Goal: Task Accomplishment & Management: Manage account settings

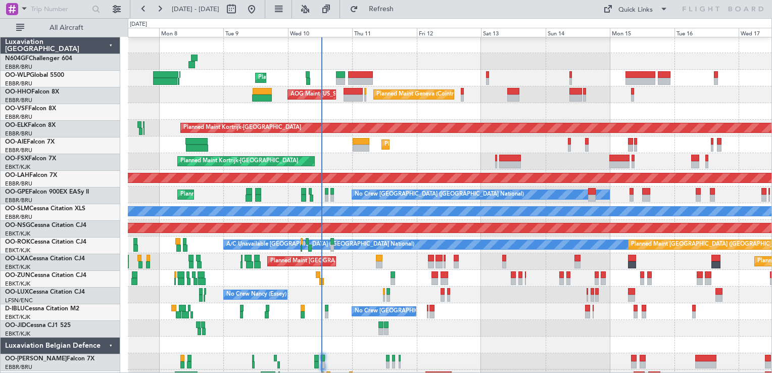
scroll to position [1, 0]
click at [315, 103] on div at bounding box center [449, 111] width 643 height 17
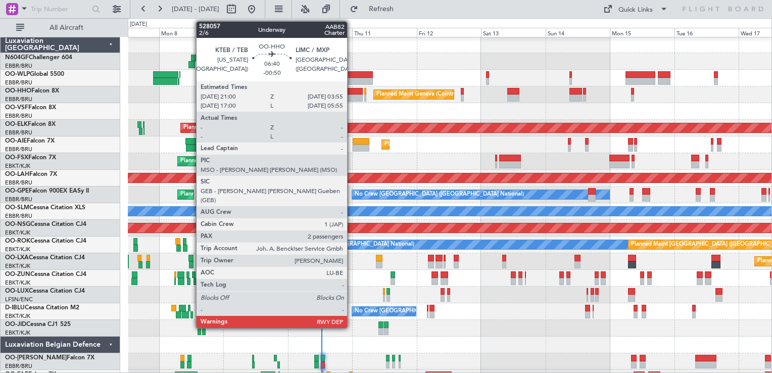
click at [352, 93] on div at bounding box center [352, 91] width 19 height 7
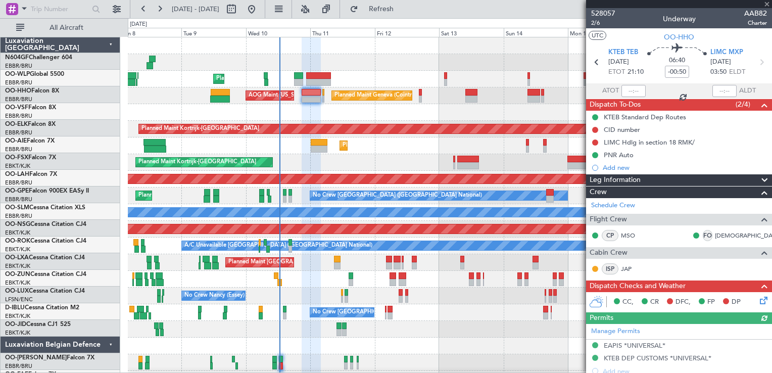
scroll to position [0, 0]
click at [350, 110] on div at bounding box center [449, 112] width 643 height 17
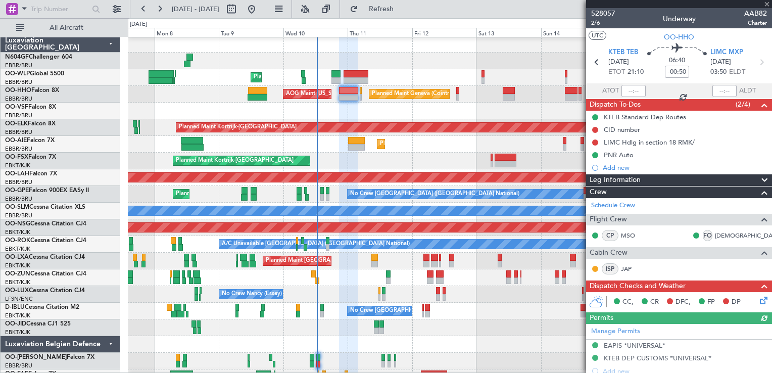
click at [389, 110] on div at bounding box center [449, 111] width 643 height 17
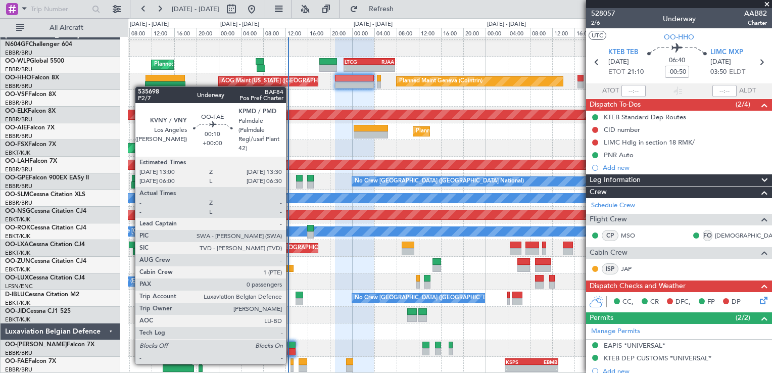
click at [290, 363] on div at bounding box center [291, 361] width 3 height 7
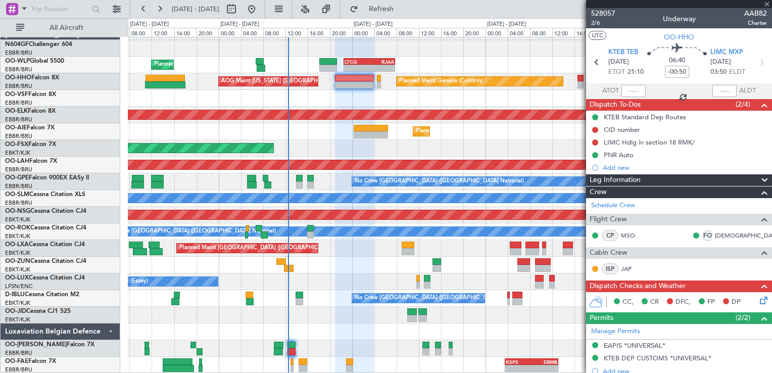
type input "0"
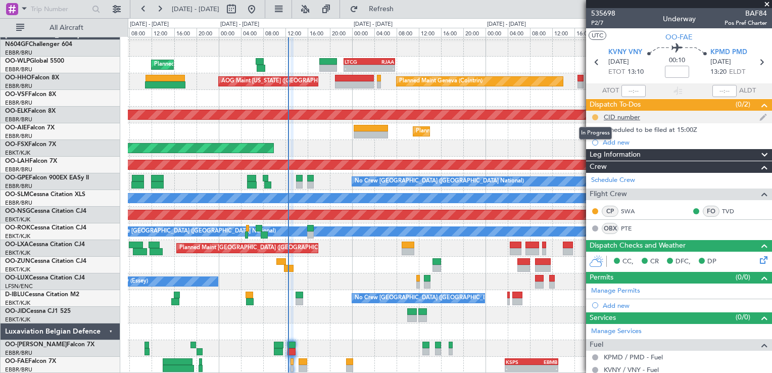
click at [595, 115] on button at bounding box center [595, 117] width 6 height 6
click at [613, 116] on div "CID number" at bounding box center [622, 117] width 36 height 9
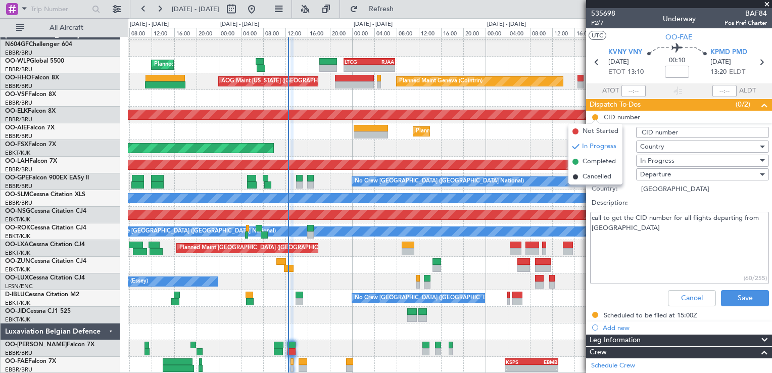
click at [639, 229] on textarea "call to get the CID number for all flights departing from US" at bounding box center [679, 248] width 179 height 72
type textarea "call to get the CID number for all flights departing from US 028"
click at [679, 158] on div "In Progress" at bounding box center [699, 160] width 118 height 15
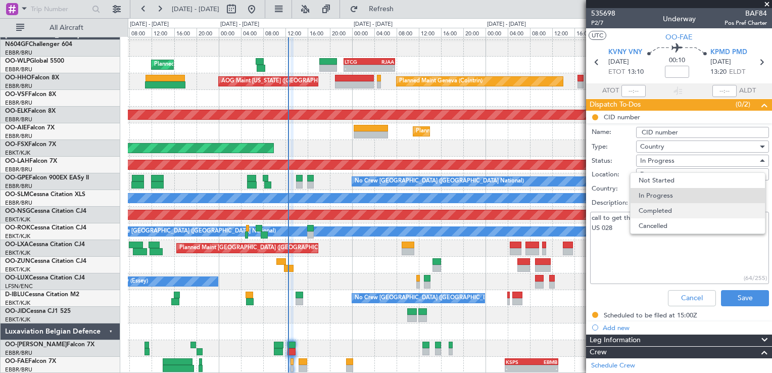
click at [661, 211] on span "Completed" at bounding box center [697, 210] width 118 height 15
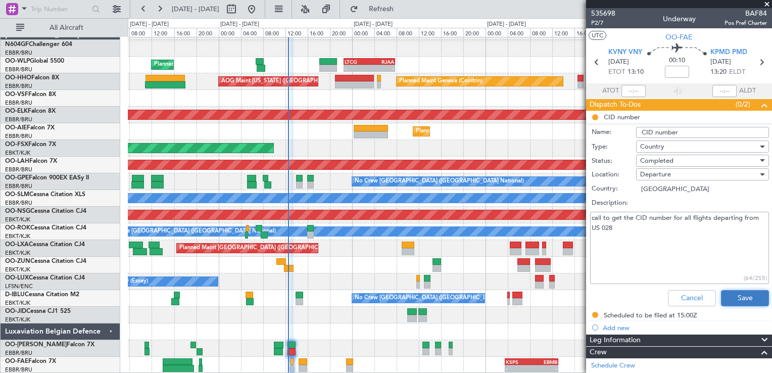
click at [740, 293] on button "Save" at bounding box center [745, 298] width 48 height 16
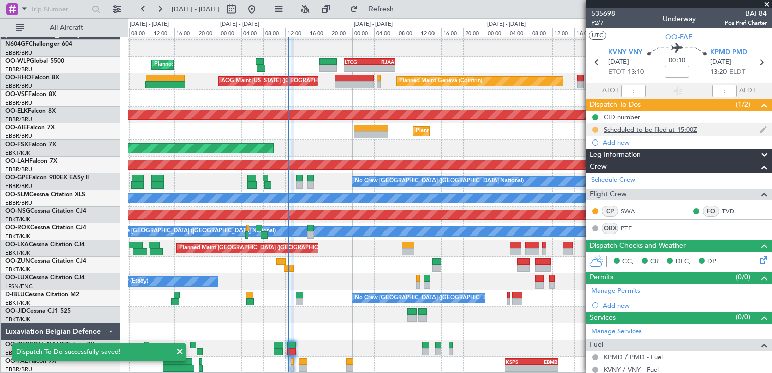
click at [594, 130] on button at bounding box center [595, 130] width 6 height 6
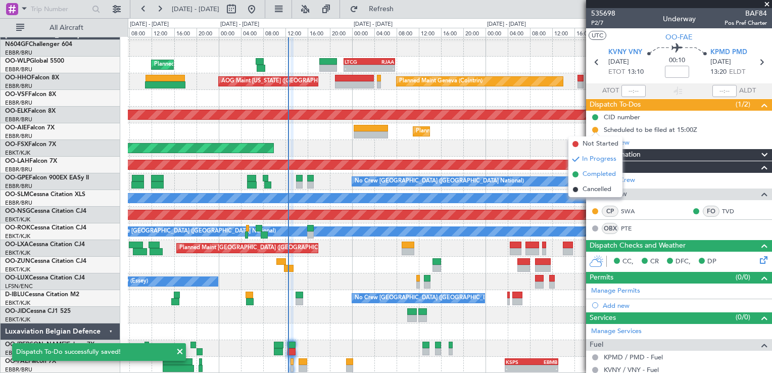
click at [600, 173] on span "Completed" at bounding box center [598, 174] width 33 height 10
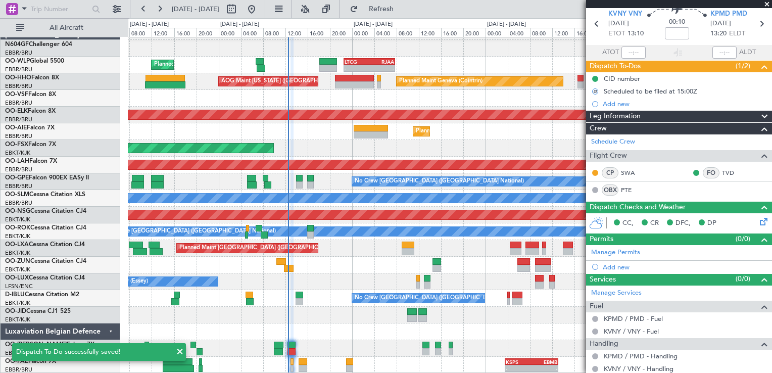
scroll to position [67, 0]
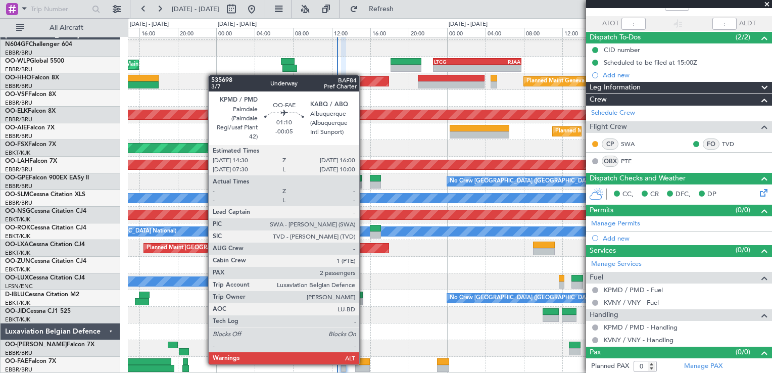
click at [364, 363] on div at bounding box center [362, 361] width 15 height 7
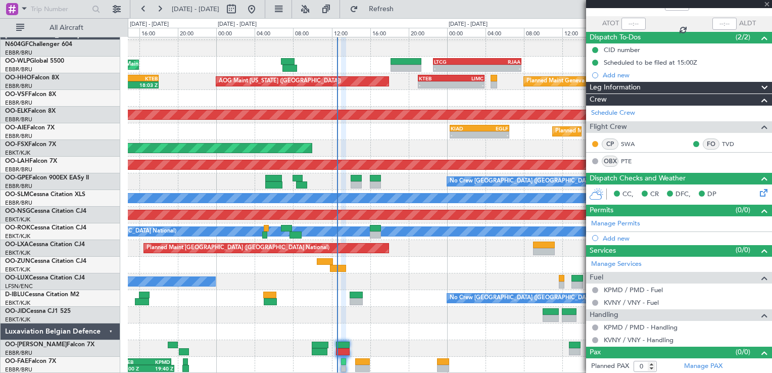
type input "-00:05"
type input "2"
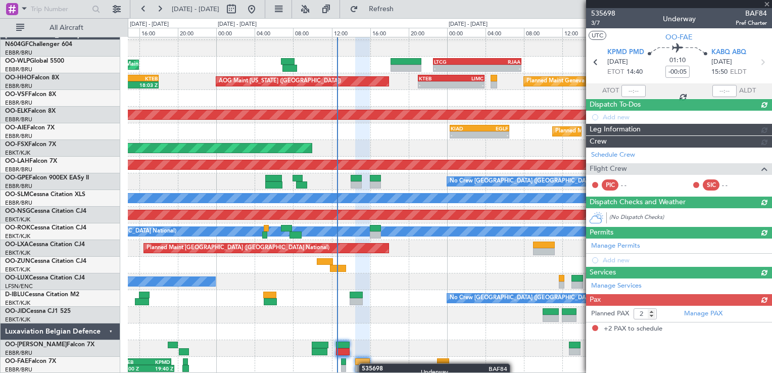
scroll to position [0, 0]
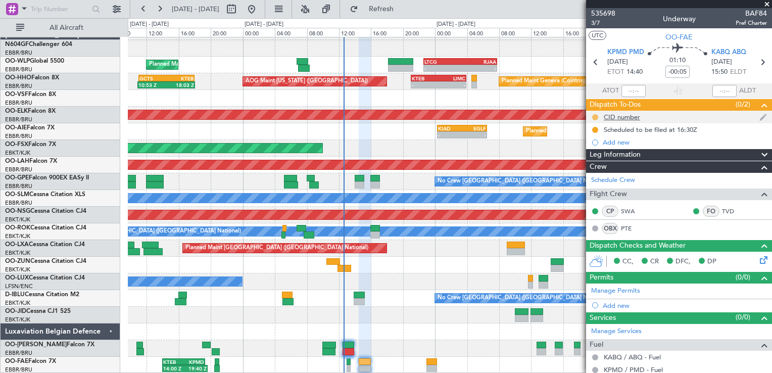
click at [594, 116] on button at bounding box center [595, 117] width 6 height 6
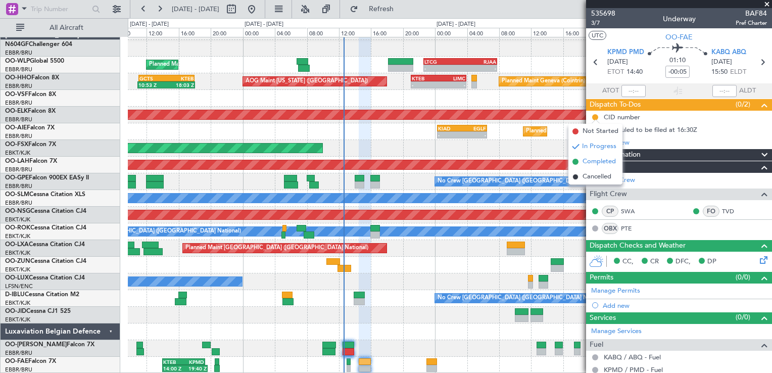
click at [590, 160] on span "Completed" at bounding box center [598, 162] width 33 height 10
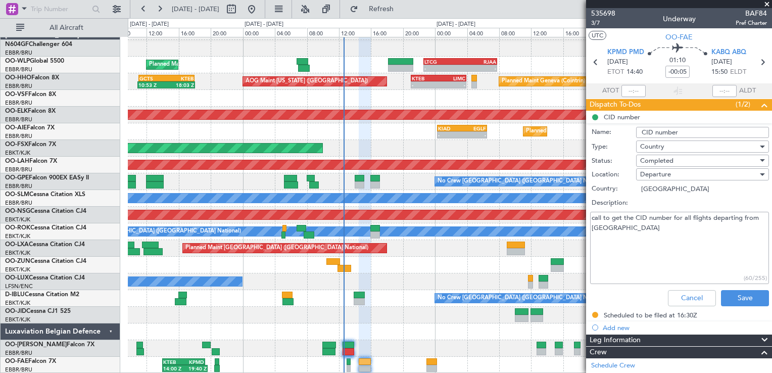
click at [640, 231] on textarea "call to get the CID number for all flights departing from US" at bounding box center [679, 248] width 179 height 72
type textarea "call to get the CID number for all flights departing from US 26T"
click at [732, 295] on button "Save" at bounding box center [745, 298] width 48 height 16
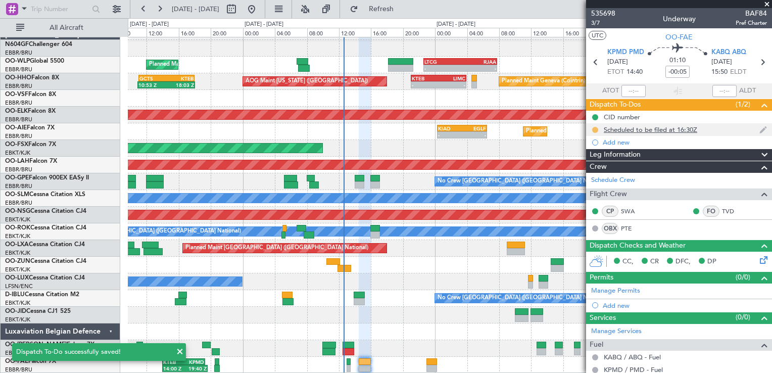
click at [595, 130] on button at bounding box center [595, 130] width 6 height 6
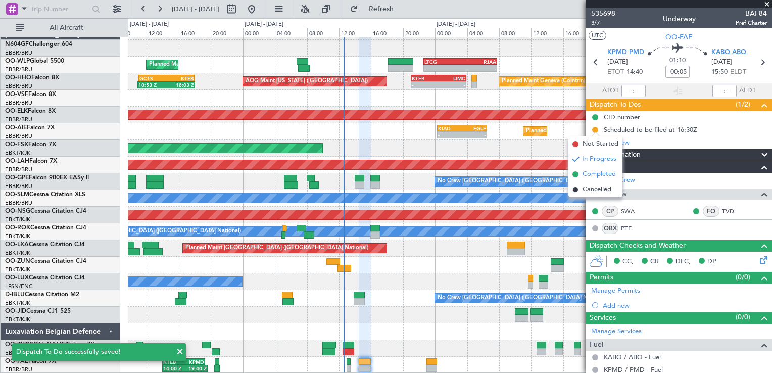
click at [594, 172] on span "Completed" at bounding box center [598, 174] width 33 height 10
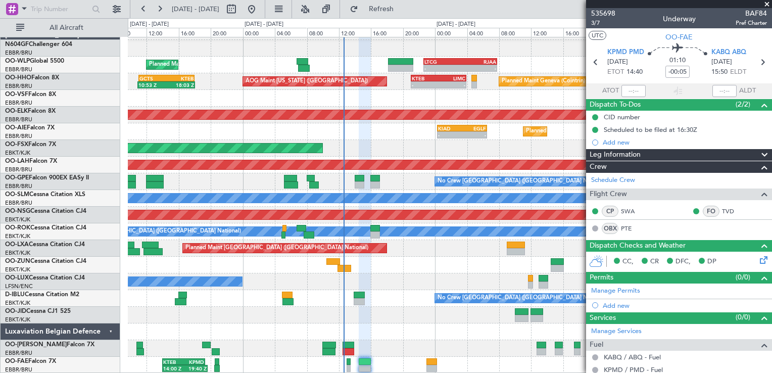
click at [375, 324] on div at bounding box center [449, 331] width 643 height 17
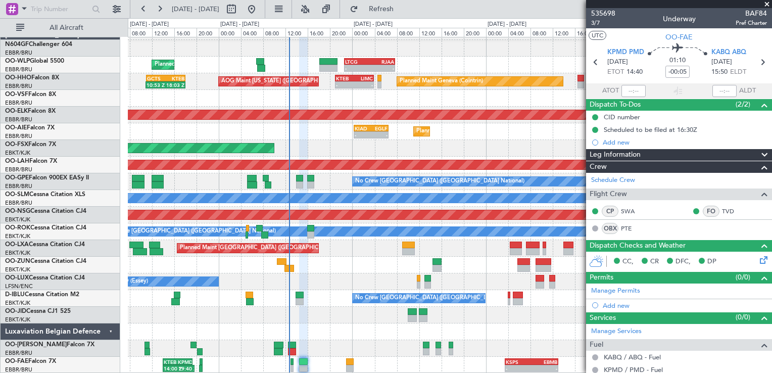
click at [368, 262] on div "- - LTCG 22:35 Z RJAA 07:45 Z Planned Maint Liege - - RJAA 06:00 Z UBBB 16:55 Z…" at bounding box center [449, 198] width 643 height 350
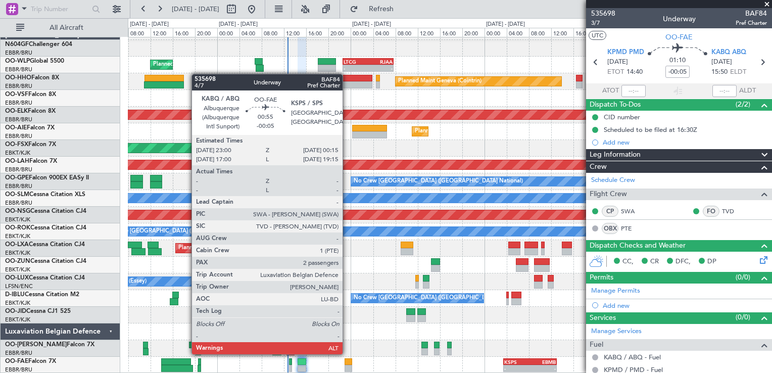
click at [347, 362] on div at bounding box center [347, 361] width 7 height 7
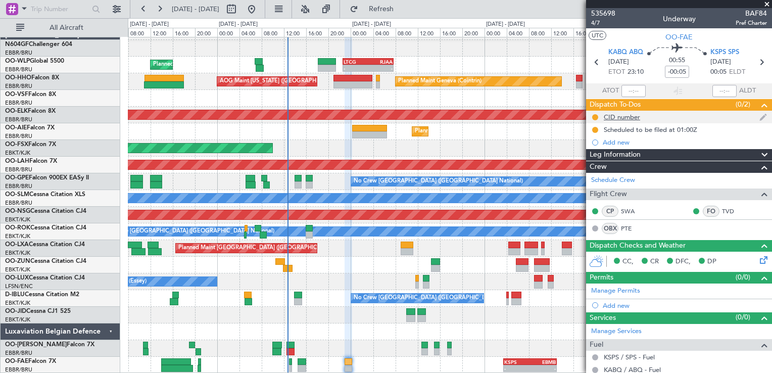
click at [633, 116] on div "CID number" at bounding box center [622, 117] width 36 height 9
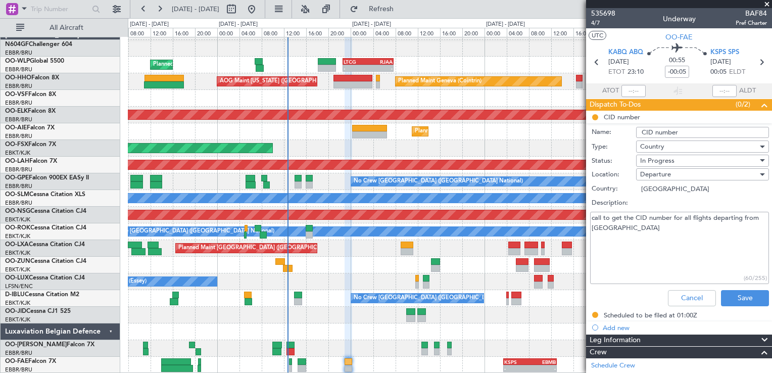
click at [636, 223] on textarea "call to get the CID number for all flights departing from US" at bounding box center [679, 248] width 179 height 72
type textarea "call to get the CID number for all flights departing from US 228"
click at [669, 158] on span "In Progress" at bounding box center [657, 160] width 34 height 9
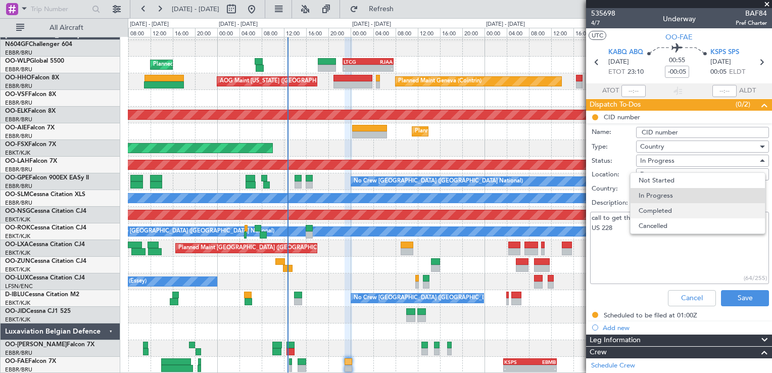
click at [669, 207] on span "Completed" at bounding box center [697, 210] width 118 height 15
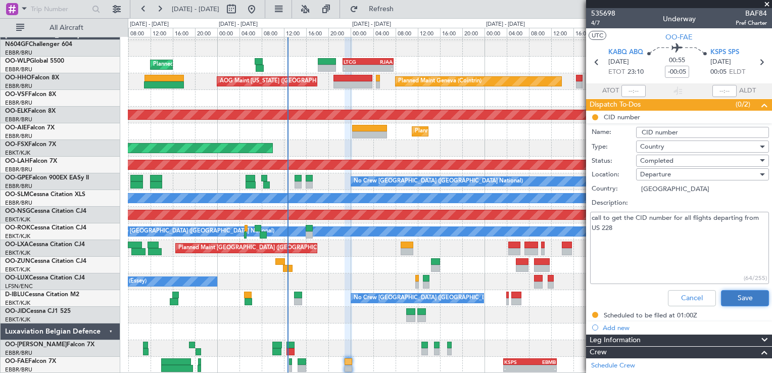
click at [740, 301] on button "Save" at bounding box center [745, 298] width 48 height 16
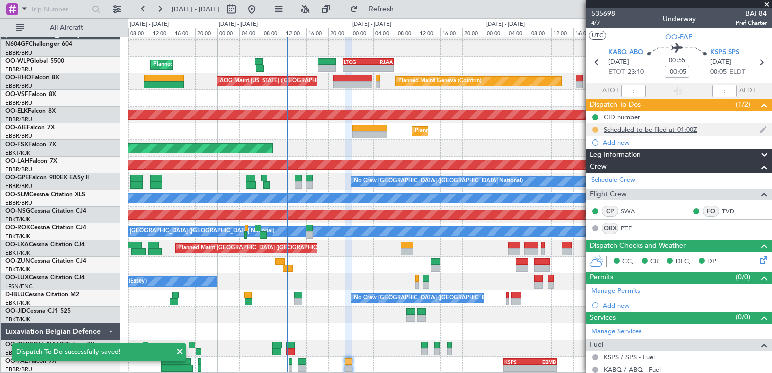
click at [595, 128] on button at bounding box center [595, 130] width 6 height 6
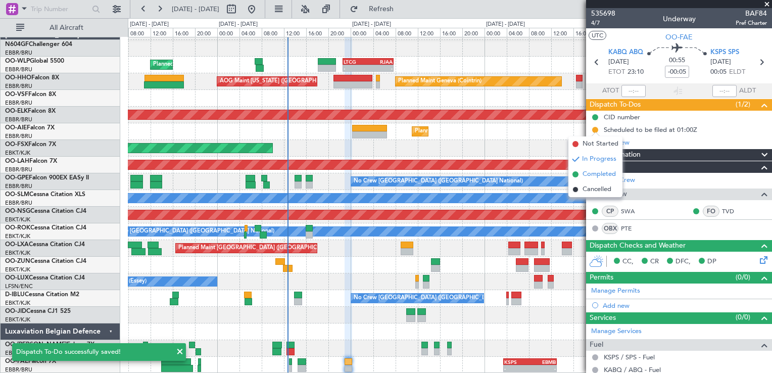
click at [600, 171] on span "Completed" at bounding box center [598, 174] width 33 height 10
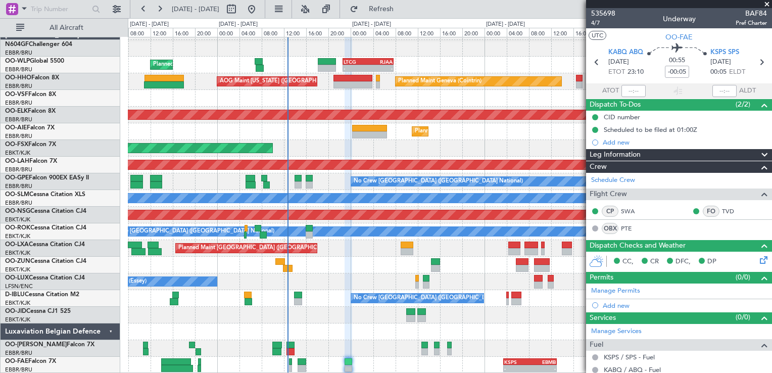
click at [767, 7] on span at bounding box center [767, 4] width 10 height 9
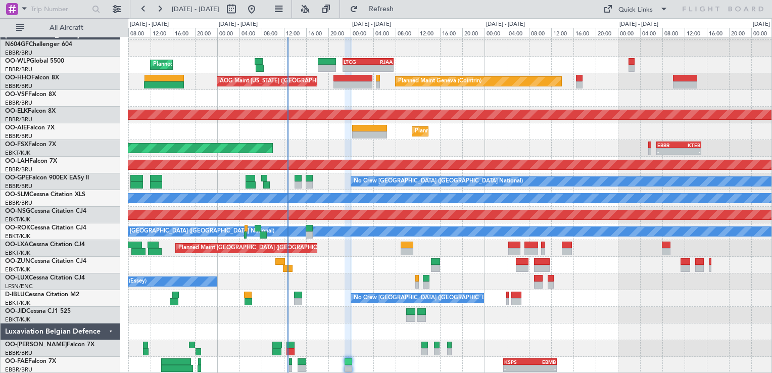
type input "0"
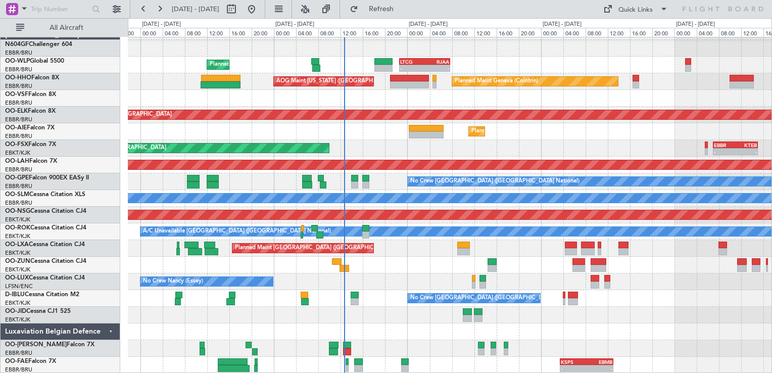
click at [423, 243] on div "Planned Maint [GEOGRAPHIC_DATA] ([GEOGRAPHIC_DATA] National)" at bounding box center [449, 248] width 643 height 17
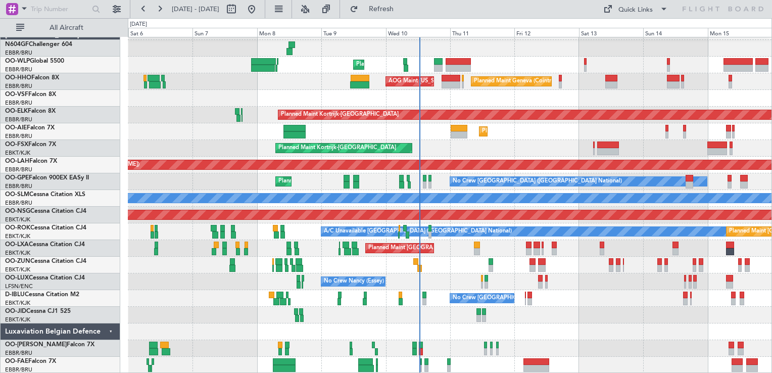
click at [289, 244] on div "Planned Maint Brussels (Brussels National) Planned Maint Paris (Le Bourget)" at bounding box center [449, 248] width 643 height 17
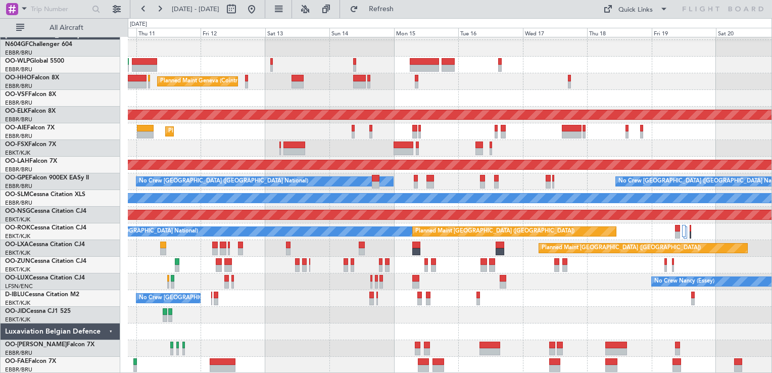
click at [320, 221] on div "Planned Maint Liege Planned Maint Geneva (Cointrin) AOG Maint New York (Teterbo…" at bounding box center [449, 198] width 643 height 350
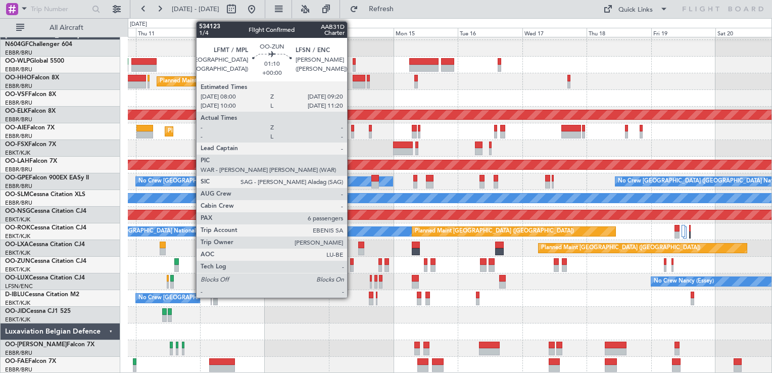
click at [352, 265] on div at bounding box center [352, 268] width 4 height 7
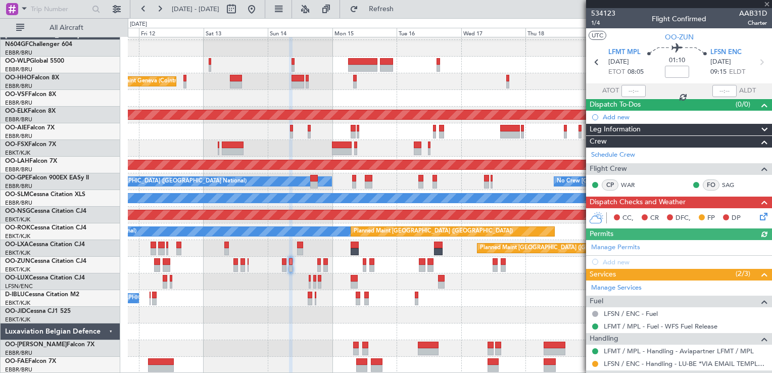
click at [279, 292] on div "No Crew [GEOGRAPHIC_DATA] ([GEOGRAPHIC_DATA] National)" at bounding box center [449, 298] width 643 height 17
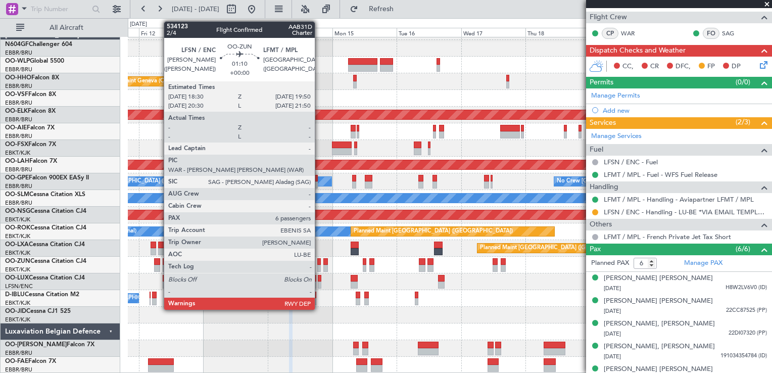
click at [319, 262] on div at bounding box center [319, 261] width 4 height 7
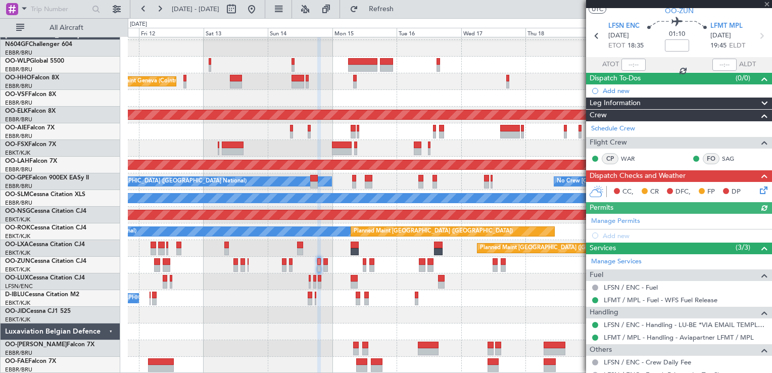
scroll to position [0, 0]
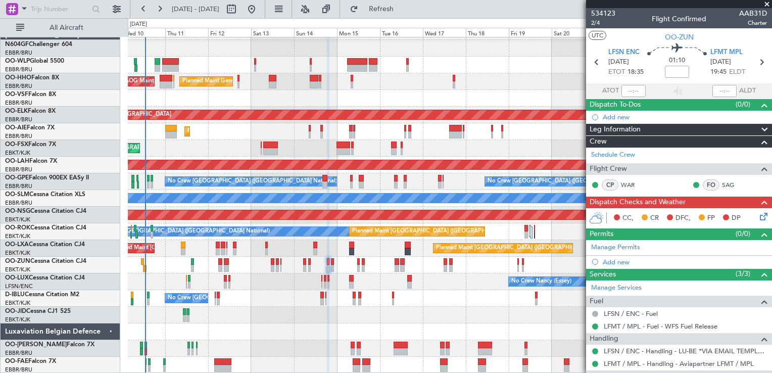
click at [448, 292] on div "No Crew Brussels (Brussels National) A/C Unavailable Brussels (Brussels Nationa…" at bounding box center [449, 298] width 643 height 17
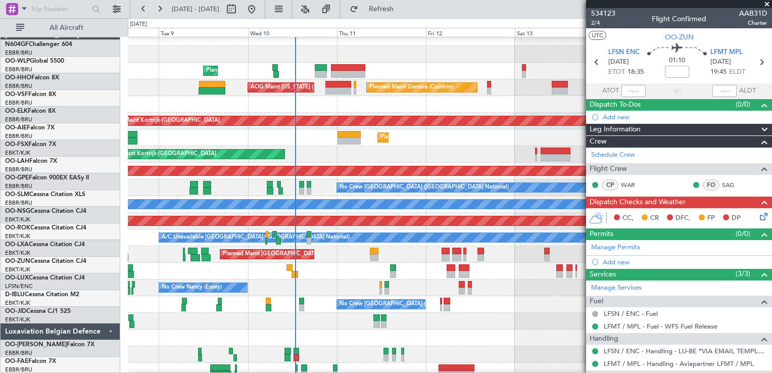
click at [427, 248] on div "Planned Maint Brussels (Brussels National) Planned Maint Paris (Le Bourget)" at bounding box center [449, 254] width 643 height 17
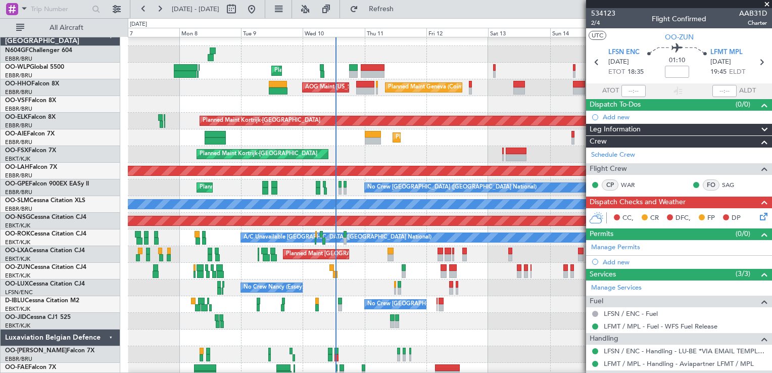
scroll to position [14, 0]
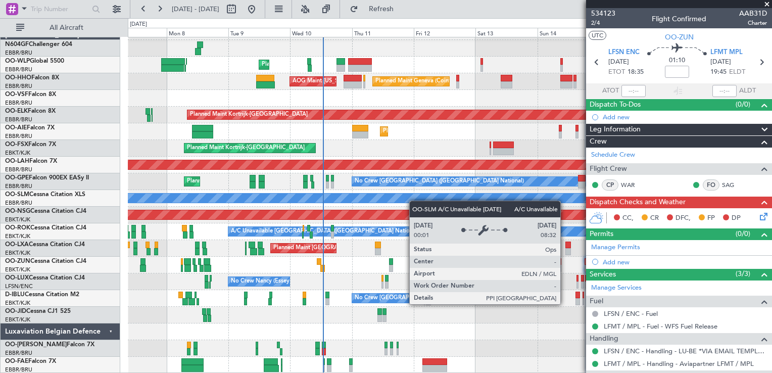
click at [414, 200] on div "- - RJAA 06:00 Z UBBB 16:55 Z Planned Maint Liege Planned Maint Geneva (Cointri…" at bounding box center [449, 198] width 643 height 350
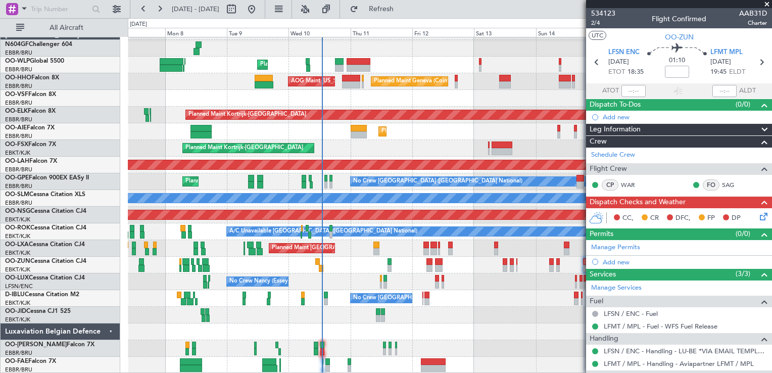
click at [448, 309] on div "Planned Maint Liege Planned Maint Geneva (Cointrin) AOG Maint New York (Teterbo…" at bounding box center [449, 198] width 643 height 350
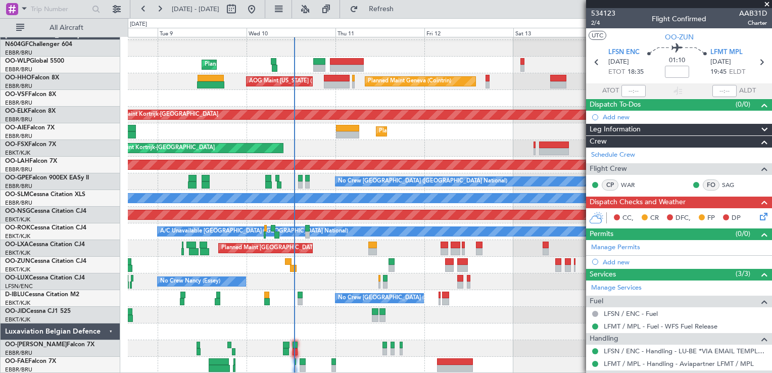
click at [372, 352] on div at bounding box center [449, 348] width 643 height 17
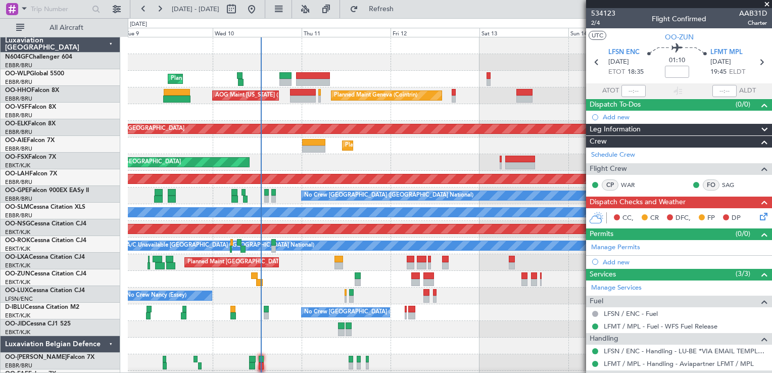
scroll to position [0, 0]
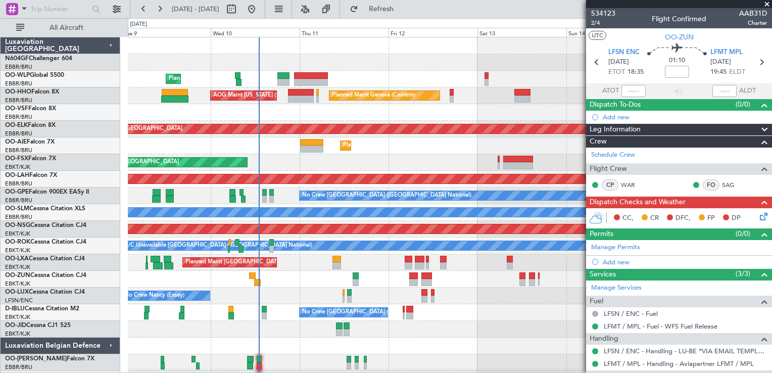
click at [281, 108] on div at bounding box center [449, 112] width 643 height 17
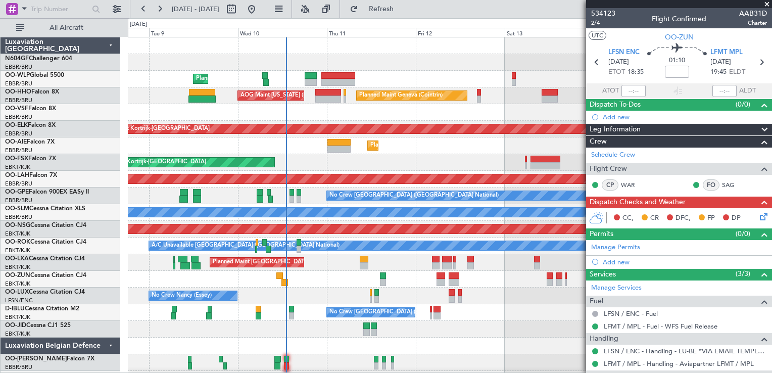
click at [390, 75] on div "Planned Maint Liege - - RJAA 06:00 Z UBBB 16:55 Z" at bounding box center [449, 79] width 643 height 17
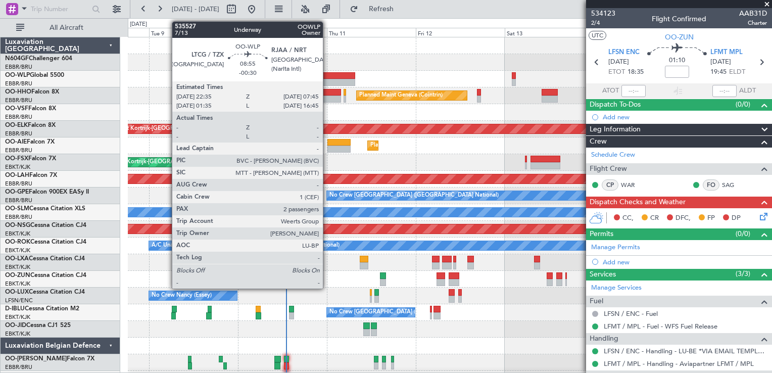
click at [327, 80] on div at bounding box center [338, 82] width 34 height 7
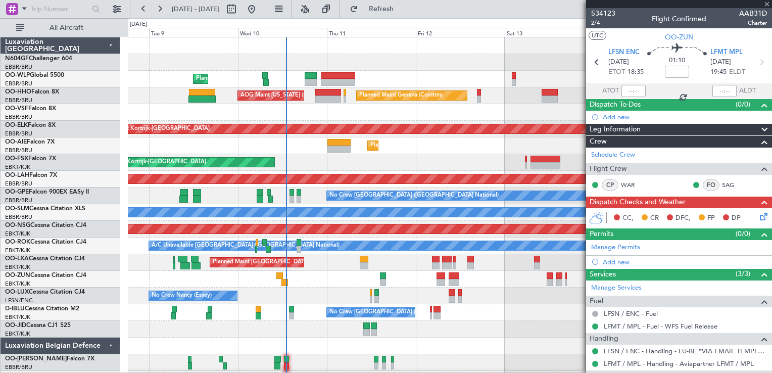
type input "-00:30"
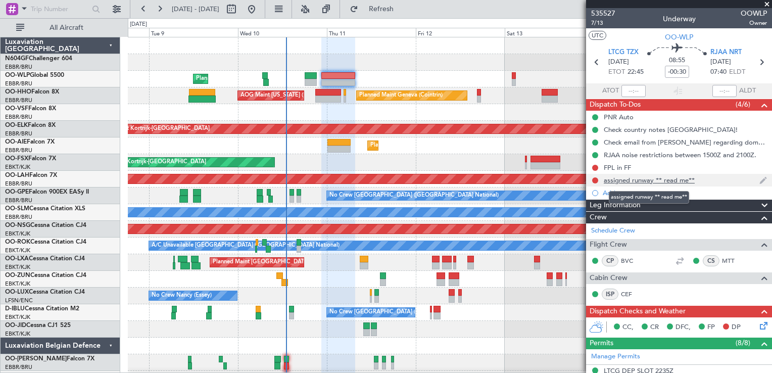
click at [673, 180] on div "assigned runway ** read me**" at bounding box center [649, 180] width 91 height 9
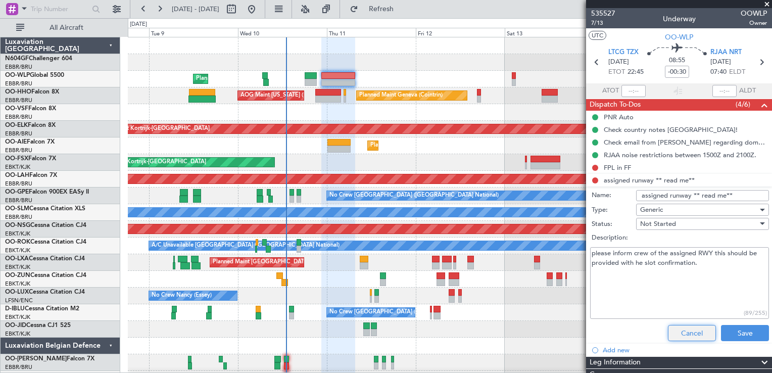
click at [681, 328] on button "Cancel" at bounding box center [692, 333] width 48 height 16
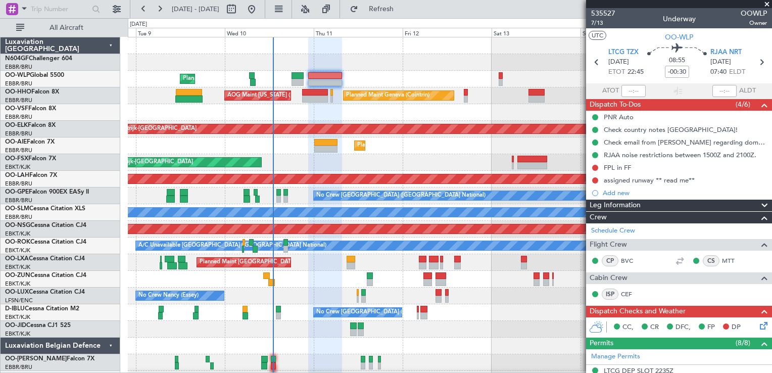
click at [469, 159] on div "Planned Maint Kortrijk-[GEOGRAPHIC_DATA]" at bounding box center [449, 162] width 643 height 17
click at [764, 4] on span at bounding box center [767, 4] width 10 height 9
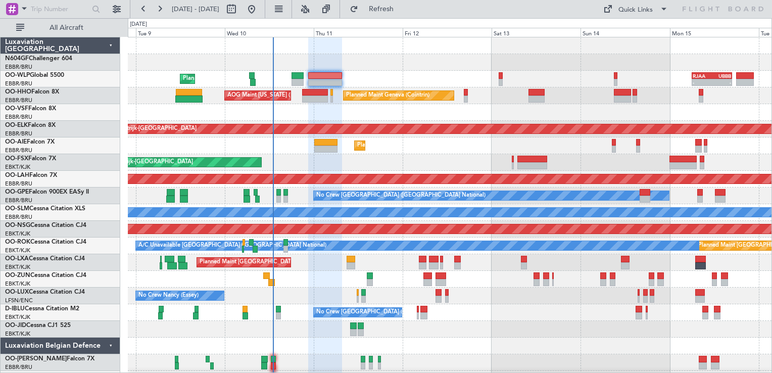
type input "0"
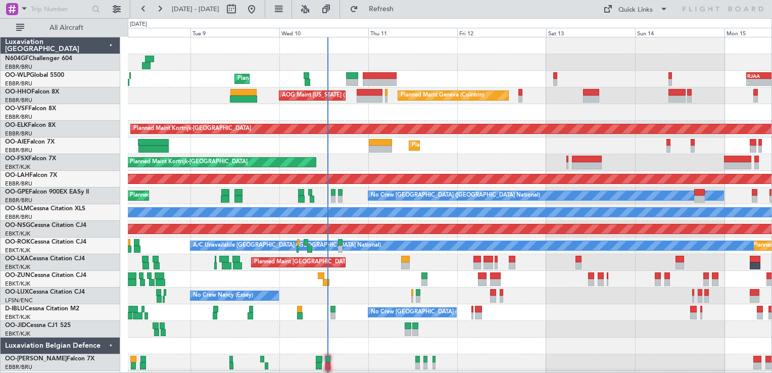
click at [377, 282] on div at bounding box center [449, 279] width 643 height 17
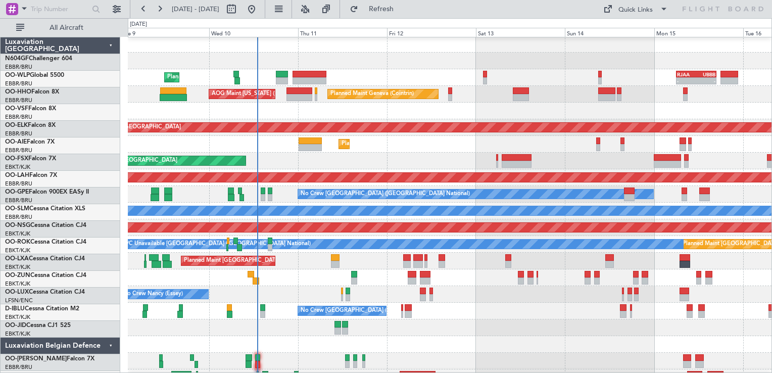
click at [329, 289] on div "No Crew Nancy (Essey)" at bounding box center [449, 294] width 643 height 17
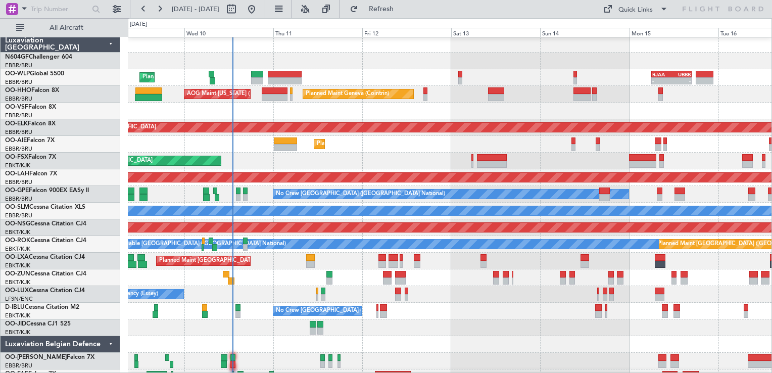
click at [568, 295] on div "No Crew Nancy (Essey)" at bounding box center [449, 294] width 643 height 17
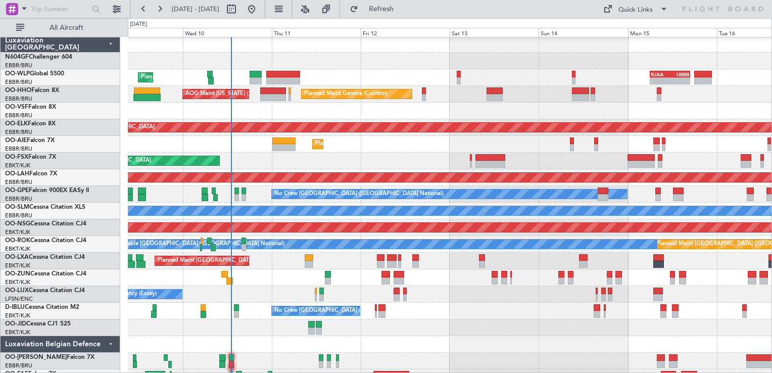
click at [521, 297] on div "No Crew Nancy (Essey)" at bounding box center [449, 294] width 643 height 17
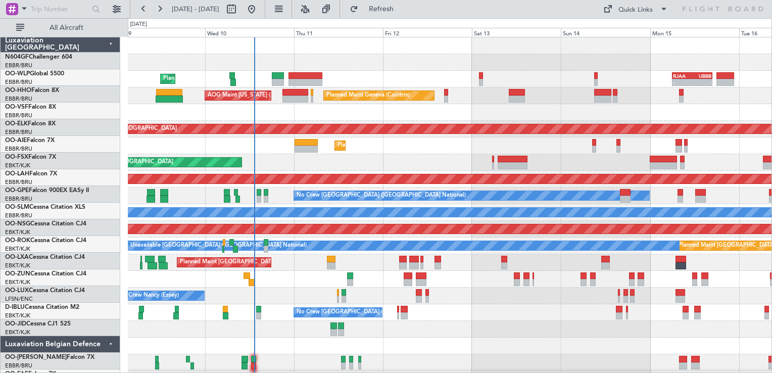
scroll to position [0, 0]
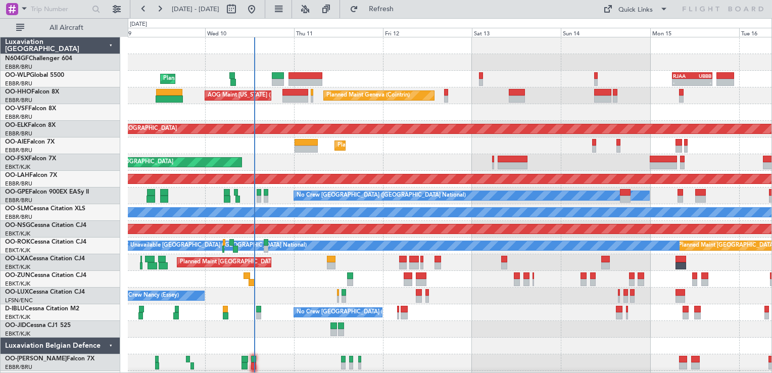
click at [337, 261] on div "Planned Maint Brussels (Brussels National) Planned Maint Paris (Le Bourget)" at bounding box center [449, 262] width 643 height 17
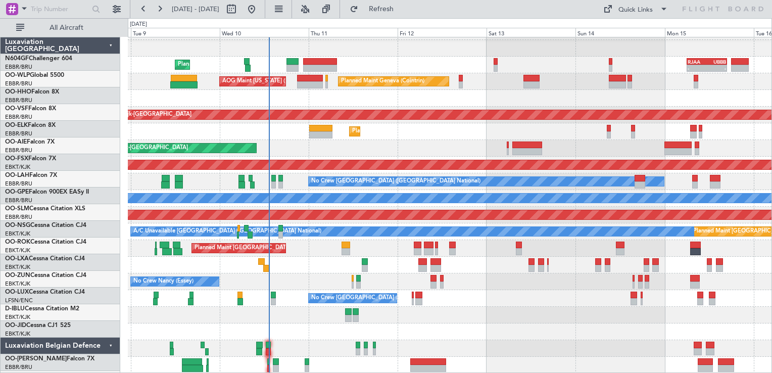
scroll to position [14, 0]
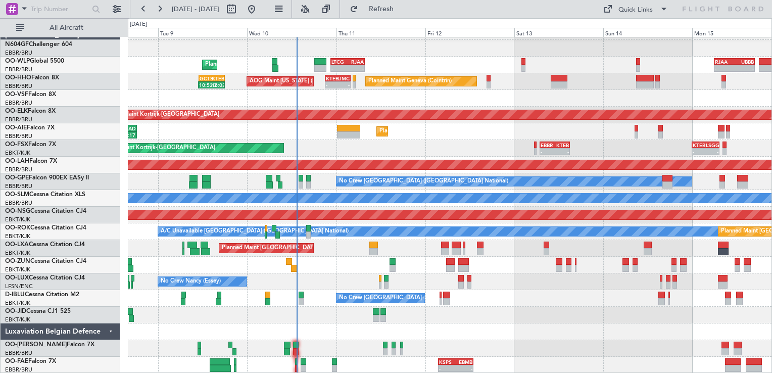
click at [313, 334] on div at bounding box center [449, 331] width 643 height 17
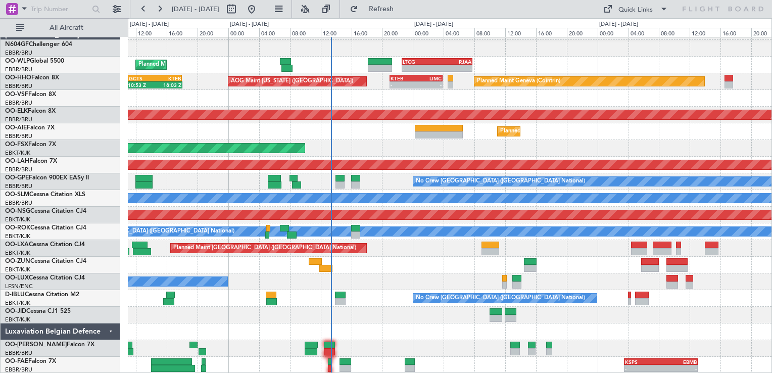
click at [356, 322] on div "- - LTCG 22:35 Z RJAA 07:45 Z Planned Maint Liege Planned Maint Geneva (Cointri…" at bounding box center [449, 198] width 643 height 350
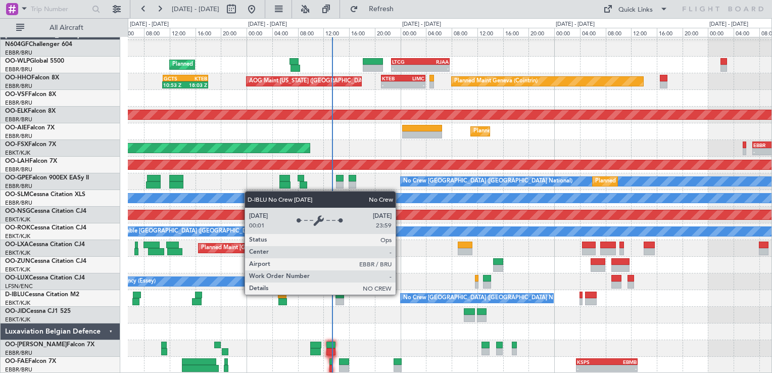
click at [400, 293] on div "No Crew [GEOGRAPHIC_DATA] ([GEOGRAPHIC_DATA] National)" at bounding box center [476, 297] width 153 height 9
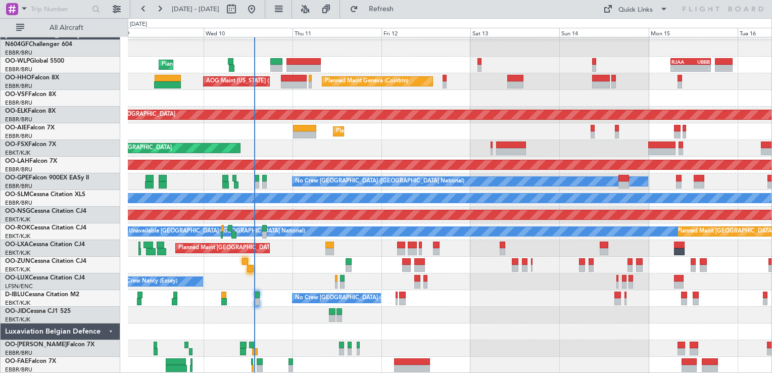
click at [281, 285] on div "Planned Maint Liege - - RJAA 06:00 Z UBBB 16:55 Z Planned Maint Geneva (Cointri…" at bounding box center [449, 198] width 643 height 350
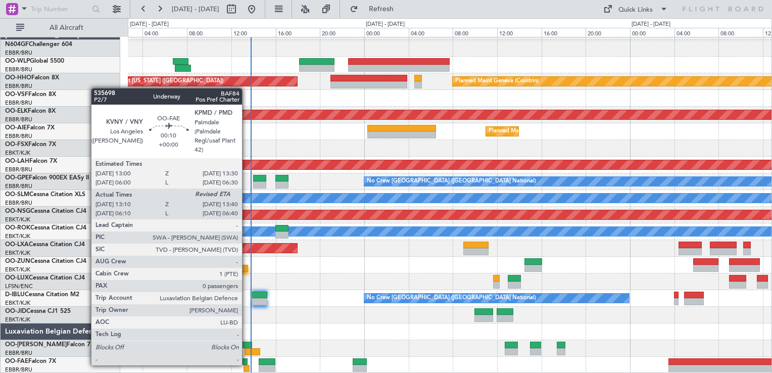
click at [246, 365] on div at bounding box center [246, 368] width 6 height 7
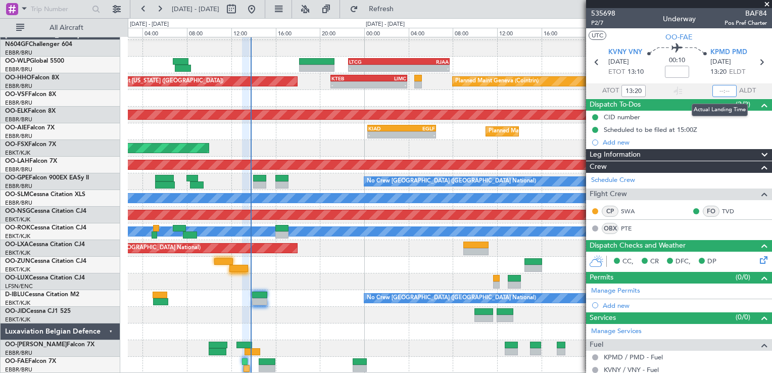
click at [717, 90] on input "text" at bounding box center [724, 91] width 24 height 12
click at [705, 40] on section "UTC OO-FAE" at bounding box center [679, 35] width 186 height 15
type input "13:41"
click at [765, 3] on span at bounding box center [767, 4] width 10 height 9
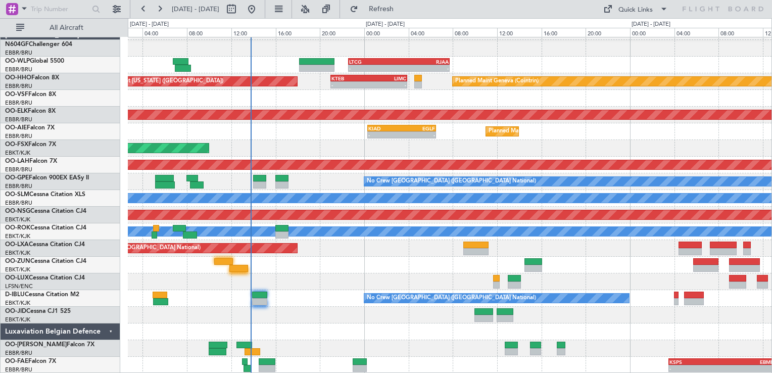
click at [404, 298] on div "No Crew [GEOGRAPHIC_DATA] ([GEOGRAPHIC_DATA] National)" at bounding box center [449, 298] width 643 height 17
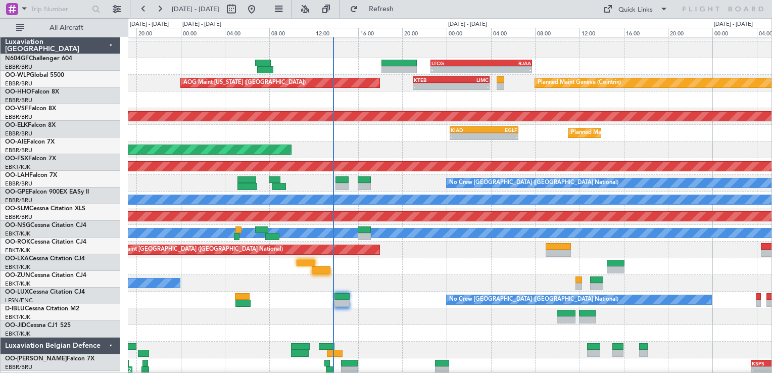
scroll to position [12, 0]
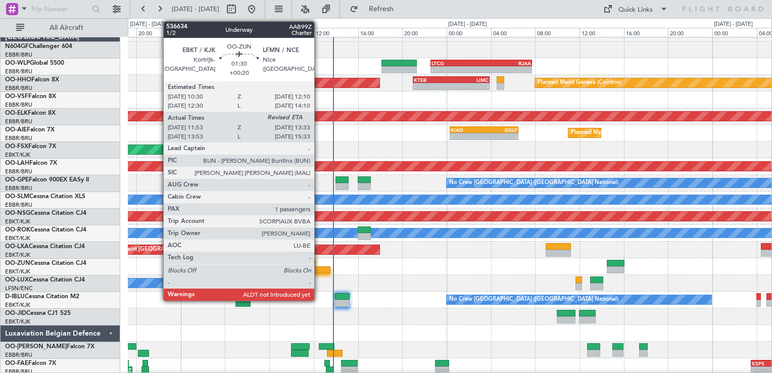
click at [319, 267] on div at bounding box center [321, 269] width 19 height 7
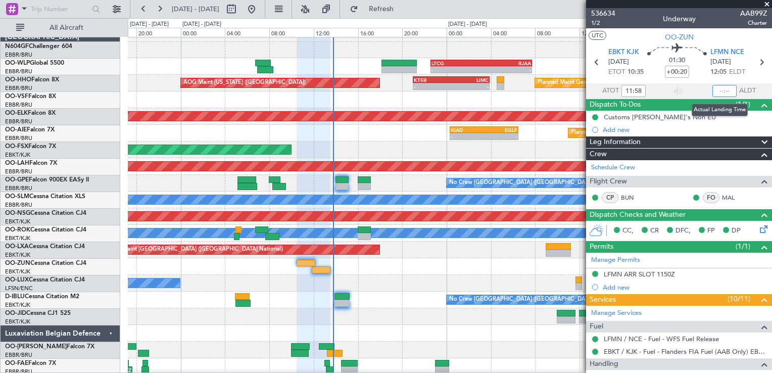
click at [718, 91] on input "text" at bounding box center [724, 91] width 24 height 12
click at [716, 34] on section "UTC OO-ZUN" at bounding box center [679, 35] width 186 height 15
type input "13:30"
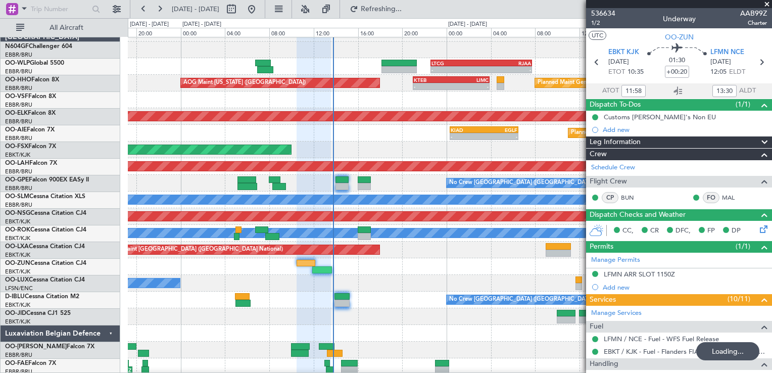
click at [363, 294] on div "No Crew [GEOGRAPHIC_DATA] ([GEOGRAPHIC_DATA] National)" at bounding box center [449, 299] width 643 height 17
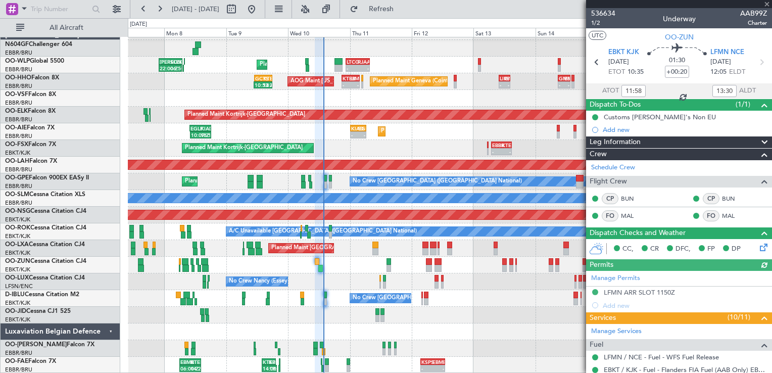
click at [321, 286] on div "Planned Maint Liege 22:00 Z 06:50 Z KAUS 22:00 Z ELLX 07:10 Z - - LTCG 22:35 Z …" at bounding box center [449, 198] width 643 height 350
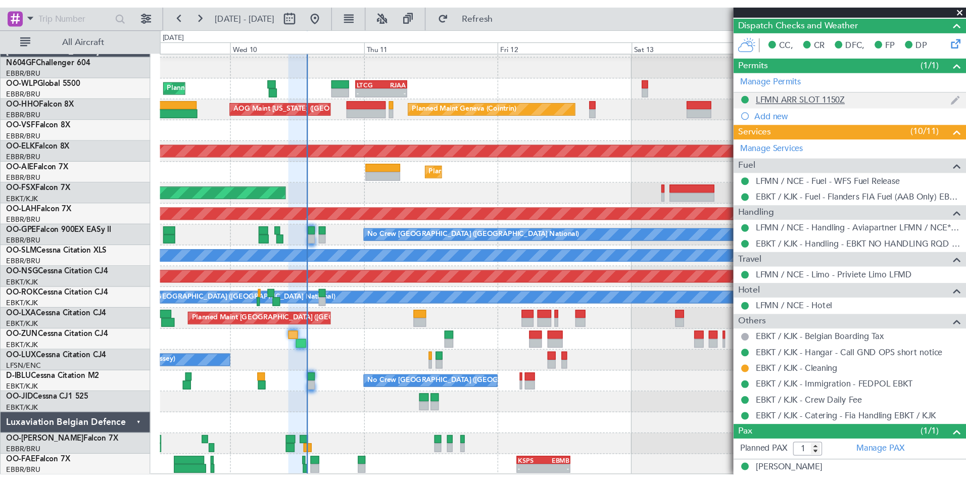
scroll to position [227, 0]
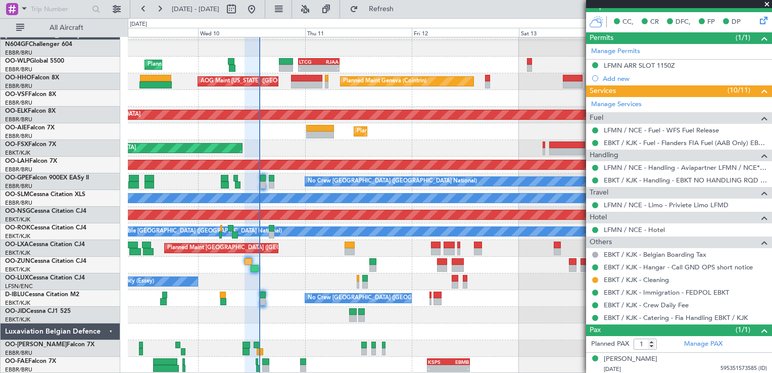
click at [324, 261] on div at bounding box center [449, 265] width 643 height 17
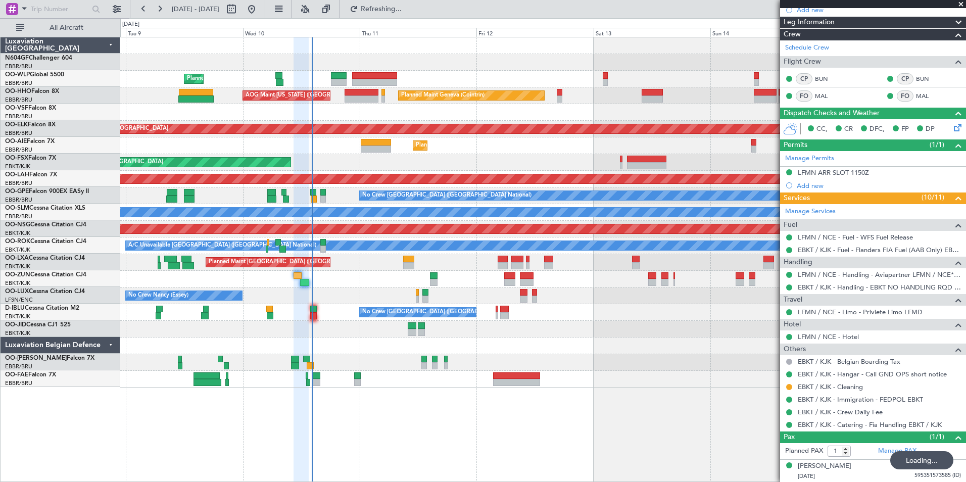
scroll to position [120, 0]
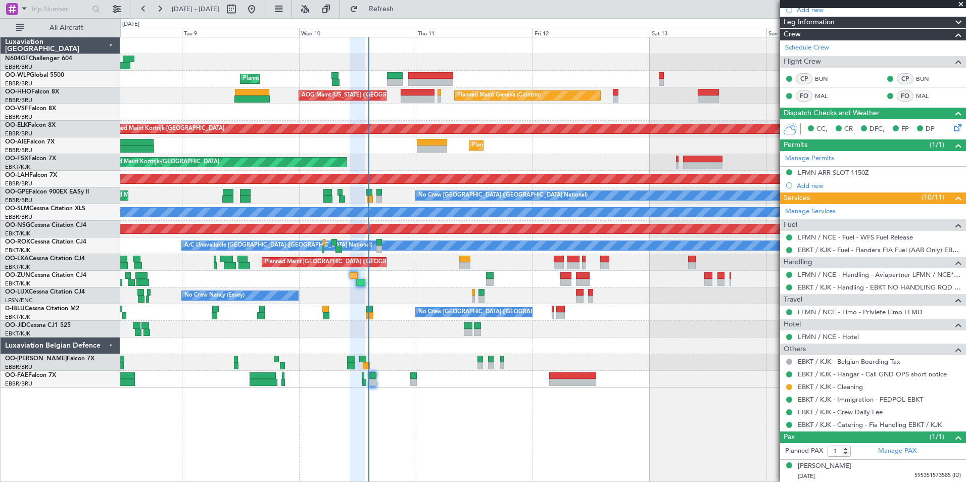
click at [439, 349] on div at bounding box center [542, 345] width 845 height 17
click at [432, 355] on div at bounding box center [542, 362] width 845 height 17
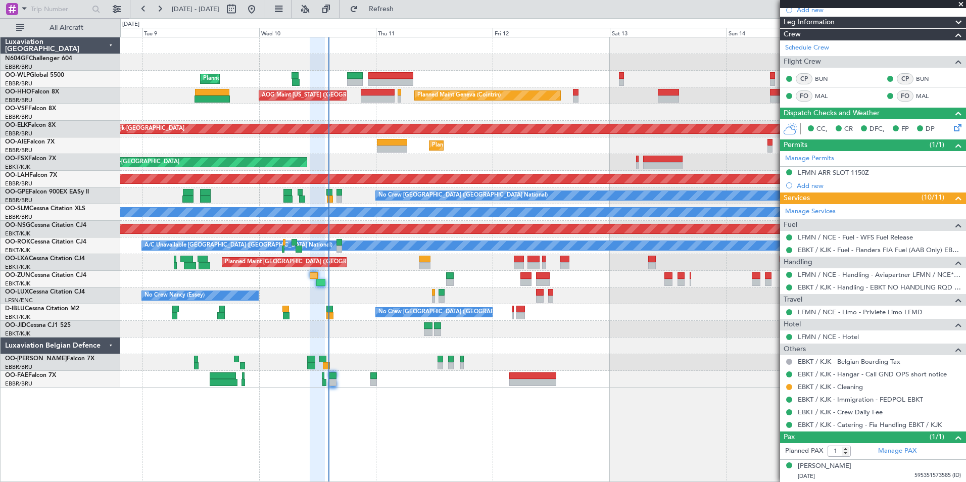
click at [517, 327] on div at bounding box center [542, 329] width 845 height 17
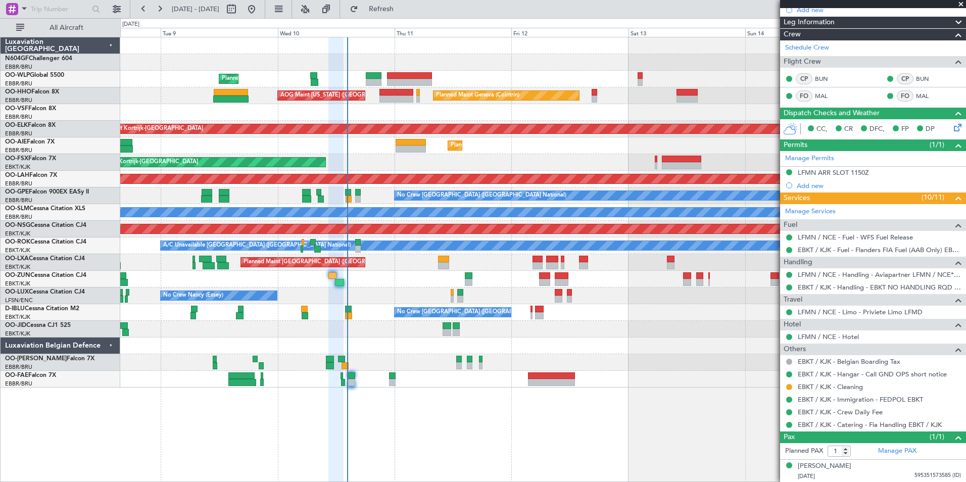
click at [536, 326] on div at bounding box center [542, 329] width 845 height 17
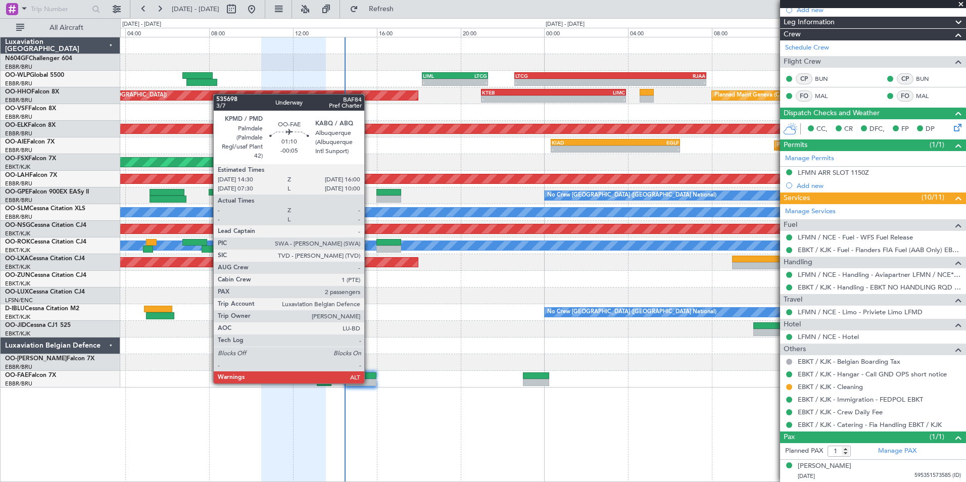
click at [369, 372] on div at bounding box center [361, 382] width 32 height 7
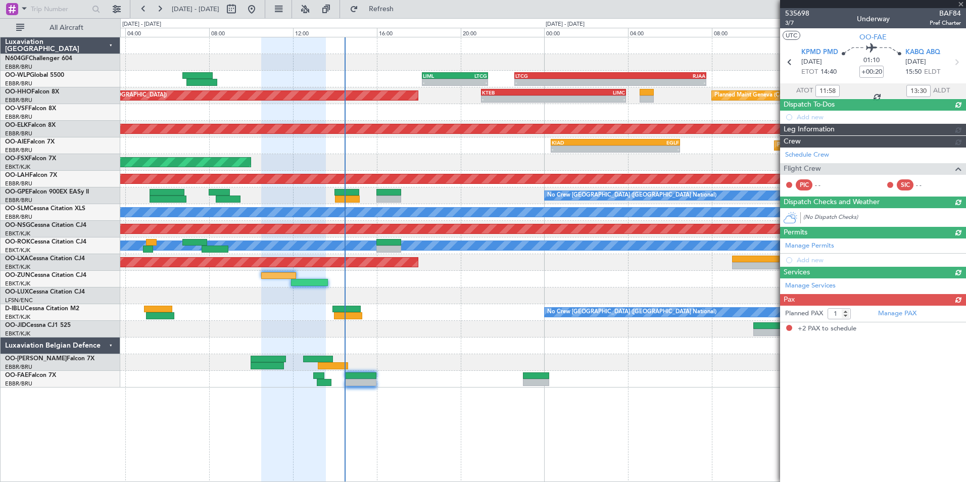
type input "-00:05"
type input "2"
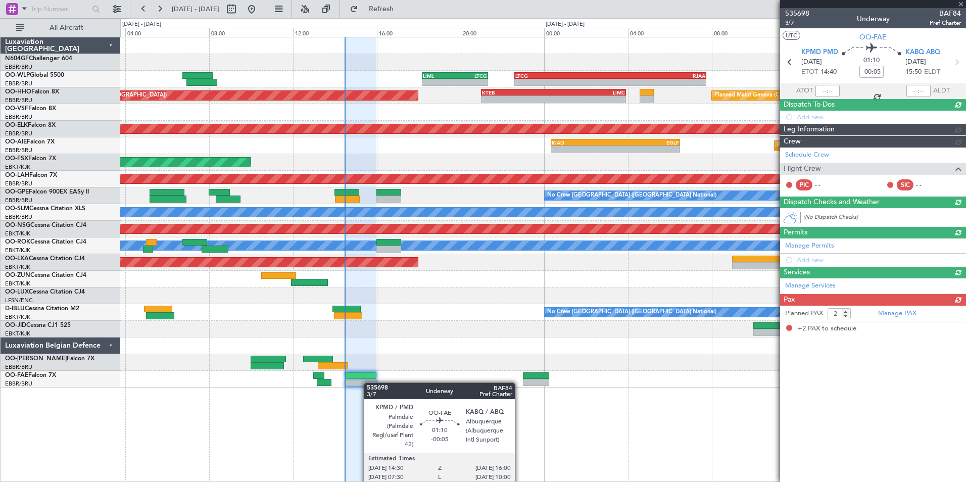
scroll to position [0, 0]
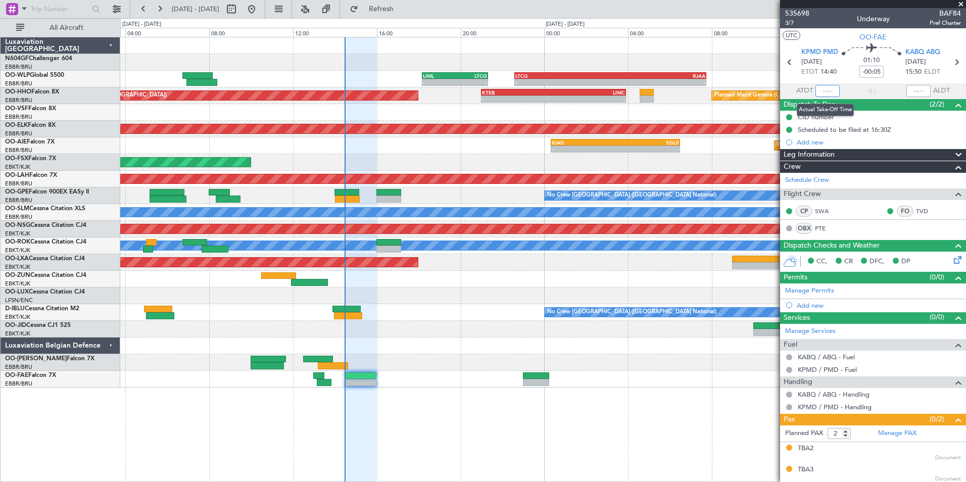
click at [771, 94] on input "text" at bounding box center [827, 91] width 24 height 12
type input "14:28"
click at [771, 36] on section "UTC OO-FAE" at bounding box center [873, 35] width 186 height 15
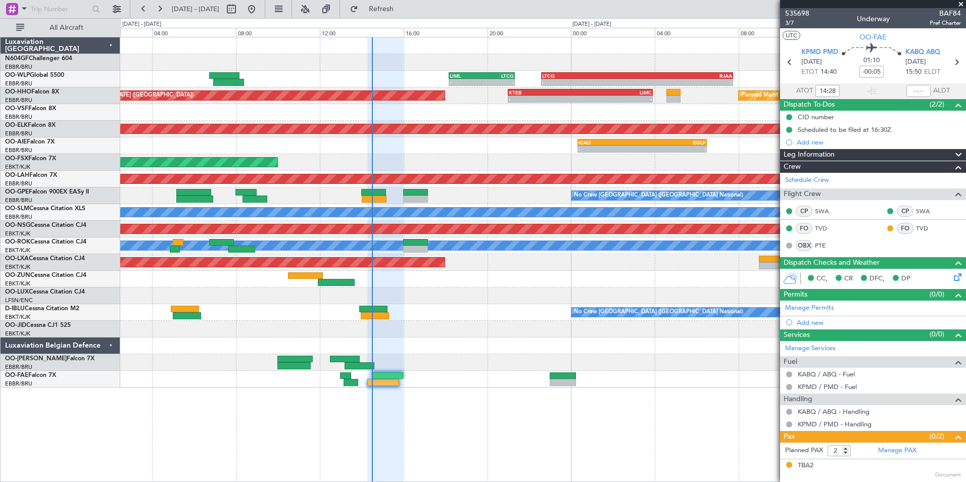
click at [414, 326] on div at bounding box center [542, 329] width 845 height 17
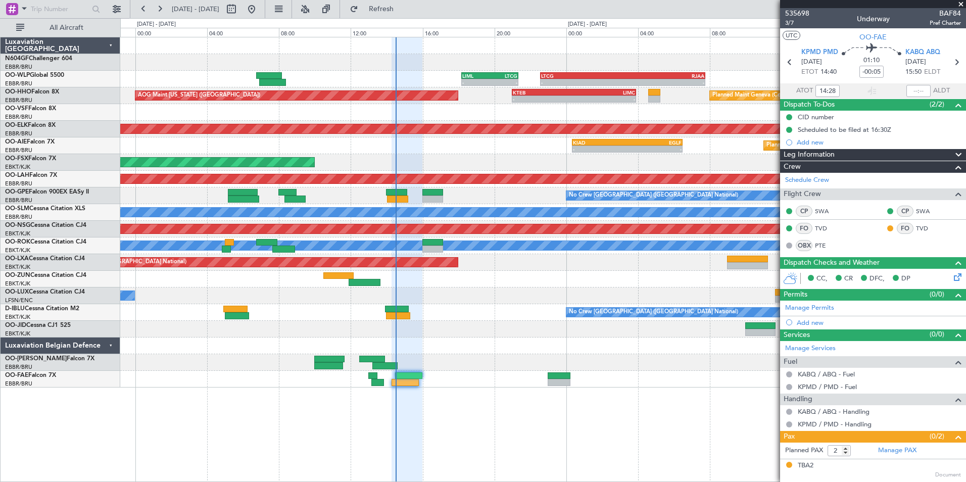
click at [458, 335] on div "- - LIML 18:10 Z LTCG 21:20 Z - - LTCG 22:35 Z RJAA 07:45 Z Planned Maint Liege…" at bounding box center [542, 212] width 845 height 350
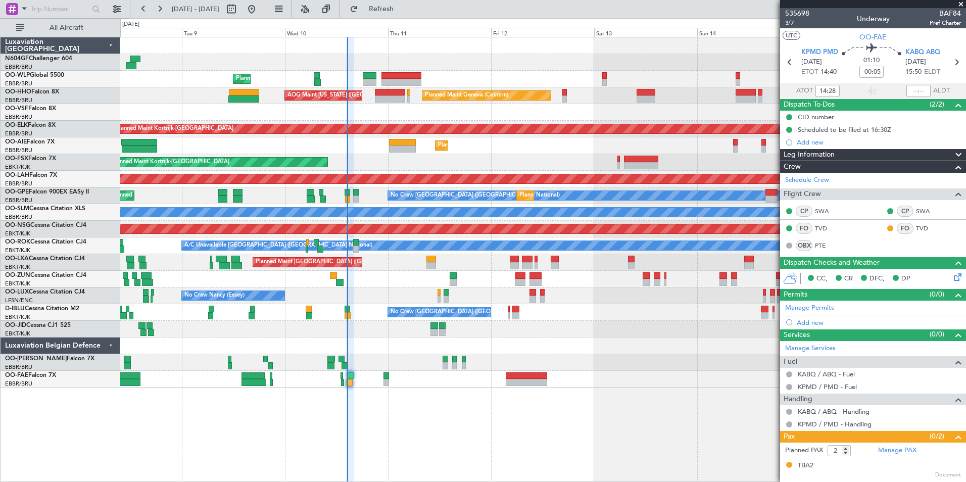
click at [493, 150] on div "Planned Maint Liege AOG Maint New York (Teterboro) Planned Maint Geneva (Cointr…" at bounding box center [542, 212] width 845 height 350
click at [530, 148] on div "Planned Maint [GEOGRAPHIC_DATA] ([GEOGRAPHIC_DATA])" at bounding box center [542, 145] width 845 height 17
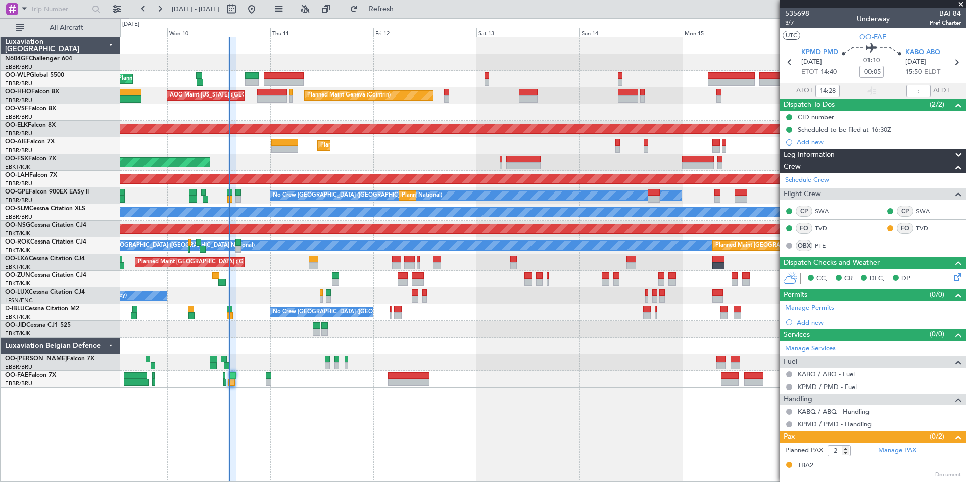
click at [428, 141] on div "Planned Maint [GEOGRAPHIC_DATA] ([GEOGRAPHIC_DATA])" at bounding box center [542, 145] width 845 height 17
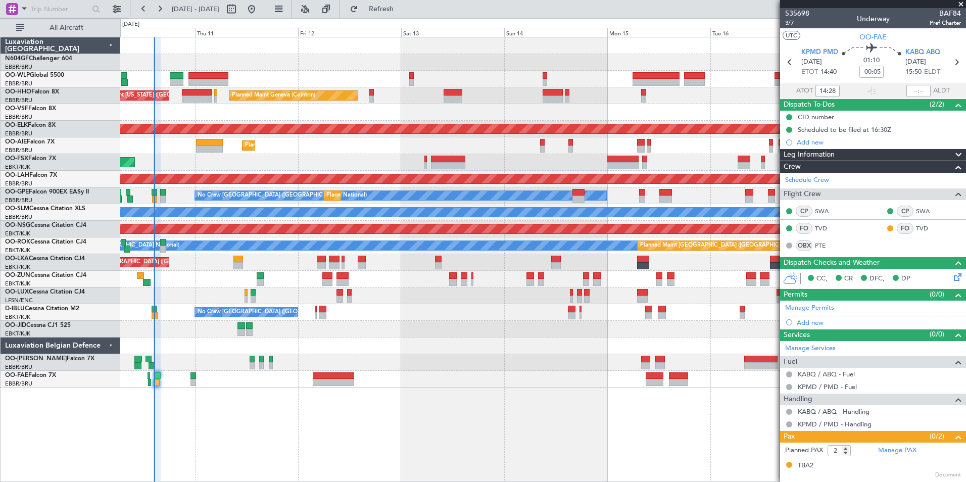
click at [482, 154] on div "Planned Maint [GEOGRAPHIC_DATA] ([GEOGRAPHIC_DATA])" at bounding box center [542, 145] width 845 height 17
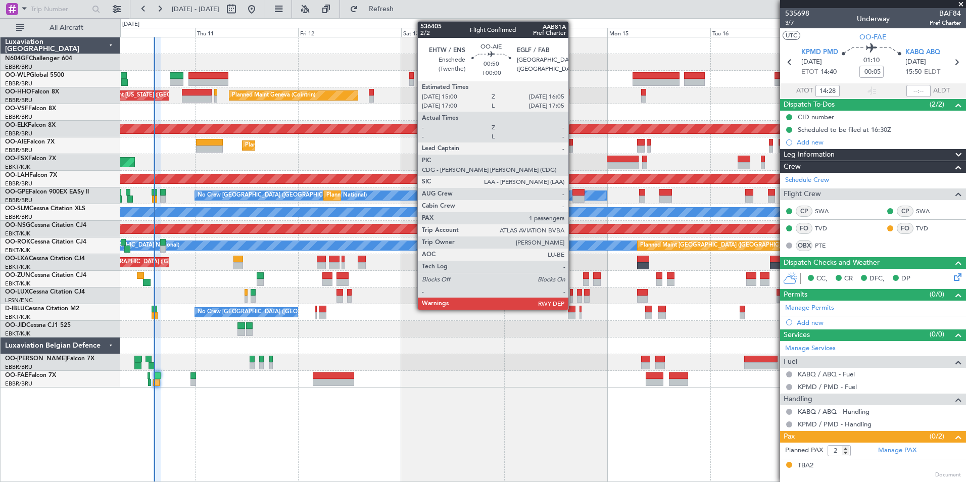
click at [573, 144] on div at bounding box center [570, 142] width 5 height 7
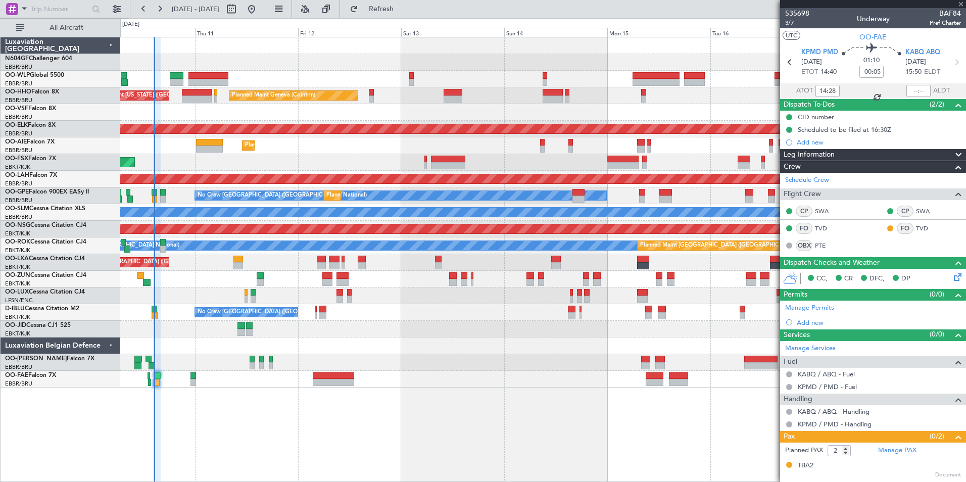
type input "1"
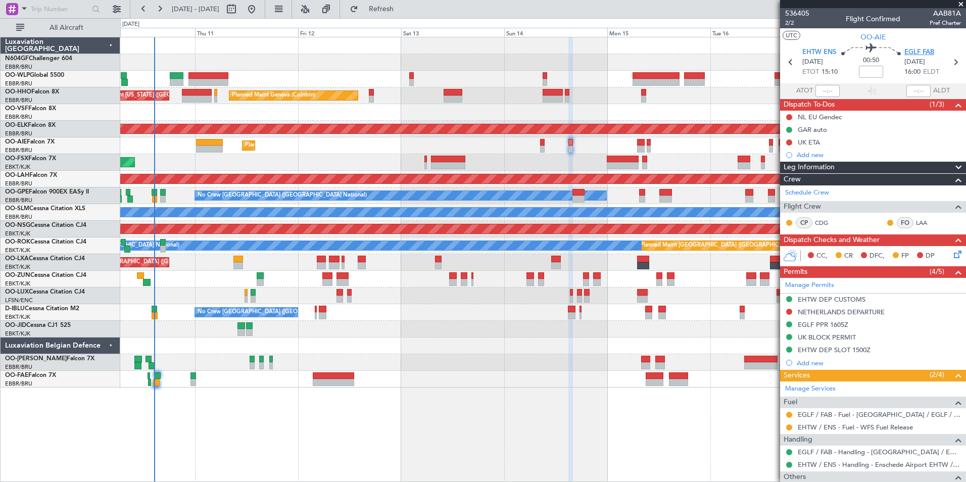
click at [771, 51] on span "EGLF FAB" at bounding box center [919, 52] width 30 height 10
click at [771, 52] on span "EGLF FAB" at bounding box center [919, 52] width 30 height 10
click at [771, 50] on span "EGLF FAB" at bounding box center [919, 52] width 30 height 10
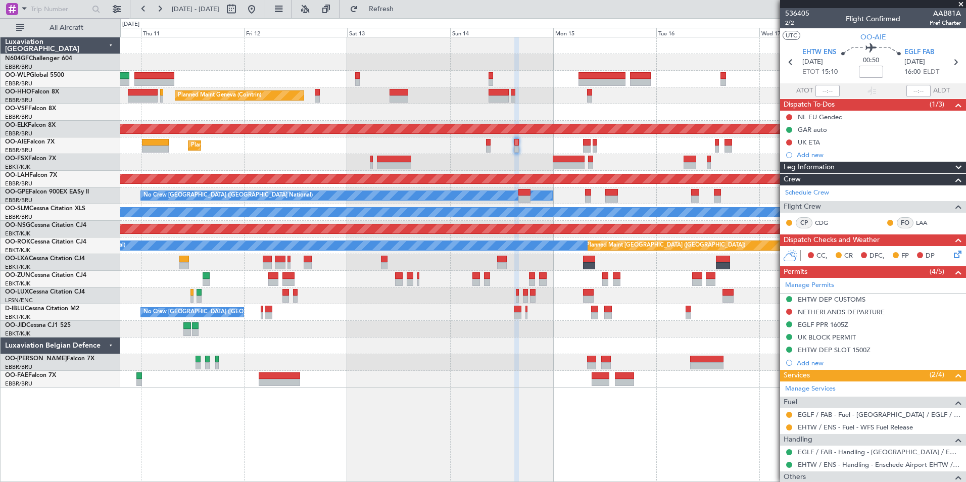
click at [530, 84] on div "Planned Maint Liege" at bounding box center [542, 79] width 845 height 17
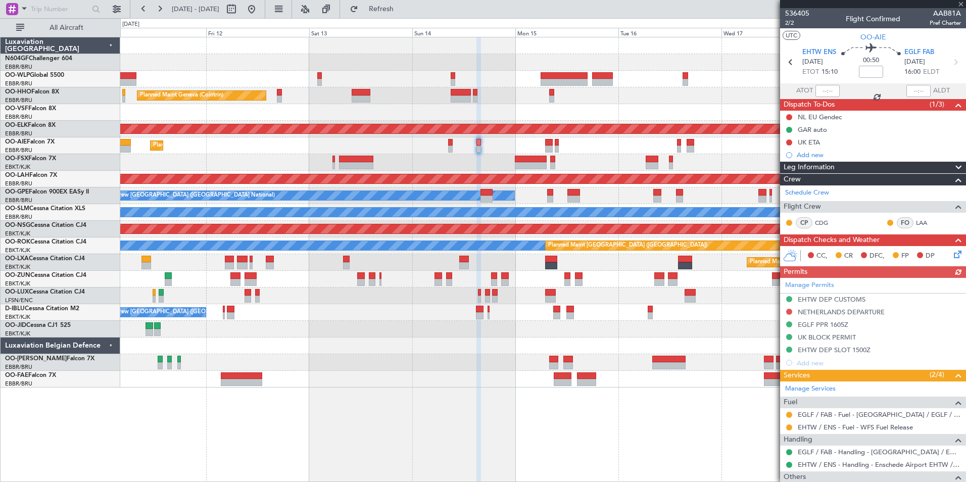
click at [501, 154] on div "Planned Maint [GEOGRAPHIC_DATA] ([GEOGRAPHIC_DATA])" at bounding box center [542, 145] width 845 height 17
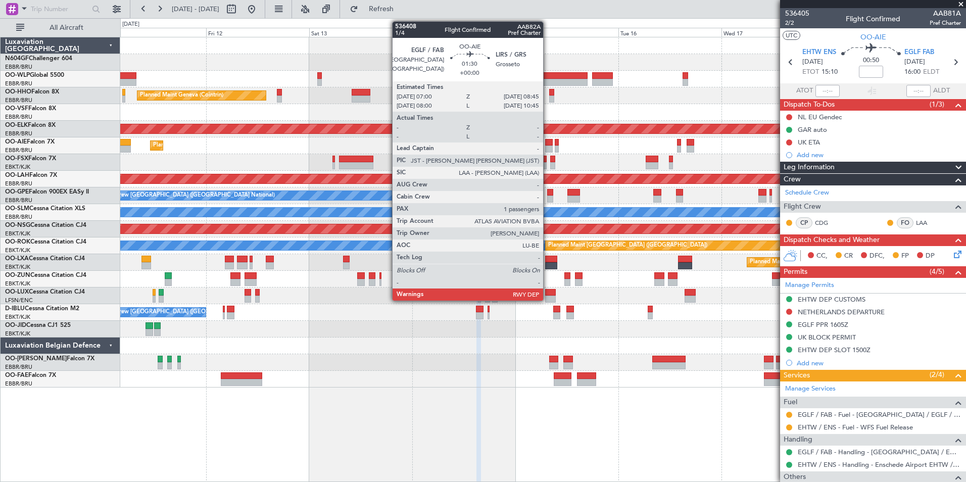
click at [547, 144] on div at bounding box center [549, 142] width 8 height 7
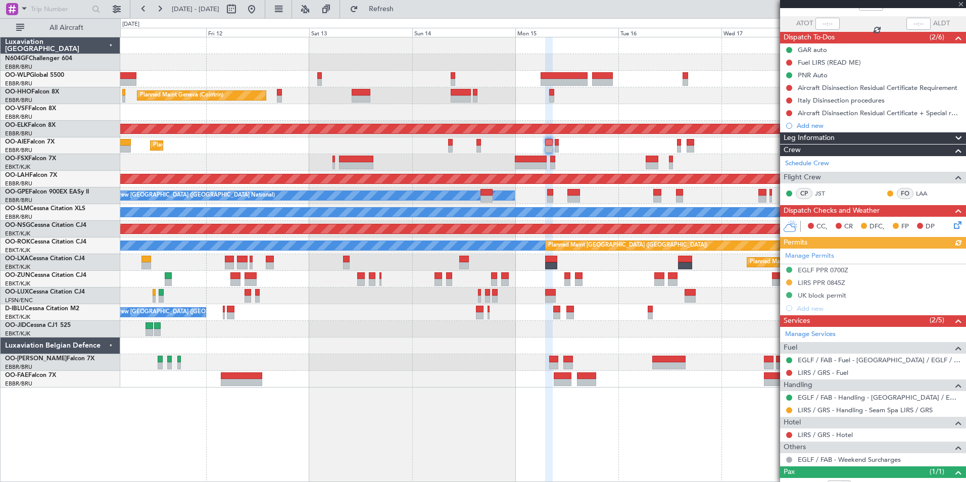
scroll to position [112, 0]
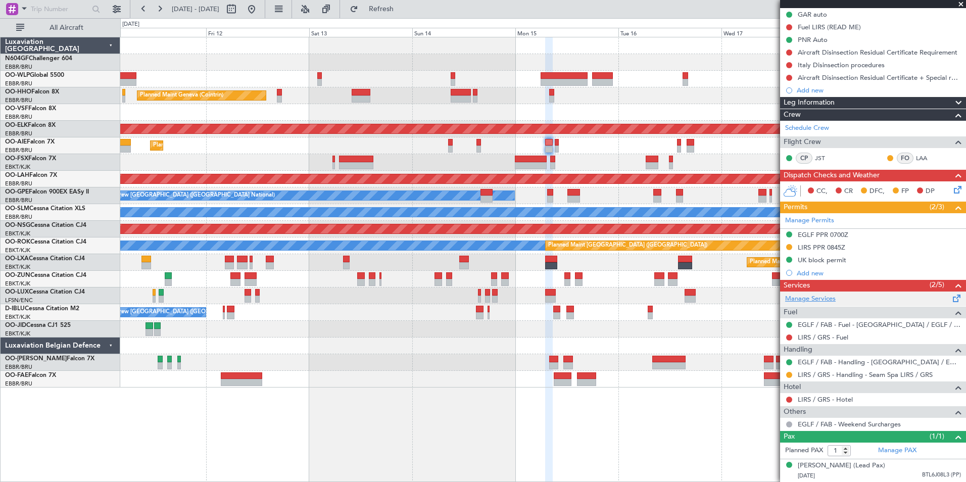
click at [771, 294] on link "Manage Services" at bounding box center [810, 299] width 51 height 10
click at [403, 7] on span "Refresh" at bounding box center [381, 9] width 42 height 7
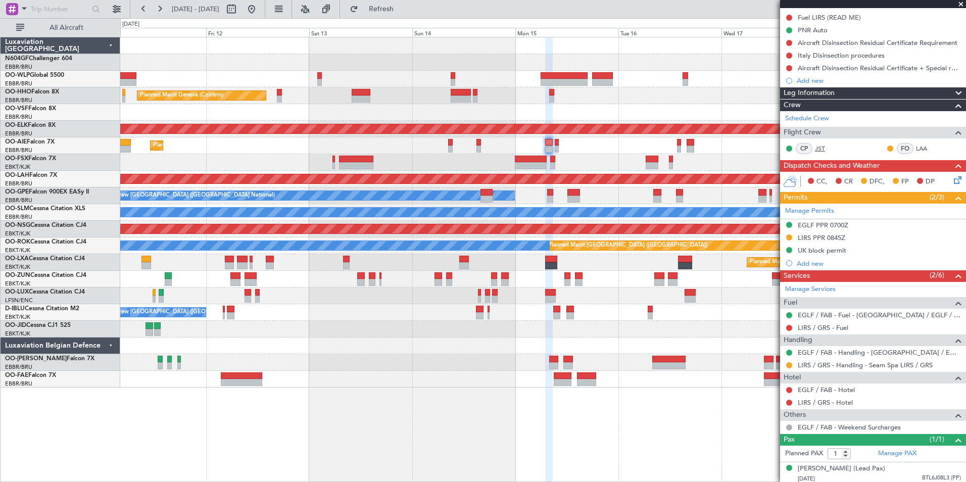
click at [771, 148] on link "JST" at bounding box center [826, 148] width 23 height 9
click at [771, 372] on link "LIRS / GRS - Hotel" at bounding box center [824, 389] width 55 height 9
click at [771, 372] on link "EGLF / FAB - Hotel" at bounding box center [825, 402] width 57 height 9
click at [403, 6] on span "Refresh" at bounding box center [381, 9] width 42 height 7
click at [771, 372] on button at bounding box center [789, 402] width 6 height 6
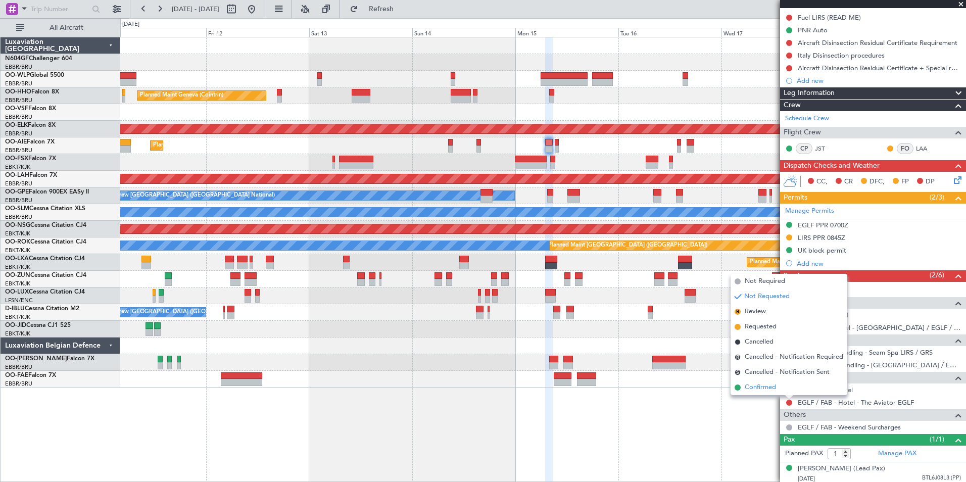
click at [762, 372] on span "Confirmed" at bounding box center [759, 387] width 31 height 10
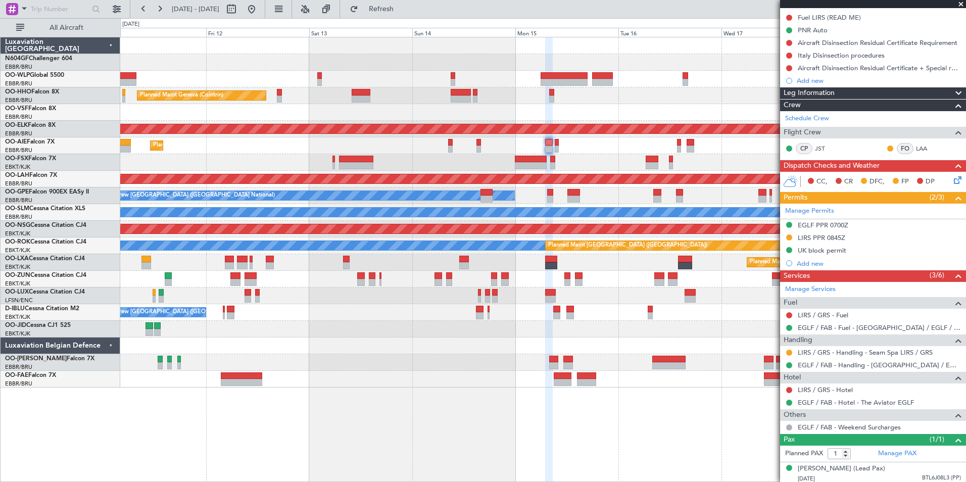
click at [490, 311] on div "Planned Maint Liege Planned Maint Geneva (Cointrin) AOG Maint New York (Teterbo…" at bounding box center [542, 212] width 845 height 350
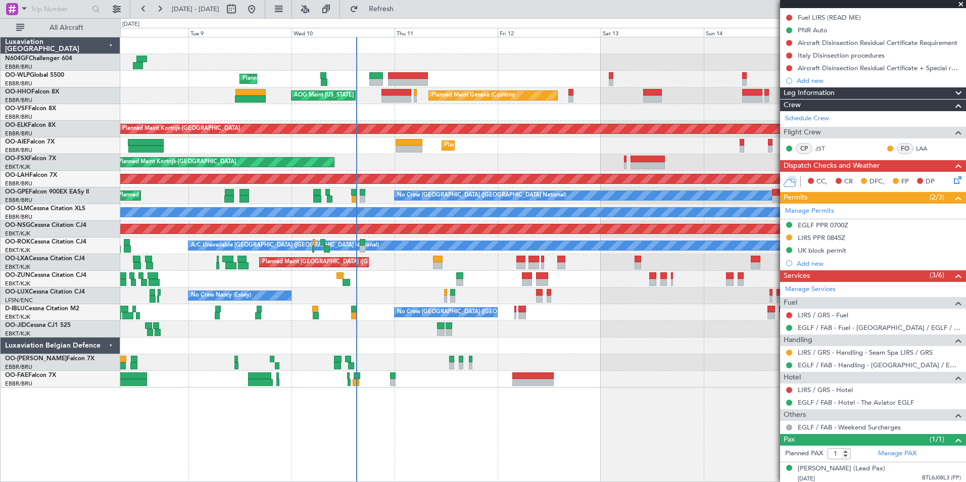
click at [472, 142] on div "Planned Maint [GEOGRAPHIC_DATA] ([GEOGRAPHIC_DATA])" at bounding box center [542, 145] width 845 height 17
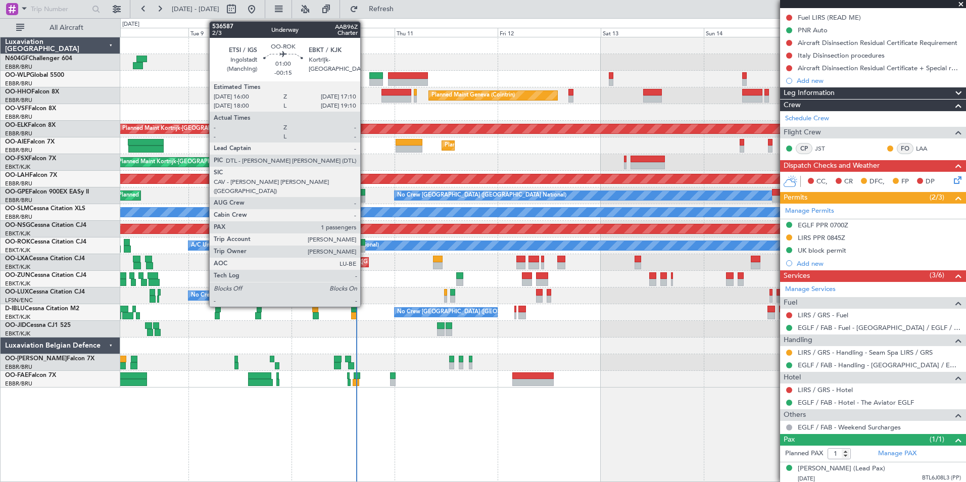
click at [365, 245] on div at bounding box center [362, 242] width 5 height 7
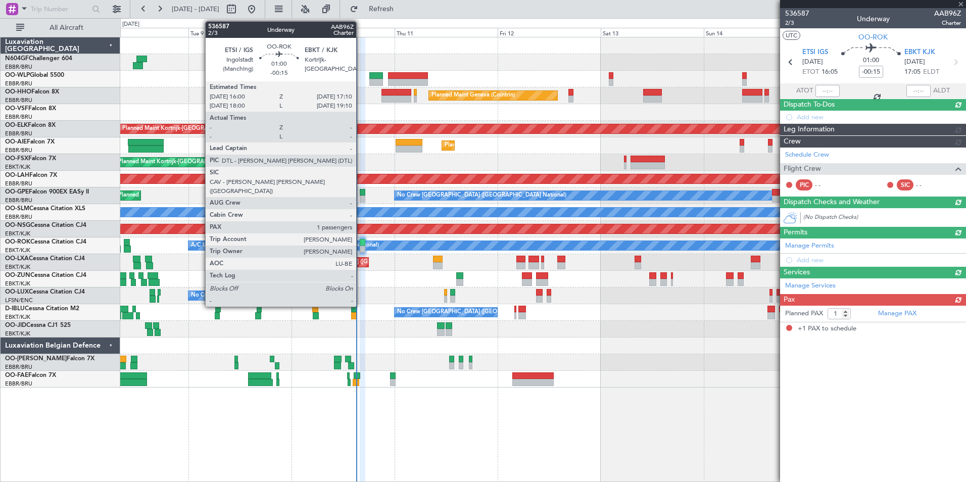
scroll to position [0, 0]
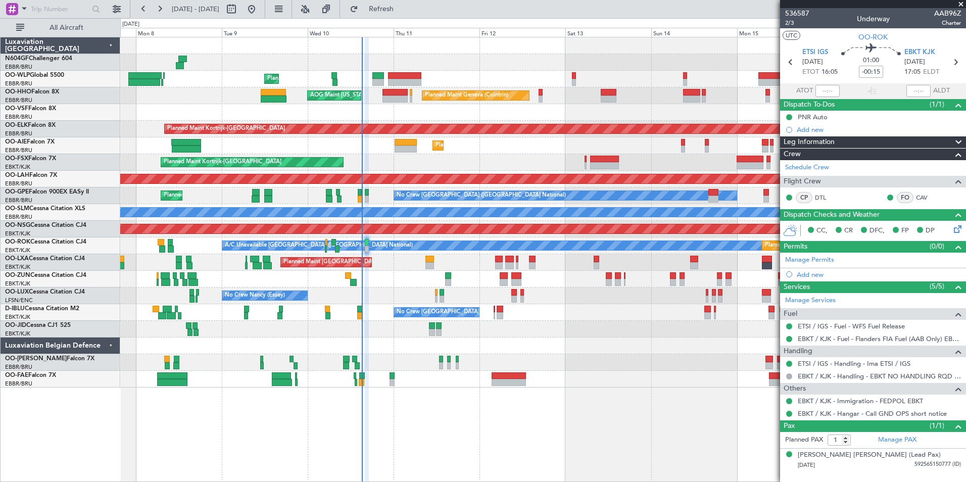
click at [422, 106] on div at bounding box center [542, 112] width 845 height 17
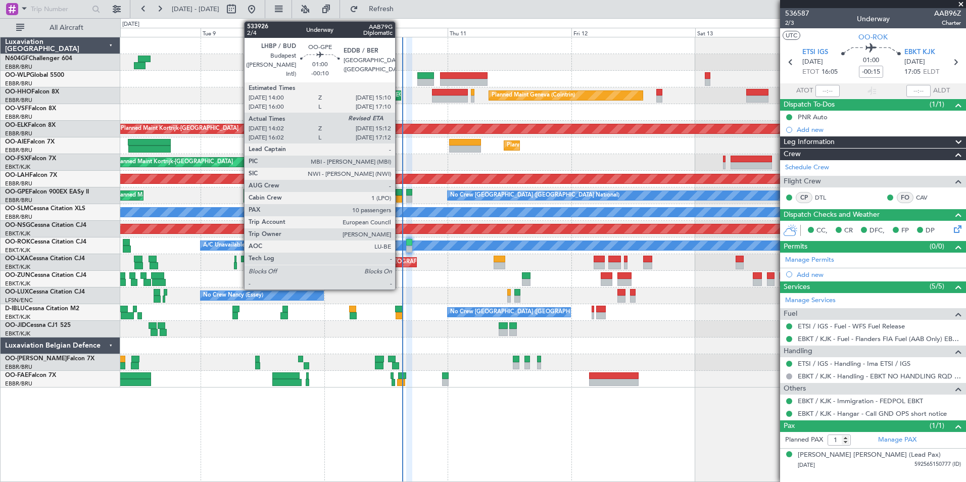
click at [399, 197] on div at bounding box center [399, 198] width 6 height 7
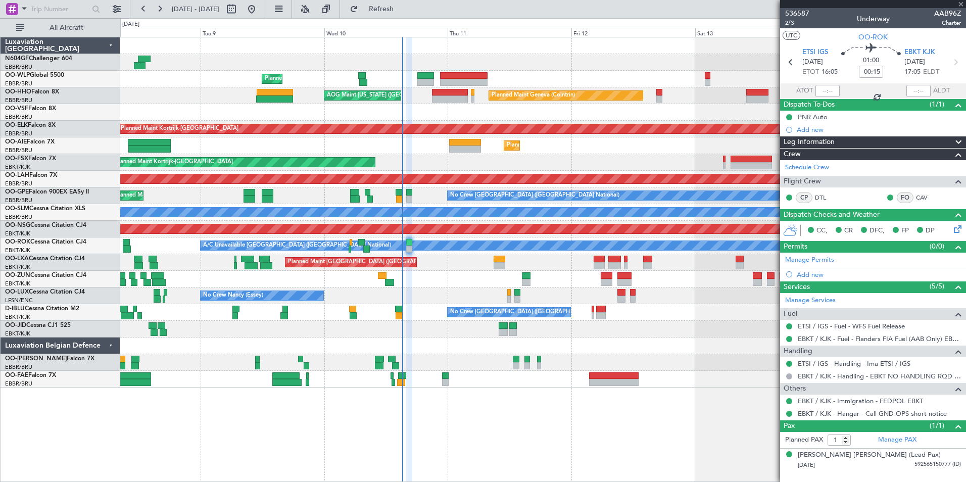
type input "-00:10"
type input "14:07"
type input "10"
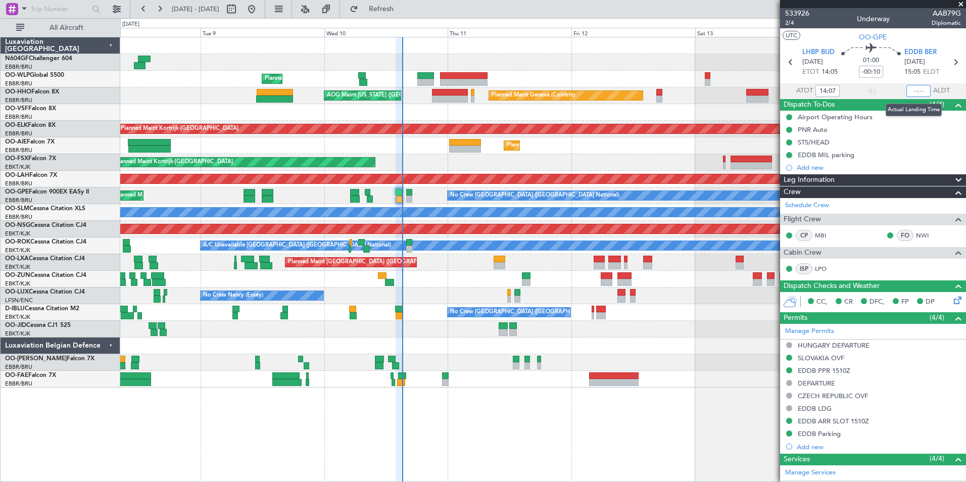
click at [771, 90] on input "text" at bounding box center [918, 91] width 24 height 12
click at [771, 29] on section "UTC OO-GPE" at bounding box center [873, 35] width 186 height 15
type input "15:11"
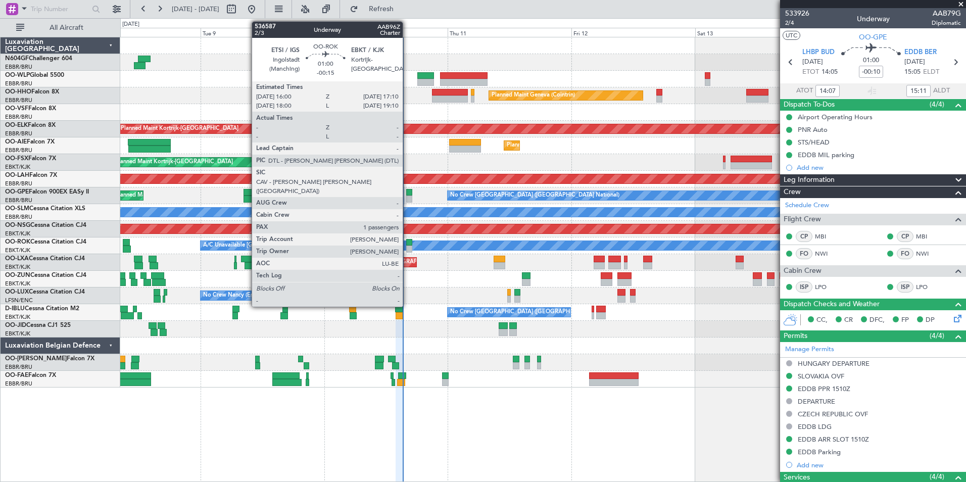
click at [407, 247] on div at bounding box center [409, 248] width 6 height 7
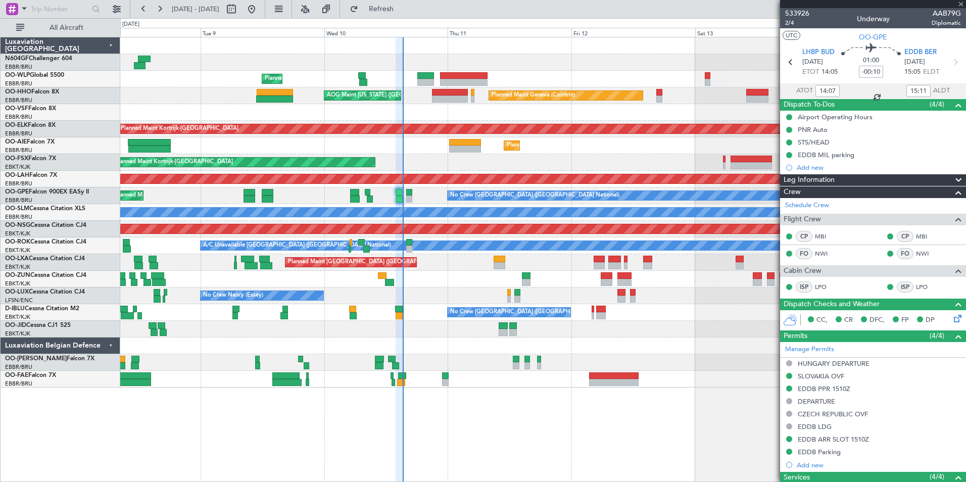
type input "-00:15"
type input "1"
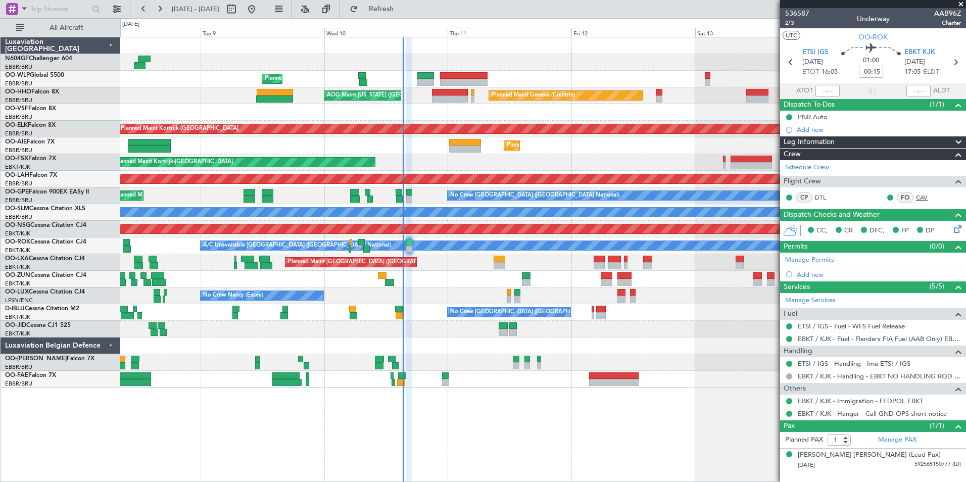
click at [920, 195] on link "CAV" at bounding box center [927, 197] width 23 height 9
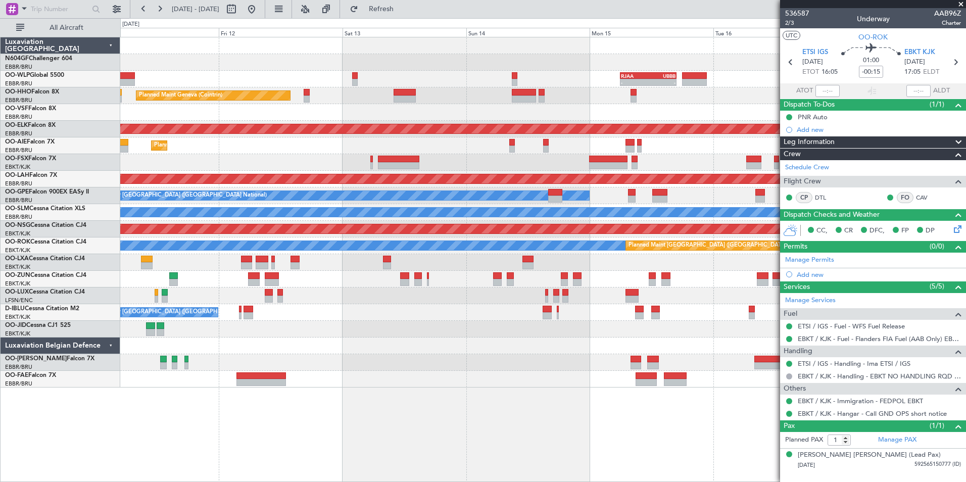
click at [269, 161] on div "Planned Maint Kortrijk-[GEOGRAPHIC_DATA]" at bounding box center [542, 162] width 845 height 17
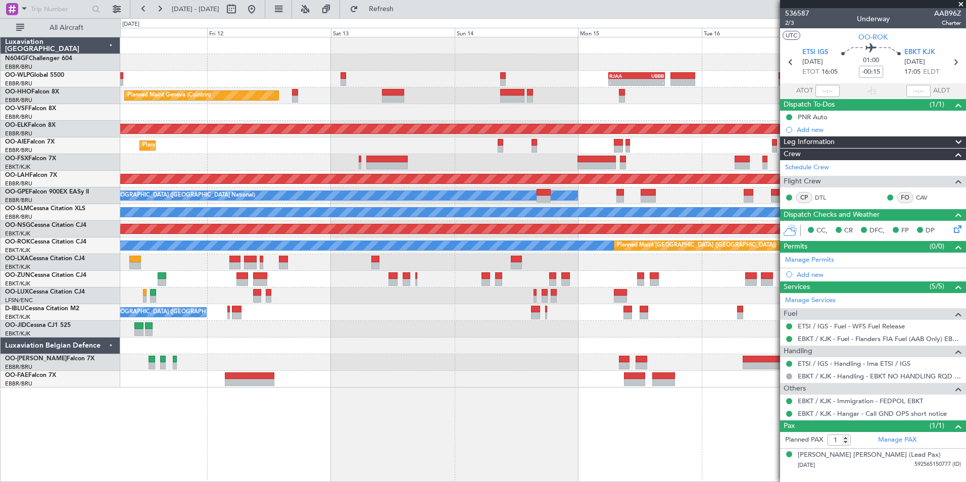
click at [298, 155] on div "- - RJAA 06:00 Z UBBB 16:55 Z Planned Maint Liege Planned Maint Geneva (Cointri…" at bounding box center [542, 212] width 845 height 350
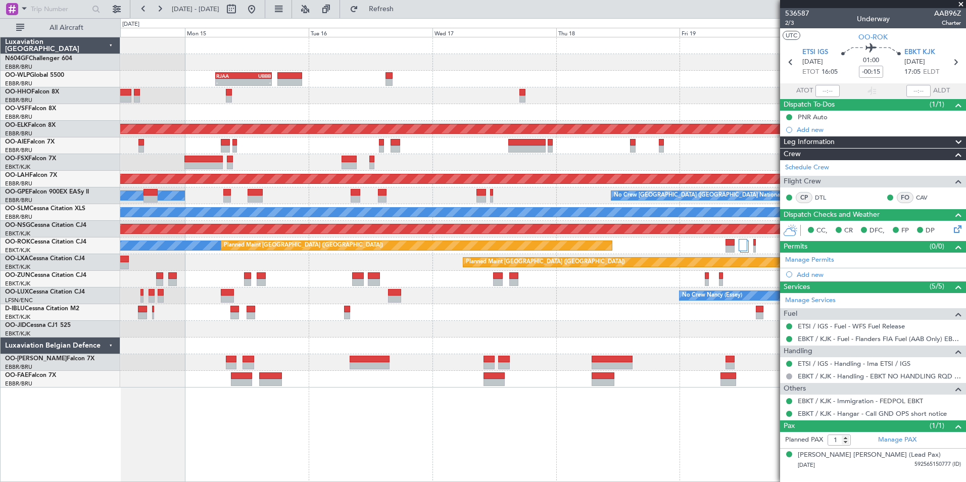
click at [235, 155] on div at bounding box center [542, 162] width 845 height 17
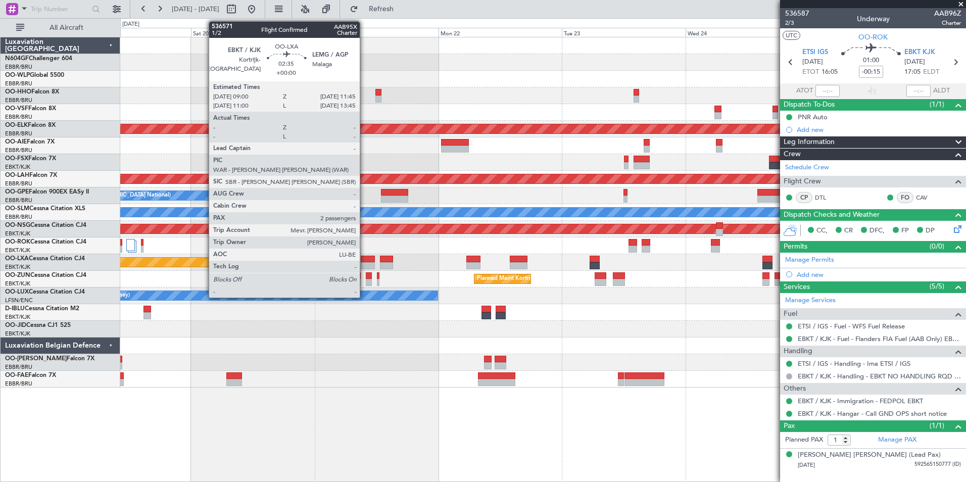
click at [364, 257] on div at bounding box center [368, 259] width 15 height 7
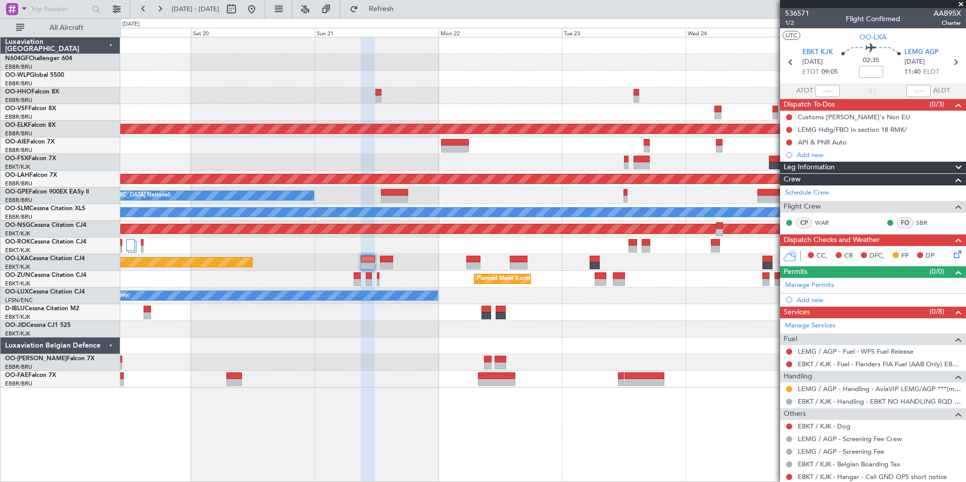
click at [662, 332] on div at bounding box center [542, 329] width 845 height 17
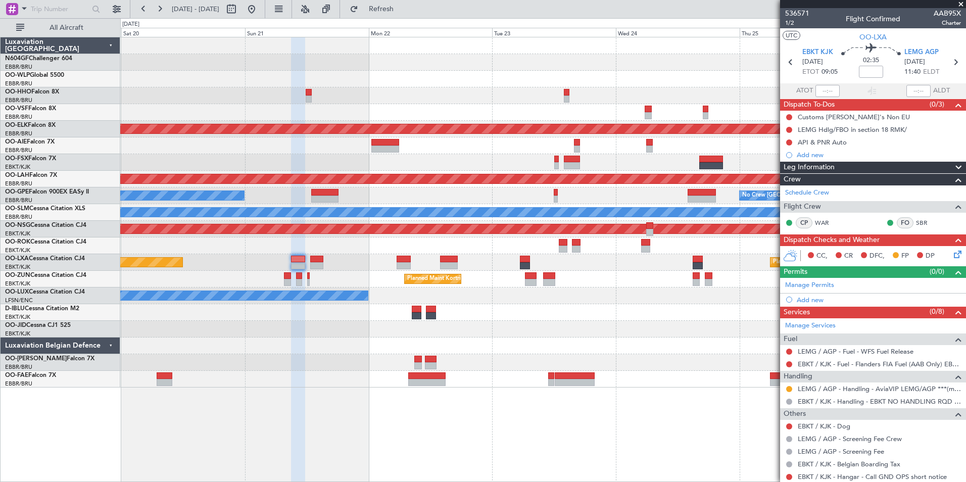
click at [559, 325] on div at bounding box center [542, 329] width 845 height 17
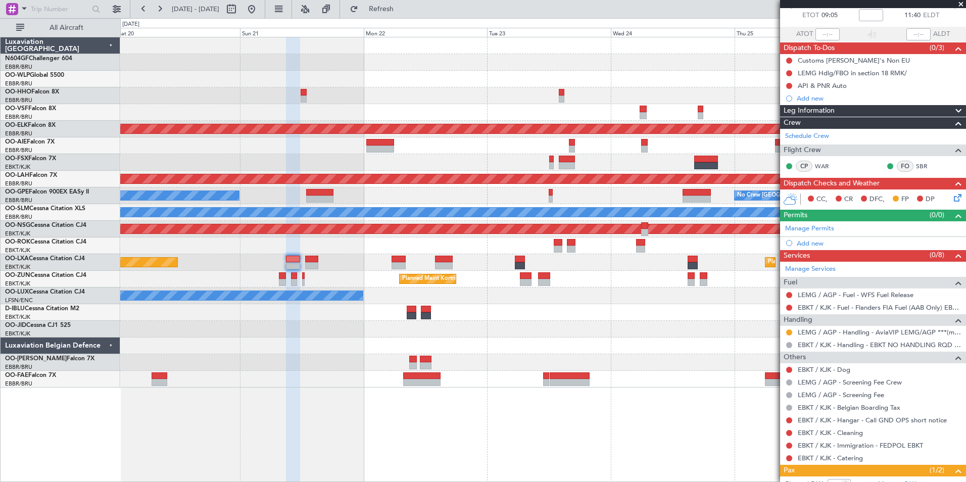
scroll to position [12, 0]
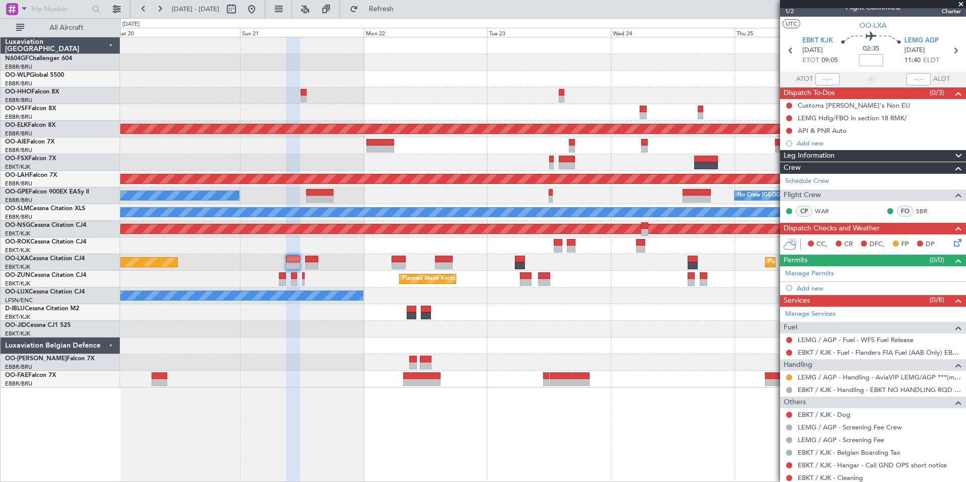
click at [952, 238] on icon at bounding box center [956, 241] width 8 height 8
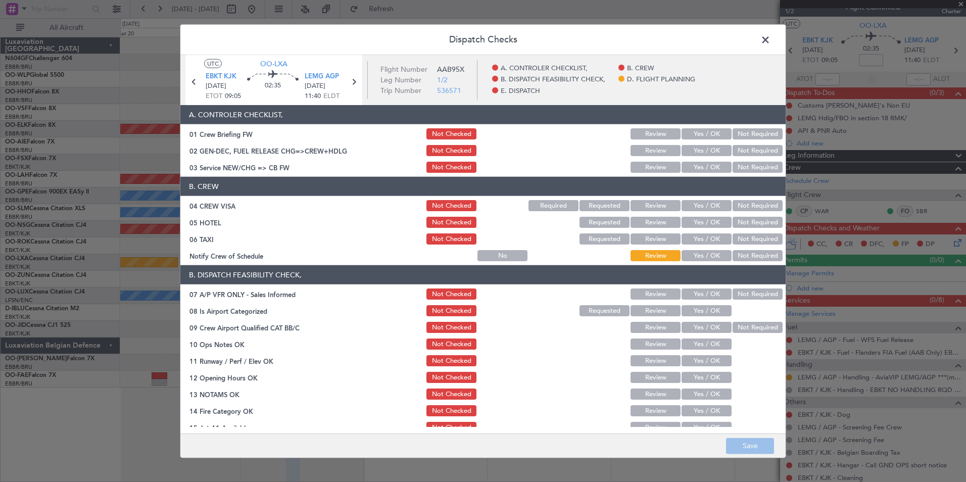
click at [692, 168] on button "Yes / OK" at bounding box center [706, 167] width 50 height 11
click at [744, 204] on button "Not Required" at bounding box center [757, 205] width 50 height 11
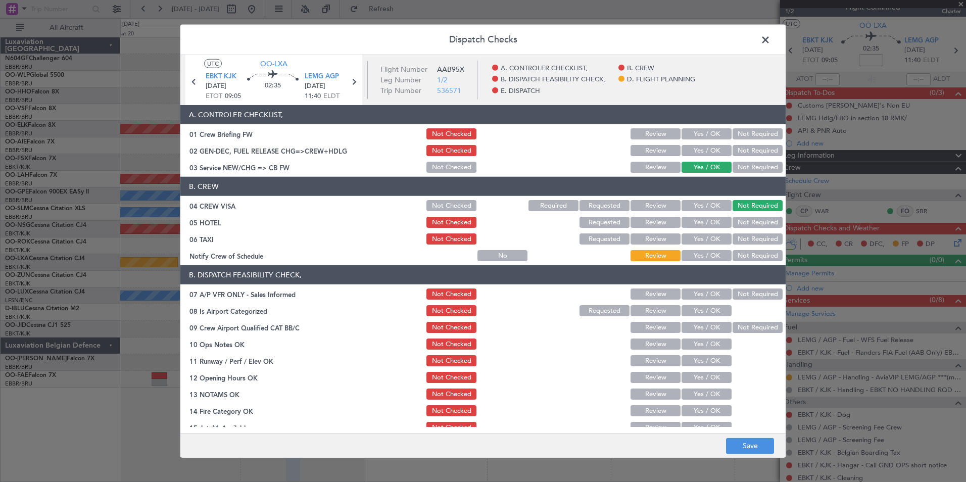
click at [740, 213] on section "B. CREW 04 CREW VISA Not Checked Required Requested Review Yes / OK Not Require…" at bounding box center [482, 220] width 605 height 86
drag, startPoint x: 736, startPoint y: 220, endPoint x: 736, endPoint y: 236, distance: 15.7
click at [736, 224] on button "Not Required" at bounding box center [757, 222] width 50 height 11
click at [736, 236] on button "Not Required" at bounding box center [757, 238] width 50 height 11
click at [707, 253] on button "Yes / OK" at bounding box center [706, 255] width 50 height 11
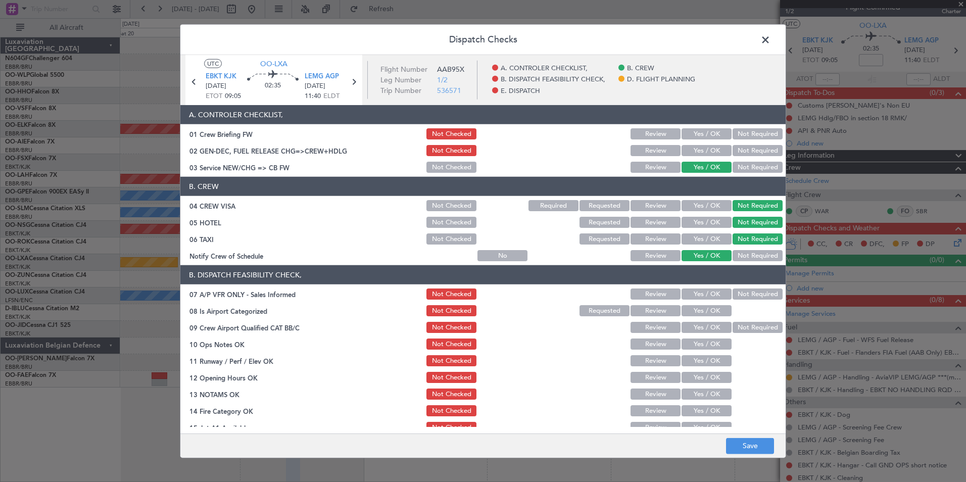
click at [742, 290] on button "Not Required" at bounding box center [757, 293] width 50 height 11
click at [697, 310] on button "Yes / OK" at bounding box center [706, 310] width 50 height 11
click at [742, 329] on button "Not Required" at bounding box center [757, 327] width 50 height 11
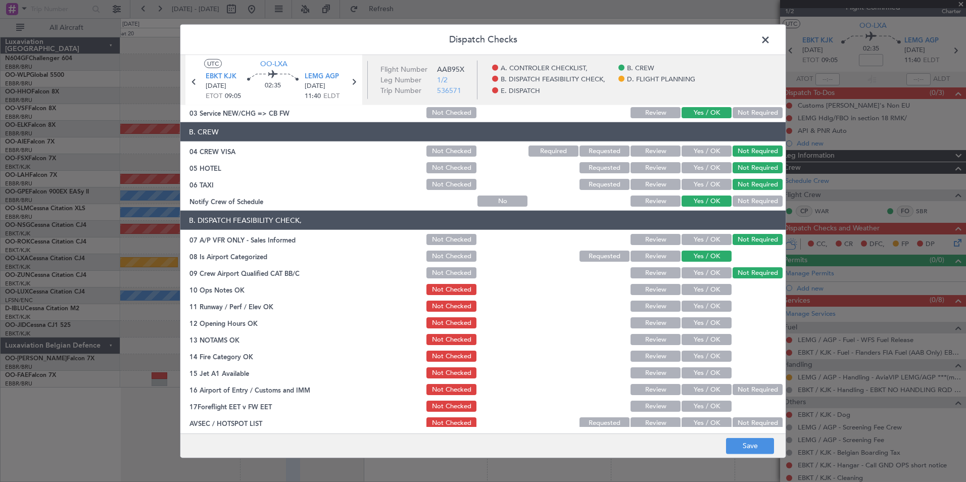
scroll to position [101, 0]
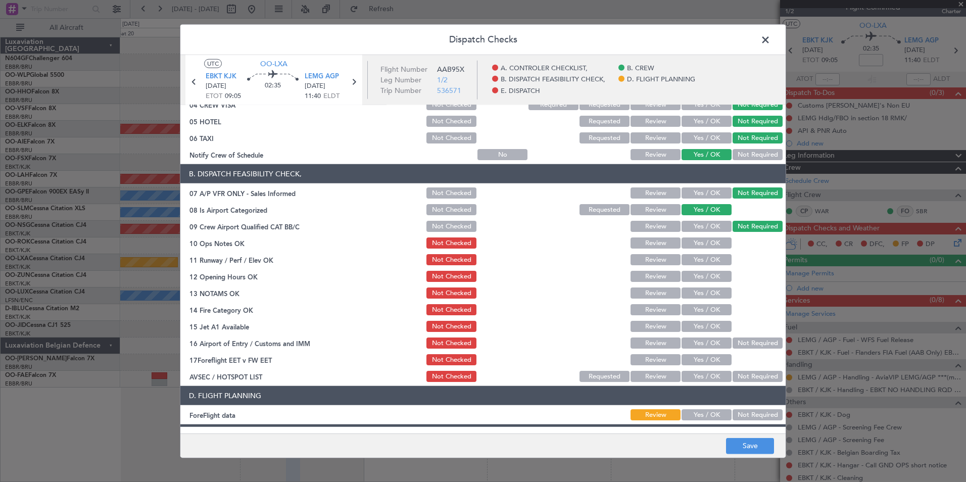
click at [713, 245] on button "Yes / OK" at bounding box center [706, 242] width 50 height 11
click at [709, 263] on button "Yes / OK" at bounding box center [706, 259] width 50 height 11
click at [707, 281] on button "Yes / OK" at bounding box center [706, 276] width 50 height 11
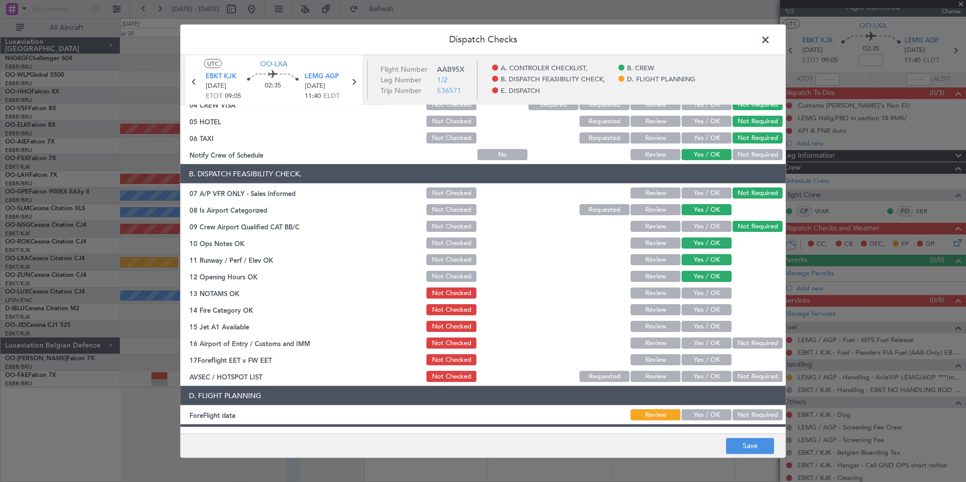
drag, startPoint x: 705, startPoint y: 289, endPoint x: 705, endPoint y: 295, distance: 6.1
click at [705, 291] on button "Yes / OK" at bounding box center [706, 292] width 50 height 11
click at [704, 307] on button "Yes / OK" at bounding box center [706, 309] width 50 height 11
click at [708, 321] on button "Yes / OK" at bounding box center [706, 326] width 50 height 11
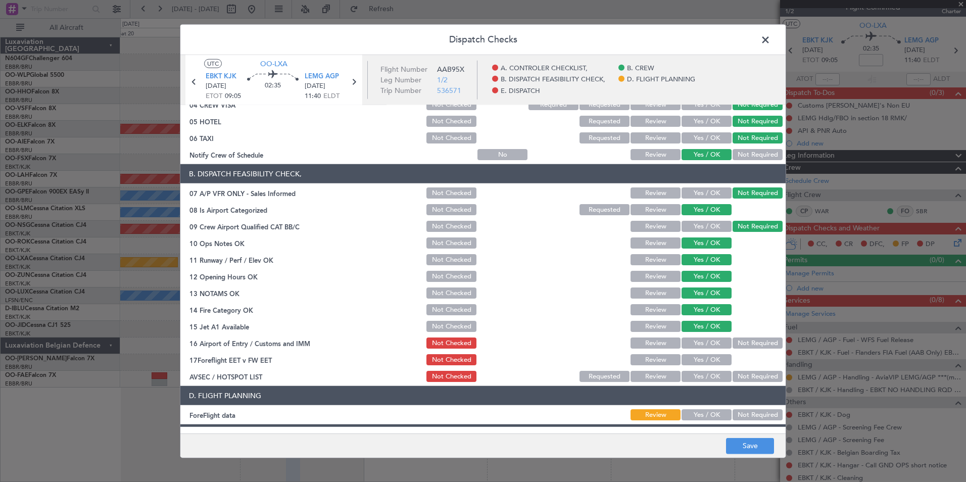
click at [743, 342] on button "Not Required" at bounding box center [757, 342] width 50 height 11
click at [713, 376] on button "Yes / OK" at bounding box center [706, 376] width 50 height 11
click at [731, 441] on button "Save" at bounding box center [750, 445] width 48 height 16
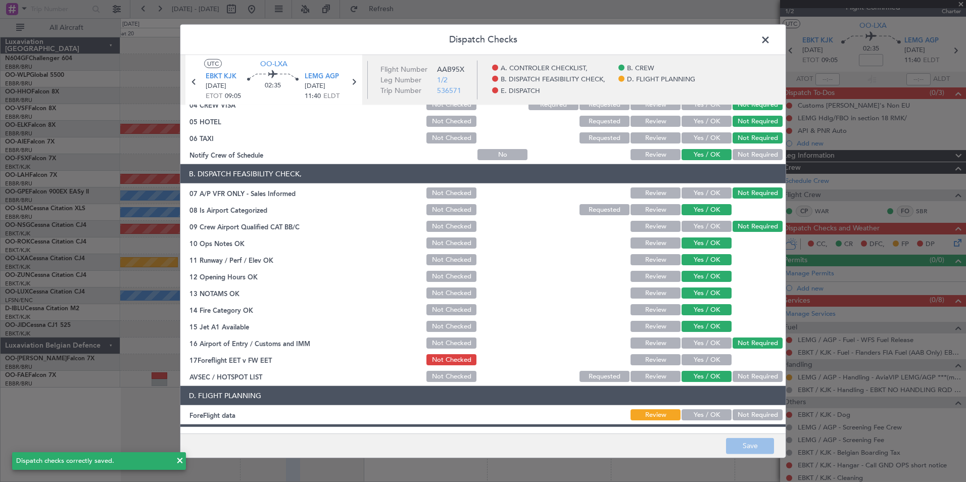
click at [770, 35] on span at bounding box center [770, 42] width 0 height 20
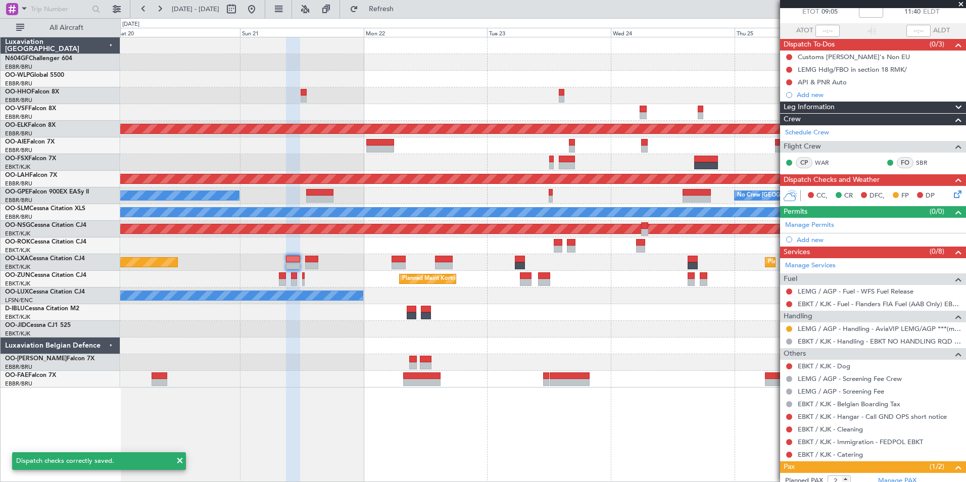
scroll to position [113, 0]
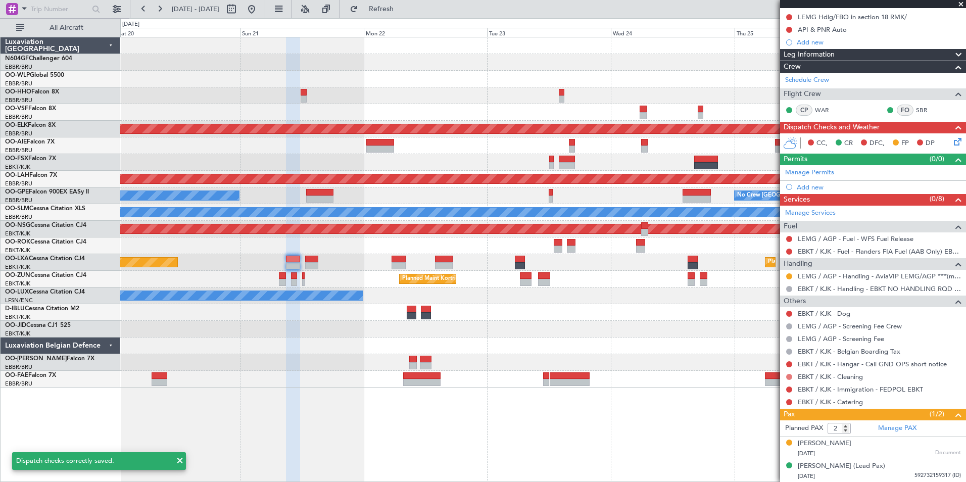
click at [789, 375] on button at bounding box center [789, 377] width 6 height 6
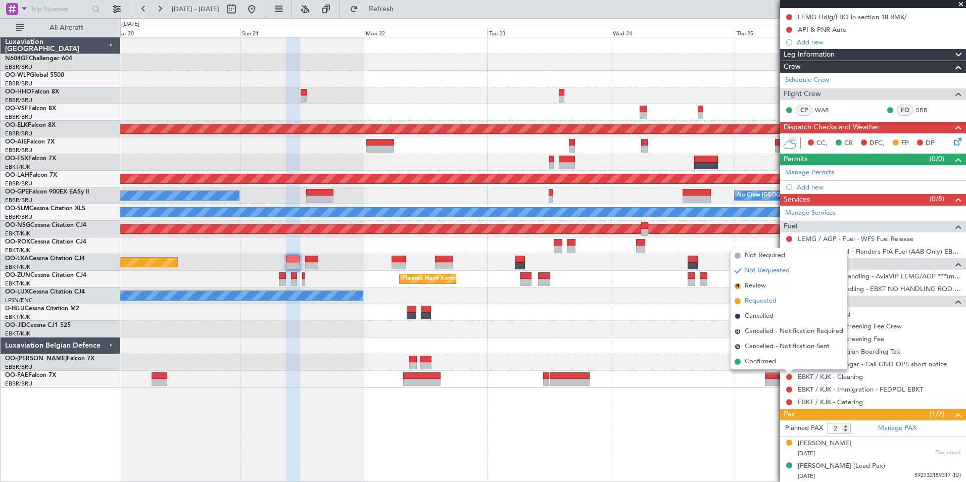
click at [749, 302] on span "Requested" at bounding box center [760, 301] width 32 height 10
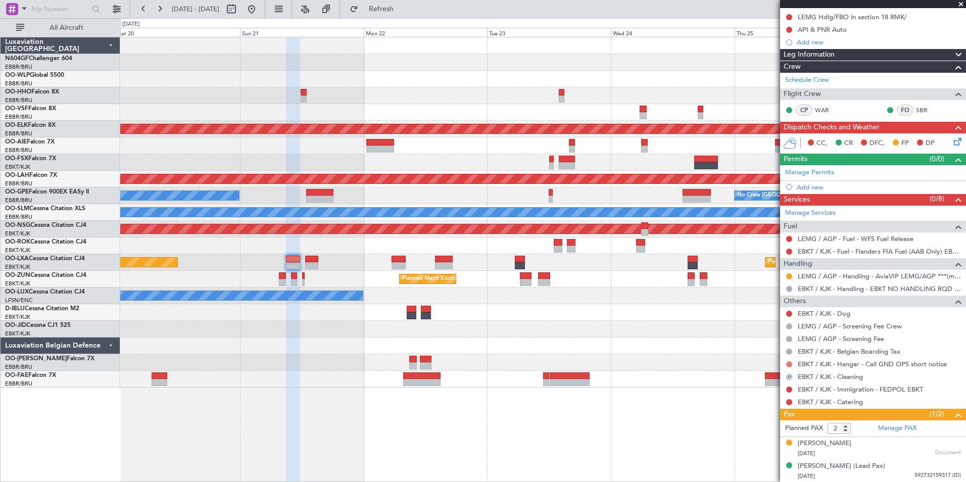
click at [789, 362] on button at bounding box center [789, 364] width 6 height 6
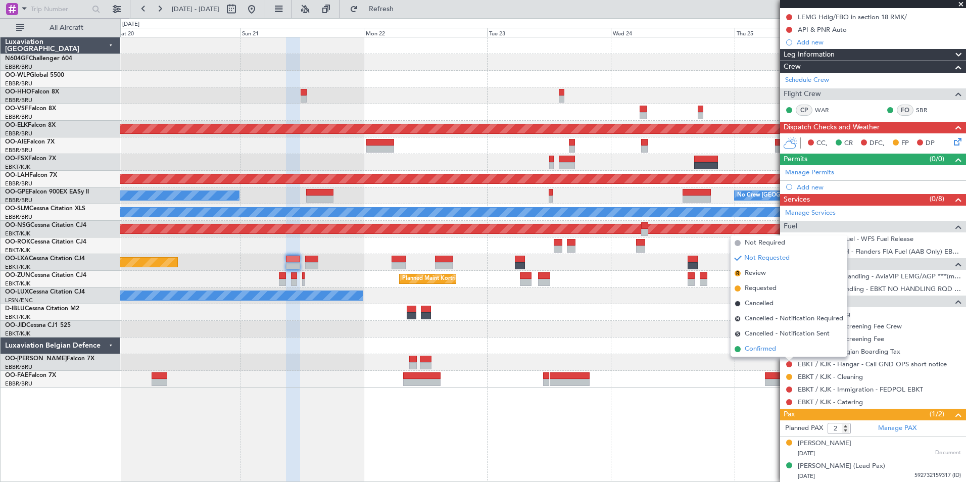
click at [778, 346] on li "Confirmed" at bounding box center [788, 348] width 117 height 15
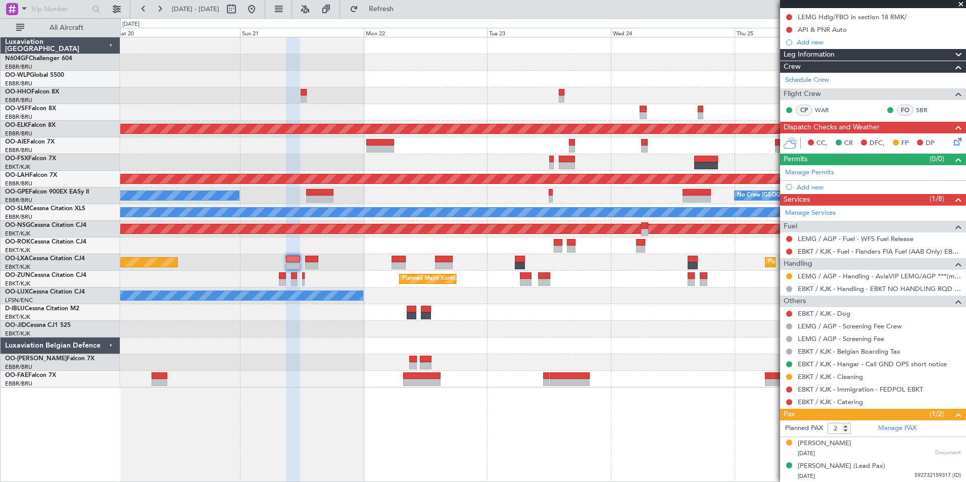
click at [311, 269] on div "Planned Maint Kortrijk-Wevelgem A/C Unavailable Brussels (Brussels National) Pl…" at bounding box center [542, 262] width 845 height 17
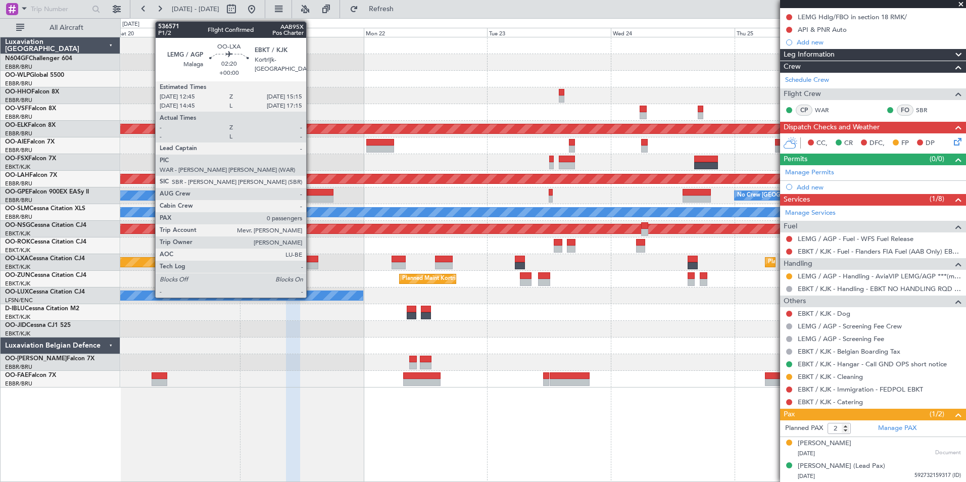
click at [312, 266] on div at bounding box center [311, 265] width 13 height 7
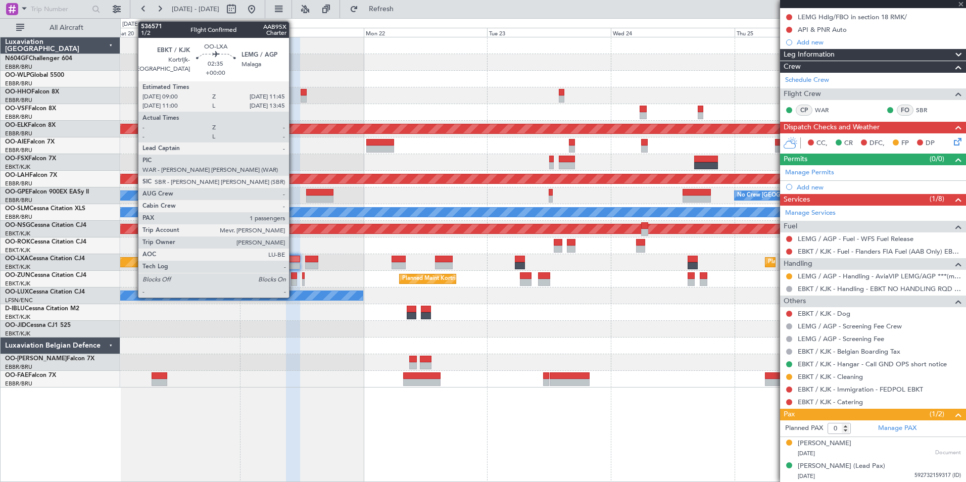
scroll to position [0, 0]
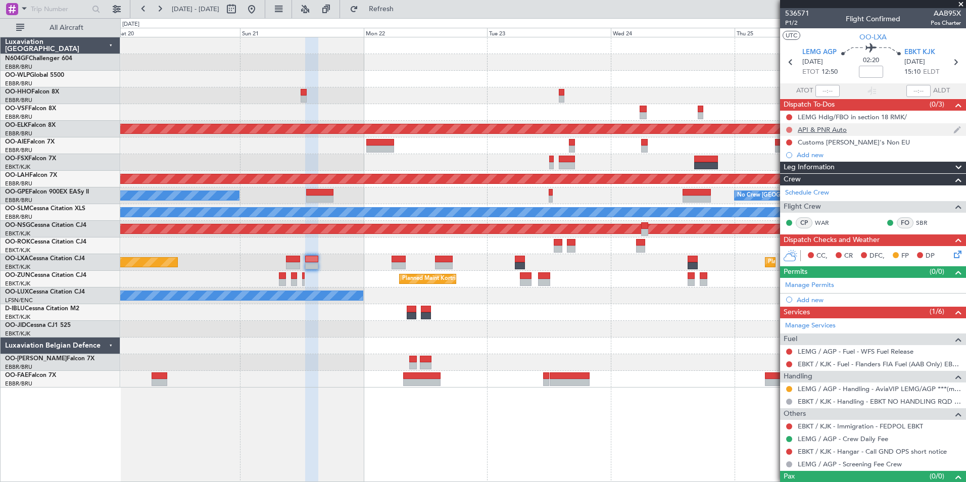
click at [788, 129] on button at bounding box center [789, 130] width 6 height 6
click at [794, 169] on span "Completed" at bounding box center [793, 174] width 33 height 10
click at [788, 142] on button at bounding box center [789, 142] width 6 height 6
click at [790, 188] on span "Completed" at bounding box center [793, 187] width 33 height 10
click at [952, 255] on icon at bounding box center [956, 252] width 8 height 8
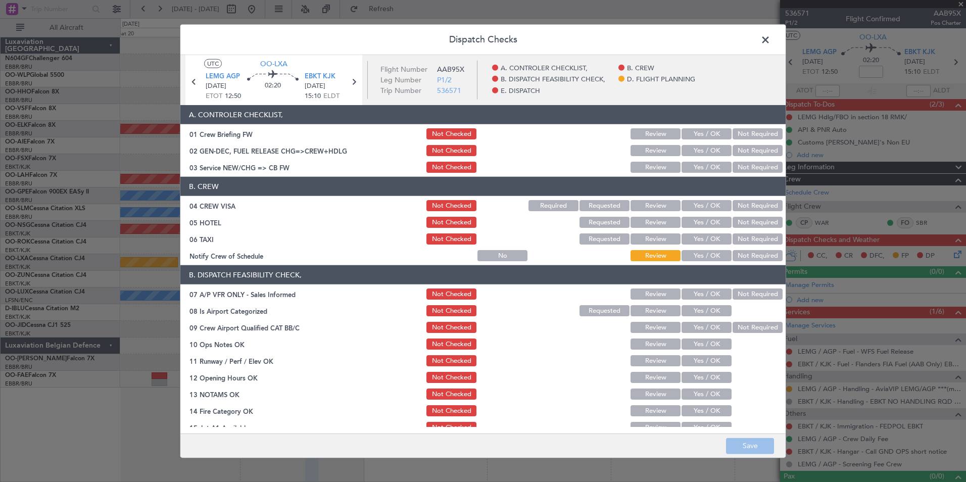
click at [699, 171] on button "Yes / OK" at bounding box center [706, 167] width 50 height 11
drag, startPoint x: 745, startPoint y: 206, endPoint x: 745, endPoint y: 212, distance: 6.6
click at [745, 206] on button "Not Required" at bounding box center [757, 205] width 50 height 11
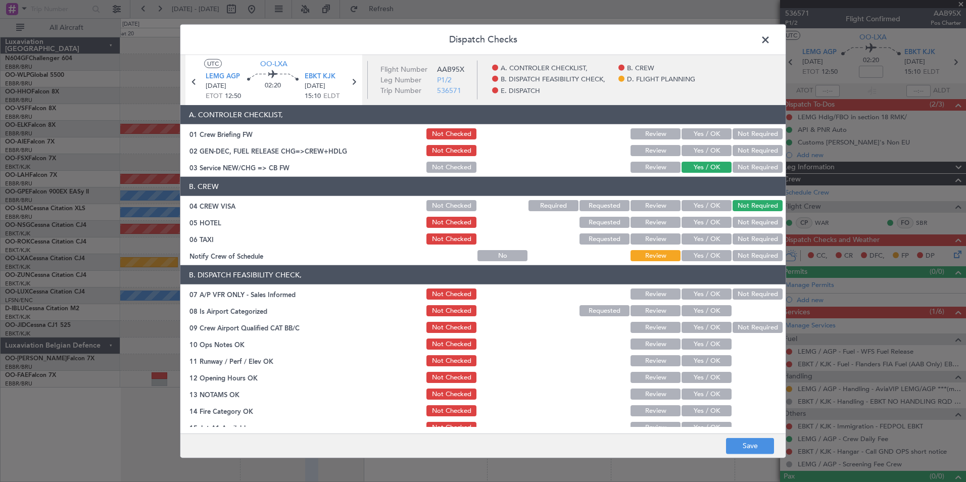
click at [739, 227] on button "Not Required" at bounding box center [757, 222] width 50 height 11
click at [740, 238] on button "Not Required" at bounding box center [757, 238] width 50 height 11
click at [711, 253] on button "Yes / OK" at bounding box center [706, 255] width 50 height 11
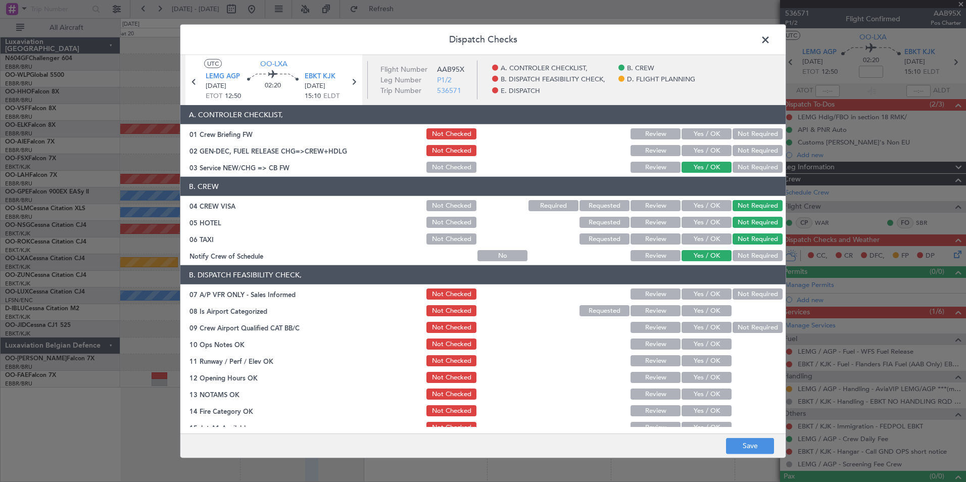
click at [740, 293] on button "Not Required" at bounding box center [757, 293] width 50 height 11
click at [701, 308] on button "Yes / OK" at bounding box center [706, 310] width 50 height 11
click at [733, 321] on div "Not Required" at bounding box center [756, 327] width 51 height 14
click at [735, 326] on button "Not Required" at bounding box center [757, 327] width 50 height 11
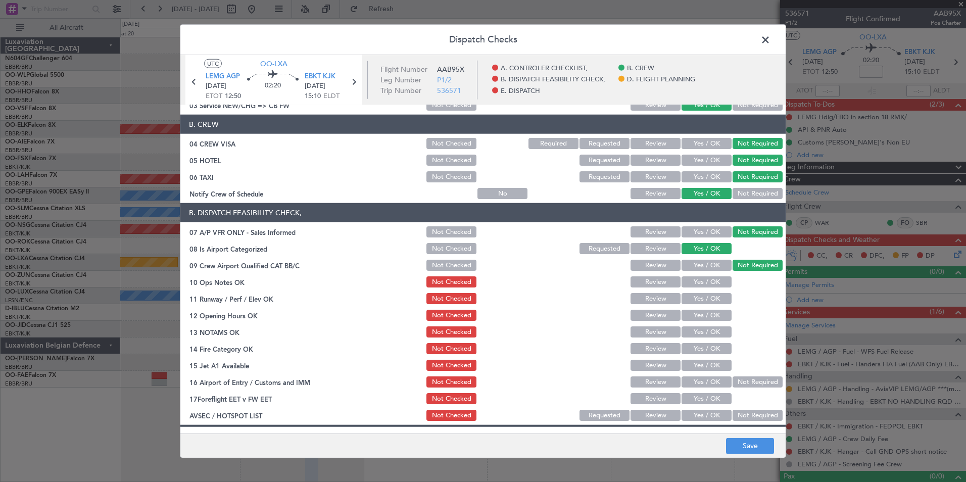
scroll to position [152, 0]
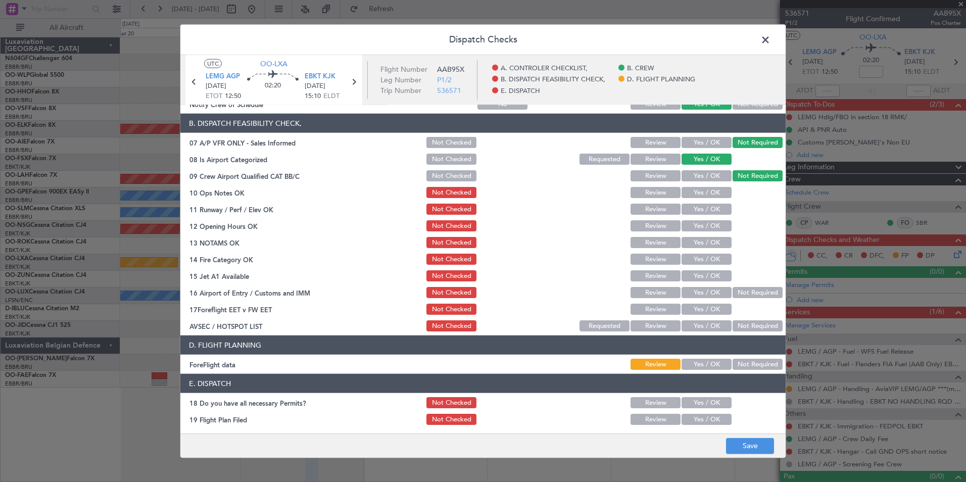
click at [698, 195] on button "Yes / OK" at bounding box center [706, 192] width 50 height 11
click at [699, 207] on button "Yes / OK" at bounding box center [706, 209] width 50 height 11
click at [696, 223] on button "Yes / OK" at bounding box center [706, 225] width 50 height 11
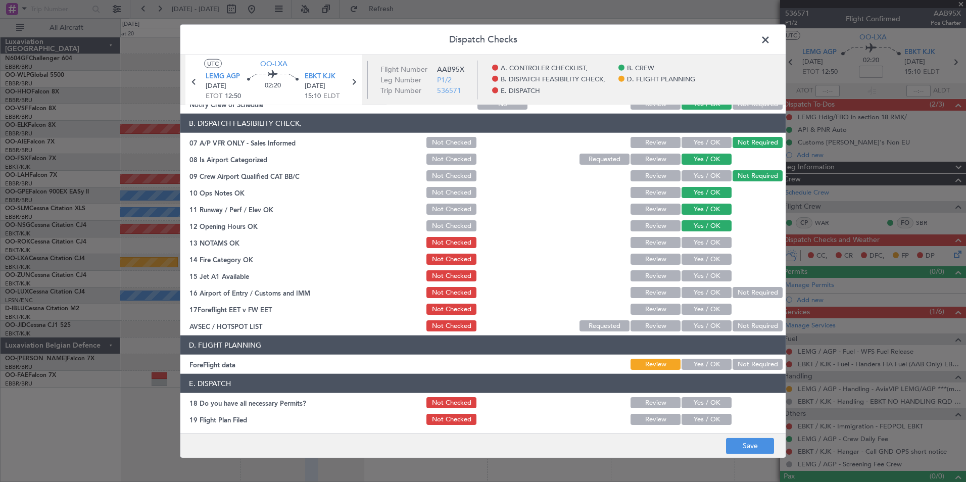
click at [700, 242] on button "Yes / OK" at bounding box center [706, 242] width 50 height 11
click at [703, 257] on button "Yes / OK" at bounding box center [706, 259] width 50 height 11
drag, startPoint x: 708, startPoint y: 273, endPoint x: 712, endPoint y: 281, distance: 8.6
click at [708, 274] on button "Yes / OK" at bounding box center [706, 275] width 50 height 11
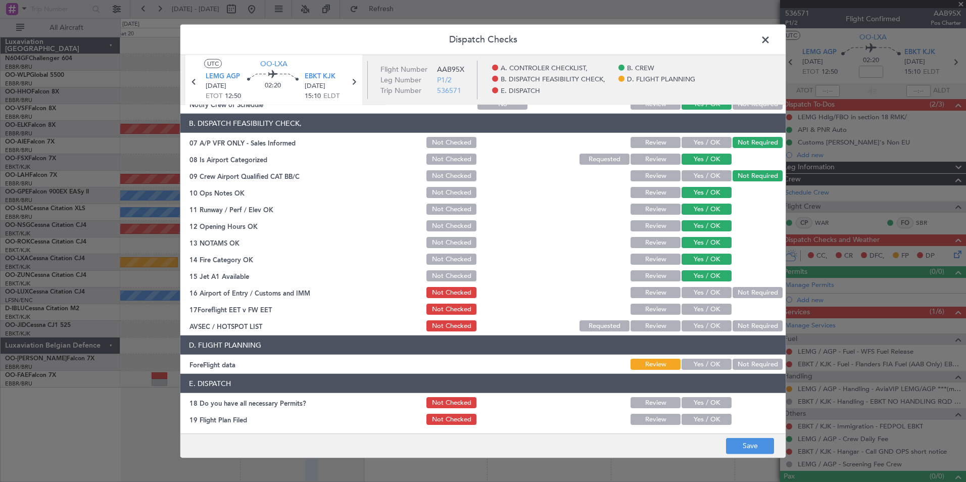
drag, startPoint x: 747, startPoint y: 294, endPoint x: 741, endPoint y: 303, distance: 10.2
click at [747, 294] on button "Not Required" at bounding box center [757, 292] width 50 height 11
click at [693, 327] on button "Yes / OK" at bounding box center [706, 325] width 50 height 11
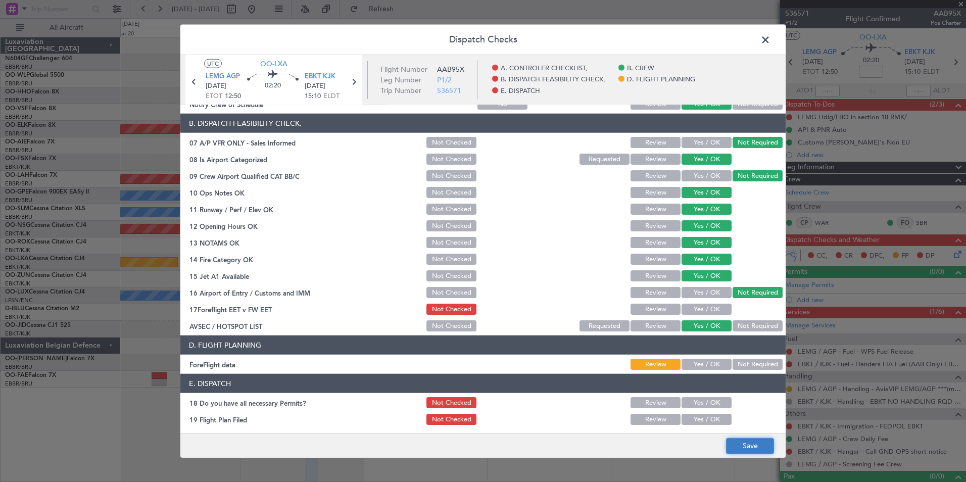
click at [735, 448] on button "Save" at bounding box center [750, 445] width 48 height 16
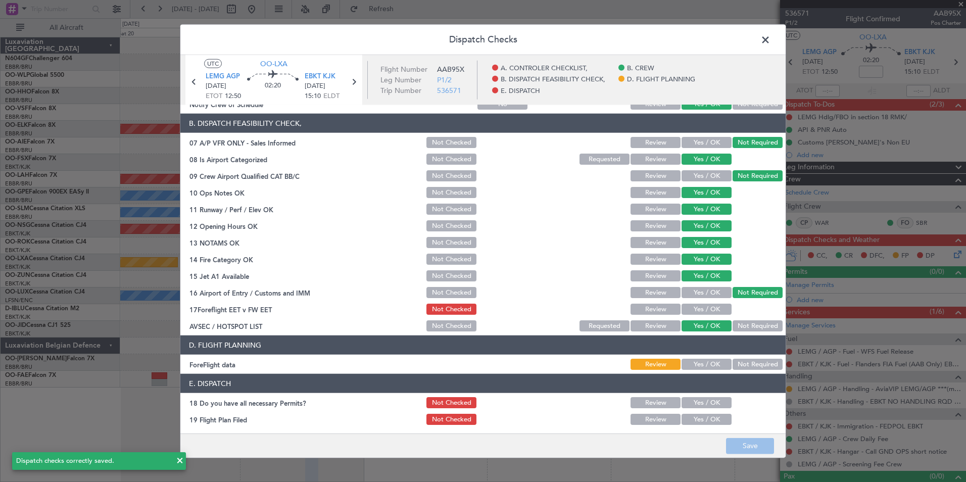
click at [770, 39] on span at bounding box center [770, 42] width 0 height 20
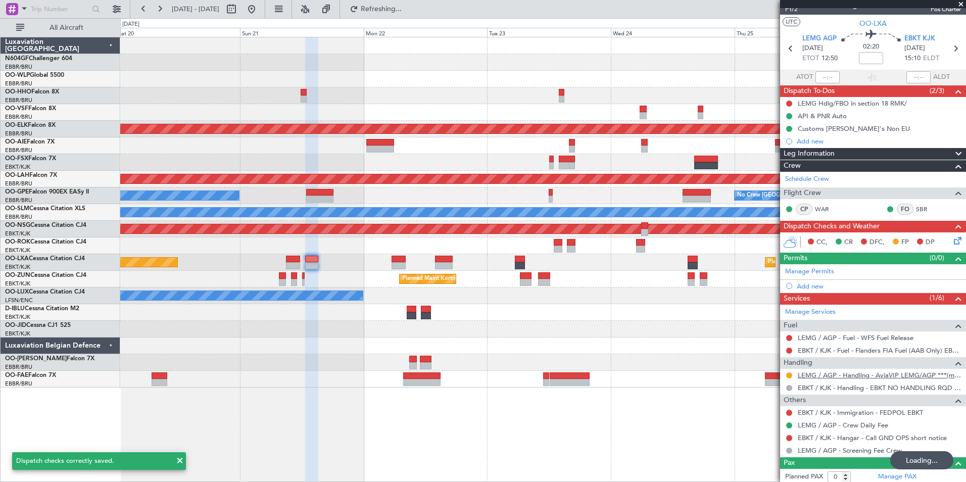
scroll to position [17, 0]
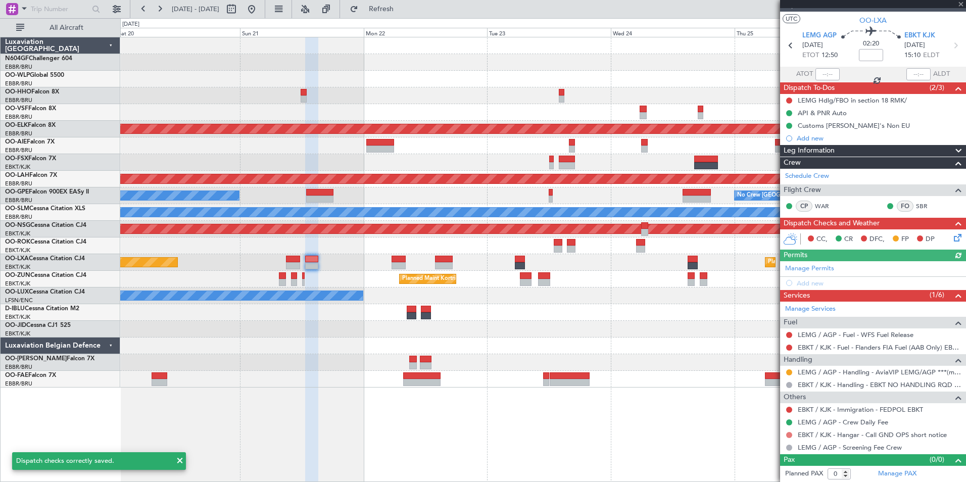
click at [787, 435] on button at bounding box center [789, 435] width 6 height 6
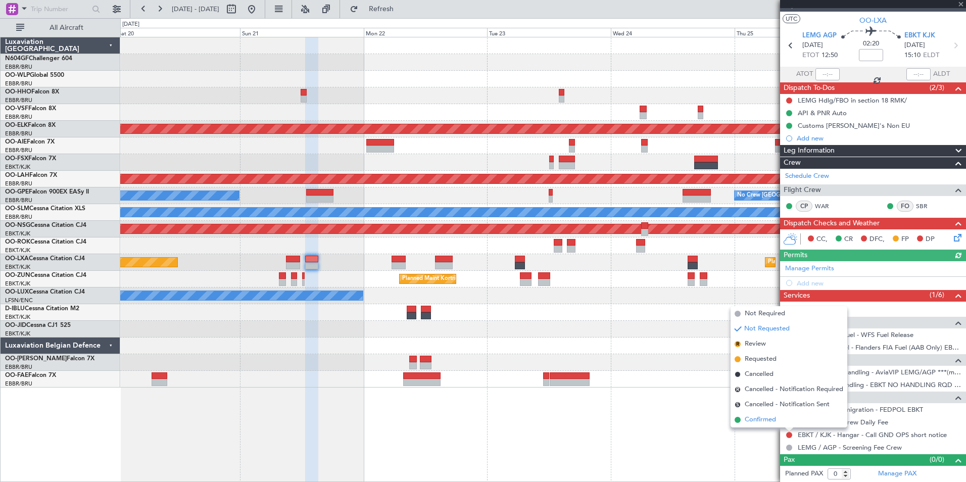
click at [758, 418] on span "Confirmed" at bounding box center [759, 420] width 31 height 10
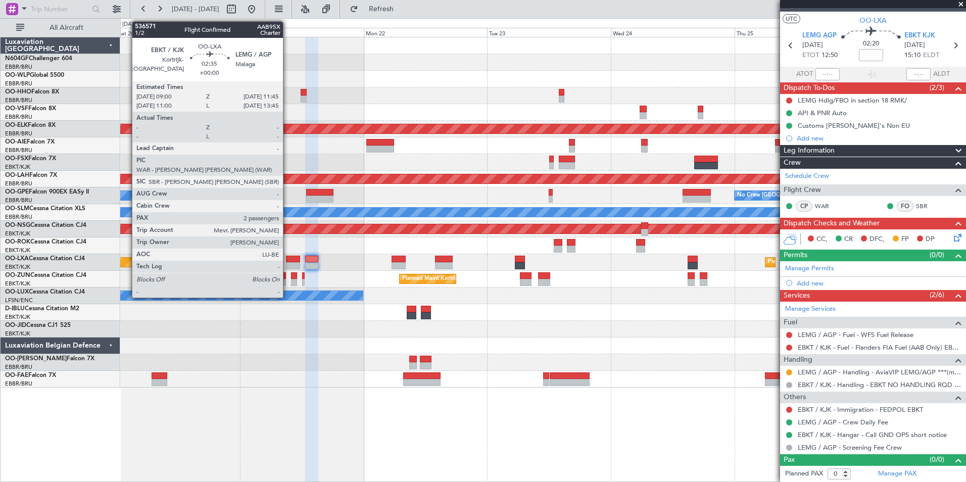
click at [287, 265] on div at bounding box center [293, 265] width 15 height 7
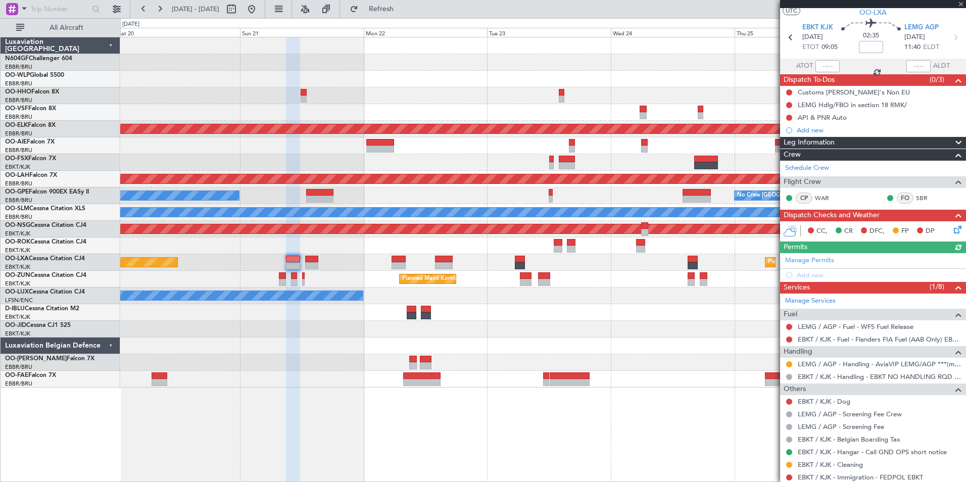
scroll to position [0, 0]
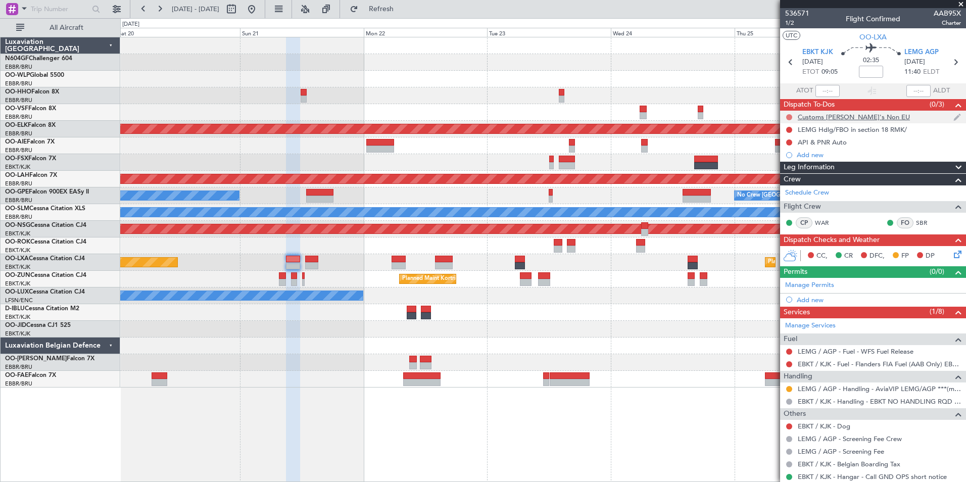
click at [790, 116] on button at bounding box center [789, 117] width 6 height 6
click at [794, 158] on span "Completed" at bounding box center [793, 162] width 33 height 10
click at [789, 141] on button at bounding box center [789, 142] width 6 height 6
click at [792, 186] on span "Completed" at bounding box center [793, 187] width 33 height 10
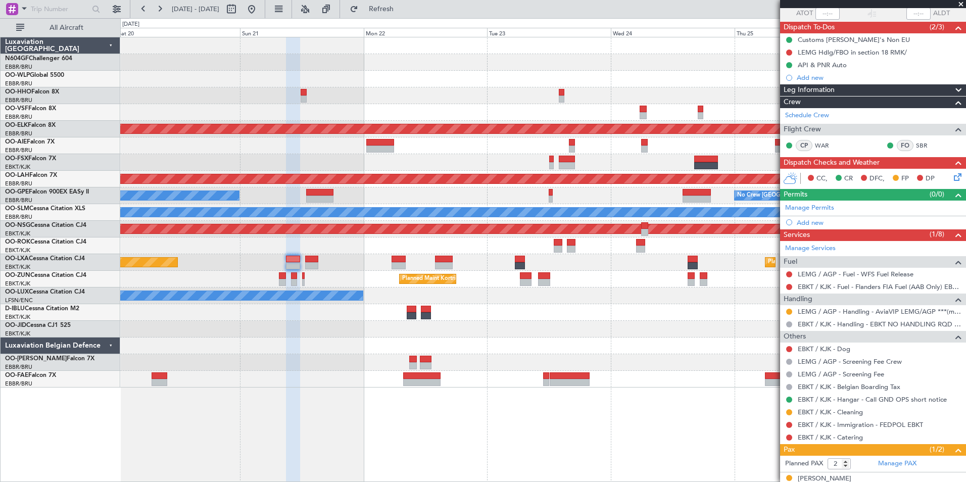
scroll to position [113, 0]
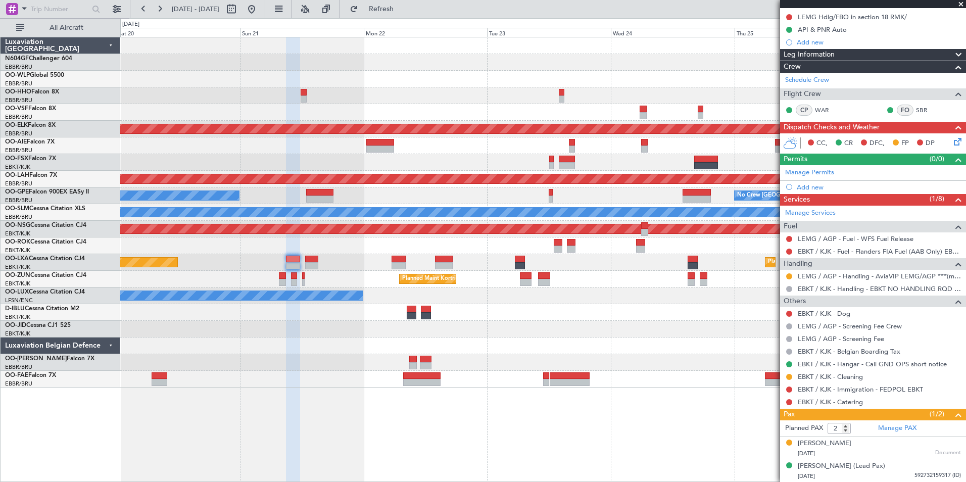
click at [666, 254] on div "Planned Maint Kortrijk-Wevelgem Planned Maint London (Farnborough) Planned Main…" at bounding box center [542, 212] width 845 height 350
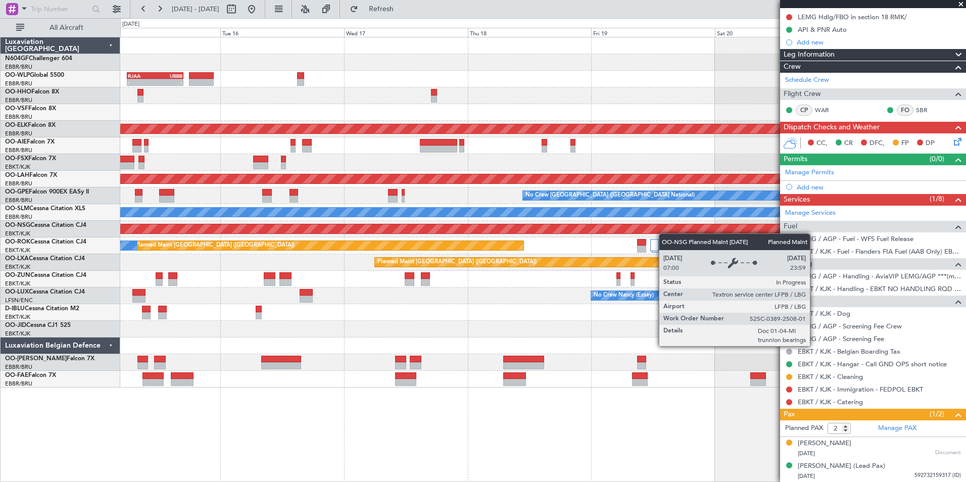
click at [682, 231] on div "RJAA 06:00 Z UBBB 16:55 Z - - Planned Maint Kortrijk-Wevelgem Planned Maint Alt…" at bounding box center [542, 212] width 845 height 350
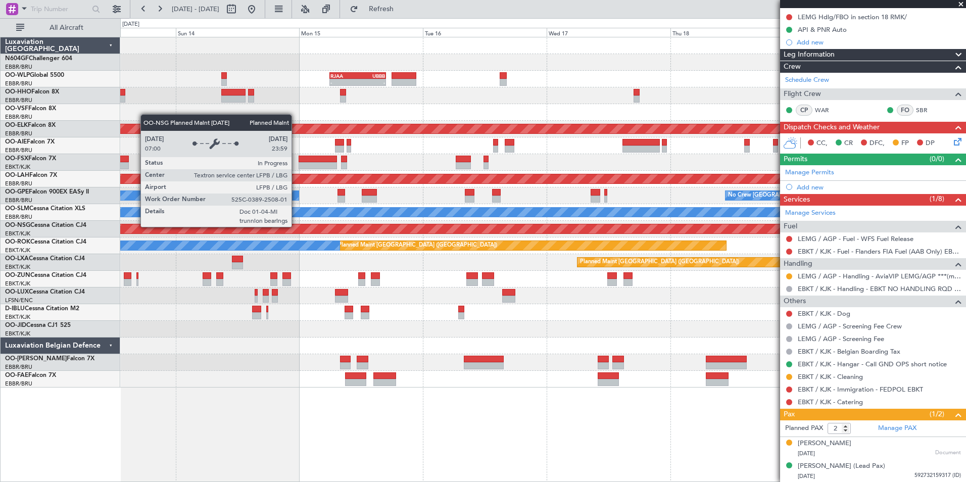
click at [498, 226] on div "Planned Maint [GEOGRAPHIC_DATA] ([GEOGRAPHIC_DATA])" at bounding box center [543, 228] width 2534 height 9
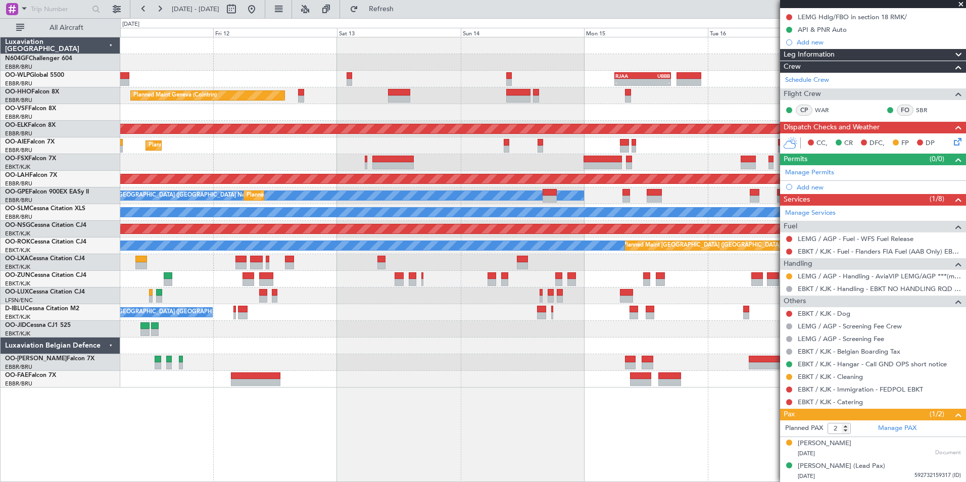
click at [609, 196] on div "RJAA 06:00 Z UBBB 16:55 Z - - Planned Maint Liege Planned Maint Geneva (Cointri…" at bounding box center [542, 212] width 845 height 350
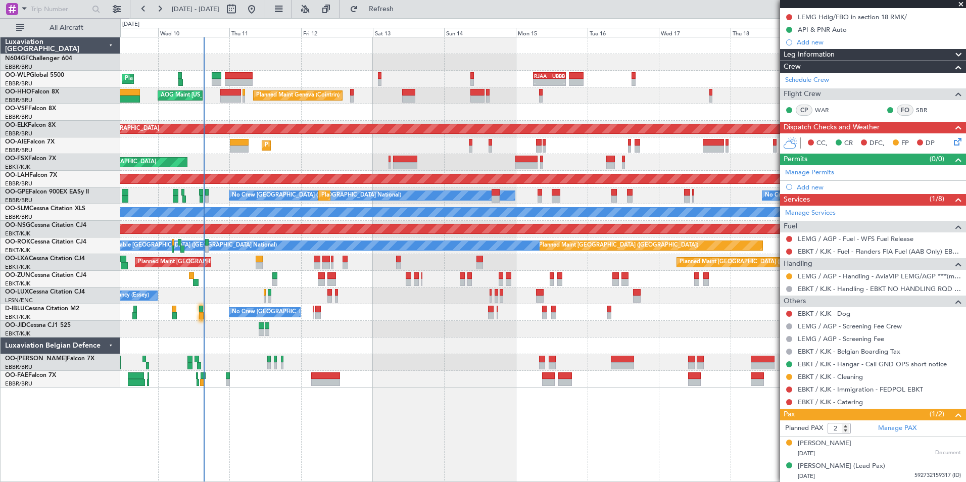
click at [492, 97] on div "Planned Maint Geneva (Cointrin) AOG Maint New York (Teterboro)" at bounding box center [542, 95] width 845 height 17
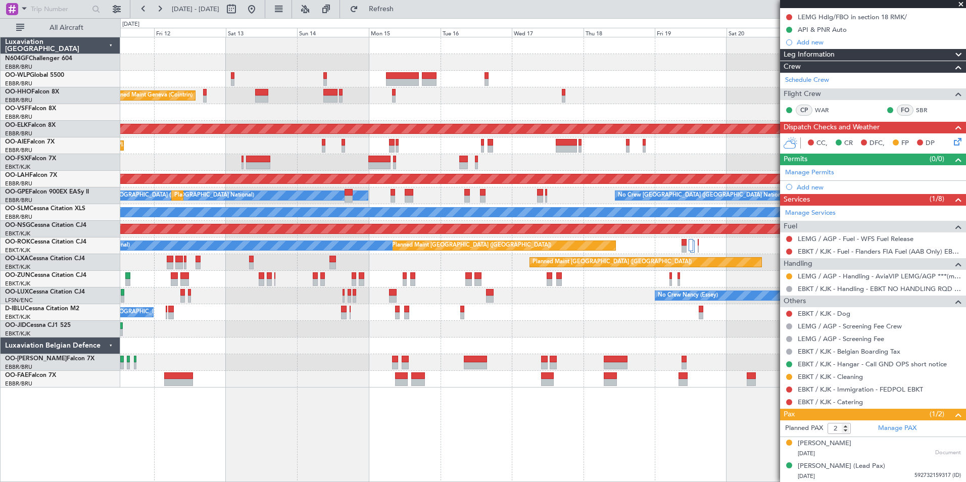
click at [281, 301] on div "Planned Maint Liege Planned Maint Geneva (Cointrin) AOG Maint New York (Teterbo…" at bounding box center [542, 212] width 845 height 350
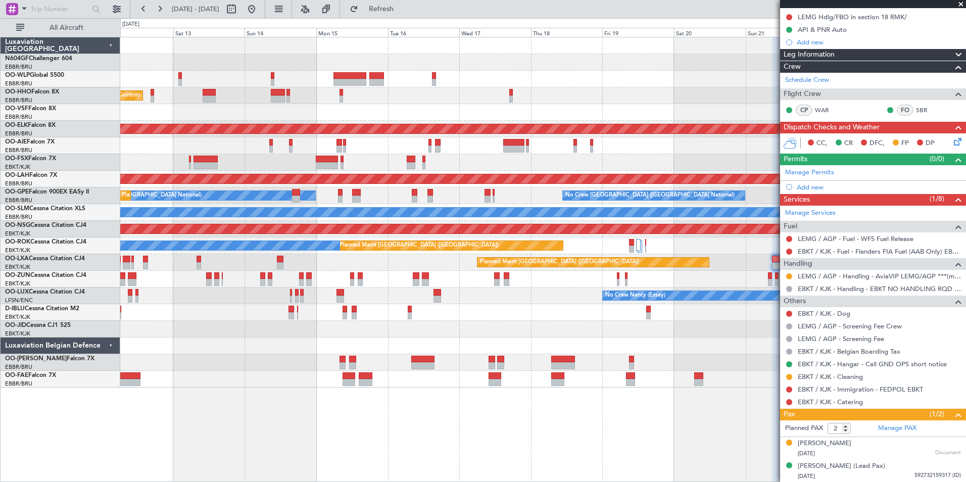
click at [344, 291] on div "No Crew [PERSON_NAME] ([PERSON_NAME]) No Crew [PERSON_NAME] ([PERSON_NAME])" at bounding box center [542, 295] width 845 height 17
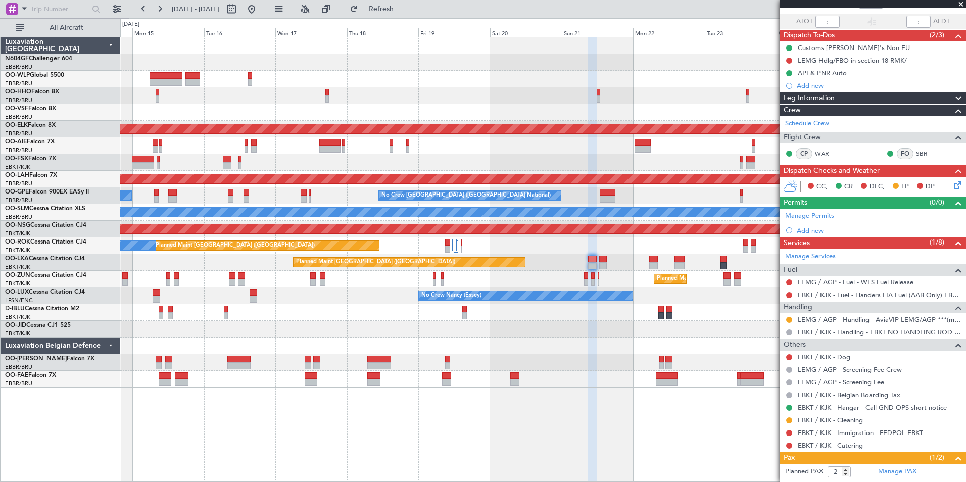
scroll to position [0, 0]
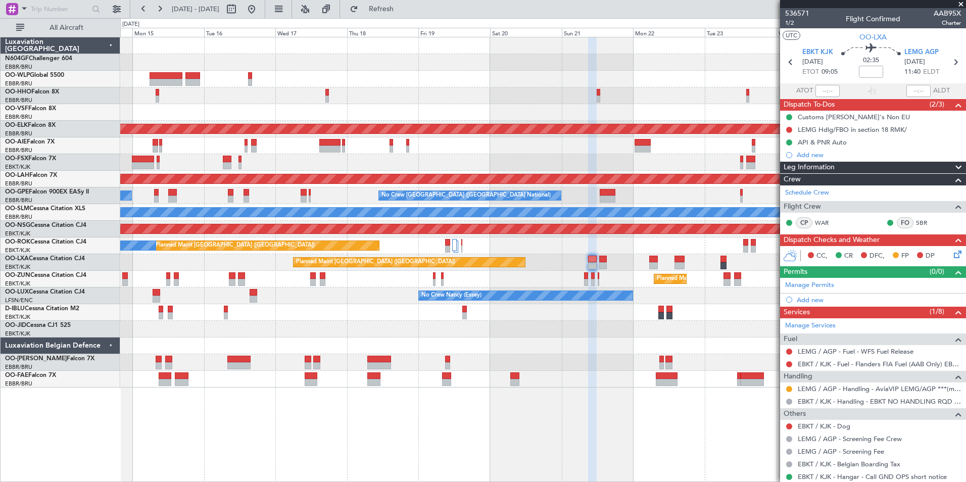
click at [957, 3] on span at bounding box center [961, 4] width 10 height 9
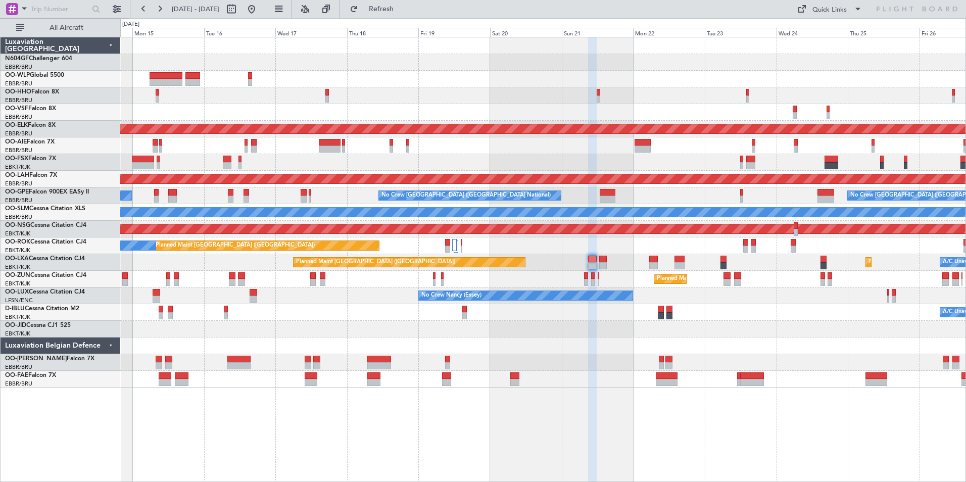
type input "0"
click at [459, 242] on div "A/C Unavailable Brussels (Brussels National) Planned Maint Paris (Le Bourget) O…" at bounding box center [542, 245] width 845 height 17
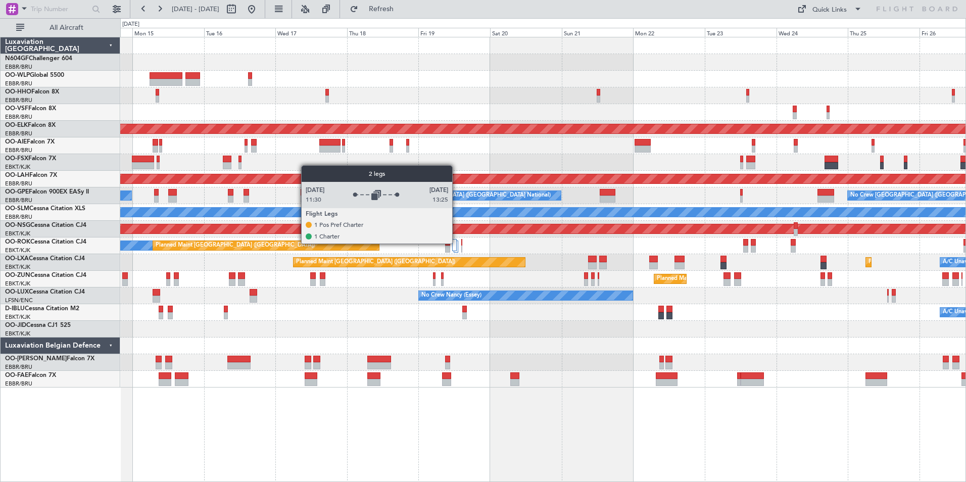
click at [457, 243] on div at bounding box center [454, 245] width 5 height 12
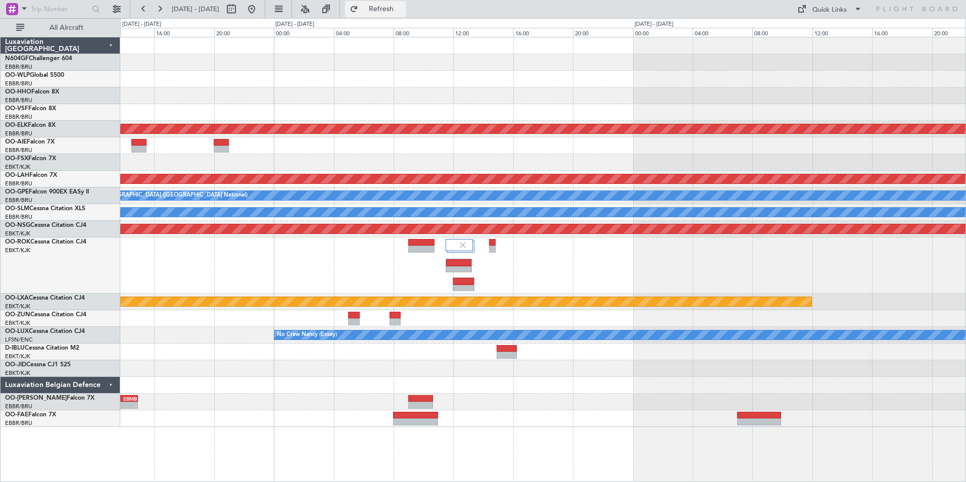
click at [394, 16] on button "Refresh" at bounding box center [375, 9] width 61 height 16
click at [403, 11] on span "Refresh" at bounding box center [381, 9] width 42 height 7
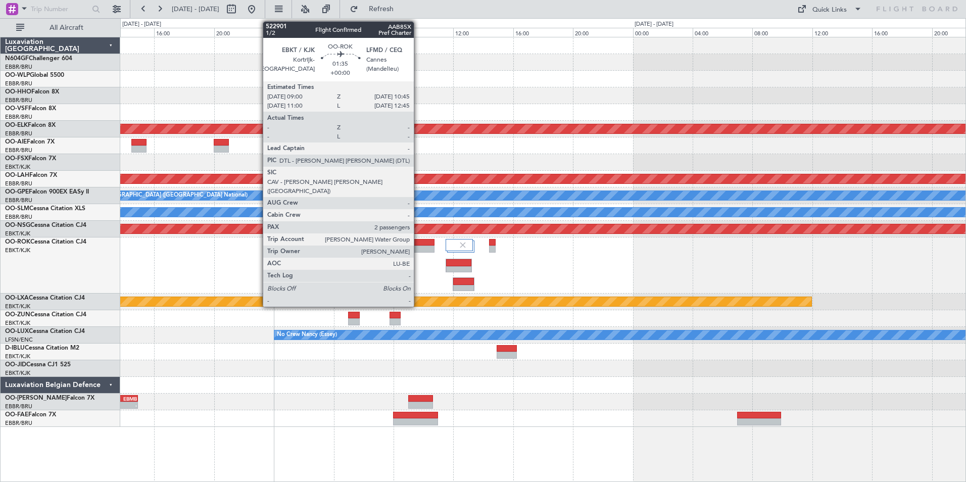
click at [418, 245] on div at bounding box center [421, 248] width 26 height 7
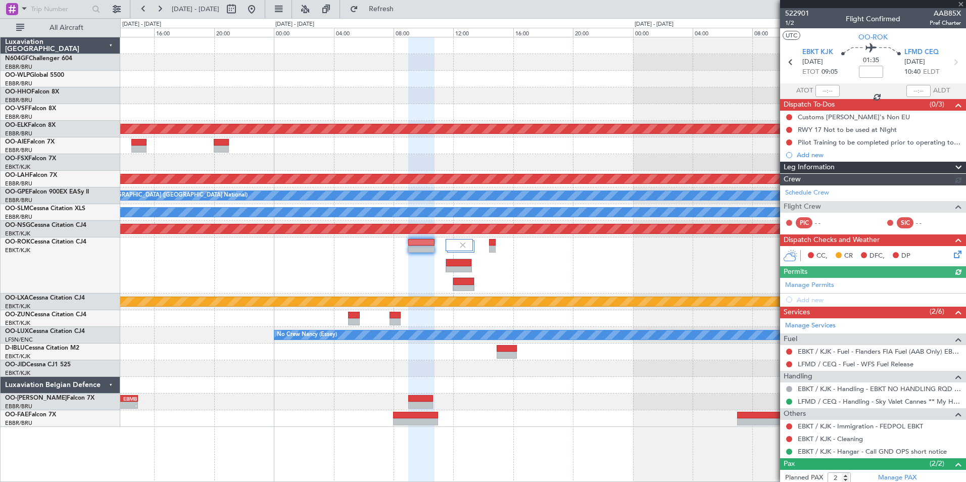
click at [532, 273] on div "Planned Maint [GEOGRAPHIC_DATA] ([GEOGRAPHIC_DATA])" at bounding box center [542, 265] width 845 height 56
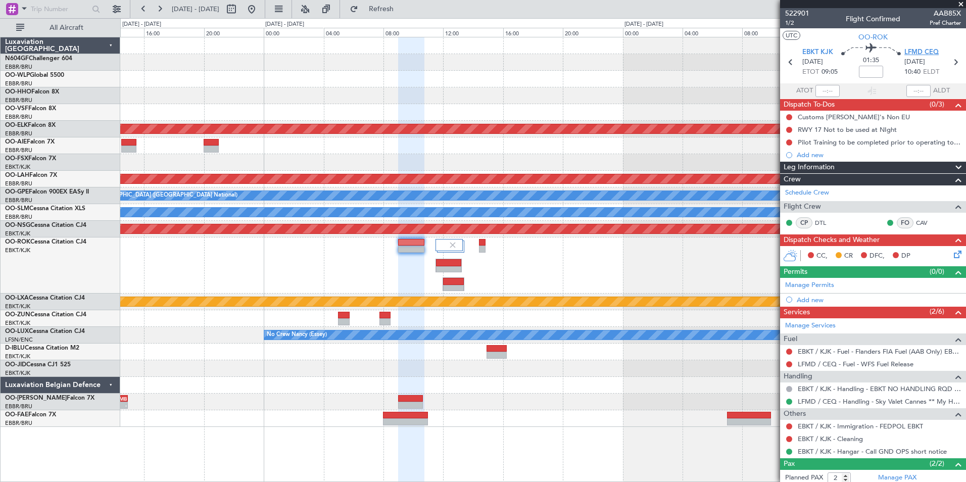
click at [910, 52] on span "LFMD CEQ" at bounding box center [921, 52] width 34 height 10
click at [806, 296] on div "Add new" at bounding box center [873, 299] width 155 height 9
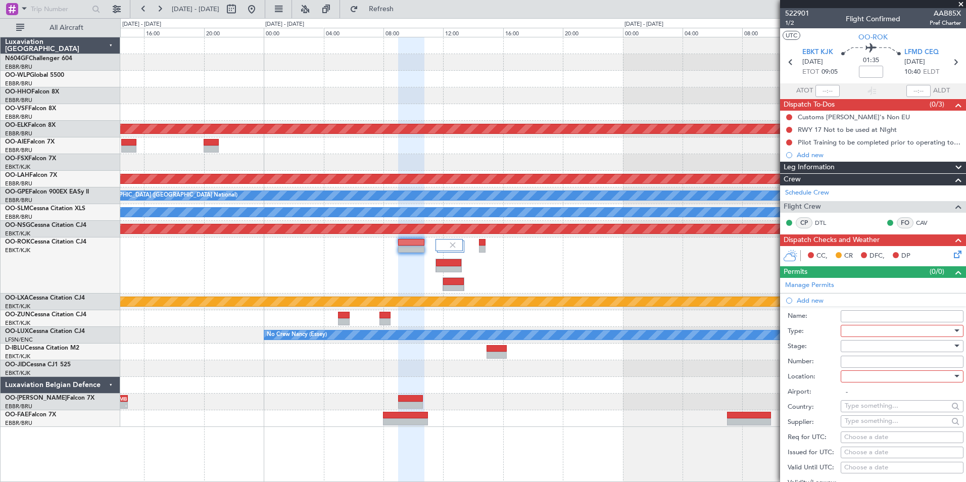
scroll to position [101, 0]
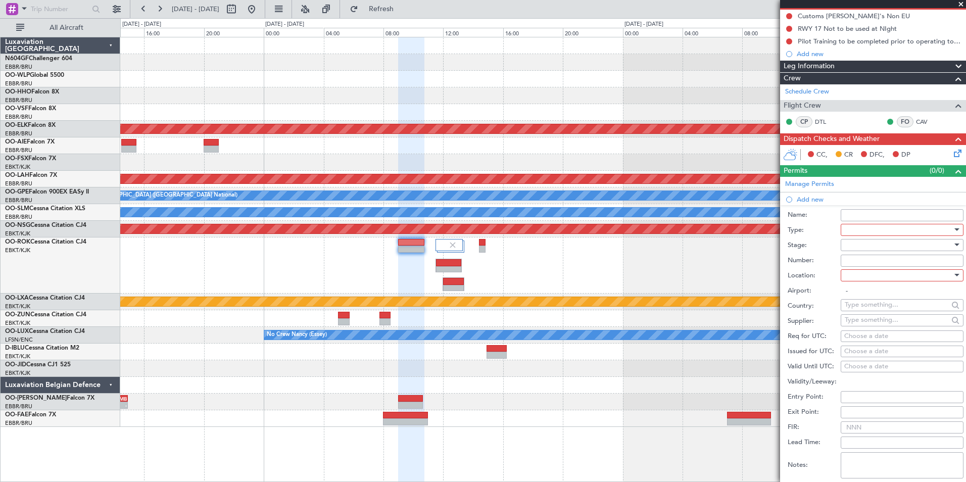
click at [848, 225] on div at bounding box center [898, 229] width 108 height 15
click at [871, 324] on span "Slot" at bounding box center [898, 324] width 106 height 15
click at [884, 243] on div at bounding box center [898, 244] width 108 height 15
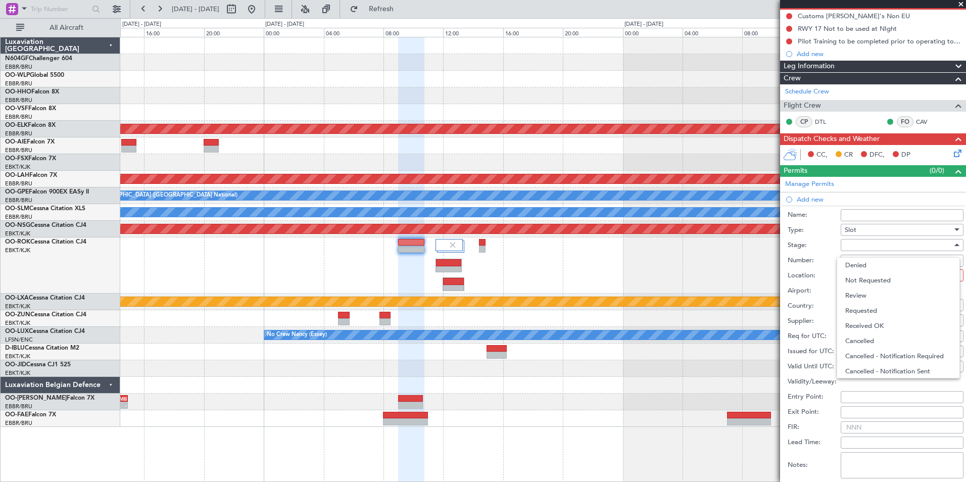
click at [702, 252] on div at bounding box center [483, 241] width 966 height 482
click at [958, 3] on span at bounding box center [961, 4] width 10 height 9
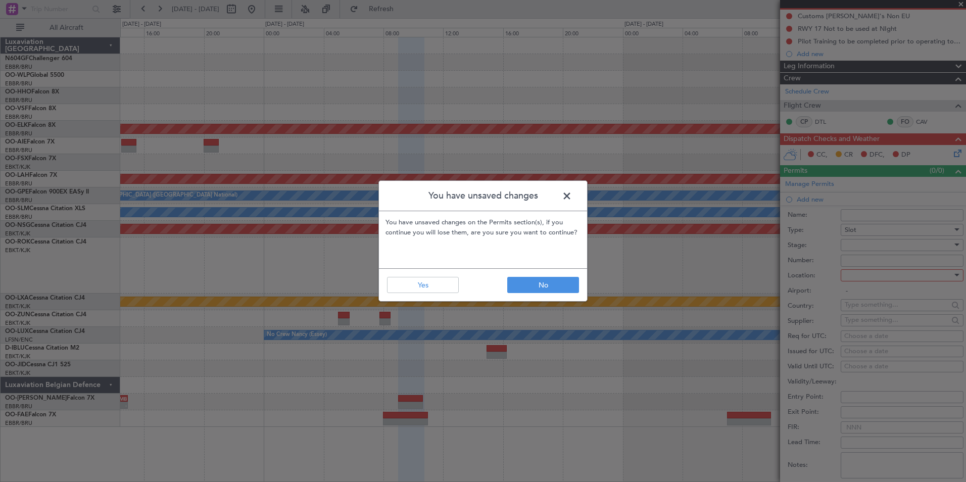
click at [572, 197] on span at bounding box center [572, 198] width 0 height 20
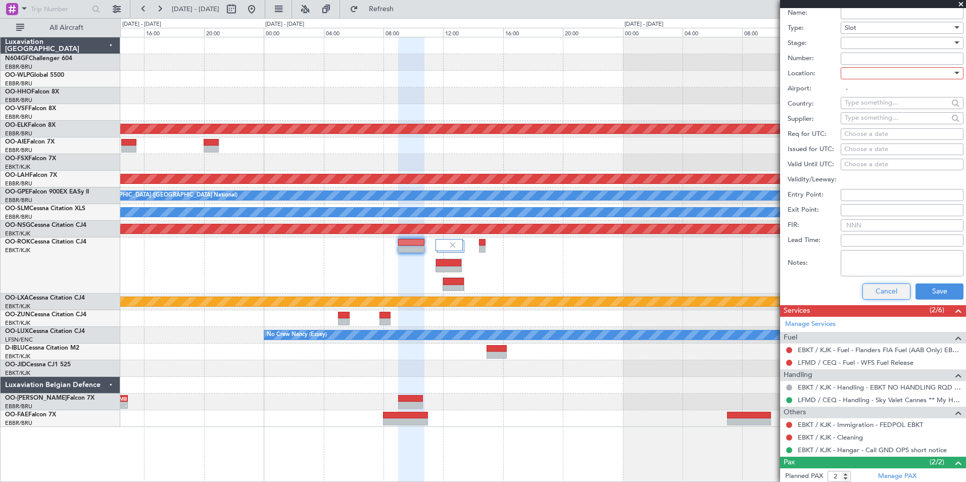
click at [866, 290] on button "Cancel" at bounding box center [886, 291] width 48 height 16
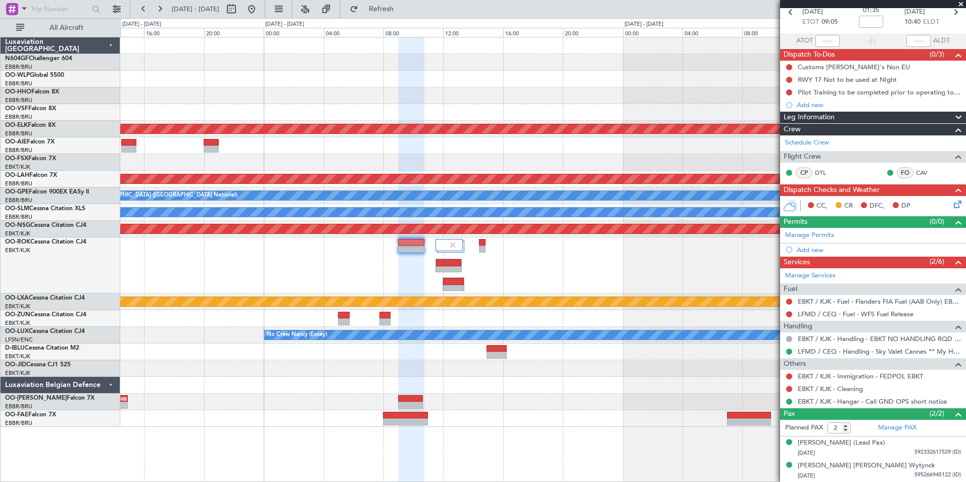
scroll to position [49, 0]
click at [787, 388] on button at bounding box center [789, 389] width 6 height 6
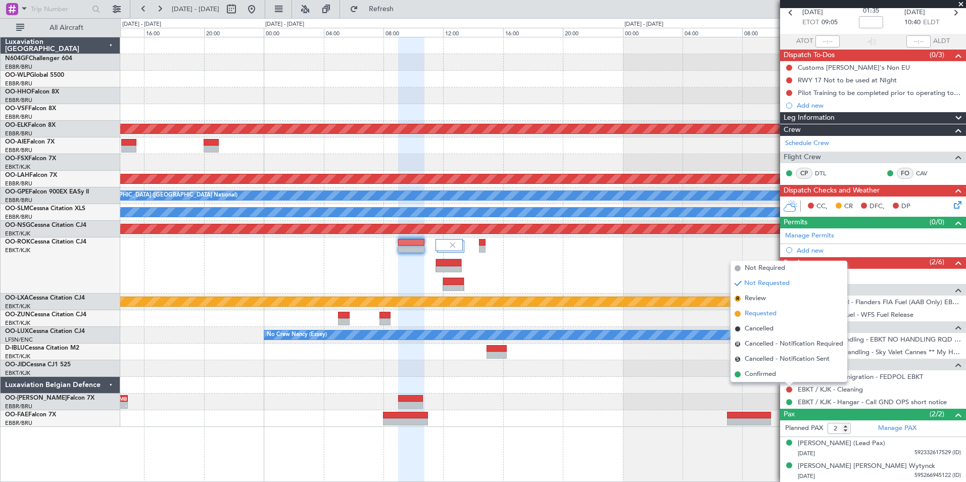
click at [753, 315] on span "Requested" at bounding box center [760, 314] width 32 height 10
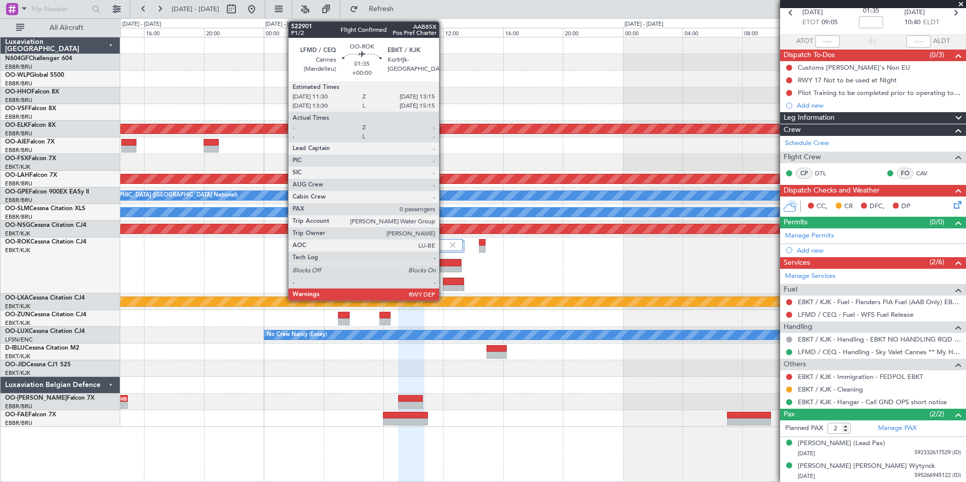
click at [443, 263] on div at bounding box center [448, 262] width 25 height 7
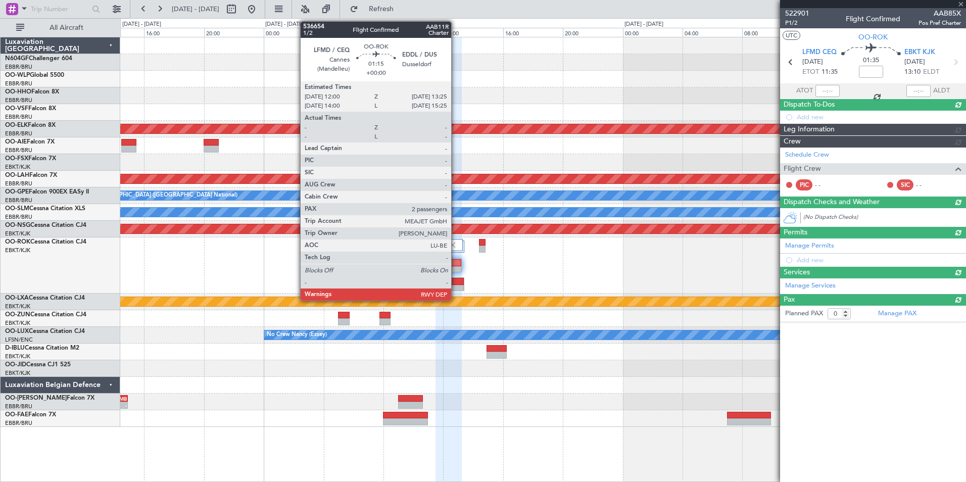
scroll to position [0, 0]
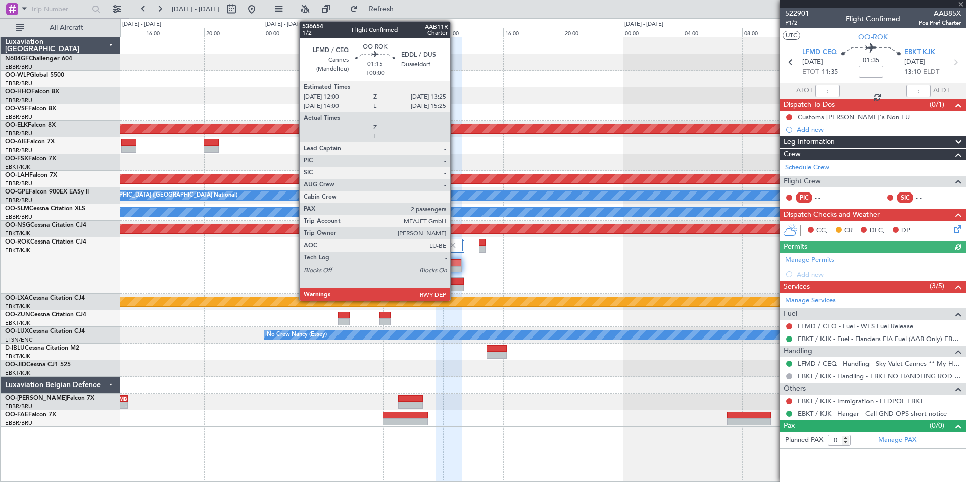
click at [455, 284] on div at bounding box center [453, 281] width 20 height 7
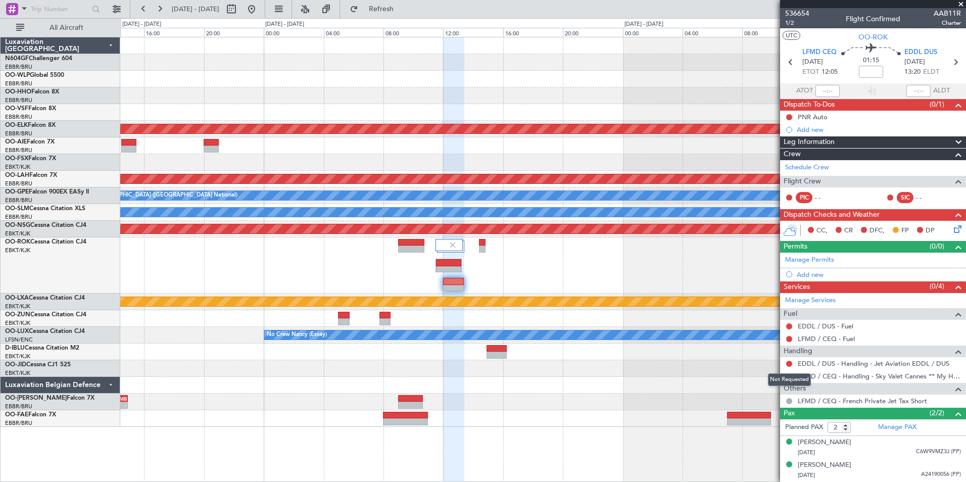
click at [789, 375] on div "Not Requested" at bounding box center [789, 379] width 43 height 13
click at [787, 376] on button at bounding box center [789, 376] width 6 height 6
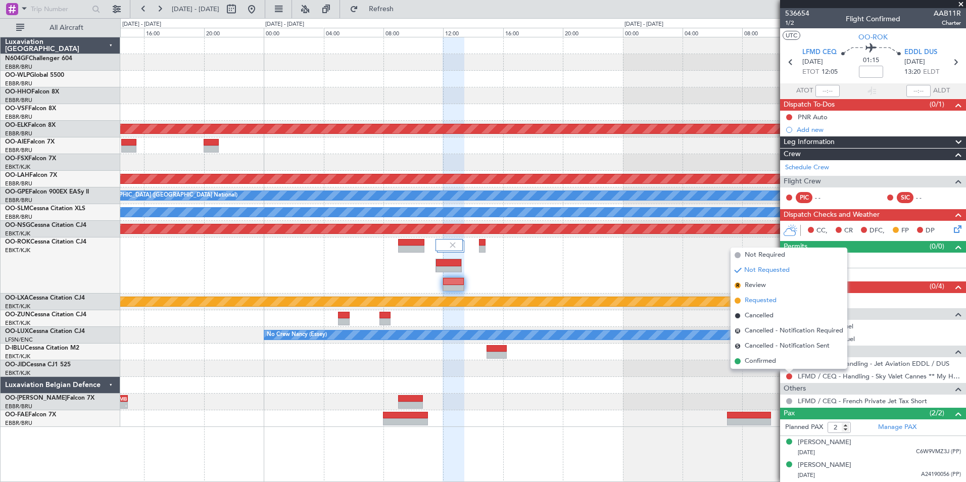
click at [766, 301] on span "Requested" at bounding box center [760, 300] width 32 height 10
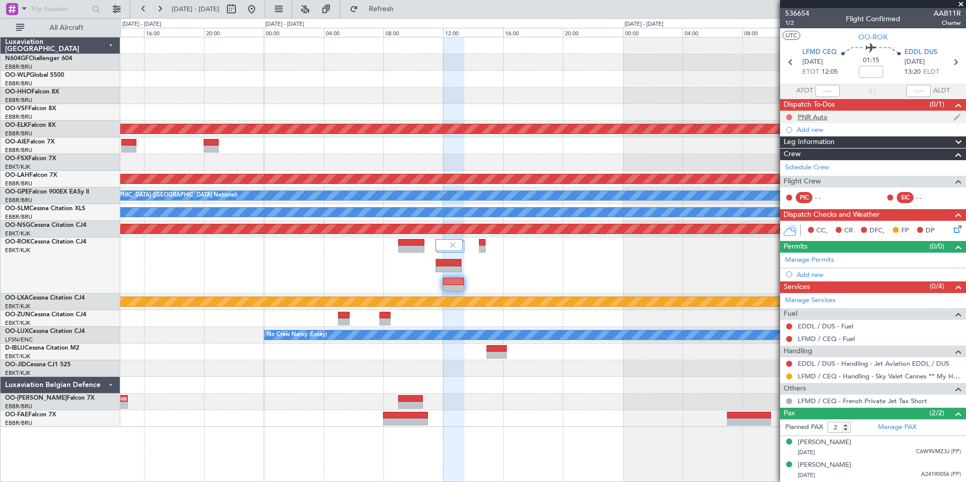
click at [790, 117] on button at bounding box center [789, 117] width 6 height 6
click at [782, 164] on span "Completed" at bounding box center [793, 162] width 33 height 10
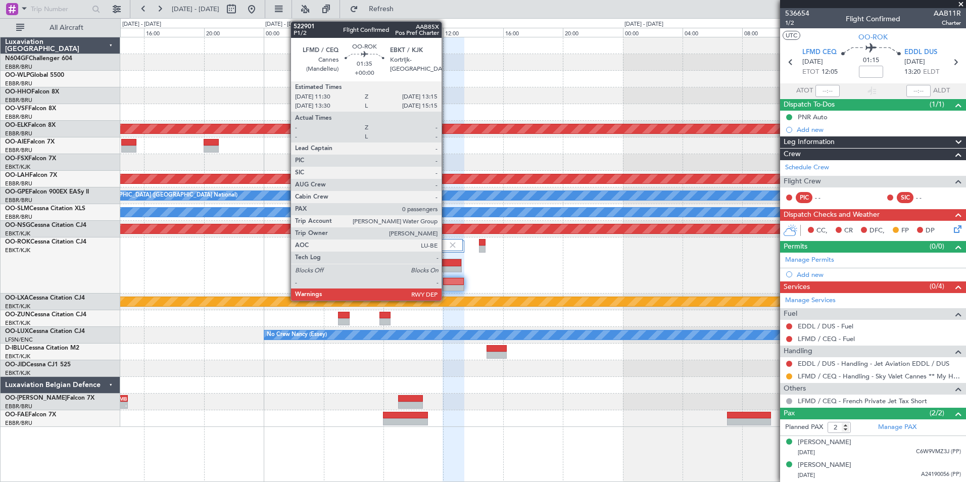
click at [446, 265] on div at bounding box center [448, 262] width 25 height 7
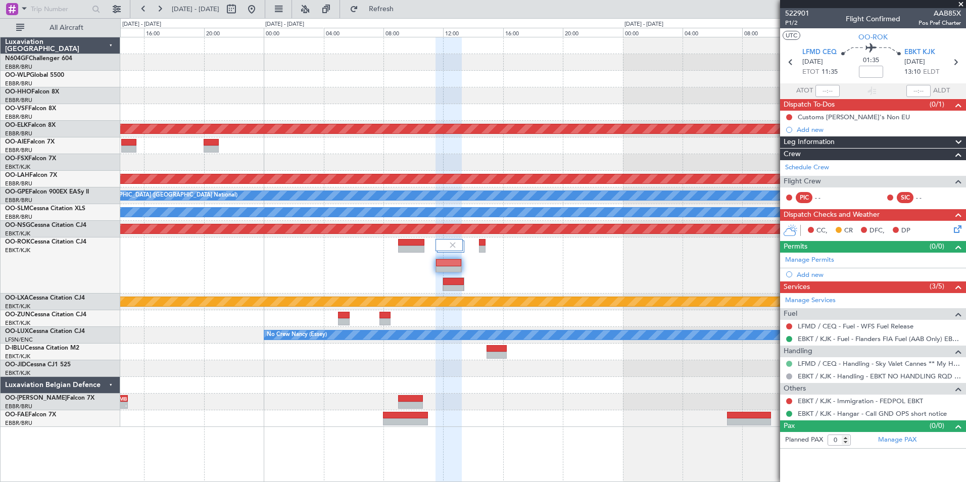
click at [787, 362] on button at bounding box center [789, 364] width 6 height 6
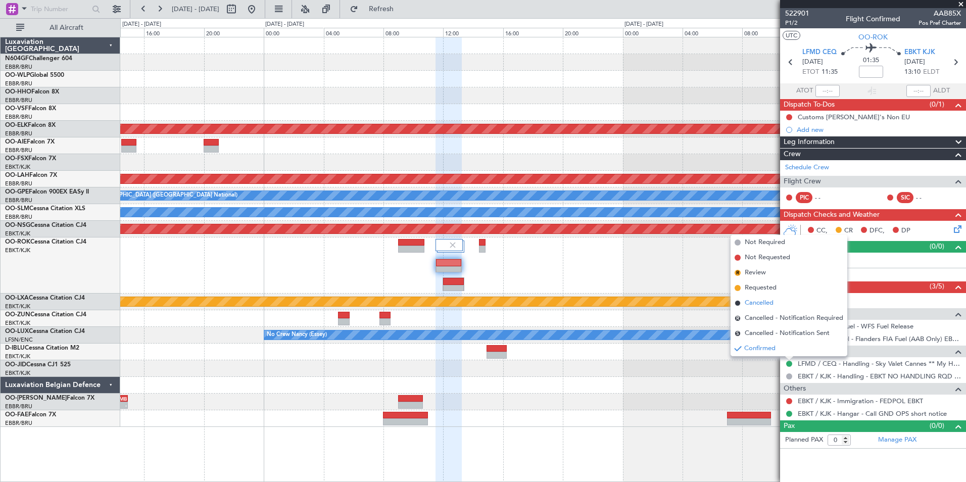
click at [759, 303] on span "Cancelled" at bounding box center [758, 303] width 29 height 10
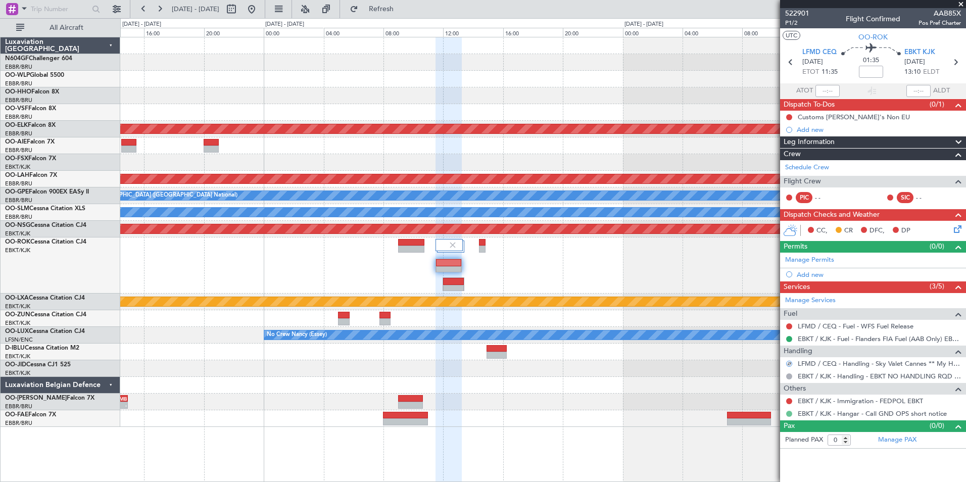
click at [790, 412] on button at bounding box center [789, 414] width 6 height 6
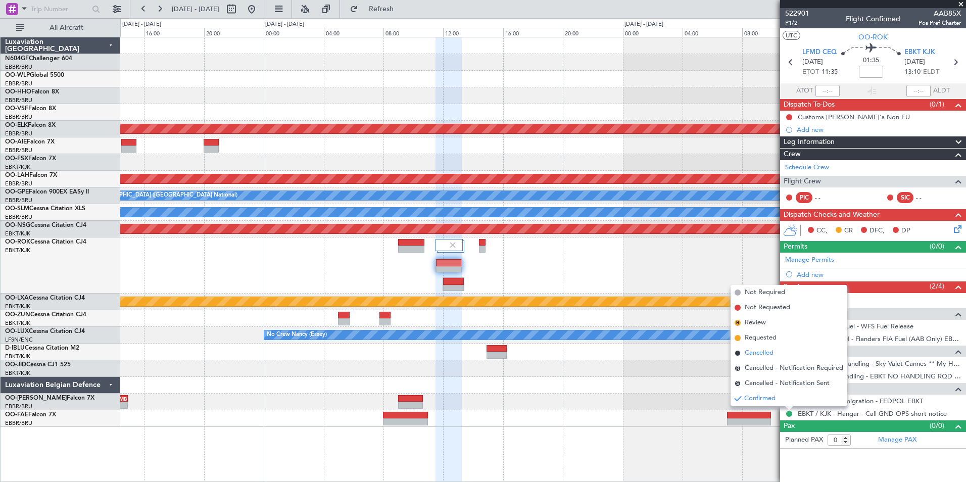
click at [772, 348] on span "Cancelled" at bounding box center [758, 353] width 29 height 10
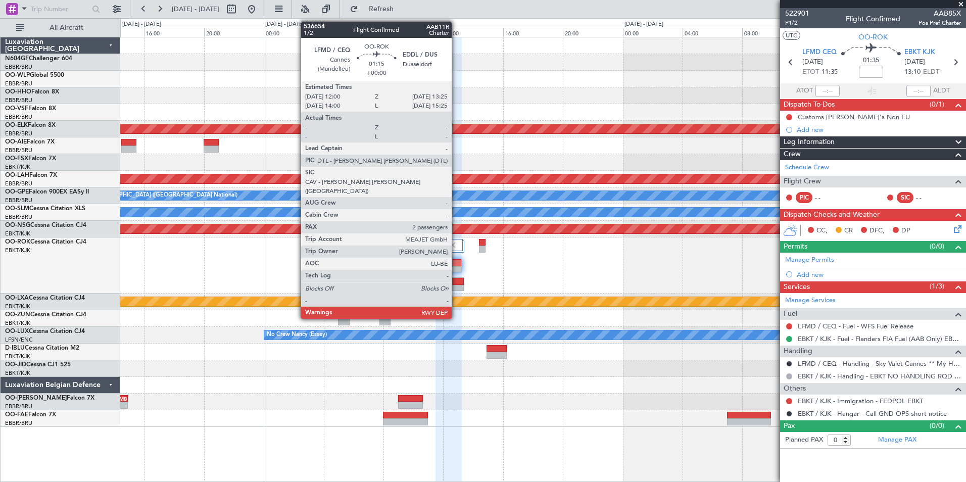
click at [456, 282] on div at bounding box center [453, 281] width 20 height 7
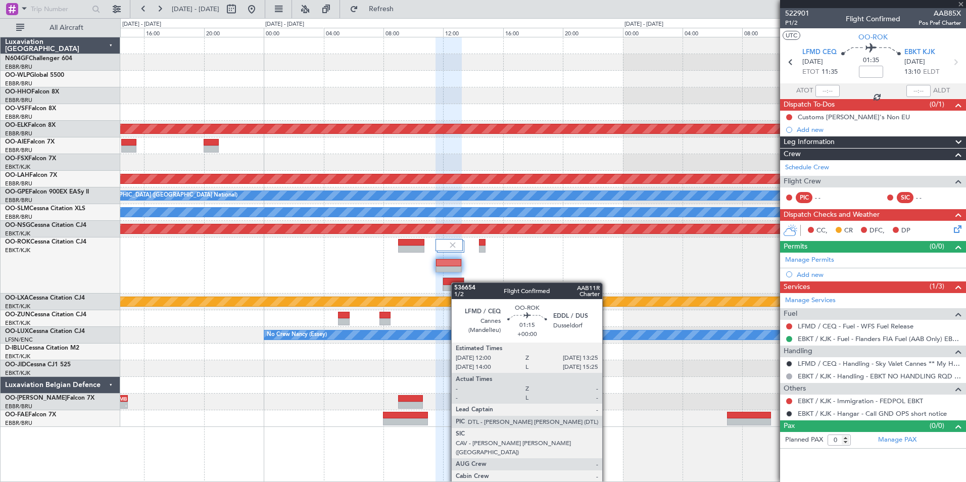
type input "2"
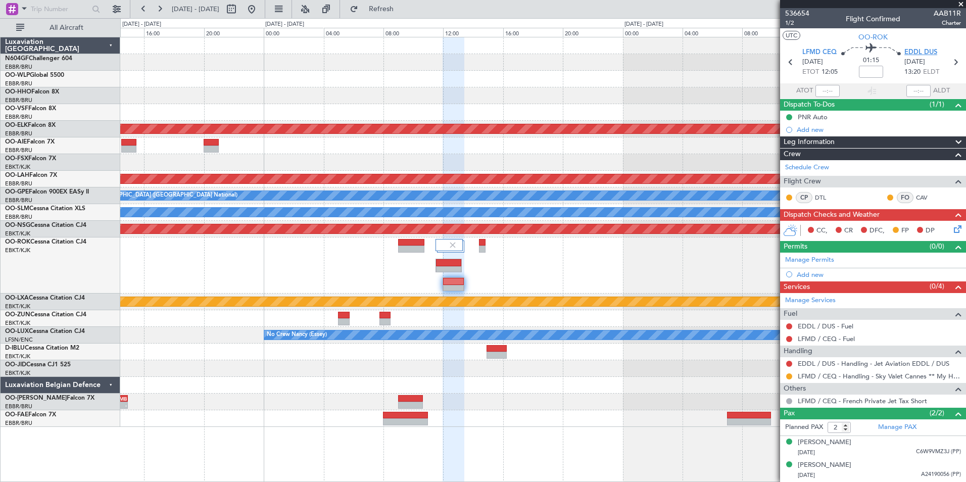
click at [919, 52] on span "EDDL DUS" at bounding box center [920, 52] width 33 height 10
click at [813, 272] on div "Add new" at bounding box center [873, 274] width 155 height 9
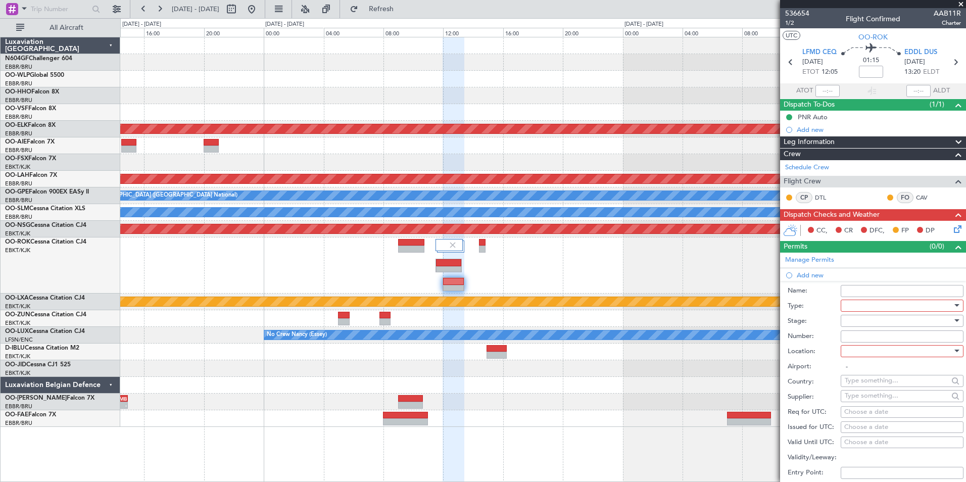
click at [866, 304] on div at bounding box center [898, 305] width 108 height 15
click at [871, 396] on span "Slot" at bounding box center [898, 400] width 106 height 15
click at [860, 319] on div at bounding box center [898, 320] width 108 height 15
click at [870, 354] on span "Not Requested" at bounding box center [898, 355] width 106 height 15
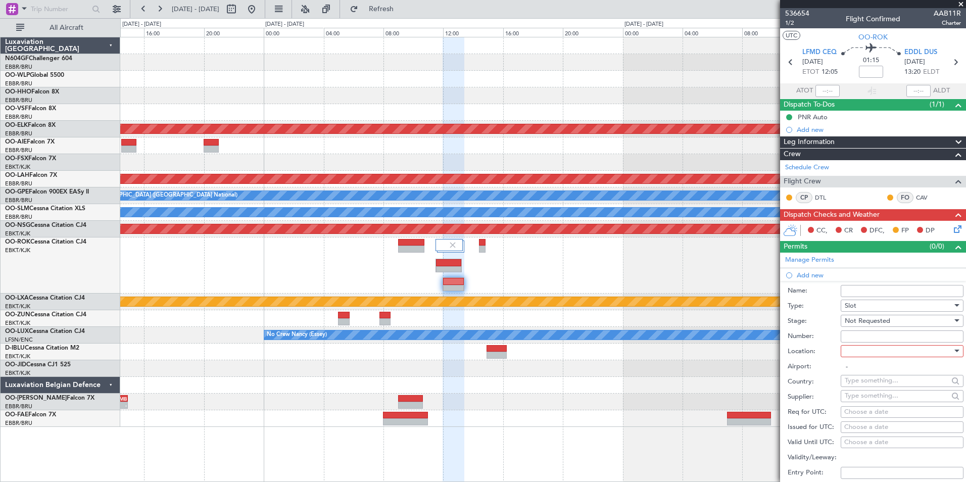
click at [870, 346] on div at bounding box center [898, 350] width 108 height 15
click at [871, 400] on span "Arrival" at bounding box center [898, 401] width 106 height 15
type input "EDDL / DUS"
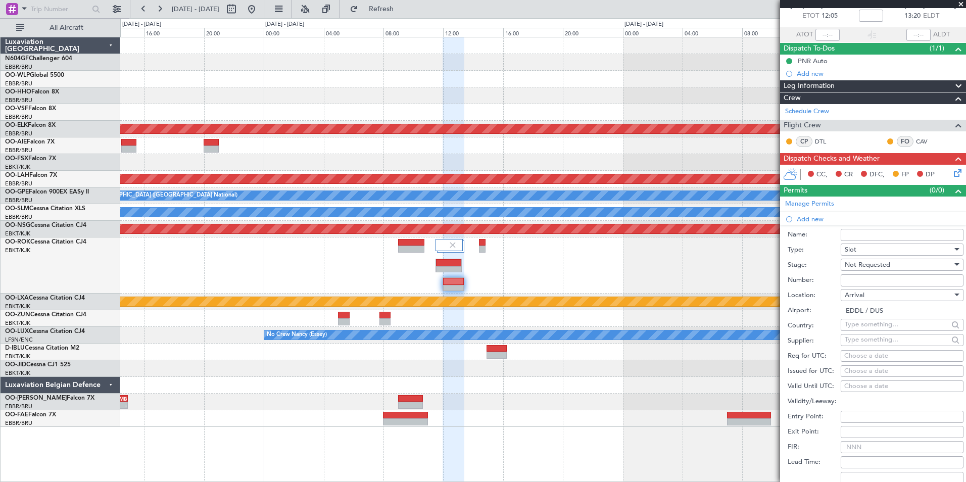
scroll to position [101, 0]
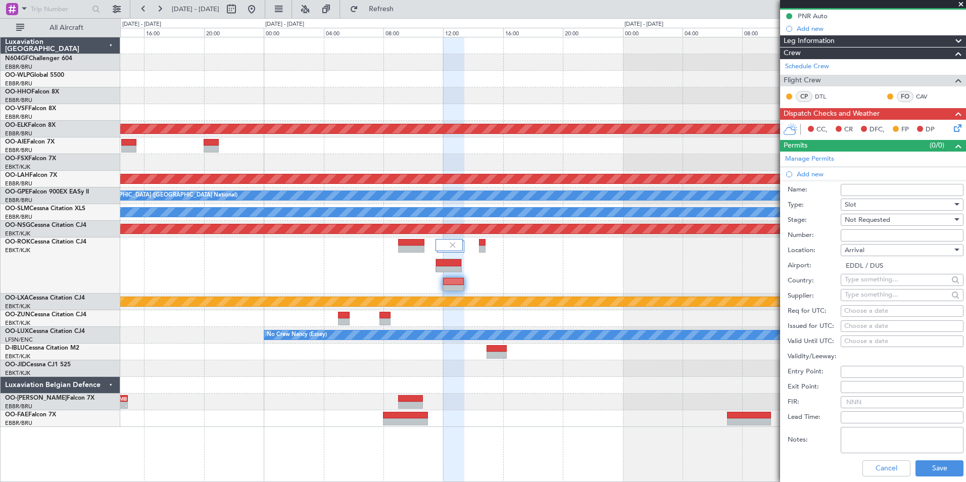
click at [857, 309] on div "Choose a date" at bounding box center [902, 311] width 116 height 10
select select "9"
select select "2025"
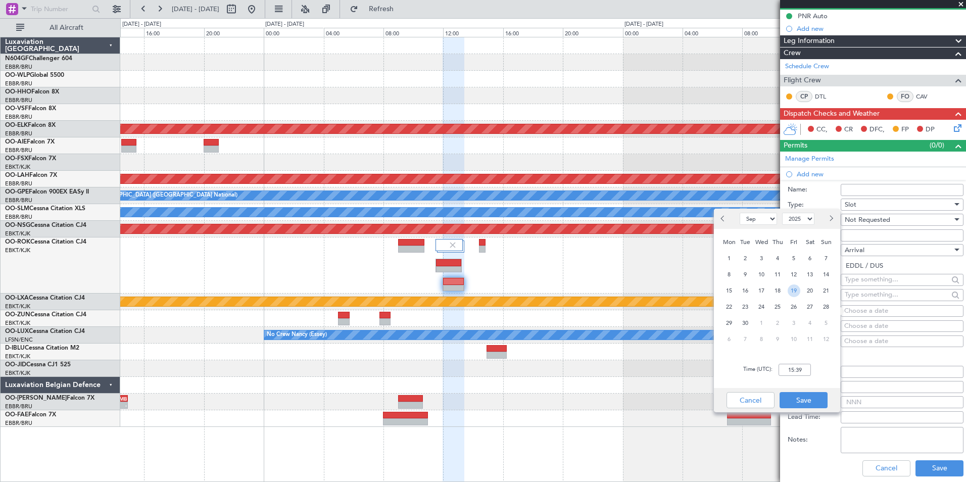
click at [793, 289] on span "19" at bounding box center [793, 290] width 13 height 13
click at [795, 370] on input "00:00" at bounding box center [794, 370] width 32 height 12
type input "13:25"
click at [819, 381] on div "Time (UTC): 13:25" at bounding box center [777, 370] width 126 height 36
click at [813, 398] on button "Save" at bounding box center [803, 400] width 48 height 16
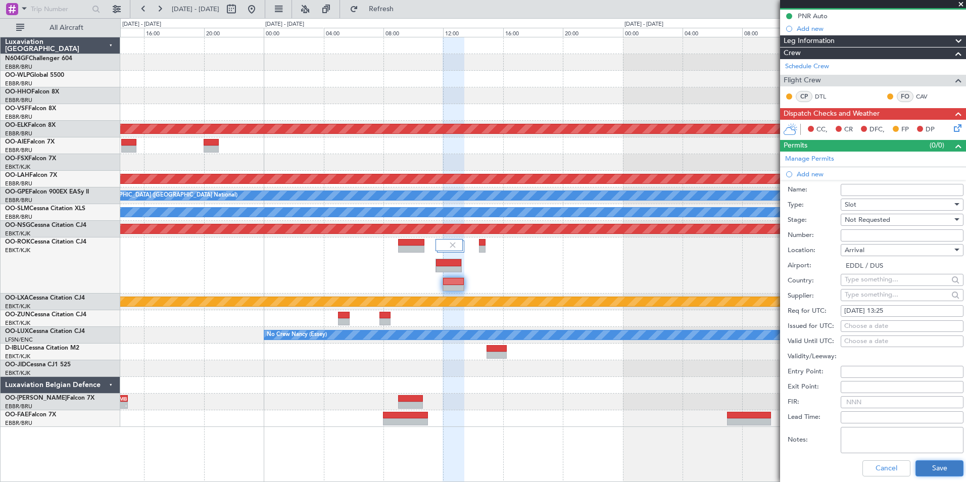
click at [927, 465] on button "Save" at bounding box center [939, 468] width 48 height 16
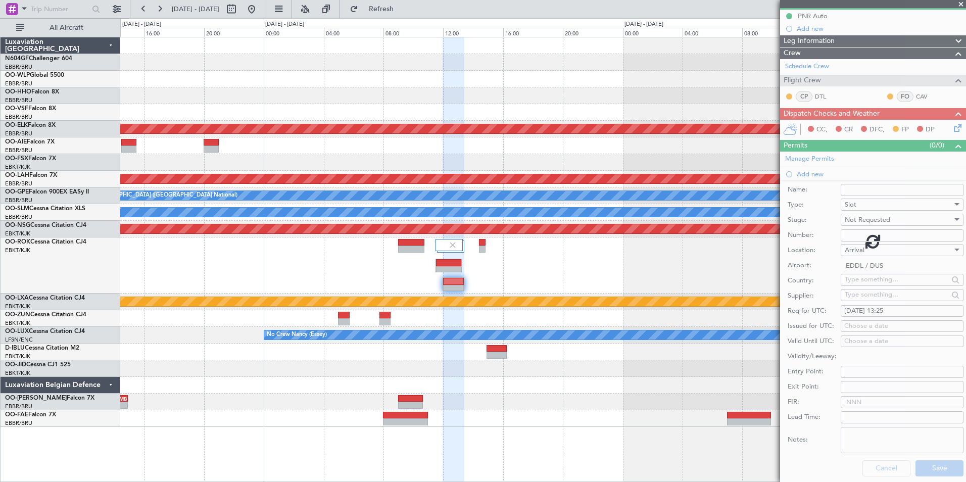
scroll to position [12, 0]
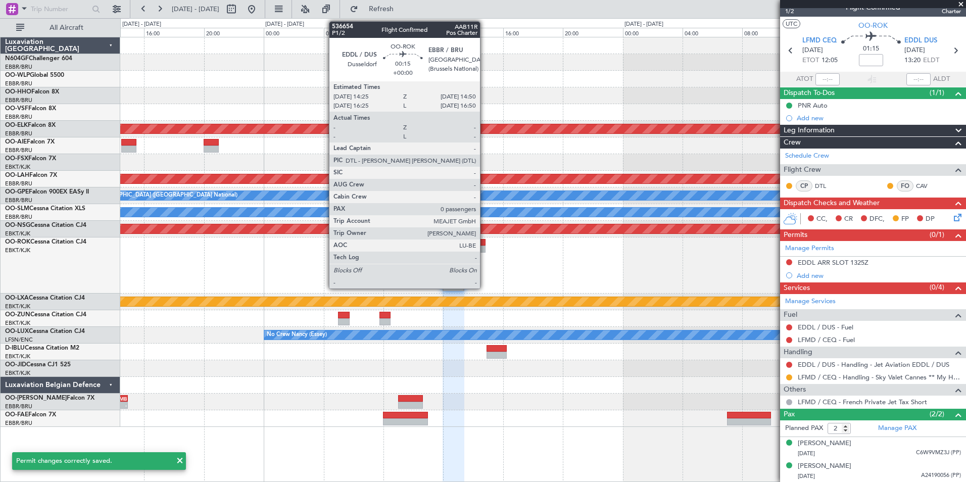
click at [484, 242] on div at bounding box center [482, 242] width 7 height 7
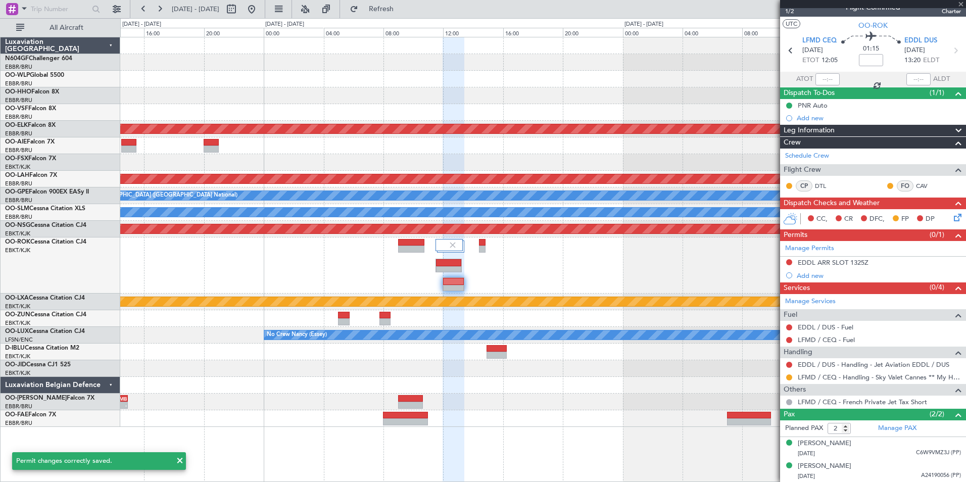
type input "0"
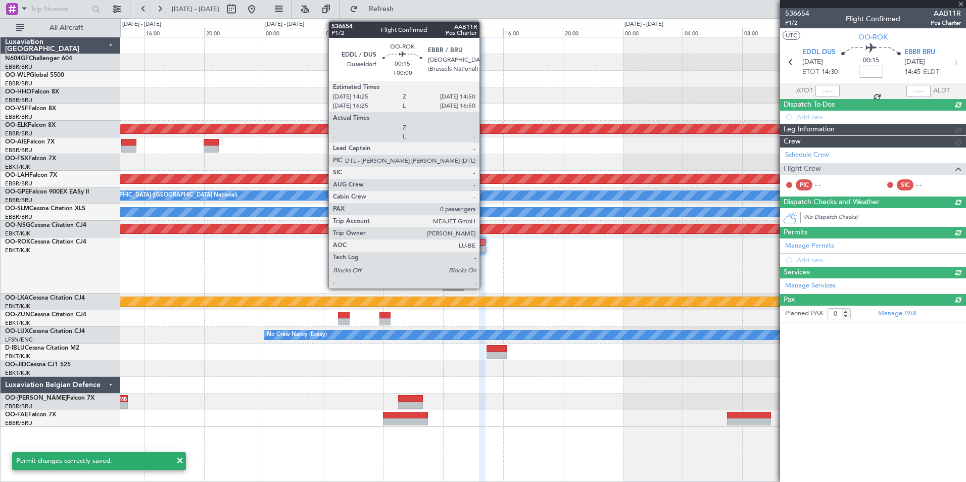
scroll to position [0, 0]
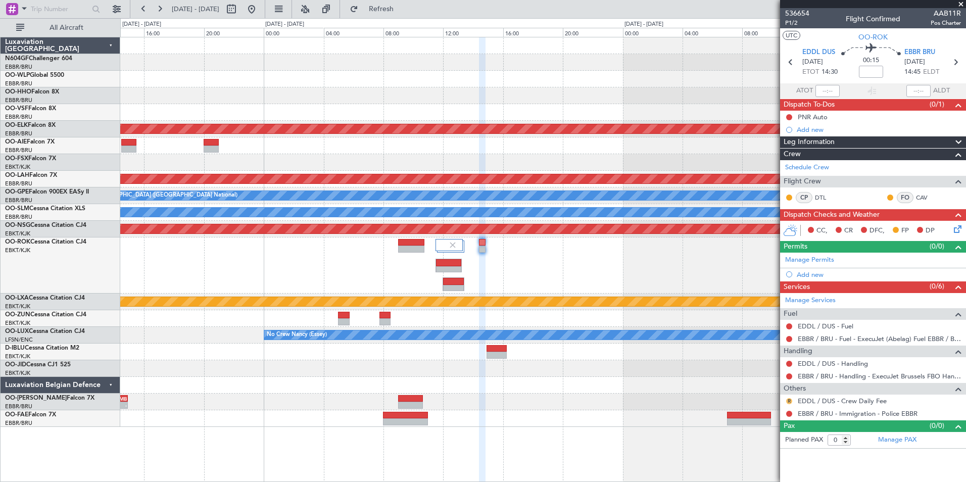
click at [790, 402] on button "R" at bounding box center [789, 401] width 6 height 6
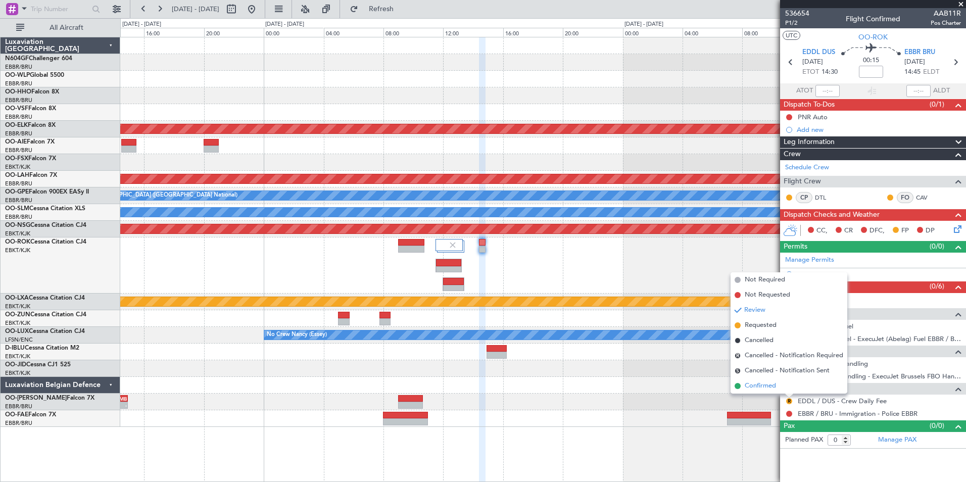
click at [769, 383] on span "Confirmed" at bounding box center [759, 386] width 31 height 10
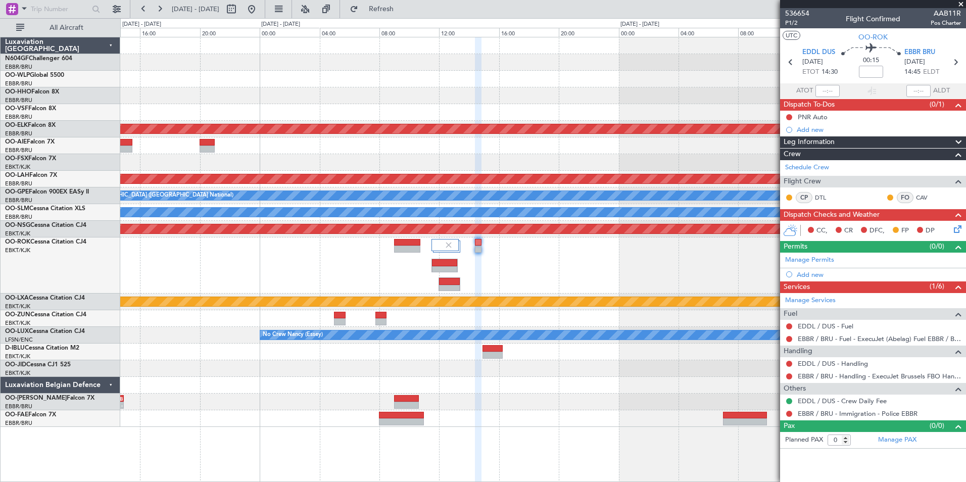
click at [485, 260] on div "Planned Maint [GEOGRAPHIC_DATA] ([GEOGRAPHIC_DATA])" at bounding box center [542, 265] width 845 height 56
click at [817, 327] on link "EDDL / DUS - Fuel" at bounding box center [825, 326] width 56 height 9
click at [380, 7] on button "Refresh" at bounding box center [375, 9] width 61 height 16
click at [807, 273] on div "Add new" at bounding box center [873, 274] width 155 height 9
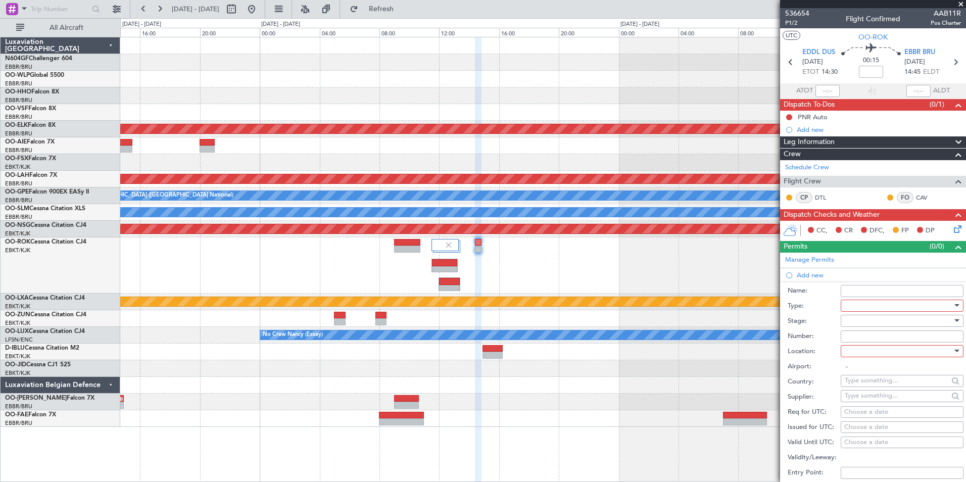
click at [878, 310] on div at bounding box center [898, 305] width 108 height 15
click at [869, 400] on span "Slot" at bounding box center [898, 400] width 106 height 15
click at [862, 319] on div at bounding box center [898, 320] width 108 height 15
click at [875, 357] on span "Not Requested" at bounding box center [898, 355] width 106 height 15
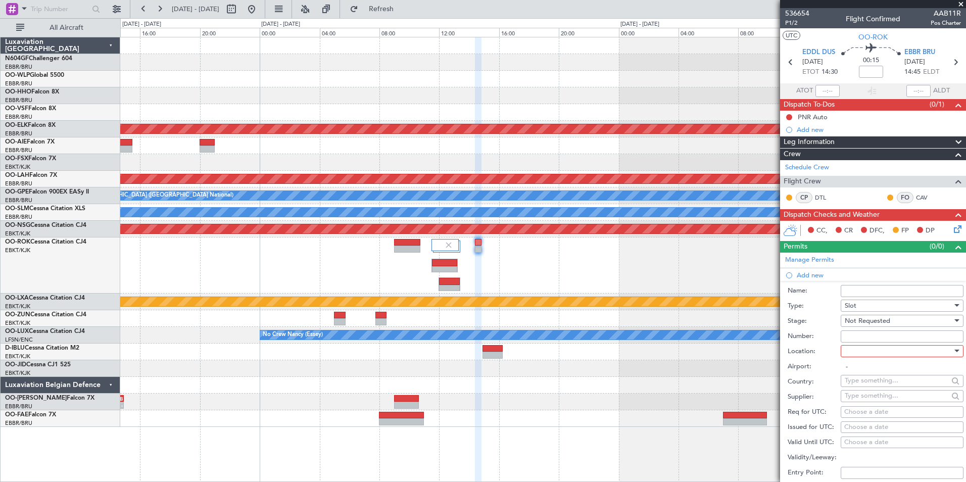
click at [867, 350] on div at bounding box center [898, 350] width 108 height 15
click at [875, 372] on span "Departure" at bounding box center [898, 371] width 106 height 15
type input "EDDL / DUS"
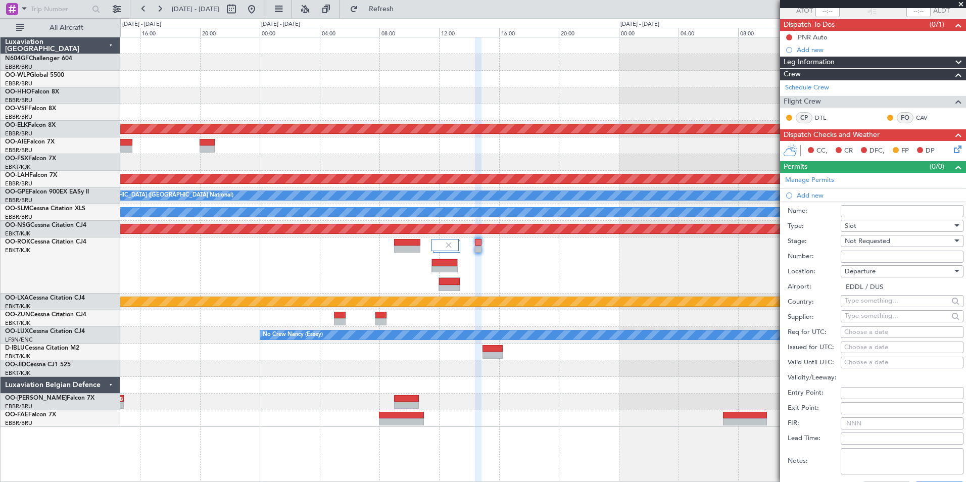
scroll to position [152, 0]
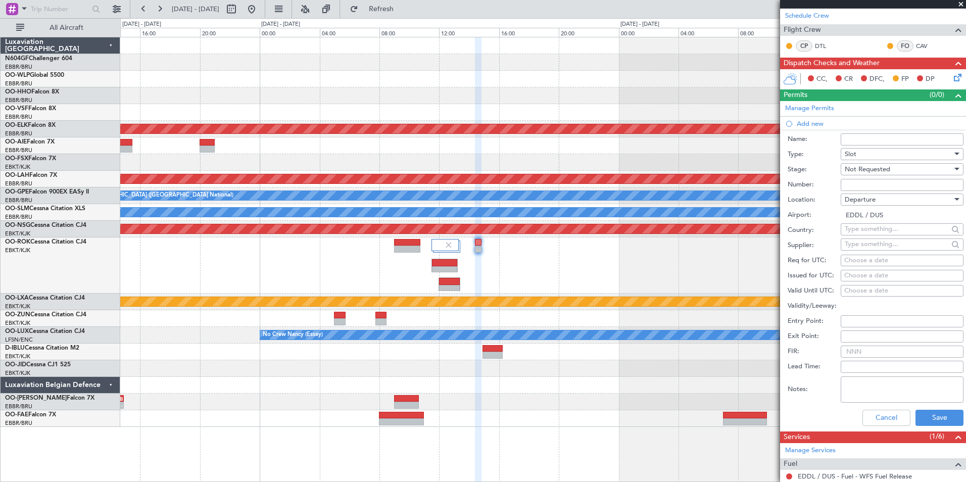
click at [860, 257] on div "Choose a date" at bounding box center [902, 261] width 116 height 10
select select "9"
select select "2025"
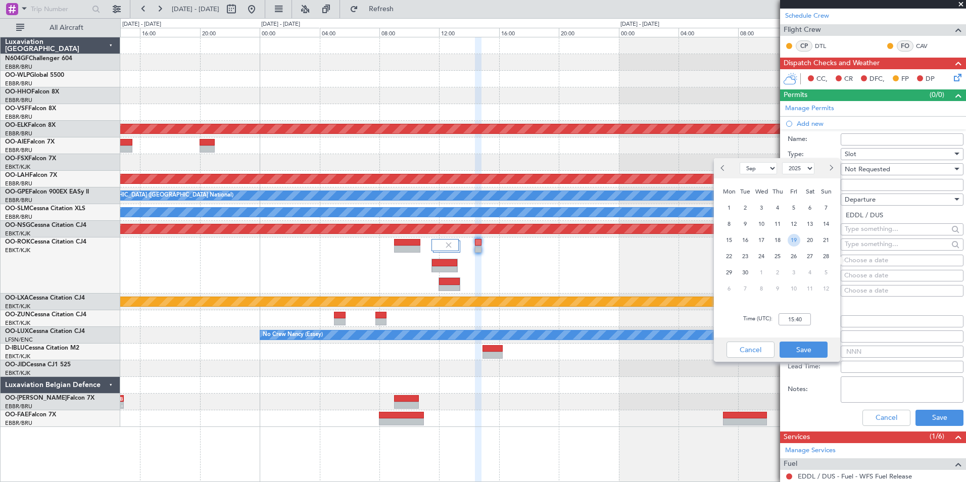
click at [795, 245] on span "19" at bounding box center [793, 240] width 13 height 13
type input "14:25"
click at [817, 323] on div "Time (UTC): 14:25" at bounding box center [777, 319] width 126 height 36
click at [810, 345] on button "Save" at bounding box center [803, 349] width 48 height 16
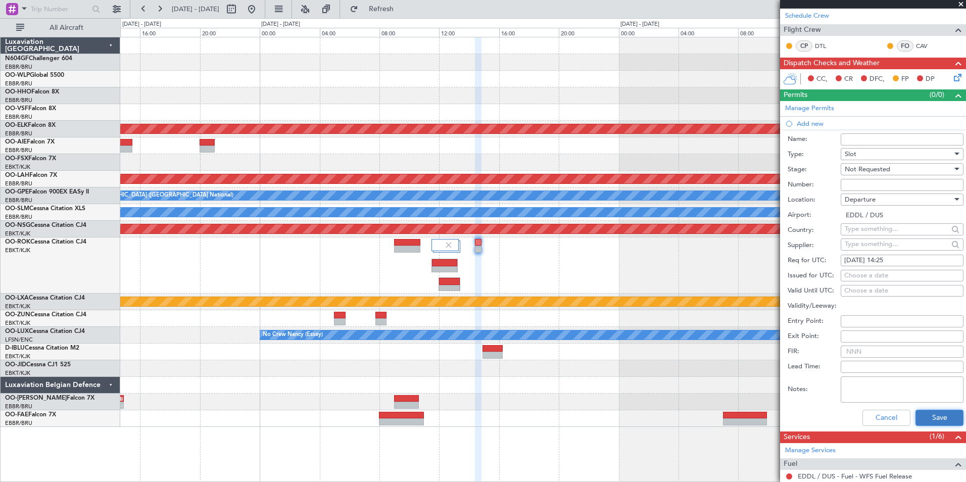
click at [931, 414] on button "Save" at bounding box center [939, 418] width 48 height 16
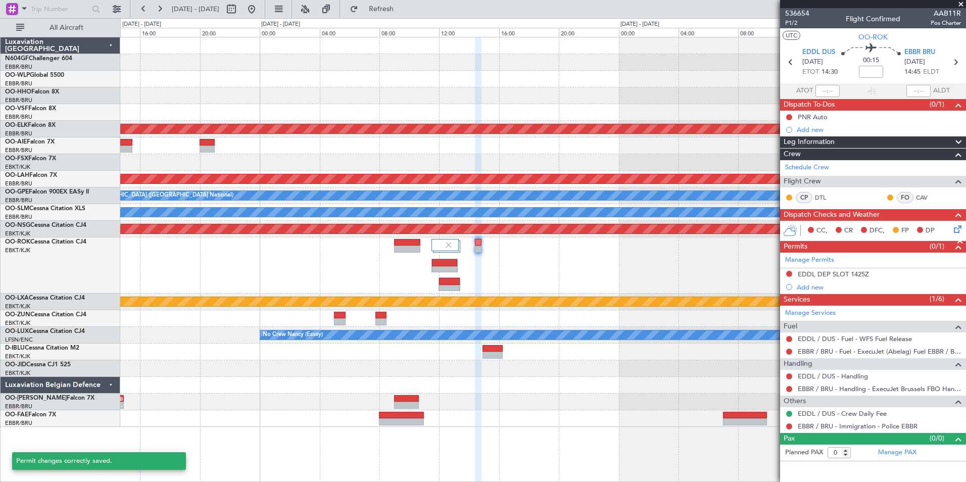
scroll to position [0, 0]
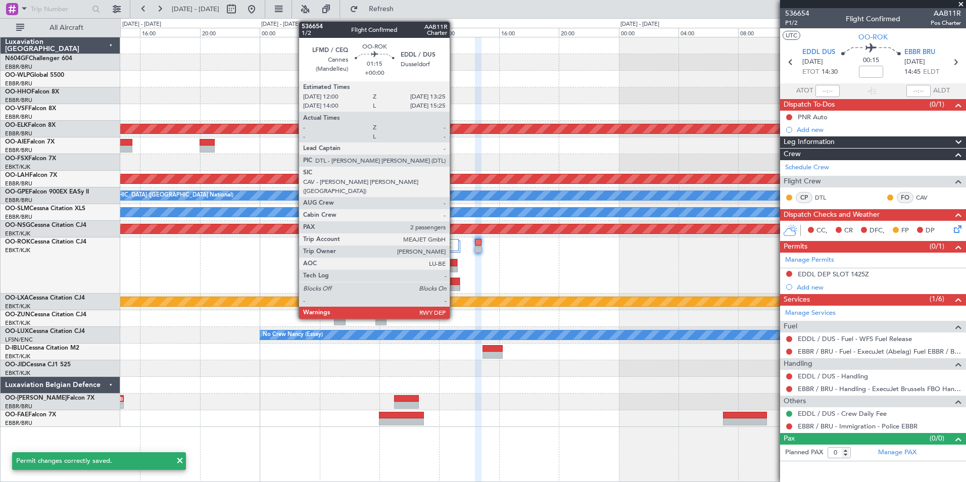
click at [454, 285] on div at bounding box center [449, 288] width 20 height 7
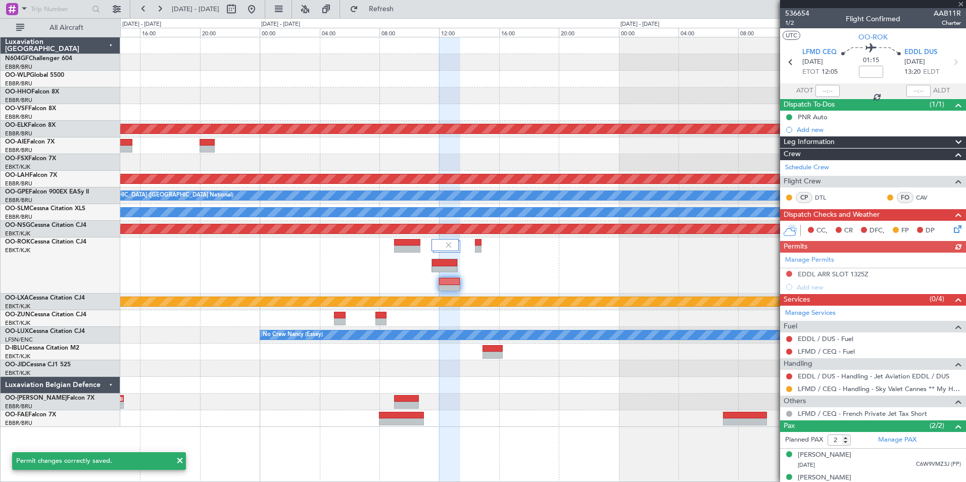
scroll to position [12, 0]
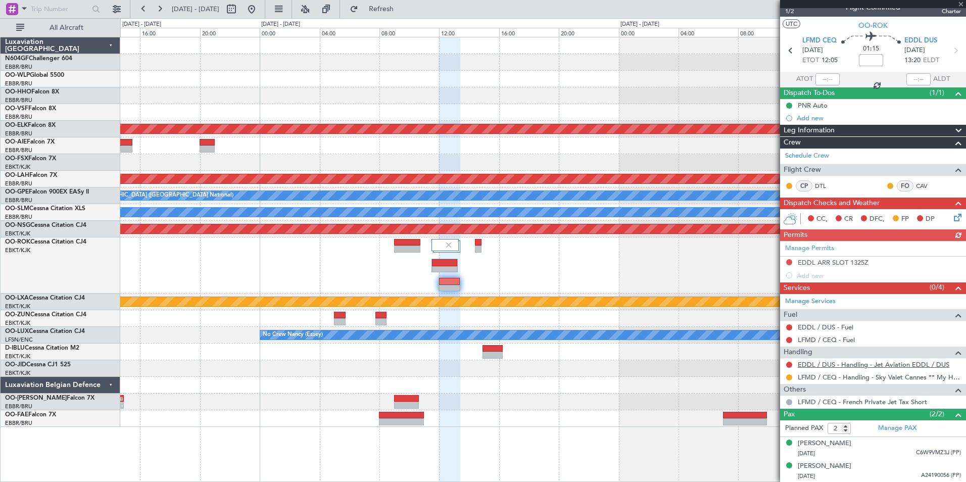
click at [832, 363] on link "EDDL / DUS - Handling - Jet Aviation EDDL / DUS" at bounding box center [873, 364] width 152 height 9
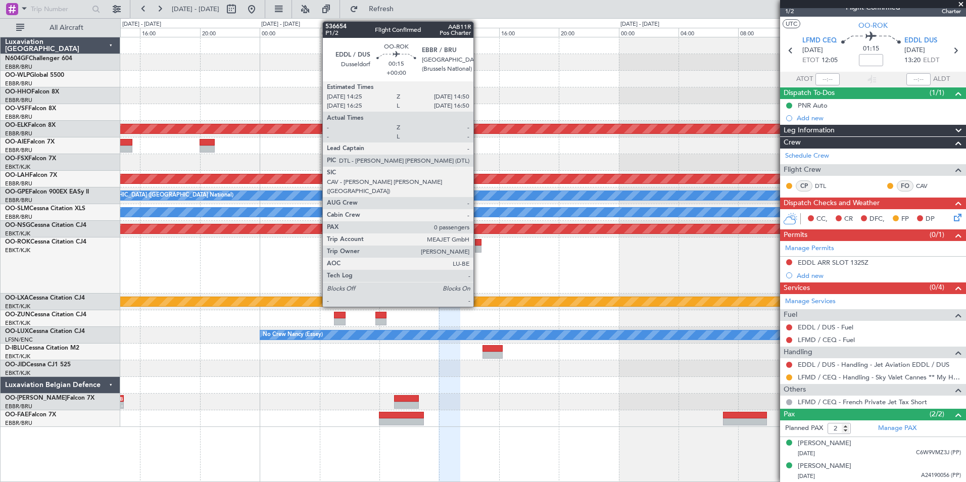
click at [478, 247] on div at bounding box center [478, 248] width 7 height 7
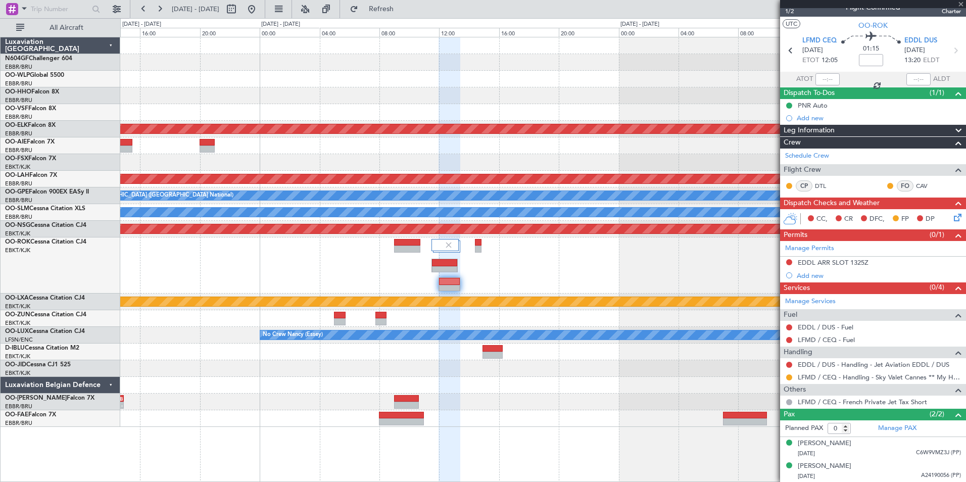
scroll to position [0, 0]
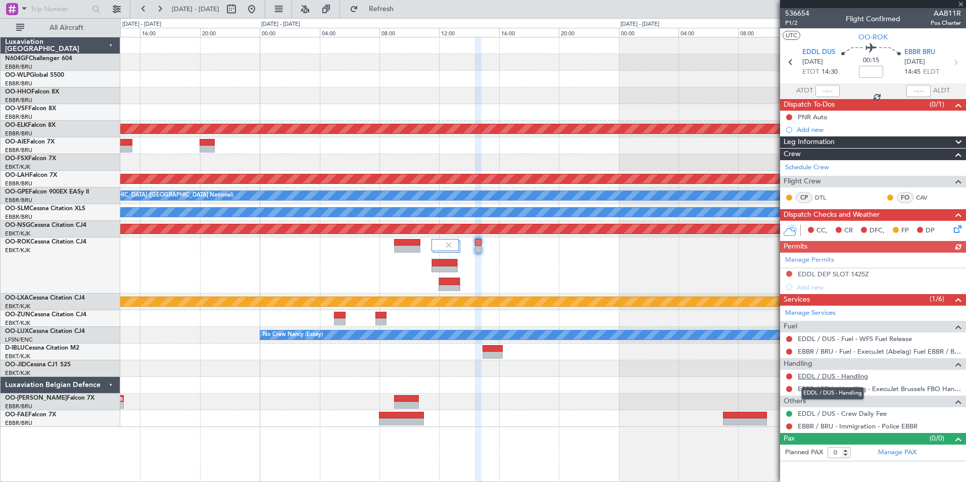
click at [830, 372] on link "EDDL / DUS - Handling" at bounding box center [832, 376] width 70 height 9
click at [382, 14] on button "Refresh" at bounding box center [375, 9] width 61 height 16
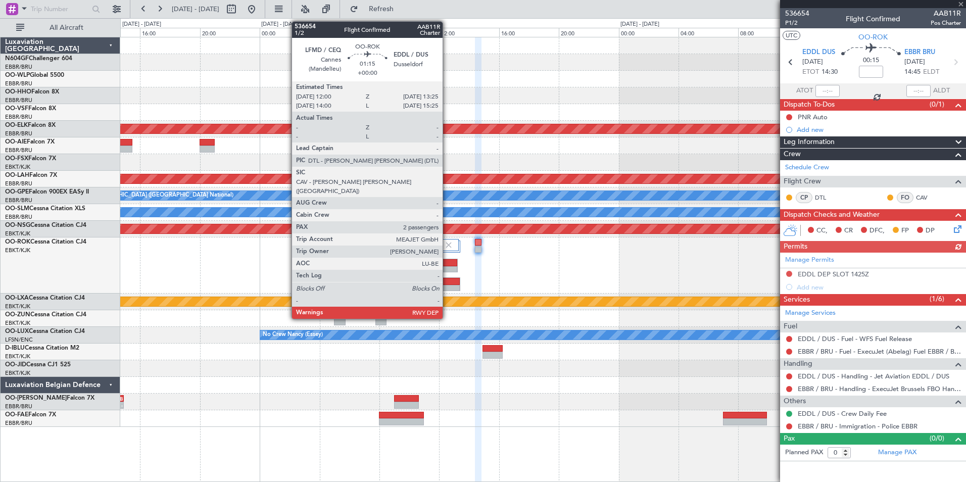
click at [447, 288] on div at bounding box center [449, 288] width 20 height 7
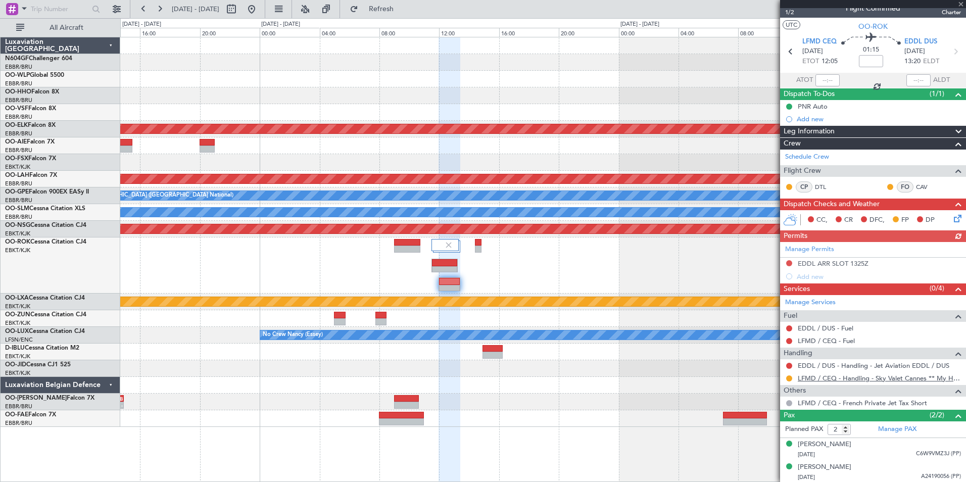
scroll to position [12, 0]
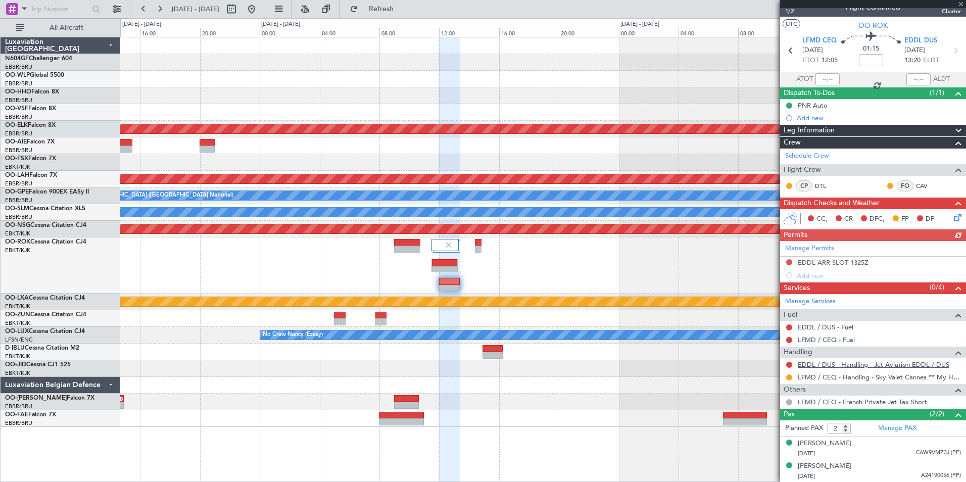
click at [817, 364] on link "EDDL / DUS - Handling - Jet Aviation EDDL / DUS" at bounding box center [873, 364] width 152 height 9
click at [406, 17] on button "Refresh" at bounding box center [375, 9] width 61 height 16
click at [787, 261] on button at bounding box center [789, 262] width 6 height 6
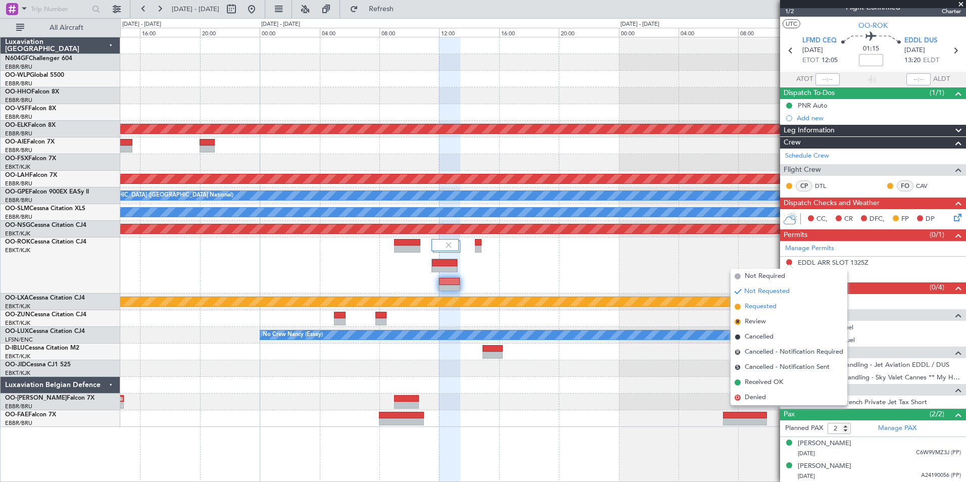
click at [771, 303] on span "Requested" at bounding box center [760, 307] width 32 height 10
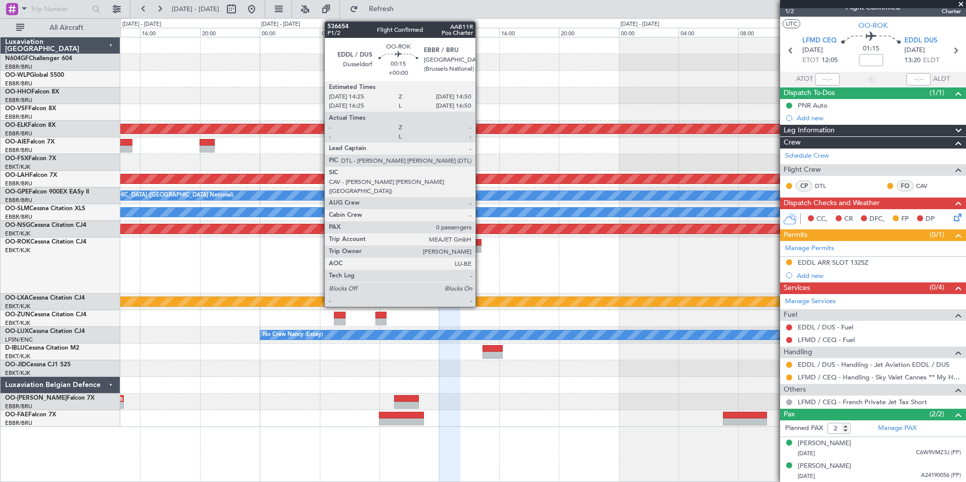
click at [480, 240] on div at bounding box center [478, 242] width 7 height 7
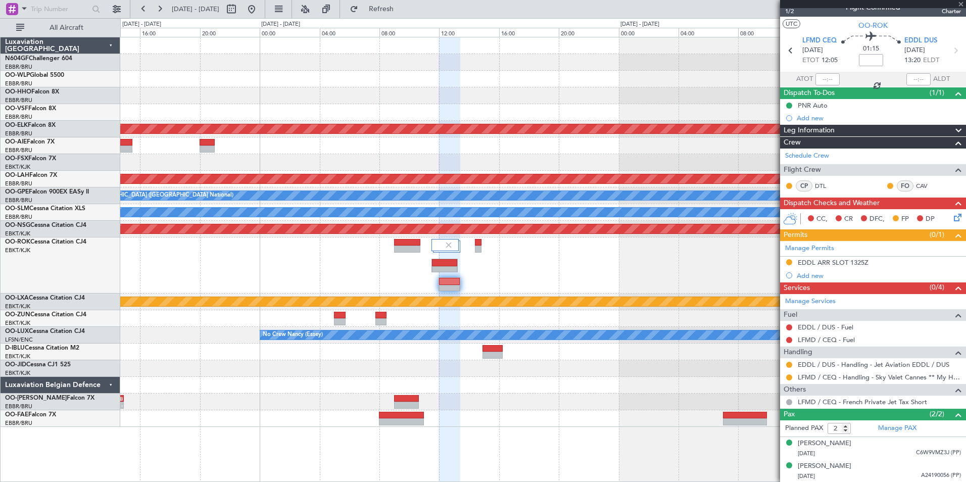
type input "0"
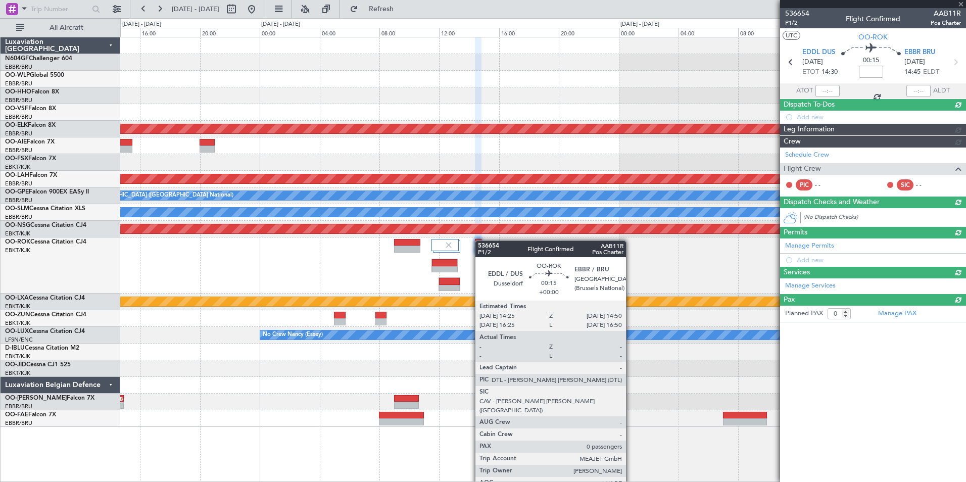
scroll to position [0, 0]
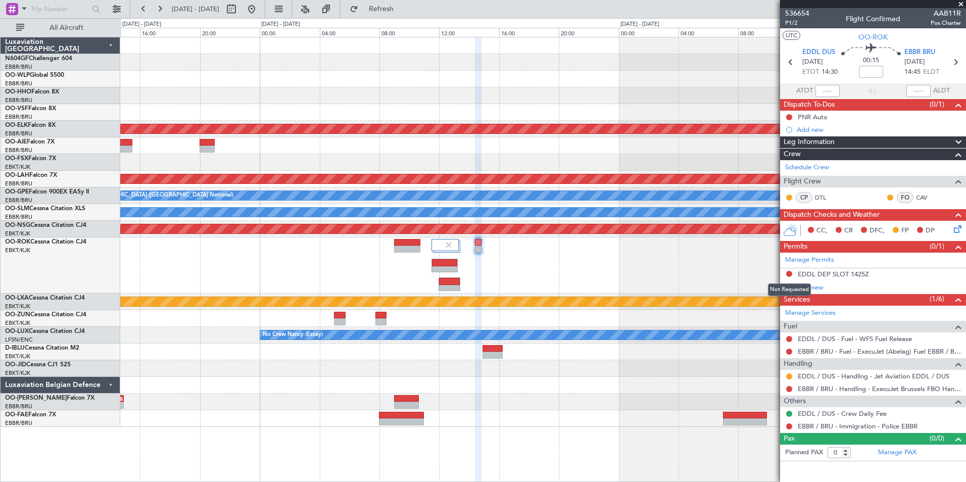
click at [788, 274] on button at bounding box center [789, 274] width 6 height 6
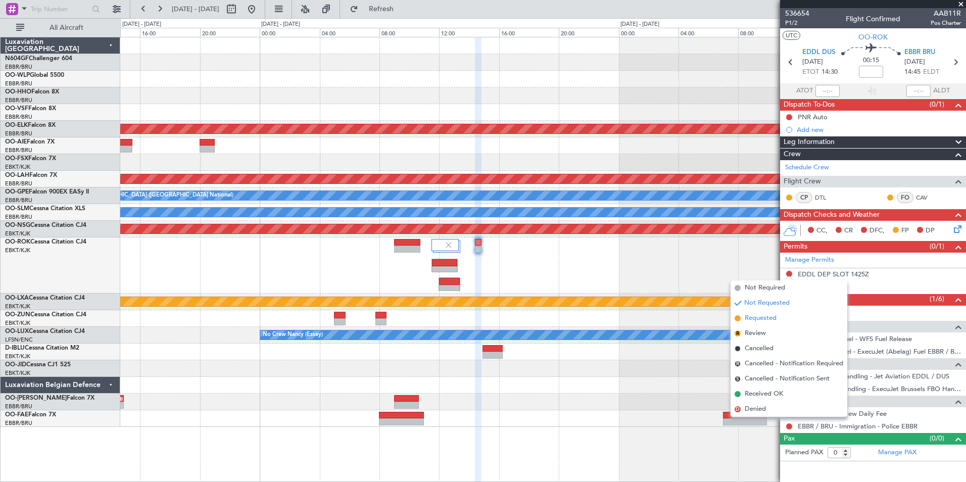
click at [777, 317] on li "Requested" at bounding box center [788, 318] width 117 height 15
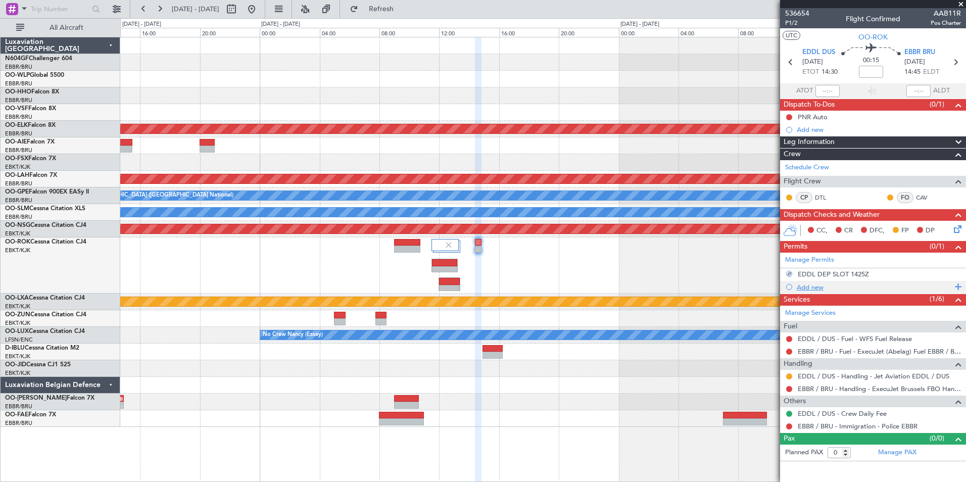
click at [815, 285] on div "Add new" at bounding box center [873, 287] width 155 height 9
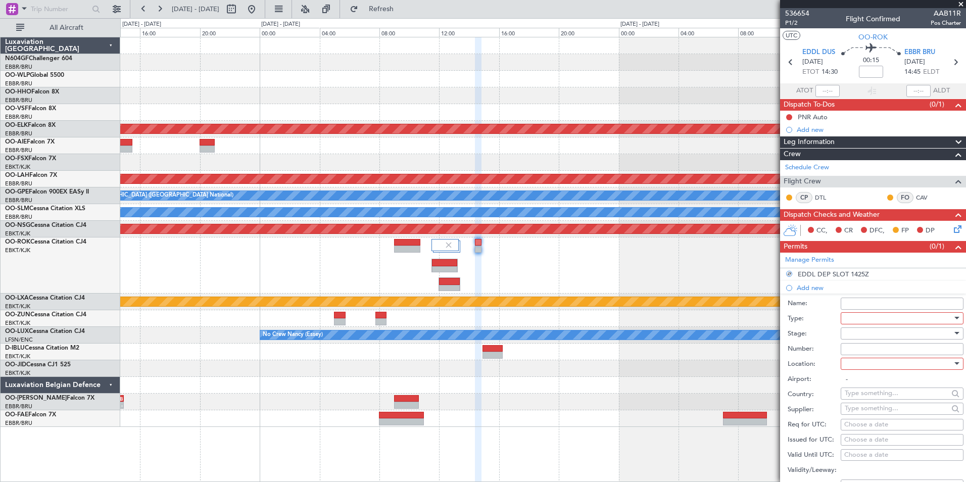
click at [872, 322] on div at bounding box center [898, 318] width 108 height 15
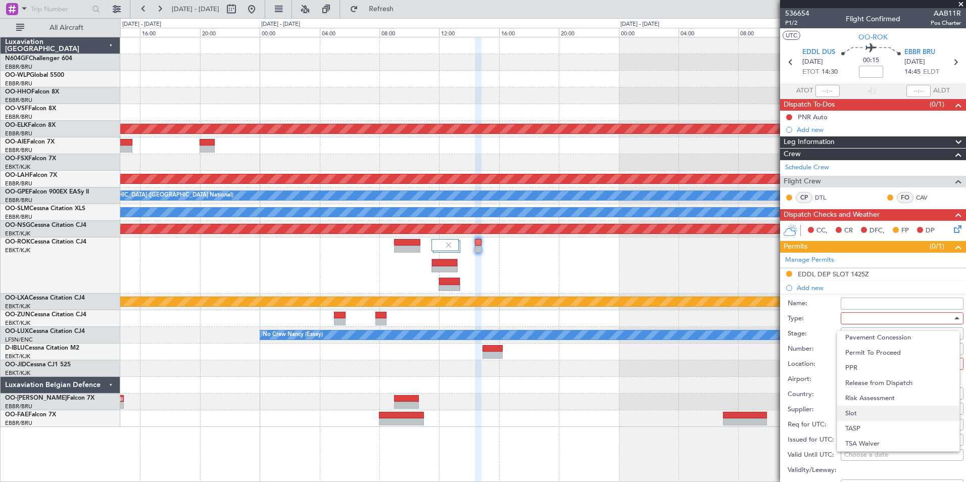
click at [867, 413] on span "Slot" at bounding box center [898, 413] width 106 height 15
click at [866, 329] on div at bounding box center [898, 333] width 108 height 15
click at [873, 372] on span "Not Requested" at bounding box center [898, 368] width 106 height 15
click at [863, 358] on div at bounding box center [898, 363] width 108 height 15
click at [863, 416] on span "Arrival" at bounding box center [898, 414] width 106 height 15
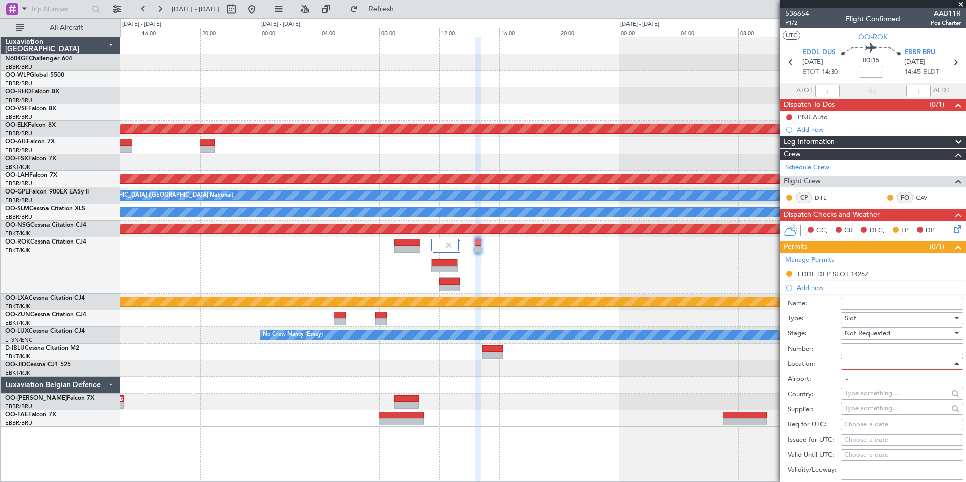
type input "EBBR / BRU"
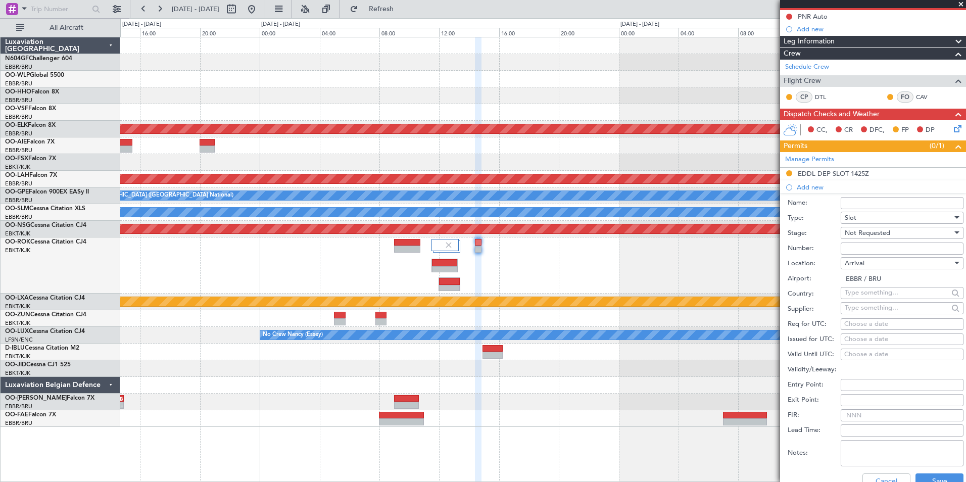
scroll to position [101, 0]
click at [855, 319] on div "Choose a date" at bounding box center [902, 324] width 116 height 10
select select "9"
select select "2025"
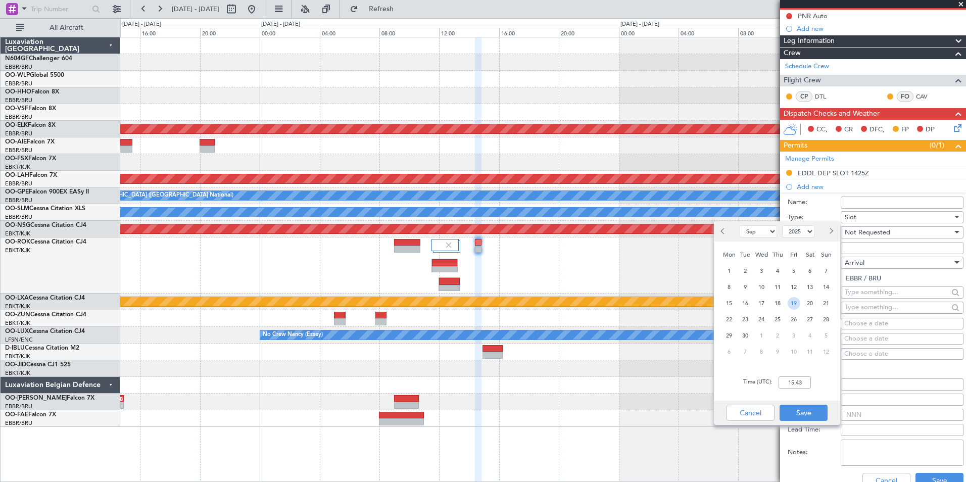
click at [795, 304] on span "19" at bounding box center [793, 303] width 13 height 13
click at [804, 382] on input "00:00" at bounding box center [794, 382] width 32 height 12
type input "14:50"
click at [818, 382] on div "Time (UTC): 14:50" at bounding box center [777, 382] width 126 height 36
click at [808, 405] on button "Save" at bounding box center [803, 413] width 48 height 16
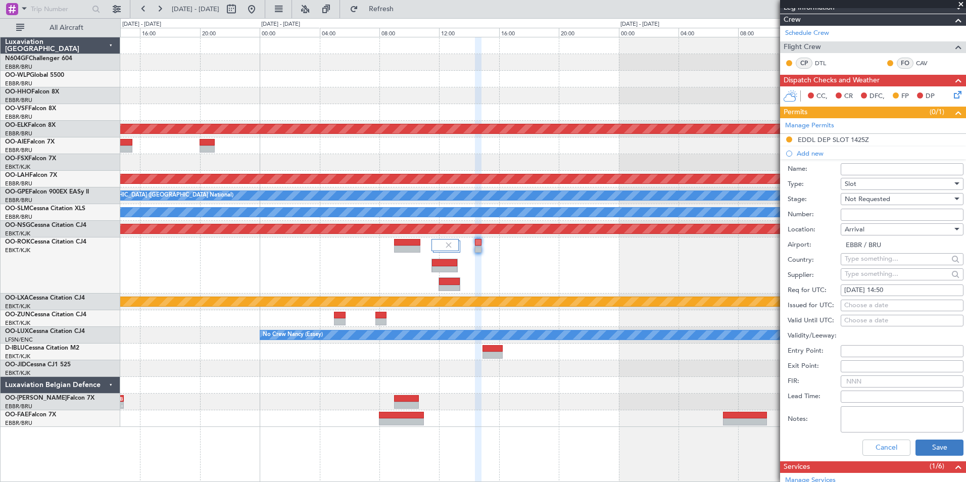
scroll to position [152, 0]
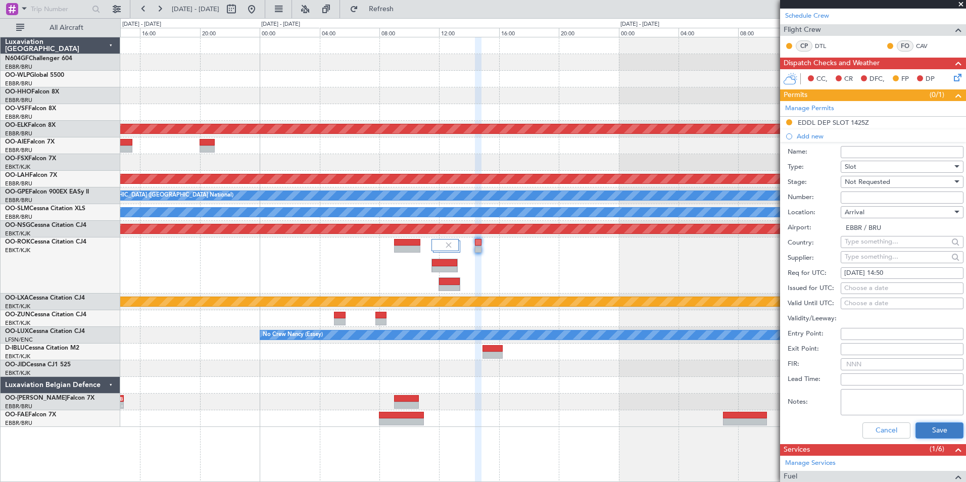
click at [926, 435] on button "Save" at bounding box center [939, 430] width 48 height 16
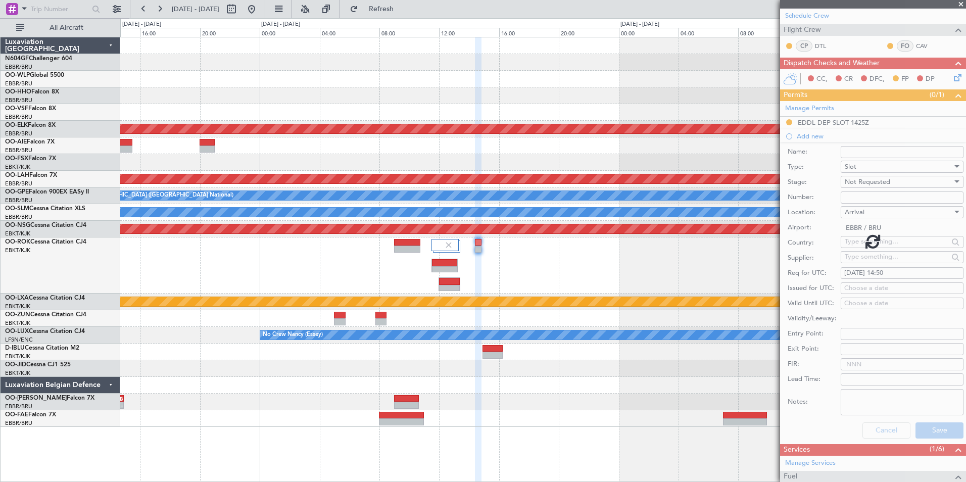
scroll to position [0, 0]
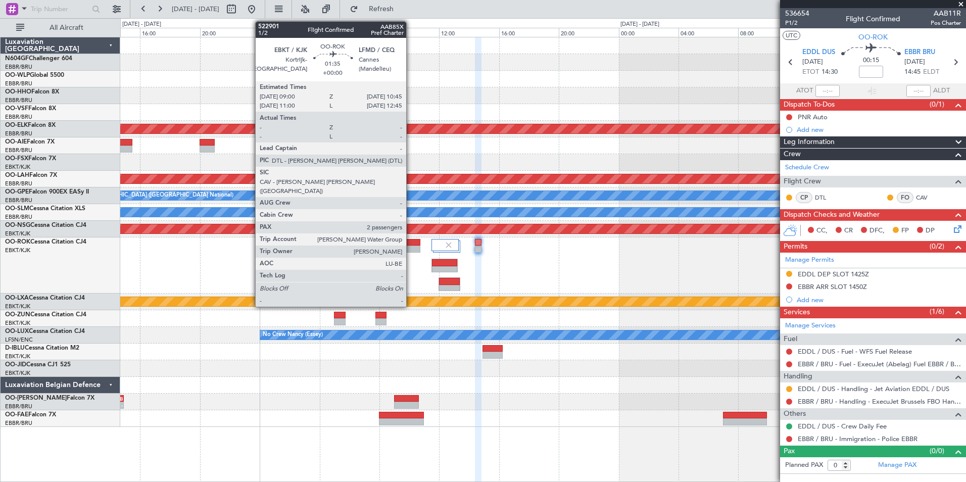
click at [411, 246] on div at bounding box center [407, 248] width 26 height 7
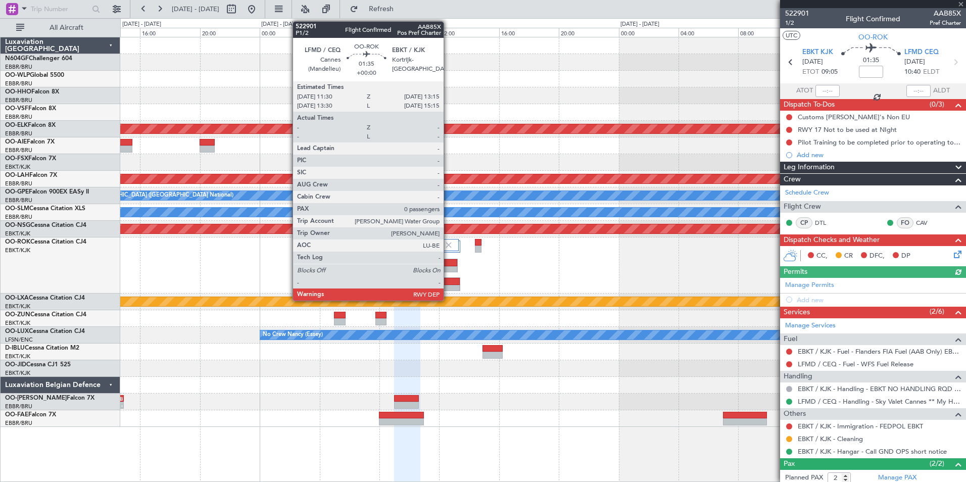
click at [448, 265] on div at bounding box center [444, 262] width 25 height 7
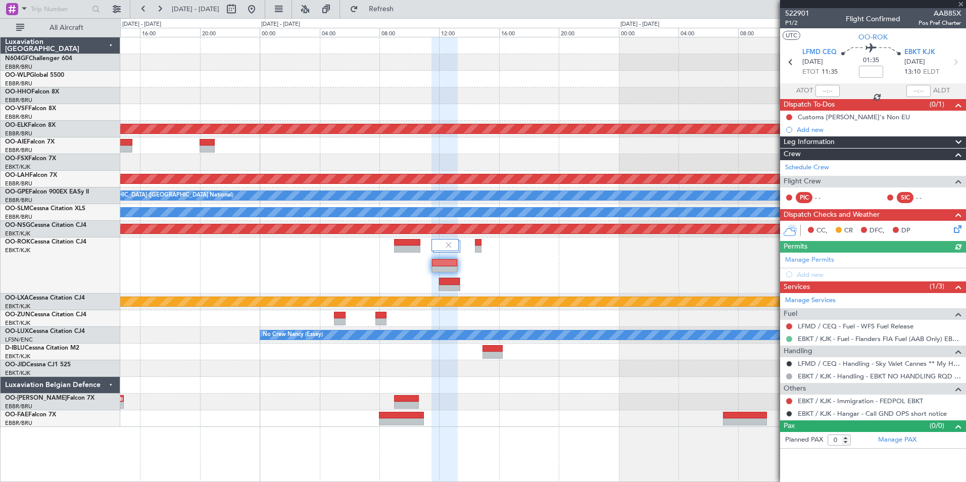
click at [788, 338] on button at bounding box center [789, 339] width 6 height 6
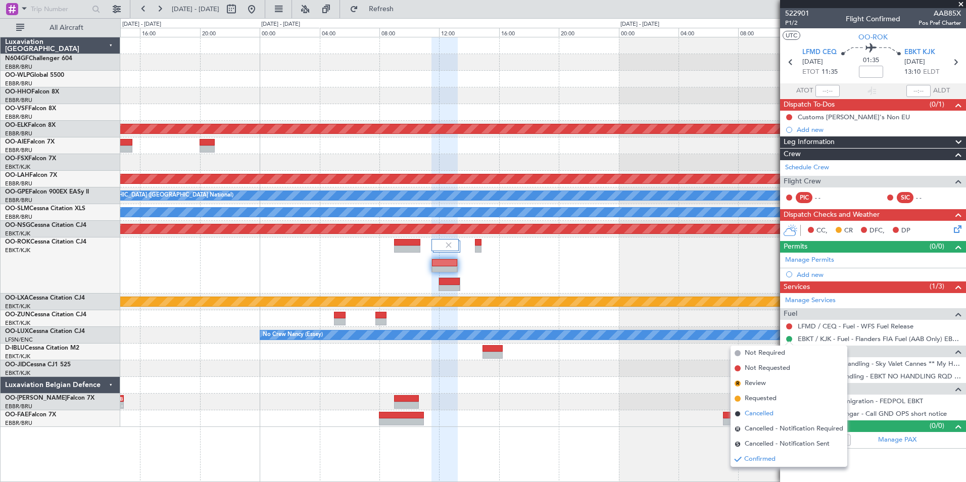
click at [765, 418] on span "Cancelled" at bounding box center [758, 414] width 29 height 10
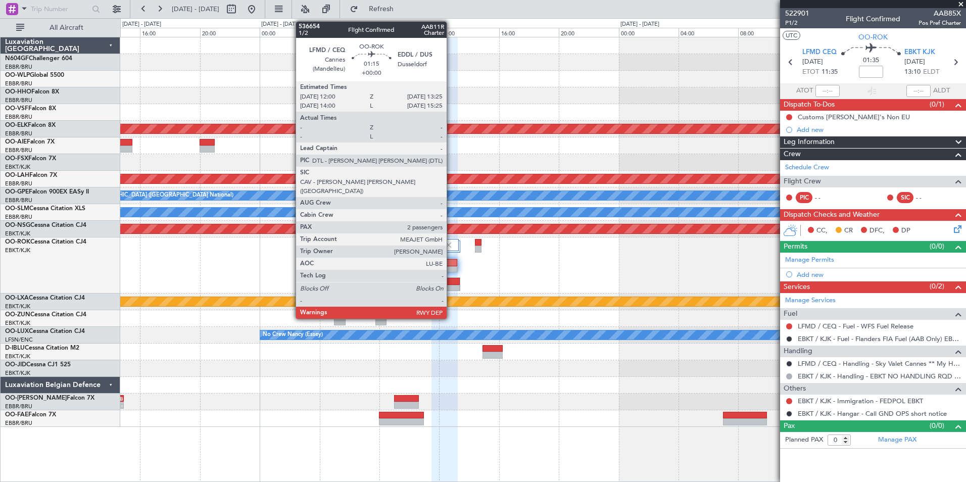
click at [451, 281] on div at bounding box center [449, 281] width 20 height 7
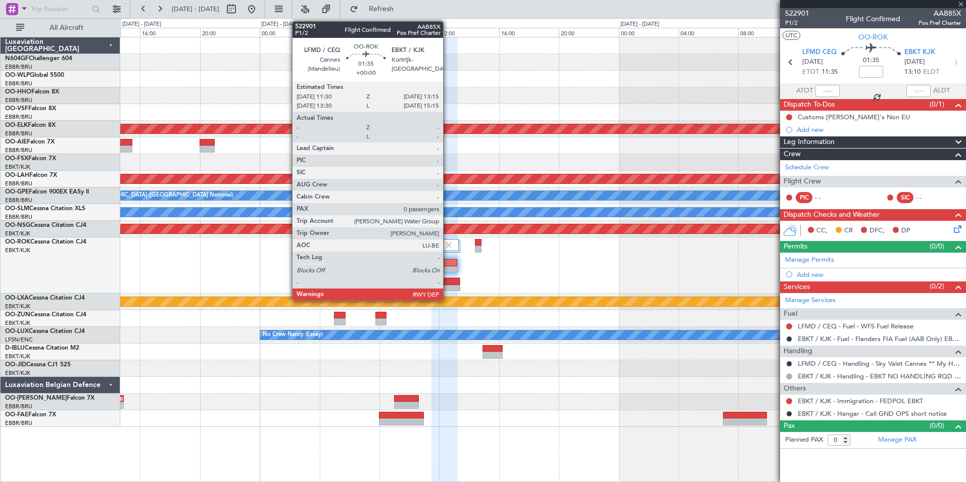
type input "2"
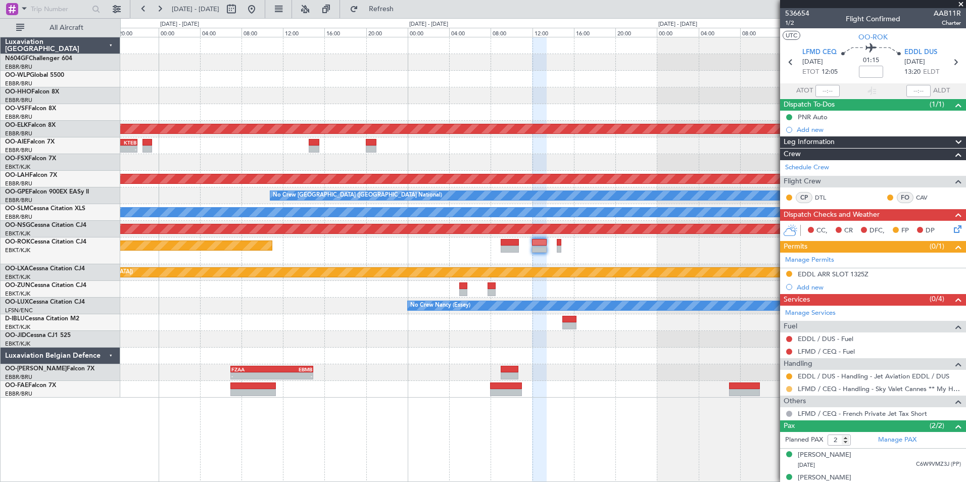
click at [787, 389] on button at bounding box center [789, 389] width 6 height 6
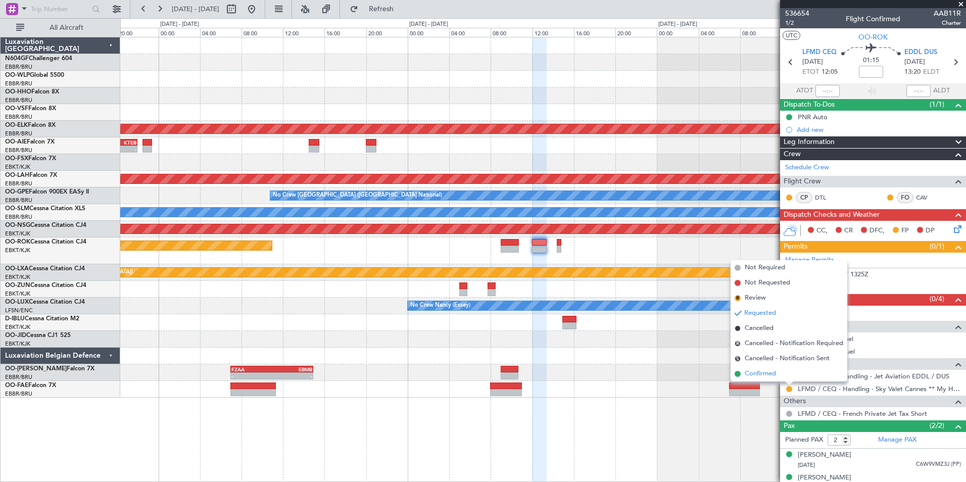
click at [741, 369] on li "Confirmed" at bounding box center [788, 373] width 117 height 15
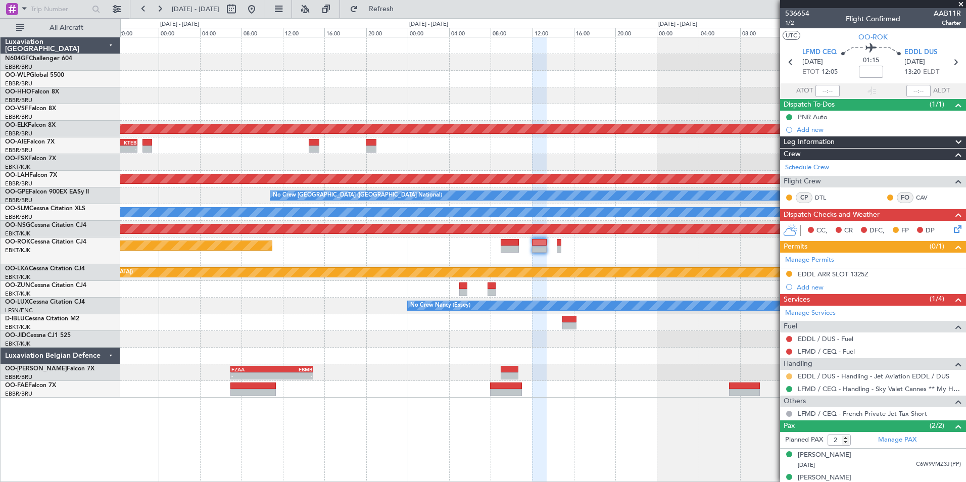
click at [787, 377] on button at bounding box center [789, 376] width 6 height 6
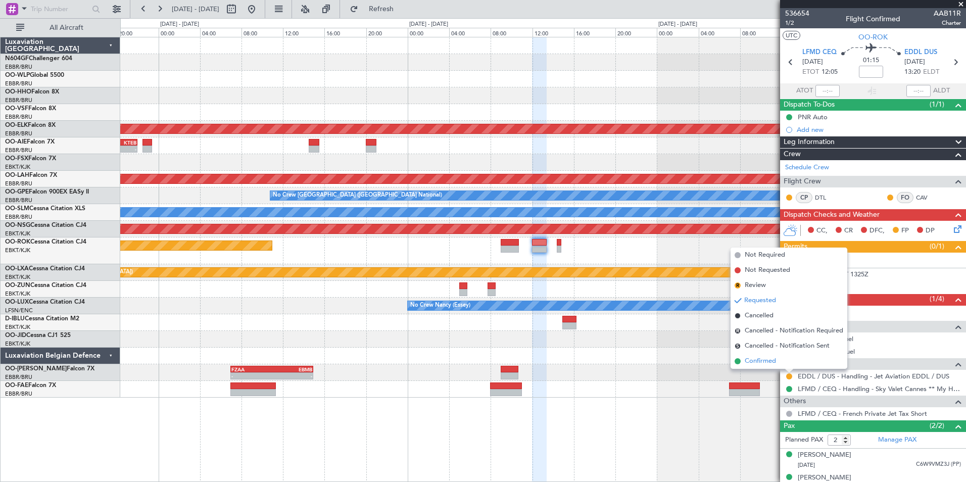
click at [748, 357] on span "Confirmed" at bounding box center [759, 361] width 31 height 10
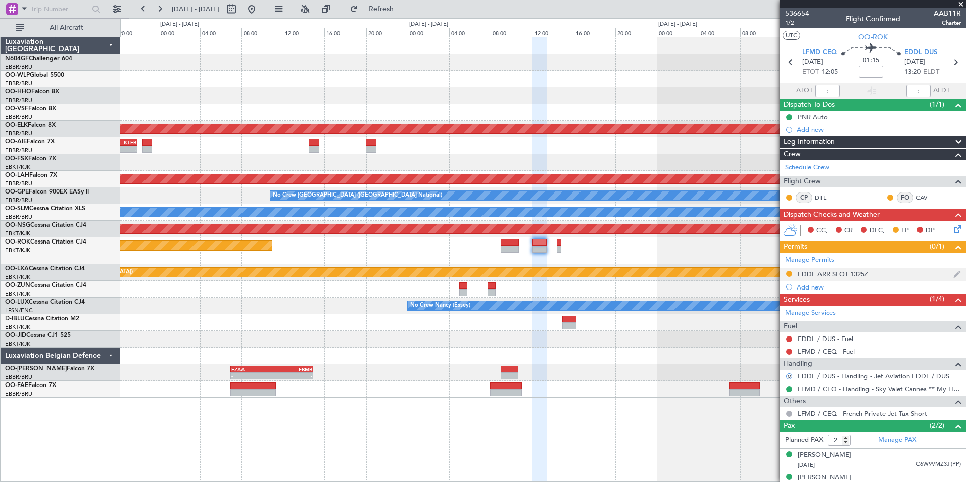
click at [800, 270] on div "EDDL ARR SLOT 1325Z" at bounding box center [832, 274] width 71 height 9
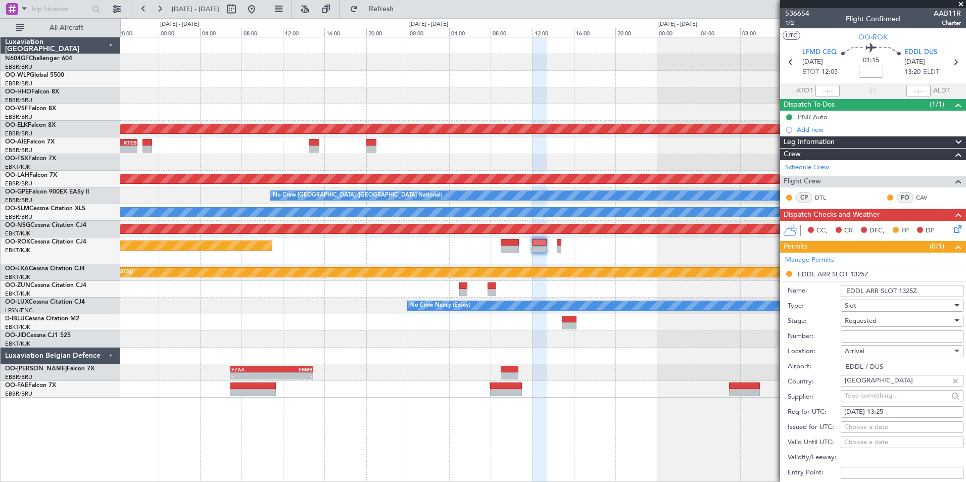
click at [862, 332] on input "Number:" at bounding box center [901, 336] width 123 height 12
paste input "EDDL1009250162"
type input "EDDL1009250162"
click at [834, 321] on label "Stage:" at bounding box center [813, 321] width 53 height 10
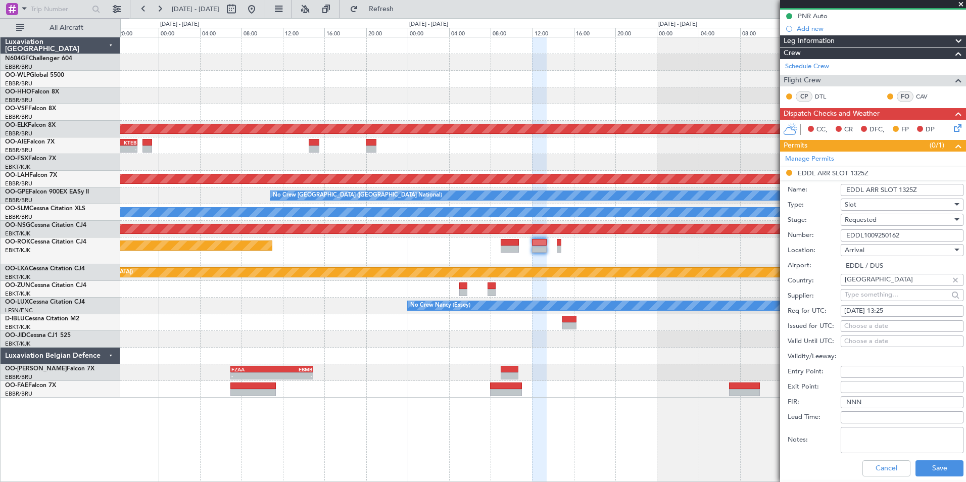
click at [884, 224] on div "Requested" at bounding box center [898, 219] width 108 height 15
click at [892, 292] on span "Received OK" at bounding box center [898, 295] width 106 height 15
click at [939, 464] on button "Save" at bounding box center [939, 468] width 48 height 16
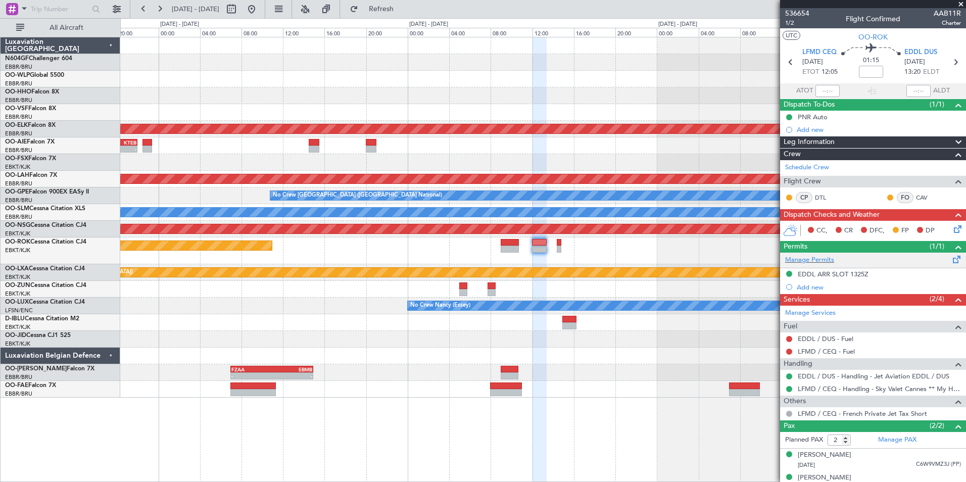
scroll to position [12, 0]
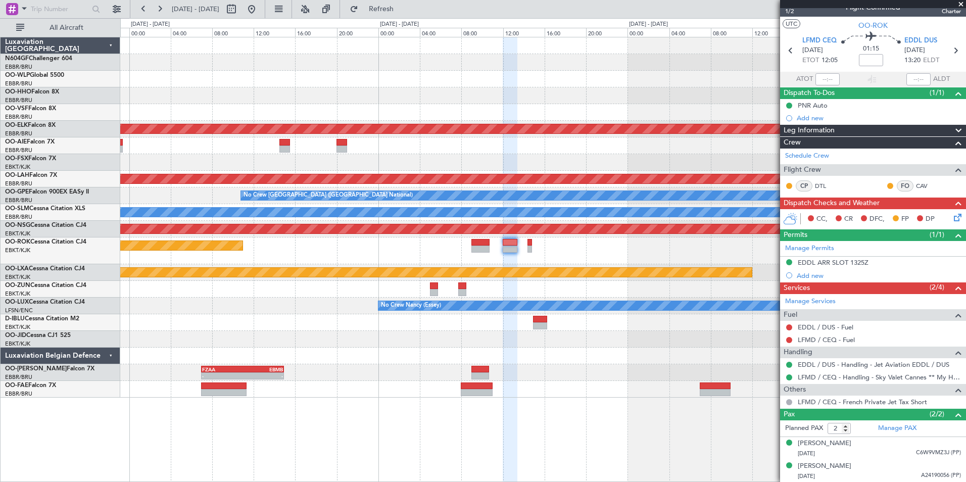
click at [621, 283] on div at bounding box center [542, 289] width 845 height 17
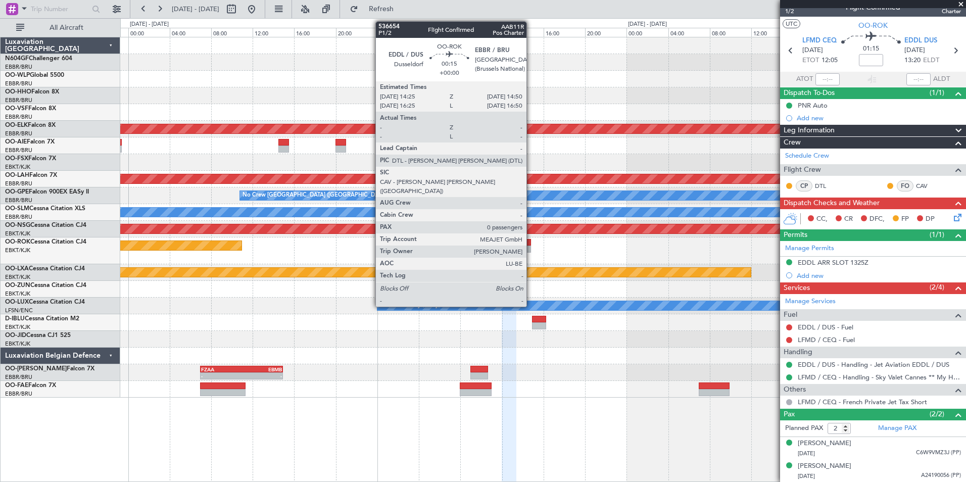
click at [531, 244] on div at bounding box center [528, 242] width 5 height 7
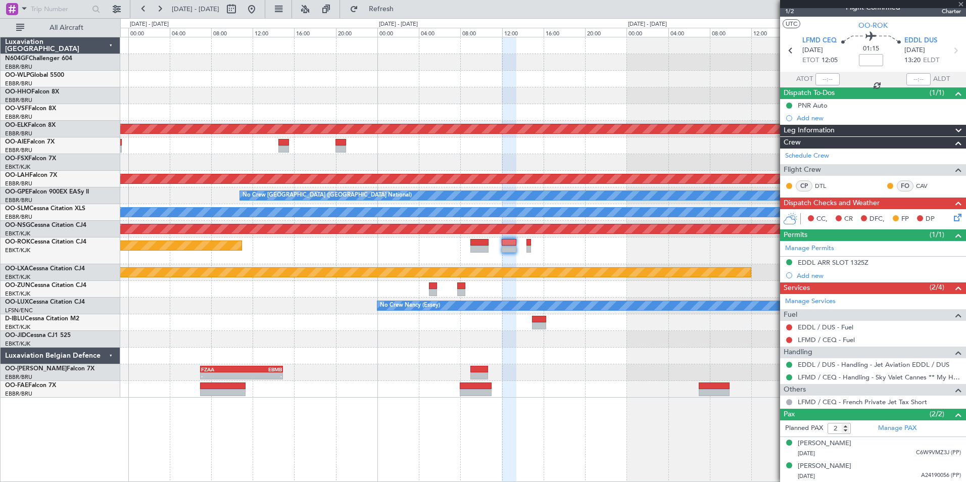
type input "0"
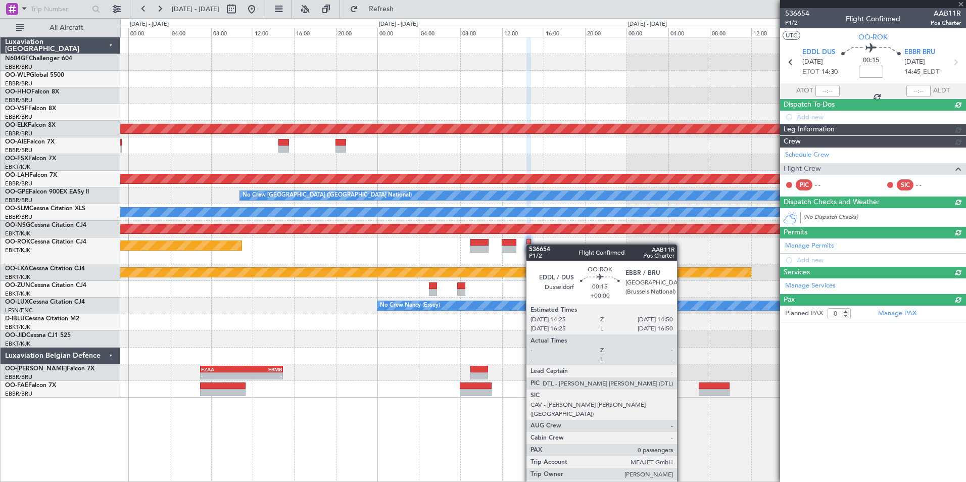
scroll to position [0, 0]
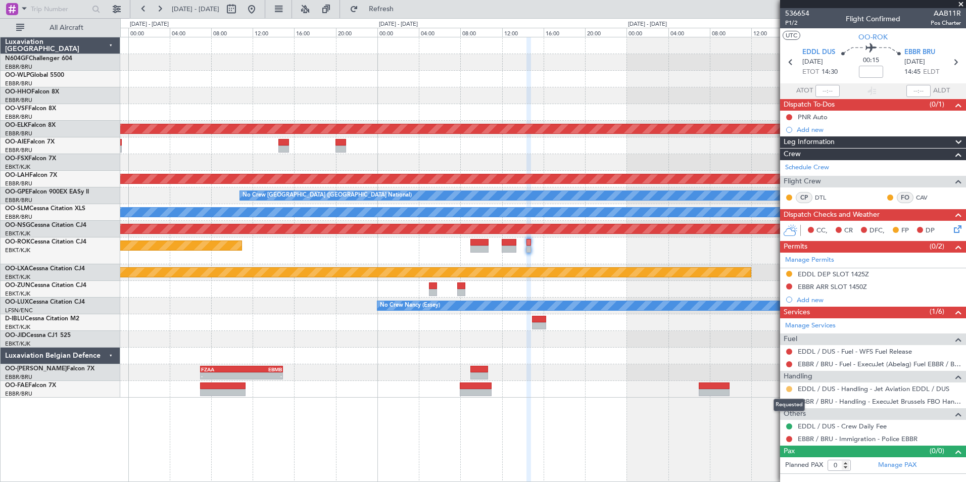
click at [788, 389] on button at bounding box center [789, 389] width 6 height 6
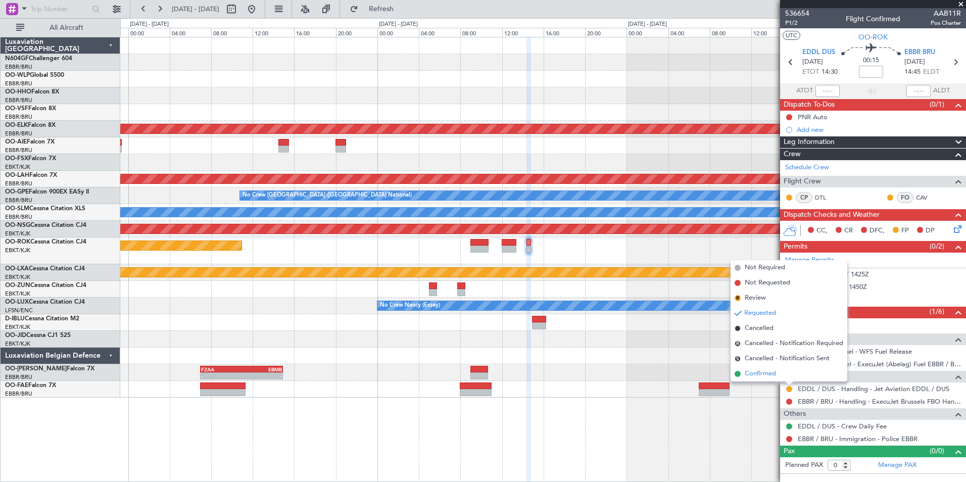
click at [763, 368] on li "Confirmed" at bounding box center [788, 373] width 117 height 15
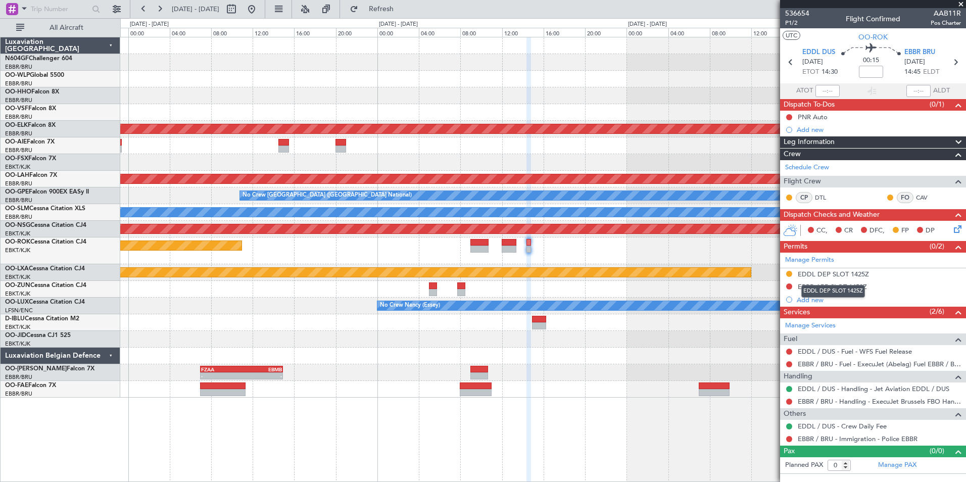
drag, startPoint x: 807, startPoint y: 273, endPoint x: 827, endPoint y: 285, distance: 23.1
click at [807, 273] on div "EDDL DEP SLOT 1425Z" at bounding box center [832, 274] width 71 height 9
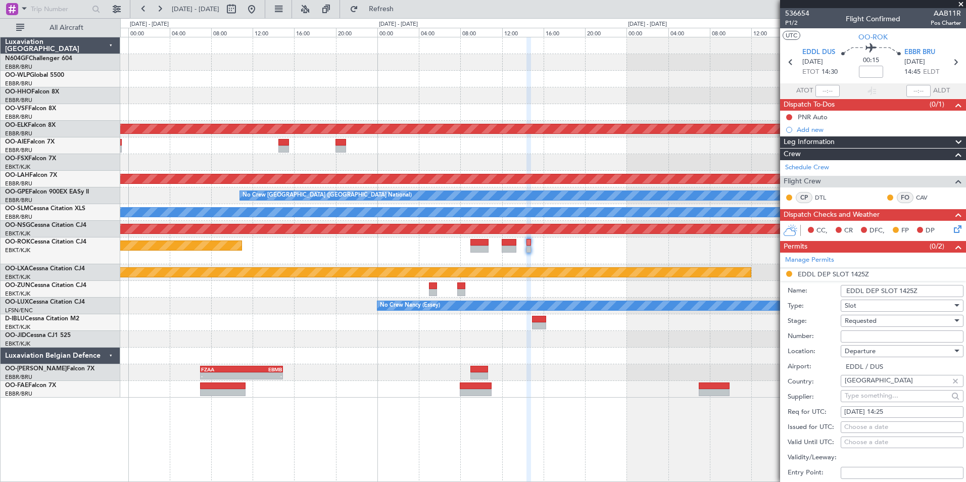
click at [863, 335] on input "Number:" at bounding box center [901, 336] width 123 height 12
paste input "EDDL1009250163"
type input "EDDL1009250163"
click at [886, 318] on div "Requested" at bounding box center [898, 320] width 108 height 15
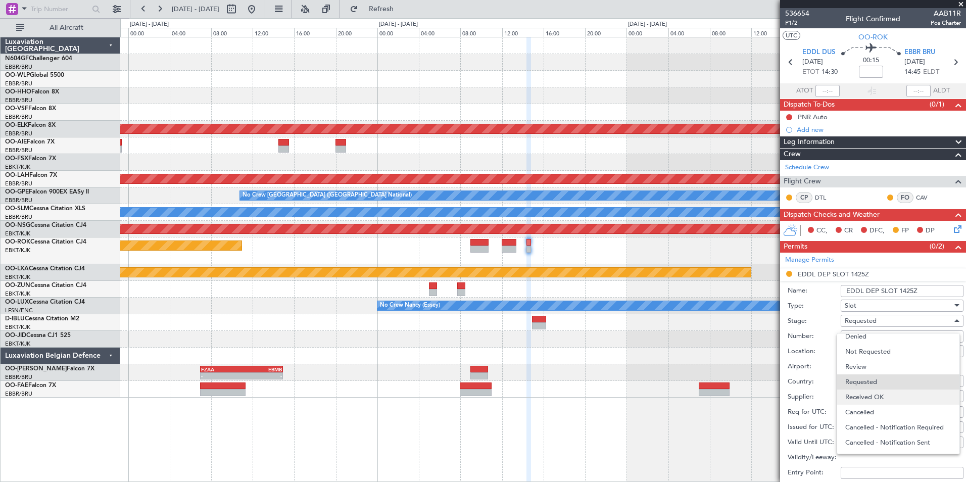
click at [876, 393] on span "Received OK" at bounding box center [898, 396] width 106 height 15
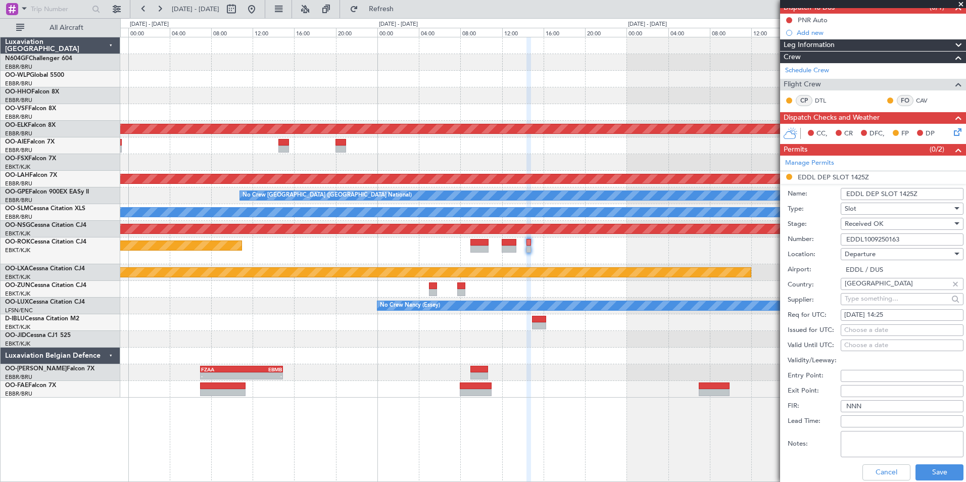
scroll to position [152, 0]
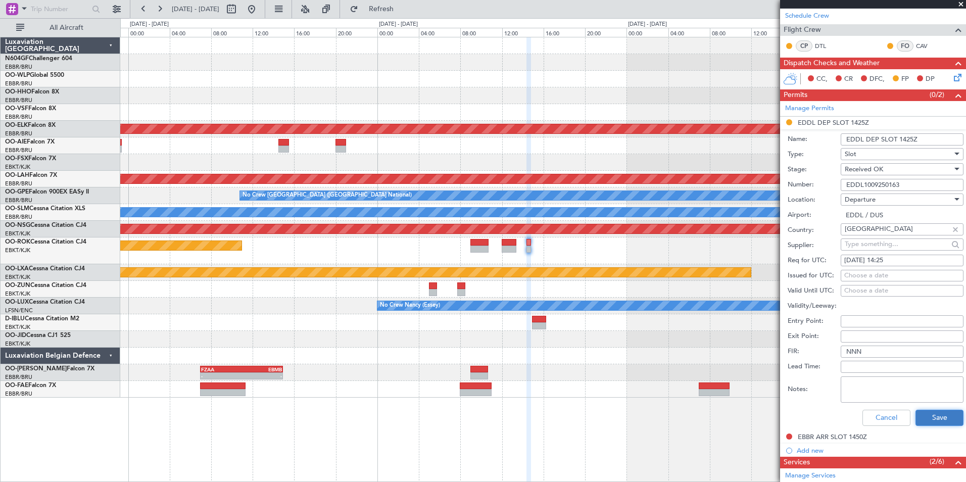
click at [928, 419] on button "Save" at bounding box center [939, 418] width 48 height 16
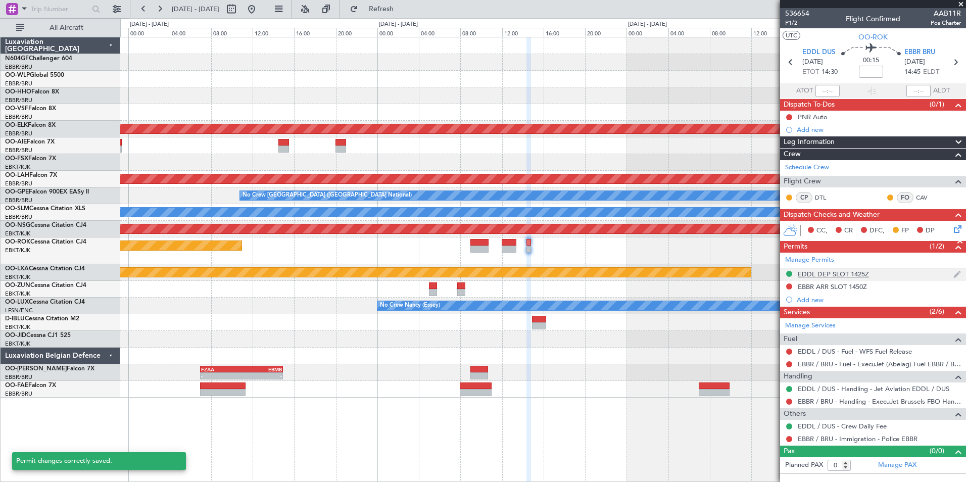
scroll to position [0, 0]
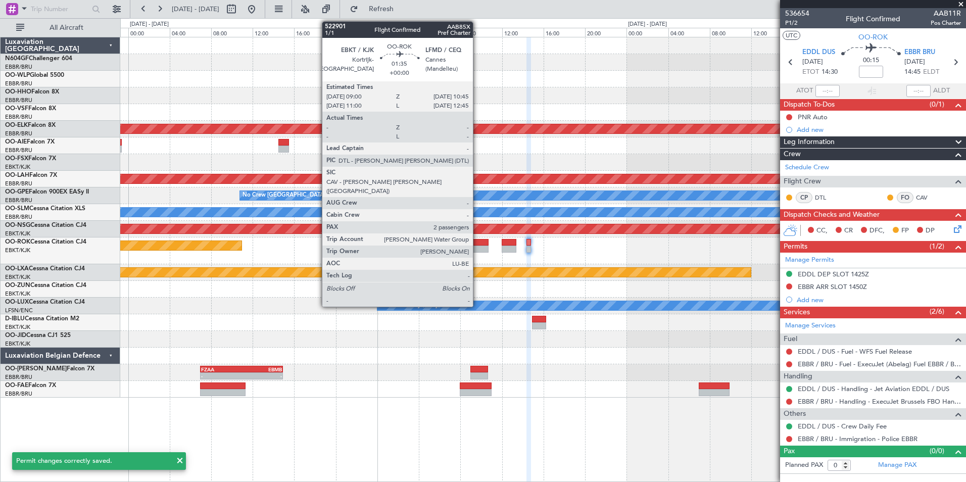
click at [477, 246] on div at bounding box center [479, 248] width 18 height 7
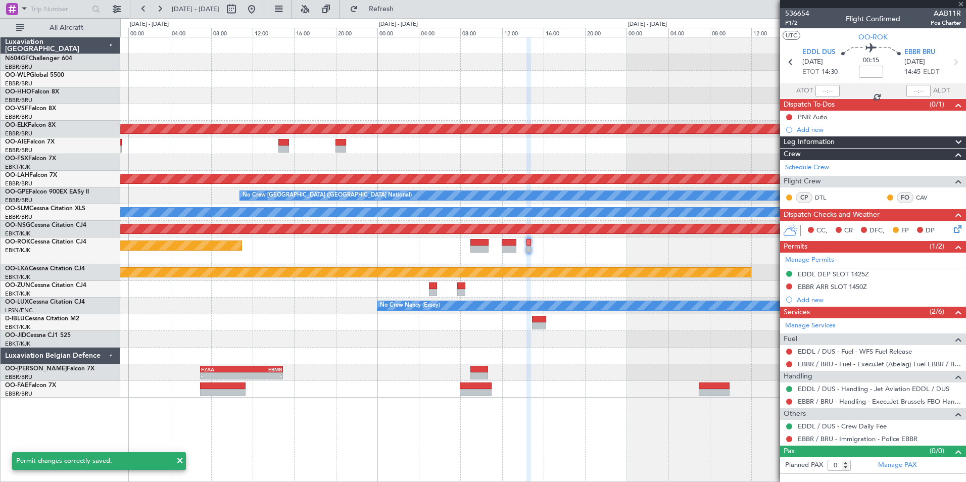
type input "2"
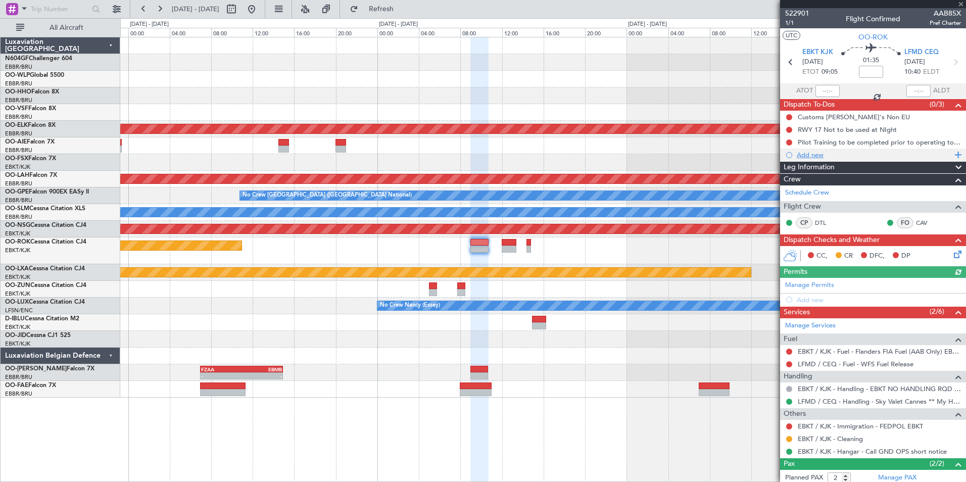
click at [805, 149] on div "Add new" at bounding box center [873, 154] width 186 height 13
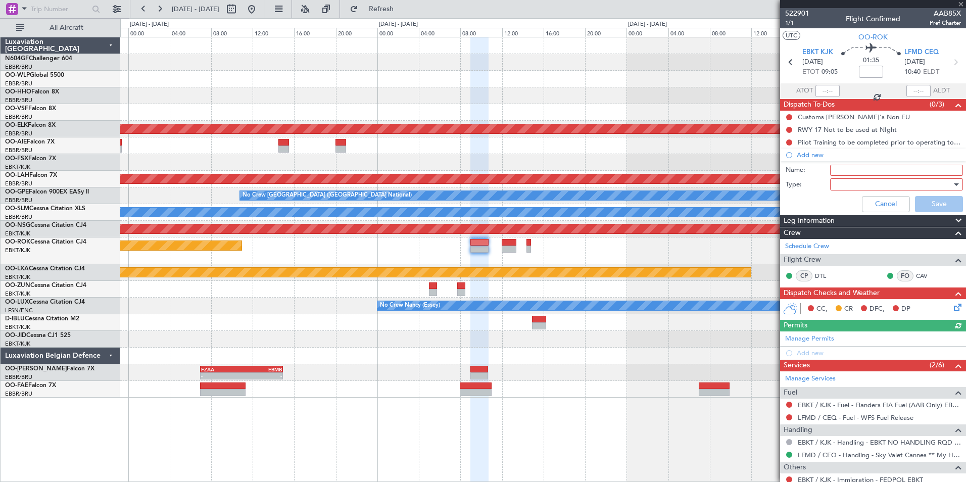
click at [841, 167] on input "Name:" at bounding box center [896, 170] width 133 height 11
type input "Taxi"
click at [857, 185] on div at bounding box center [893, 184] width 118 height 15
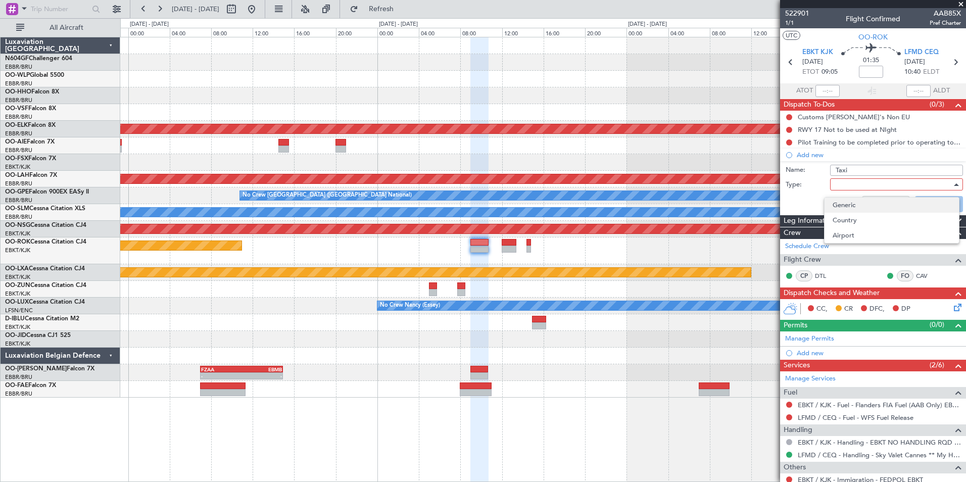
click at [863, 205] on span "Generic" at bounding box center [891, 204] width 118 height 15
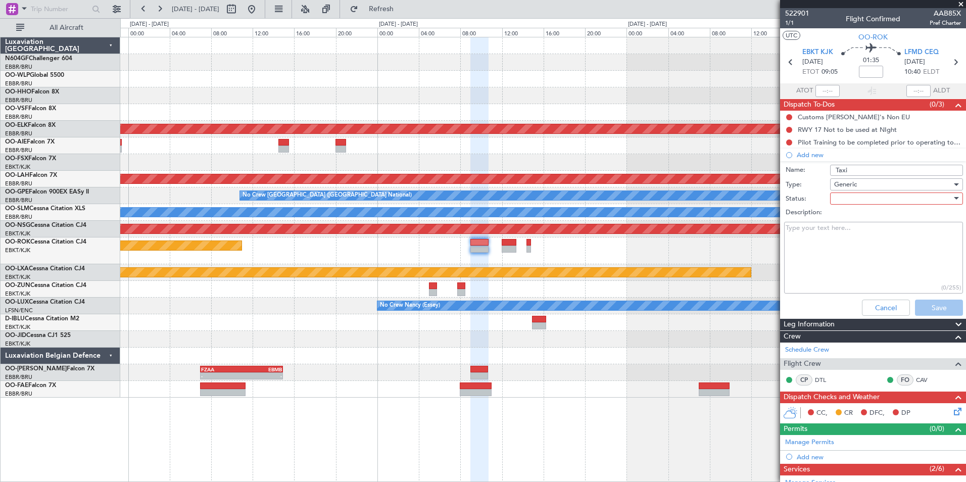
click at [853, 201] on div at bounding box center [893, 198] width 118 height 15
click at [852, 217] on span "Not Started" at bounding box center [891, 218] width 118 height 15
click at [833, 228] on textarea "Description:" at bounding box center [873, 258] width 179 height 72
click at [838, 229] on textarea "To be checked wit crew" at bounding box center [873, 258] width 179 height 72
click at [876, 231] on textarea "To be checked with crew" at bounding box center [873, 258] width 179 height 72
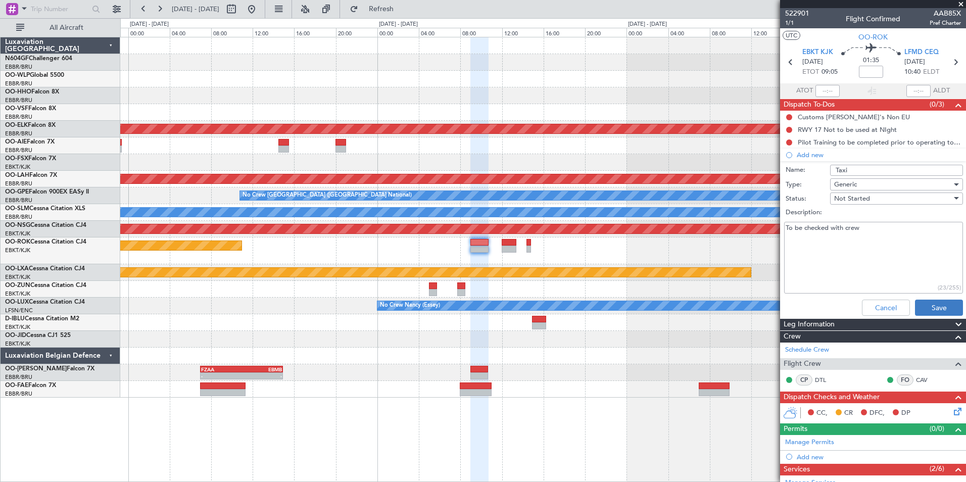
type textarea "To be checked with crew"
click at [928, 310] on button "Save" at bounding box center [939, 307] width 48 height 16
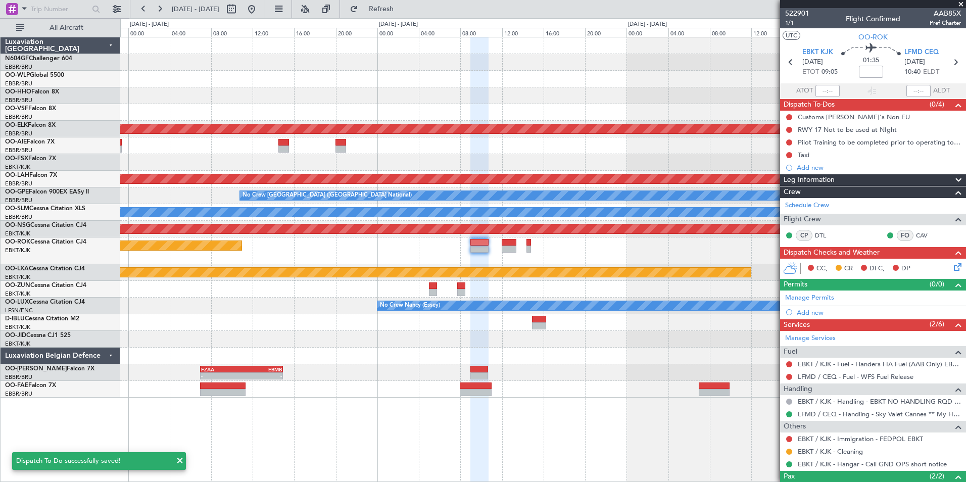
click at [960, 7] on span at bounding box center [961, 4] width 10 height 9
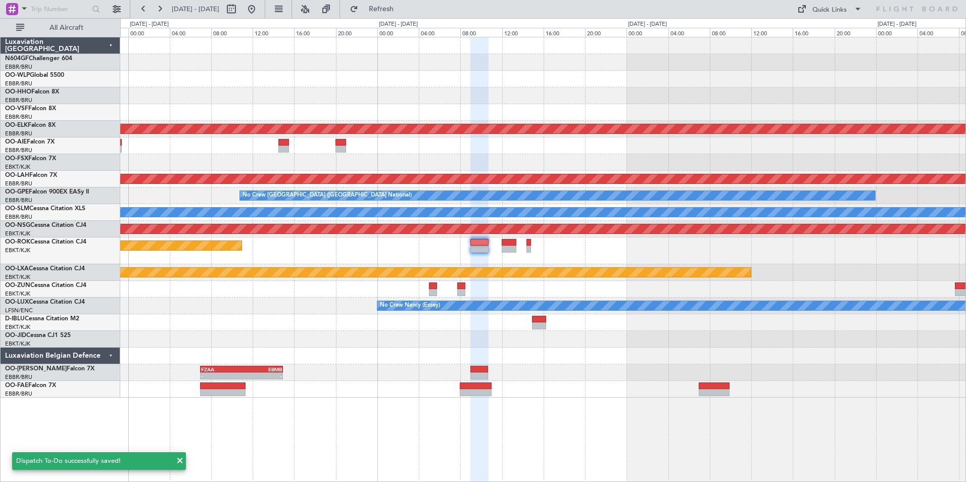
type input "0"
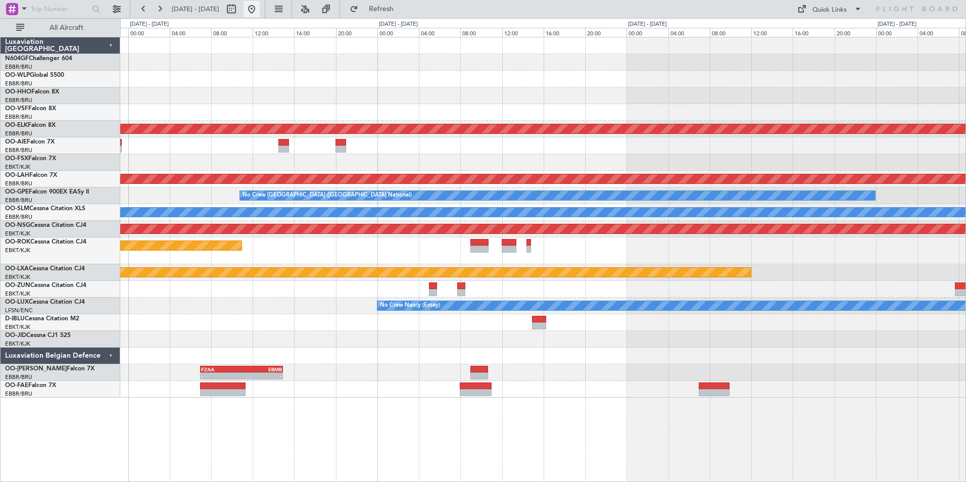
click at [260, 11] on button at bounding box center [251, 9] width 16 height 16
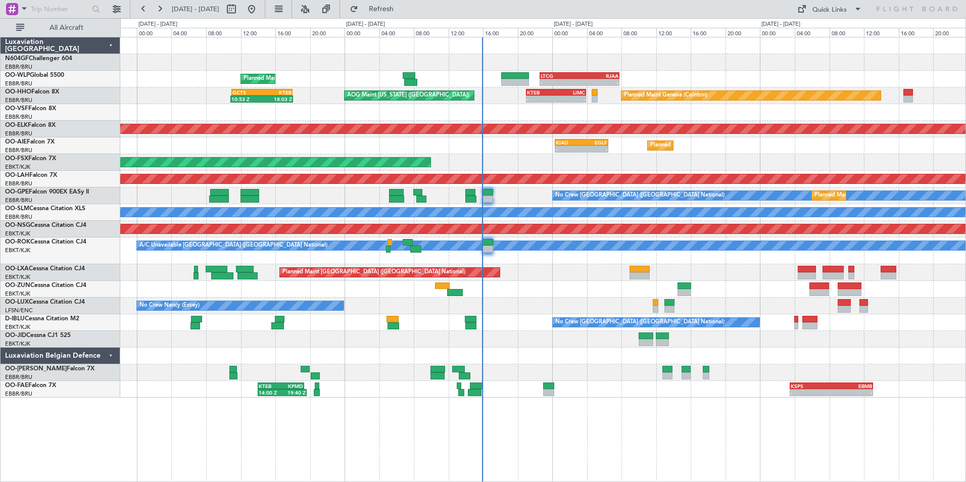
click at [490, 290] on div at bounding box center [542, 289] width 845 height 17
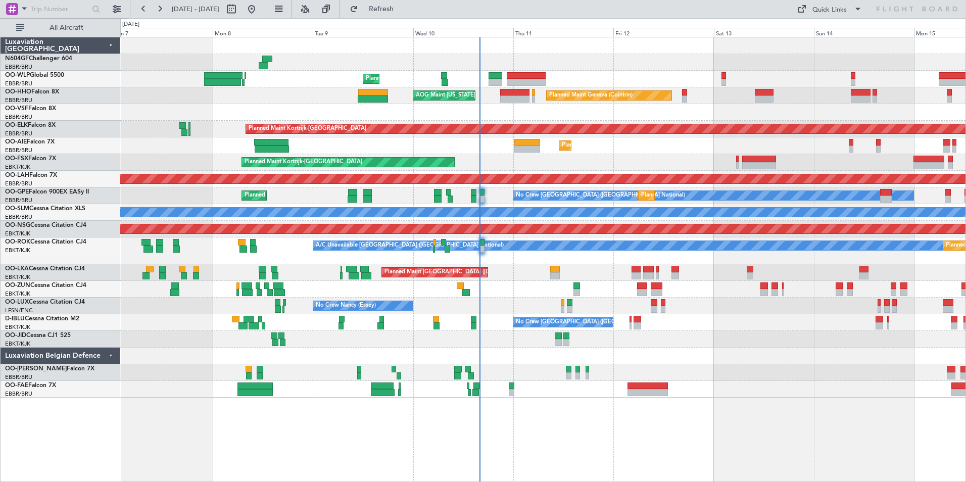
click at [529, 53] on div at bounding box center [542, 45] width 845 height 17
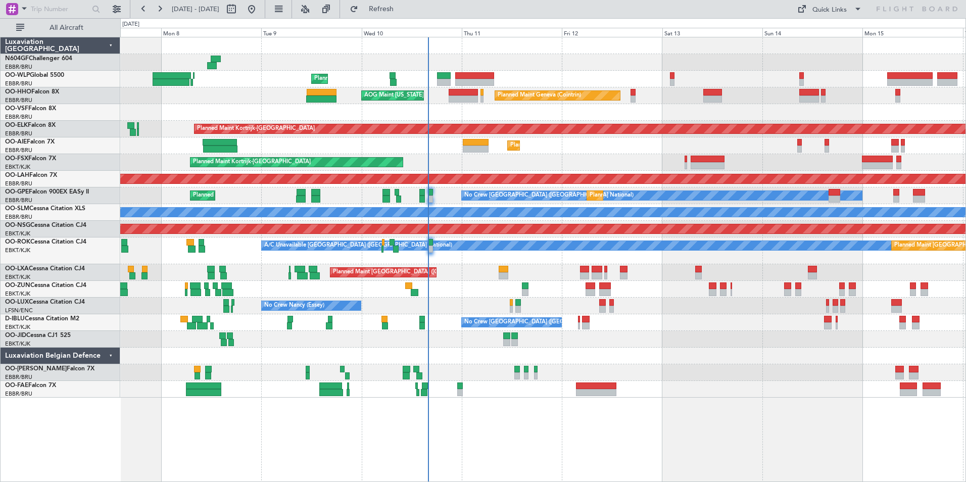
click at [639, 76] on div "Planned Maint Liege" at bounding box center [542, 79] width 845 height 17
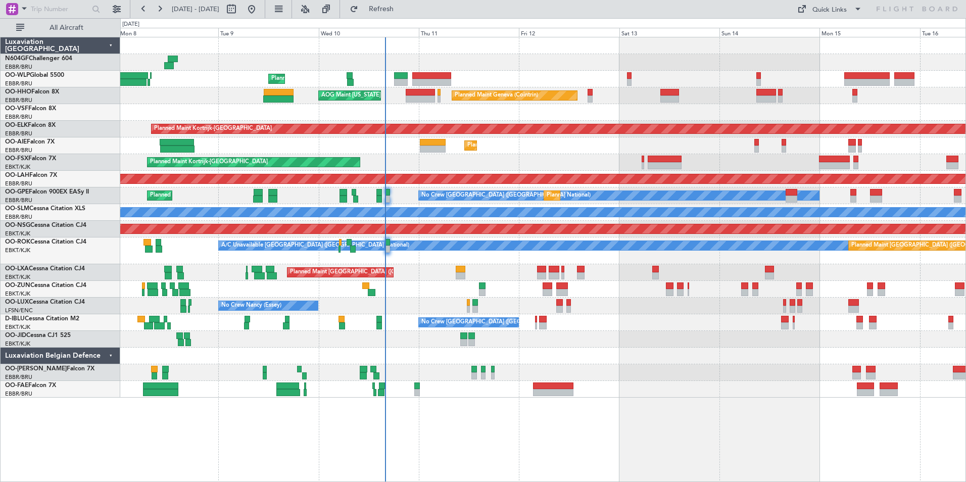
click at [792, 67] on div "Planned Maint Liege Planned Maint Geneva (Cointrin) AOG Maint New York (Teterbo…" at bounding box center [542, 217] width 845 height 360
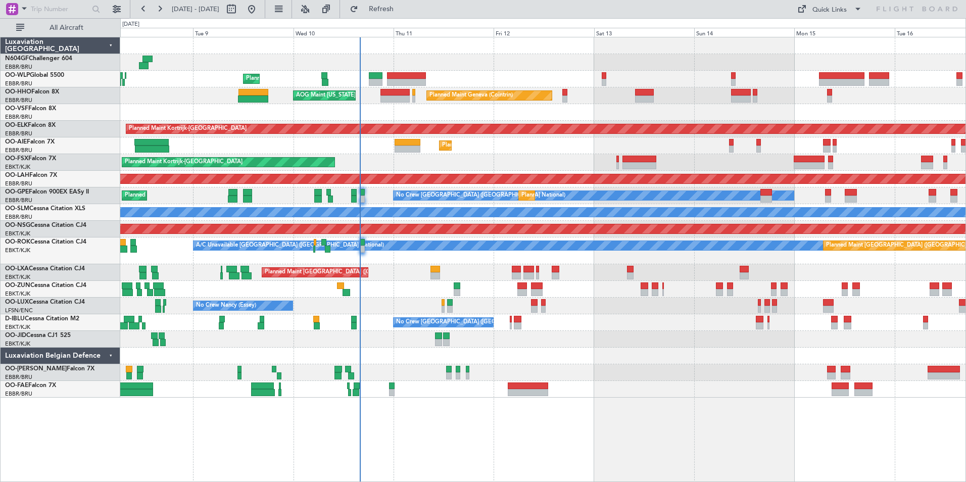
click at [816, 60] on div at bounding box center [542, 62] width 845 height 17
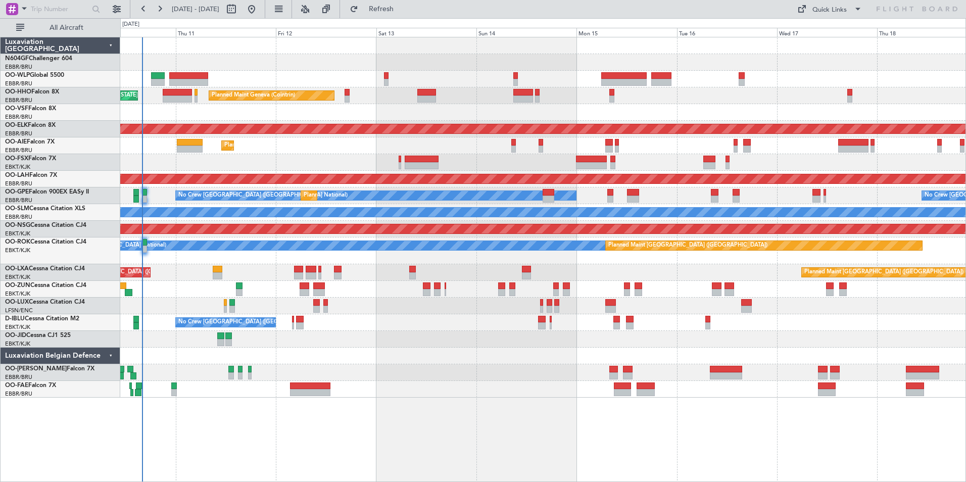
click at [633, 64] on div at bounding box center [542, 62] width 845 height 17
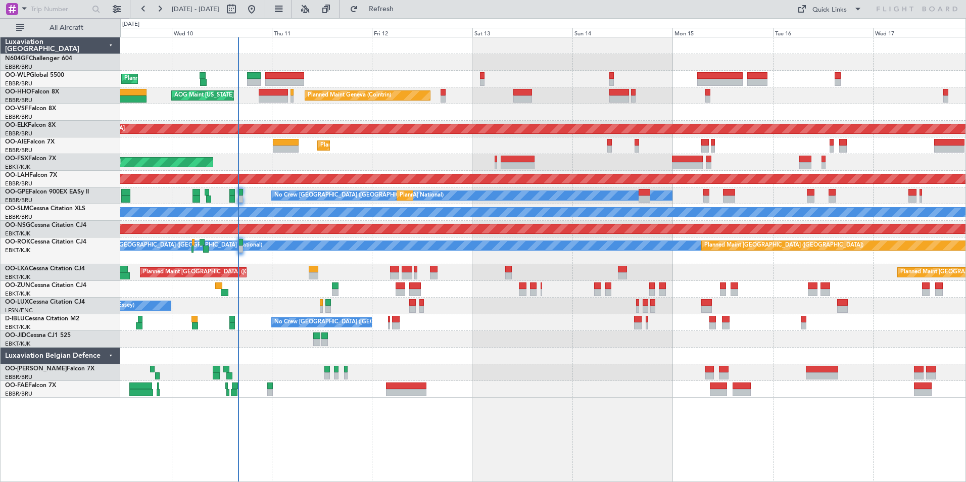
click at [752, 105] on div at bounding box center [542, 112] width 845 height 17
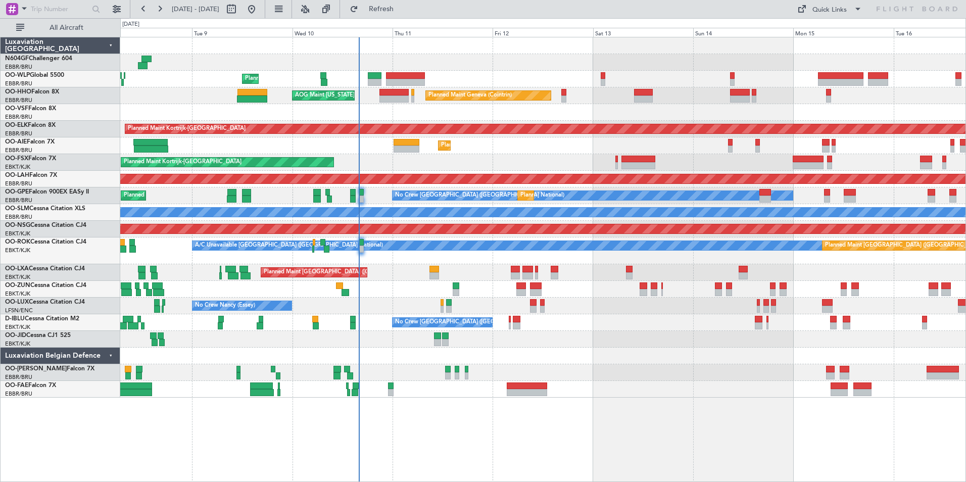
click at [766, 111] on div at bounding box center [542, 112] width 845 height 17
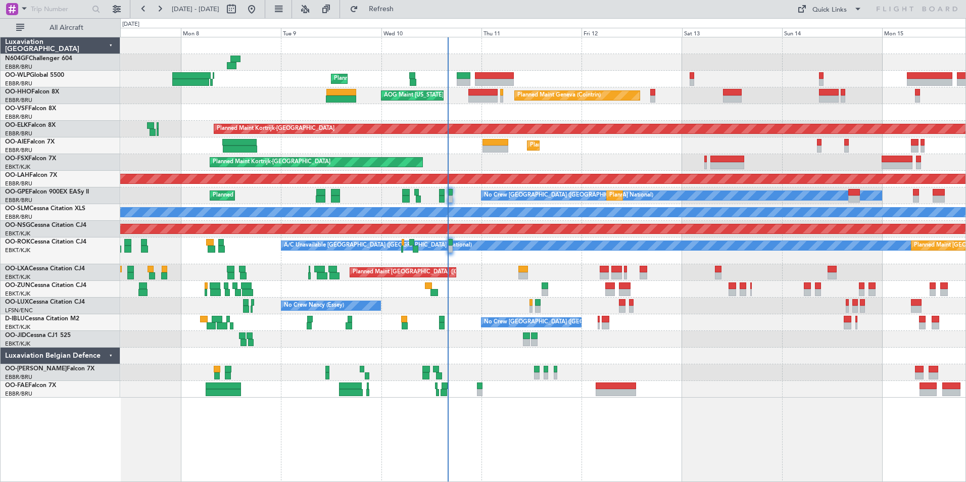
click at [478, 273] on div "Planned Maint Brussels (Brussels National) Planned Maint Paris (Le Bourget)" at bounding box center [542, 272] width 845 height 17
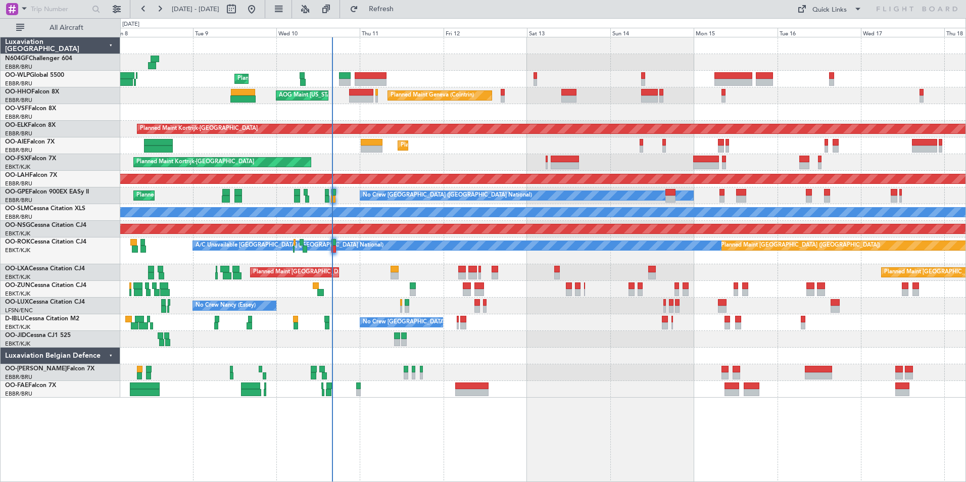
click at [591, 313] on div "No Crew [PERSON_NAME] ([PERSON_NAME]) No Crew [PERSON_NAME] ([PERSON_NAME])" at bounding box center [542, 305] width 845 height 17
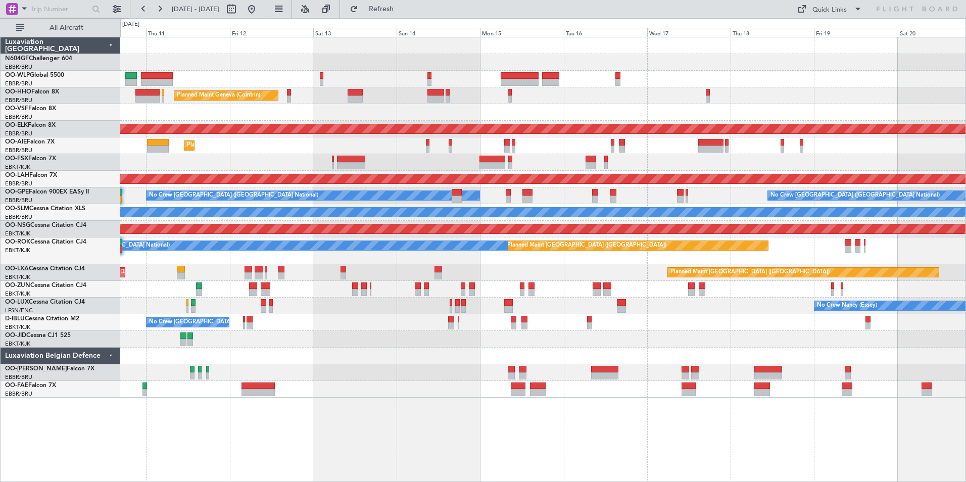
click at [493, 339] on div at bounding box center [542, 339] width 845 height 17
click at [444, 276] on div "Planned Maint [GEOGRAPHIC_DATA] ([GEOGRAPHIC_DATA] National) Planned Maint [GEO…" at bounding box center [542, 272] width 845 height 17
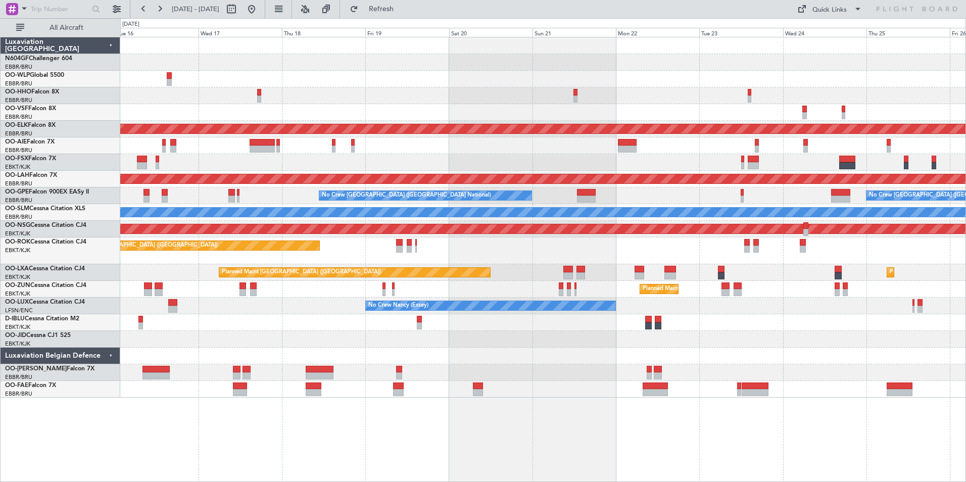
click at [412, 286] on div "Planned Maint Kortrijk-[GEOGRAPHIC_DATA] Planned Maint [GEOGRAPHIC_DATA] ([GEOG…" at bounding box center [542, 217] width 845 height 360
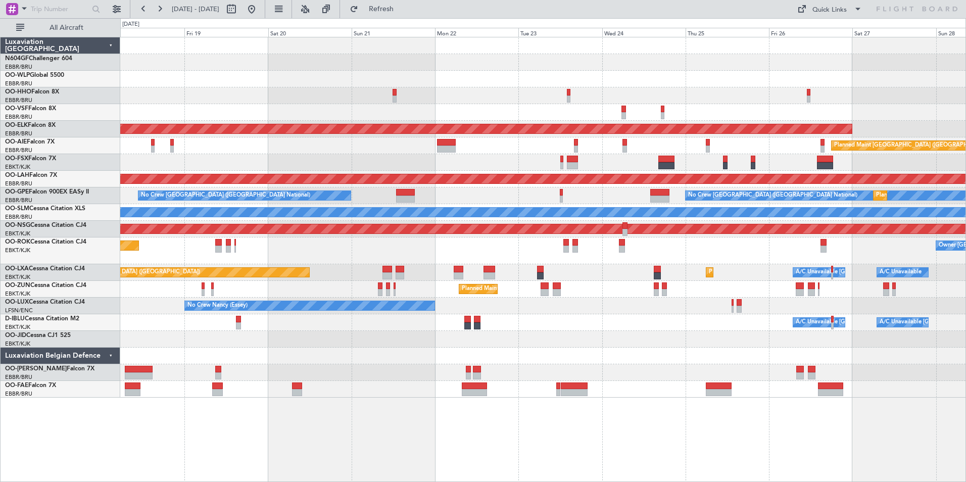
click at [300, 255] on div "Planned Maint [GEOGRAPHIC_DATA] ([GEOGRAPHIC_DATA]) Owner [GEOGRAPHIC_DATA]-[GE…" at bounding box center [542, 250] width 845 height 27
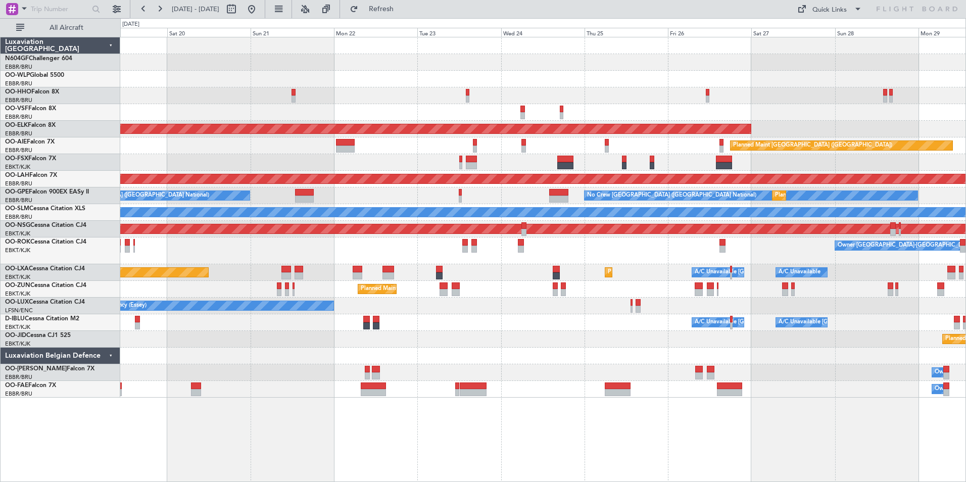
click at [349, 264] on div "Planned Maint Kortrijk-[GEOGRAPHIC_DATA] Planned Maint [GEOGRAPHIC_DATA] ([GEOG…" at bounding box center [542, 217] width 845 height 360
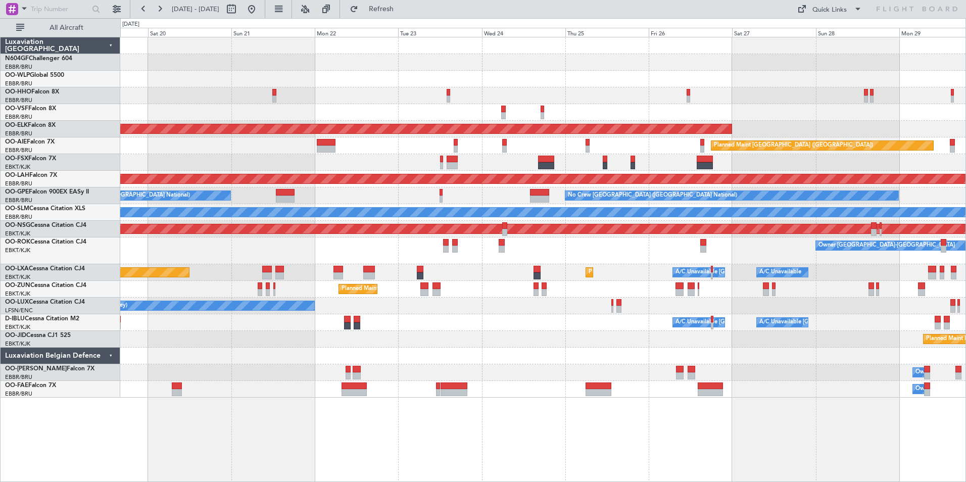
click at [450, 263] on div "Planned Maint Kortrijk-[GEOGRAPHIC_DATA] Planned Maint [GEOGRAPHIC_DATA] ([GEOG…" at bounding box center [542, 217] width 845 height 360
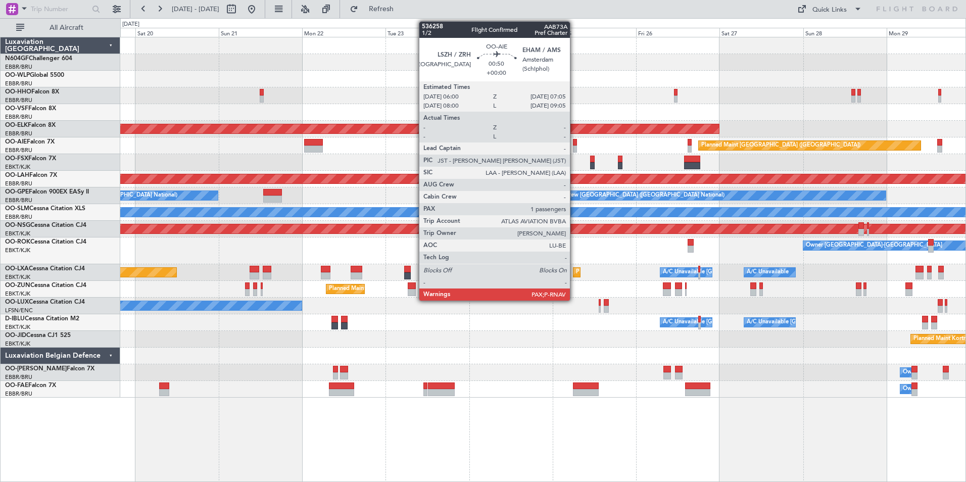
click at [574, 146] on div at bounding box center [575, 148] width 4 height 7
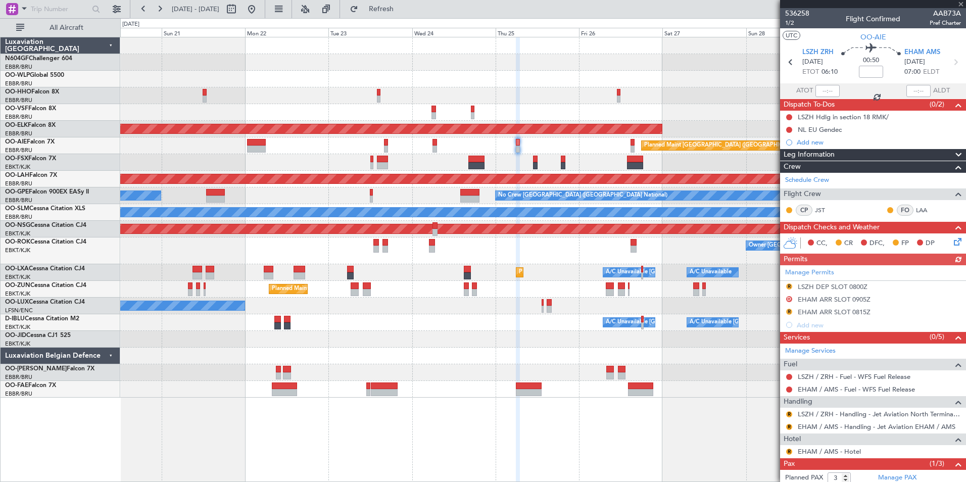
click at [553, 144] on div "Planned Maint Kortrijk-[GEOGRAPHIC_DATA] Planned Maint [GEOGRAPHIC_DATA] ([GEOG…" at bounding box center [542, 217] width 845 height 360
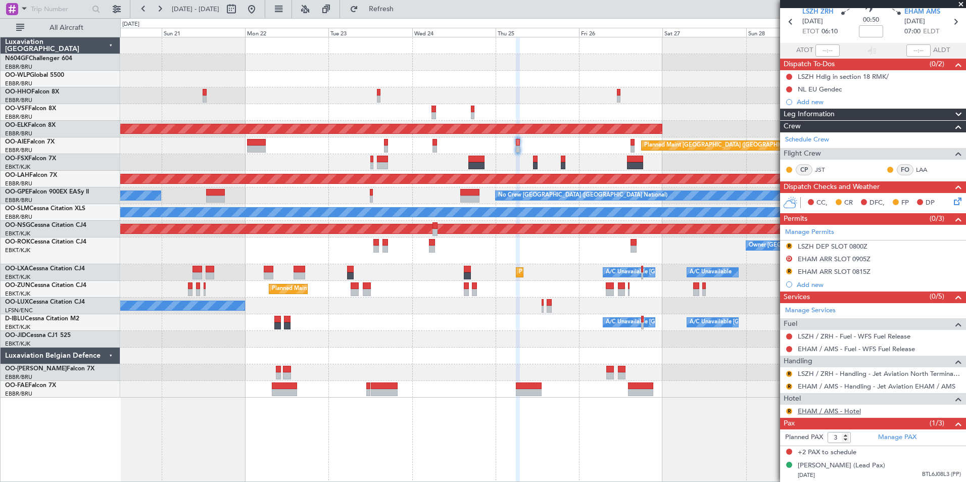
click at [809, 407] on link "EHAM / AMS - Hotel" at bounding box center [828, 411] width 63 height 9
click at [790, 408] on button "R" at bounding box center [789, 411] width 6 height 6
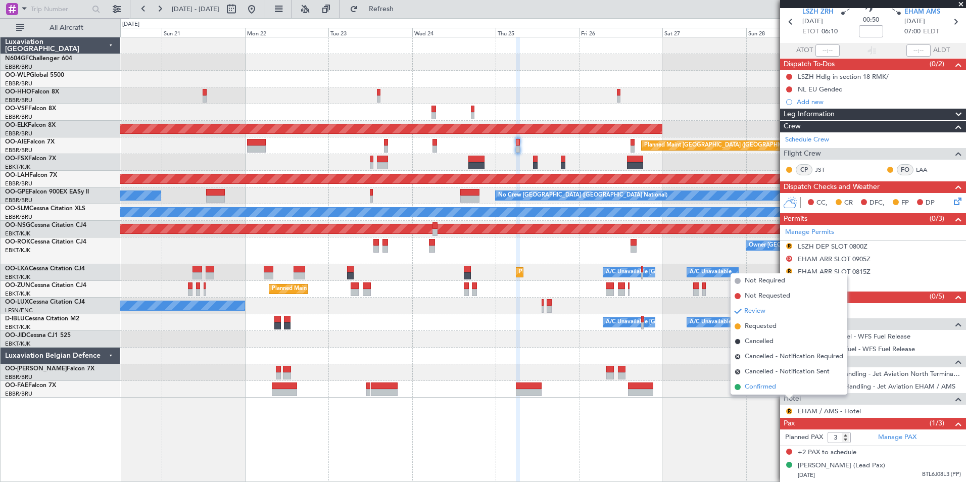
click at [773, 389] on span "Confirmed" at bounding box center [759, 387] width 31 height 10
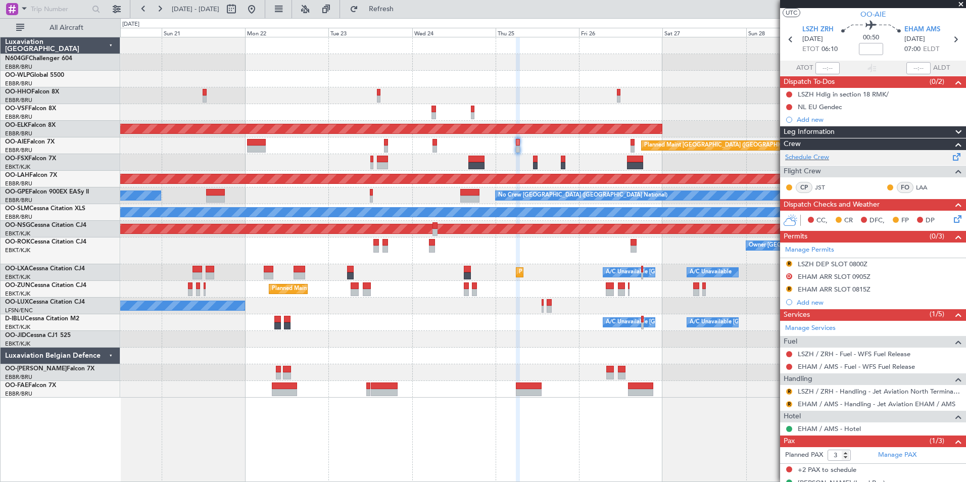
scroll to position [0, 0]
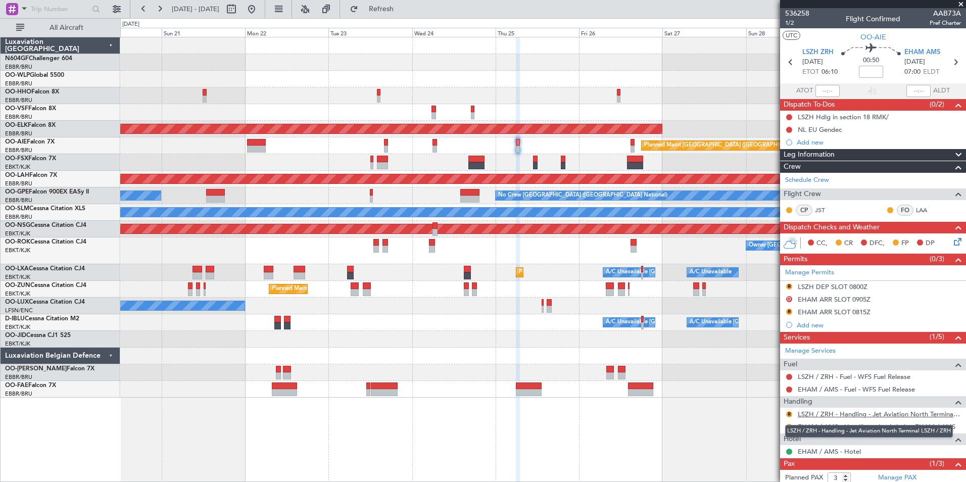
click at [836, 410] on link "LSZH / ZRH - Handling - Jet Aviation North Terminal LSZH / ZRH" at bounding box center [878, 414] width 163 height 9
click at [789, 414] on button "R" at bounding box center [789, 414] width 6 height 6
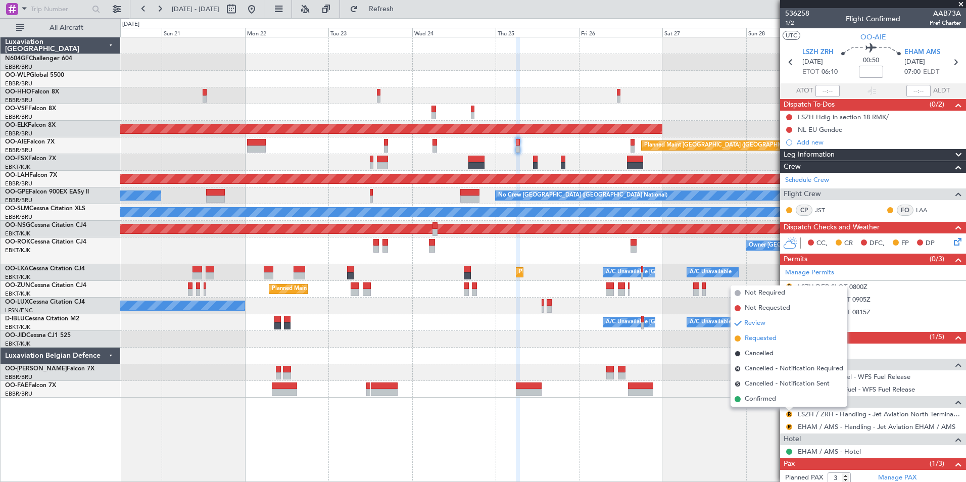
click at [762, 342] on span "Requested" at bounding box center [760, 338] width 32 height 10
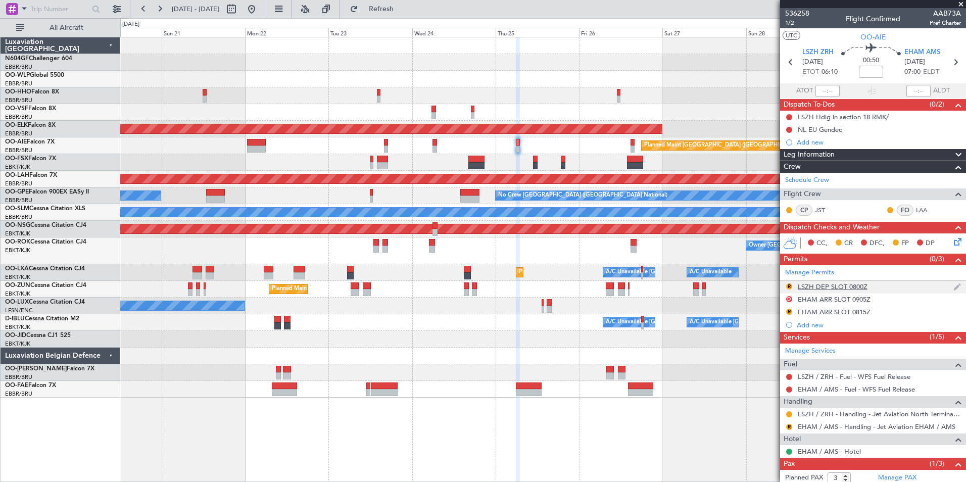
click at [812, 286] on div "LSZH DEP SLOT 0800Z" at bounding box center [832, 286] width 70 height 9
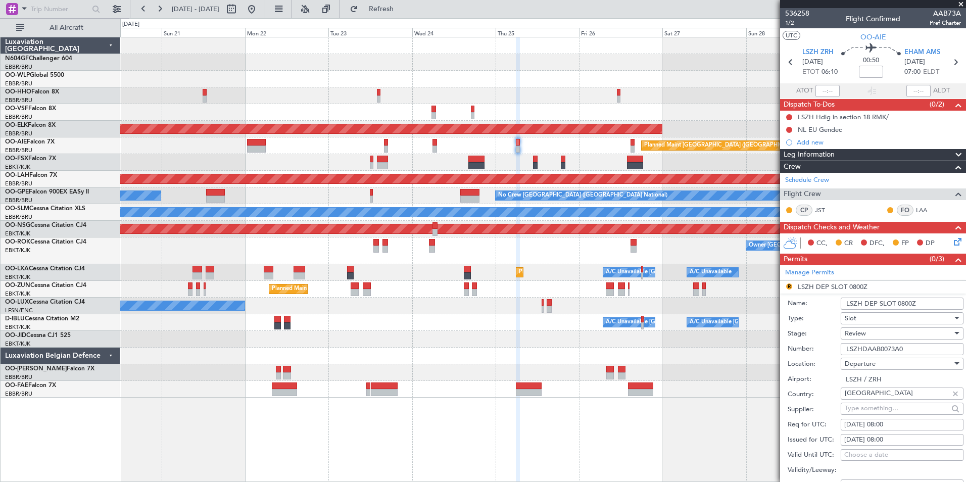
click at [870, 332] on div "Review" at bounding box center [898, 333] width 108 height 15
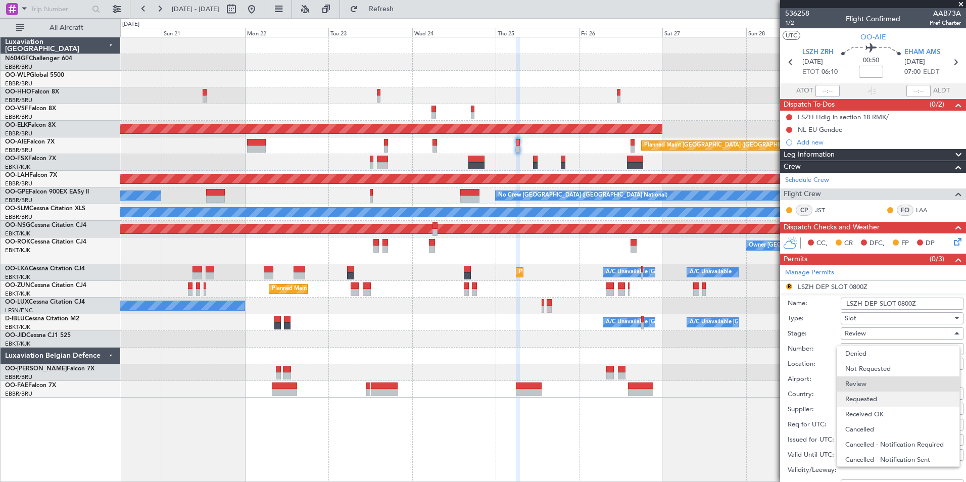
click at [879, 396] on span "Requested" at bounding box center [898, 398] width 106 height 15
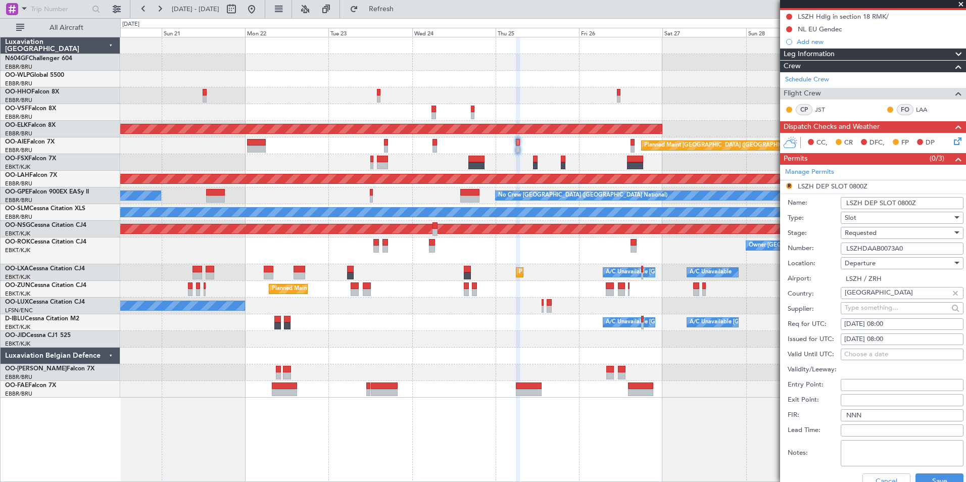
scroll to position [101, 0]
click at [891, 320] on div "[DATE] 08:00" at bounding box center [902, 324] width 116 height 10
select select "9"
select select "2025"
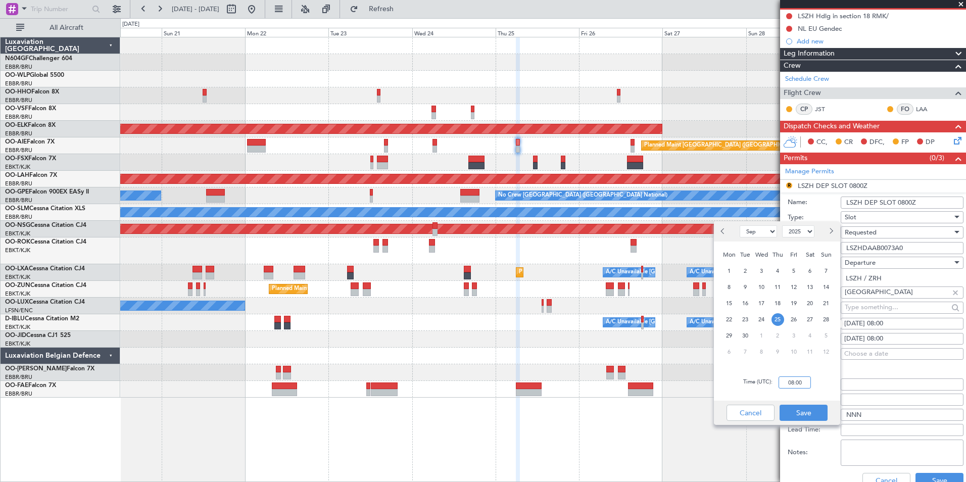
click at [801, 382] on input "08:00" at bounding box center [794, 382] width 32 height 12
type input "06:00"
click at [809, 390] on div "Time (UTC): 06:00" at bounding box center [777, 382] width 126 height 36
click at [811, 408] on button "Save" at bounding box center [803, 413] width 48 height 16
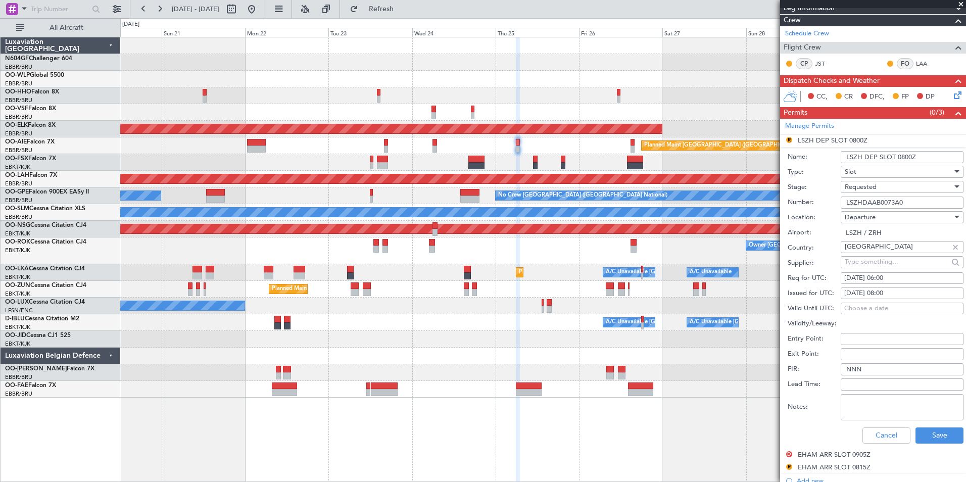
scroll to position [202, 0]
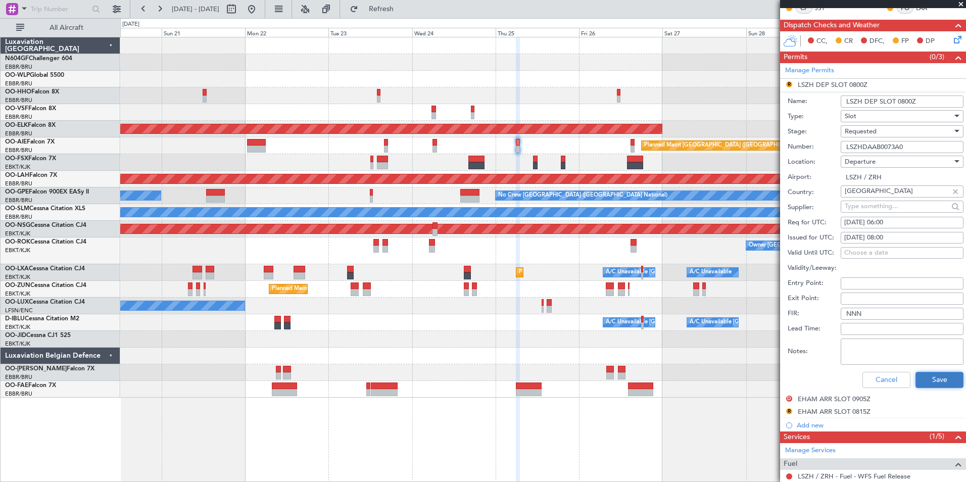
click at [926, 377] on button "Save" at bounding box center [939, 380] width 48 height 16
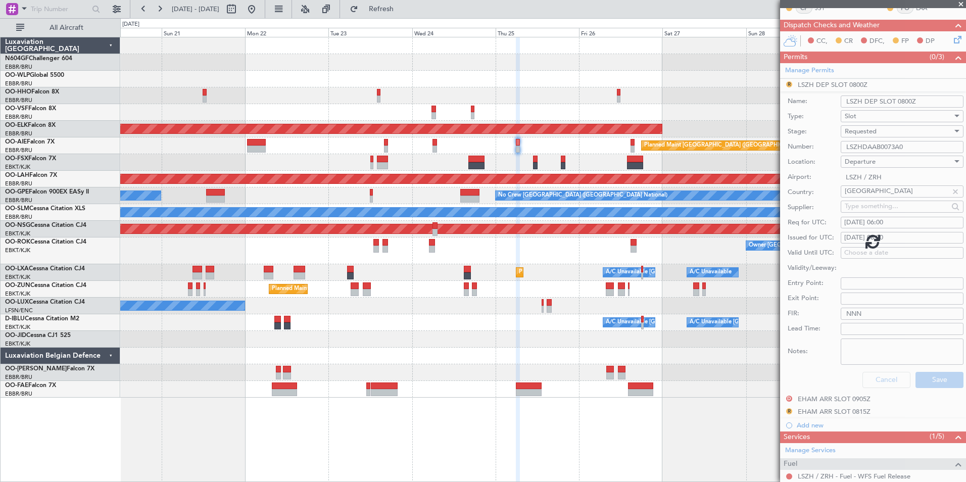
scroll to position [49, 0]
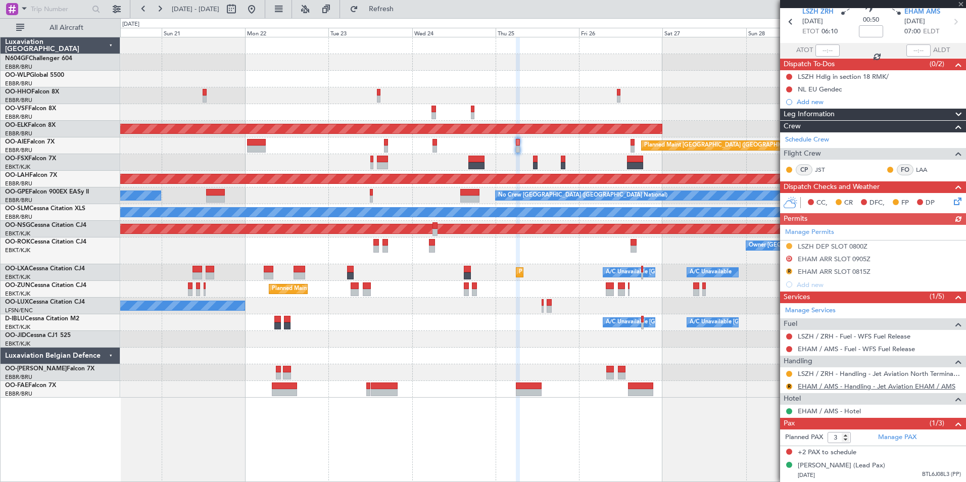
click at [814, 382] on link "EHAM / AMS - Handling - Jet Aviation EHAM / AMS" at bounding box center [876, 386] width 158 height 9
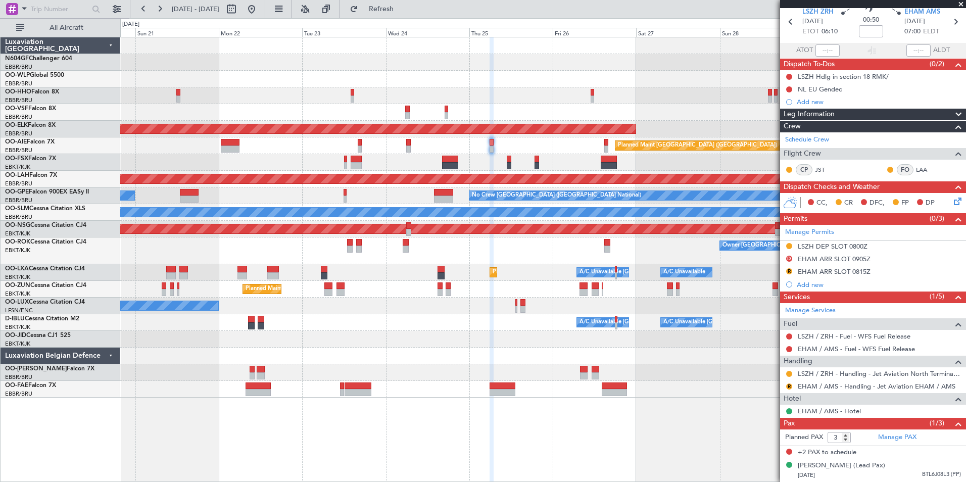
click at [444, 316] on div "Planned Maint Kortrijk-Wevelgem Planned Maint London (Farnborough) Planned Main…" at bounding box center [542, 217] width 845 height 360
click at [788, 383] on button "R" at bounding box center [789, 386] width 6 height 6
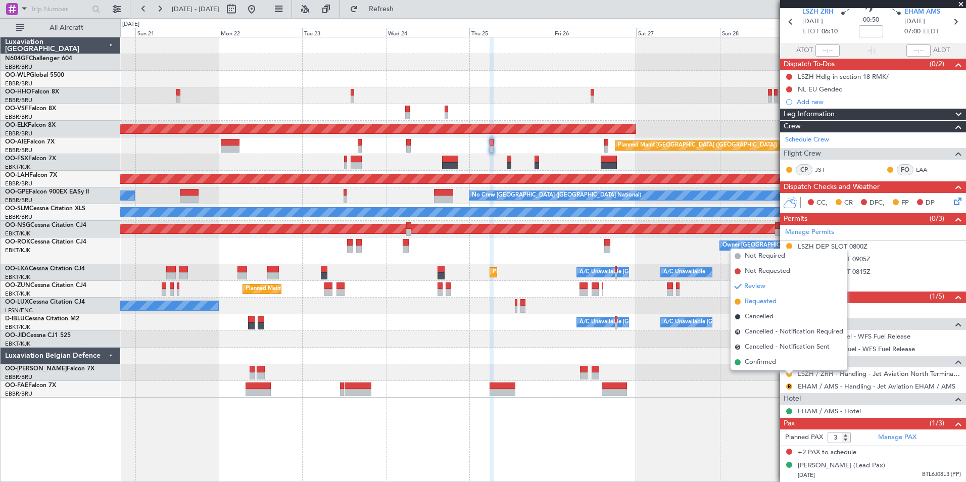
click at [760, 306] on span "Requested" at bounding box center [760, 301] width 32 height 10
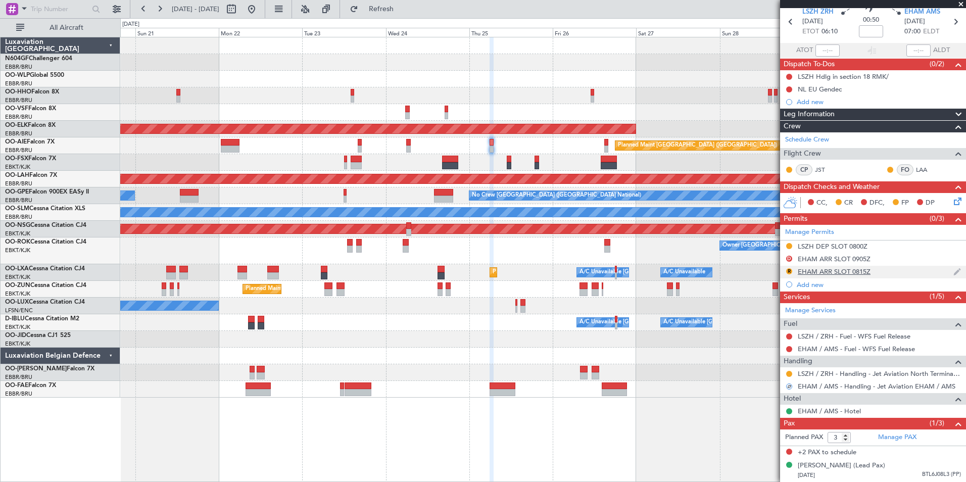
click at [804, 267] on div "EHAM ARR SLOT 0815Z" at bounding box center [833, 271] width 73 height 9
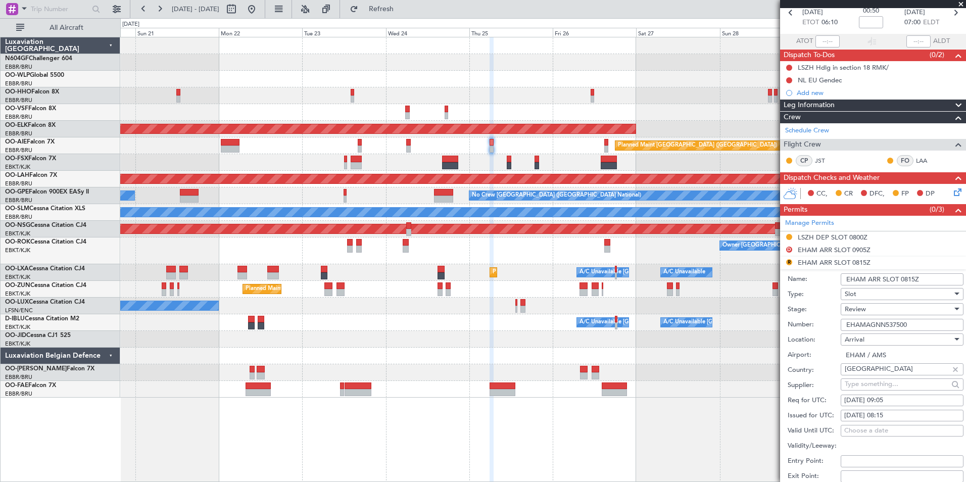
click at [895, 311] on div "Review" at bounding box center [898, 309] width 108 height 15
click at [876, 370] on span "Requested" at bounding box center [898, 374] width 106 height 15
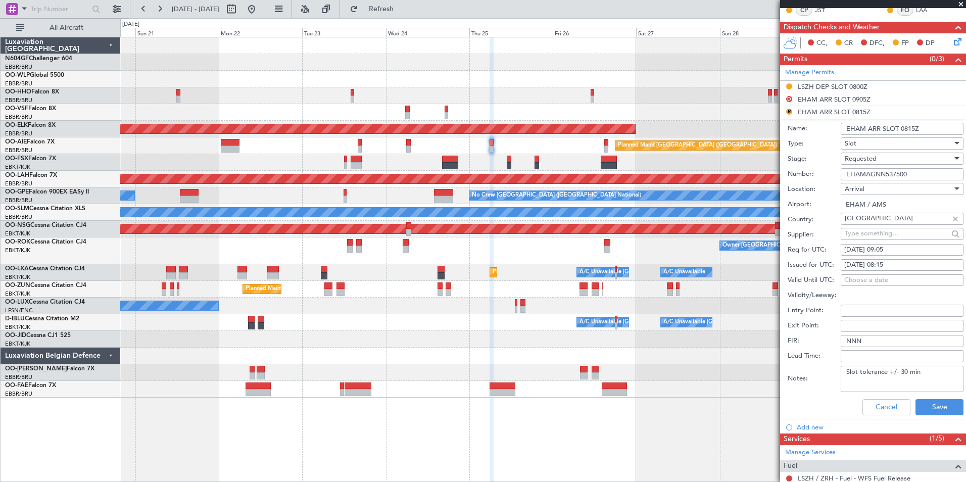
scroll to position [201, 0]
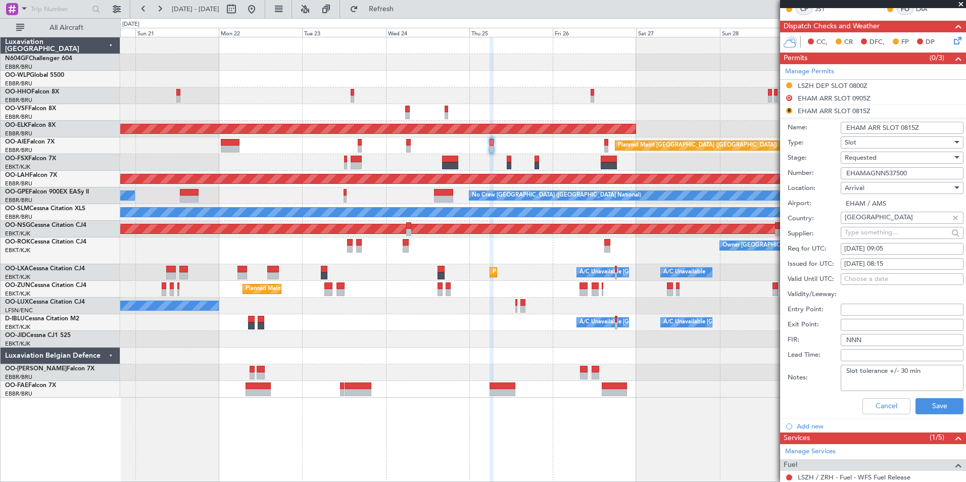
click at [895, 249] on div "25/09/2025 09:05" at bounding box center [902, 249] width 116 height 10
select select "9"
select select "2025"
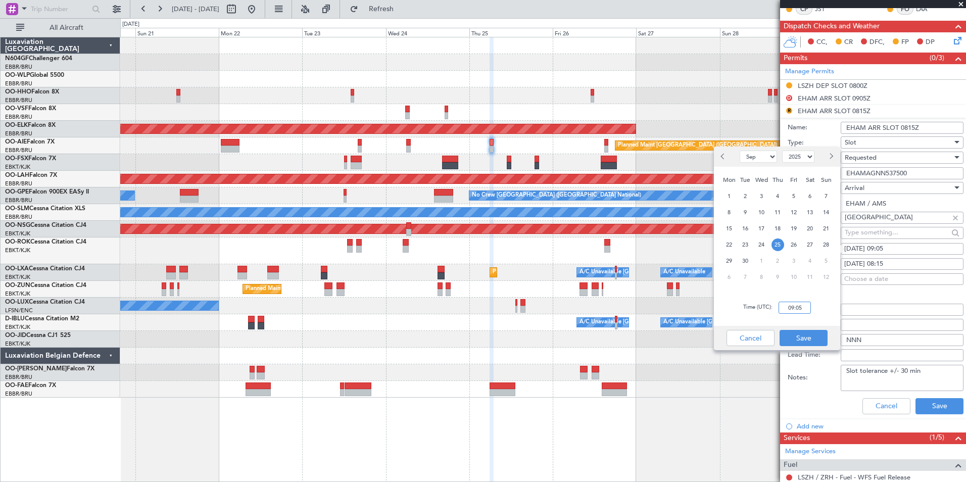
click at [801, 312] on input "09:05" at bounding box center [794, 308] width 32 height 12
type input "07:05"
click at [828, 317] on div "Time (UTC): 07:05" at bounding box center [777, 307] width 126 height 36
click at [818, 334] on button "Save" at bounding box center [803, 338] width 48 height 16
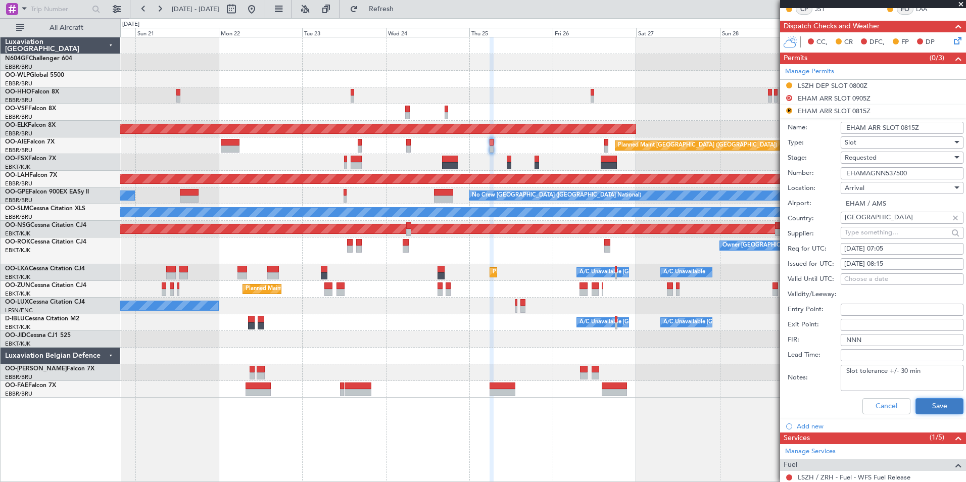
click at [926, 398] on button "Save" at bounding box center [939, 406] width 48 height 16
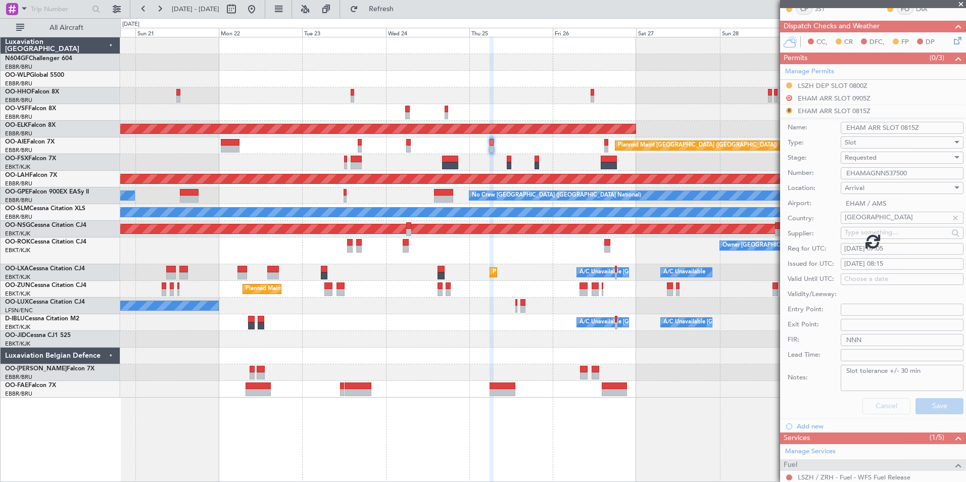
scroll to position [49, 0]
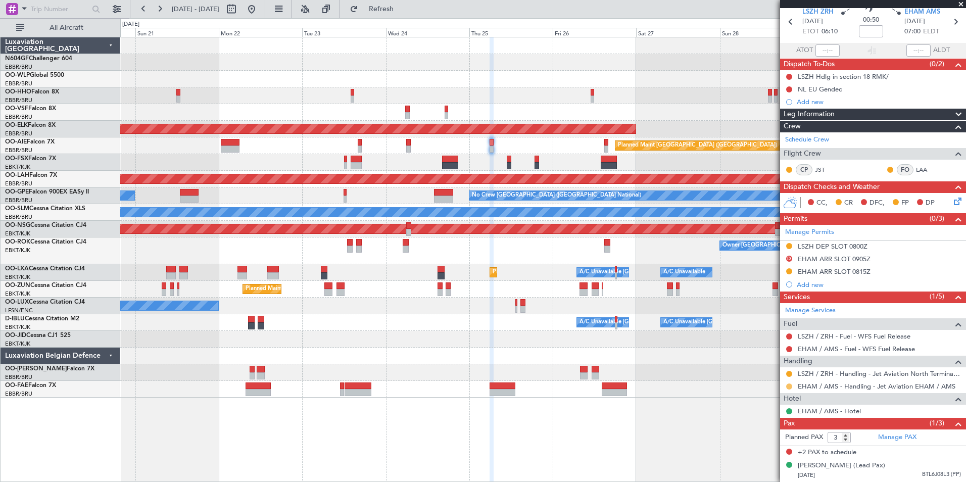
click at [788, 383] on button at bounding box center [789, 386] width 6 height 6
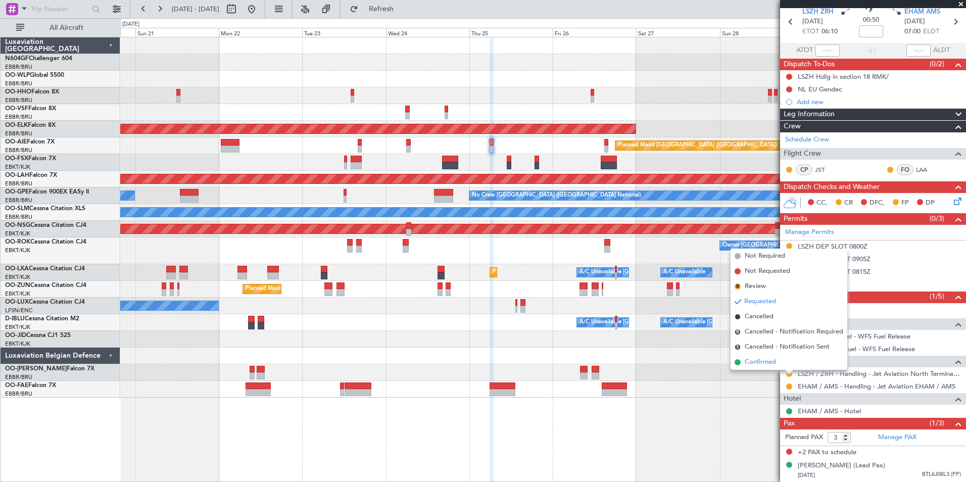
click at [781, 364] on li "Confirmed" at bounding box center [788, 362] width 117 height 15
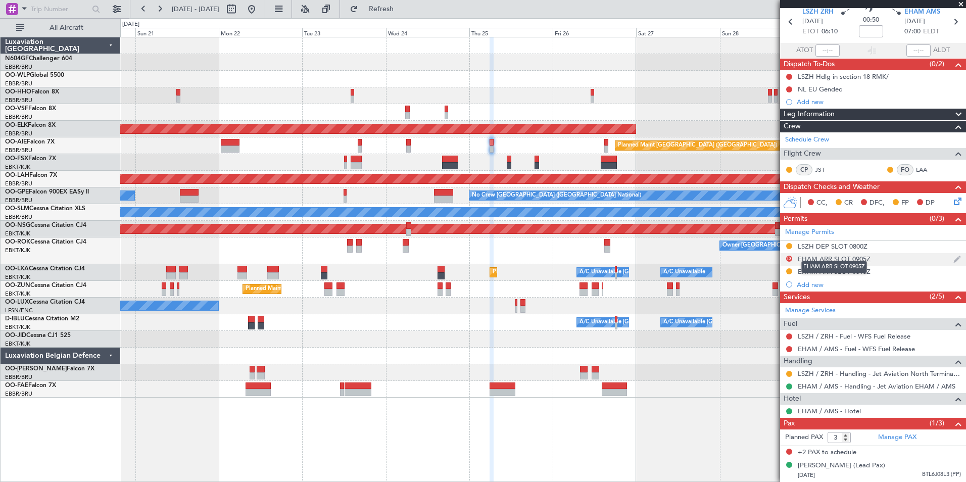
click at [834, 255] on div "EHAM ARR SLOT 0905Z" at bounding box center [833, 259] width 73 height 9
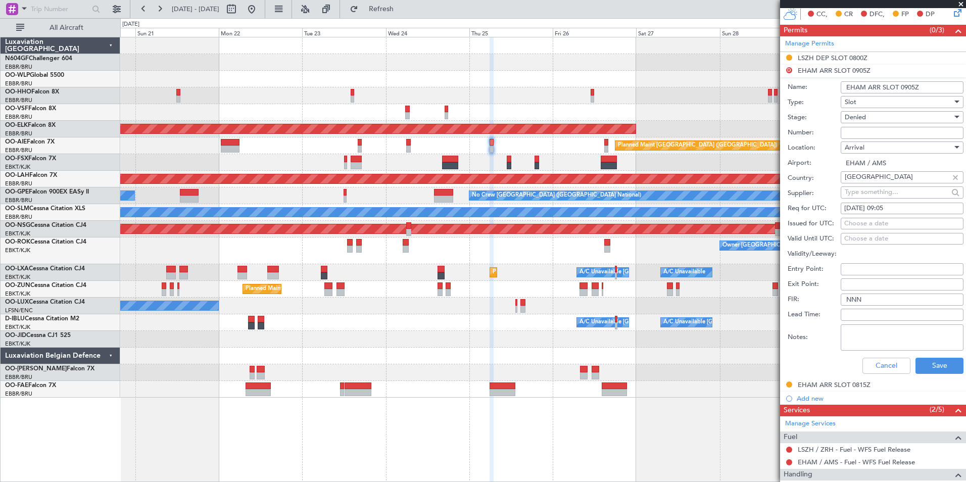
scroll to position [302, 0]
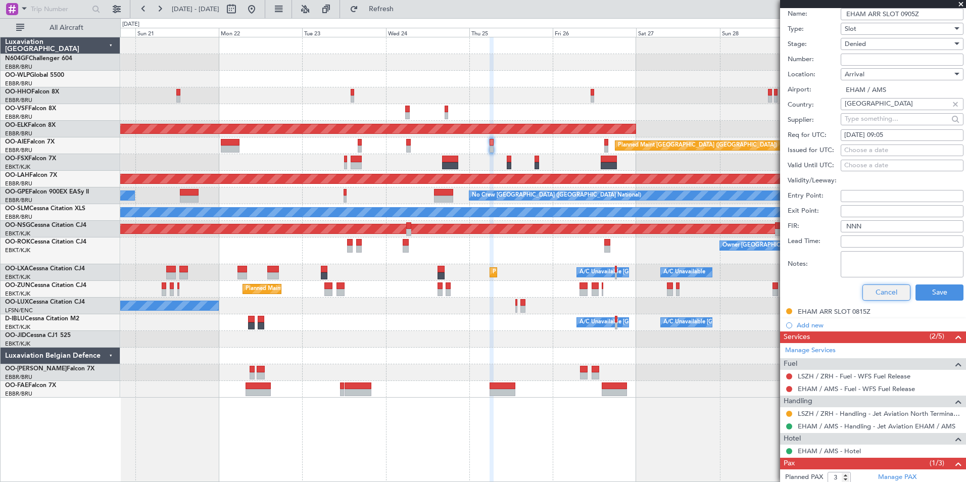
click at [870, 288] on button "Cancel" at bounding box center [886, 292] width 48 height 16
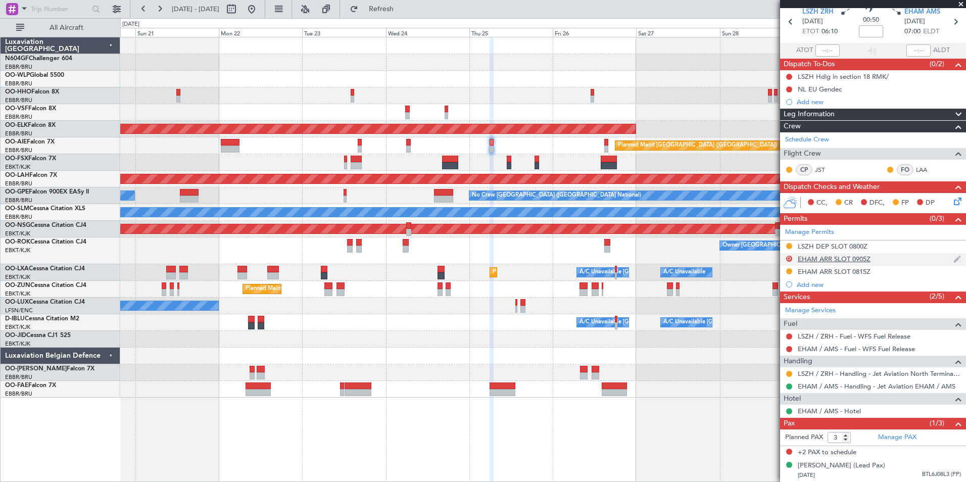
click at [819, 255] on div "EHAM ARR SLOT 0905Z" at bounding box center [833, 259] width 73 height 9
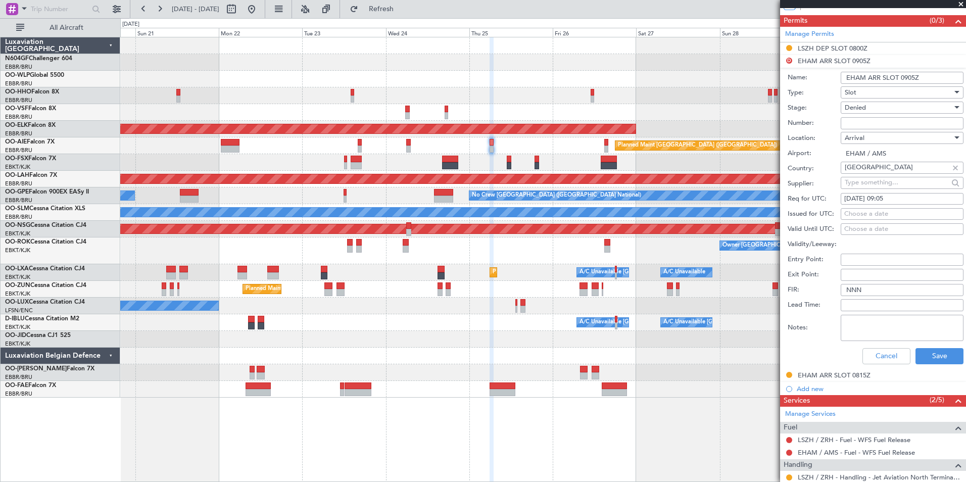
scroll to position [201, 0]
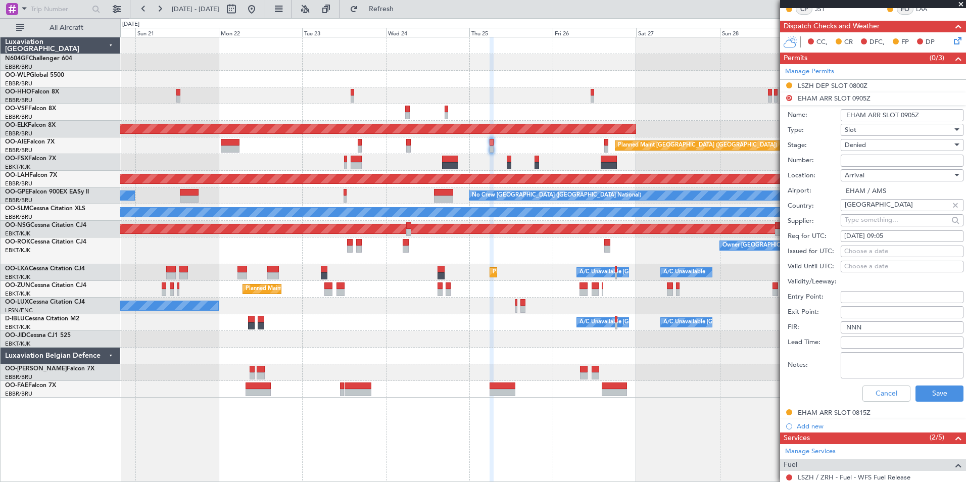
click at [890, 235] on div "25/09/2025 09:05" at bounding box center [902, 236] width 116 height 10
select select "9"
select select "2025"
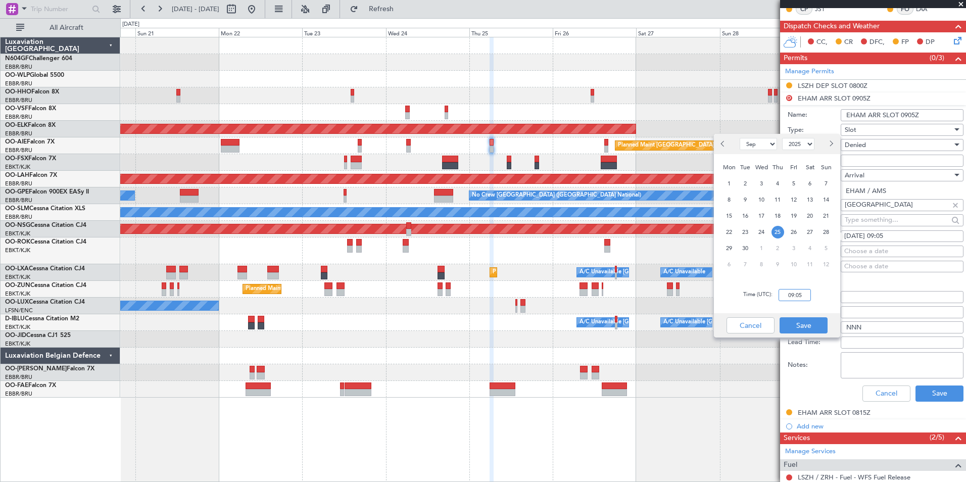
click at [797, 293] on input "09:05" at bounding box center [794, 295] width 32 height 12
type input "07:05"
click at [818, 283] on div "Time (UTC): 07:05" at bounding box center [777, 295] width 126 height 36
click at [810, 322] on button "Save" at bounding box center [803, 325] width 48 height 16
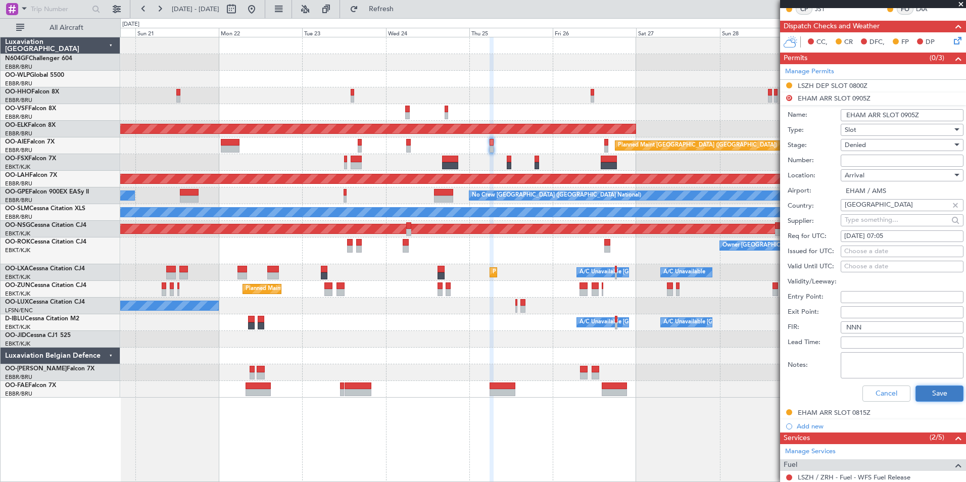
click at [930, 399] on button "Save" at bounding box center [939, 393] width 48 height 16
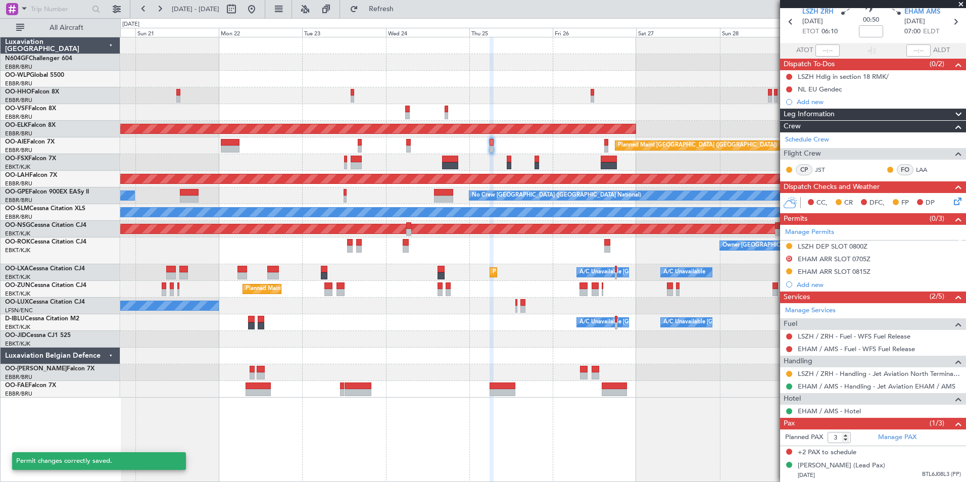
scroll to position [49, 0]
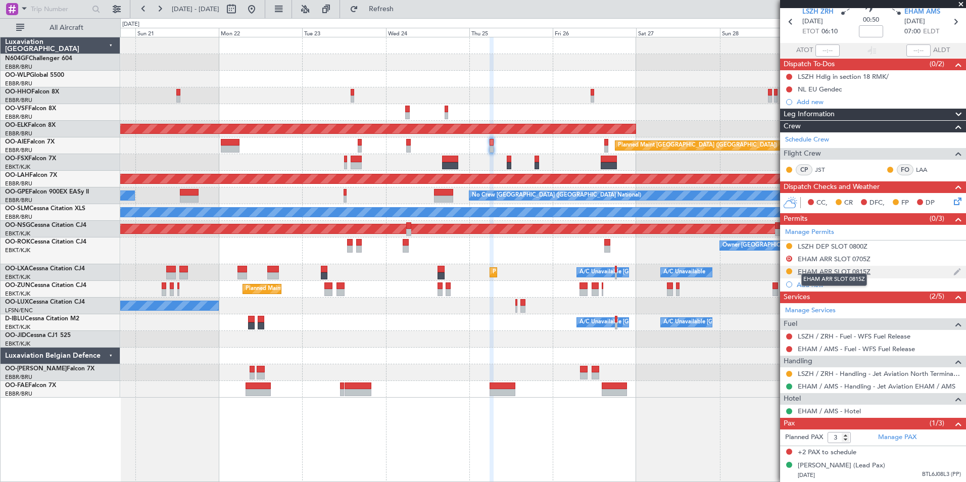
click at [824, 267] on div "EHAM ARR SLOT 0815Z" at bounding box center [833, 271] width 73 height 9
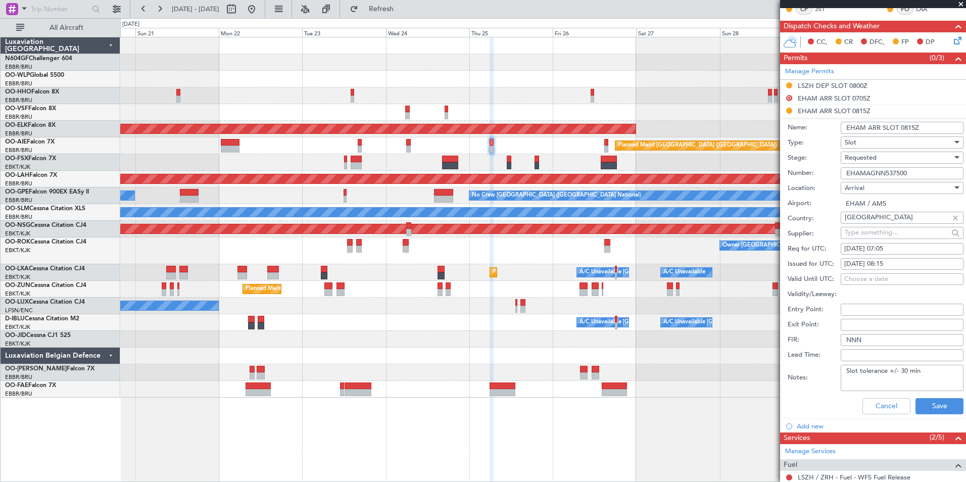
click at [899, 247] on div "25/09/2025 07:05" at bounding box center [902, 249] width 116 height 10
select select "9"
select select "2025"
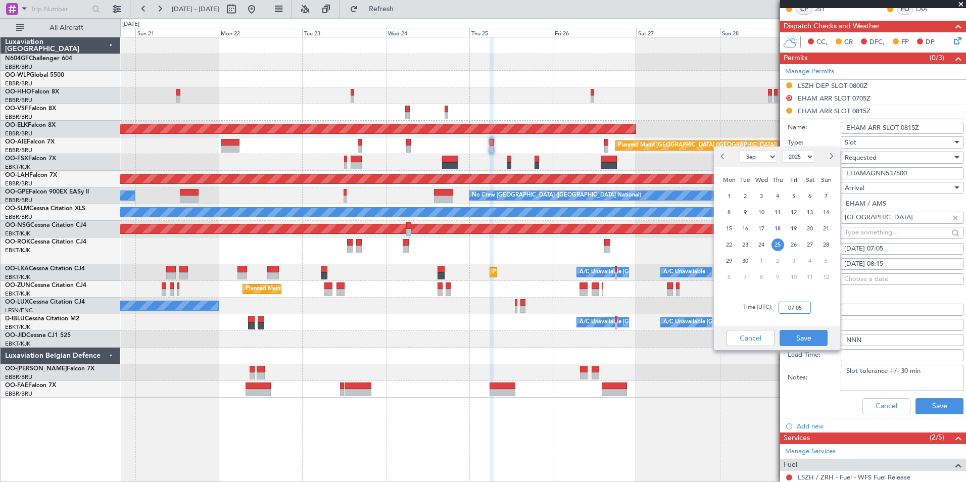
click at [799, 307] on input "07:05" at bounding box center [794, 308] width 32 height 12
type input "08:00"
click at [826, 322] on div "Time (UTC): 08:00" at bounding box center [777, 307] width 126 height 36
click at [823, 330] on button "Save" at bounding box center [803, 338] width 48 height 16
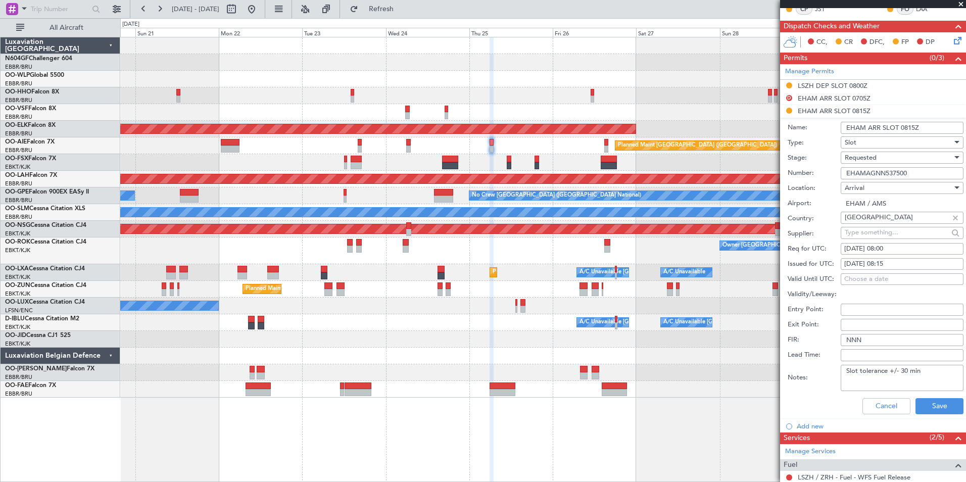
click at [894, 266] on div "25/09/2025 08:15" at bounding box center [902, 264] width 116 height 10
select select "9"
select select "2025"
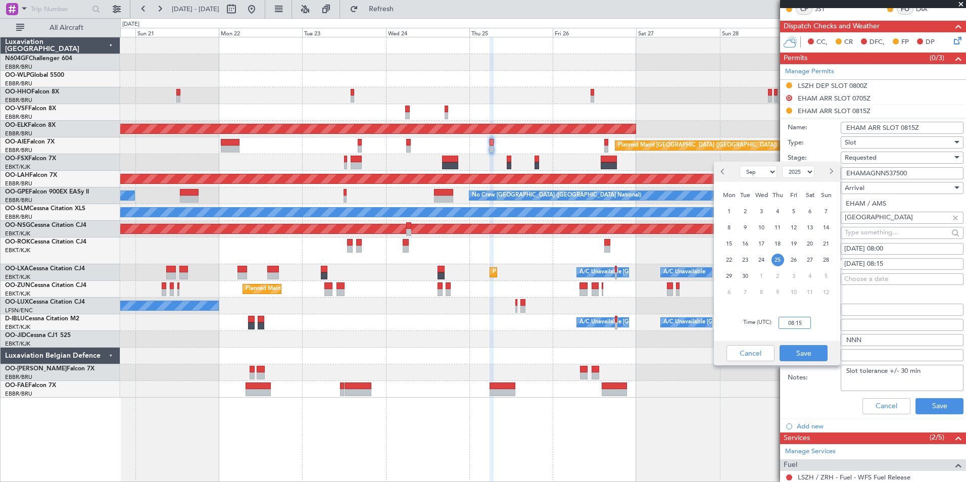
click at [802, 321] on input "08:15" at bounding box center [794, 323] width 32 height 12
type input "08:00"
click at [819, 321] on div "Time (UTC): 08:00" at bounding box center [777, 323] width 126 height 36
click at [811, 348] on button "Save" at bounding box center [803, 353] width 48 height 16
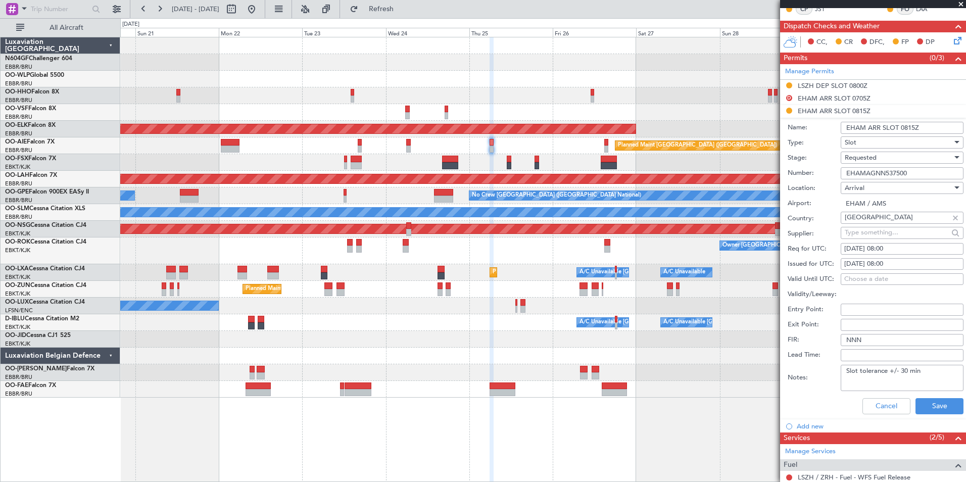
click at [878, 157] on div "Requested" at bounding box center [898, 157] width 108 height 15
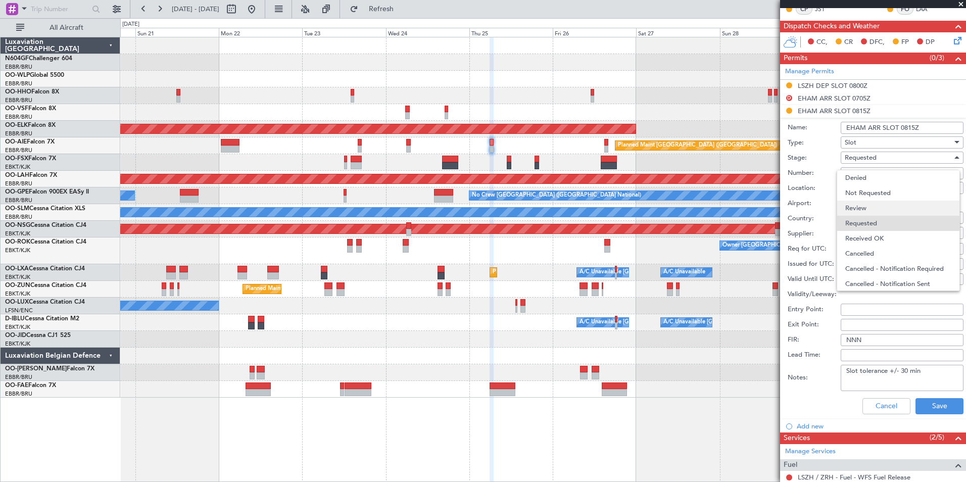
scroll to position [5, 0]
click at [882, 231] on span "Received OK" at bounding box center [898, 233] width 106 height 15
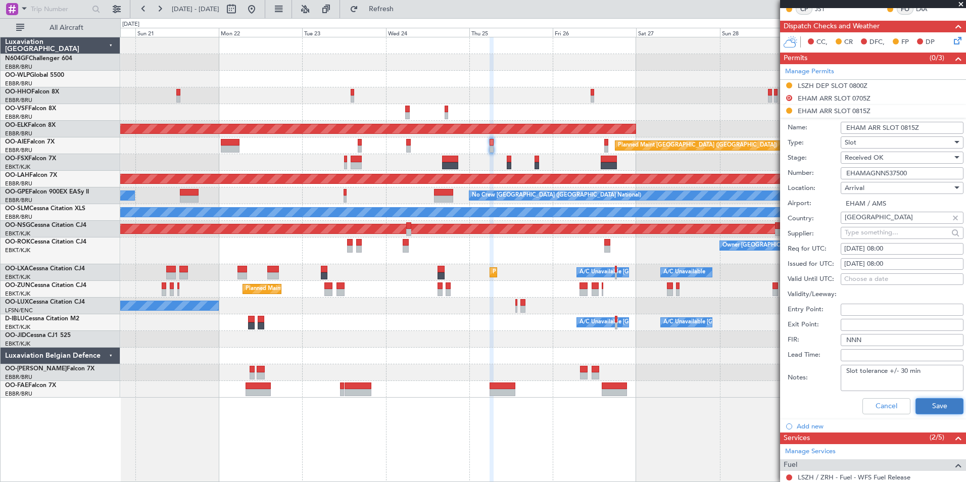
click at [921, 404] on button "Save" at bounding box center [939, 406] width 48 height 16
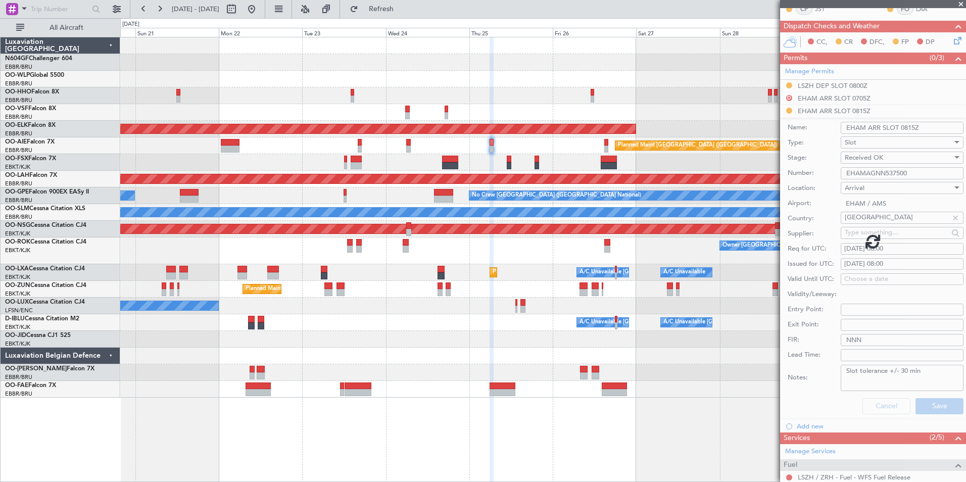
scroll to position [49, 0]
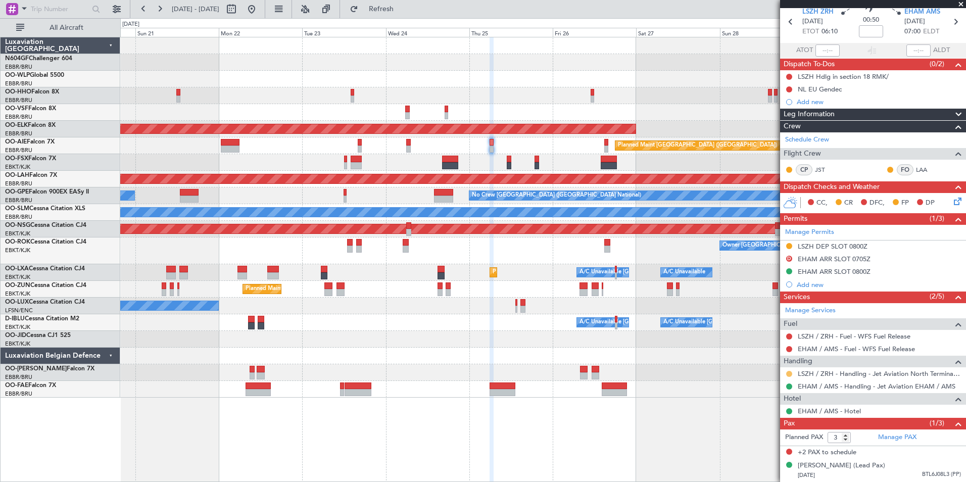
click at [788, 371] on button at bounding box center [789, 374] width 6 height 6
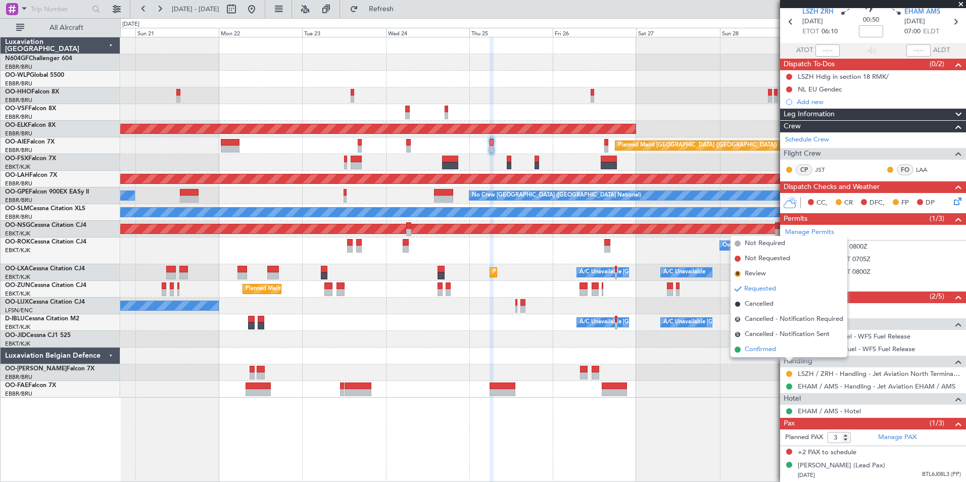
click at [750, 349] on span "Confirmed" at bounding box center [759, 349] width 31 height 10
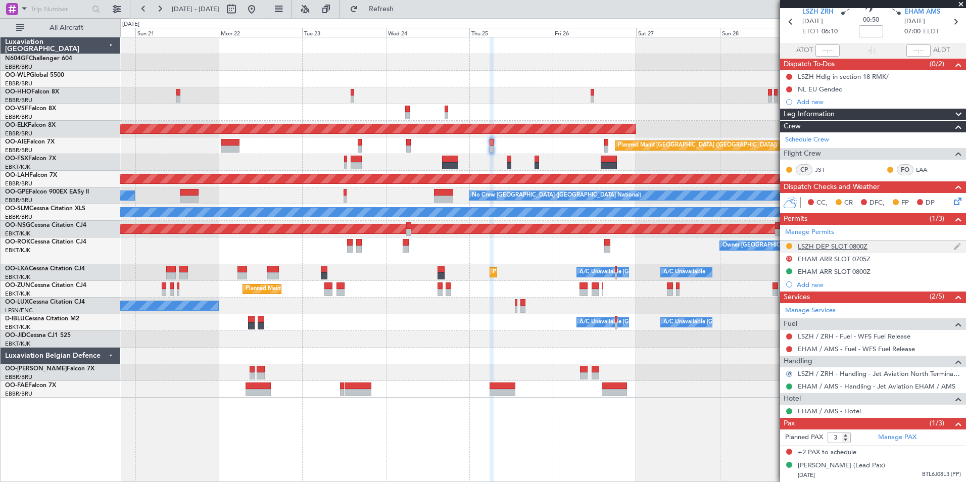
click at [825, 242] on div "LSZH DEP SLOT 0800Z" at bounding box center [832, 246] width 70 height 9
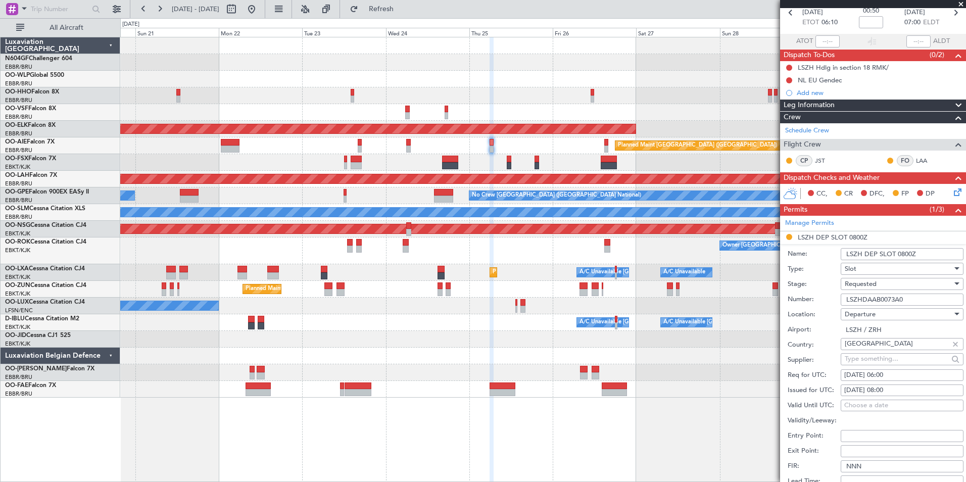
drag, startPoint x: 911, startPoint y: 299, endPoint x: 843, endPoint y: 298, distance: 67.7
click at [843, 298] on input "LSZHDAAB0073A0" at bounding box center [901, 299] width 123 height 12
paste input "LSZHDAAB0073A0"
type input "LSZHDAAB0073A0"
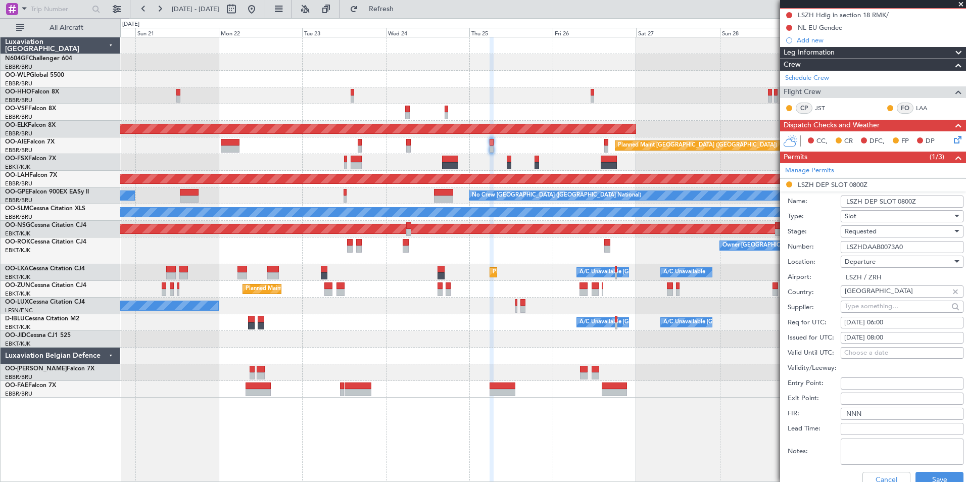
scroll to position [151, 0]
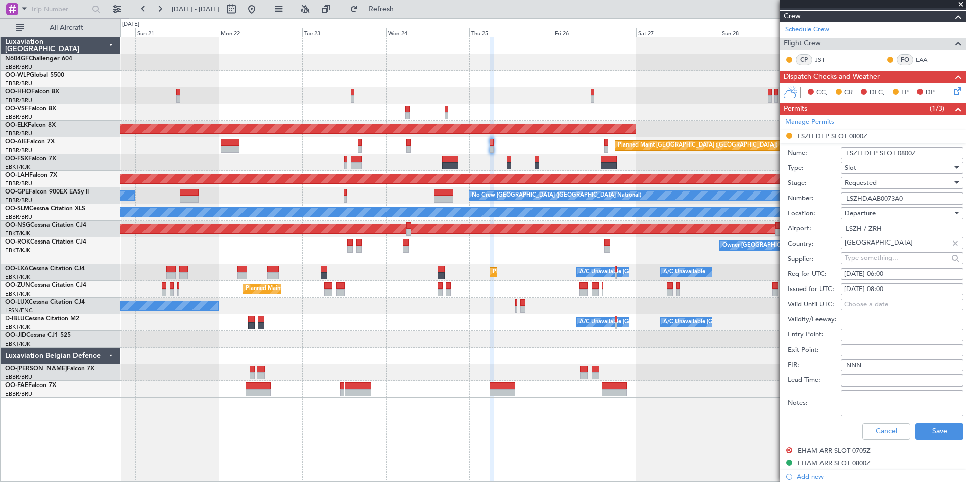
click at [898, 290] on div "25/09/2025 08:00" at bounding box center [902, 289] width 116 height 10
select select "9"
select select "2025"
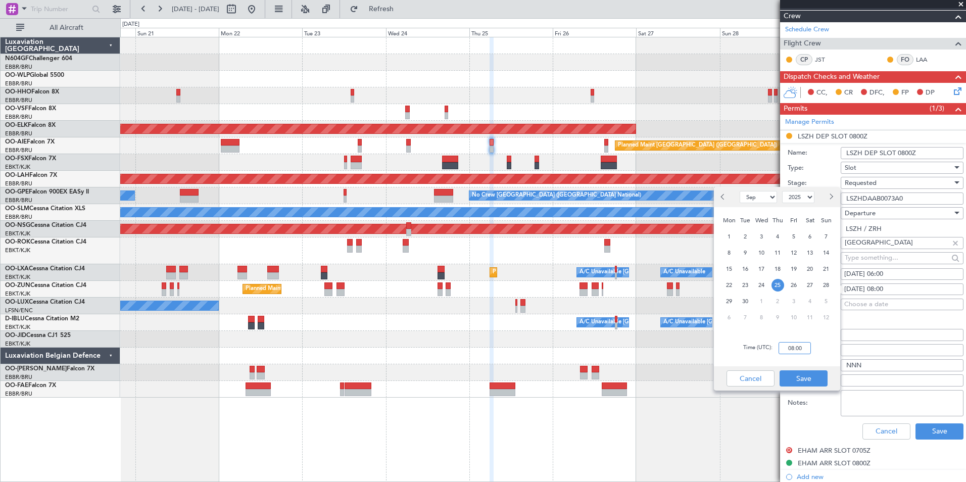
click at [802, 345] on input "08:00" at bounding box center [794, 348] width 32 height 12
type input "06:00"
click at [817, 342] on div "Time (UTC): 06:00" at bounding box center [777, 348] width 126 height 36
click at [806, 374] on button "Save" at bounding box center [803, 378] width 48 height 16
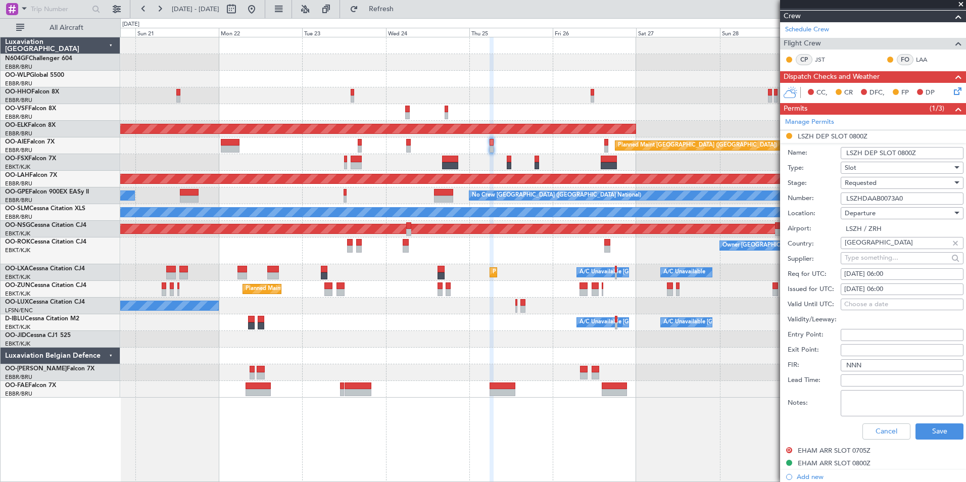
click at [888, 177] on div "Requested" at bounding box center [898, 182] width 108 height 15
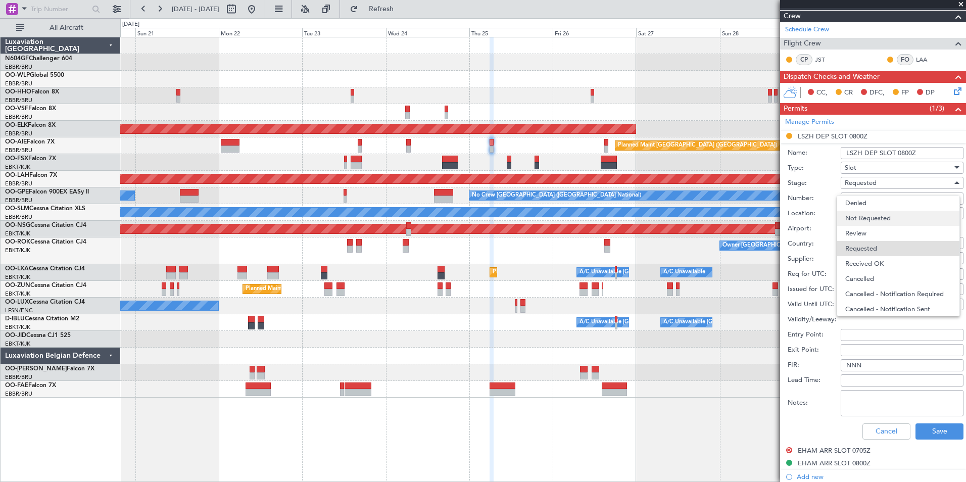
scroll to position [5, 0]
click at [875, 261] on span "Received OK" at bounding box center [898, 259] width 106 height 15
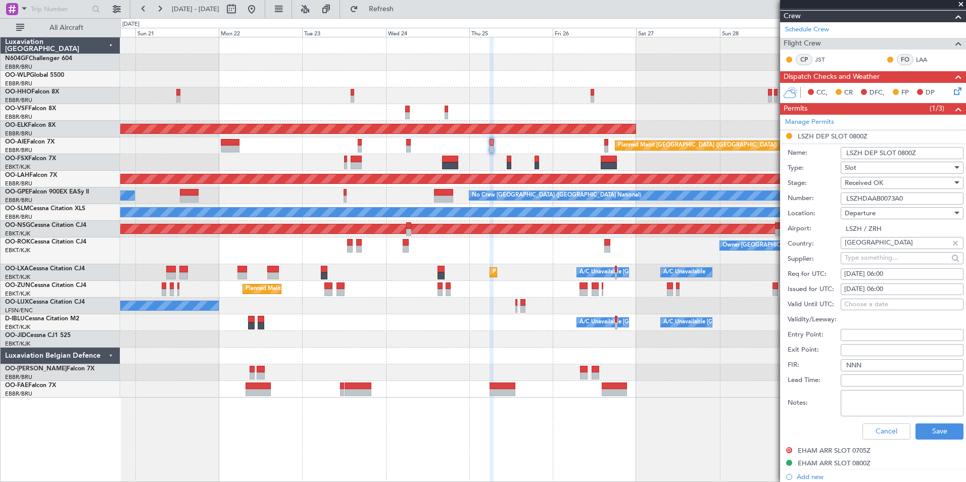
scroll to position [252, 0]
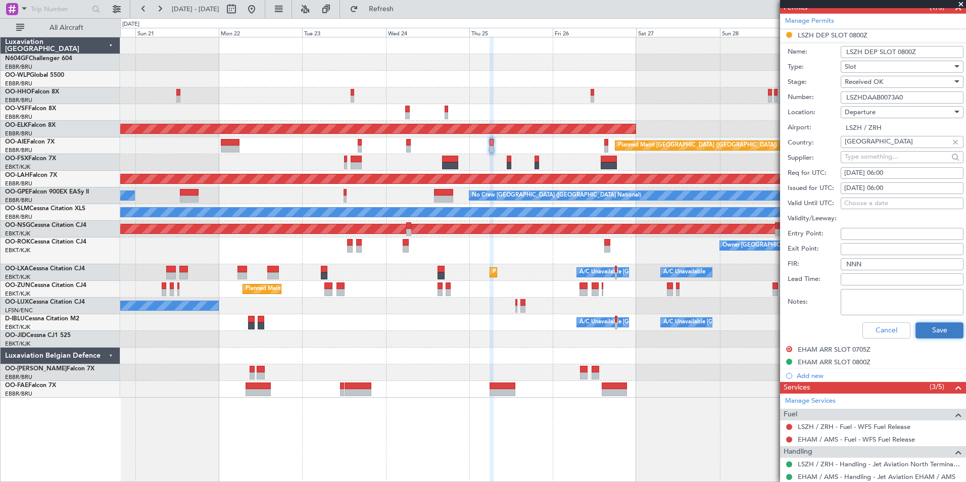
click at [924, 329] on button "Save" at bounding box center [939, 330] width 48 height 16
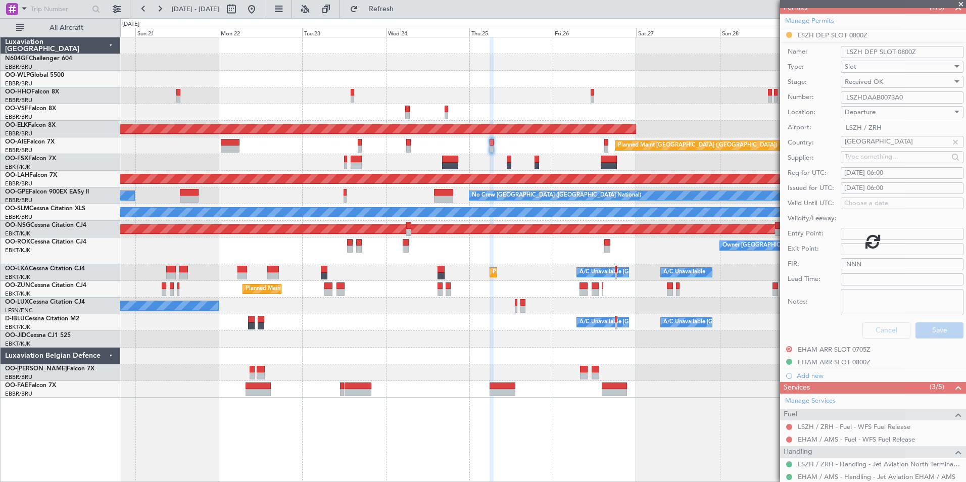
scroll to position [49, 0]
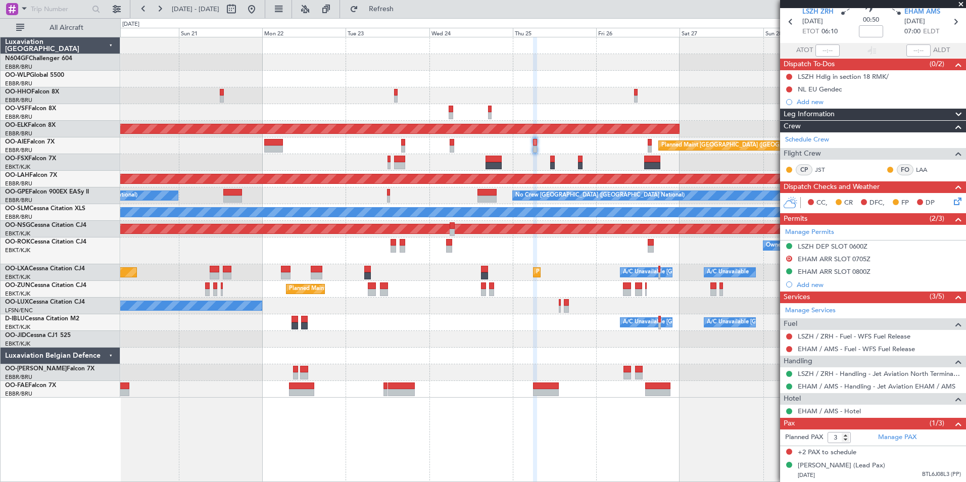
click at [566, 240] on div "Owner Kortrijk-Wevelgem Planned Maint Paris (Le Bourget)" at bounding box center [542, 250] width 845 height 27
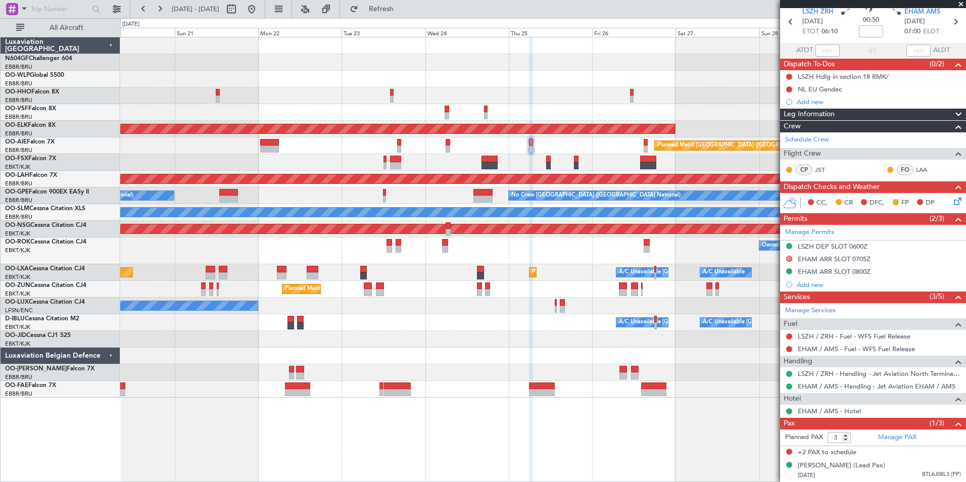
click at [375, 280] on div "Planned Maint Kortrijk-Wevelgem A/C Unavailable Brussels (Brussels National) A/…" at bounding box center [542, 272] width 845 height 17
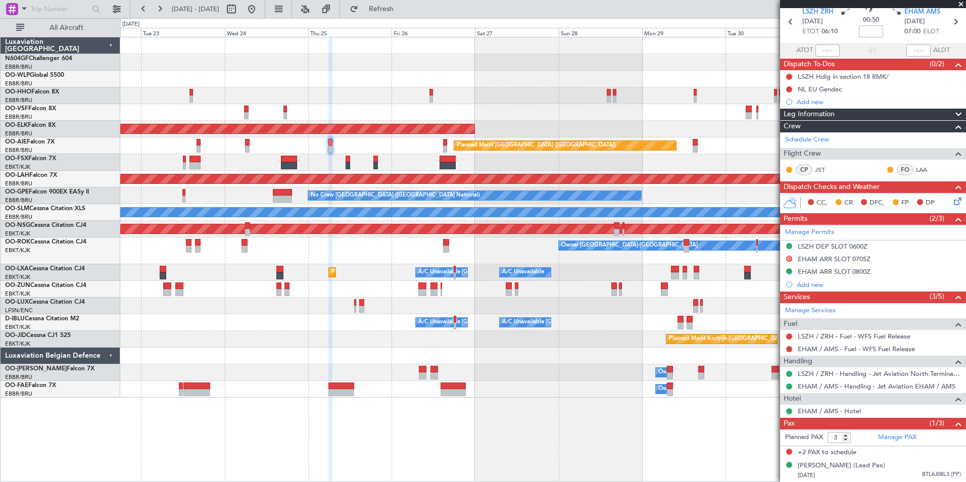
click at [374, 290] on div "Planned Maint Kortrijk-[GEOGRAPHIC_DATA]" at bounding box center [542, 289] width 845 height 17
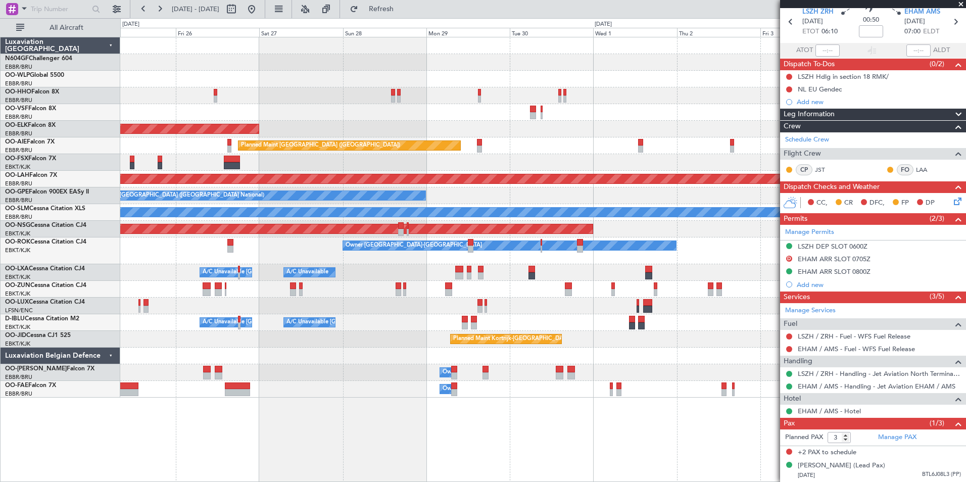
click at [306, 289] on div at bounding box center [542, 289] width 845 height 17
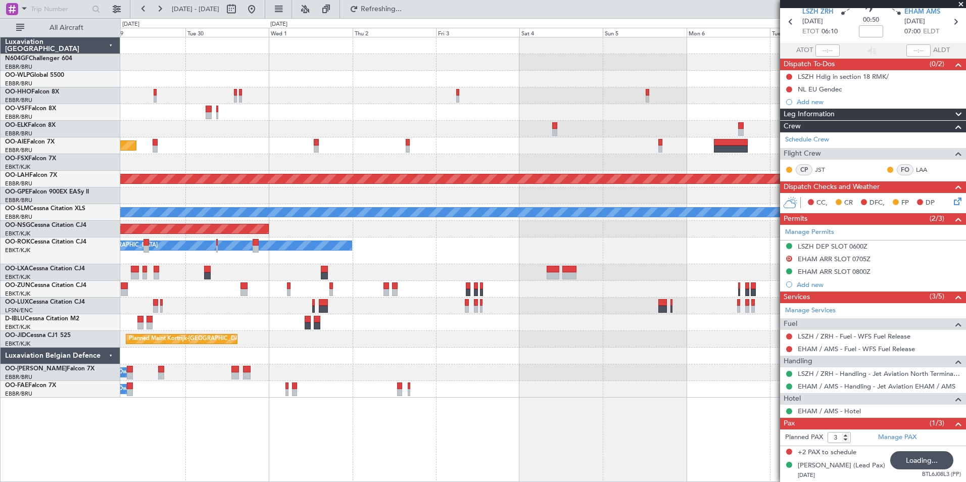
click at [448, 129] on div "Planned Maint Kortrijk-[GEOGRAPHIC_DATA]" at bounding box center [542, 129] width 845 height 17
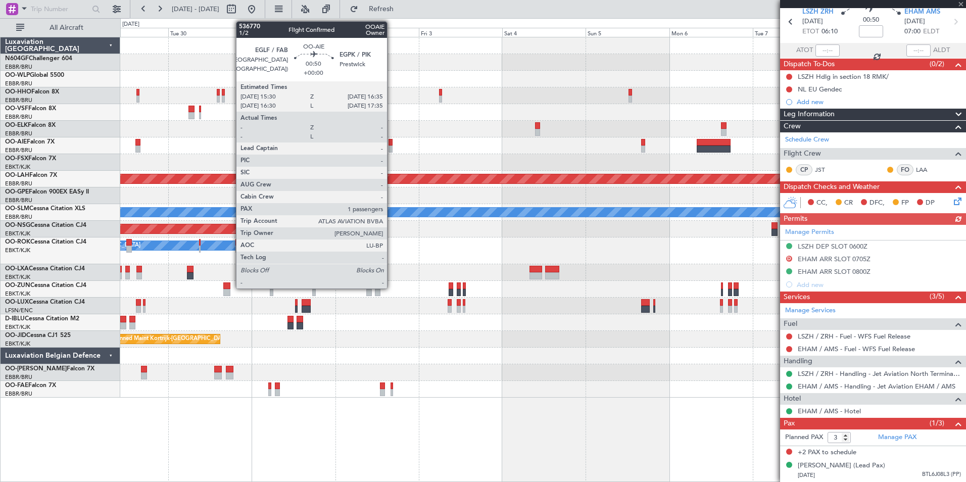
click at [391, 142] on div at bounding box center [390, 142] width 4 height 7
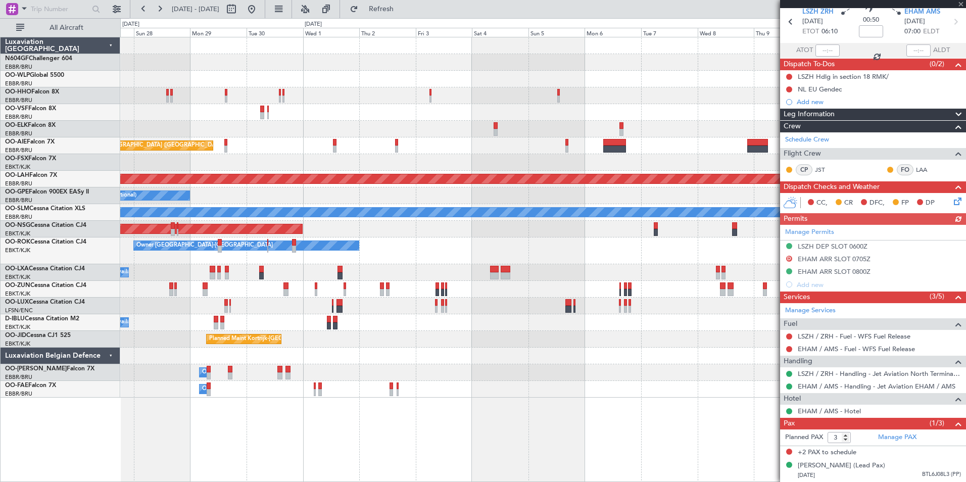
type input "1"
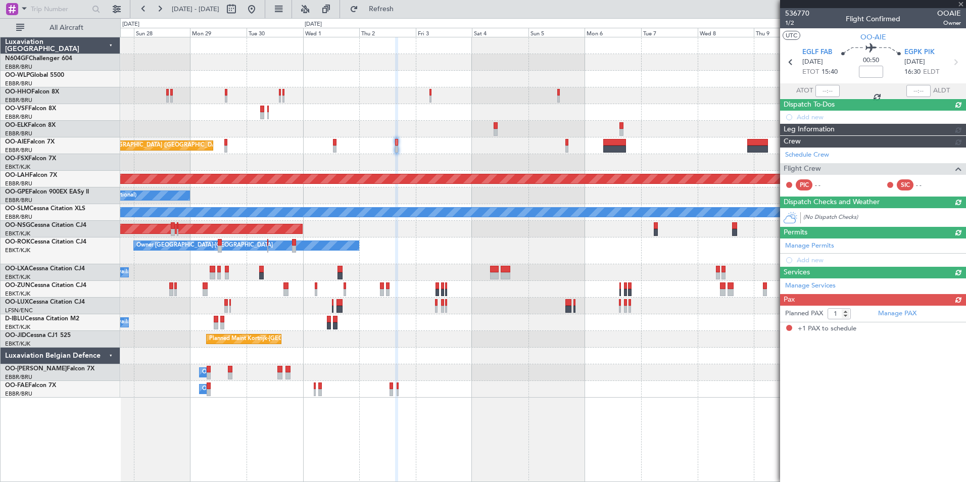
scroll to position [0, 0]
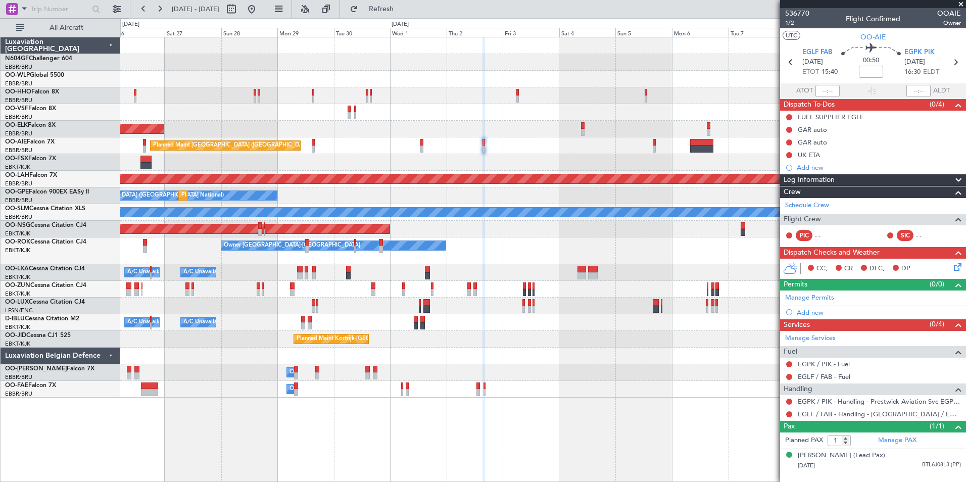
click at [610, 238] on div "Planned Maint Kortrijk-Wevelgem Planned Maint London (Farnborough) Planned Main…" at bounding box center [542, 217] width 845 height 360
click at [449, 224] on div "Planned Maint [GEOGRAPHIC_DATA] ([GEOGRAPHIC_DATA])" at bounding box center [542, 229] width 845 height 17
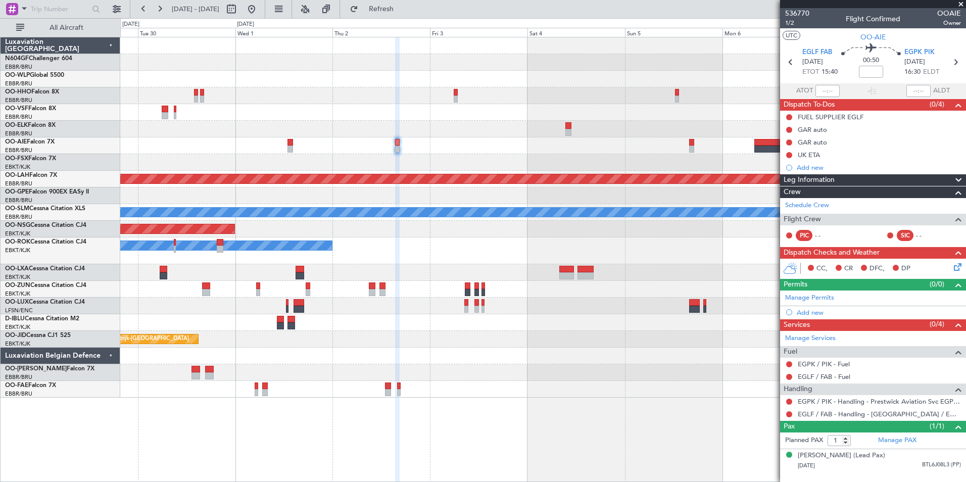
click at [371, 157] on div at bounding box center [542, 162] width 845 height 17
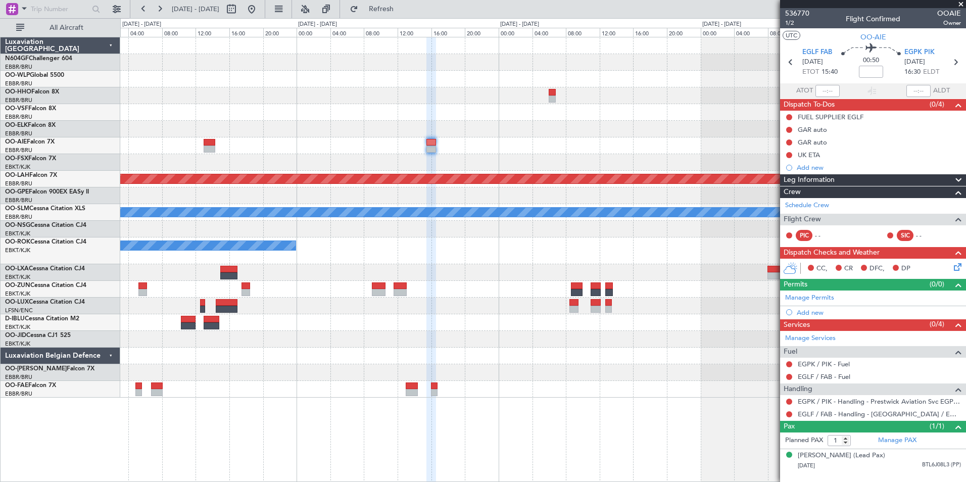
click at [522, 146] on div at bounding box center [542, 145] width 845 height 17
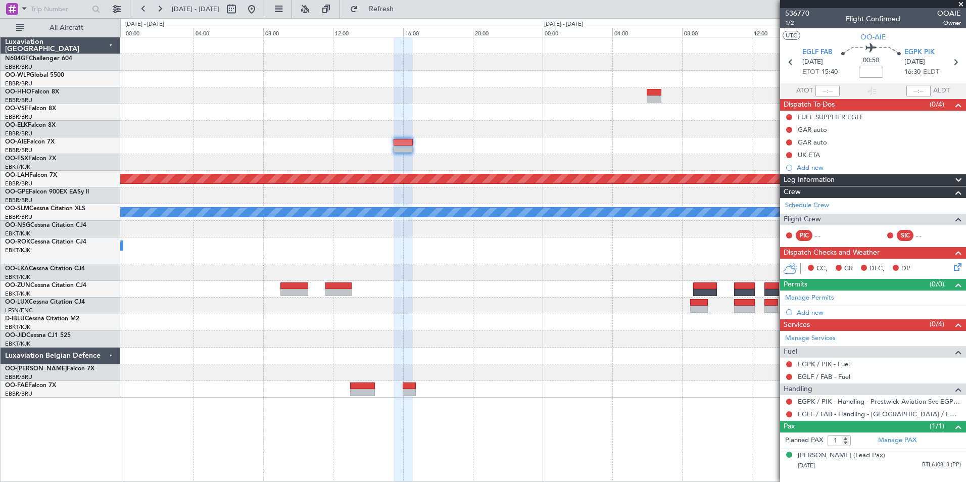
click at [446, 124] on div "Planned Maint Alton-st Louis (St Louis Regl) A/C Unavailable Monchengladbach Ow…" at bounding box center [542, 217] width 845 height 360
click at [787, 130] on button at bounding box center [789, 130] width 6 height 6
click at [793, 171] on span "Completed" at bounding box center [793, 174] width 33 height 10
click at [789, 142] on button at bounding box center [789, 142] width 6 height 6
click at [799, 185] on span "Completed" at bounding box center [793, 187] width 33 height 10
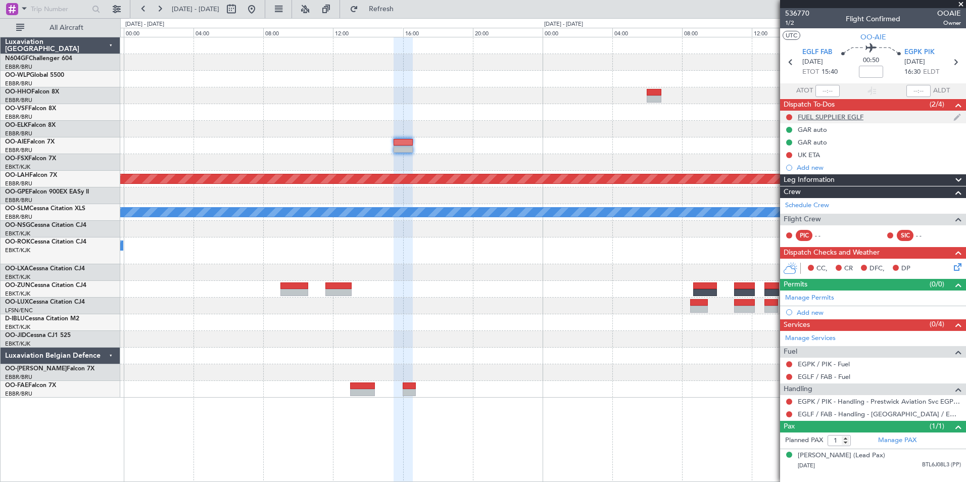
click at [836, 119] on div "FUEL SUPPLIER EGLF" at bounding box center [830, 117] width 66 height 9
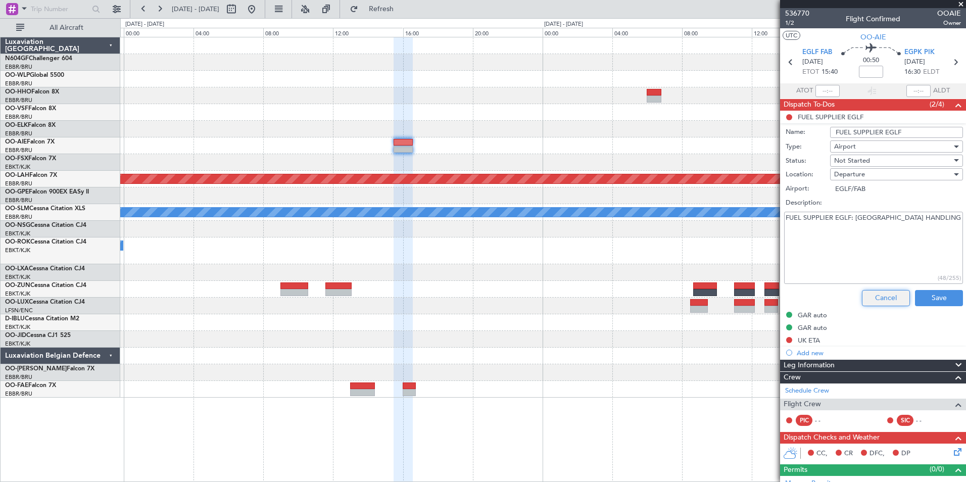
click at [876, 297] on button "Cancel" at bounding box center [886, 298] width 48 height 16
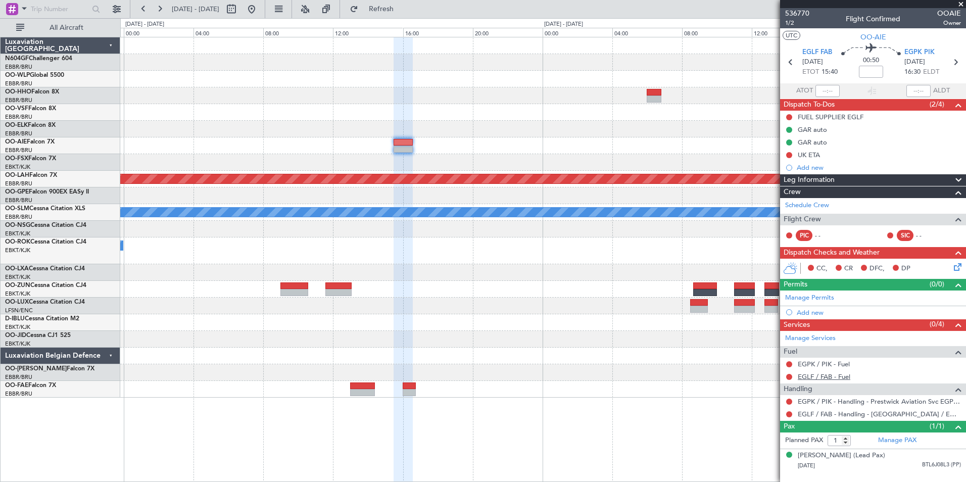
click at [823, 374] on link "EGLF / FAB - Fuel" at bounding box center [823, 376] width 53 height 9
click at [395, 3] on button "Refresh" at bounding box center [375, 9] width 61 height 16
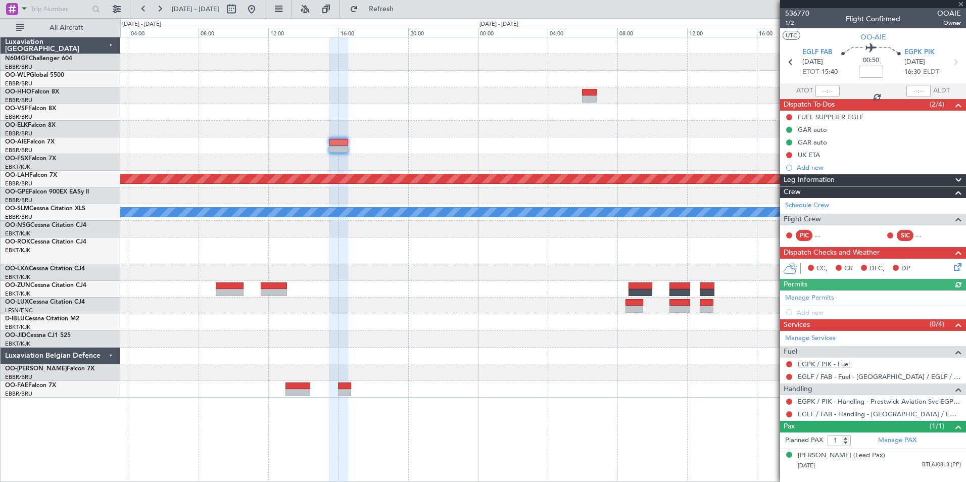
click at [822, 365] on link "EGPK / PIK - Fuel" at bounding box center [823, 364] width 52 height 9
click at [388, 12] on button "Refresh" at bounding box center [375, 9] width 61 height 16
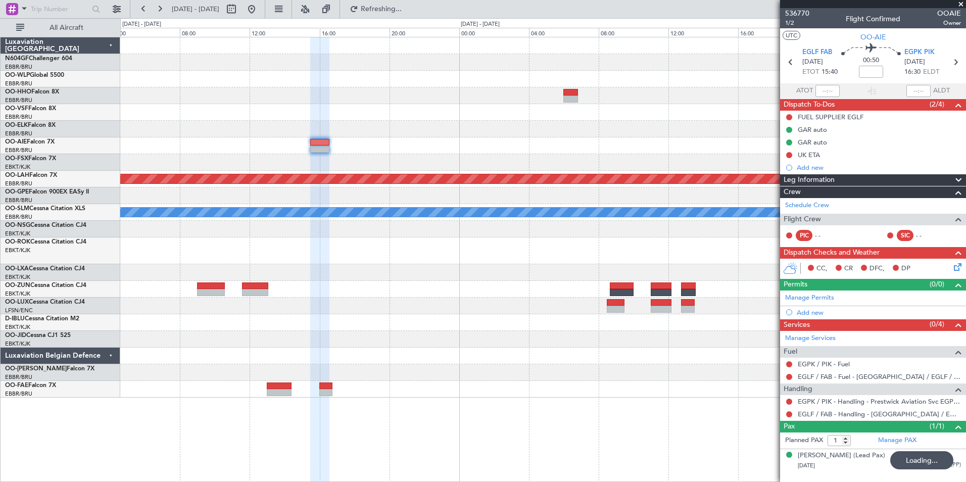
click at [447, 128] on div at bounding box center [542, 129] width 845 height 17
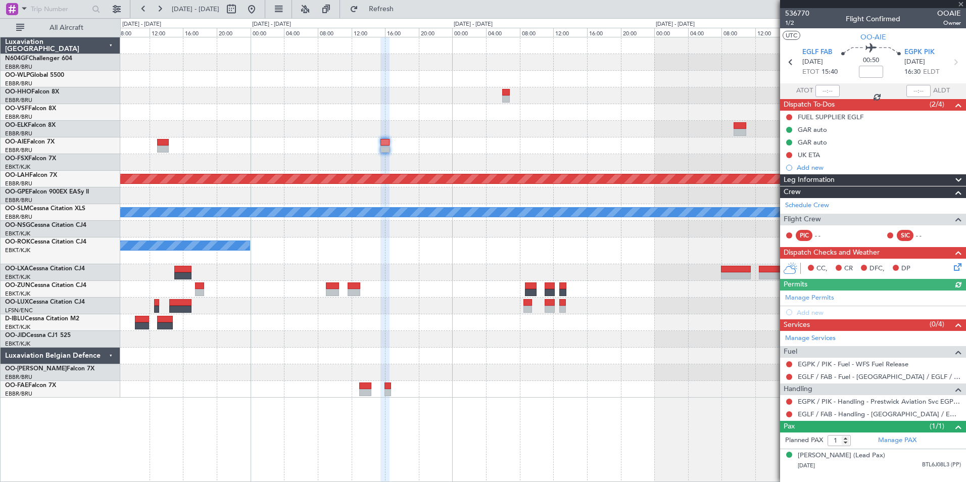
click at [541, 134] on div at bounding box center [542, 129] width 845 height 17
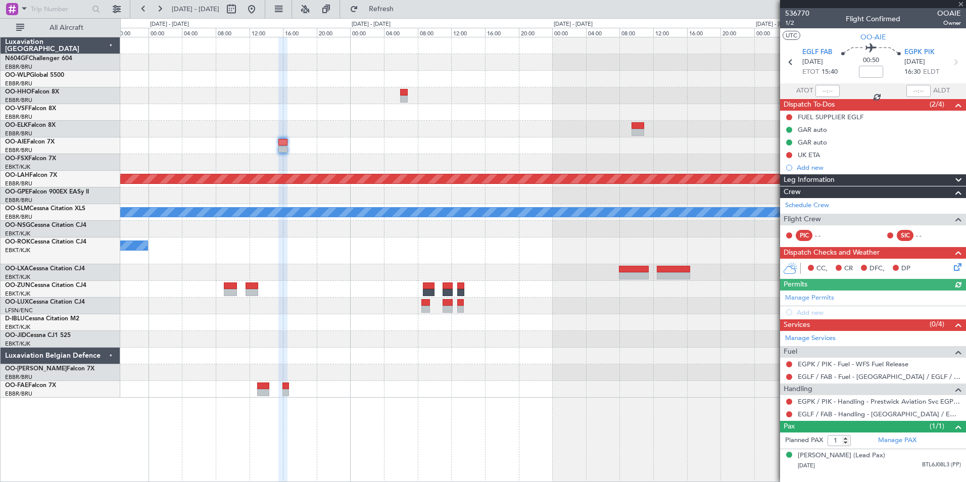
click at [460, 139] on div "EGLF 08:00 Z KTUL 17:40 Z" at bounding box center [542, 145] width 845 height 17
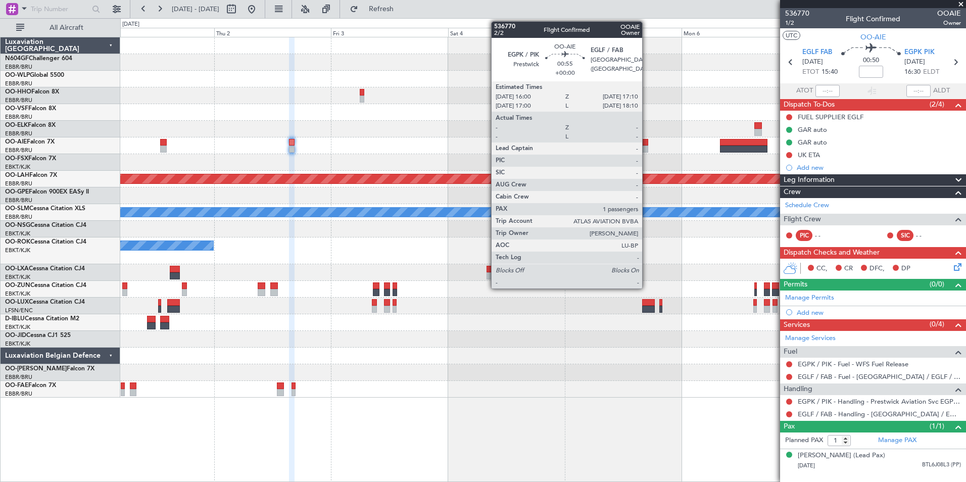
click at [646, 147] on div at bounding box center [645, 148] width 6 height 7
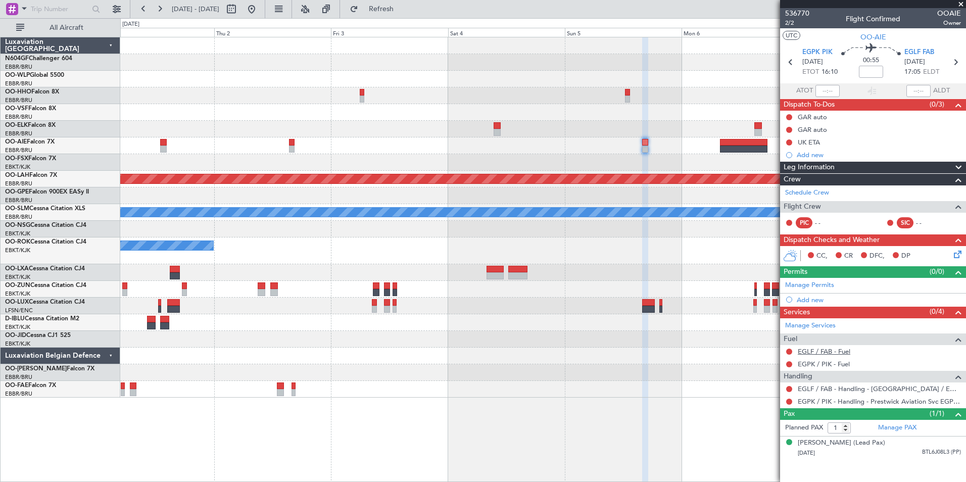
click at [826, 351] on link "EGLF / FAB - Fuel" at bounding box center [823, 351] width 53 height 9
click at [371, 9] on fb-refresh-button "Refresh" at bounding box center [375, 9] width 71 height 18
click at [386, 10] on button "Refresh" at bounding box center [375, 9] width 61 height 16
click at [815, 358] on div "EGPK / PIK - Fuel" at bounding box center [873, 364] width 186 height 13
click at [818, 362] on link "EGPK / PIK - Fuel" at bounding box center [823, 364] width 52 height 9
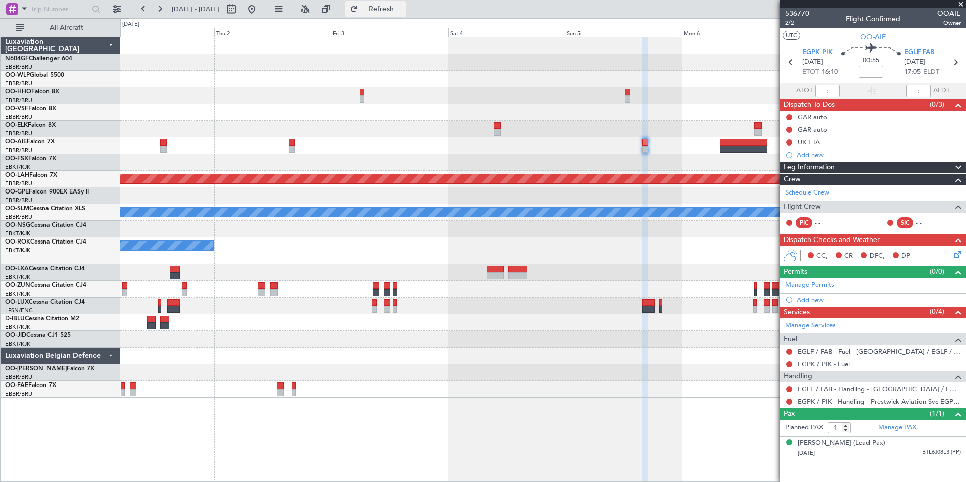
click at [403, 10] on span "Refresh" at bounding box center [381, 9] width 42 height 7
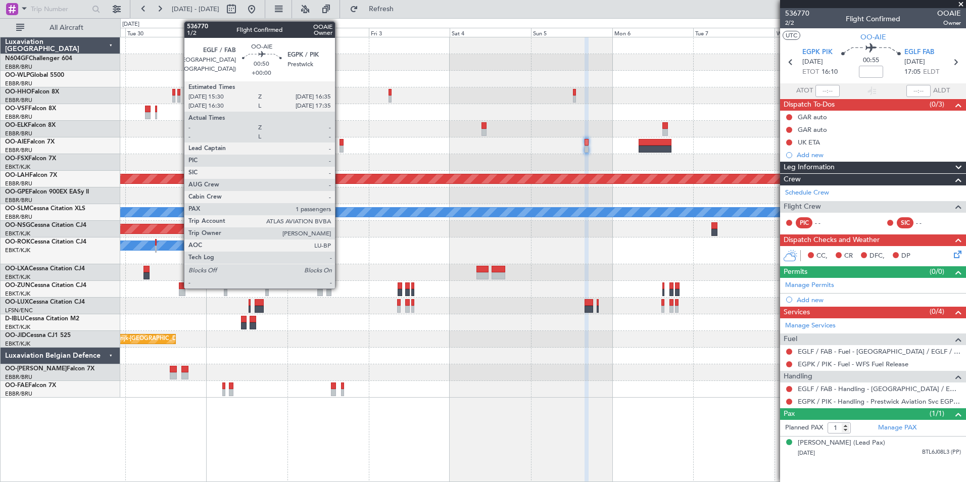
click at [339, 143] on div at bounding box center [341, 142] width 4 height 7
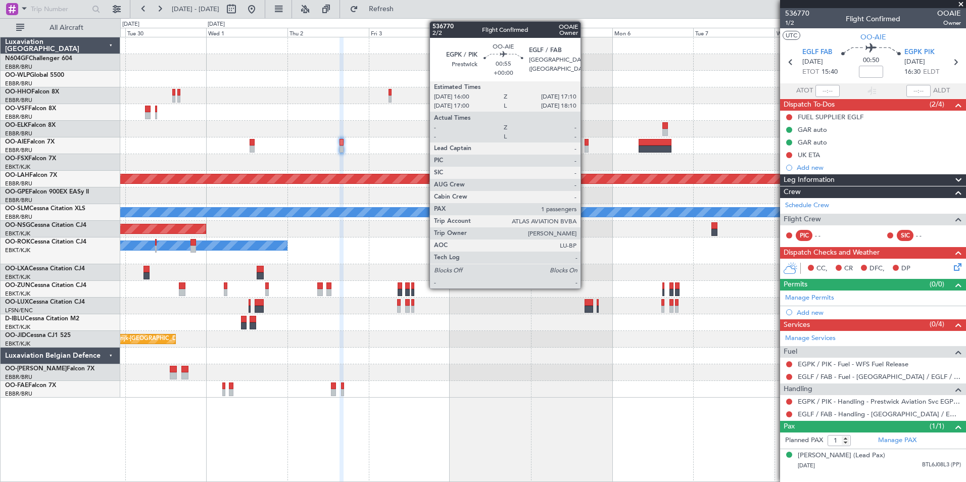
click at [585, 145] on div at bounding box center [586, 148] width 4 height 7
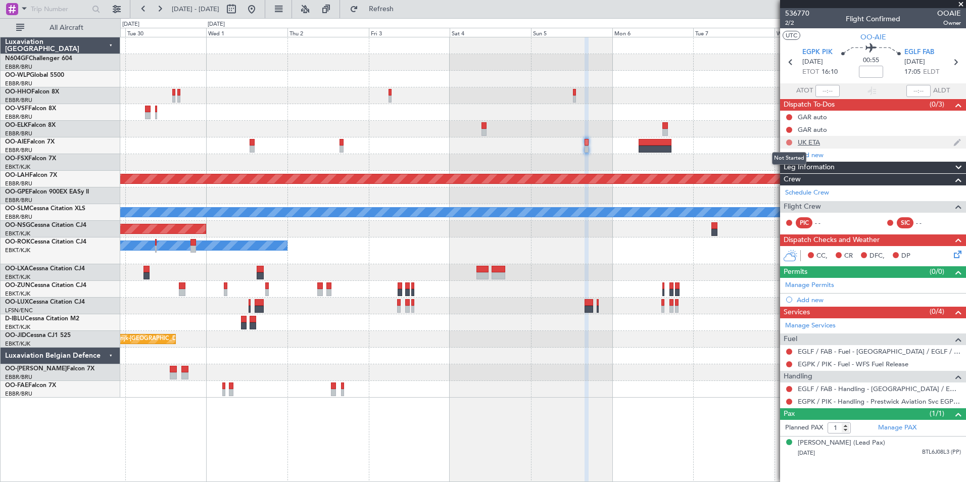
click at [788, 142] on button at bounding box center [789, 142] width 6 height 6
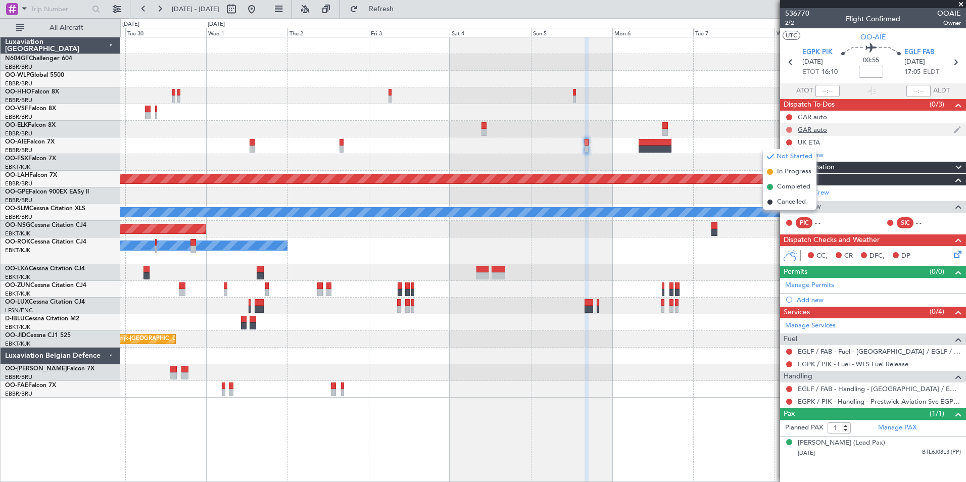
click at [789, 127] on button at bounding box center [789, 130] width 6 height 6
click at [792, 170] on span "Completed" at bounding box center [793, 174] width 33 height 10
click at [789, 116] on button at bounding box center [789, 117] width 6 height 6
click at [791, 163] on span "Completed" at bounding box center [793, 162] width 33 height 10
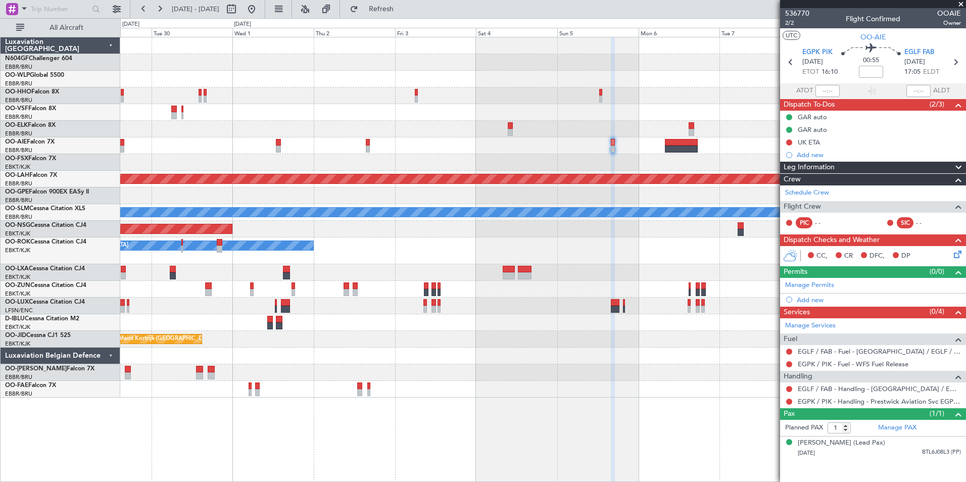
click at [487, 137] on div "Planned Maint [GEOGRAPHIC_DATA] ([GEOGRAPHIC_DATA])" at bounding box center [542, 145] width 845 height 17
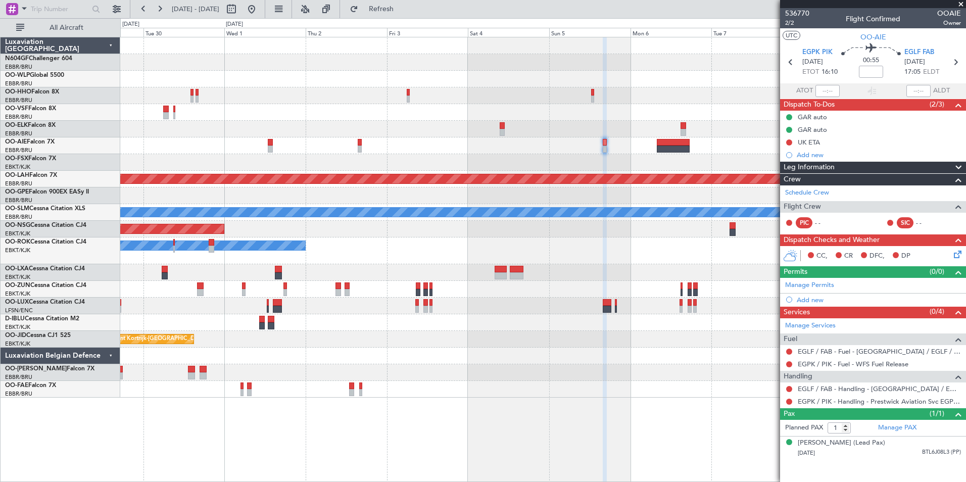
click at [457, 144] on div "Planned Maint [GEOGRAPHIC_DATA] ([GEOGRAPHIC_DATA])" at bounding box center [542, 145] width 845 height 17
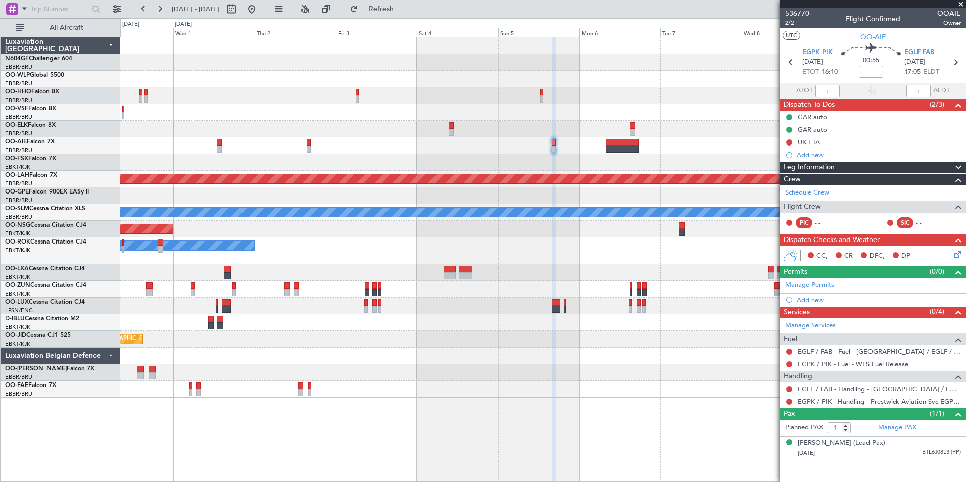
click at [456, 150] on div "Planned Maint [GEOGRAPHIC_DATA] ([GEOGRAPHIC_DATA])" at bounding box center [542, 145] width 845 height 17
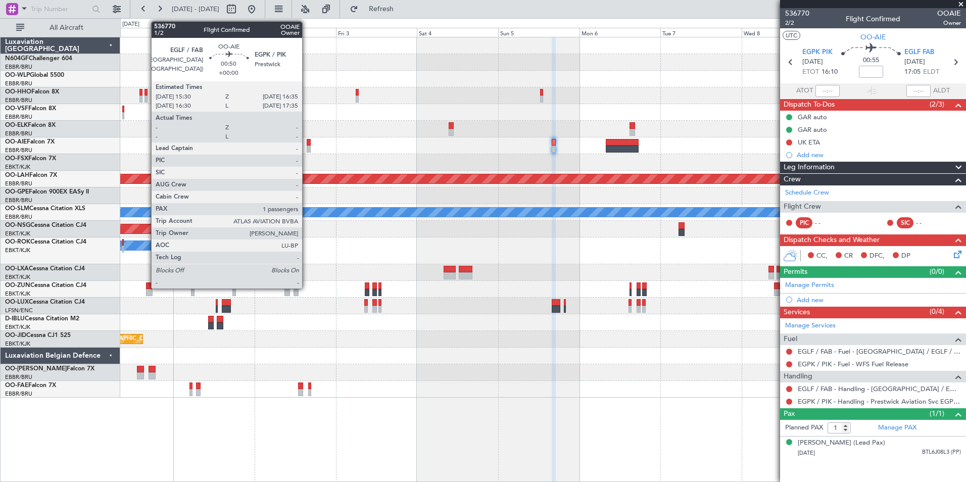
click at [307, 146] on div at bounding box center [309, 148] width 4 height 7
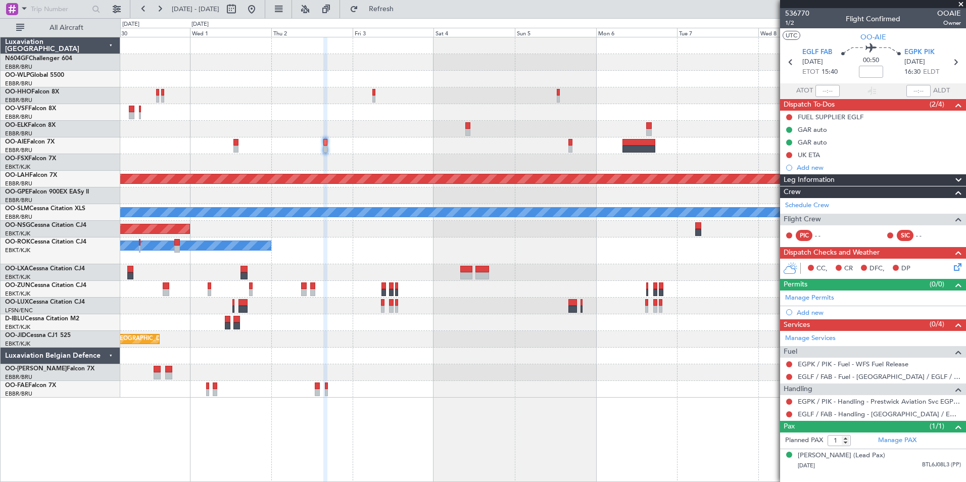
click at [449, 157] on div at bounding box center [542, 162] width 845 height 17
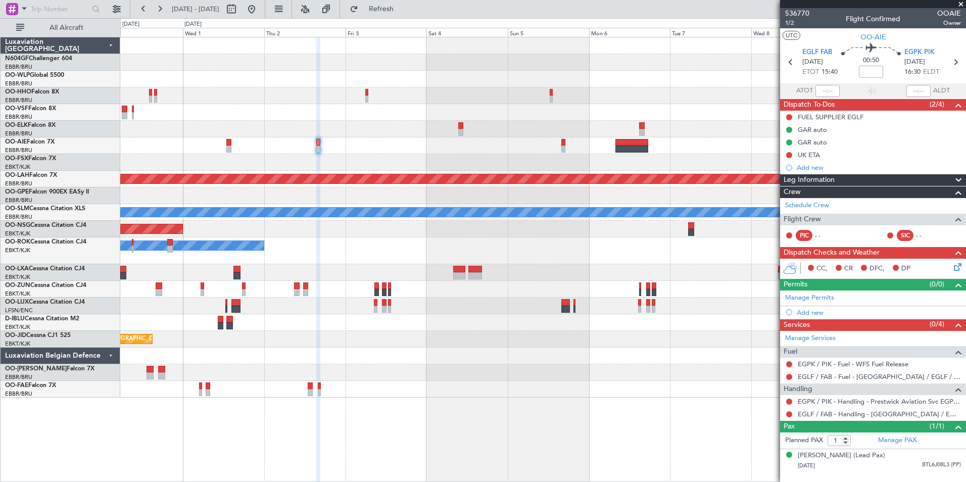
click at [442, 160] on div at bounding box center [542, 162] width 845 height 17
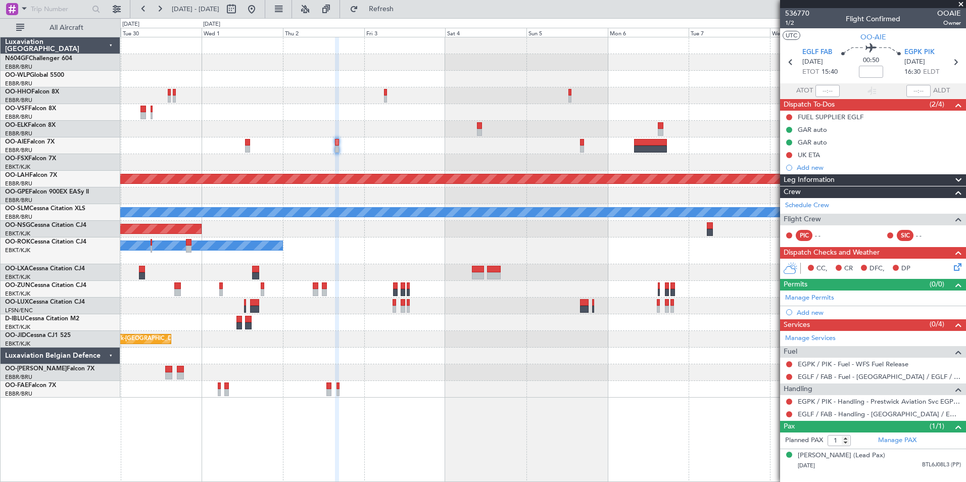
click at [487, 164] on div at bounding box center [542, 162] width 845 height 17
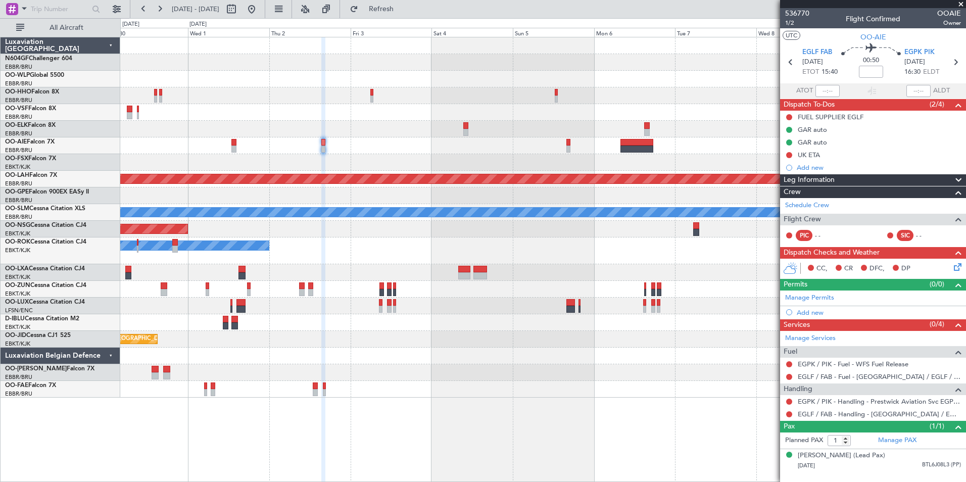
click at [474, 162] on div at bounding box center [542, 162] width 845 height 17
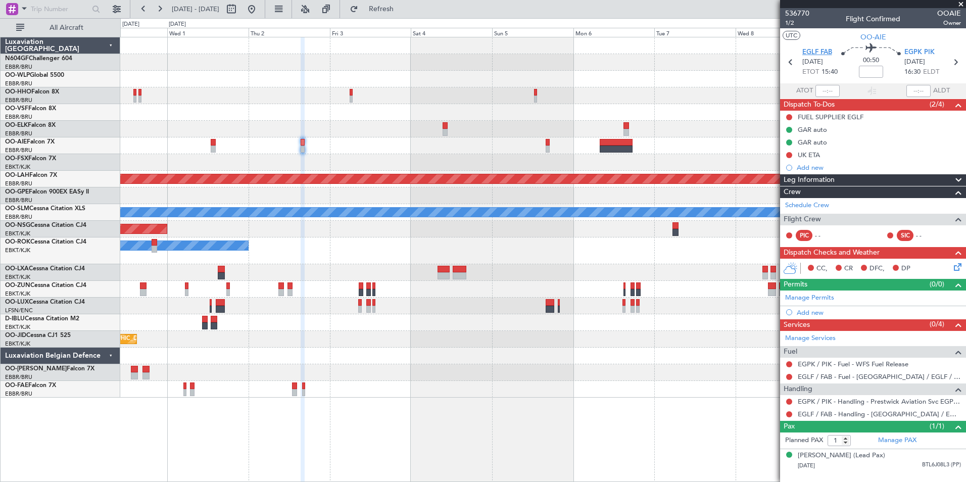
click at [825, 51] on span "EGLF FAB" at bounding box center [817, 52] width 30 height 10
click at [819, 311] on div "Add new" at bounding box center [873, 312] width 155 height 9
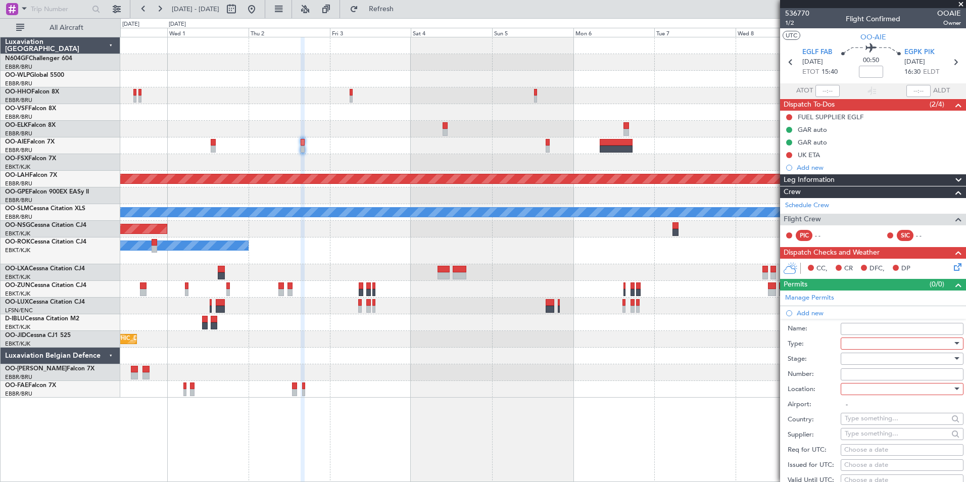
scroll to position [202, 0]
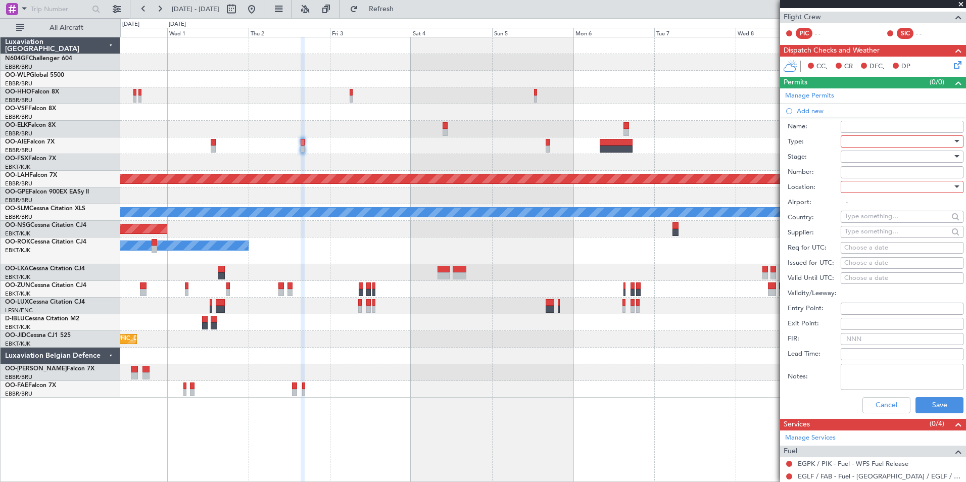
click at [856, 143] on div at bounding box center [898, 141] width 108 height 15
click at [857, 192] on span "PPR" at bounding box center [898, 191] width 106 height 15
click at [878, 157] on div at bounding box center [898, 156] width 108 height 15
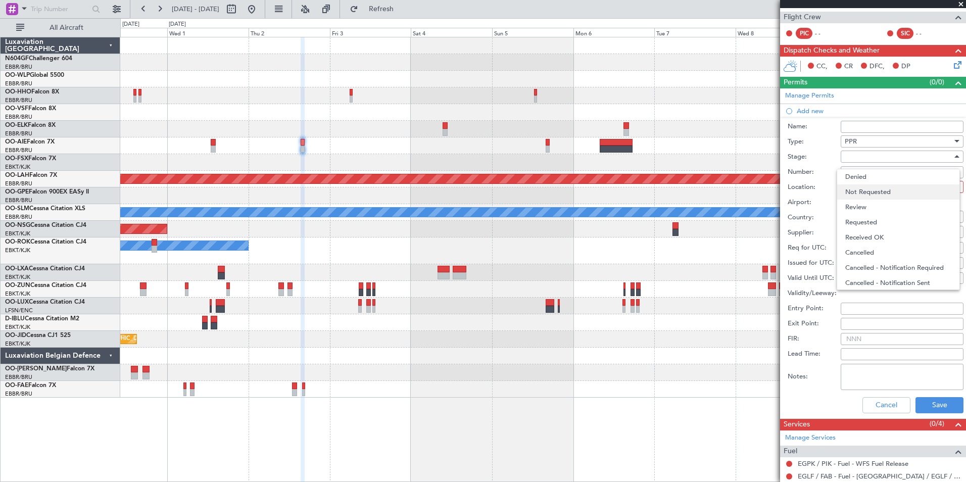
click at [878, 191] on span "Not Requested" at bounding box center [898, 191] width 106 height 15
click at [880, 191] on div at bounding box center [898, 186] width 108 height 15
click at [879, 206] on span "Departure" at bounding box center [898, 206] width 106 height 15
type input "EGLF / FAB"
click at [860, 245] on div "Choose a date" at bounding box center [902, 248] width 116 height 10
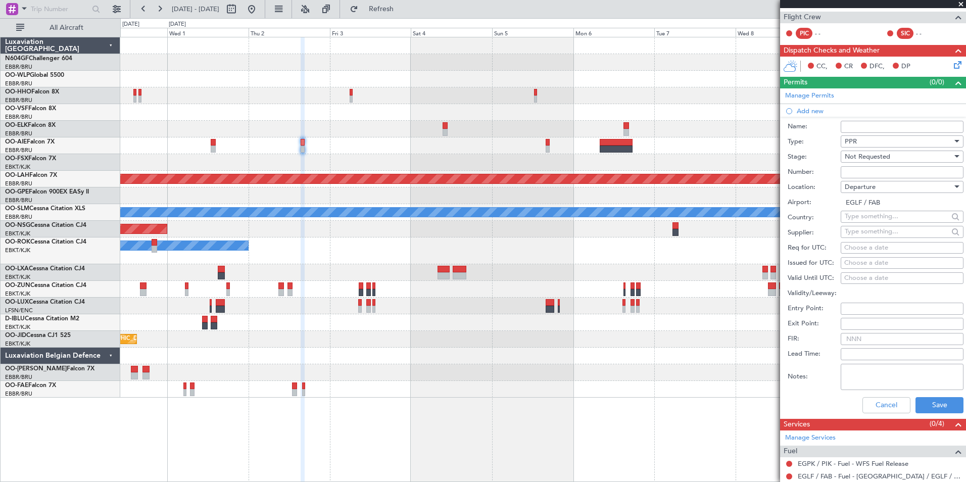
select select "9"
select select "2025"
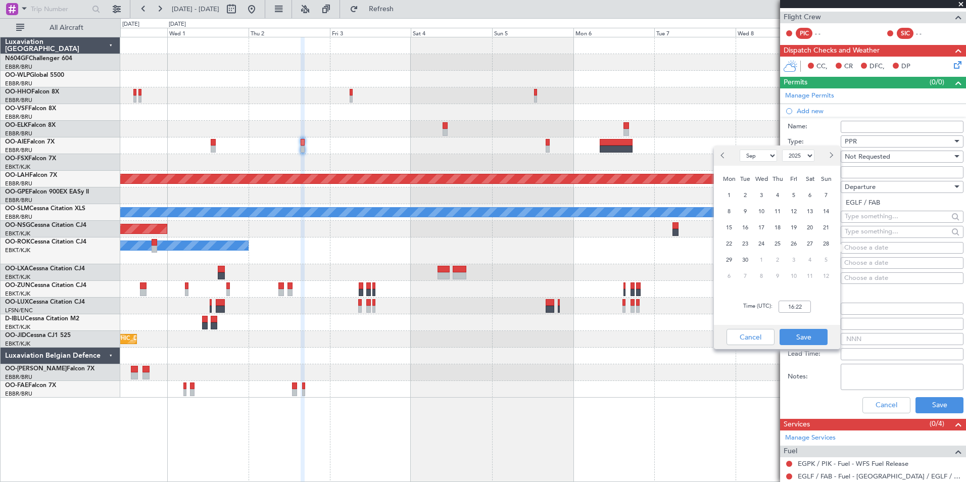
click at [760, 160] on select "Jan Feb Mar Apr May Jun Jul Aug Sep Oct Nov Dec" at bounding box center [757, 155] width 37 height 12
select select "10"
click at [739, 149] on select "Jan Feb Mar Apr May Jun Jul Aug Sep Oct Nov Dec" at bounding box center [757, 155] width 37 height 12
click at [777, 191] on span "2" at bounding box center [777, 195] width 13 height 13
click at [803, 311] on input "00:00" at bounding box center [794, 307] width 32 height 12
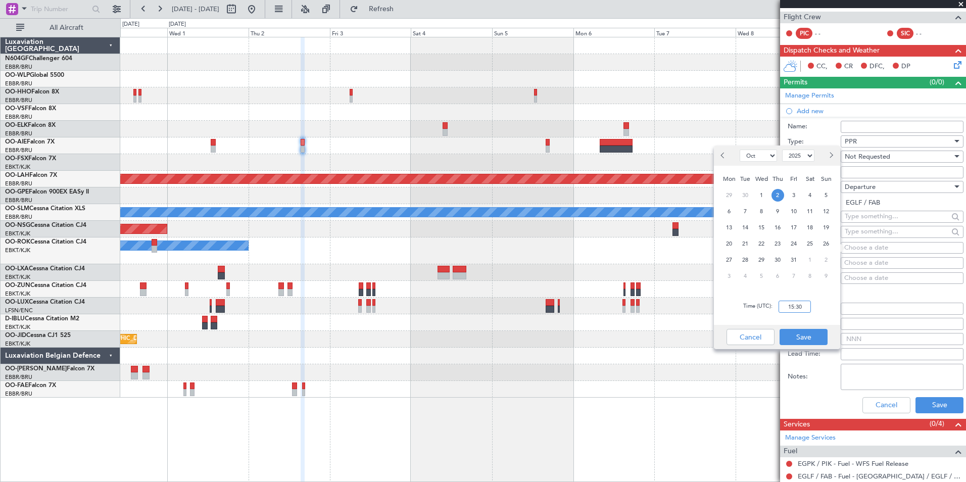
type input "15:30"
click at [824, 317] on div "Time (UTC): 15:30" at bounding box center [777, 306] width 126 height 36
click at [804, 336] on button "Save" at bounding box center [803, 337] width 48 height 16
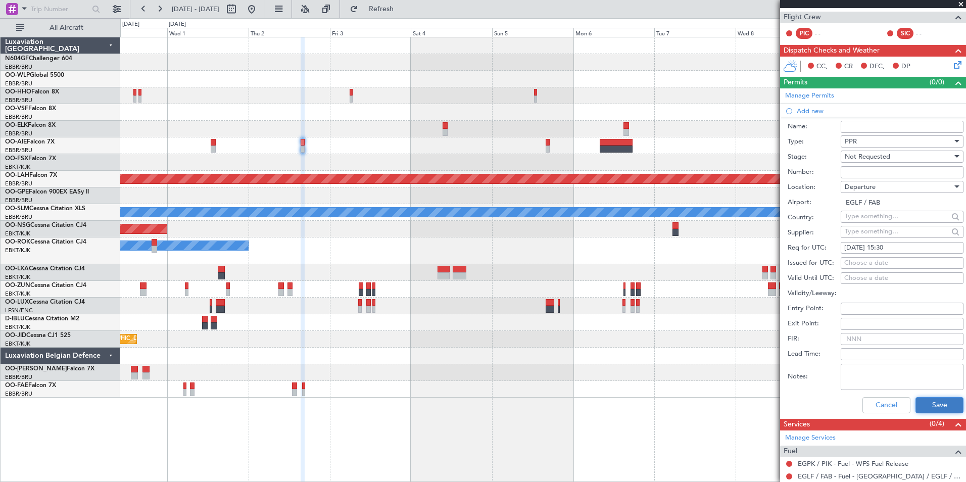
click at [932, 403] on button "Save" at bounding box center [939, 405] width 48 height 16
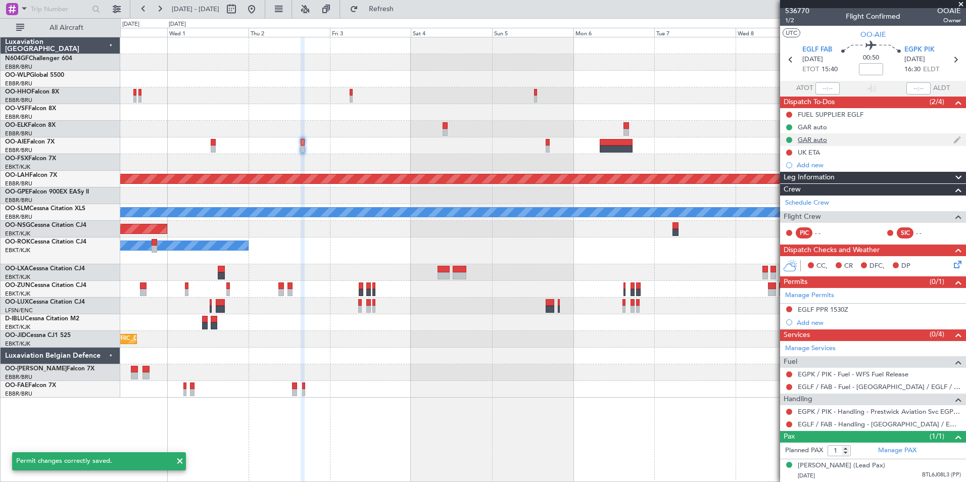
scroll to position [12, 0]
click at [917, 45] on span "EGPK PIK" at bounding box center [919, 50] width 30 height 10
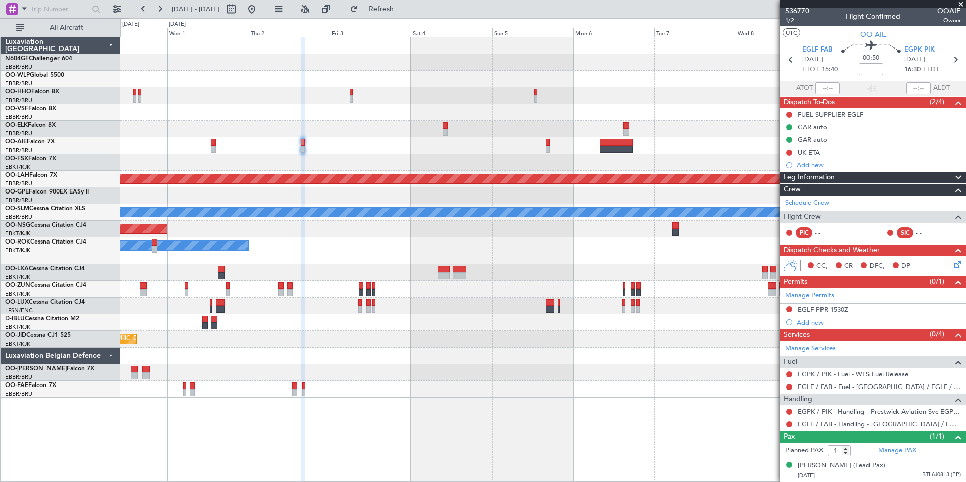
click at [545, 142] on div "Planned Maint [GEOGRAPHIC_DATA] ([GEOGRAPHIC_DATA])" at bounding box center [542, 145] width 845 height 17
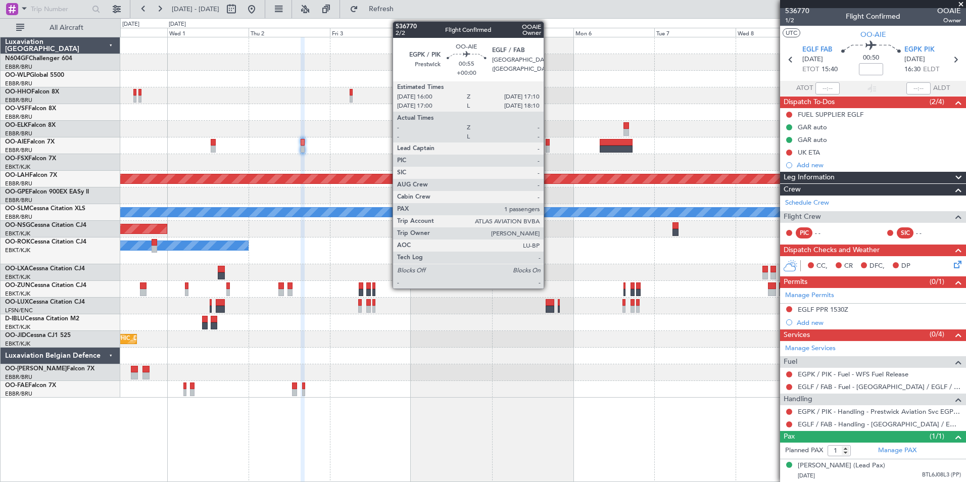
click at [548, 144] on div at bounding box center [547, 142] width 4 height 7
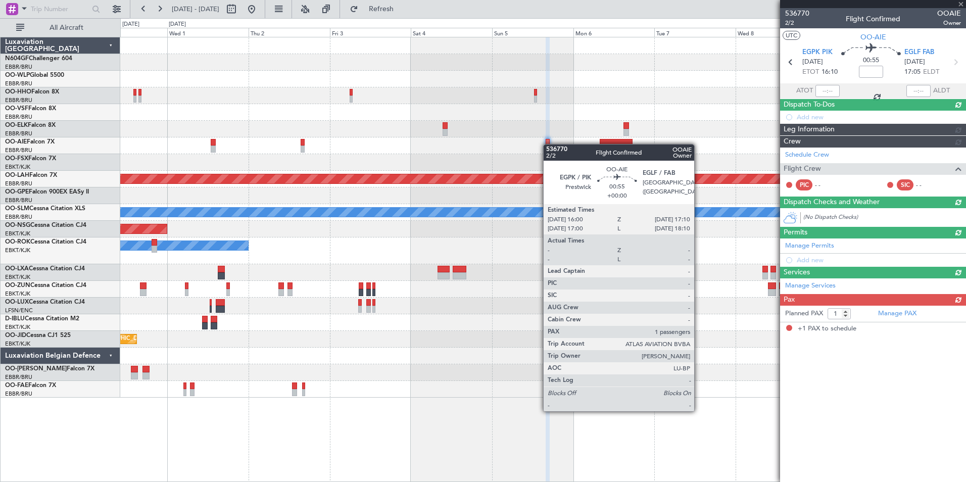
scroll to position [0, 0]
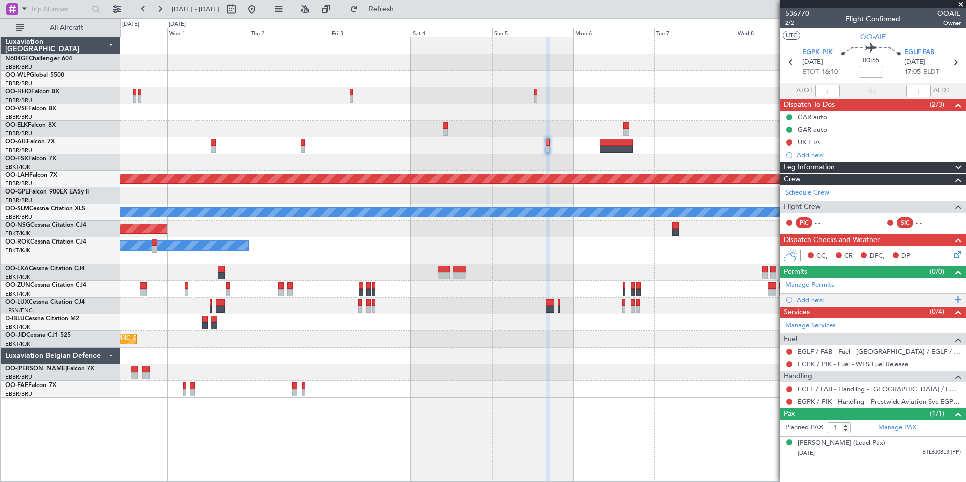
click at [804, 299] on div "Add new" at bounding box center [873, 299] width 155 height 9
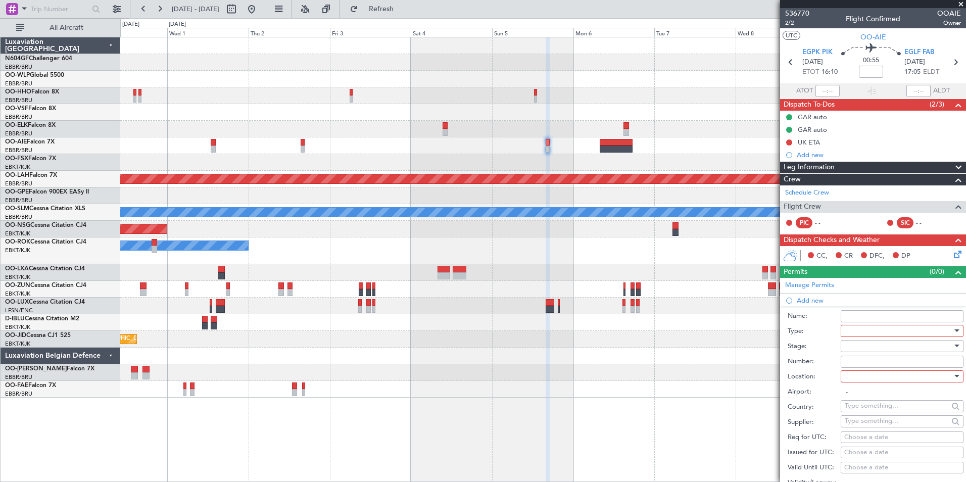
click at [864, 335] on div at bounding box center [898, 330] width 108 height 15
click at [855, 382] on span "PPR" at bounding box center [898, 380] width 106 height 15
click at [868, 343] on div at bounding box center [898, 345] width 108 height 15
click at [872, 381] on span "Not Requested" at bounding box center [898, 381] width 106 height 15
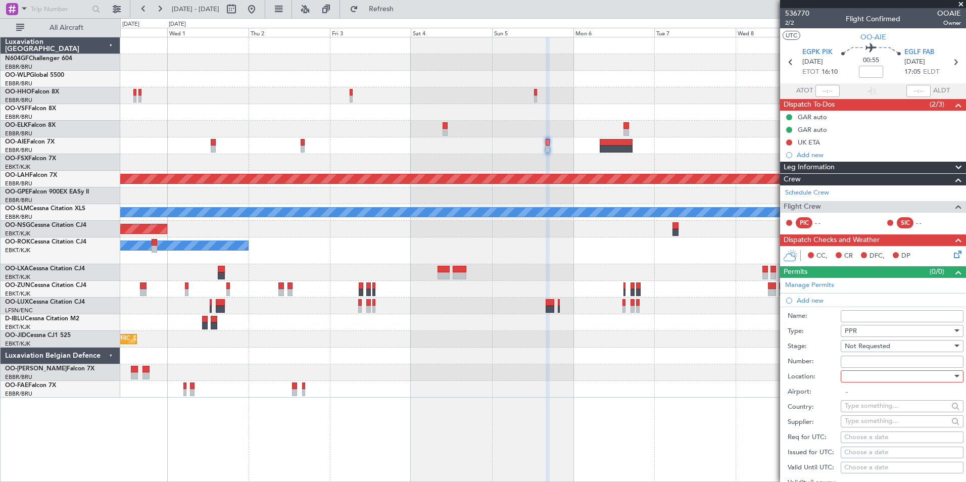
click at [869, 374] on div at bounding box center [898, 376] width 108 height 15
click at [867, 423] on span "Arrival" at bounding box center [898, 426] width 106 height 15
type input "EGLF / FAB"
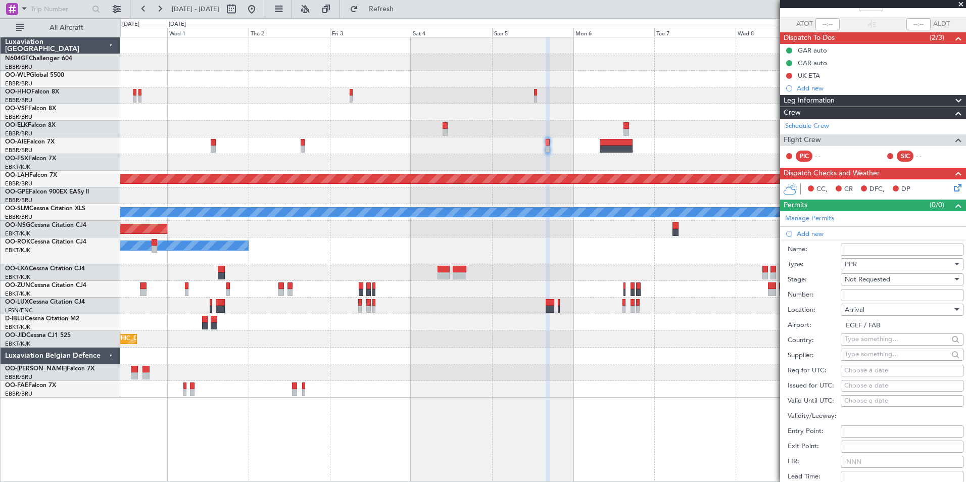
scroll to position [101, 0]
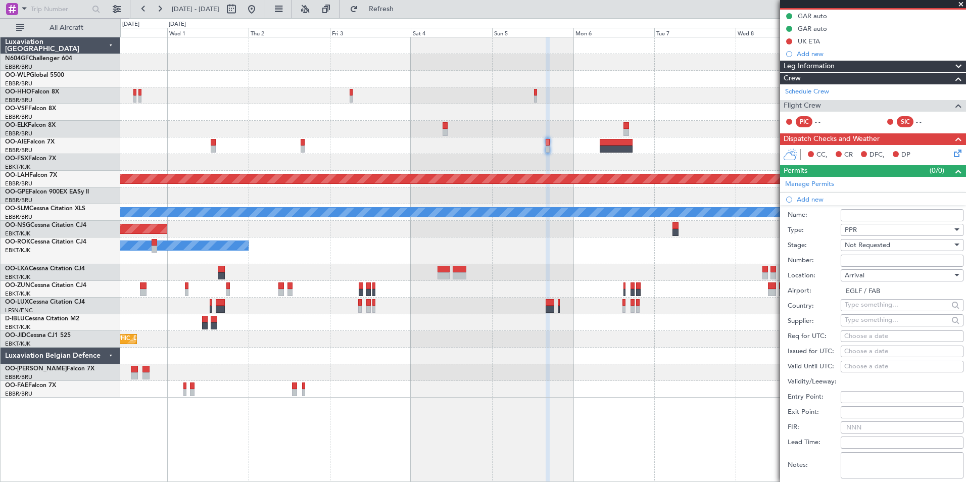
click at [865, 335] on div "Choose a date" at bounding box center [902, 336] width 116 height 10
select select "9"
select select "2025"
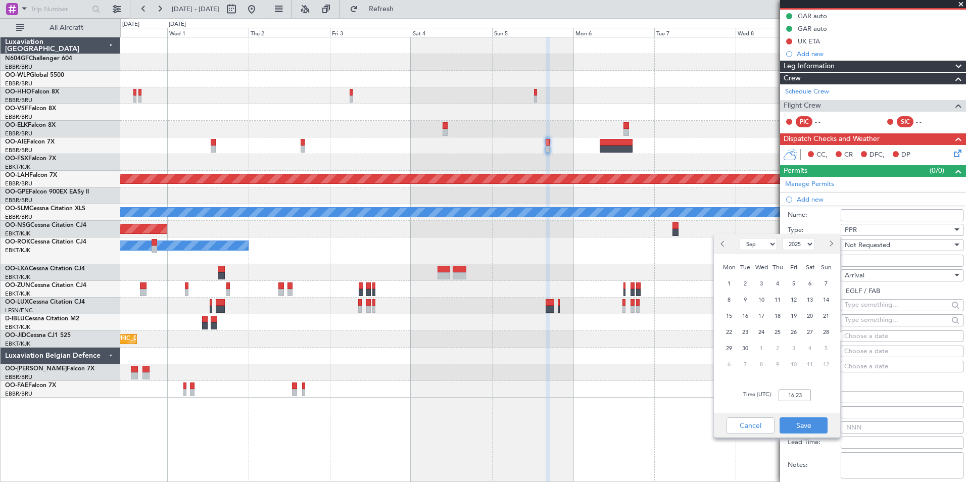
click at [761, 247] on select "Jan Feb Mar Apr May Jun Jul Aug Sep Oct Nov Dec" at bounding box center [757, 244] width 37 height 12
select select "10"
click at [739, 238] on select "Jan Feb Mar Apr May Jun Jul Aug Sep Oct Nov Dec" at bounding box center [757, 244] width 37 height 12
click at [826, 280] on span "5" at bounding box center [826, 283] width 13 height 13
click at [800, 399] on input "00:00" at bounding box center [794, 395] width 32 height 12
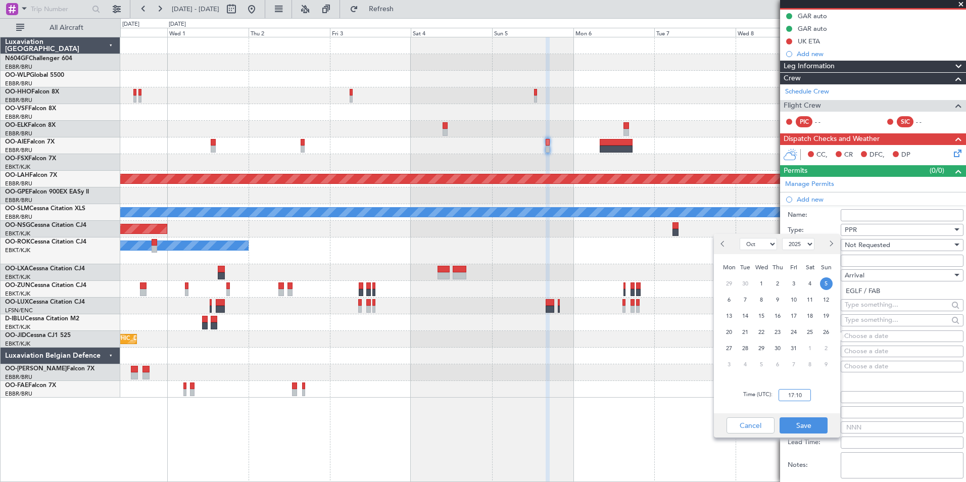
type input "17:10"
click at [826, 399] on div "Time (UTC): 17:10" at bounding box center [777, 395] width 126 height 36
click at [817, 425] on button "Save" at bounding box center [803, 425] width 48 height 16
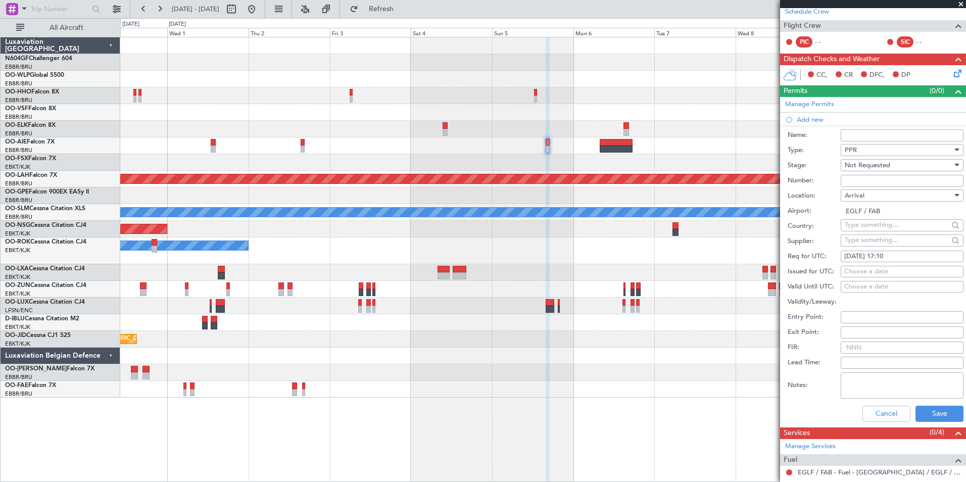
scroll to position [253, 0]
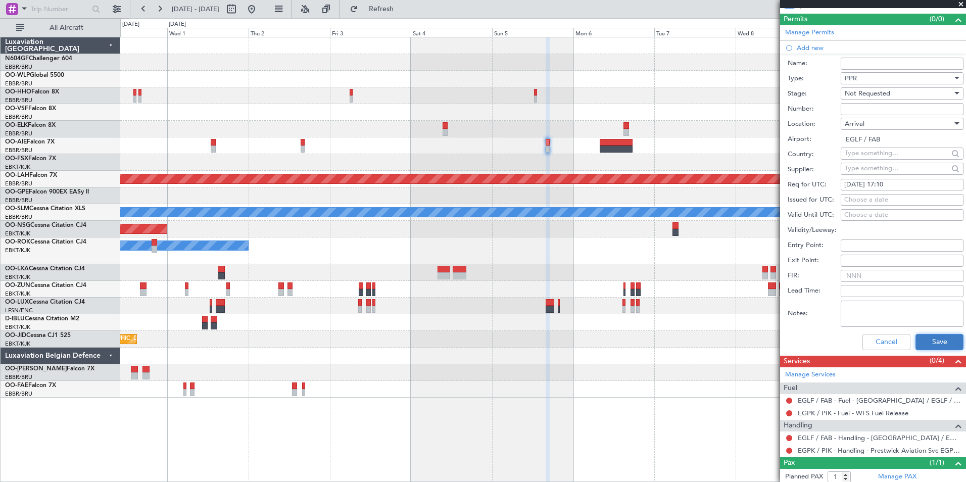
click at [927, 339] on button "Save" at bounding box center [939, 342] width 48 height 16
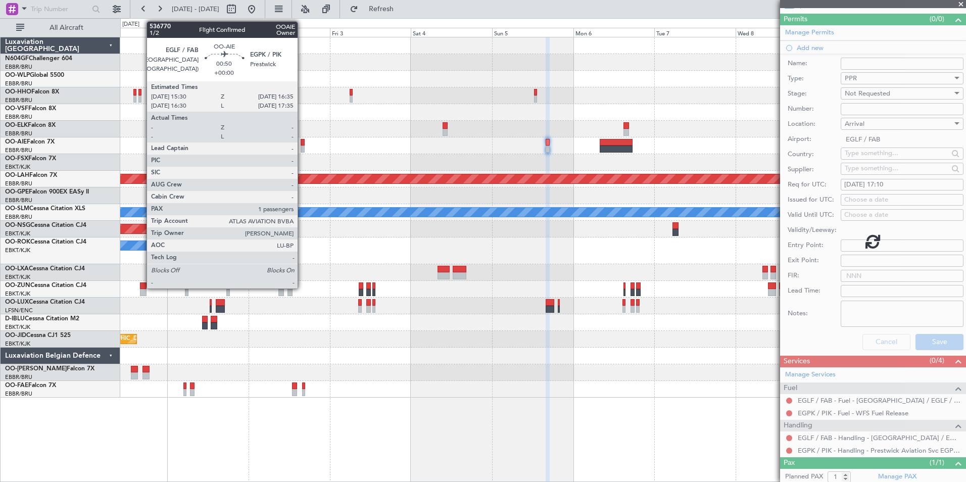
scroll to position [0, 0]
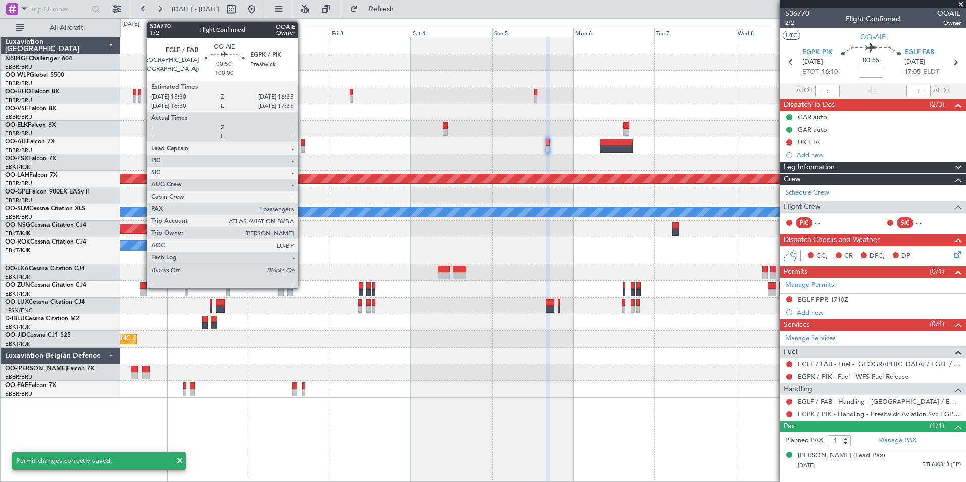
click at [302, 143] on div at bounding box center [303, 142] width 4 height 7
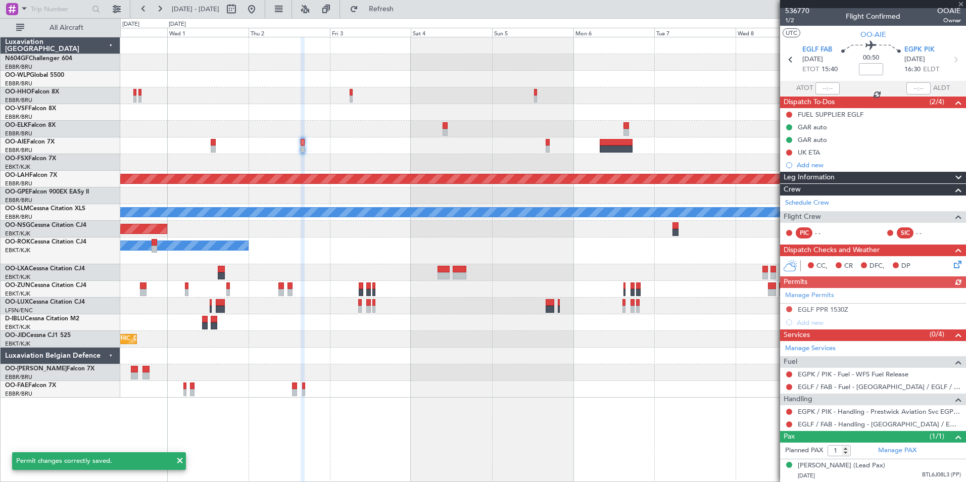
scroll to position [12, 0]
click at [835, 420] on link "EGLF / FAB - Handling - Farnborough Airport / EGLF / FAB" at bounding box center [878, 424] width 163 height 9
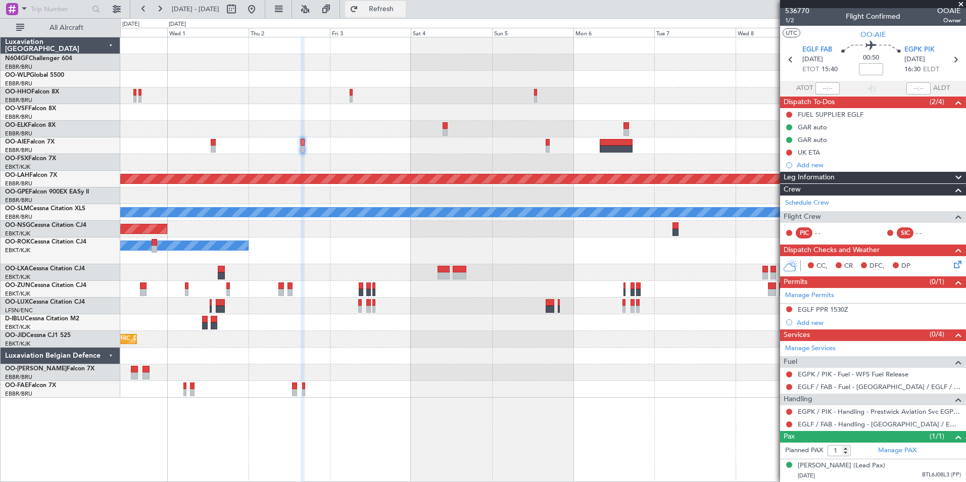
click at [387, 13] on button "Refresh" at bounding box center [375, 9] width 61 height 16
click at [789, 306] on button at bounding box center [789, 309] width 6 height 6
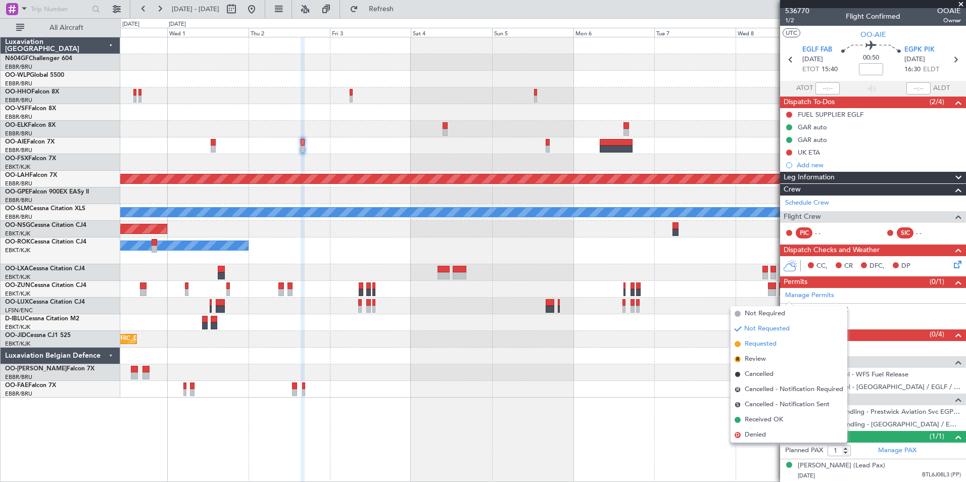
click at [779, 338] on li "Requested" at bounding box center [788, 343] width 117 height 15
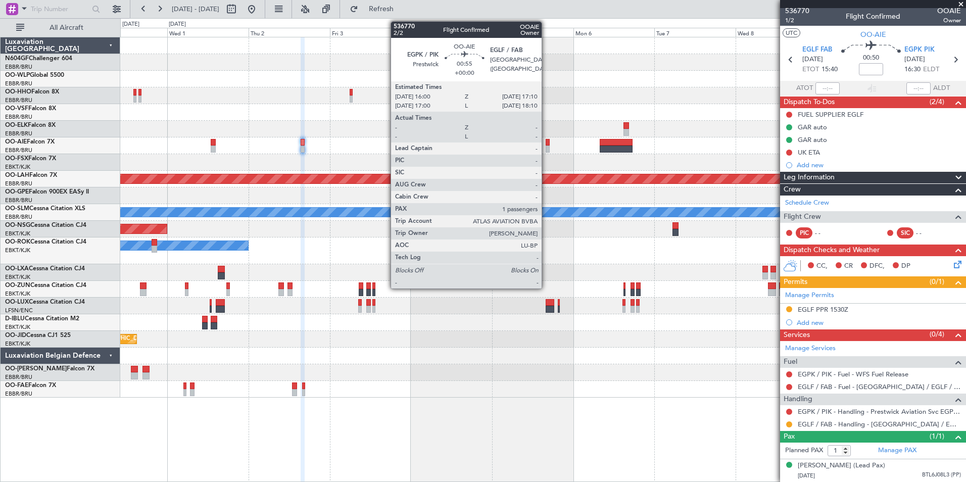
click at [546, 146] on div at bounding box center [547, 148] width 4 height 7
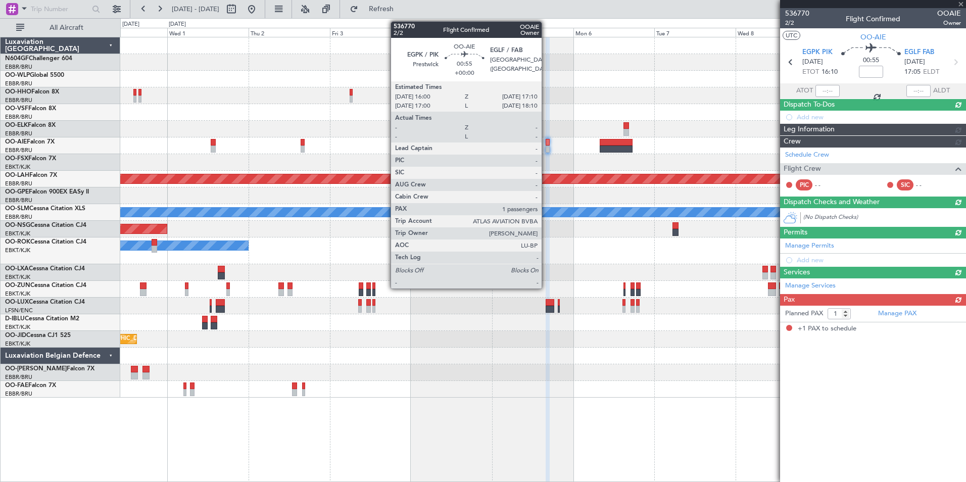
scroll to position [0, 0]
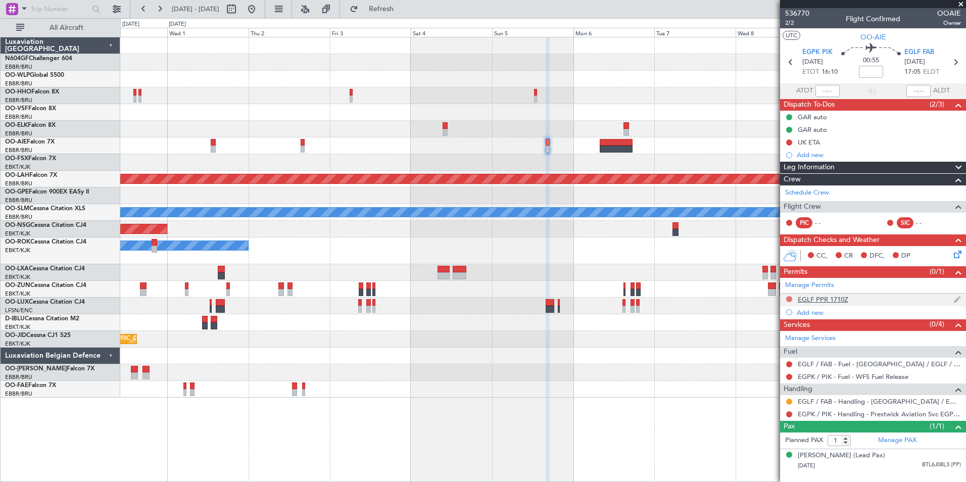
click at [788, 296] on button at bounding box center [789, 299] width 6 height 6
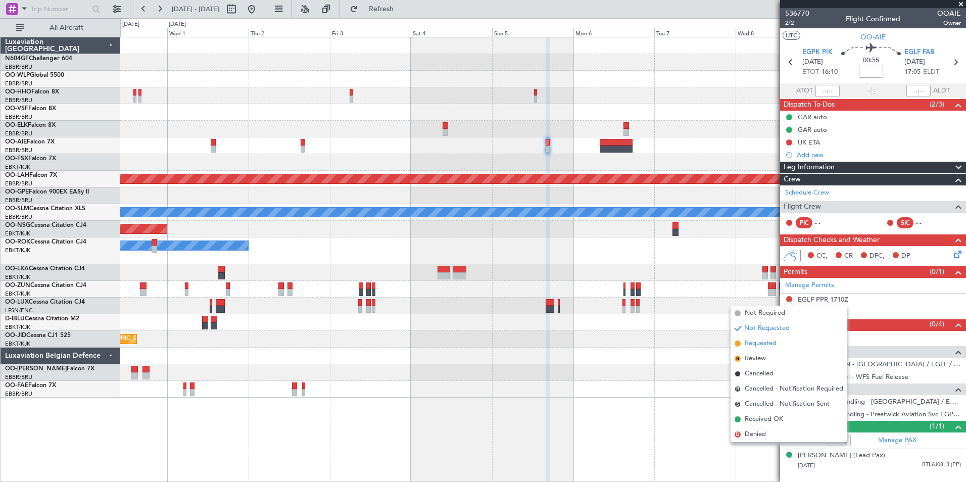
click at [768, 343] on span "Requested" at bounding box center [760, 343] width 32 height 10
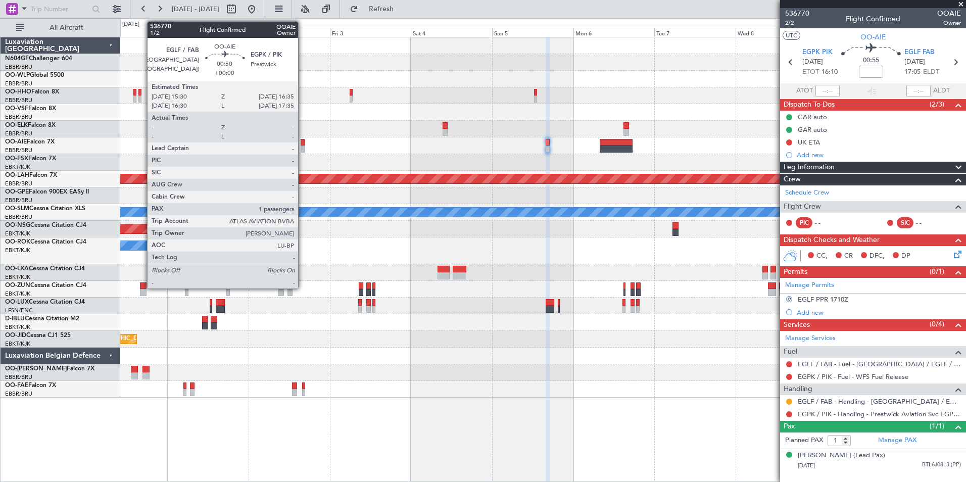
click at [303, 152] on div at bounding box center [303, 148] width 4 height 7
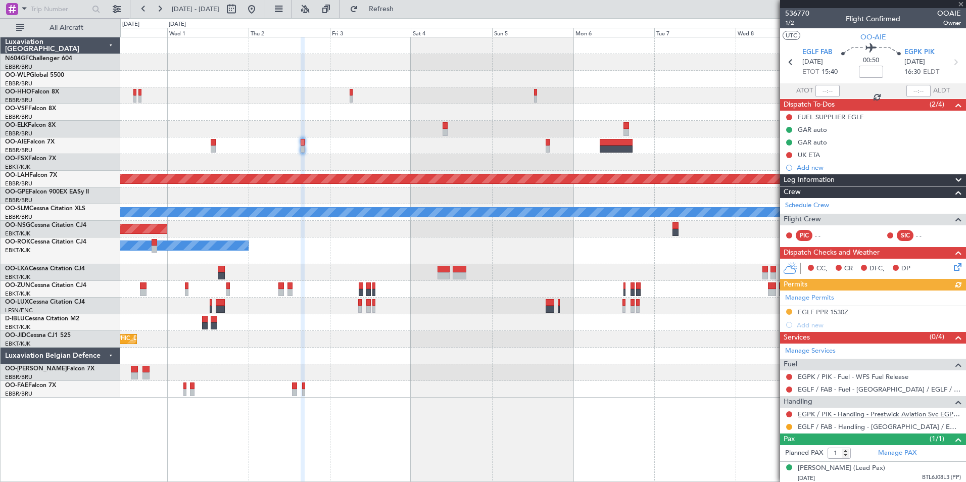
click at [831, 411] on link "EGPK / PIK - Handling - Prestwick Aviation Svc EGPK / PIK" at bounding box center [878, 414] width 163 height 9
click at [388, 12] on button "Refresh" at bounding box center [375, 9] width 61 height 16
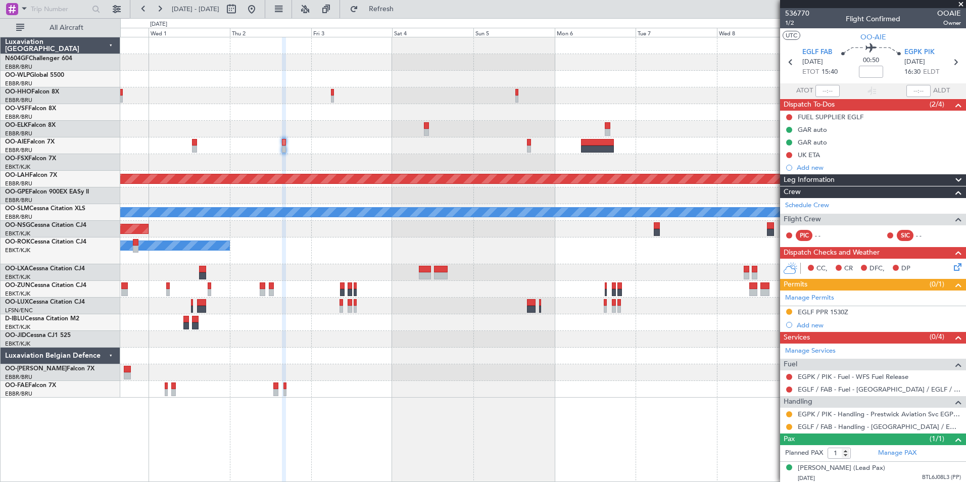
click at [341, 147] on div "Planned Maint [GEOGRAPHIC_DATA] ([GEOGRAPHIC_DATA])" at bounding box center [542, 145] width 845 height 17
click at [952, 267] on icon at bounding box center [956, 265] width 8 height 8
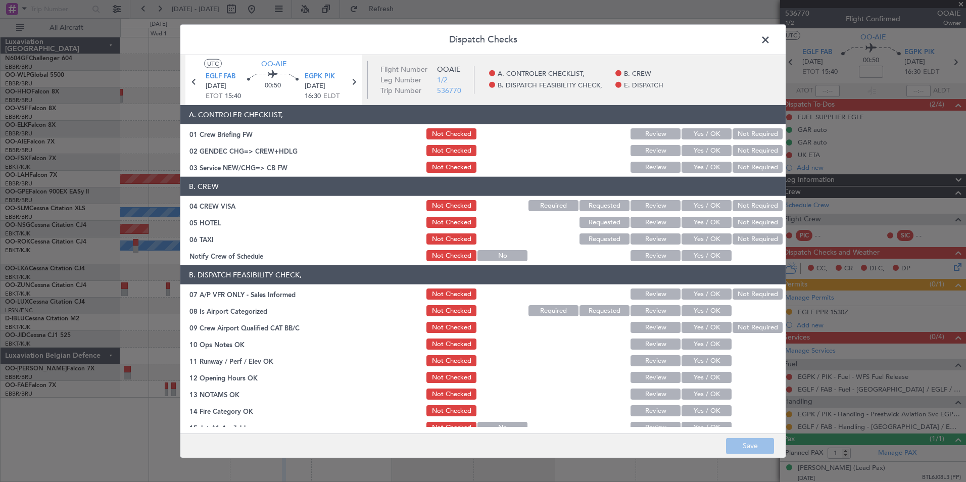
click at [700, 168] on button "Yes / OK" at bounding box center [706, 167] width 50 height 11
click at [739, 204] on button "Not Required" at bounding box center [757, 205] width 50 height 11
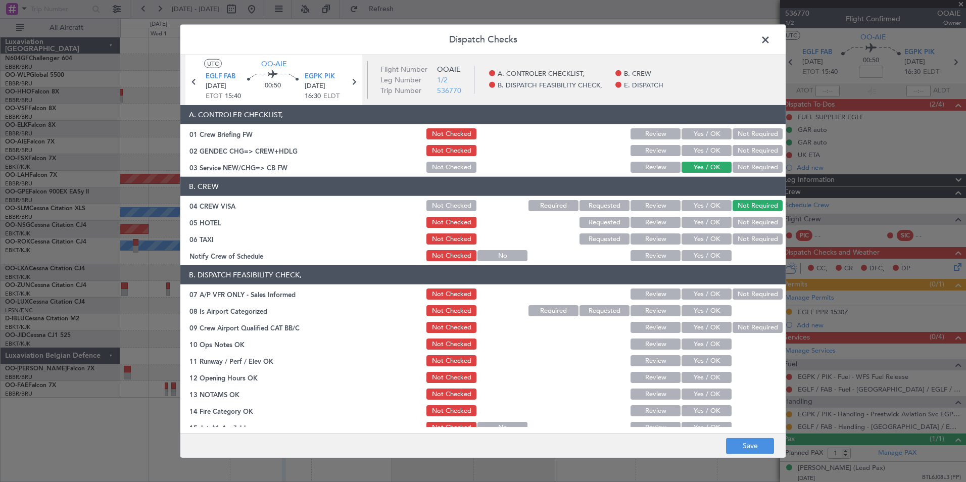
click at [740, 224] on button "Not Required" at bounding box center [757, 222] width 50 height 11
click at [736, 235] on button "Not Required" at bounding box center [757, 238] width 50 height 11
click at [700, 256] on button "Yes / OK" at bounding box center [706, 255] width 50 height 11
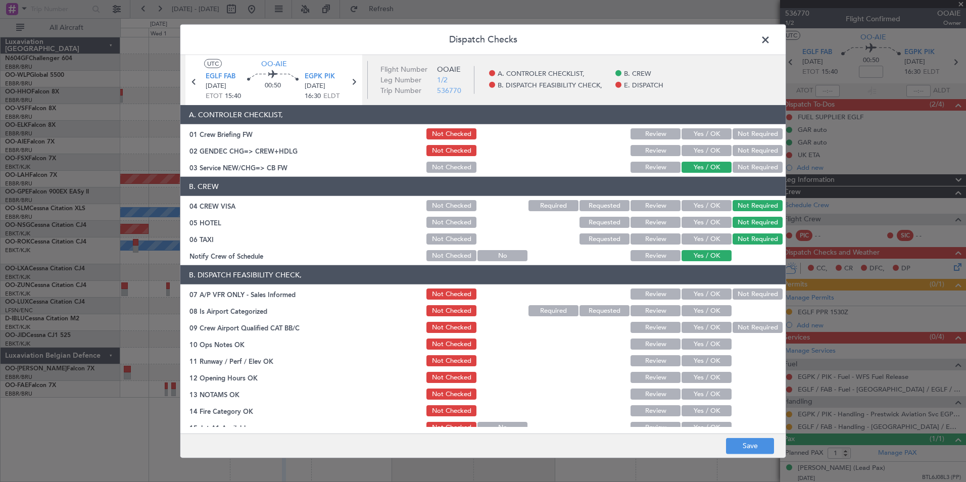
click at [737, 296] on button "Not Required" at bounding box center [757, 293] width 50 height 11
click at [715, 311] on button "Yes / OK" at bounding box center [706, 310] width 50 height 11
click at [747, 326] on button "Not Required" at bounding box center [757, 327] width 50 height 11
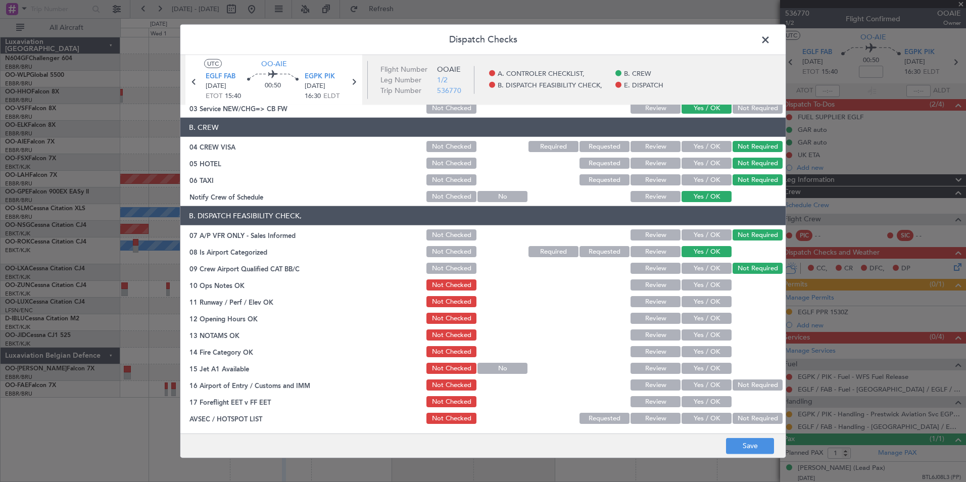
scroll to position [101, 0]
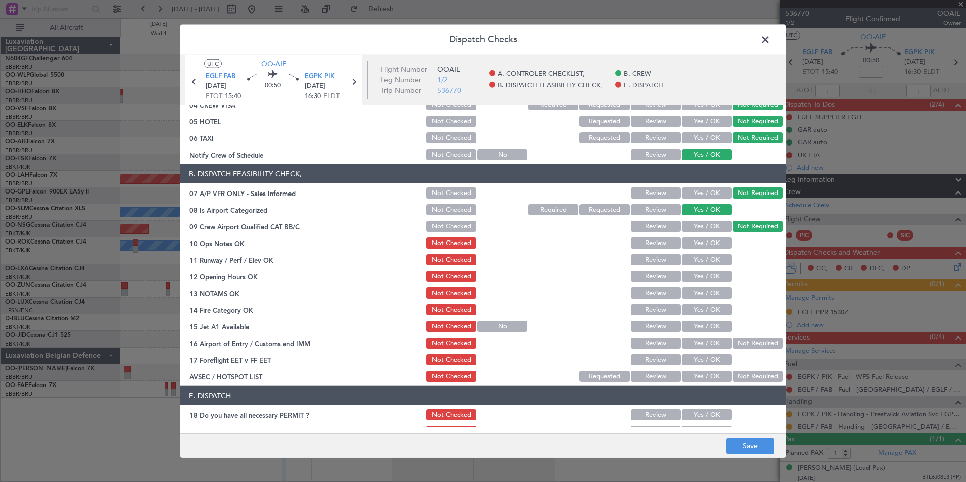
click at [705, 245] on button "Yes / OK" at bounding box center [706, 242] width 50 height 11
click at [702, 258] on button "Yes / OK" at bounding box center [706, 259] width 50 height 11
click at [702, 277] on button "Yes / OK" at bounding box center [706, 276] width 50 height 11
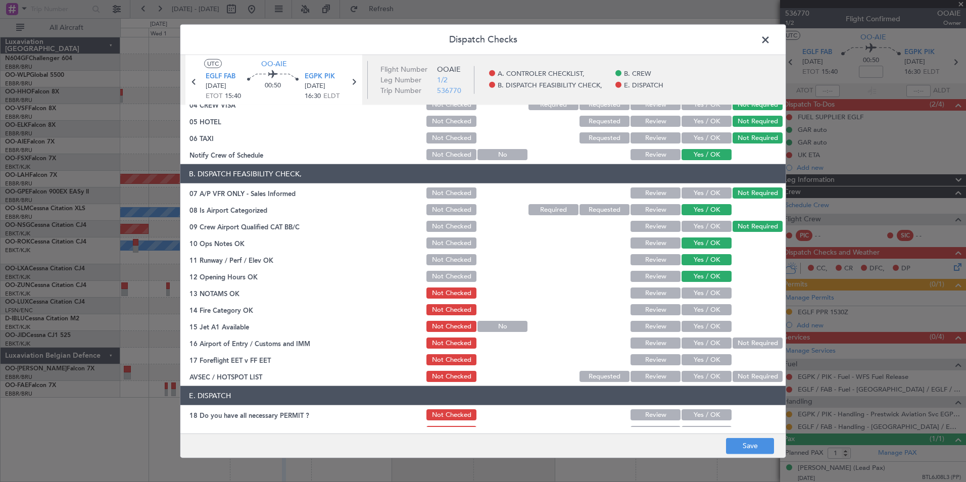
click at [704, 294] on button "Yes / OK" at bounding box center [706, 292] width 50 height 11
click at [707, 317] on section "B. DISPATCH FEASIBILITY CHECK, 07 A/P VFR ONLY - Sales Informed Not Checked Rev…" at bounding box center [482, 273] width 605 height 219
drag, startPoint x: 707, startPoint y: 317, endPoint x: 706, endPoint y: 311, distance: 5.6
click at [706, 311] on button "Yes / OK" at bounding box center [706, 309] width 50 height 11
click at [707, 325] on button "Yes / OK" at bounding box center [706, 326] width 50 height 11
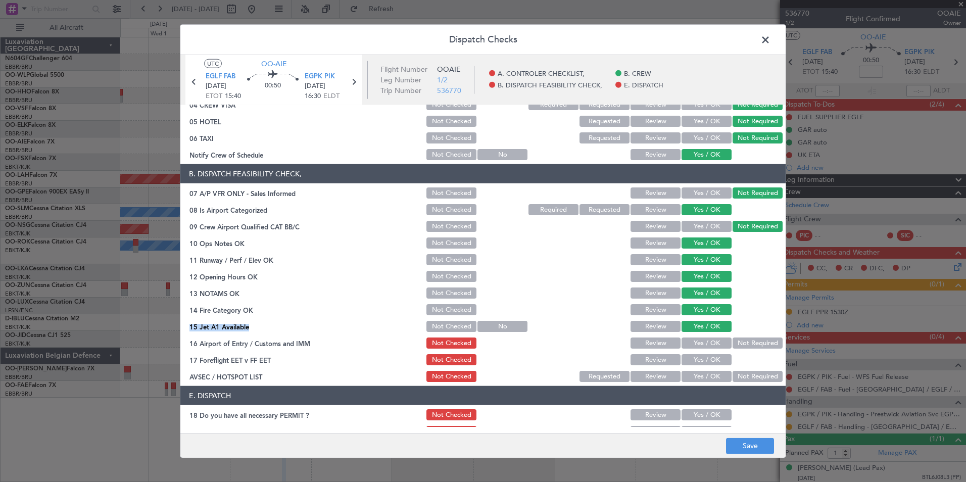
click at [738, 341] on button "Not Required" at bounding box center [757, 342] width 50 height 11
click at [708, 376] on button "Yes / OK" at bounding box center [706, 376] width 50 height 11
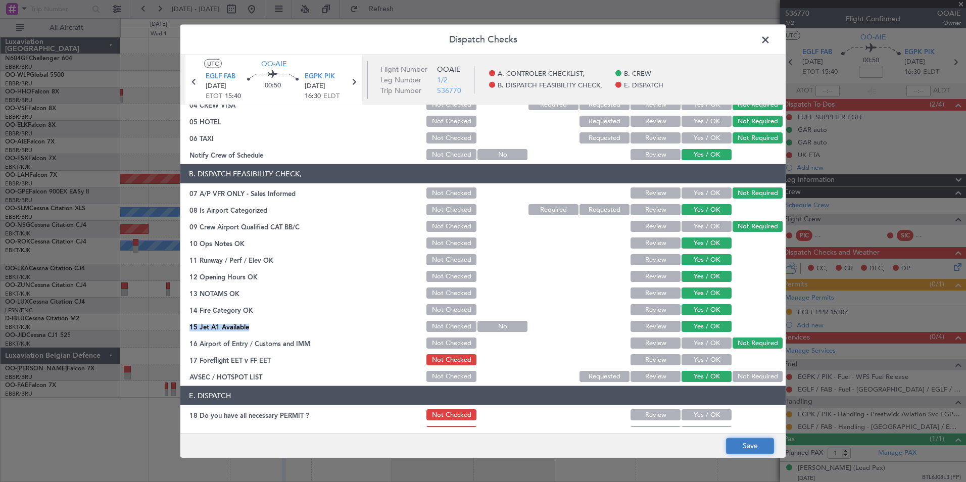
click at [741, 451] on button "Save" at bounding box center [750, 445] width 48 height 16
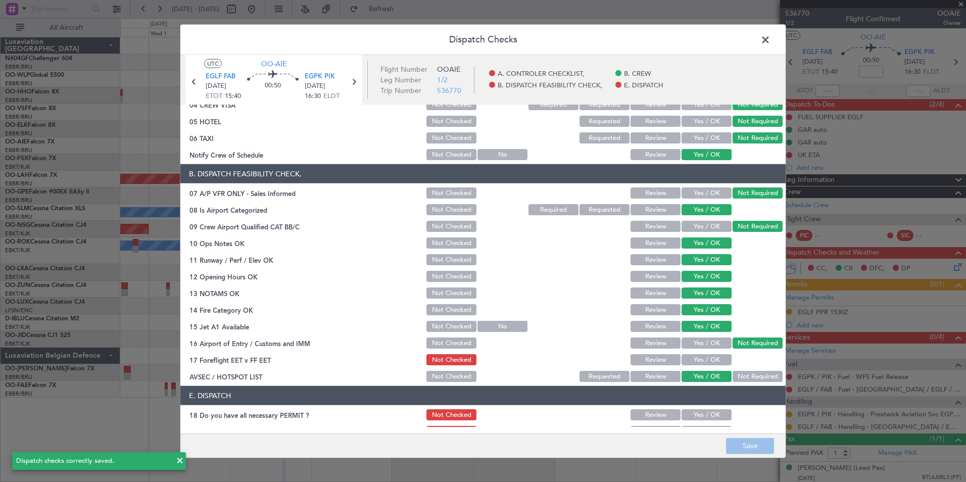
click at [770, 40] on span at bounding box center [770, 42] width 0 height 20
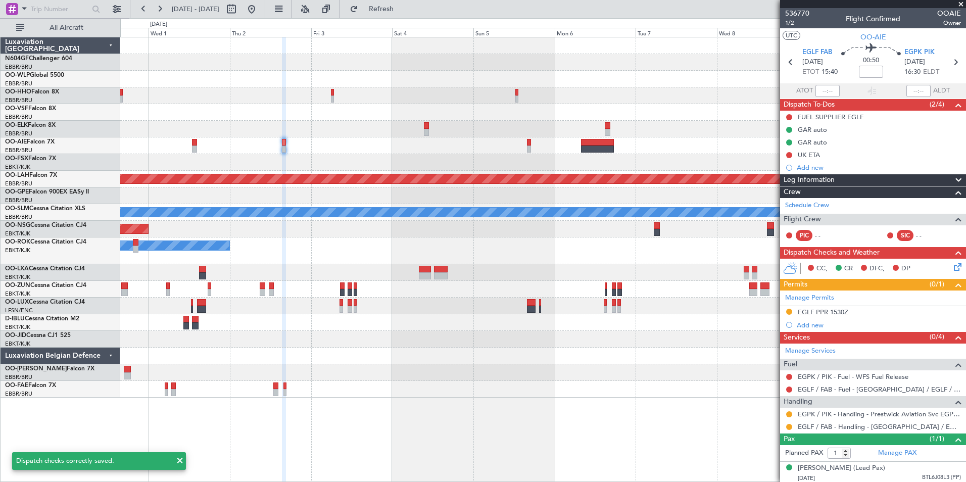
scroll to position [12, 0]
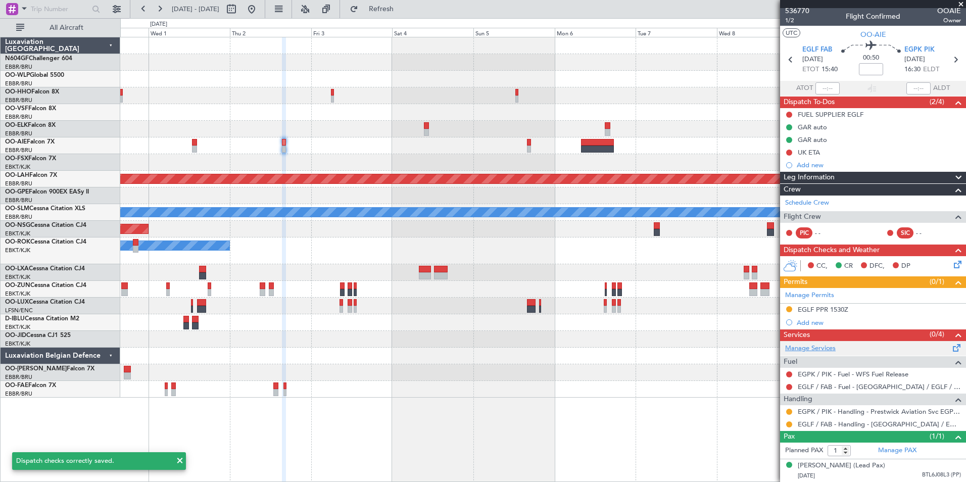
click at [800, 343] on link "Manage Services" at bounding box center [810, 348] width 51 height 10
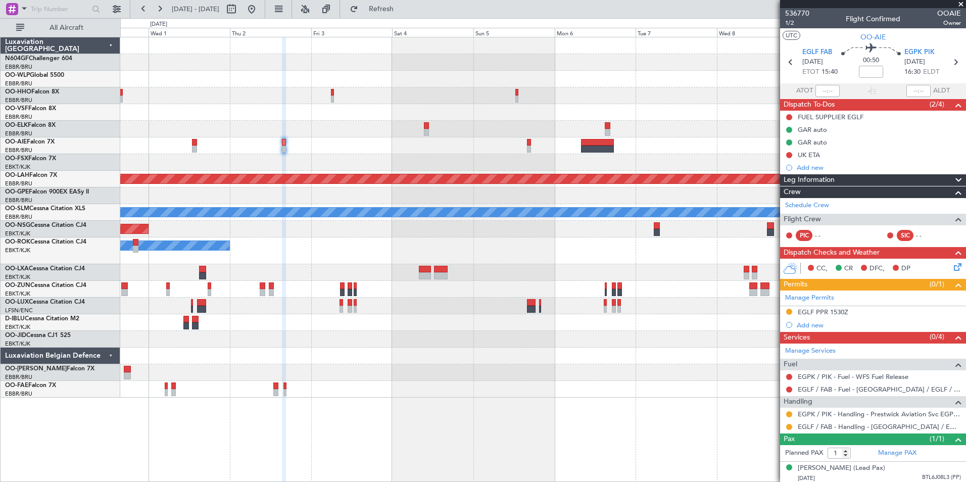
scroll to position [12, 0]
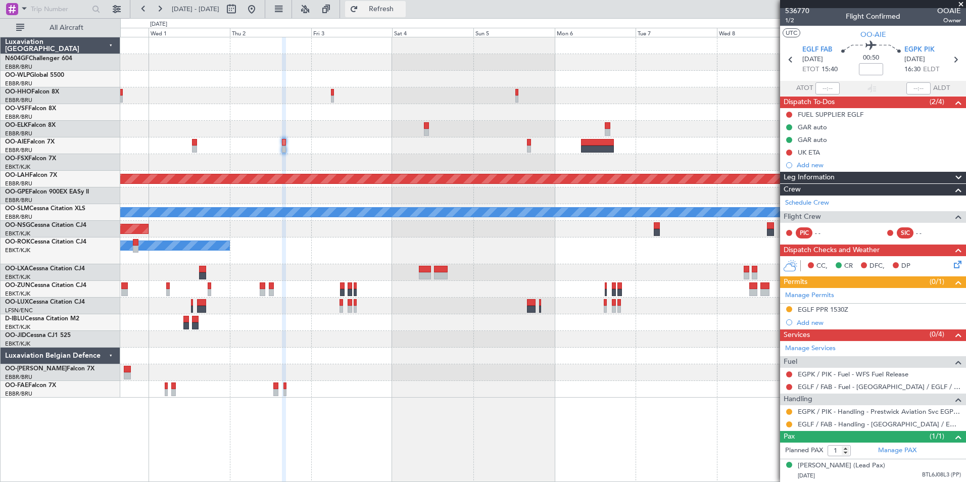
click at [395, 12] on span "Refresh" at bounding box center [381, 9] width 42 height 7
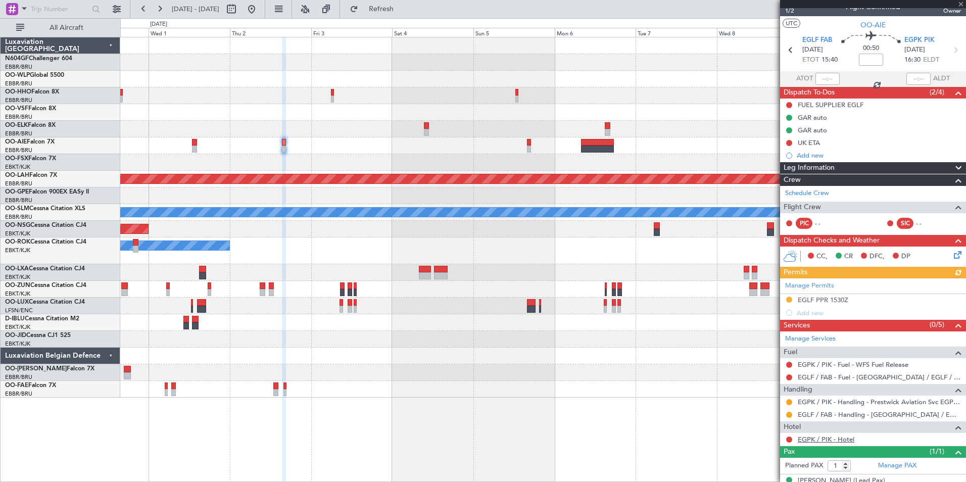
click at [814, 436] on link "EGPK / PIK - Hotel" at bounding box center [825, 439] width 57 height 9
click at [398, 11] on span "Refresh" at bounding box center [381, 9] width 42 height 7
click at [955, 249] on icon at bounding box center [956, 253] width 8 height 8
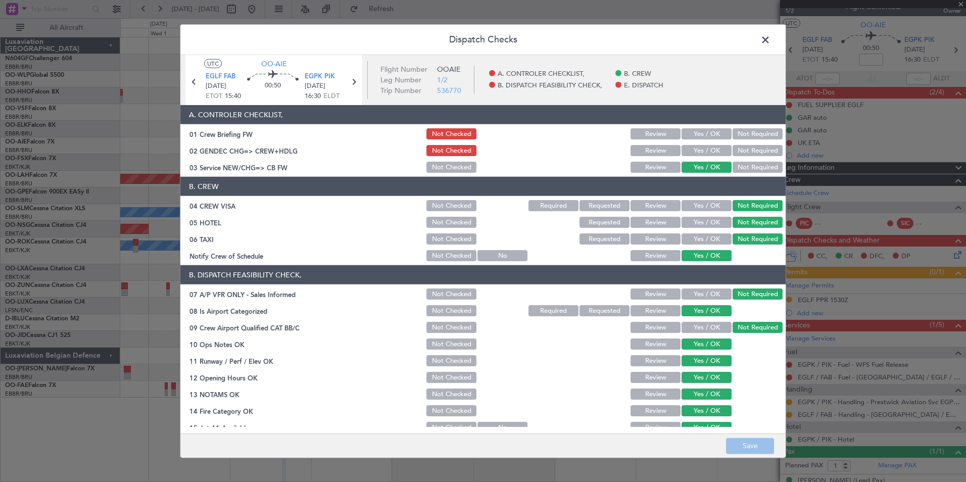
scroll to position [148, 0]
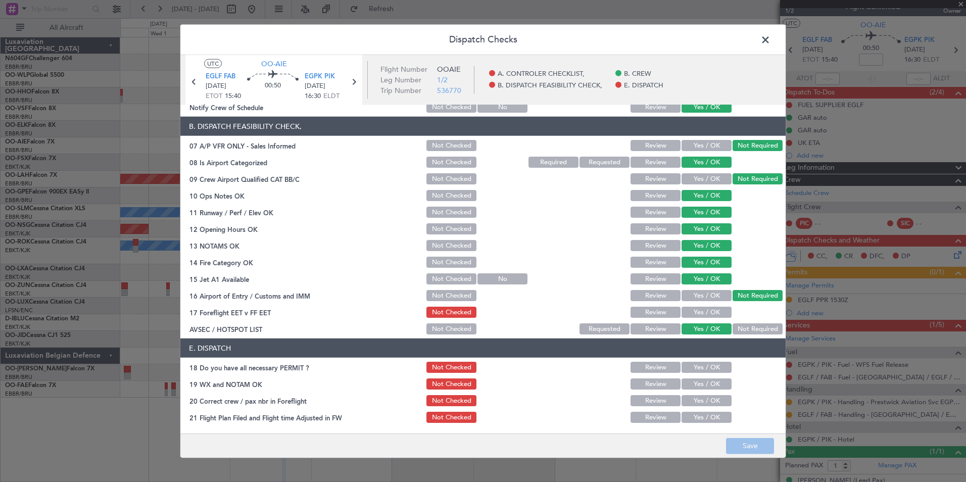
click at [770, 38] on span at bounding box center [770, 42] width 0 height 20
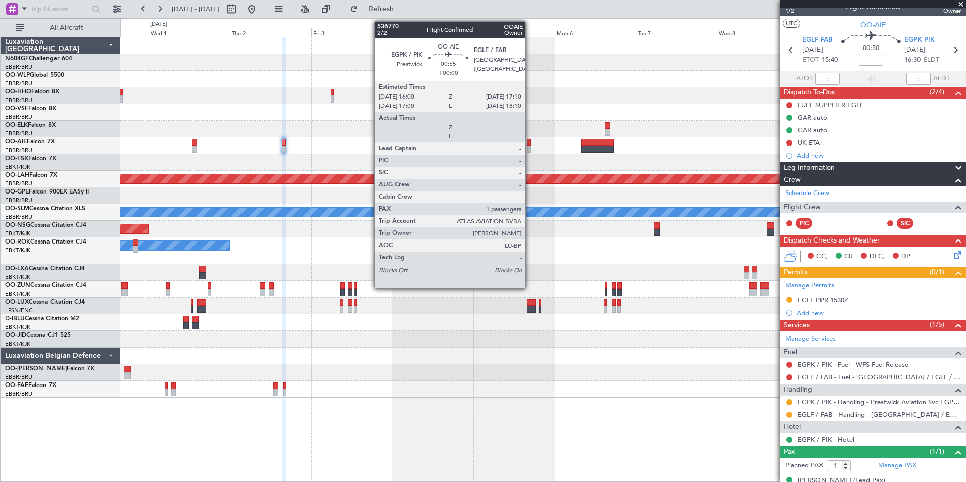
click at [530, 144] on div at bounding box center [529, 142] width 4 height 7
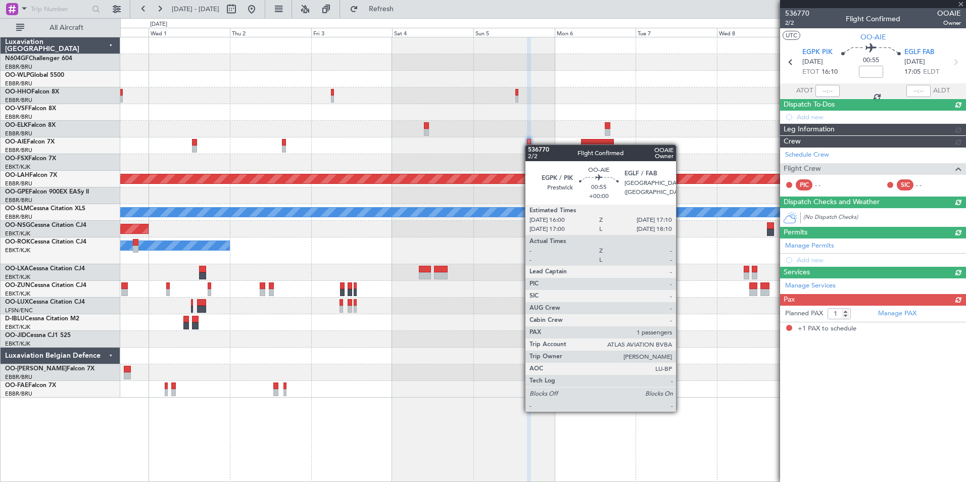
scroll to position [0, 0]
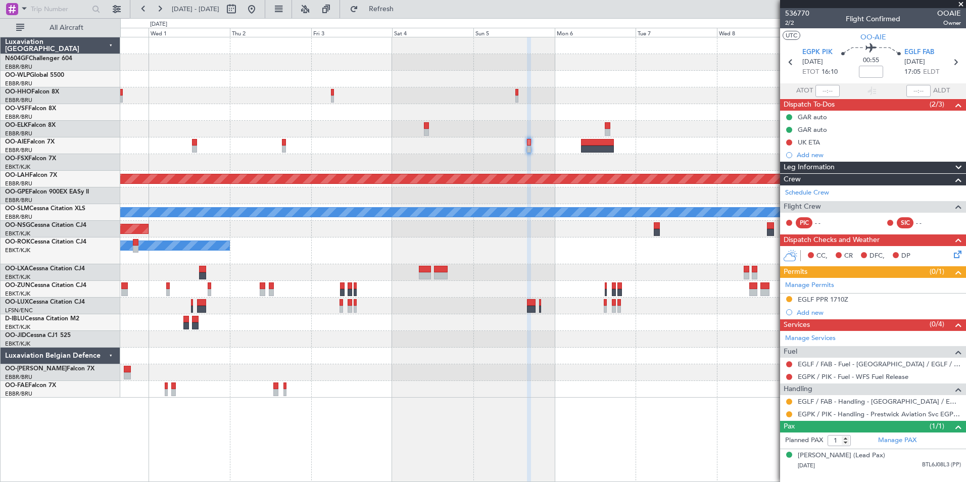
click at [956, 250] on icon at bounding box center [956, 252] width 8 height 8
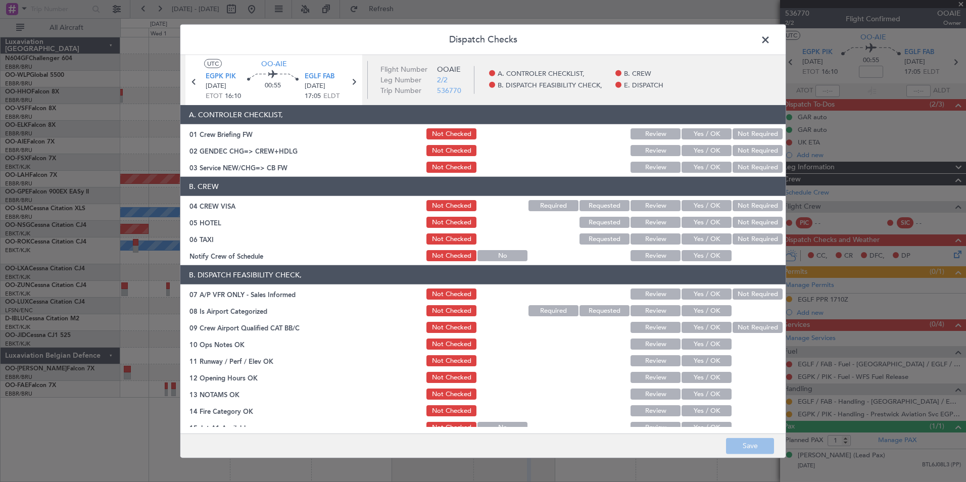
click at [695, 169] on button "Yes / OK" at bounding box center [706, 167] width 50 height 11
click at [747, 209] on button "Not Required" at bounding box center [757, 205] width 50 height 11
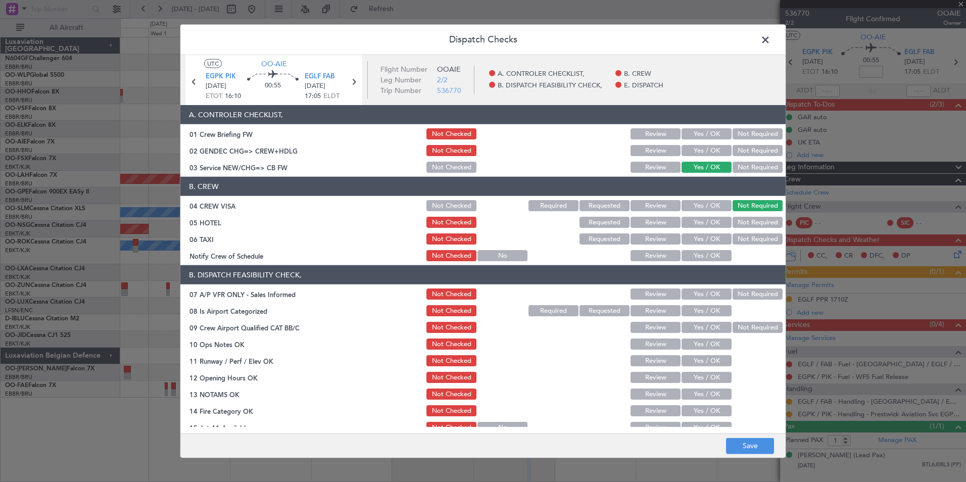
click at [745, 222] on button "Not Required" at bounding box center [757, 222] width 50 height 11
click at [743, 233] on div "Not Required" at bounding box center [756, 239] width 51 height 14
drag, startPoint x: 738, startPoint y: 238, endPoint x: 733, endPoint y: 240, distance: 5.4
click at [735, 238] on button "Not Required" at bounding box center [757, 238] width 50 height 11
click at [706, 249] on div "Yes / OK" at bounding box center [705, 255] width 51 height 14
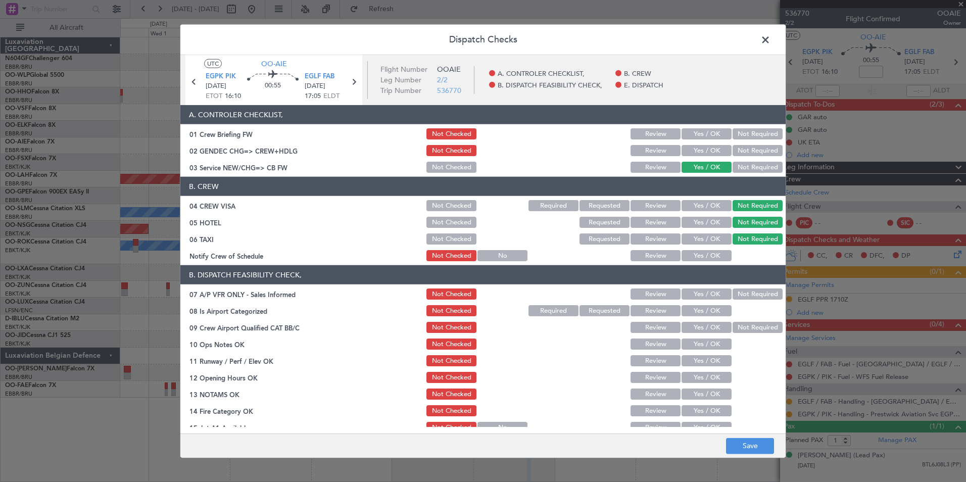
click at [704, 254] on button "Yes / OK" at bounding box center [706, 255] width 50 height 11
drag, startPoint x: 738, startPoint y: 292, endPoint x: 732, endPoint y: 295, distance: 6.1
click at [738, 293] on button "Not Required" at bounding box center [757, 293] width 50 height 11
click at [700, 307] on button "Yes / OK" at bounding box center [706, 310] width 50 height 11
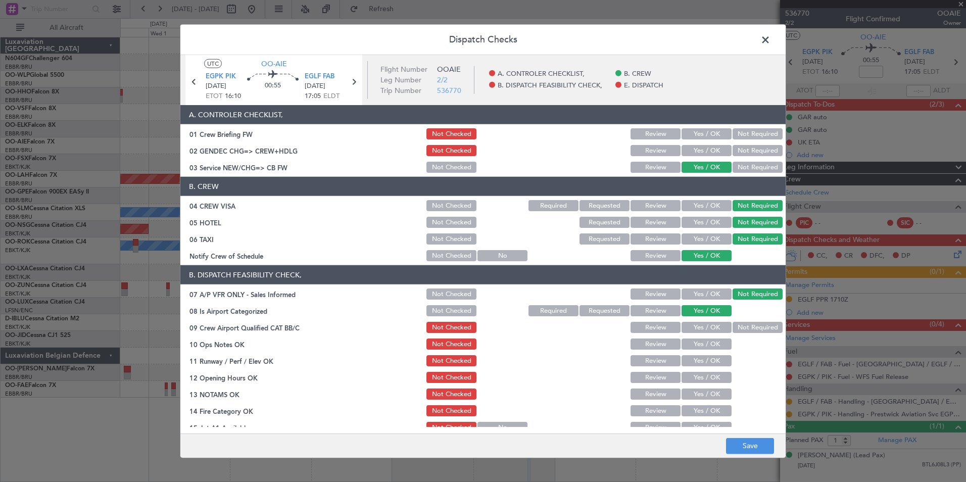
click at [742, 320] on section "B. DISPATCH FEASIBILITY CHECK, 07 A/P VFR ONLY - Sales Informed Not Checked Rev…" at bounding box center [482, 374] width 605 height 219
click at [743, 324] on button "Not Required" at bounding box center [757, 327] width 50 height 11
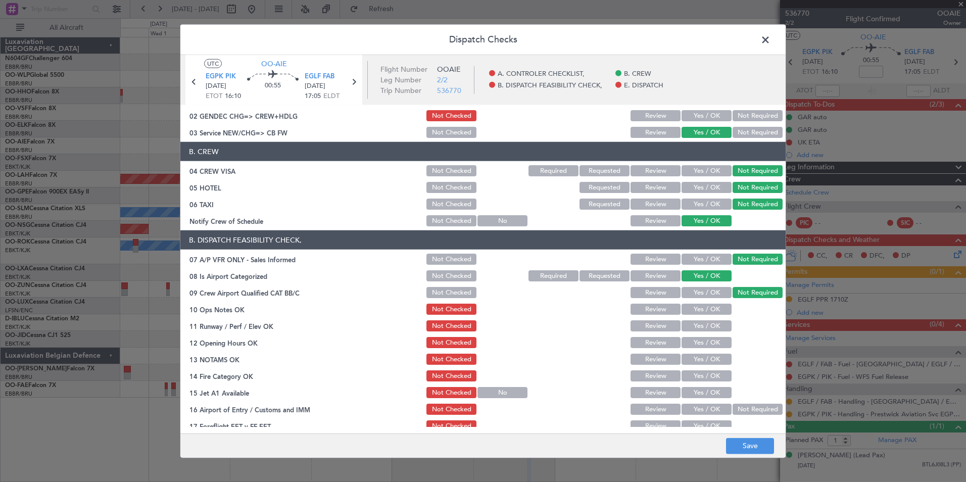
scroll to position [51, 0]
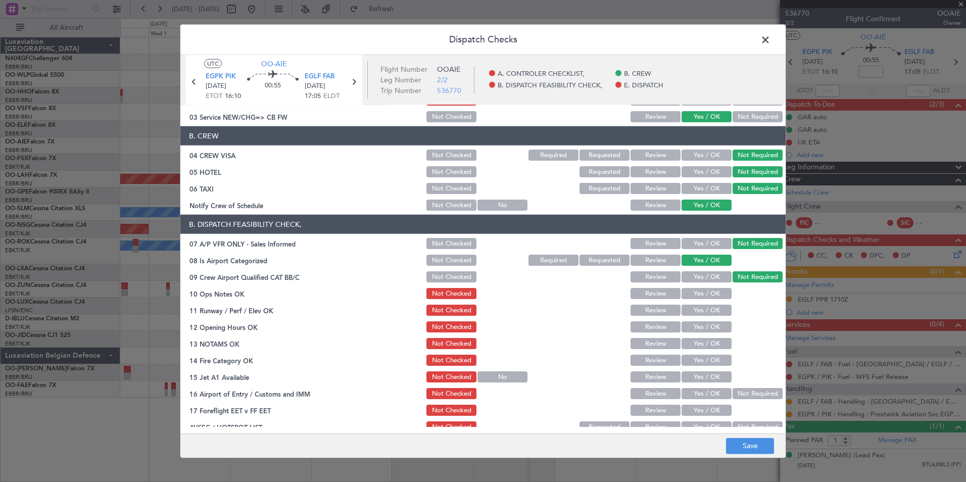
click at [707, 295] on button "Yes / OK" at bounding box center [706, 293] width 50 height 11
click at [707, 313] on button "Yes / OK" at bounding box center [706, 310] width 50 height 11
click at [708, 327] on button "Yes / OK" at bounding box center [706, 326] width 50 height 11
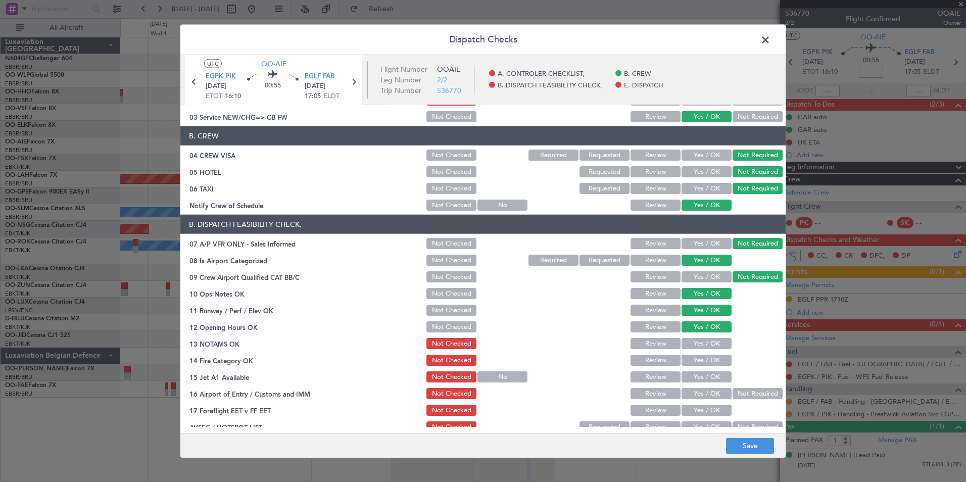
click at [710, 339] on button "Yes / OK" at bounding box center [706, 343] width 50 height 11
drag, startPoint x: 694, startPoint y: 356, endPoint x: 699, endPoint y: 368, distance: 12.9
click at [694, 356] on button "Yes / OK" at bounding box center [706, 360] width 50 height 11
click at [713, 376] on button "Yes / OK" at bounding box center [706, 376] width 50 height 11
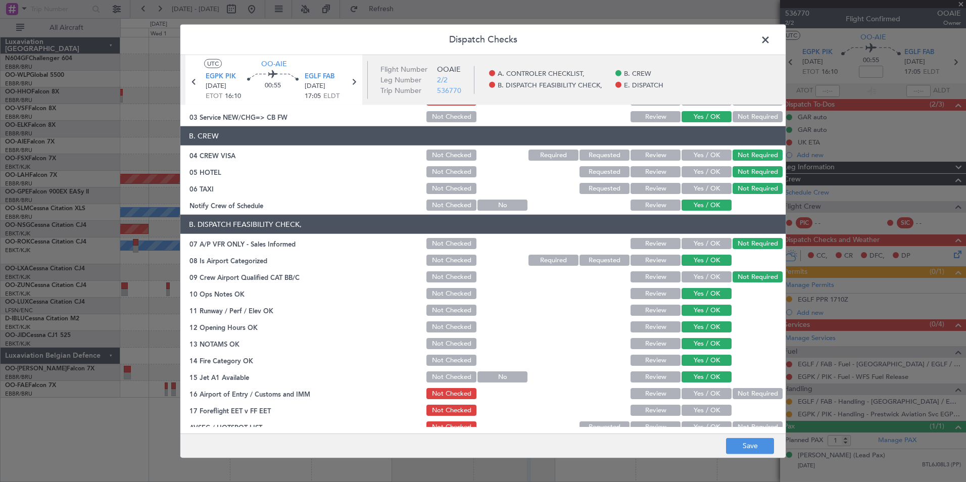
click at [738, 395] on button "Not Required" at bounding box center [757, 393] width 50 height 11
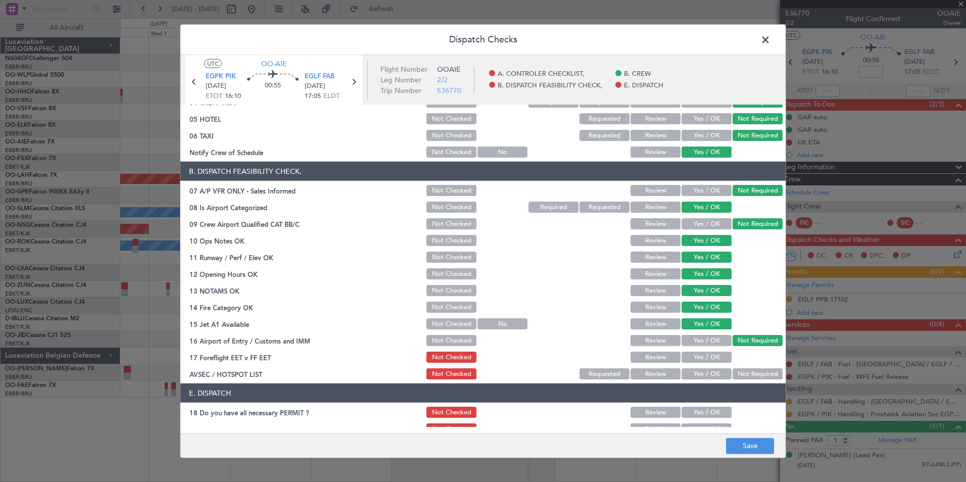
scroll to position [148, 0]
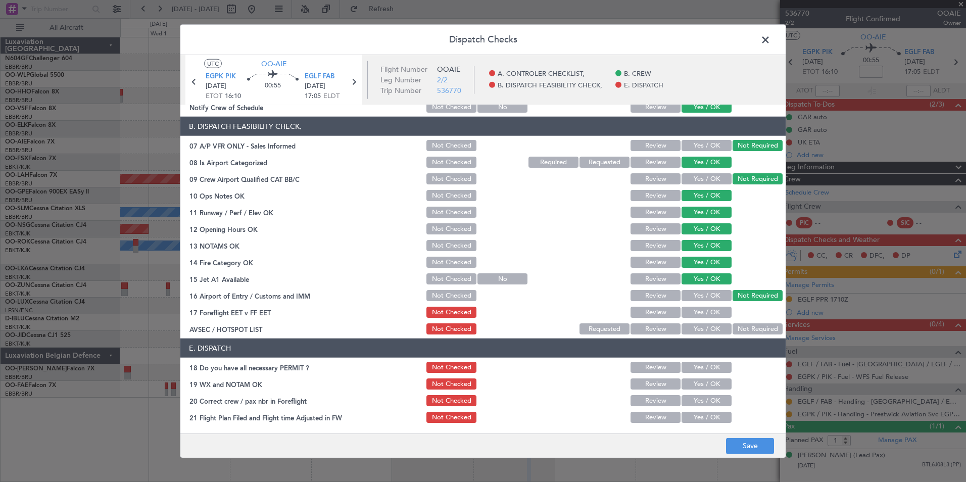
click at [700, 307] on button "Yes / OK" at bounding box center [706, 312] width 50 height 11
click at [447, 313] on button "Not Checked" at bounding box center [451, 312] width 50 height 11
click at [708, 333] on button "Yes / OK" at bounding box center [706, 328] width 50 height 11
click at [762, 444] on button "Save" at bounding box center [750, 445] width 48 height 16
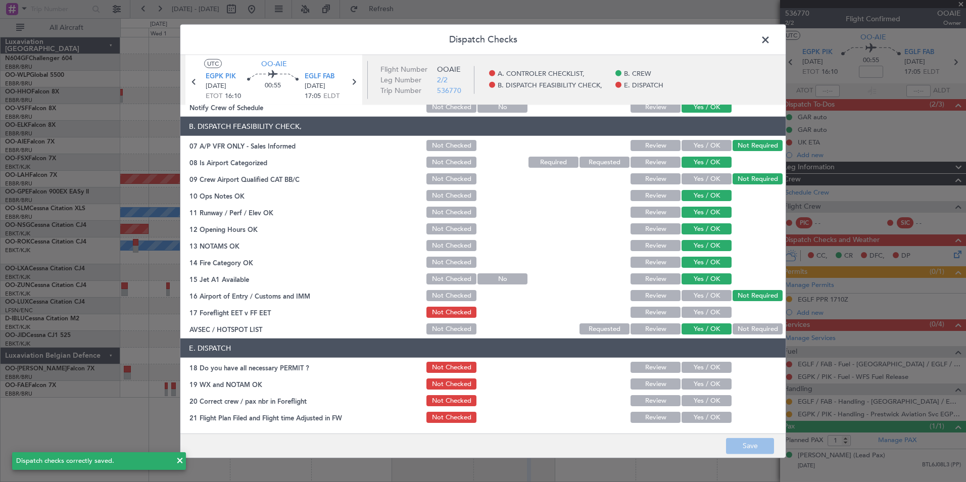
click at [770, 40] on span at bounding box center [770, 42] width 0 height 20
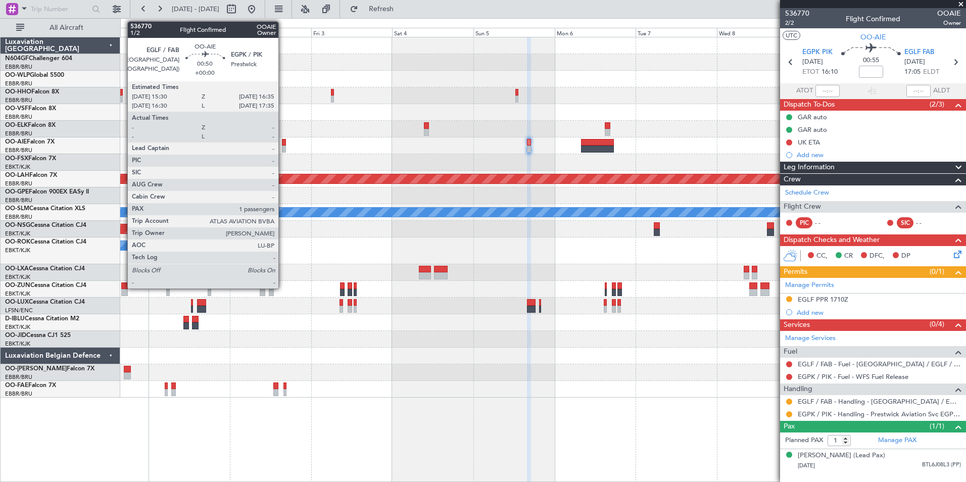
click at [283, 147] on div at bounding box center [284, 148] width 4 height 7
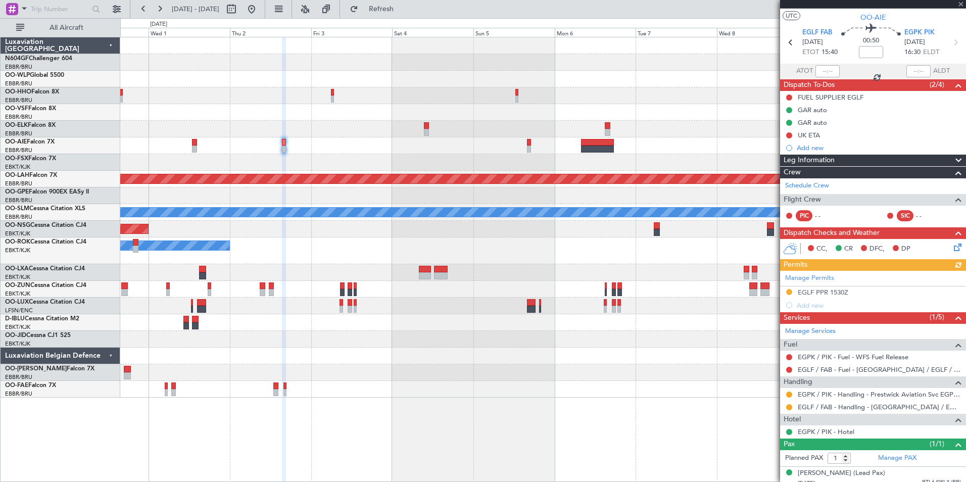
scroll to position [37, 0]
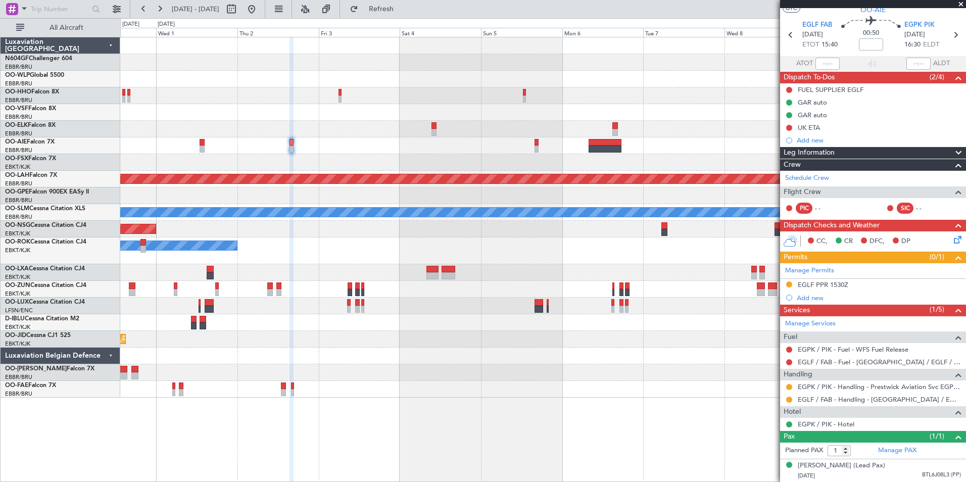
click at [517, 254] on div "Owner [GEOGRAPHIC_DATA]-[GEOGRAPHIC_DATA]" at bounding box center [542, 250] width 845 height 27
click at [791, 384] on button at bounding box center [789, 387] width 6 height 6
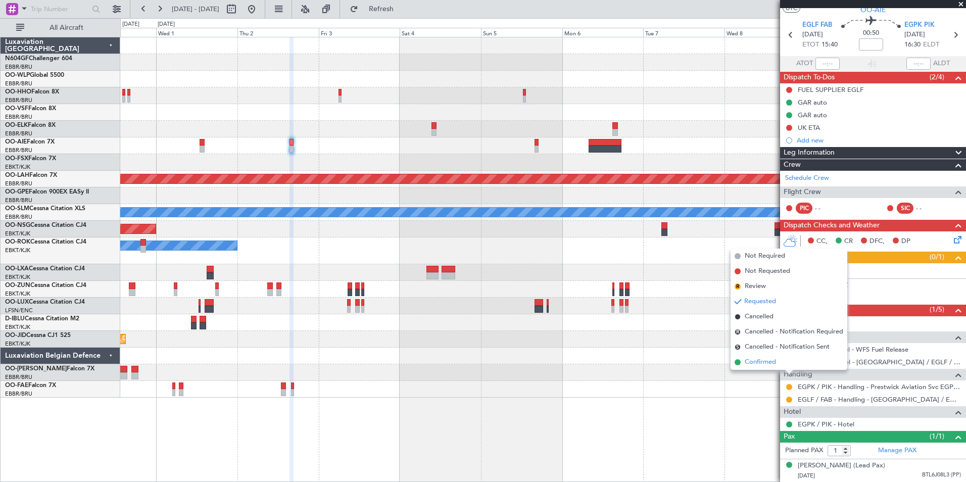
click at [755, 365] on span "Confirmed" at bounding box center [759, 362] width 31 height 10
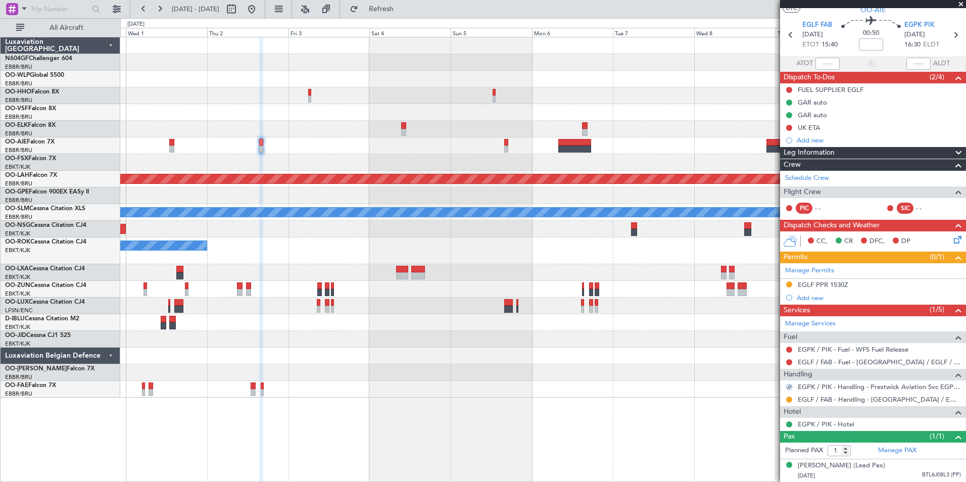
click at [413, 147] on div "Planned Maint [GEOGRAPHIC_DATA] ([GEOGRAPHIC_DATA])" at bounding box center [542, 145] width 845 height 17
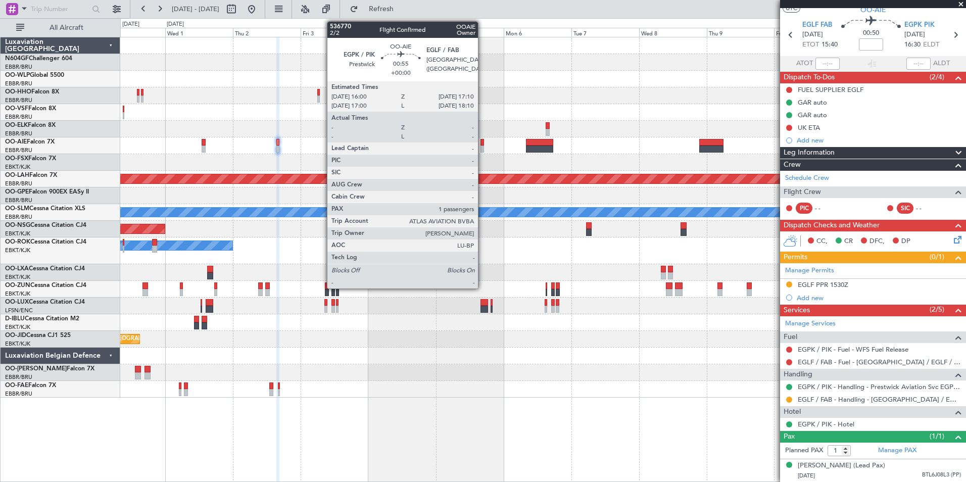
click at [482, 142] on div at bounding box center [482, 142] width 4 height 7
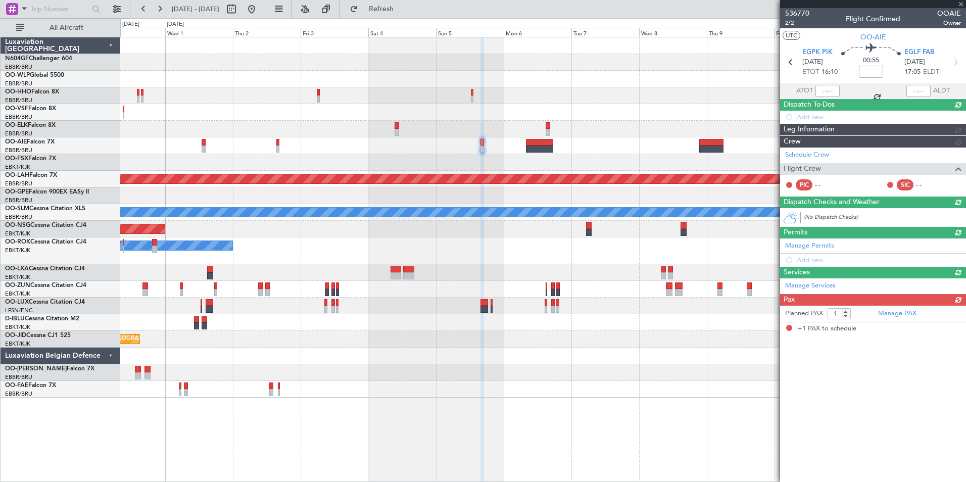
scroll to position [0, 0]
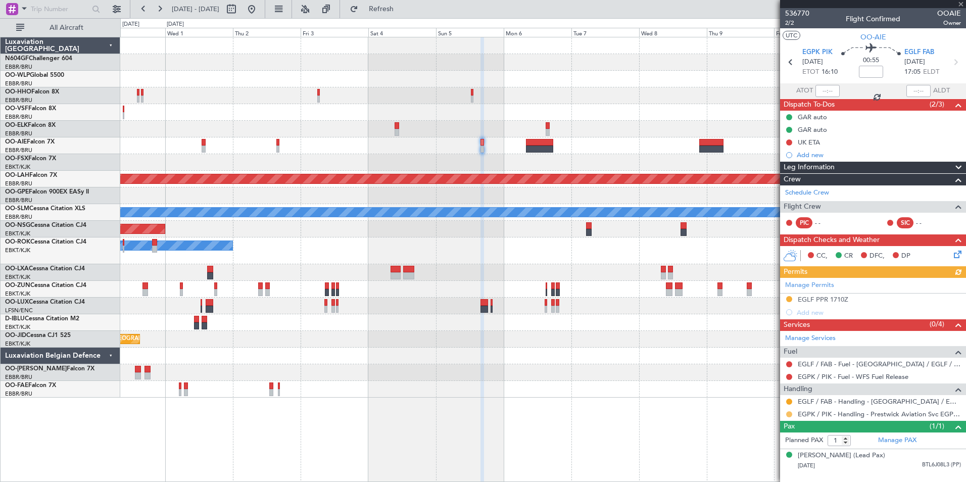
click at [789, 414] on button at bounding box center [789, 414] width 6 height 6
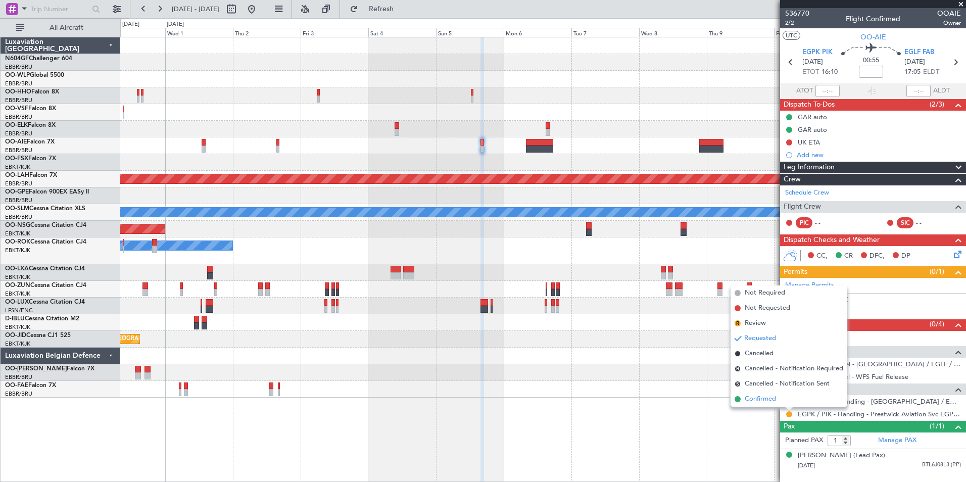
click at [756, 397] on span "Confirmed" at bounding box center [759, 399] width 31 height 10
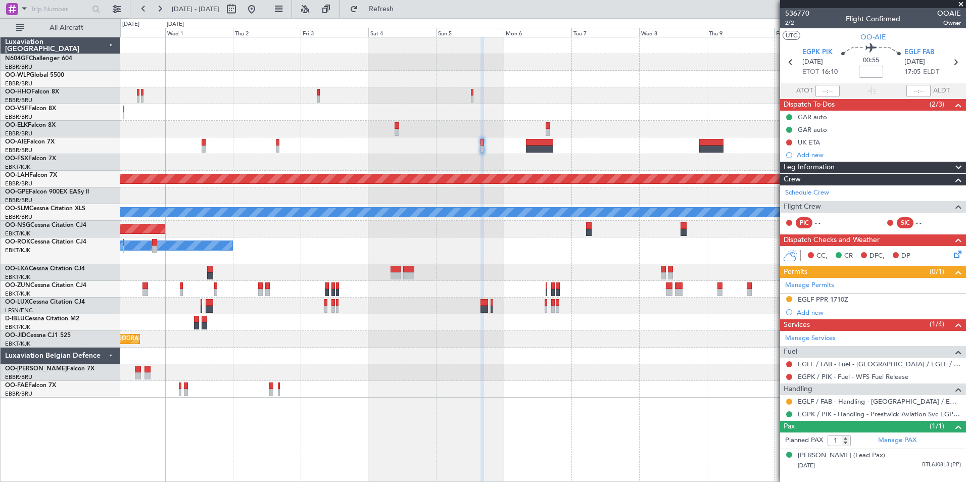
click at [606, 305] on div "Planned Maint [GEOGRAPHIC_DATA] ([GEOGRAPHIC_DATA] National)" at bounding box center [542, 305] width 845 height 17
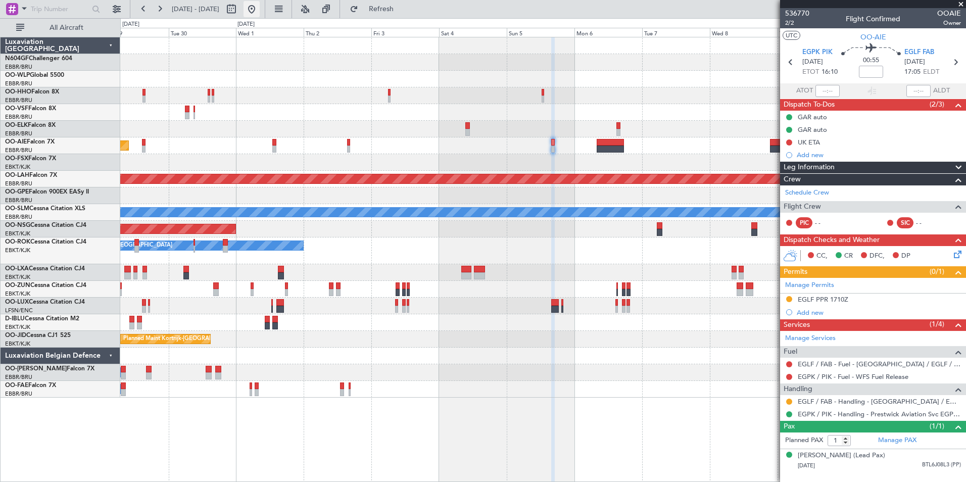
click at [260, 16] on button at bounding box center [251, 9] width 16 height 16
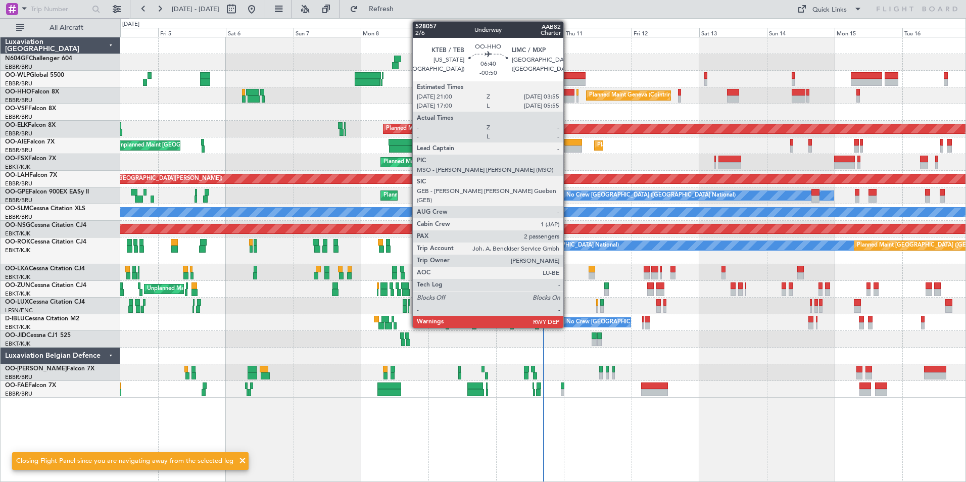
click at [568, 93] on div at bounding box center [565, 92] width 20 height 7
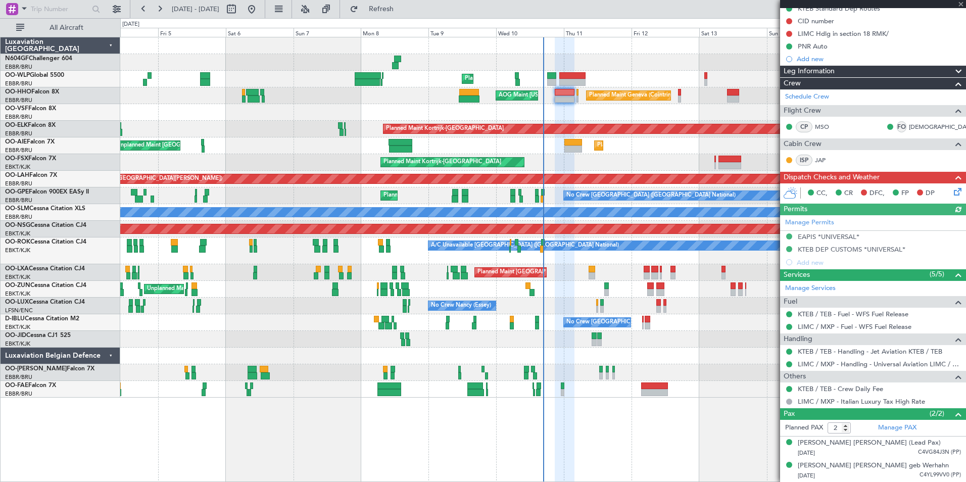
scroll to position [118, 0]
click at [952, 186] on icon at bounding box center [956, 190] width 8 height 8
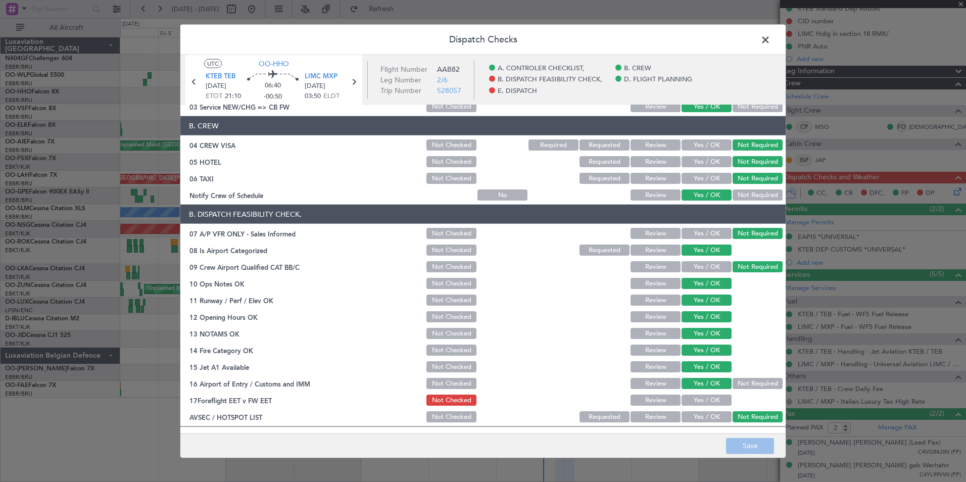
scroll to position [0, 0]
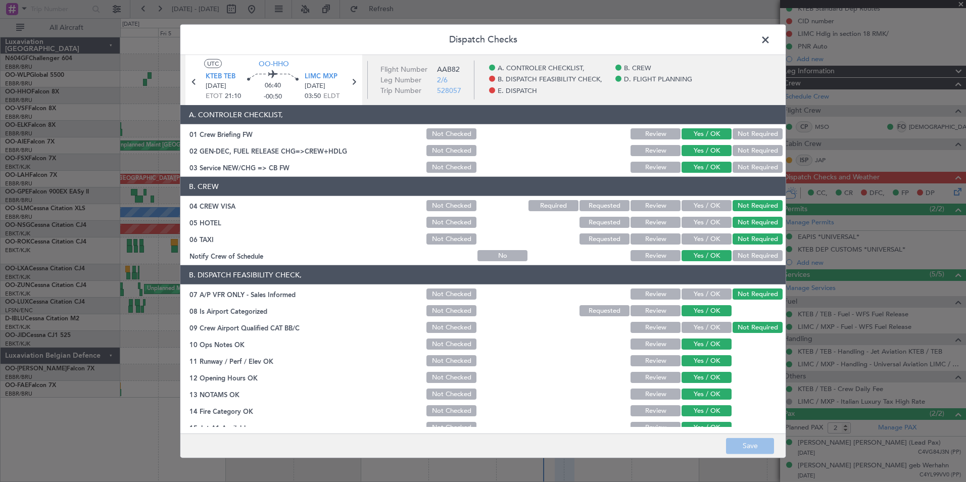
click at [770, 32] on span at bounding box center [770, 42] width 0 height 20
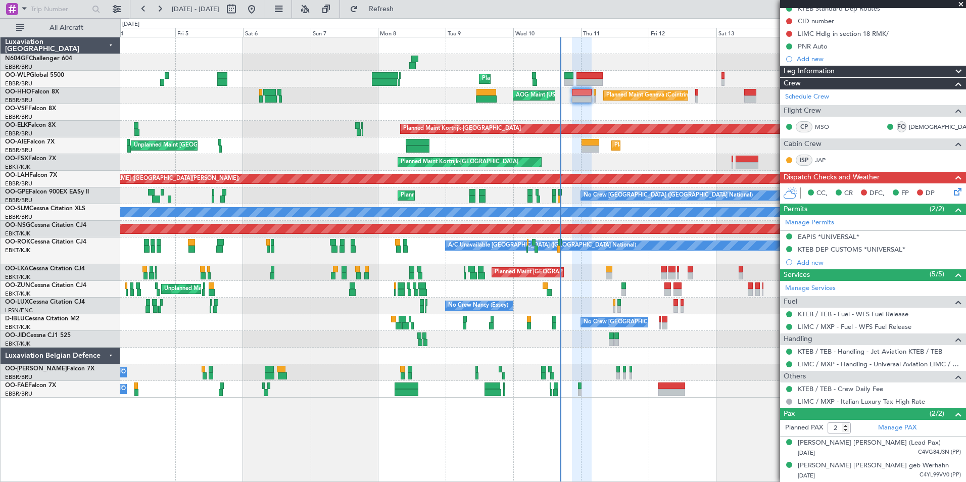
click at [561, 102] on div "Planned Maint Geneva (Cointrin) AOG Maint [US_STATE] ([GEOGRAPHIC_DATA])" at bounding box center [542, 95] width 845 height 17
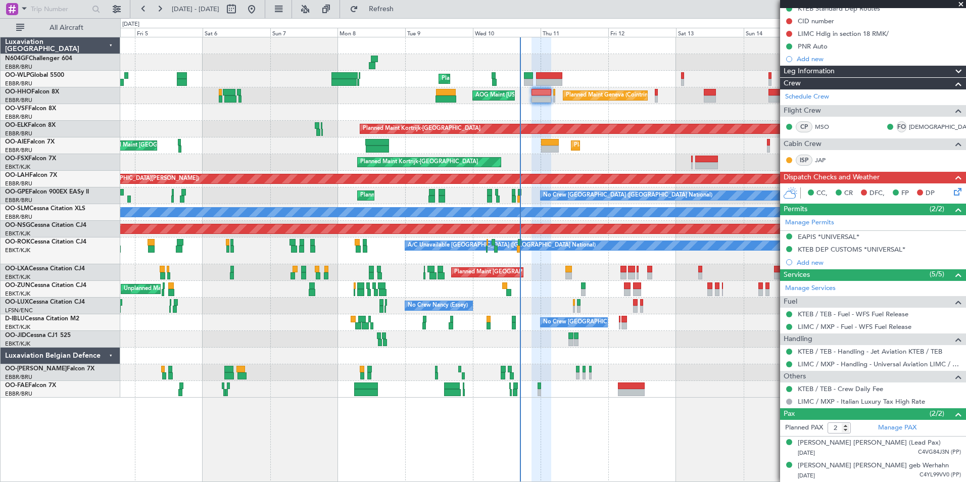
click at [528, 110] on div at bounding box center [542, 112] width 845 height 17
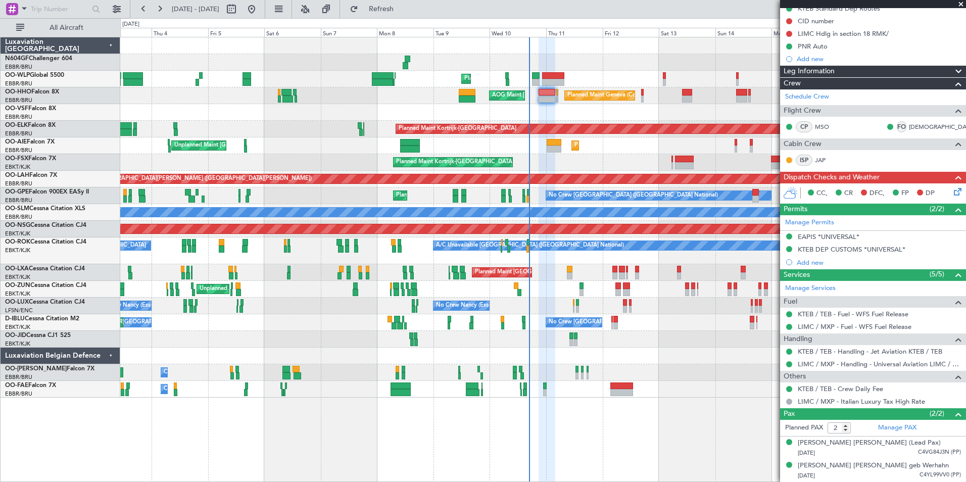
click at [591, 155] on div "Planned Maint Kortrijk-[GEOGRAPHIC_DATA]" at bounding box center [542, 162] width 845 height 17
click at [620, 155] on div "Planned Maint Kortrijk-[GEOGRAPHIC_DATA]" at bounding box center [542, 162] width 845 height 17
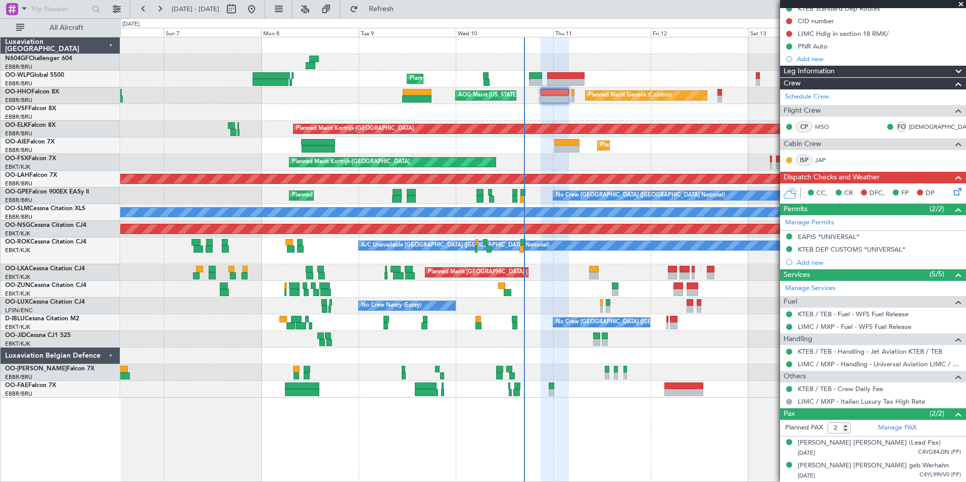
click at [632, 157] on div "Planned Maint Kortrijk-[GEOGRAPHIC_DATA]" at bounding box center [542, 162] width 845 height 17
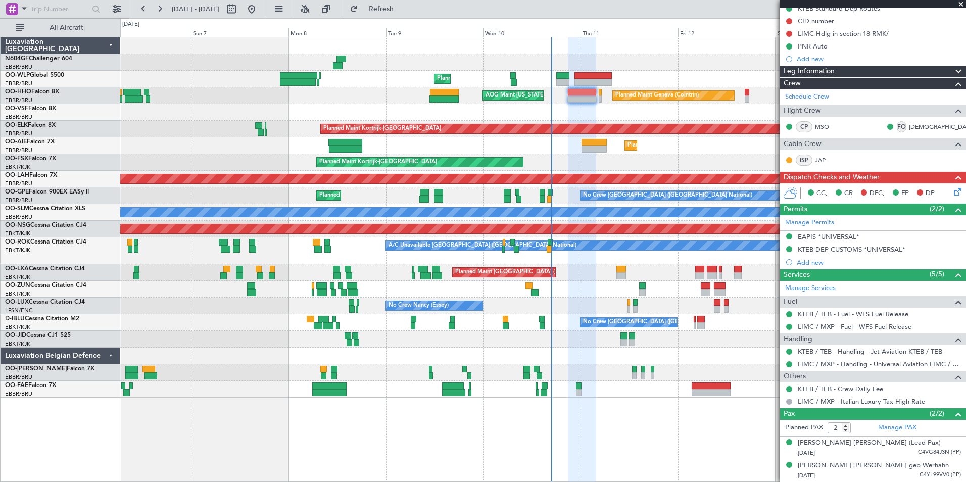
click at [639, 160] on div "Planned Maint Kortrijk-[GEOGRAPHIC_DATA]" at bounding box center [542, 162] width 845 height 17
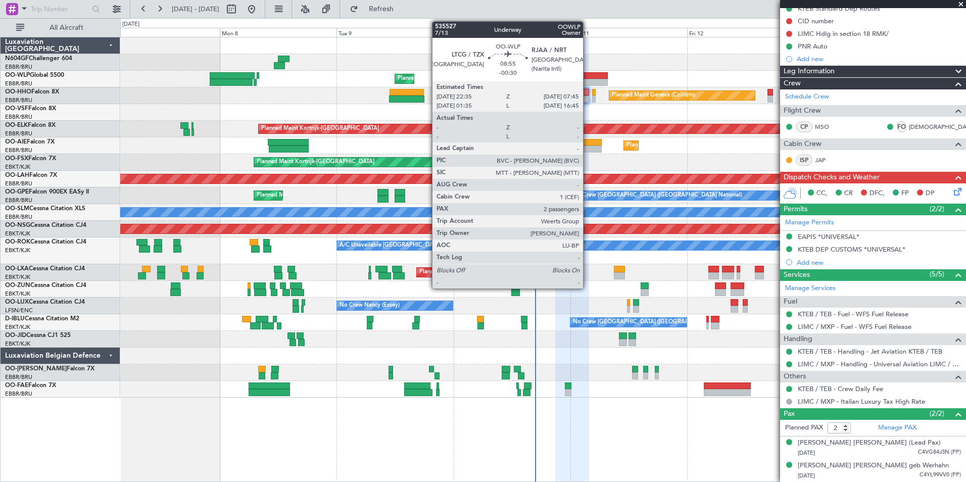
click at [587, 74] on div at bounding box center [585, 75] width 45 height 7
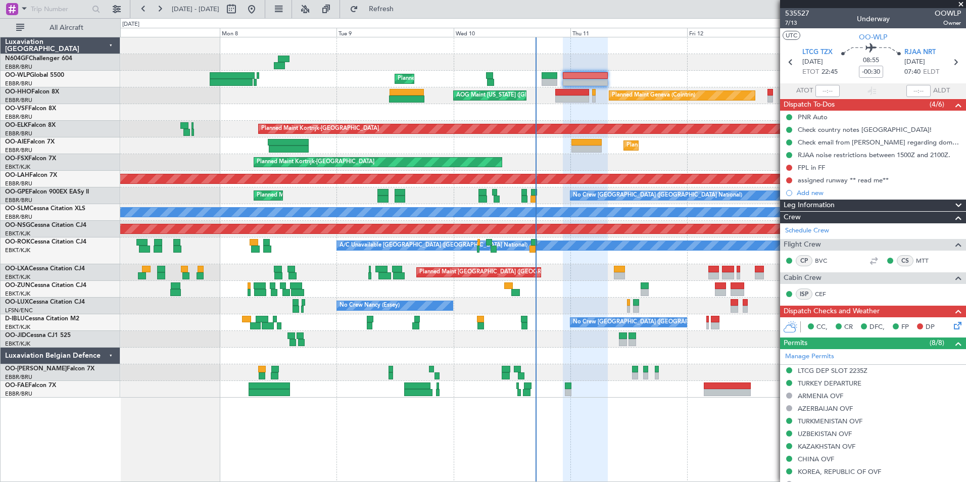
click at [598, 161] on div "Planned Maint Kortrijk-[GEOGRAPHIC_DATA]" at bounding box center [542, 162] width 845 height 17
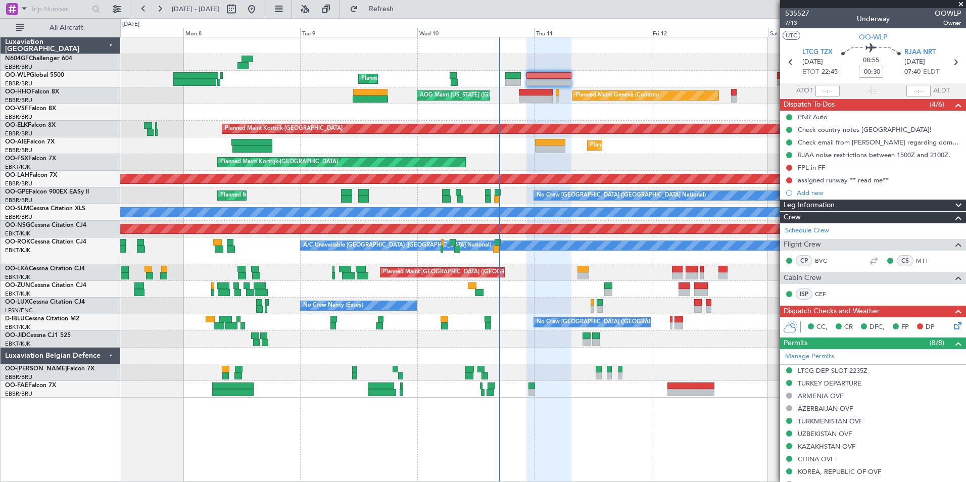
click at [573, 118] on div at bounding box center [542, 112] width 845 height 17
click at [952, 328] on icon at bounding box center [956, 324] width 8 height 8
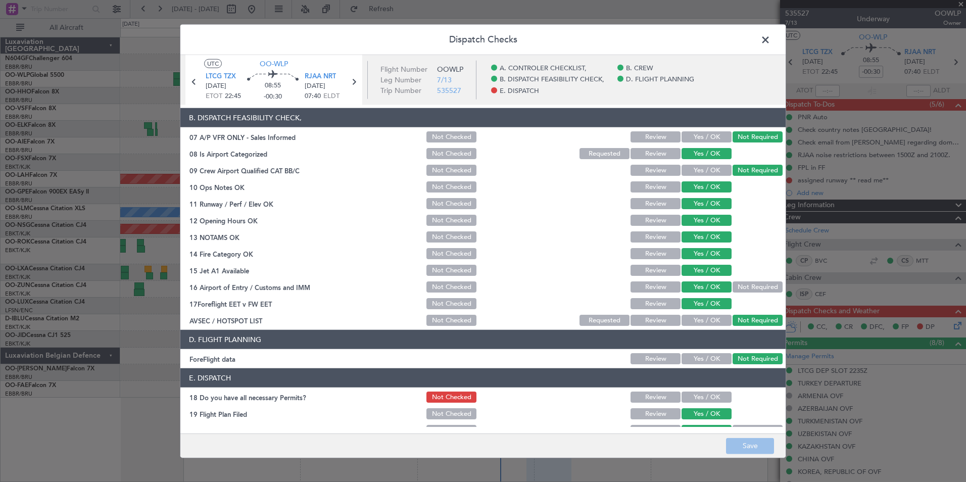
scroll to position [187, 0]
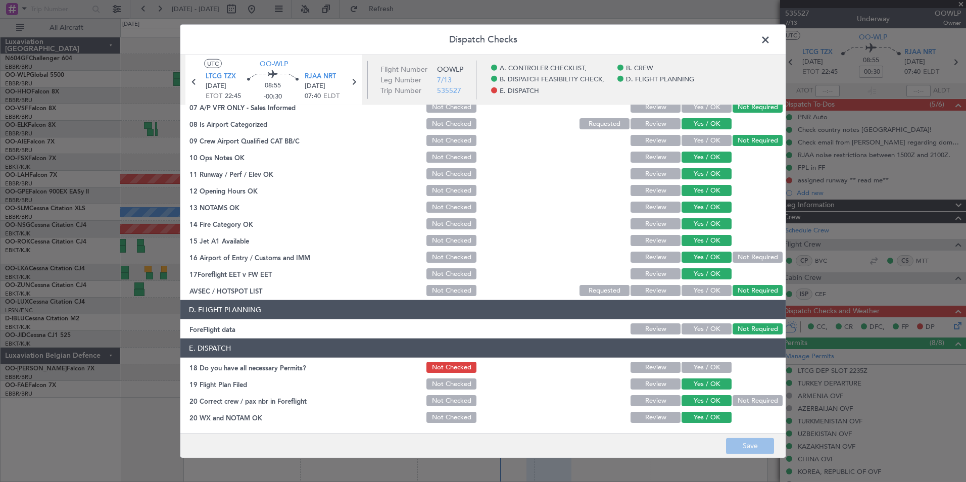
click at [770, 41] on span at bounding box center [770, 42] width 0 height 20
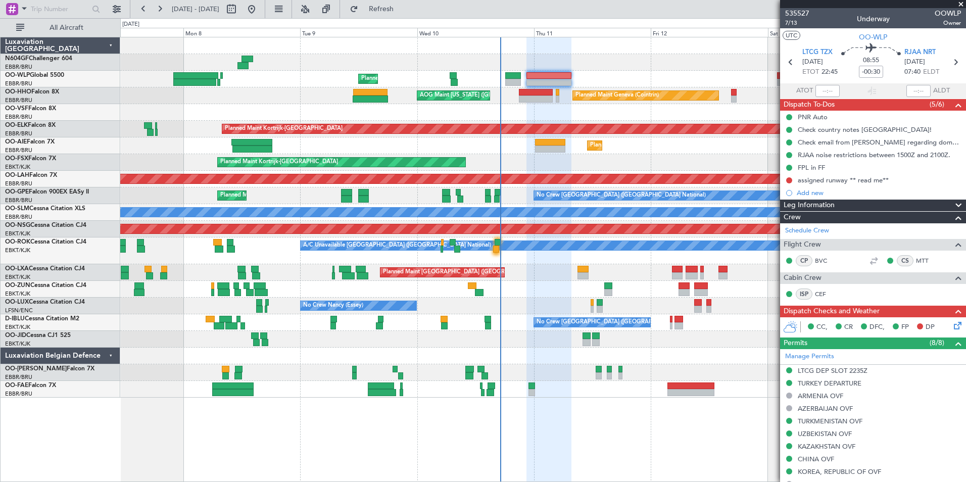
click at [528, 89] on div at bounding box center [536, 92] width 34 height 7
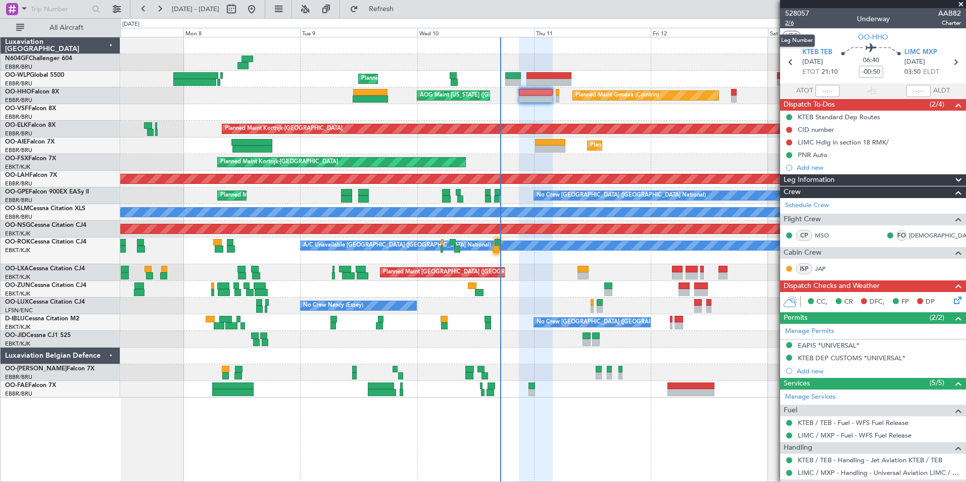
click at [793, 24] on span "2/6" at bounding box center [797, 23] width 24 height 9
click at [453, 99] on div "Planned Maint Liege - - RJAA 06:00 Z UBBB 16:55 Z Planned Maint Geneva ([GEOGRA…" at bounding box center [542, 217] width 845 height 360
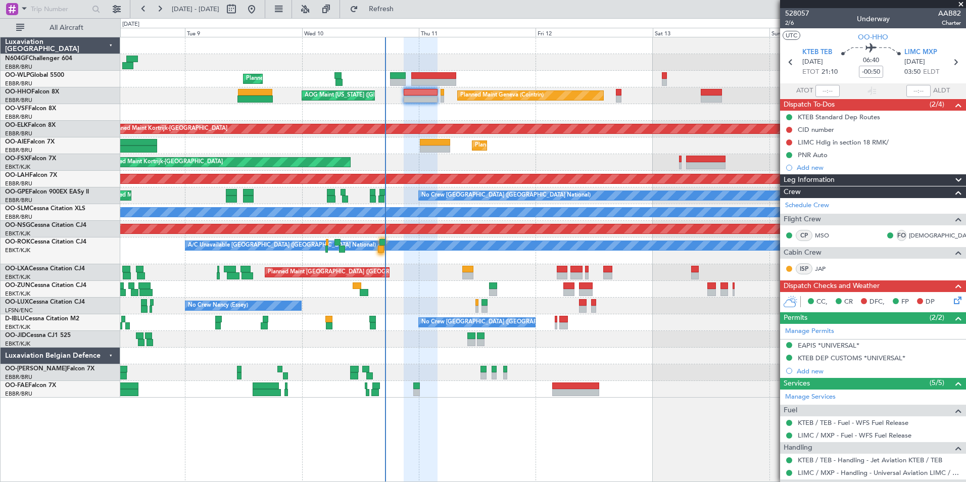
click at [620, 99] on div at bounding box center [619, 98] width 6 height 7
type input "-00:10"
type input "1"
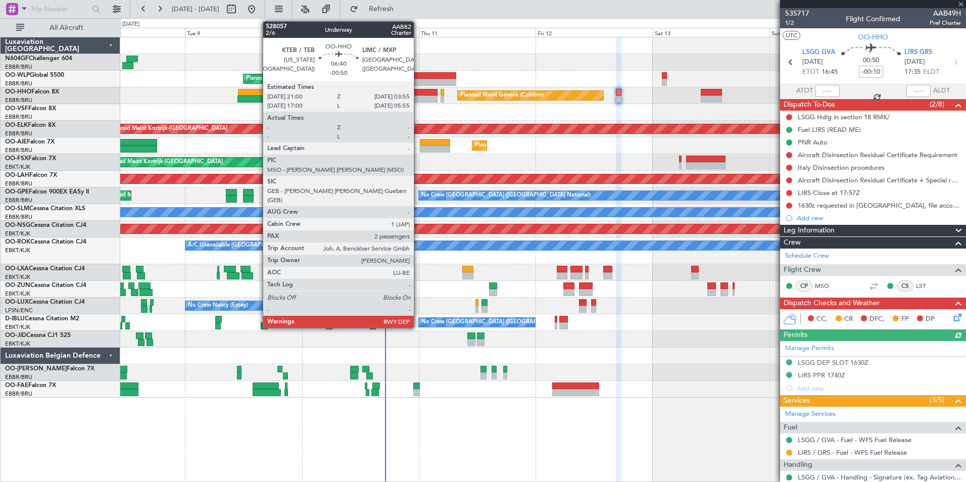
click at [418, 102] on div at bounding box center [421, 98] width 34 height 7
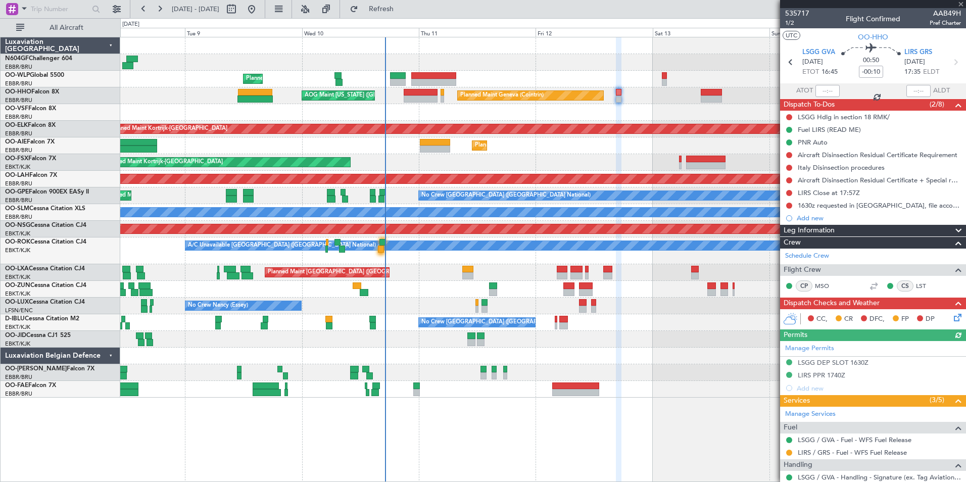
type input "-00:50"
type input "2"
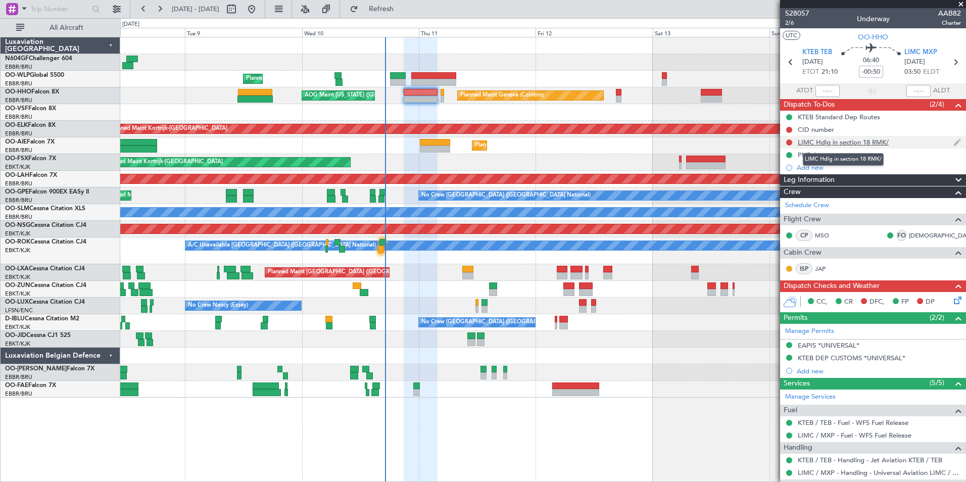
click at [847, 145] on div "LIMC Hdlg in section 18 RMK/" at bounding box center [842, 142] width 91 height 9
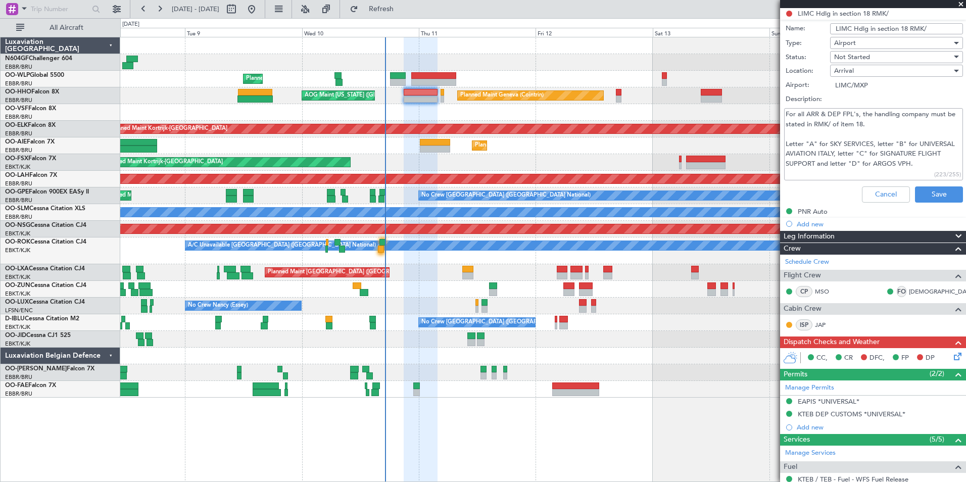
scroll to position [0, 0]
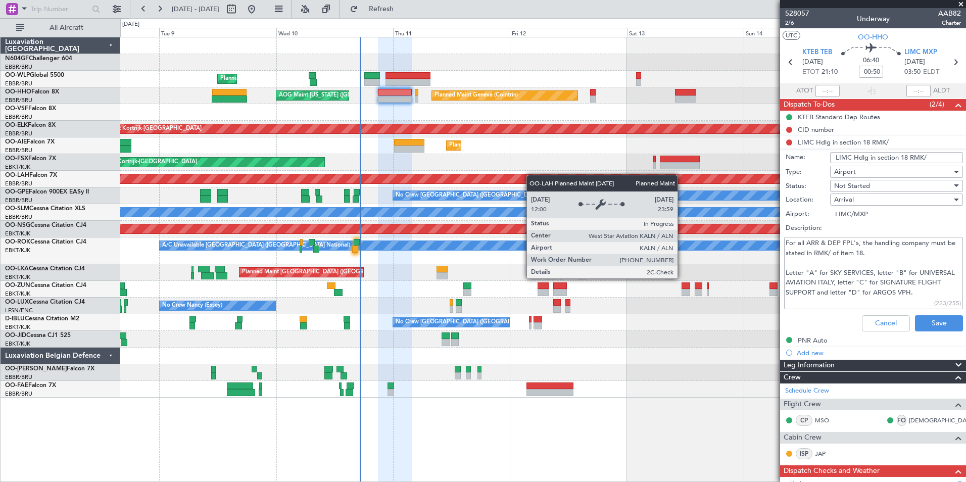
click at [520, 177] on div "Planned Maint [PERSON_NAME]-[GEOGRAPHIC_DATA][PERSON_NAME] ([GEOGRAPHIC_DATA][P…" at bounding box center [542, 179] width 845 height 17
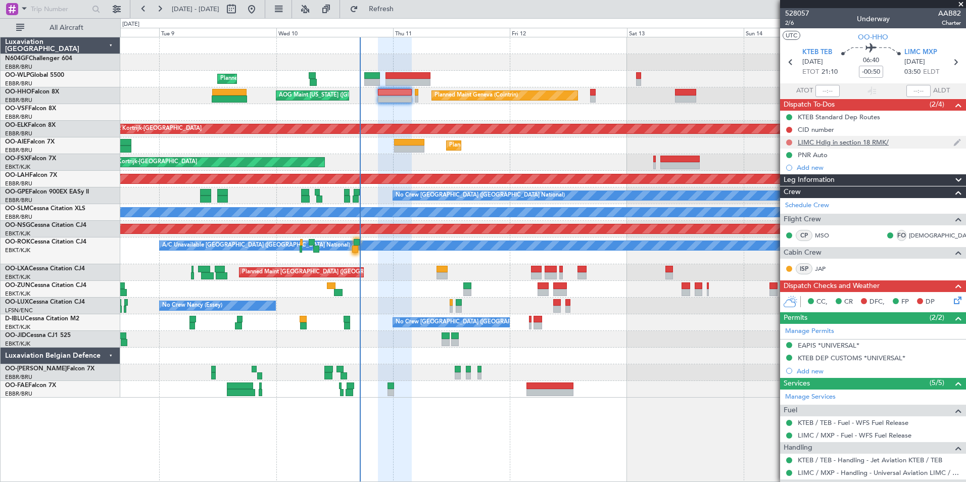
click at [787, 143] on button at bounding box center [789, 142] width 6 height 6
click at [782, 177] on li "In Progress" at bounding box center [790, 171] width 54 height 15
click at [952, 299] on icon at bounding box center [956, 298] width 8 height 8
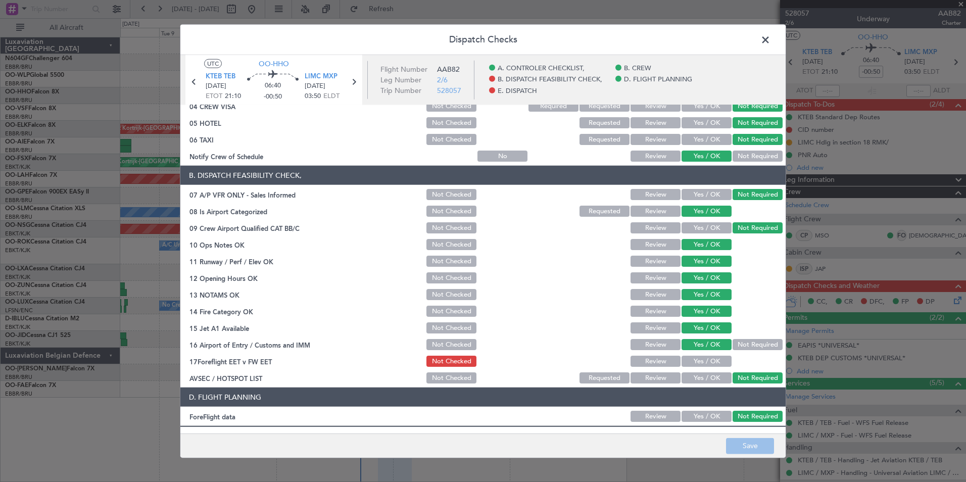
scroll to position [187, 0]
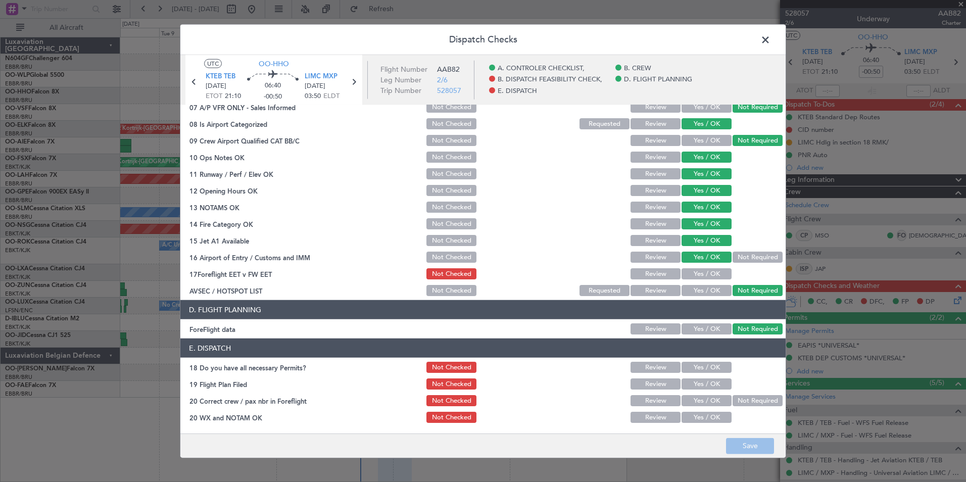
click at [698, 274] on button "Yes / OK" at bounding box center [706, 273] width 50 height 11
click at [699, 368] on button "Yes / OK" at bounding box center [706, 367] width 50 height 11
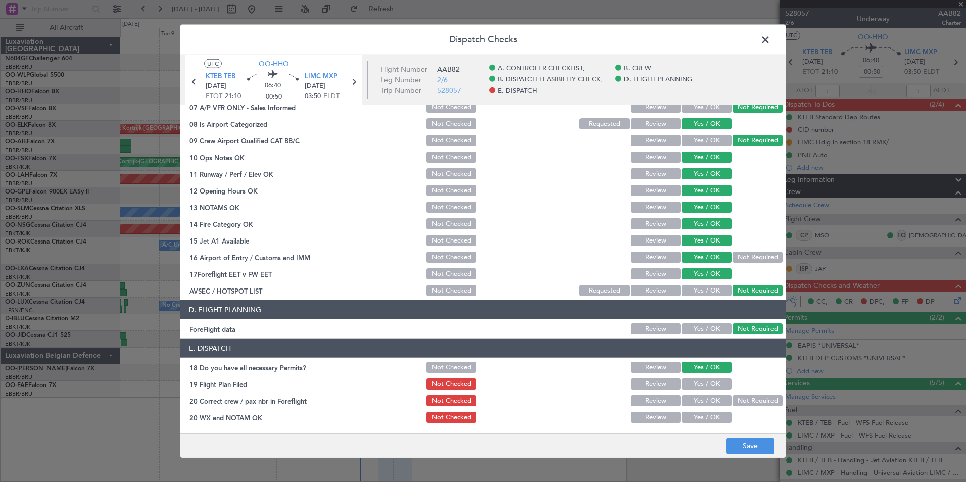
click at [702, 383] on button "Yes / OK" at bounding box center [706, 383] width 50 height 11
click at [699, 401] on button "Yes / OK" at bounding box center [706, 400] width 50 height 11
click at [703, 418] on button "Yes / OK" at bounding box center [706, 417] width 50 height 11
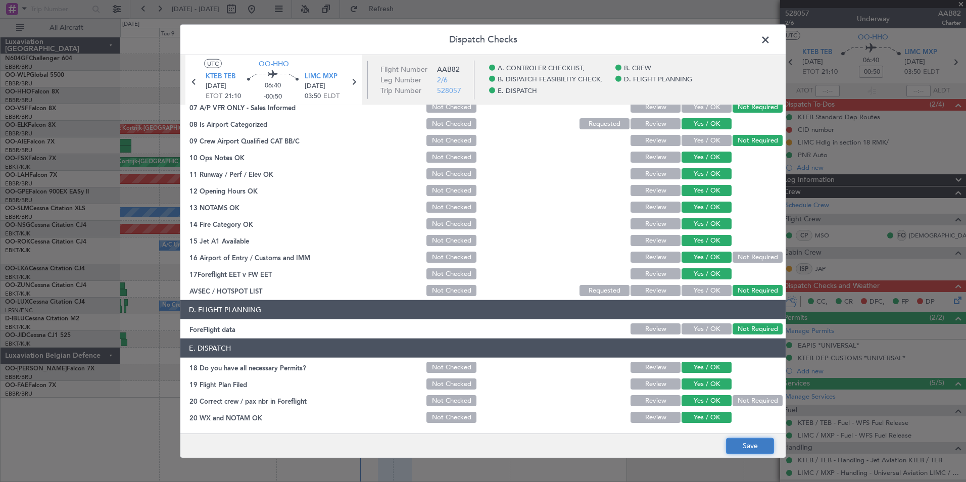
click at [737, 444] on button "Save" at bounding box center [750, 445] width 48 height 16
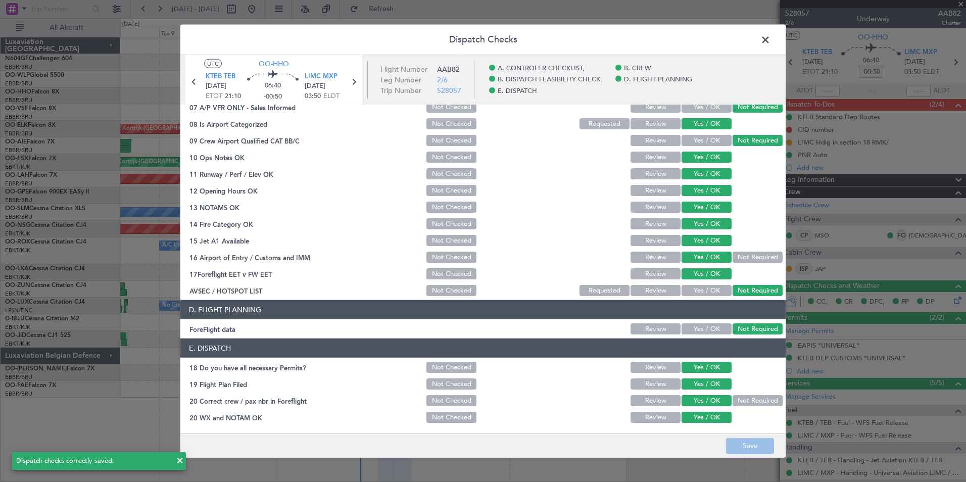
click at [770, 44] on span at bounding box center [770, 42] width 0 height 20
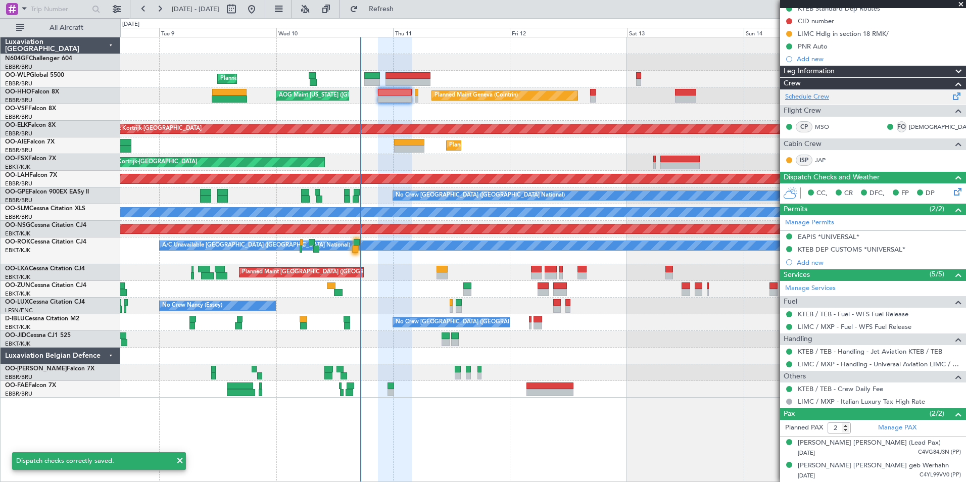
scroll to position [0, 0]
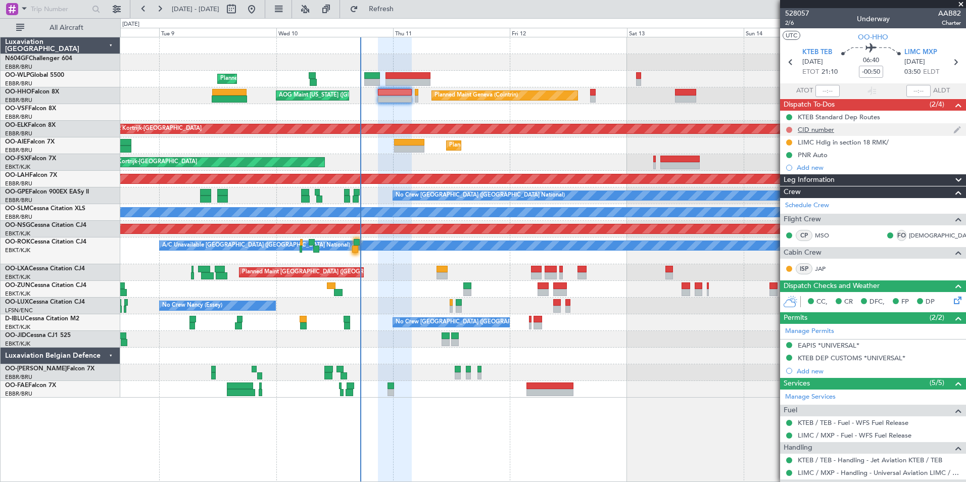
click at [788, 129] on button at bounding box center [789, 130] width 6 height 6
click at [800, 155] on span "In Progress" at bounding box center [794, 159] width 34 height 10
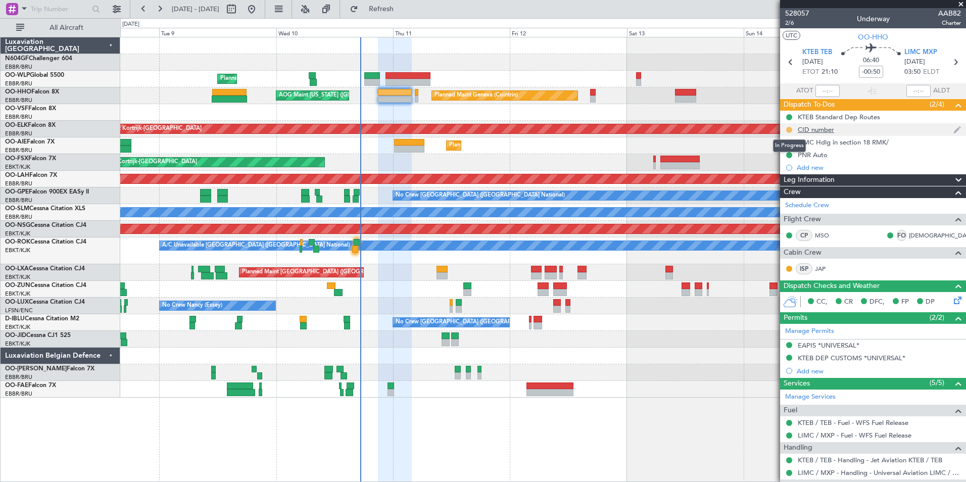
click at [787, 129] on button at bounding box center [789, 130] width 6 height 6
click at [794, 139] on span "Not Started" at bounding box center [794, 144] width 36 height 10
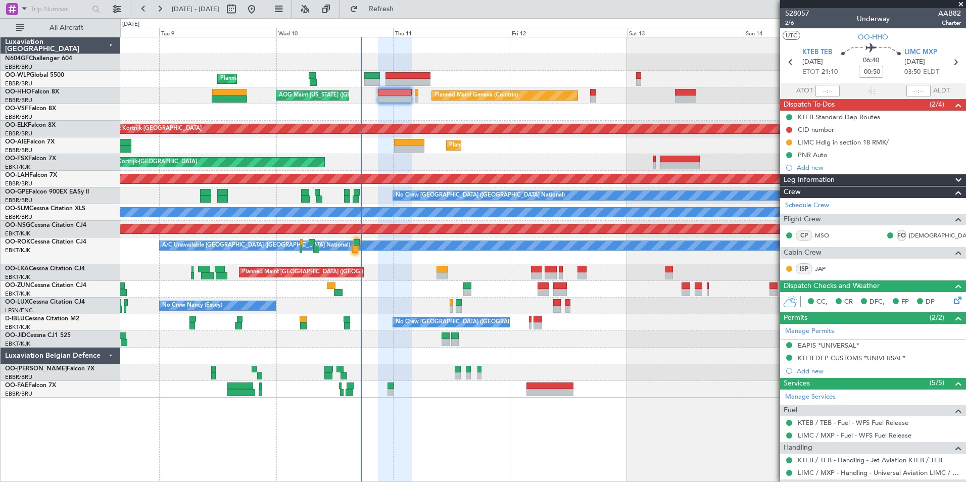
click at [373, 150] on div "Planned Maint Liege - - RJAA 06:00 Z UBBB 16:55 Z Planned Maint Geneva (Cointri…" at bounding box center [542, 217] width 845 height 360
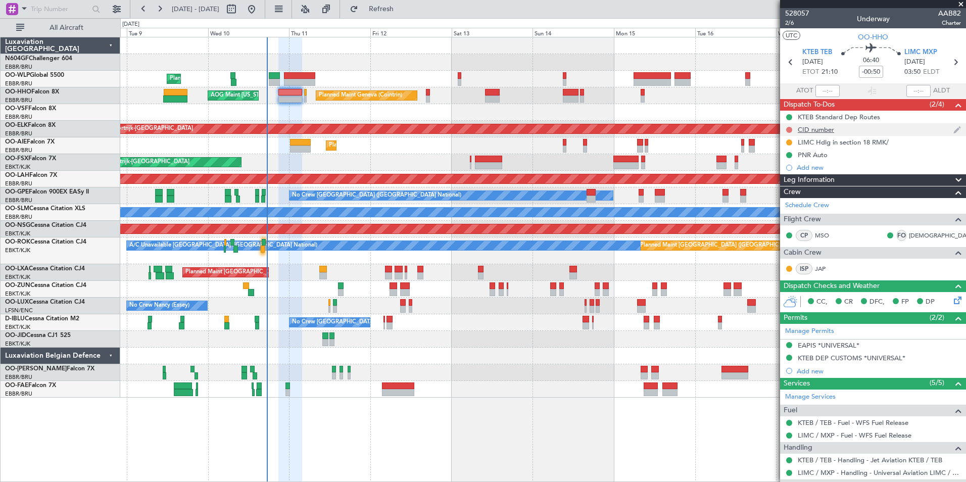
click at [789, 129] on button at bounding box center [789, 130] width 6 height 6
click at [793, 174] on span "Completed" at bounding box center [793, 174] width 33 height 10
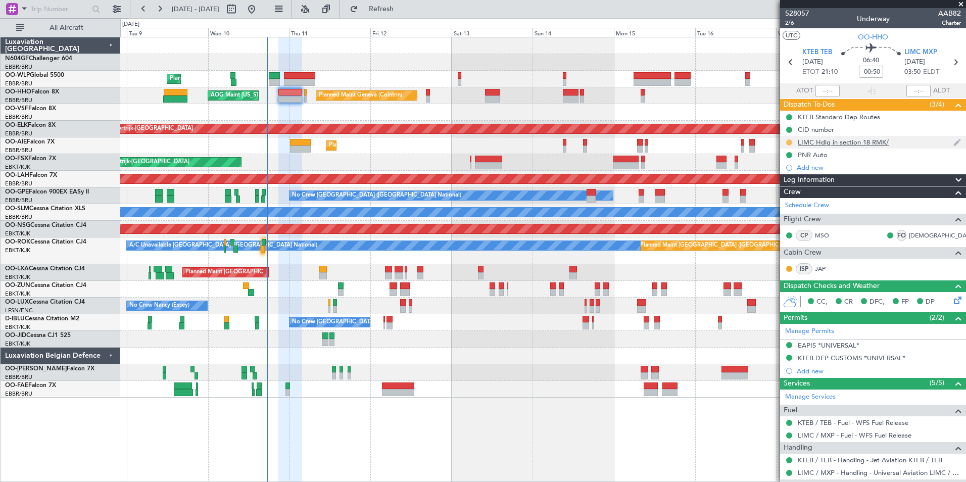
click at [790, 142] on button at bounding box center [789, 142] width 6 height 6
click at [794, 184] on span "Completed" at bounding box center [792, 187] width 33 height 10
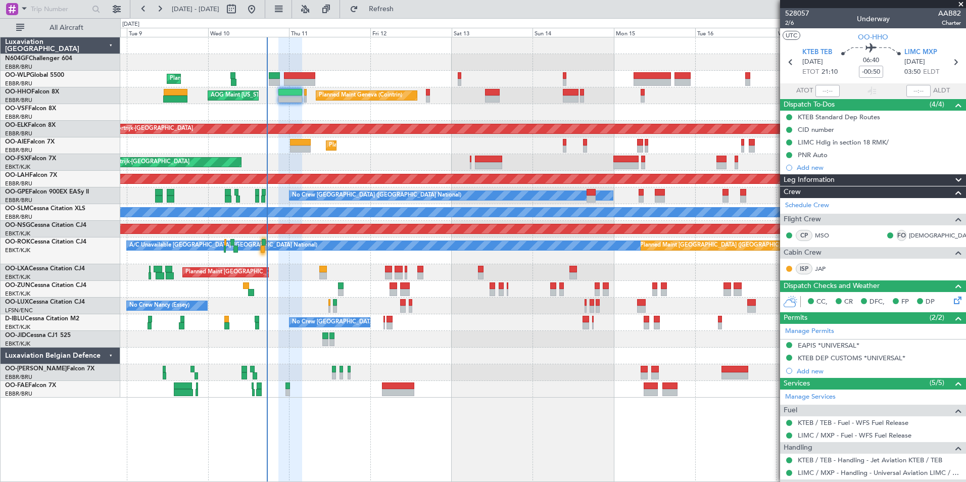
click at [959, 3] on span at bounding box center [961, 4] width 10 height 9
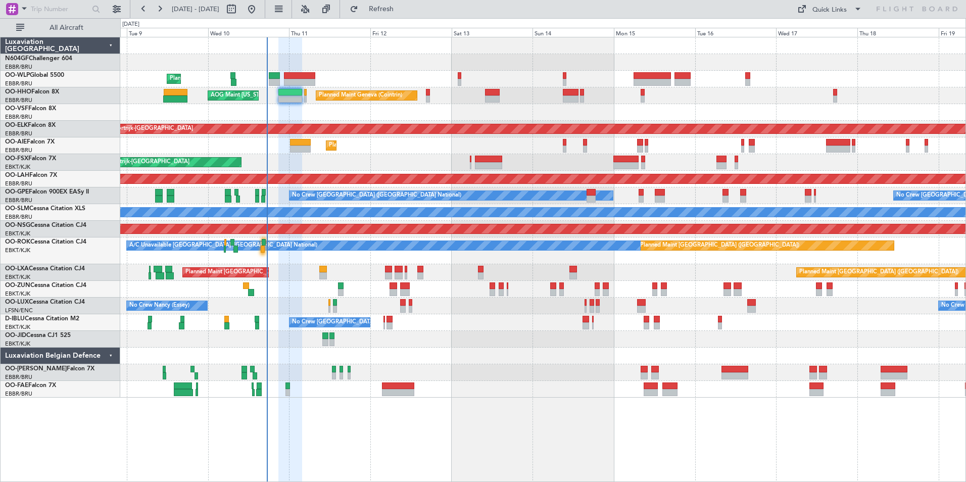
type input "0"
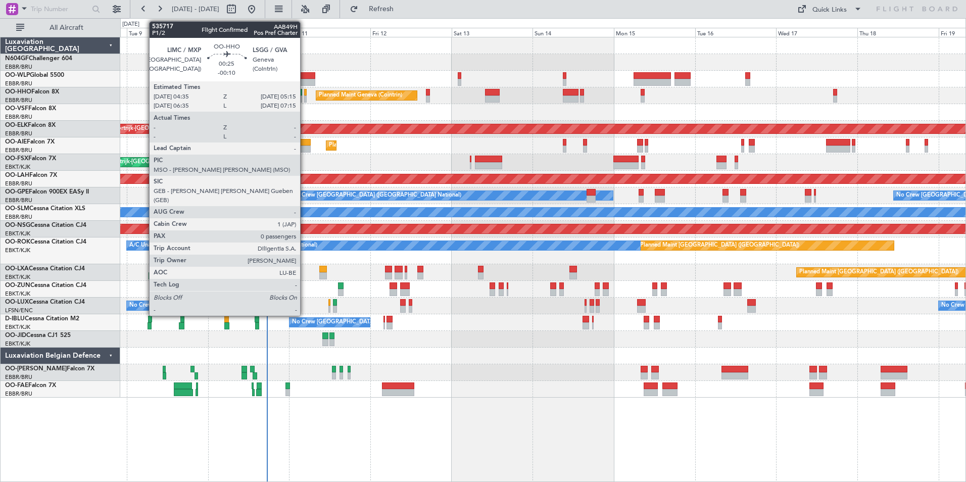
click at [305, 92] on div at bounding box center [305, 92] width 3 height 7
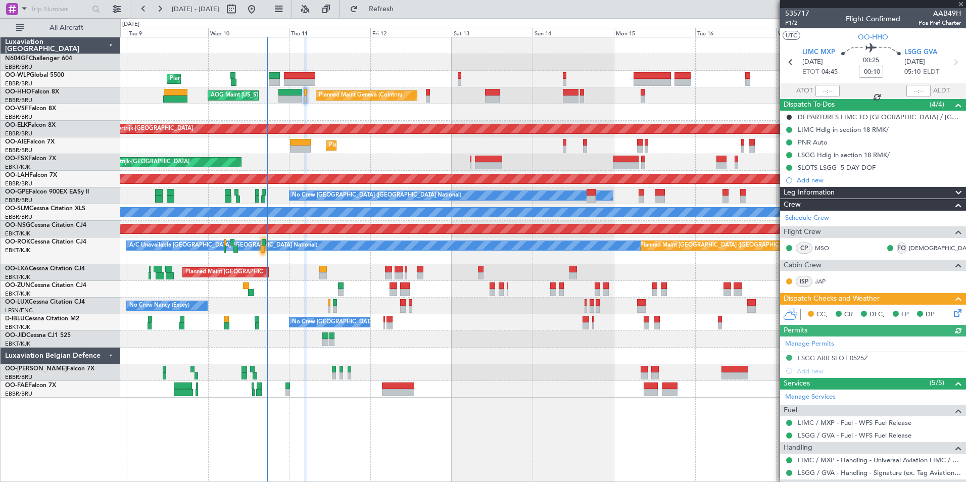
click at [952, 314] on icon at bounding box center [956, 311] width 8 height 8
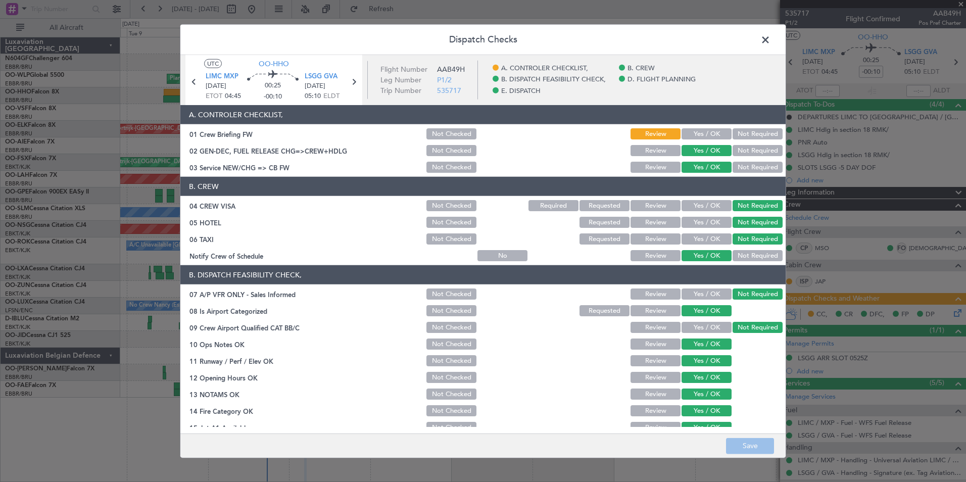
click at [695, 136] on button "Yes / OK" at bounding box center [706, 133] width 50 height 11
click at [756, 438] on button "Save" at bounding box center [750, 445] width 48 height 16
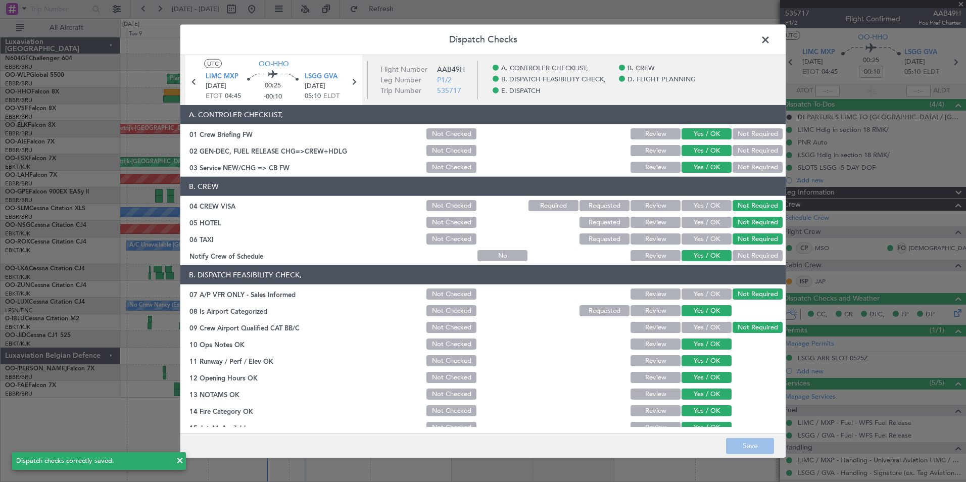
click at [770, 39] on span at bounding box center [770, 42] width 0 height 20
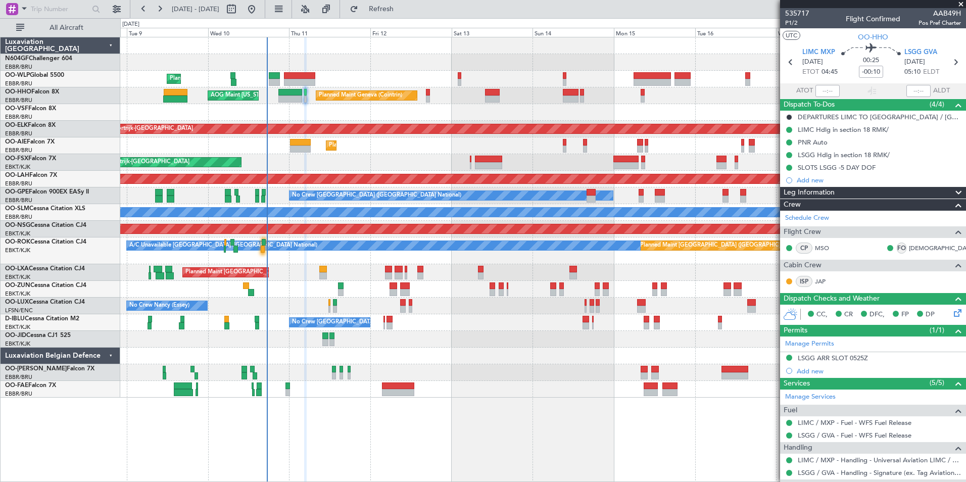
drag, startPoint x: 962, startPoint y: 3, endPoint x: 957, endPoint y: 5, distance: 5.6
click at [962, 3] on span at bounding box center [961, 4] width 10 height 9
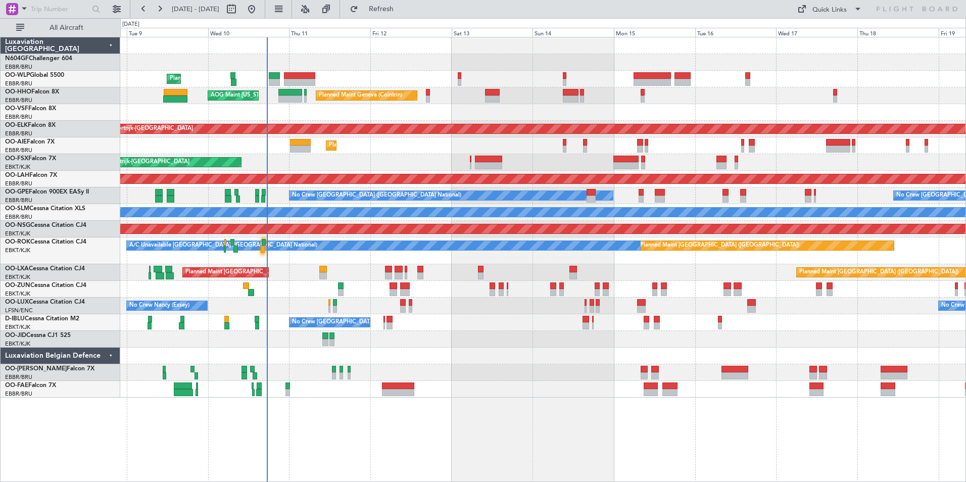
click at [419, 79] on div "Planned Maint Liege Planned Maint Geneva ([GEOGRAPHIC_DATA]) AOG Maint [US_STAT…" at bounding box center [542, 217] width 845 height 360
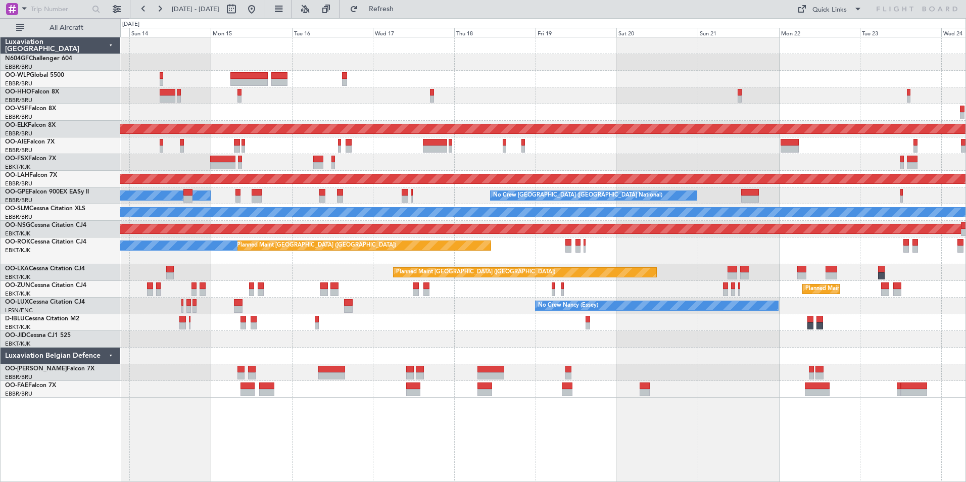
click at [243, 75] on div "Planned Maint Geneva (Cointrin) Planned Maint [GEOGRAPHIC_DATA]-[GEOGRAPHIC_DAT…" at bounding box center [542, 217] width 845 height 360
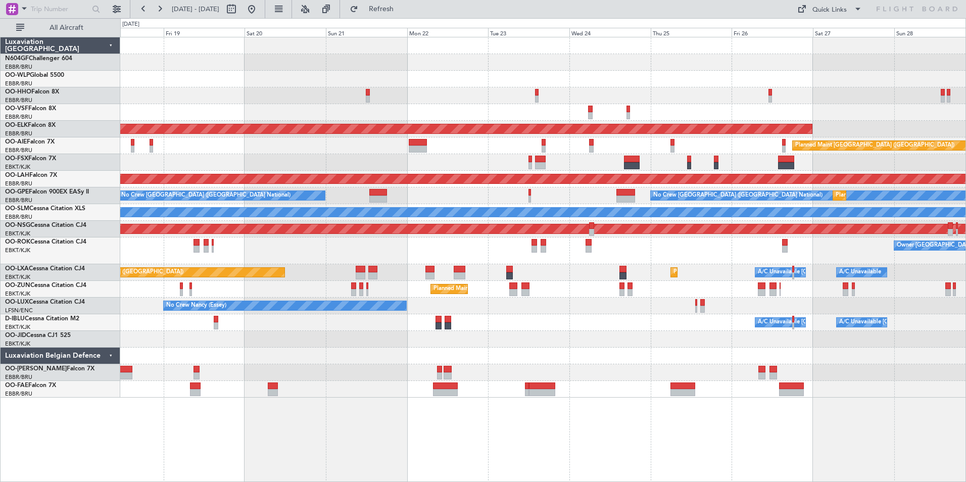
click at [393, 81] on div "Planned Maint Kortrijk-[GEOGRAPHIC_DATA] Planned Maint [GEOGRAPHIC_DATA] ([GEOG…" at bounding box center [542, 217] width 845 height 360
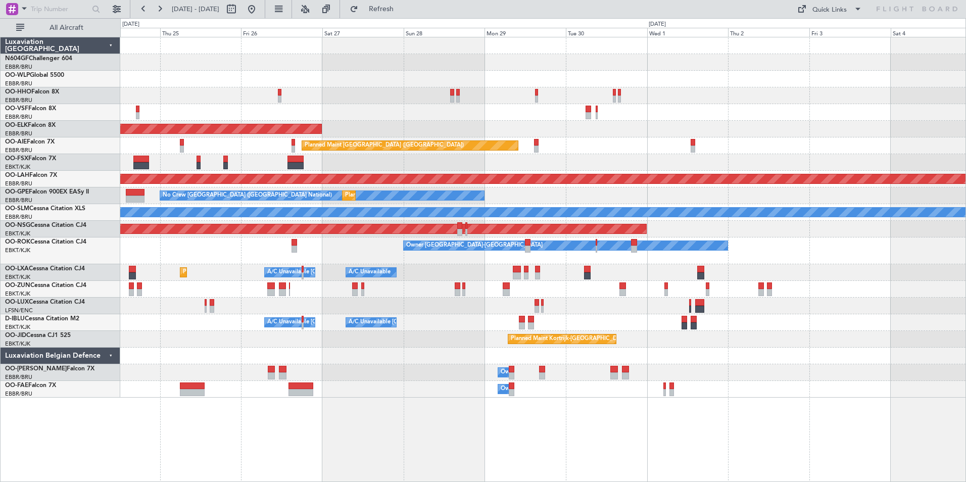
click at [406, 79] on div "Planned Maint Kortrijk-[GEOGRAPHIC_DATA] Planned Maint [GEOGRAPHIC_DATA] ([GEOG…" at bounding box center [542, 217] width 845 height 360
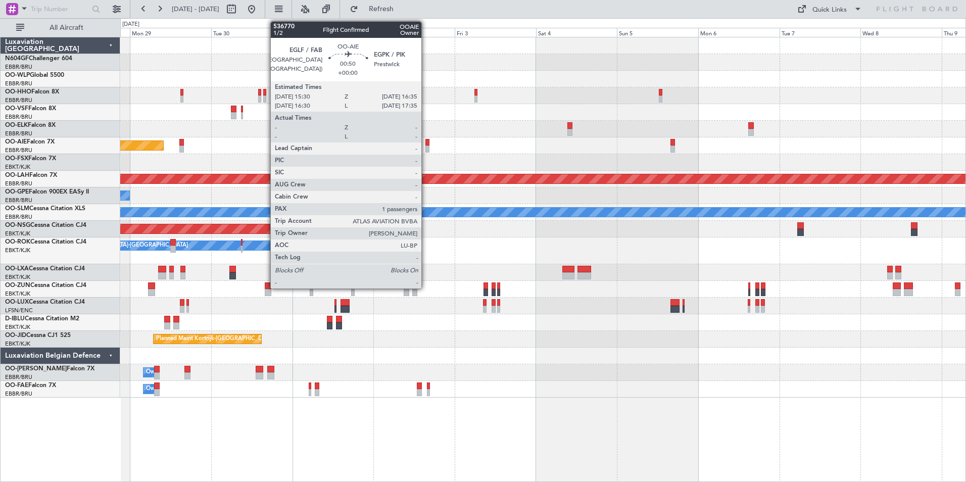
click at [426, 143] on div at bounding box center [427, 142] width 4 height 7
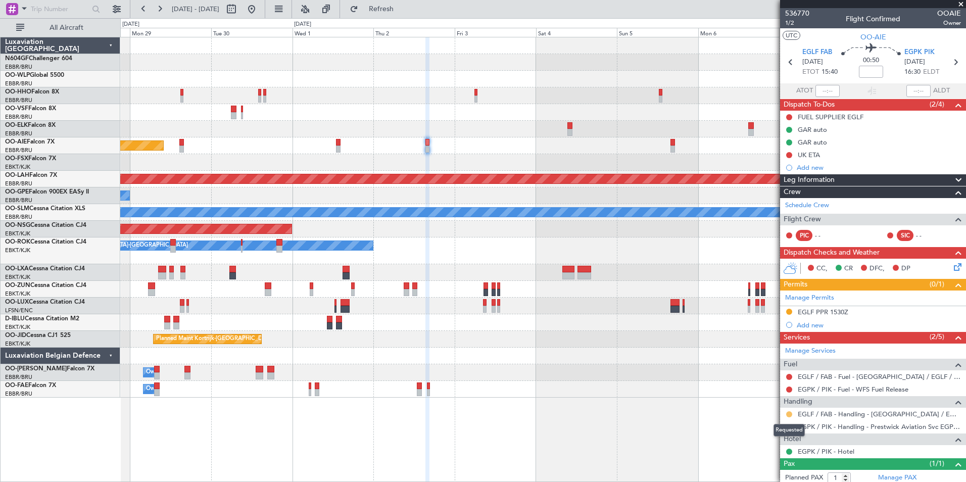
click at [788, 416] on button at bounding box center [789, 414] width 6 height 6
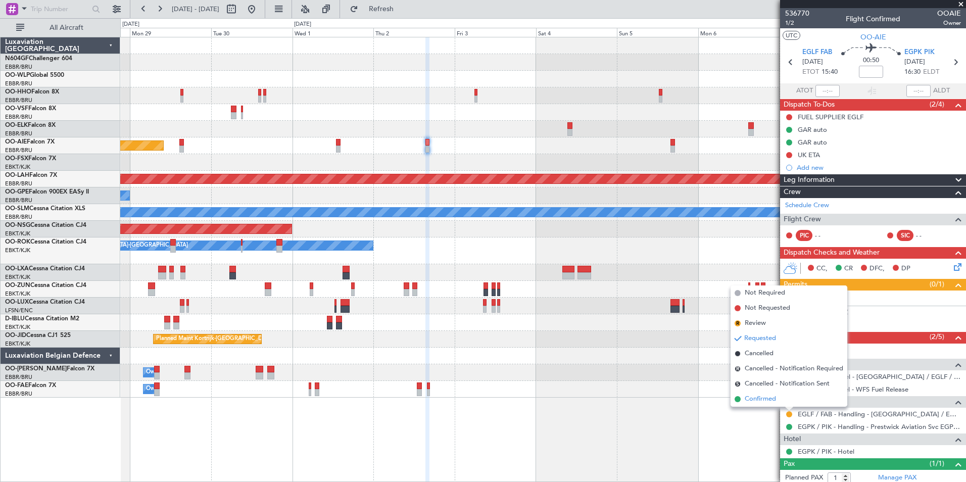
click at [777, 400] on li "Confirmed" at bounding box center [788, 398] width 117 height 15
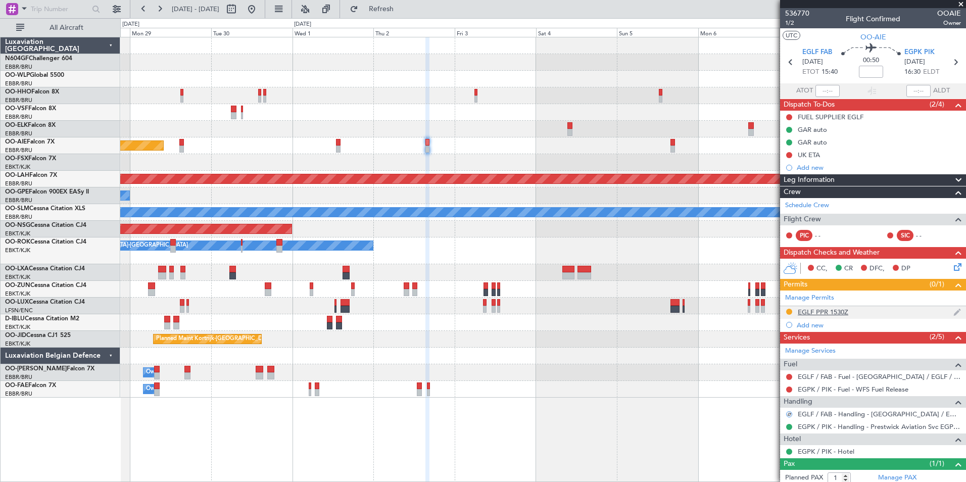
click at [826, 311] on div "EGLF PPR 1530Z" at bounding box center [822, 312] width 51 height 9
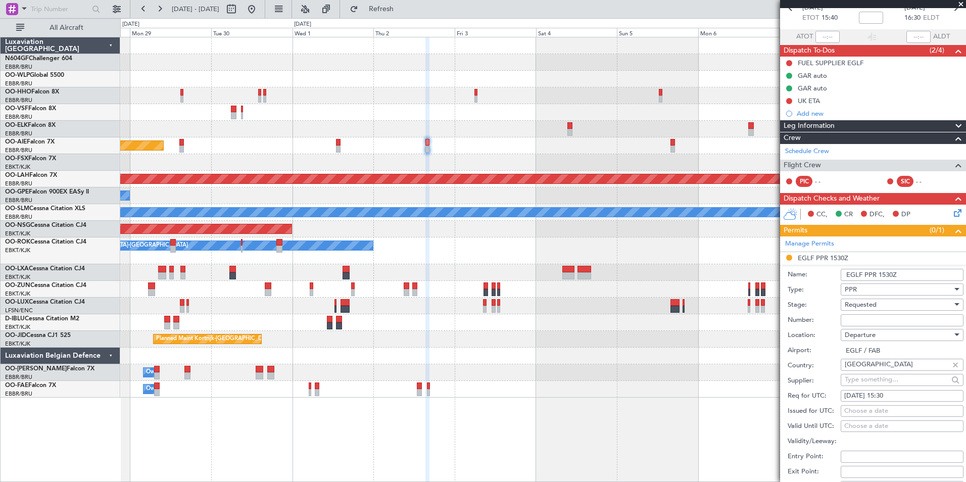
scroll to position [101, 0]
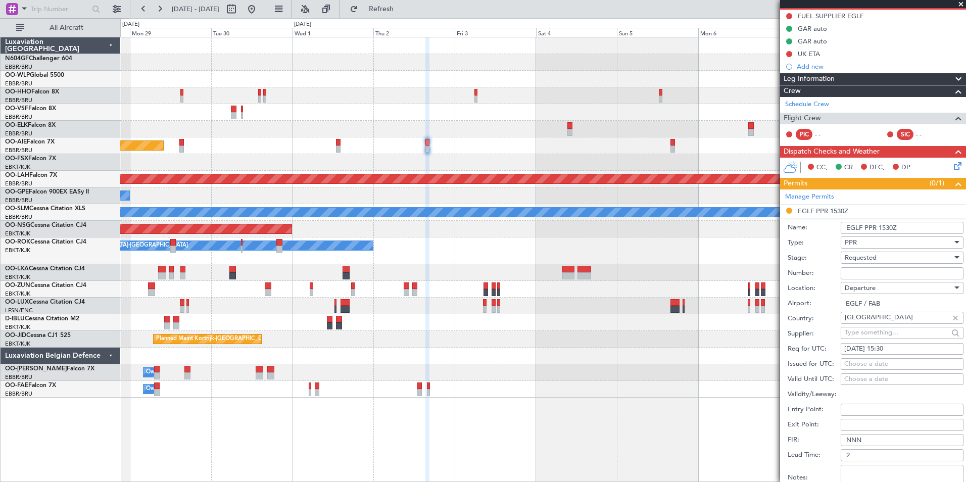
click at [860, 254] on span "Requested" at bounding box center [860, 257] width 32 height 9
click at [876, 332] on span "Received OK" at bounding box center [898, 333] width 106 height 15
paste input "374344"
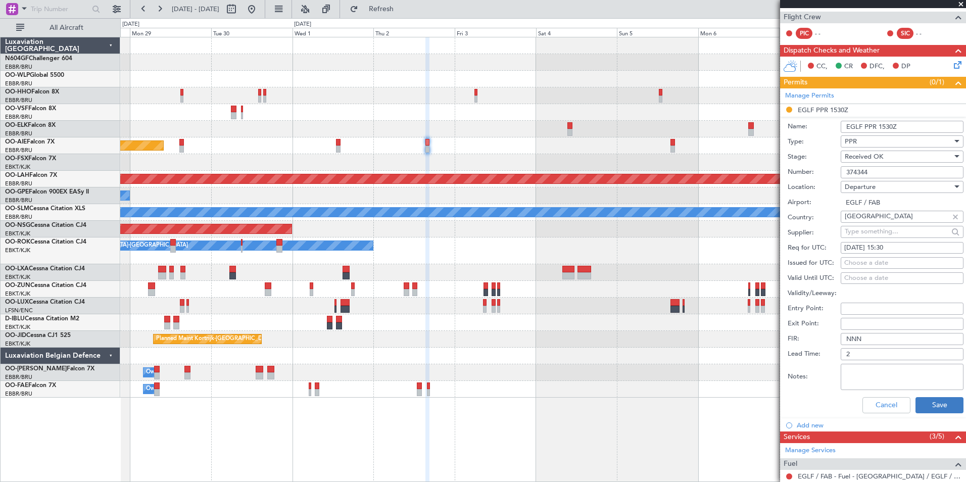
type input "374344"
click at [926, 403] on button "Save" at bounding box center [939, 405] width 48 height 16
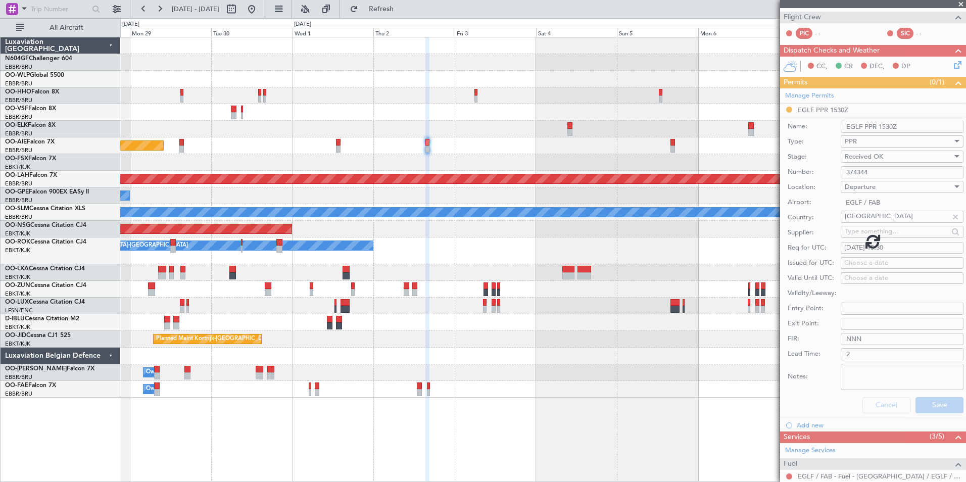
scroll to position [37, 0]
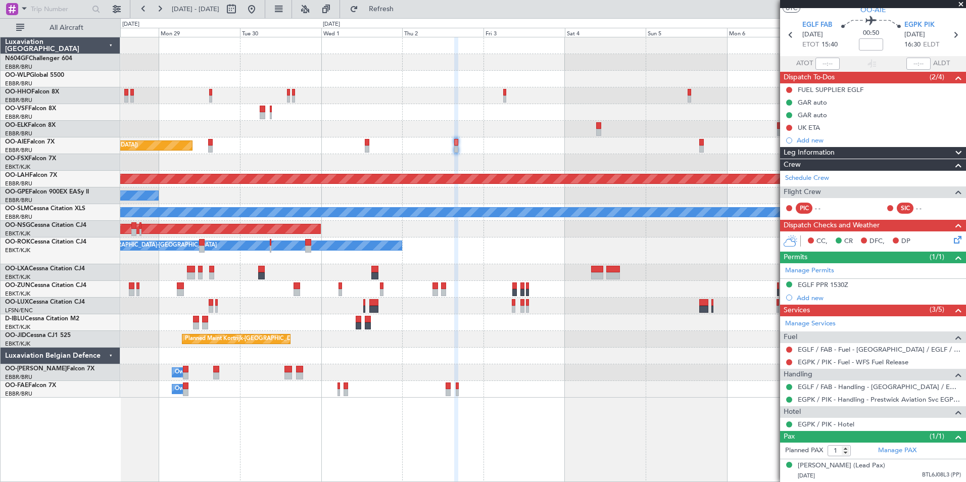
click at [461, 254] on div "Owner [GEOGRAPHIC_DATA]-[GEOGRAPHIC_DATA]" at bounding box center [542, 250] width 845 height 27
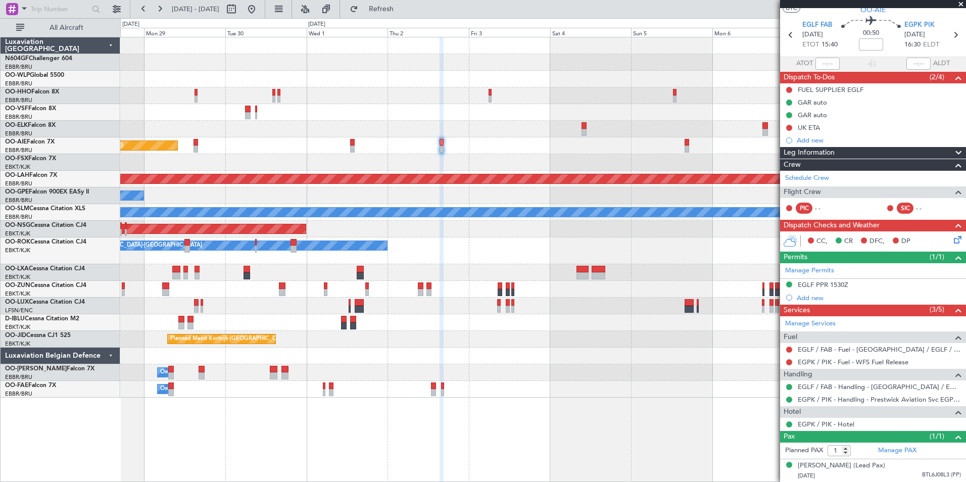
click at [464, 145] on div "Planned Maint [GEOGRAPHIC_DATA] ([GEOGRAPHIC_DATA])" at bounding box center [542, 145] width 845 height 17
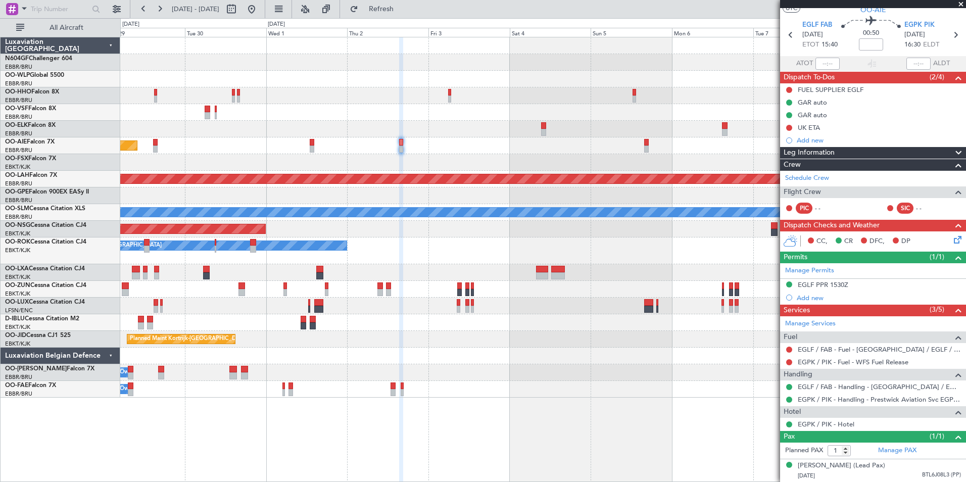
click at [440, 158] on div at bounding box center [542, 162] width 845 height 17
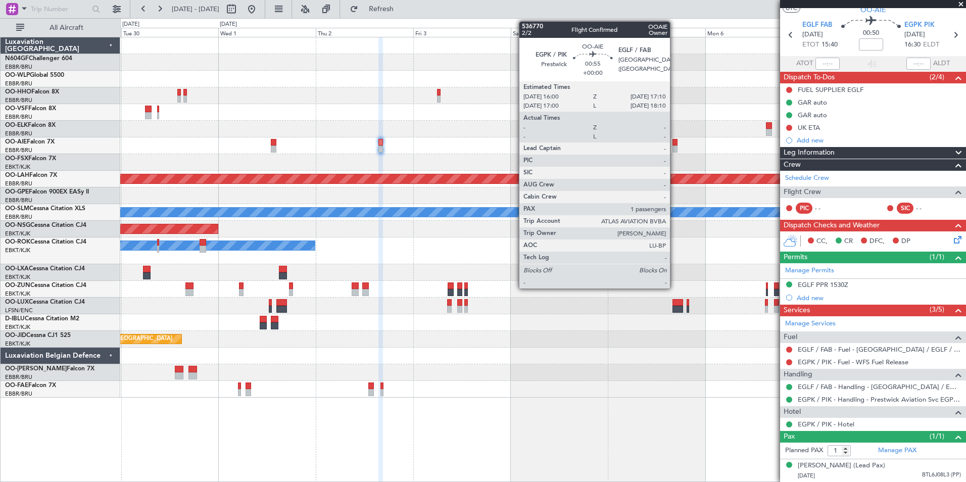
click at [674, 144] on div at bounding box center [674, 142] width 5 height 7
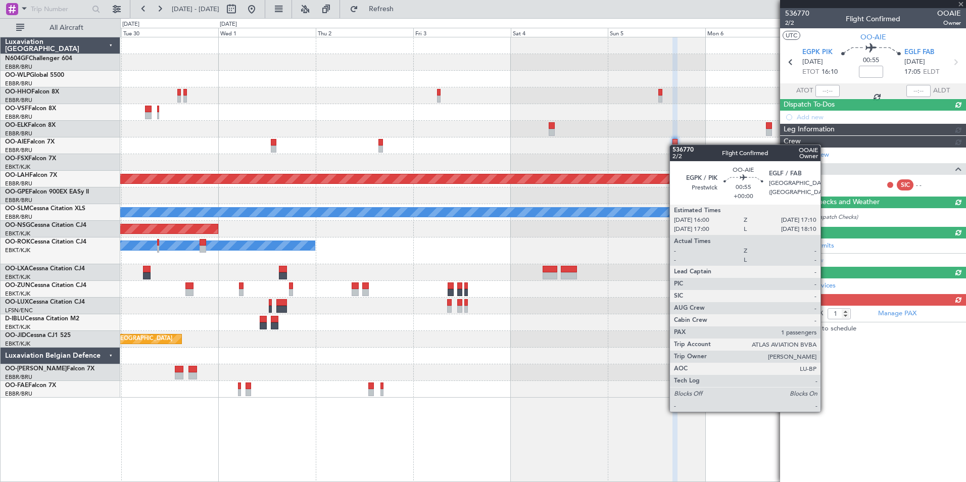
scroll to position [0, 0]
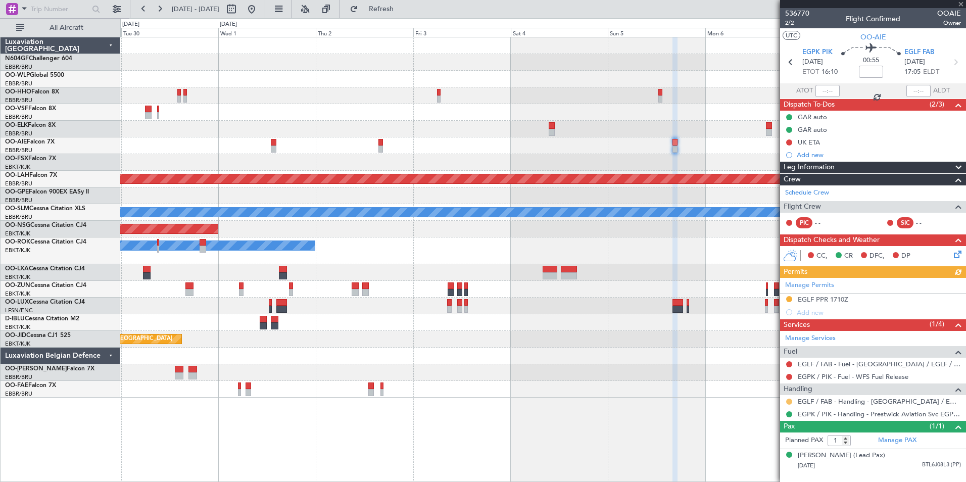
click at [787, 402] on button at bounding box center [789, 401] width 6 height 6
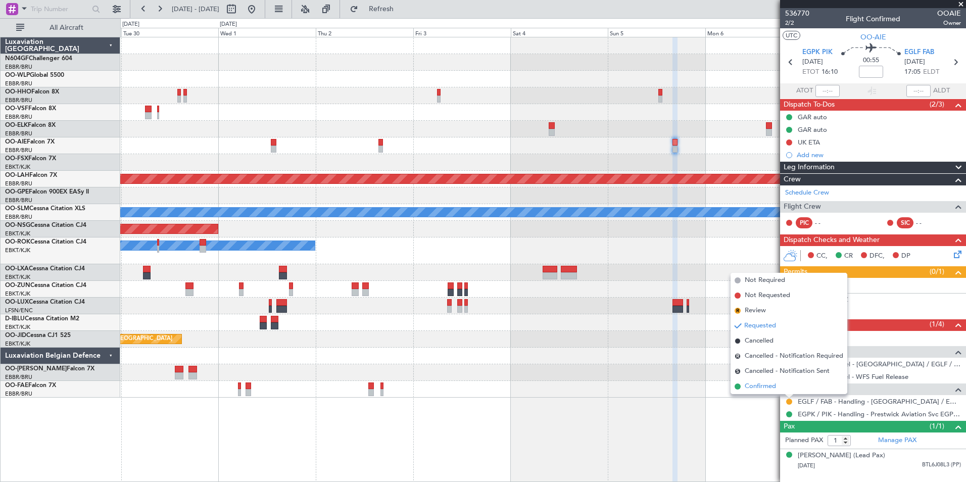
click at [776, 387] on li "Confirmed" at bounding box center [788, 386] width 117 height 15
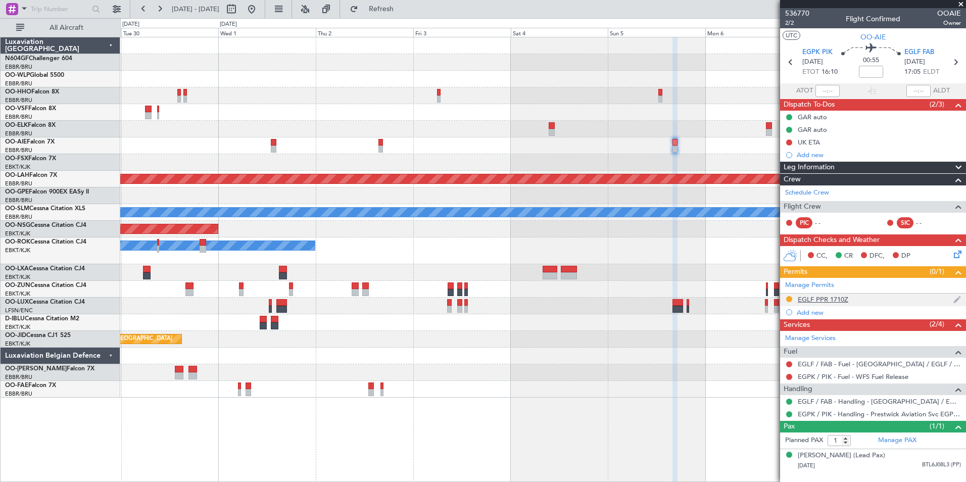
click at [825, 301] on div "EGLF PPR 1710Z" at bounding box center [822, 299] width 51 height 9
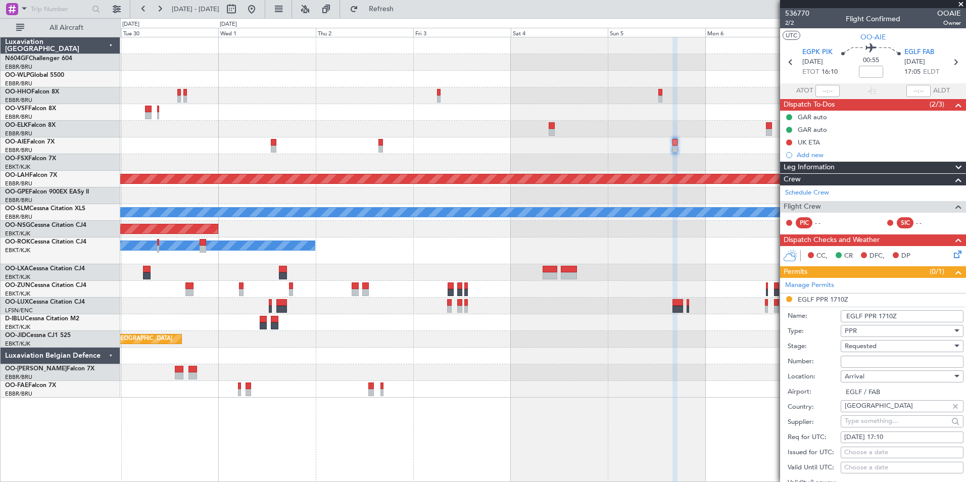
click at [868, 361] on input "Number:" at bounding box center [901, 362] width 123 height 12
paste input "374345"
click at [847, 361] on input "374345" at bounding box center [901, 362] width 123 height 12
type input "374345"
click at [884, 342] on div "Requested" at bounding box center [898, 345] width 108 height 15
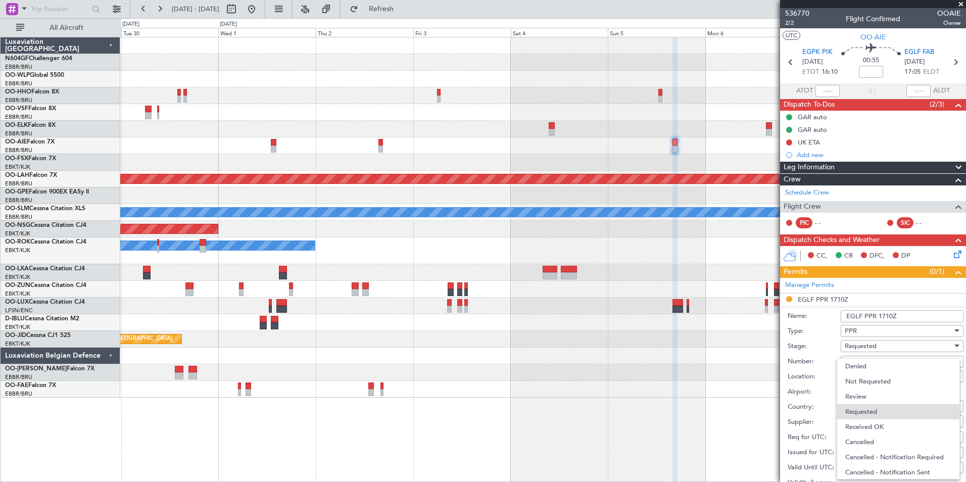
scroll to position [5, 0]
click at [879, 420] on span "Received OK" at bounding box center [898, 422] width 106 height 15
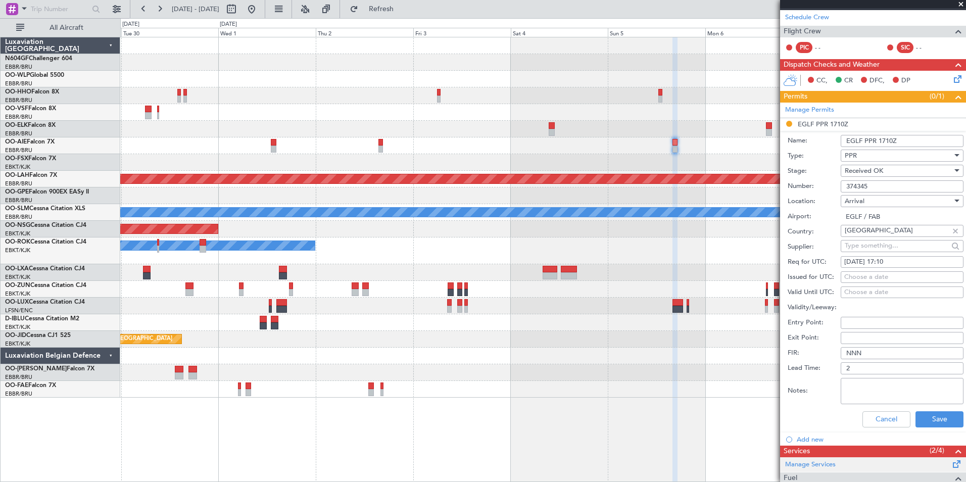
scroll to position [253, 0]
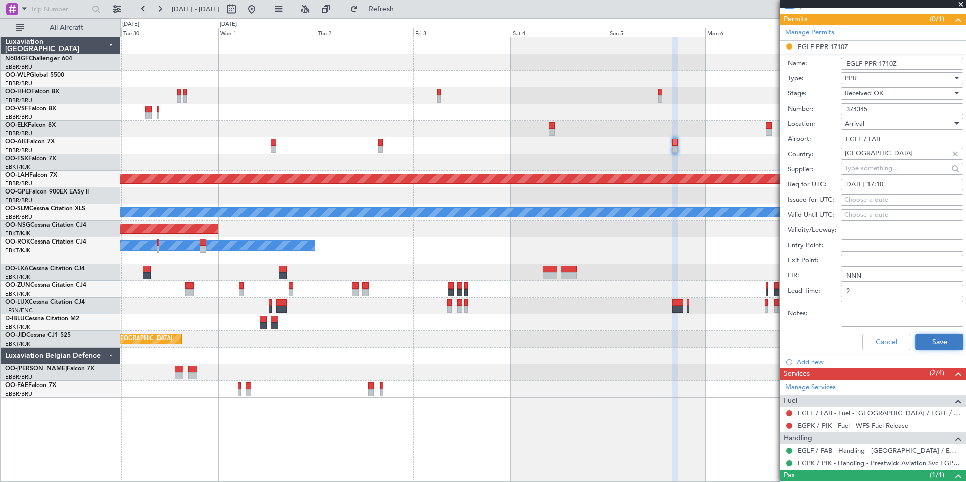
click at [918, 347] on button "Save" at bounding box center [939, 342] width 48 height 16
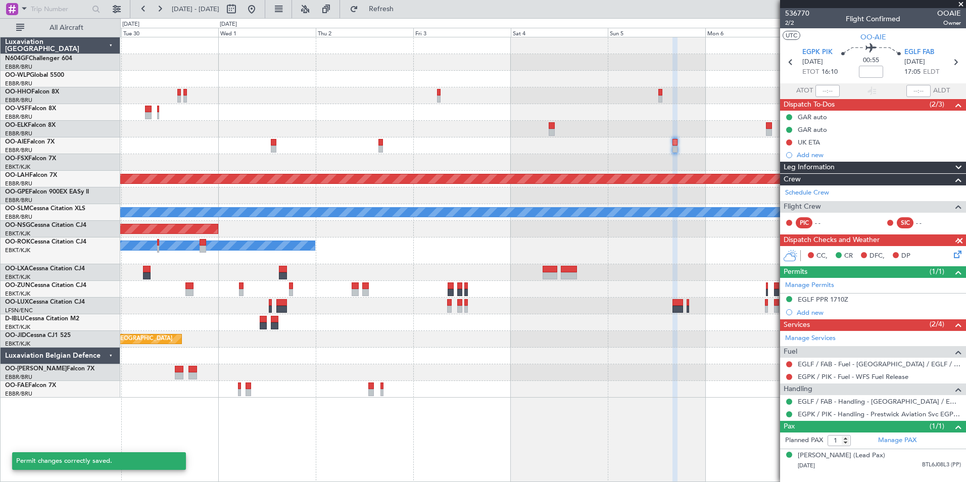
scroll to position [0, 0]
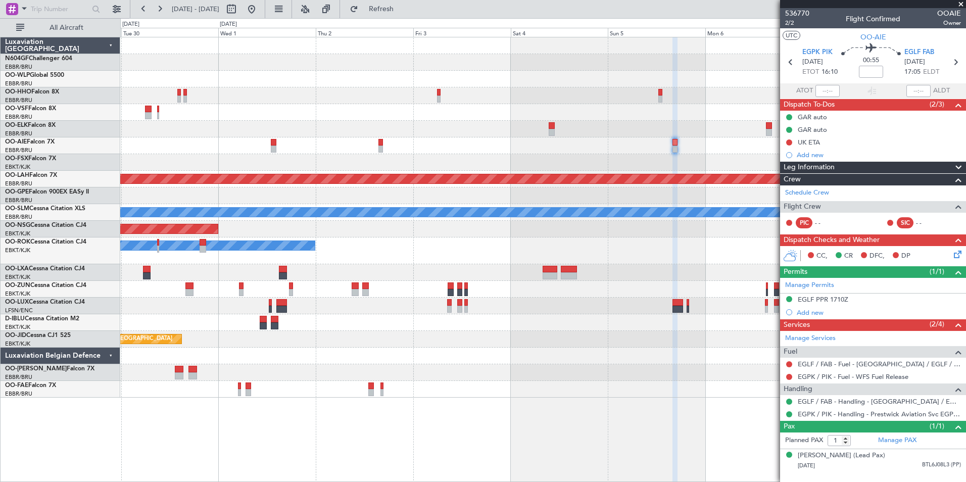
click at [593, 354] on div at bounding box center [542, 355] width 845 height 17
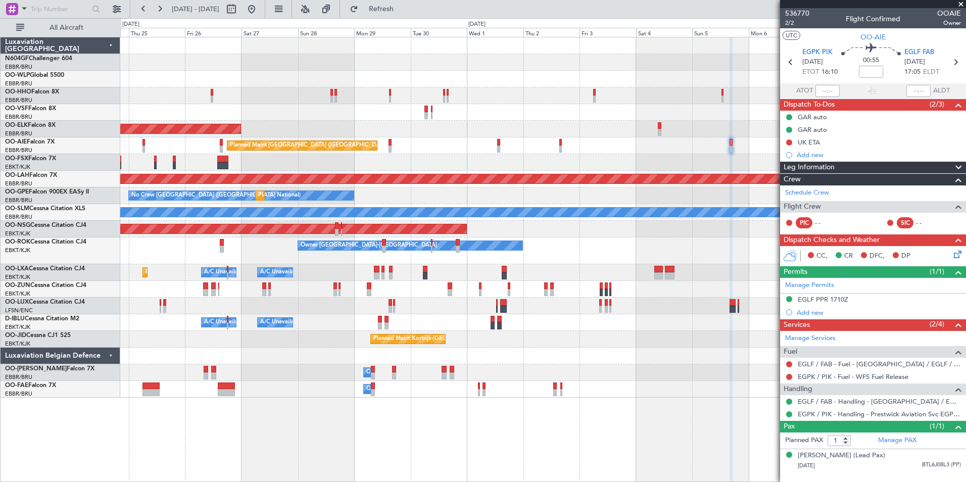
click at [474, 342] on div "Planned Maint Kortrijk-[GEOGRAPHIC_DATA]" at bounding box center [542, 339] width 845 height 17
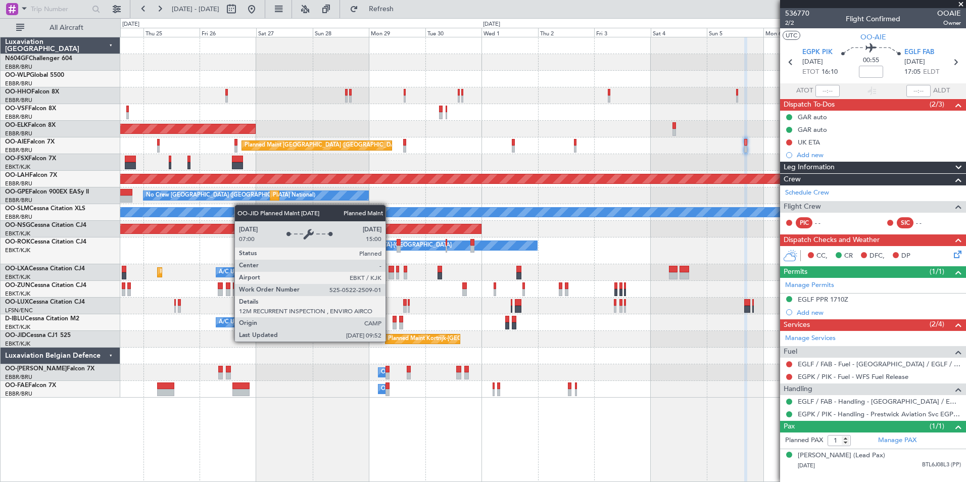
click at [491, 338] on div "Planned Maint Kortrijk-Wevelgem Planned Maint London (Farnborough) Planned Main…" at bounding box center [542, 217] width 845 height 360
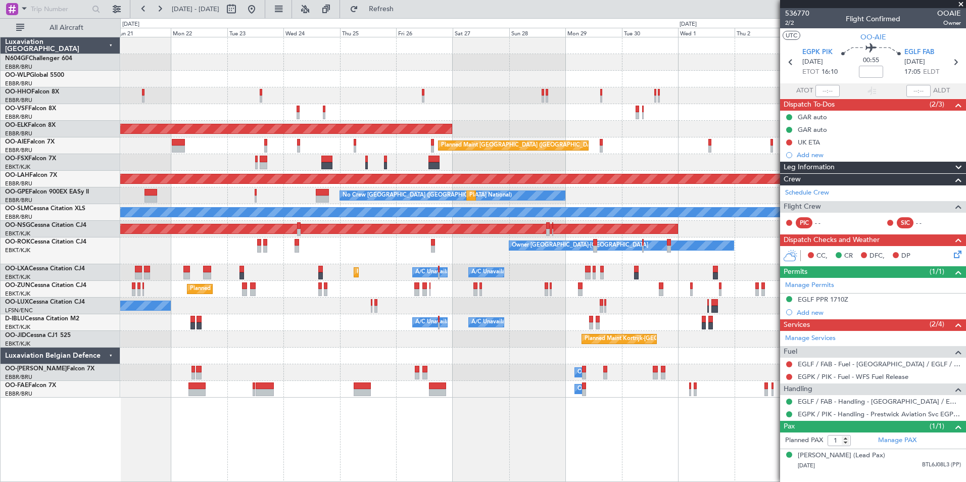
click at [486, 336] on div "Planned Maint Kortrijk-[GEOGRAPHIC_DATA]" at bounding box center [542, 339] width 845 height 17
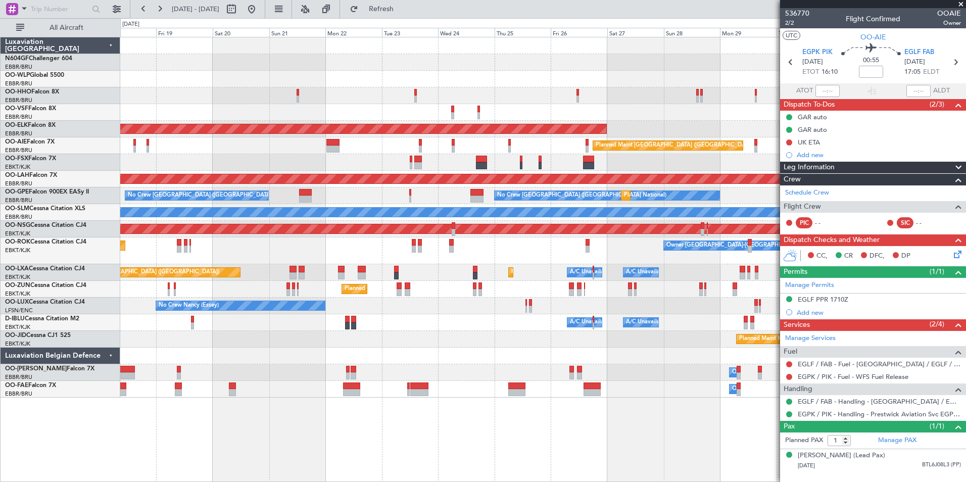
click at [445, 335] on div "Planned Maint Kortrijk-[GEOGRAPHIC_DATA]" at bounding box center [542, 339] width 845 height 17
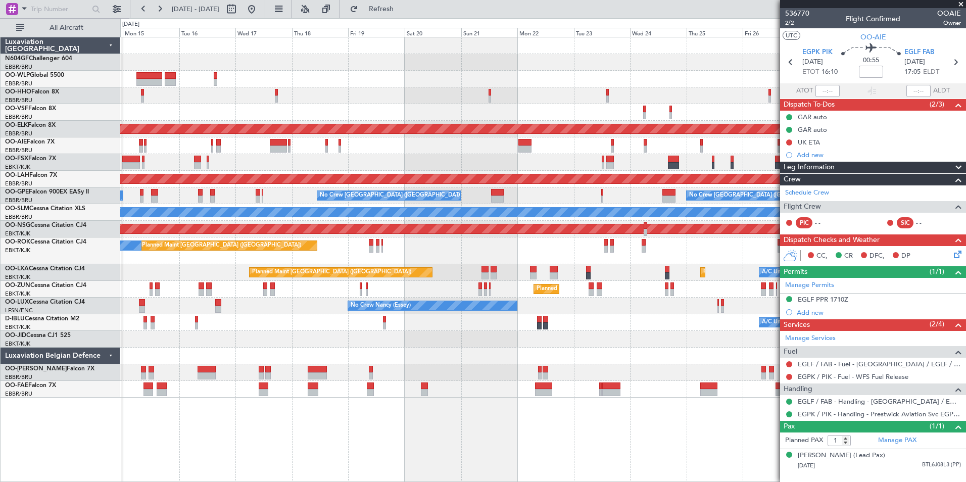
click at [482, 328] on div "Planned Maint Geneva (Cointrin) Planned Maint Kortrijk-Wevelgem Planned Maint L…" at bounding box center [542, 217] width 845 height 360
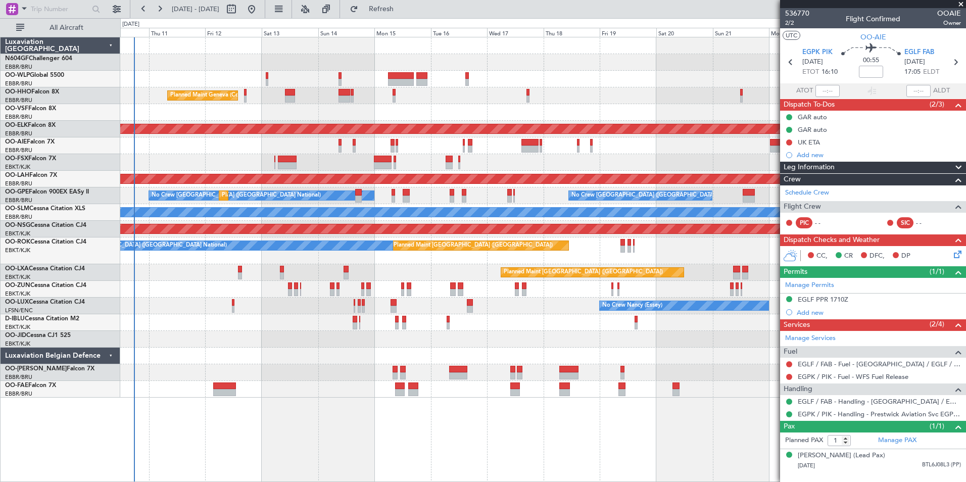
click at [493, 328] on div "A/C Unavailable Brussels (Brussels National) A/C Unavailable Kortrijk-Wevelgem" at bounding box center [542, 322] width 845 height 17
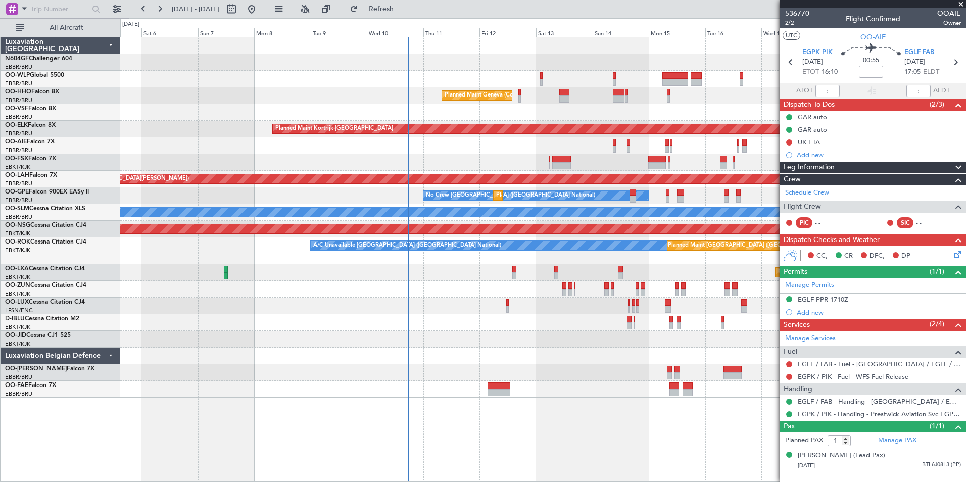
click at [618, 332] on div at bounding box center [542, 339] width 845 height 17
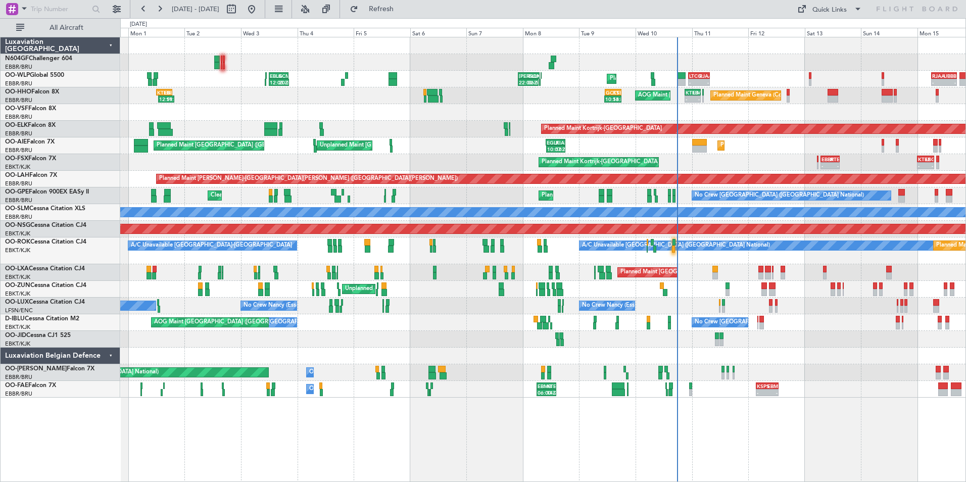
click at [716, 356] on div "Planned Maint Liege - - LTCG 22:35 Z RJAA 07:45 Z KAUS 22:00 Z ELLX 07:10 Z 22:…" at bounding box center [542, 217] width 845 height 360
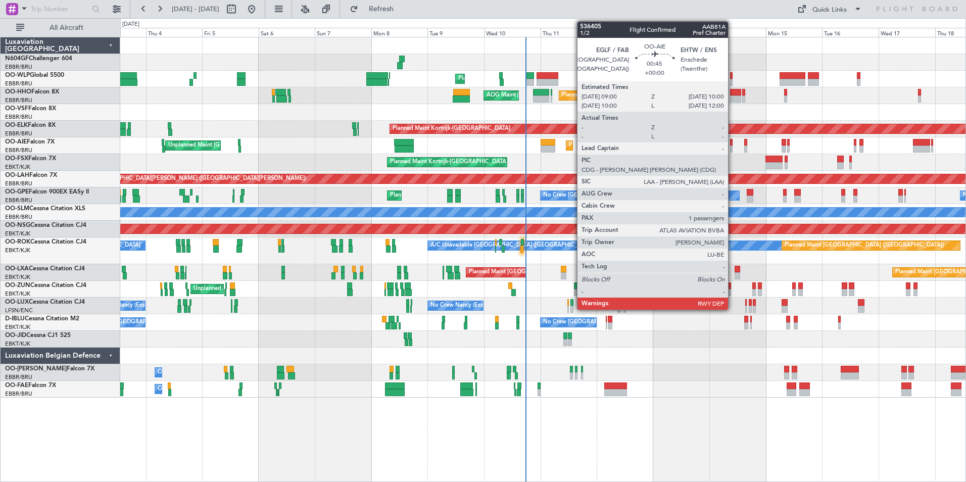
click at [732, 147] on div at bounding box center [731, 148] width 3 height 7
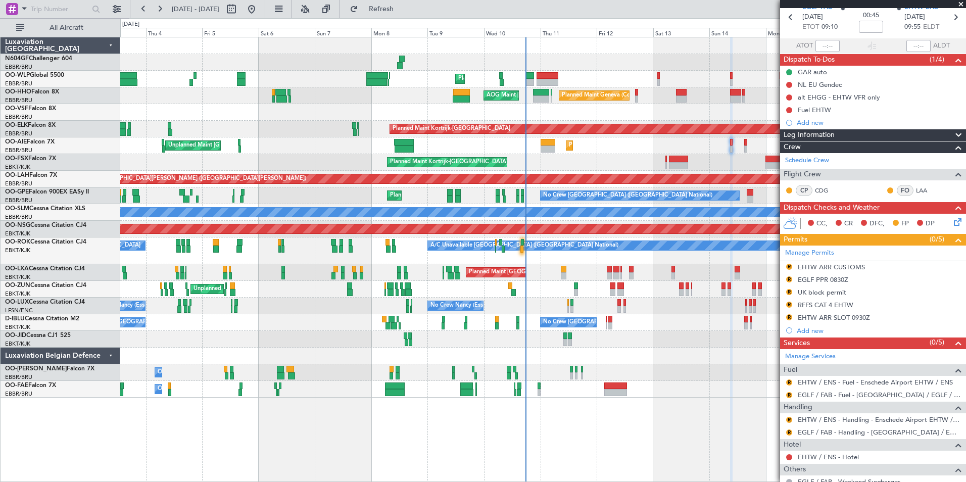
scroll to position [101, 0]
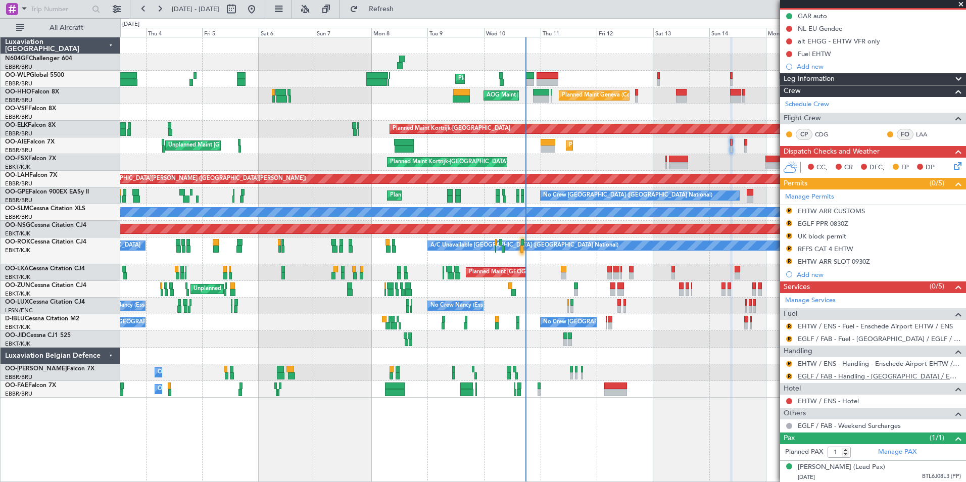
click at [811, 378] on link "EGLF / FAB - Handling - [GEOGRAPHIC_DATA] / EGLF / FAB" at bounding box center [878, 376] width 163 height 9
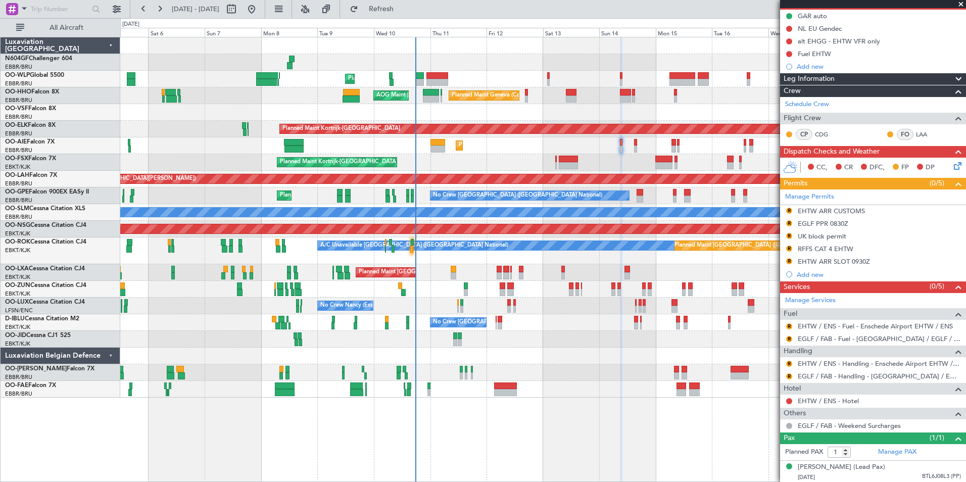
click at [578, 116] on div at bounding box center [542, 112] width 845 height 17
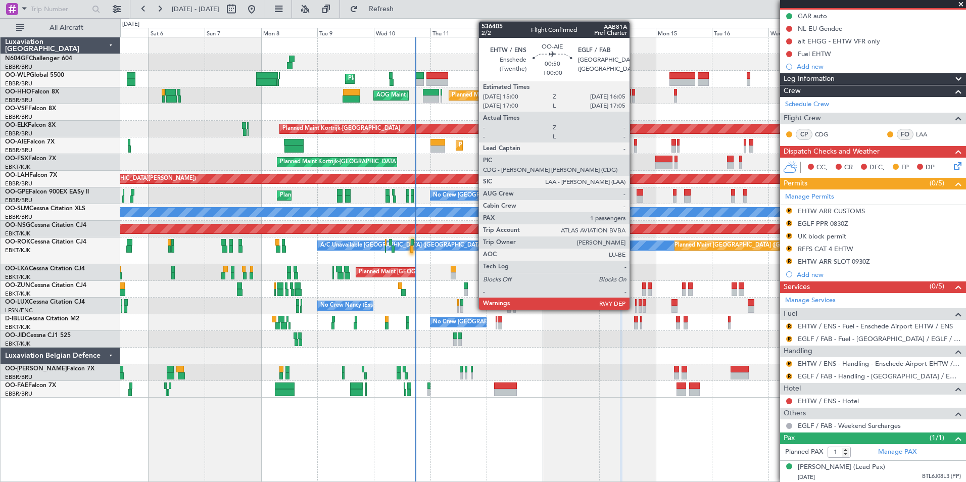
click at [634, 145] on div at bounding box center [635, 148] width 3 height 7
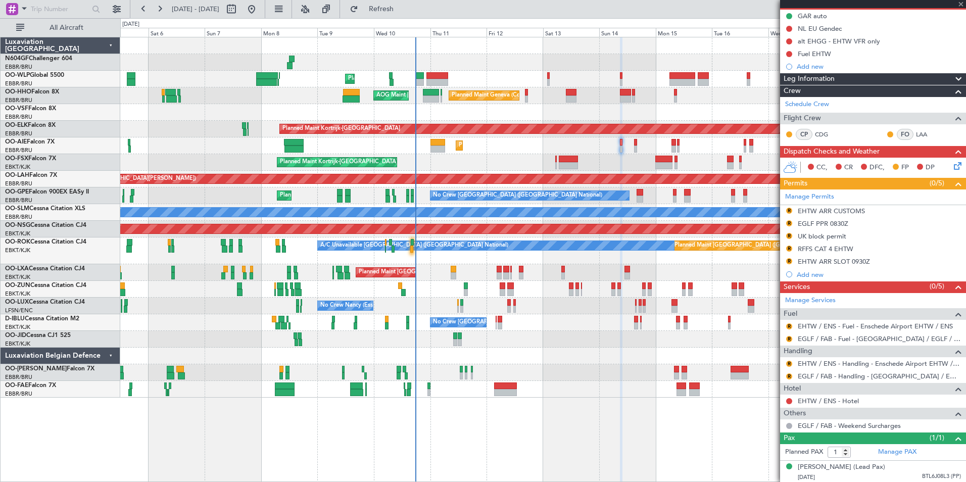
scroll to position [0, 0]
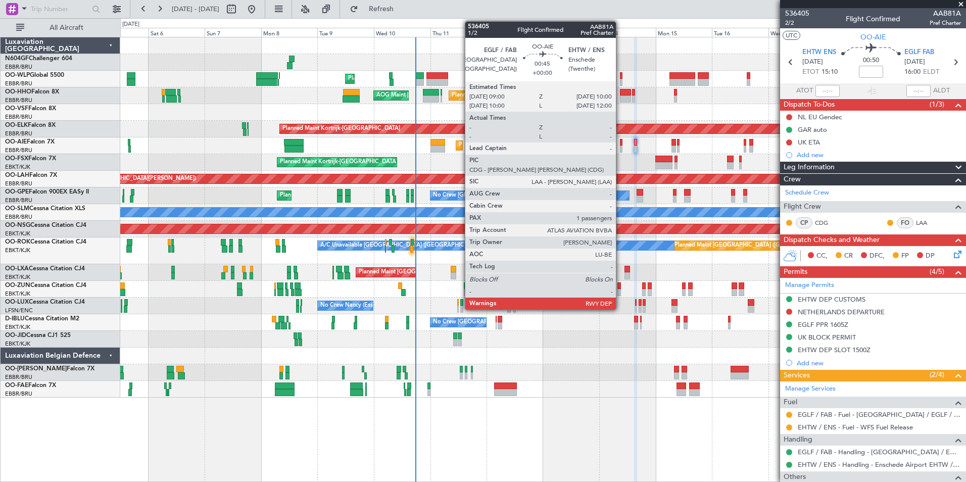
click at [620, 146] on div at bounding box center [621, 148] width 3 height 7
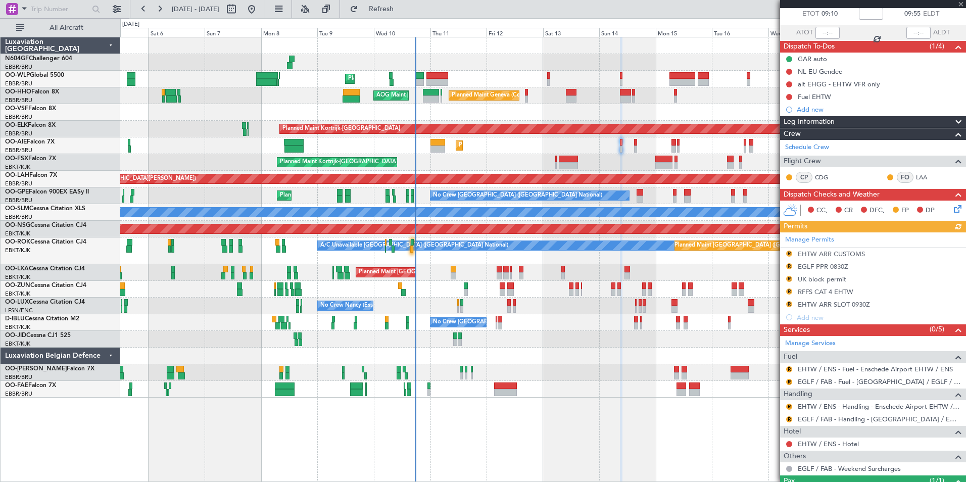
scroll to position [101, 0]
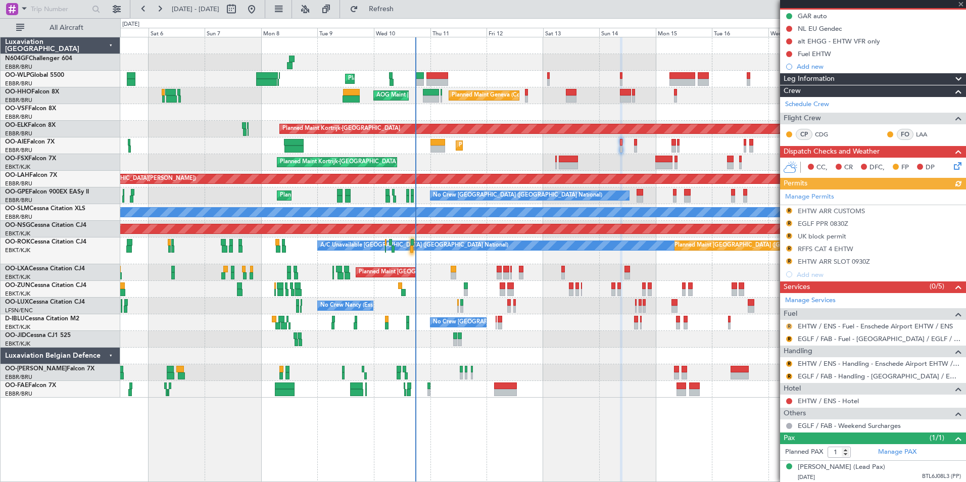
click at [788, 325] on button "R" at bounding box center [789, 326] width 6 height 6
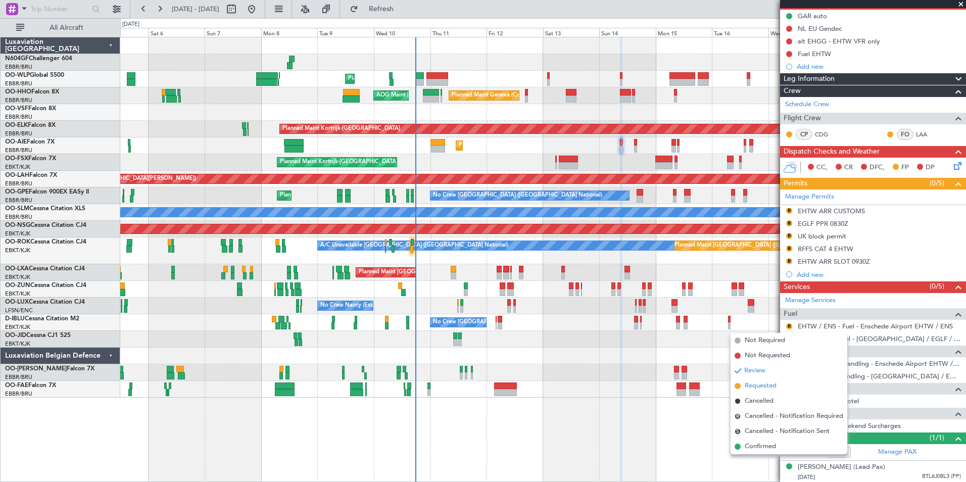
click at [767, 384] on span "Requested" at bounding box center [760, 386] width 32 height 10
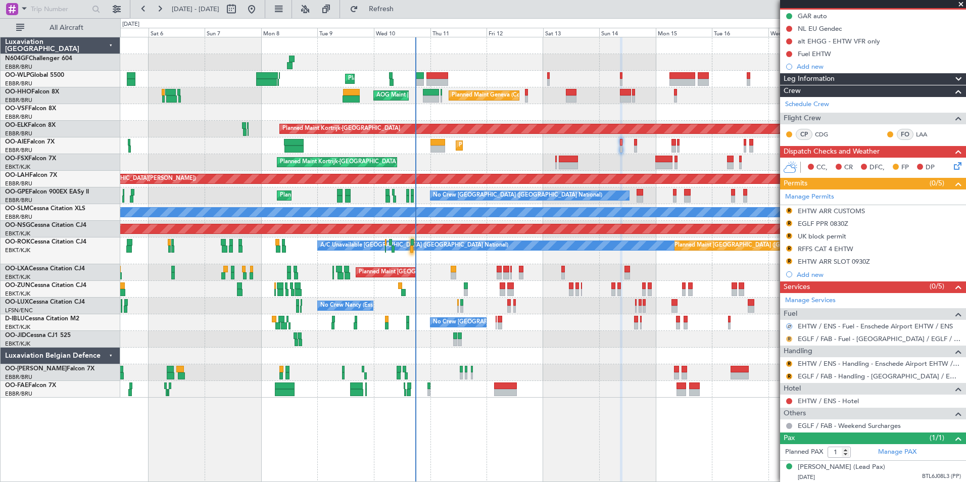
click at [790, 337] on button "R" at bounding box center [789, 339] width 6 height 6
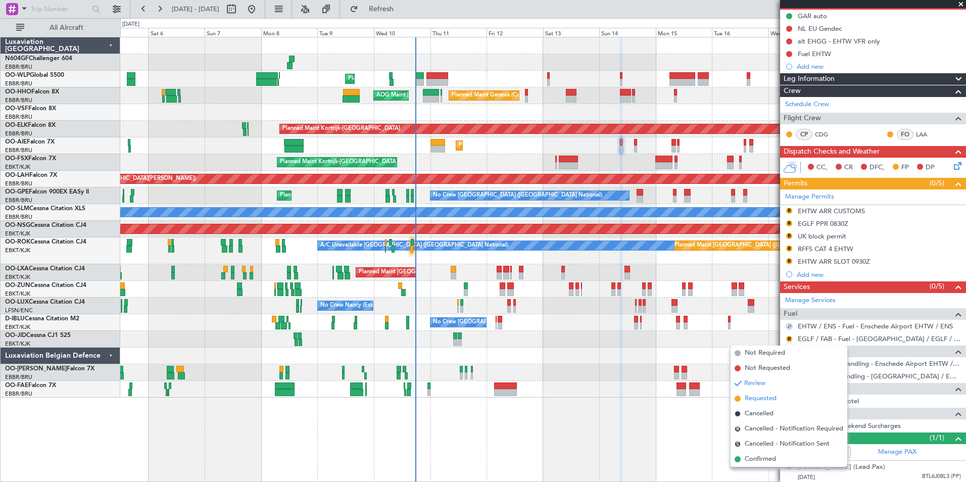
click at [772, 397] on span "Requested" at bounding box center [760, 398] width 32 height 10
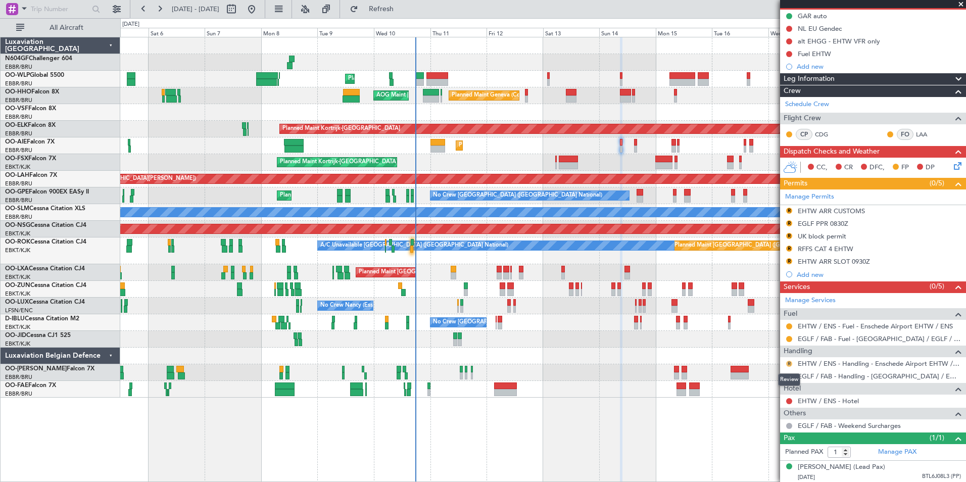
click at [788, 365] on button "R" at bounding box center [789, 364] width 6 height 6
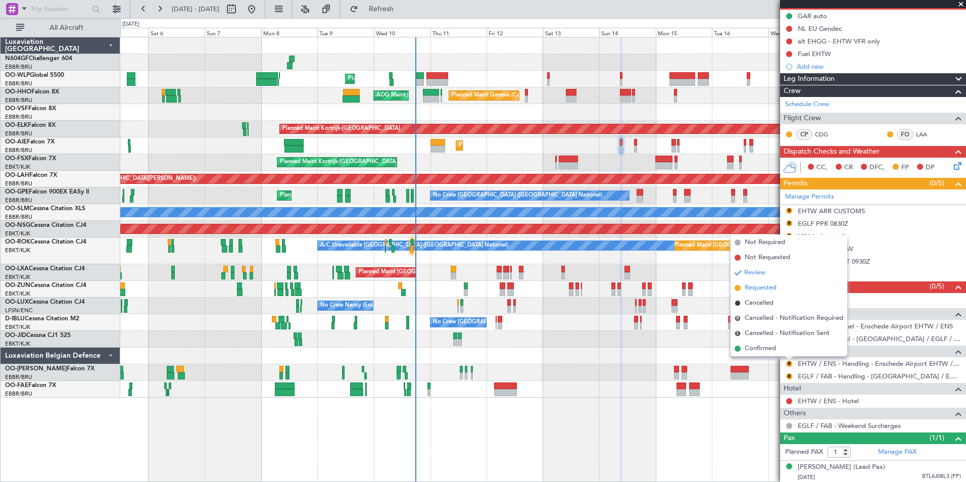
click at [752, 290] on span "Requested" at bounding box center [760, 288] width 32 height 10
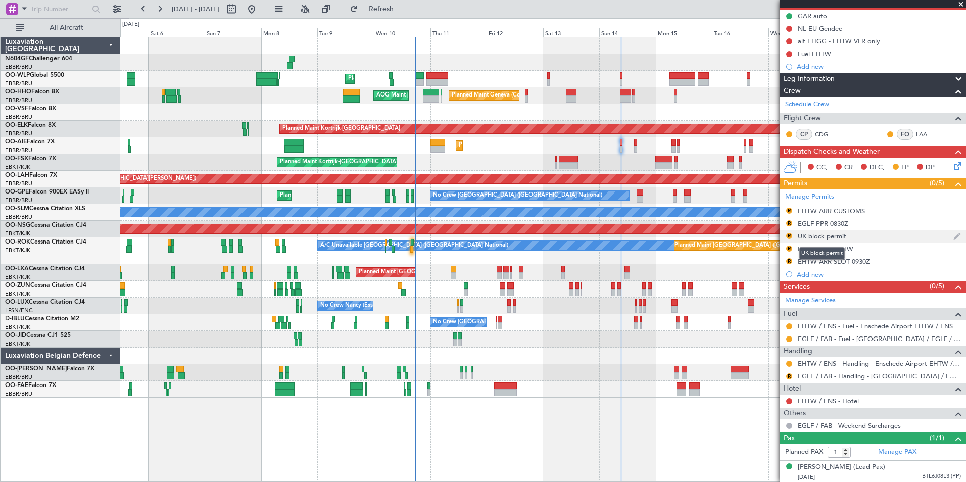
click at [805, 233] on div "UK block permit" at bounding box center [821, 236] width 48 height 9
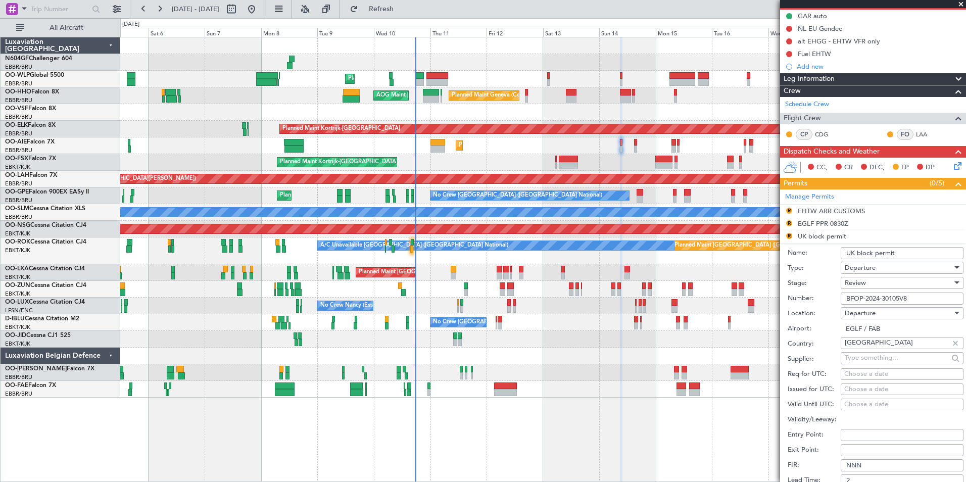
click at [875, 266] on span "Departure" at bounding box center [859, 267] width 31 height 9
click at [884, 227] on div at bounding box center [483, 241] width 966 height 482
click at [873, 276] on div "Review" at bounding box center [898, 282] width 108 height 15
click at [884, 360] on span "Received OK" at bounding box center [898, 363] width 106 height 15
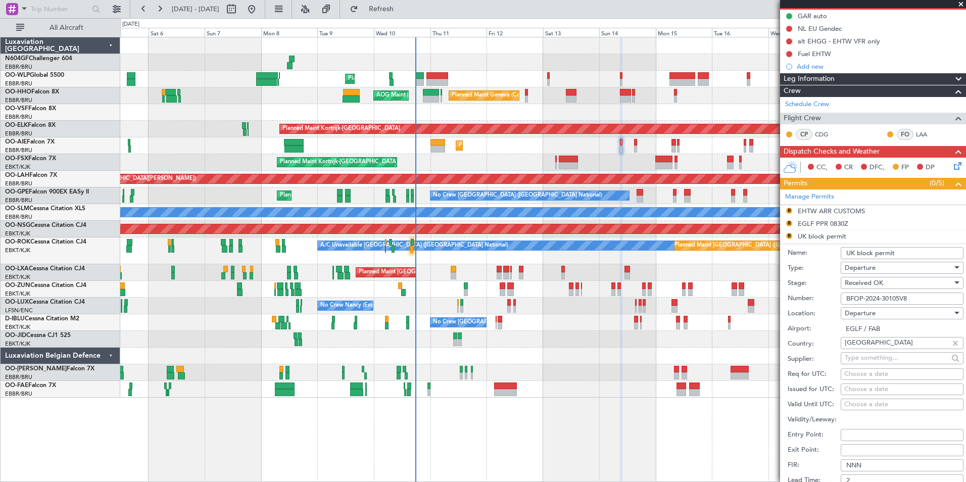
scroll to position [253, 0]
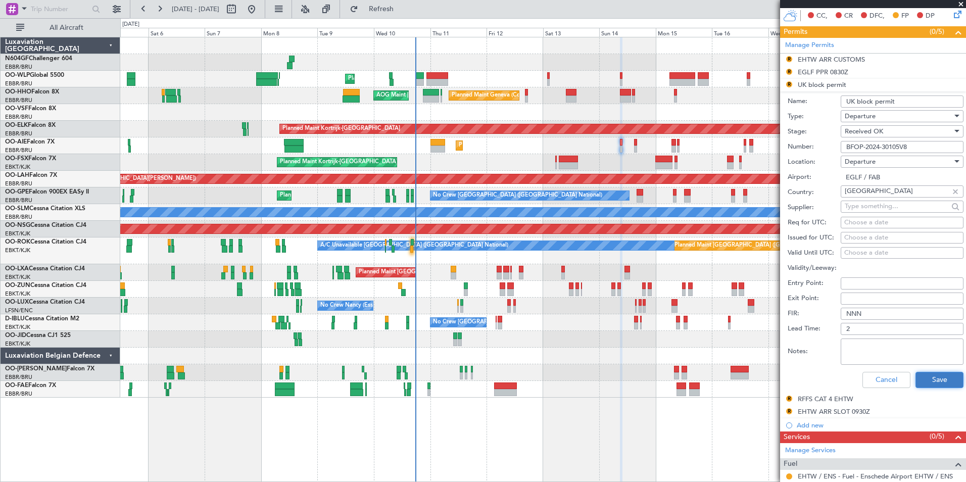
click at [920, 378] on button "Save" at bounding box center [939, 380] width 48 height 16
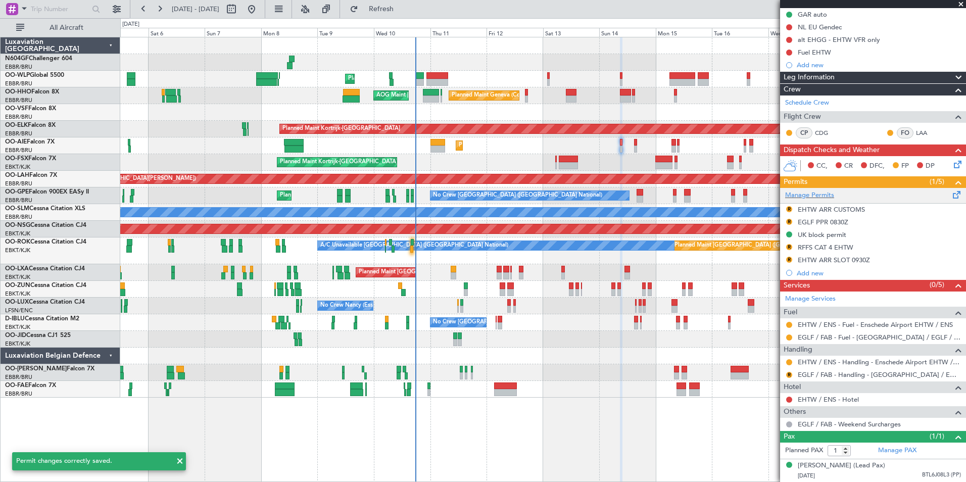
scroll to position [112, 0]
click at [796, 254] on div "R EHTW ARR SLOT 0930Z" at bounding box center [873, 260] width 186 height 13
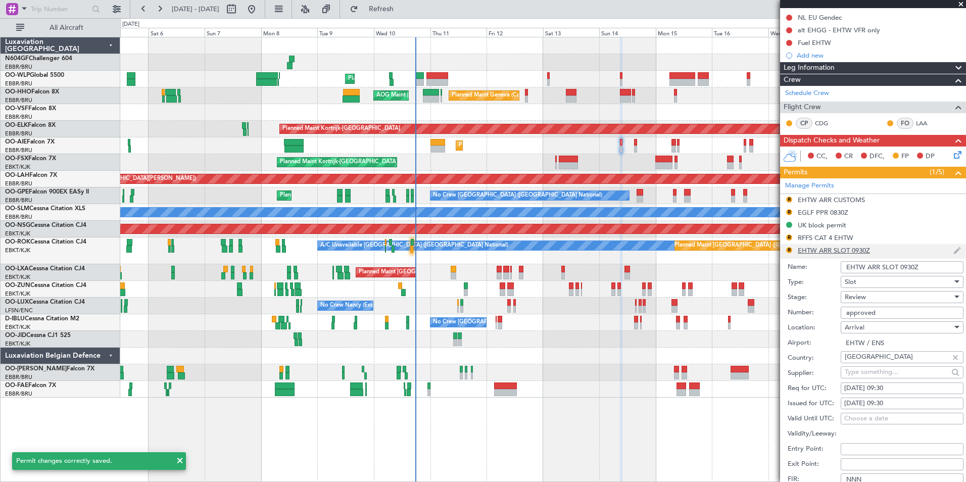
scroll to position [253, 0]
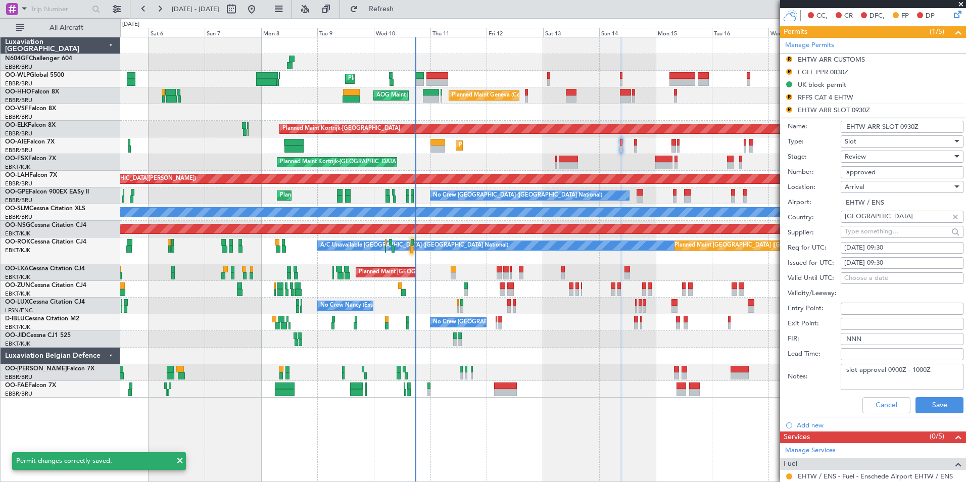
click at [882, 157] on div "Review" at bounding box center [898, 156] width 108 height 15
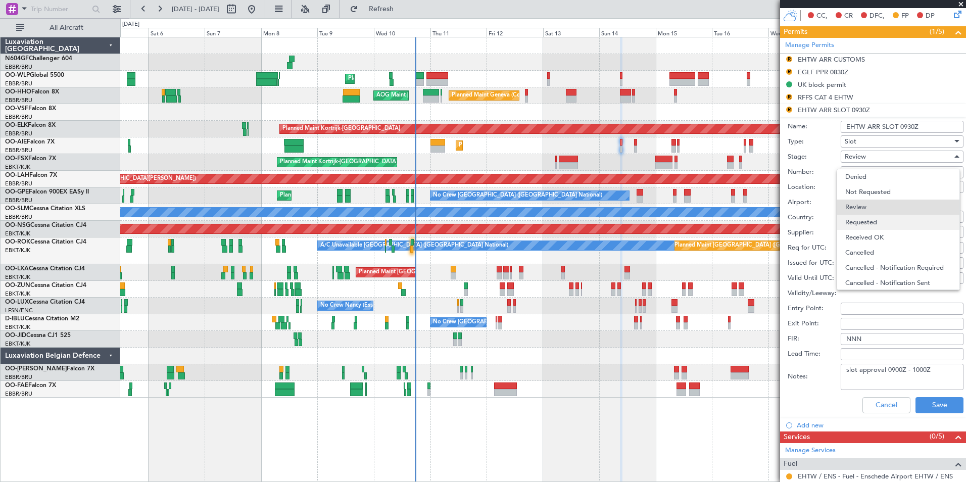
click at [884, 219] on span "Requested" at bounding box center [898, 222] width 106 height 15
click at [903, 251] on div "14/09/2025 09:30" at bounding box center [902, 248] width 116 height 10
select select "9"
select select "2025"
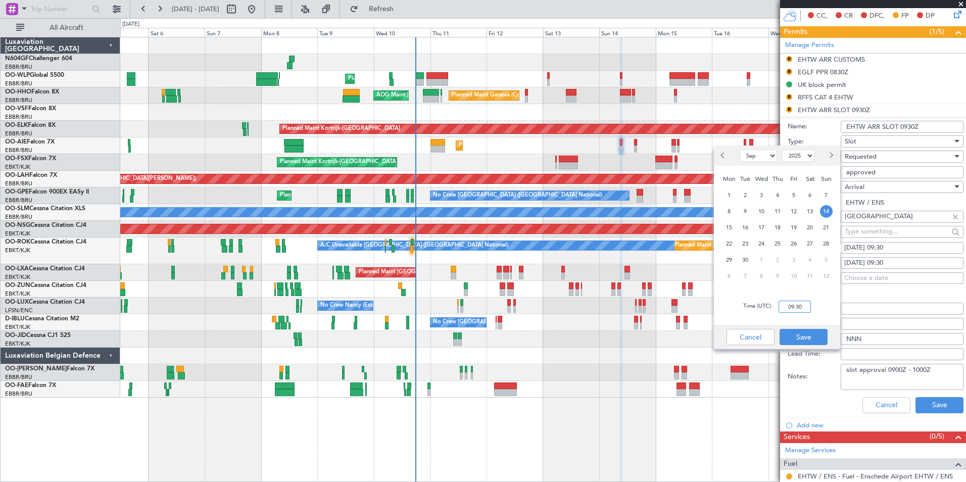
click at [796, 303] on input "09:30" at bounding box center [794, 307] width 32 height 12
type input "10:00"
click at [829, 309] on div "Time (UTC): 10:00" at bounding box center [777, 306] width 126 height 36
click at [808, 334] on button "Save" at bounding box center [803, 337] width 48 height 16
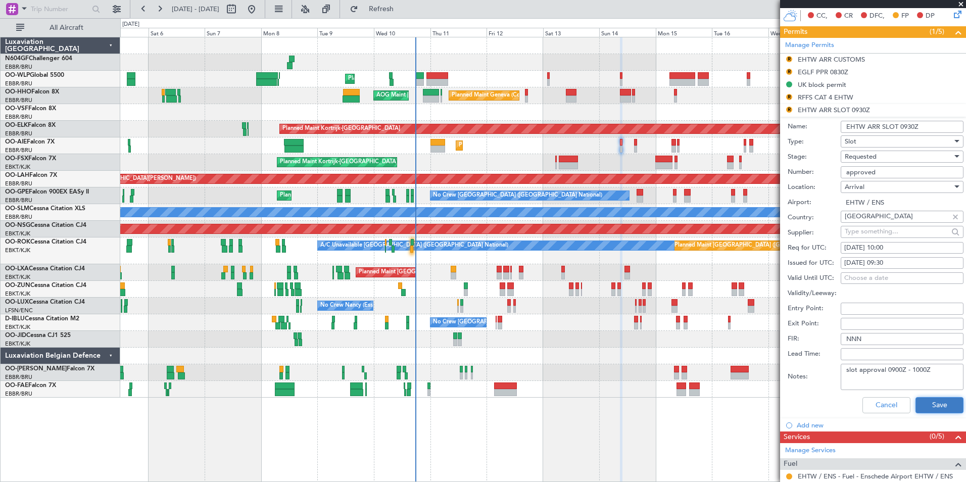
click at [932, 401] on button "Save" at bounding box center [939, 405] width 48 height 16
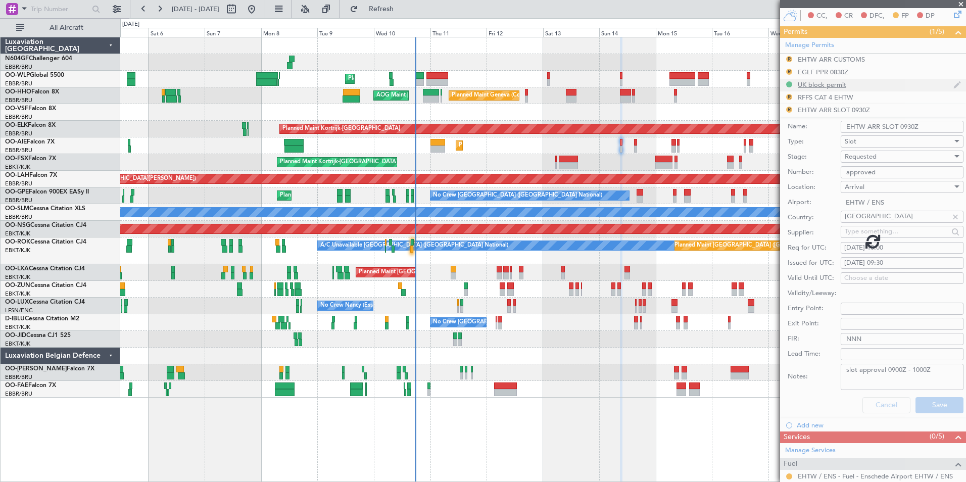
scroll to position [112, 0]
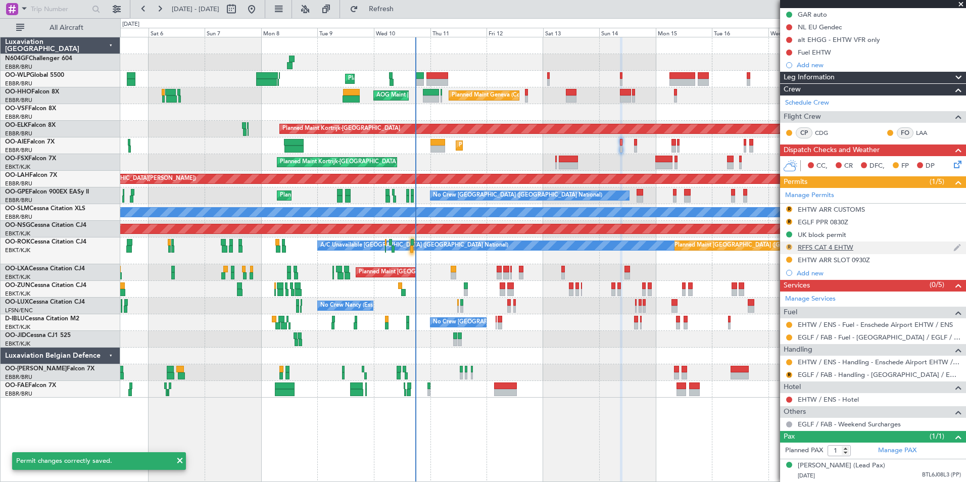
click at [787, 244] on button "R" at bounding box center [789, 247] width 6 height 6
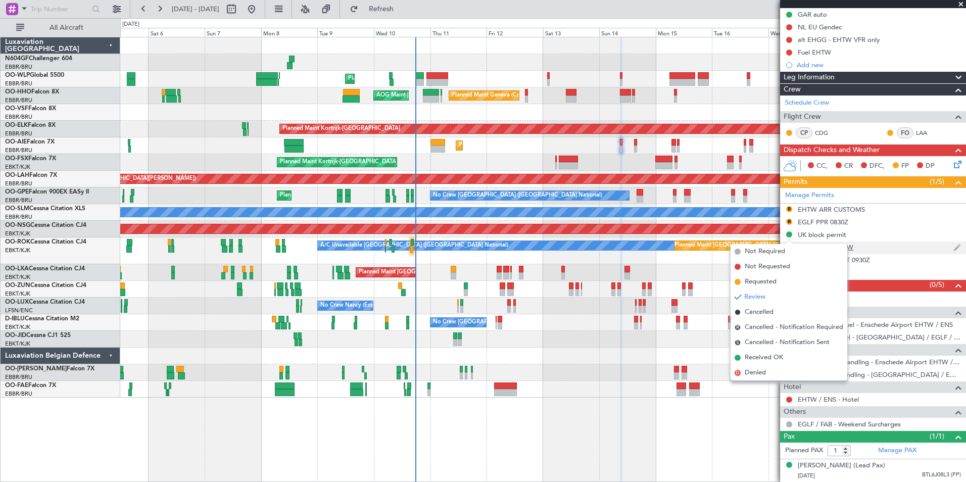
click at [818, 243] on div "RFFS CAT 4 EHTW" at bounding box center [825, 247] width 56 height 9
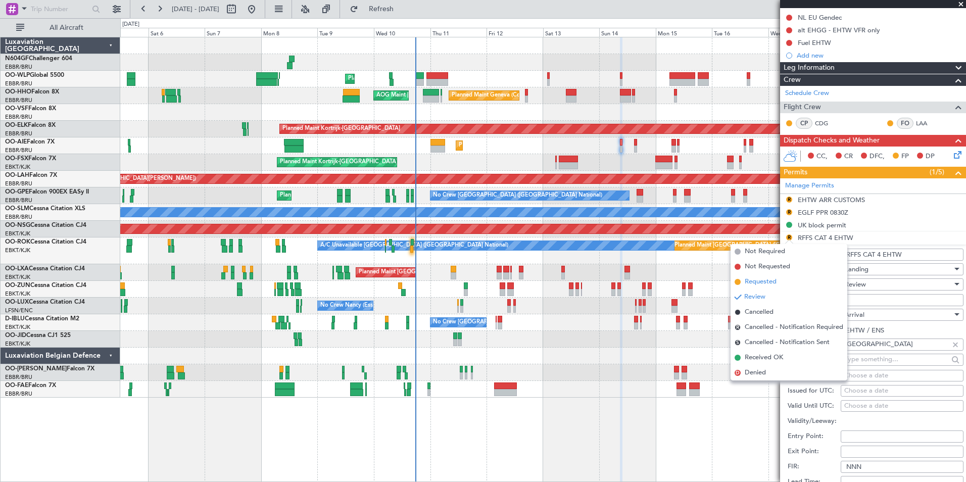
click at [775, 286] on span "Requested" at bounding box center [760, 282] width 32 height 10
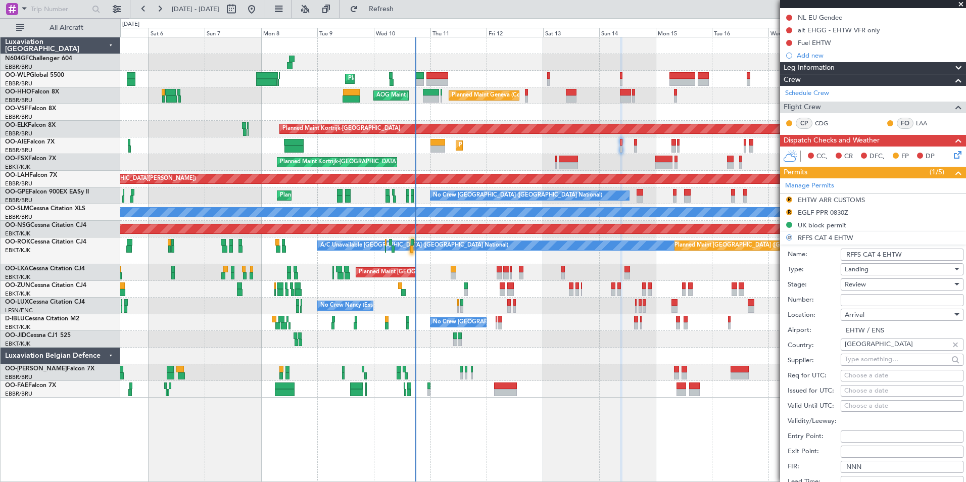
scroll to position [264, 0]
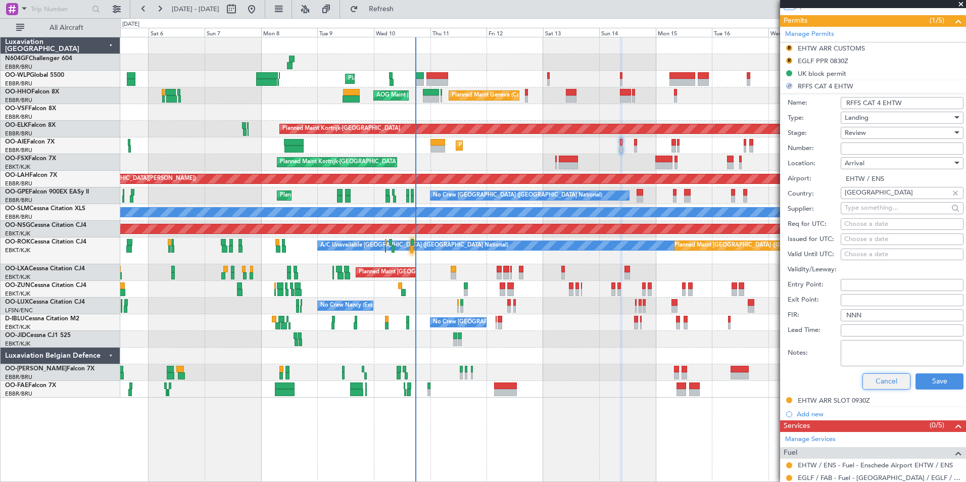
click at [880, 377] on button "Cancel" at bounding box center [886, 381] width 48 height 16
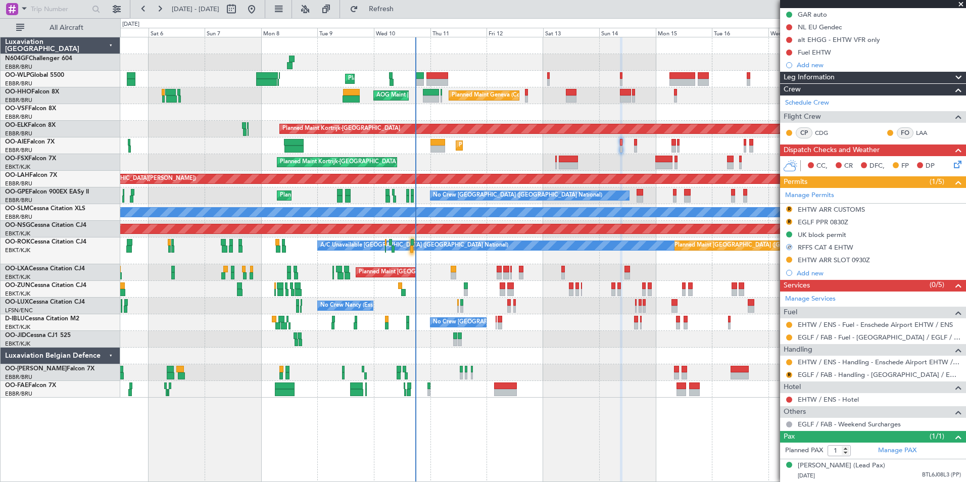
scroll to position [112, 0]
click at [789, 244] on button at bounding box center [789, 247] width 6 height 6
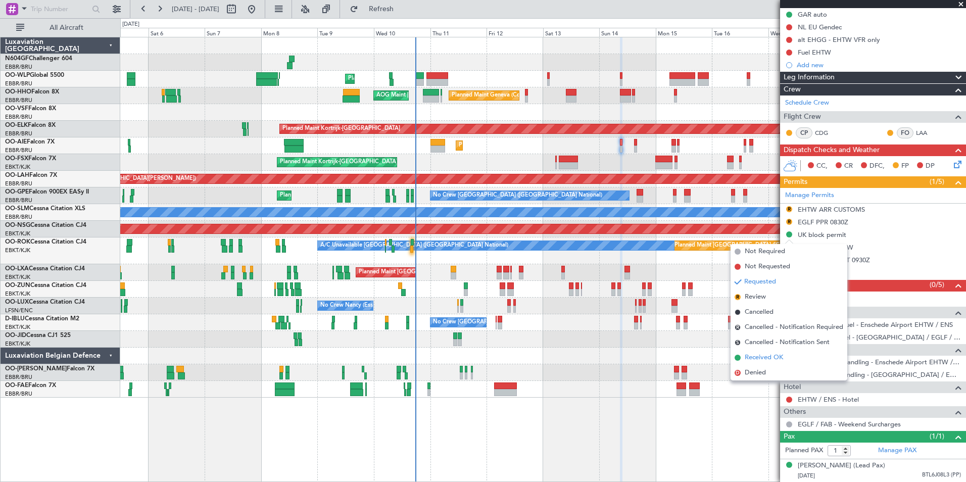
click at [773, 356] on span "Received OK" at bounding box center [763, 358] width 38 height 10
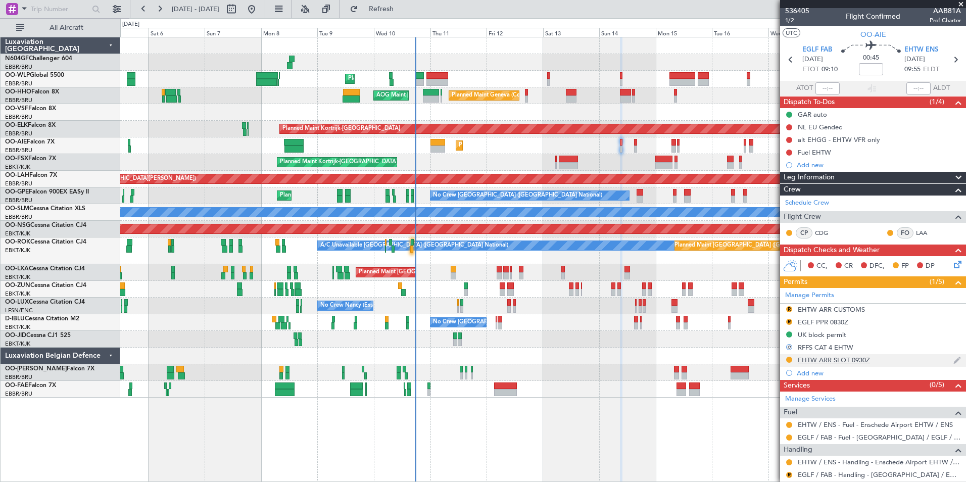
scroll to position [0, 0]
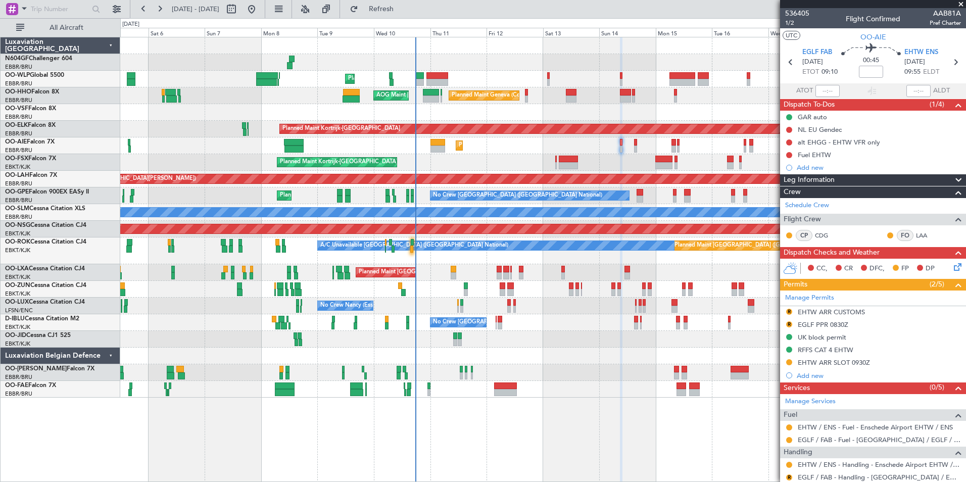
click at [952, 267] on icon at bounding box center [956, 265] width 8 height 8
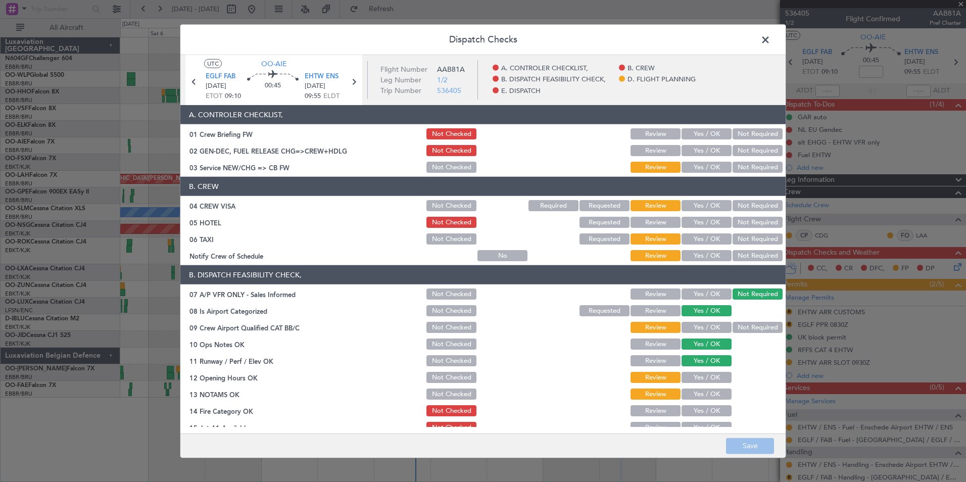
click at [708, 170] on button "Yes / OK" at bounding box center [706, 167] width 50 height 11
click at [746, 208] on button "Not Required" at bounding box center [757, 205] width 50 height 11
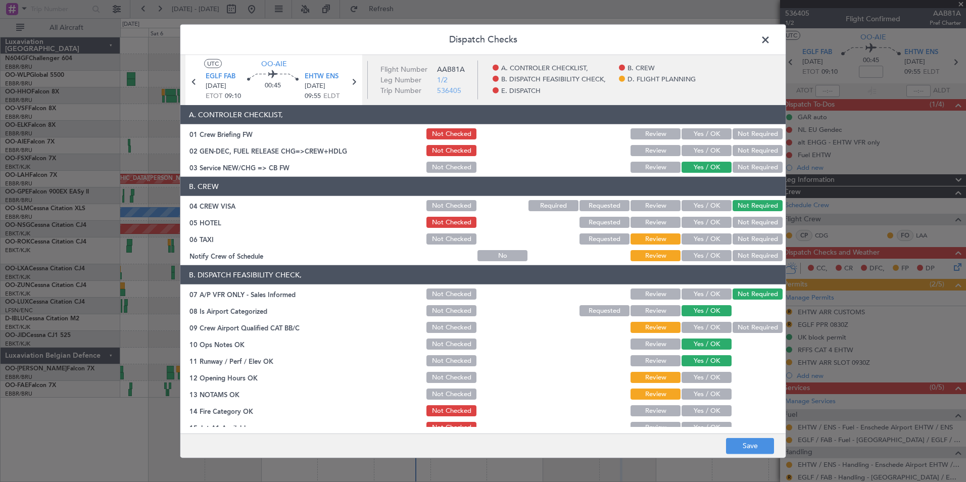
click at [746, 233] on button "Not Required" at bounding box center [757, 238] width 50 height 11
click at [707, 255] on button "Yes / OK" at bounding box center [706, 255] width 50 height 11
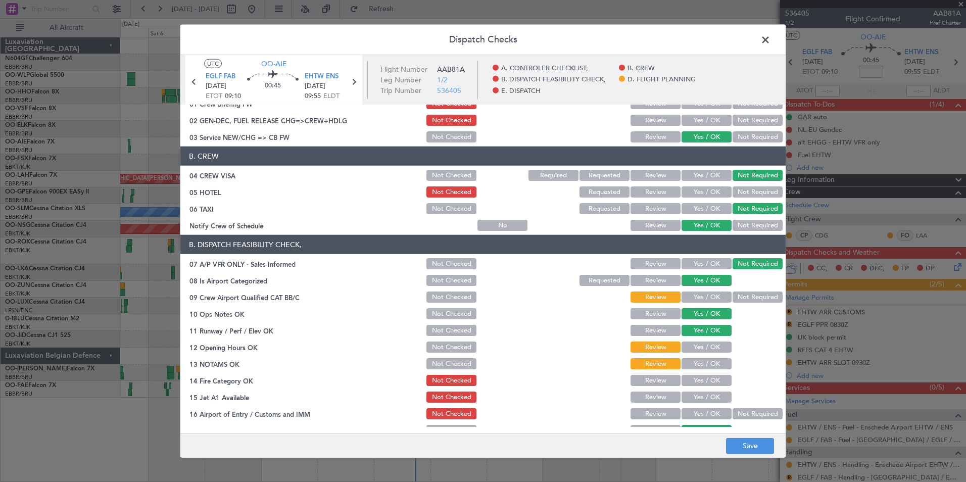
scroll to position [152, 0]
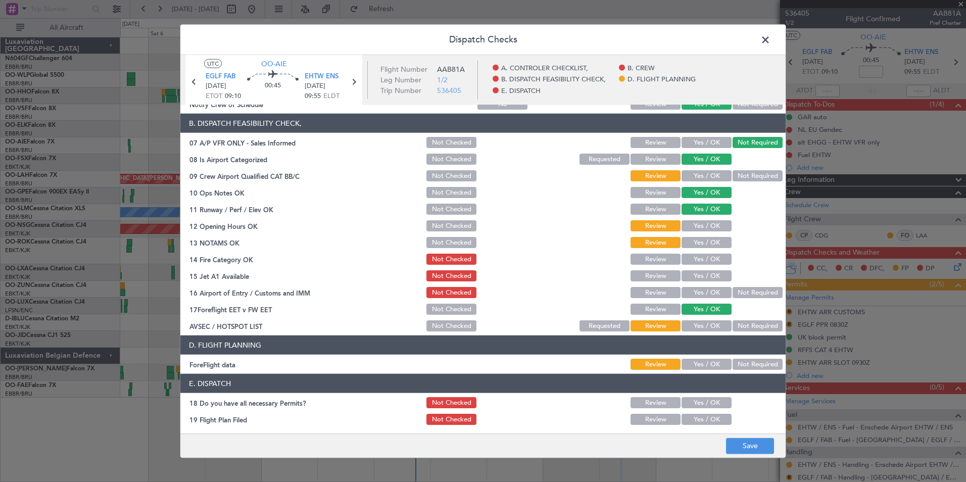
click at [739, 172] on button "Not Required" at bounding box center [757, 175] width 50 height 11
click at [705, 230] on button "Yes / OK" at bounding box center [706, 225] width 50 height 11
click at [706, 243] on button "Yes / OK" at bounding box center [706, 242] width 50 height 11
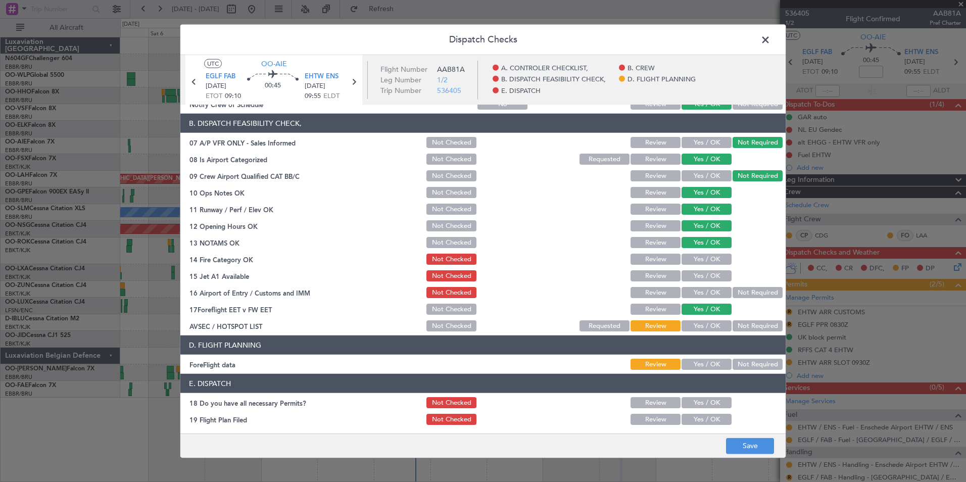
click at [695, 259] on button "Yes / OK" at bounding box center [706, 259] width 50 height 11
click at [696, 275] on button "Yes / OK" at bounding box center [706, 275] width 50 height 11
click at [702, 322] on button "Yes / OK" at bounding box center [706, 325] width 50 height 11
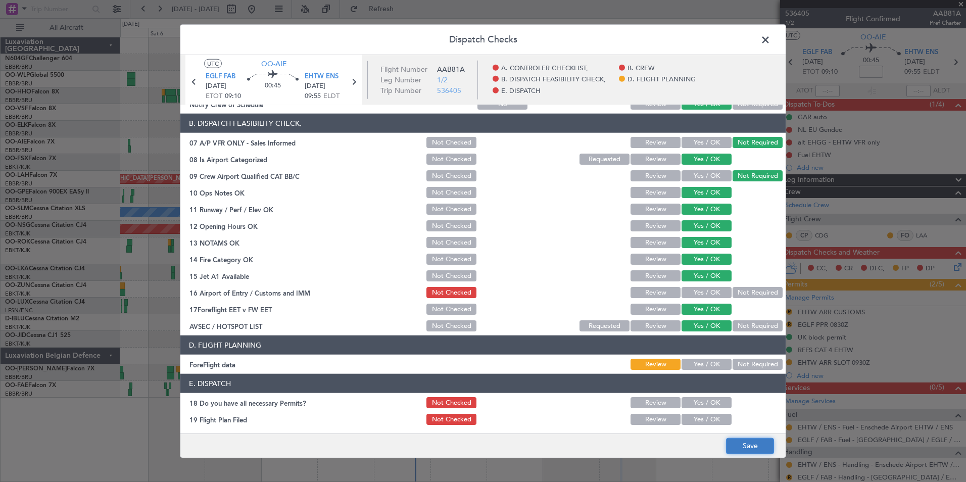
click at [749, 440] on button "Save" at bounding box center [750, 445] width 48 height 16
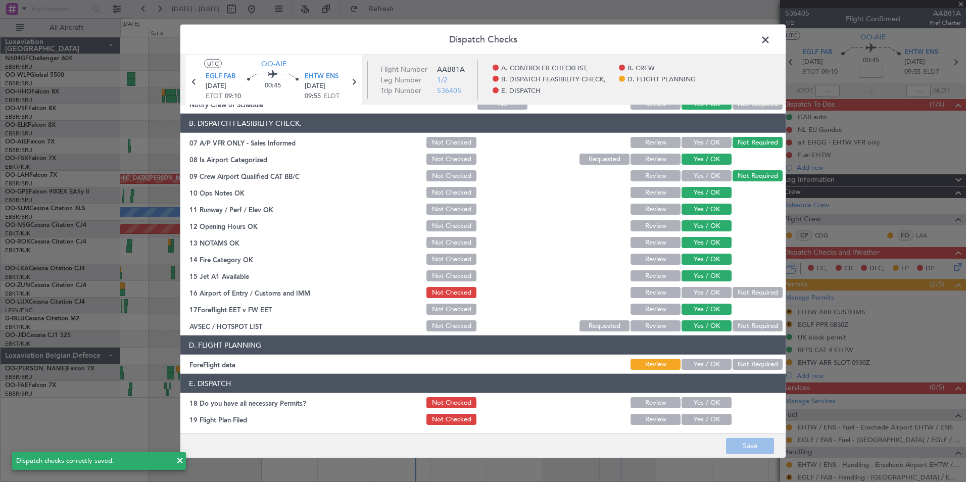
drag, startPoint x: 762, startPoint y: 38, endPoint x: 773, endPoint y: 48, distance: 15.0
click at [770, 37] on span at bounding box center [770, 42] width 0 height 20
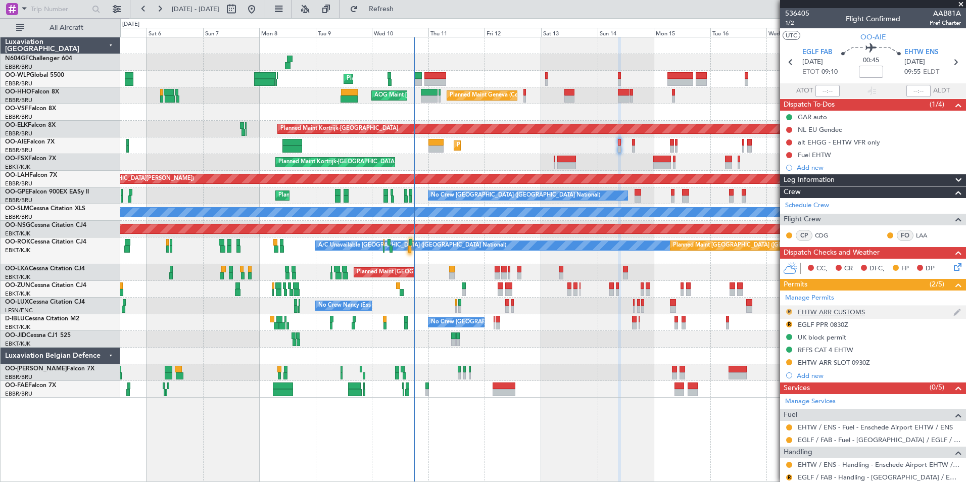
click at [787, 310] on button "R" at bounding box center [789, 312] width 6 height 6
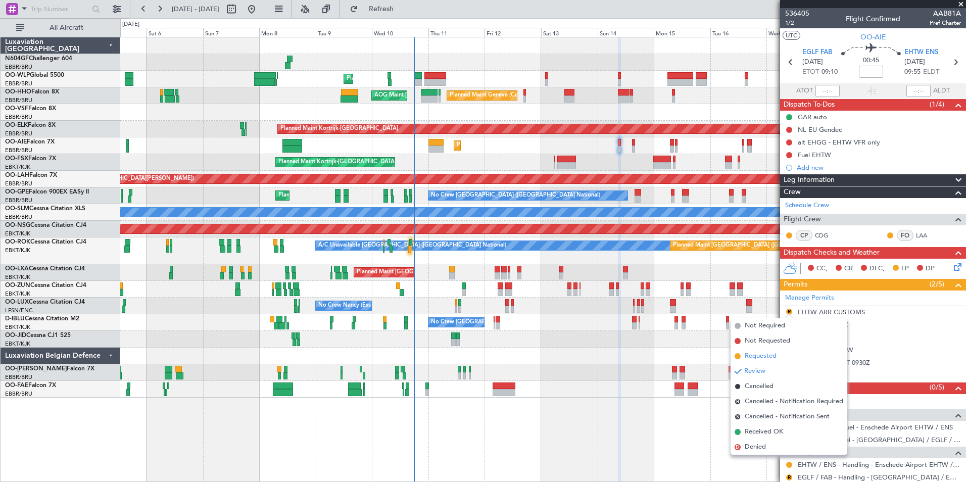
click at [760, 350] on li "Requested" at bounding box center [788, 355] width 117 height 15
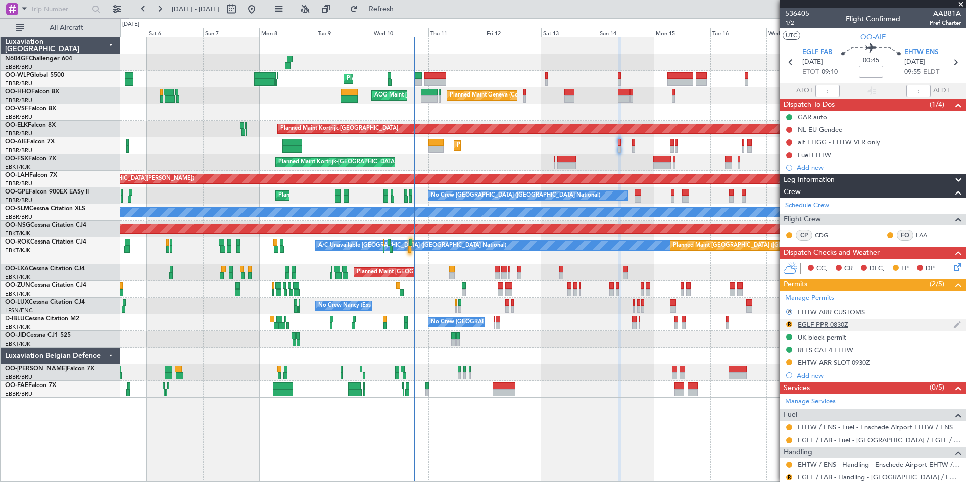
click at [804, 324] on div "EGLF PPR 0830Z" at bounding box center [822, 324] width 51 height 9
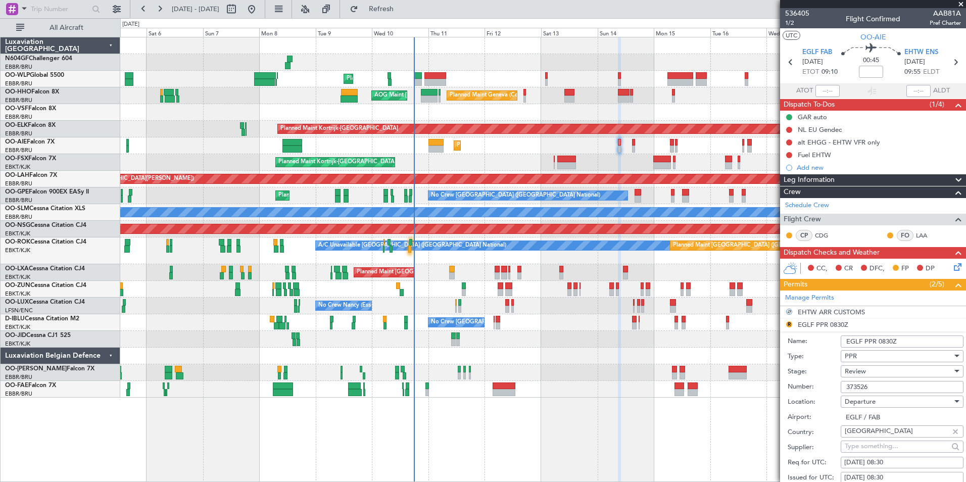
scroll to position [101, 0]
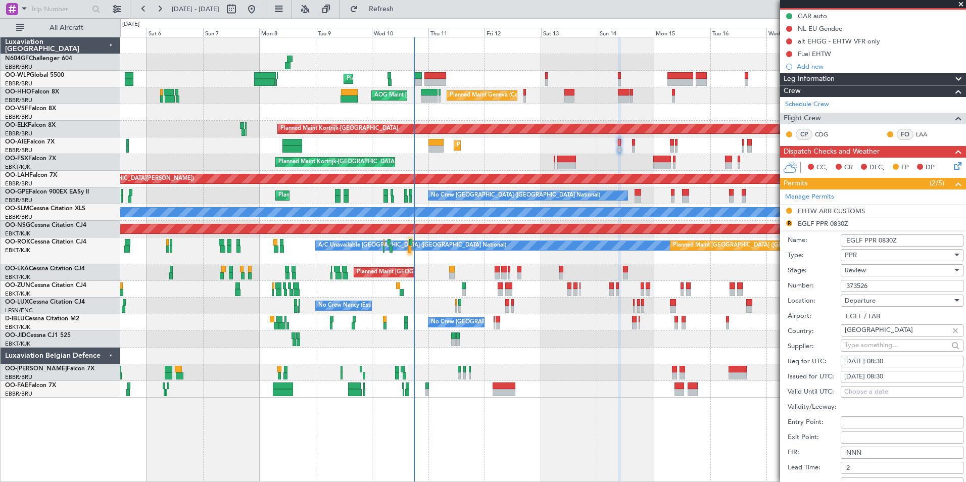
click at [867, 273] on div "Review" at bounding box center [898, 270] width 108 height 15
click at [873, 336] on span "Requested" at bounding box center [898, 335] width 106 height 15
click at [900, 359] on div "14/09/2025 08:30" at bounding box center [902, 362] width 116 height 10
select select "9"
select select "2025"
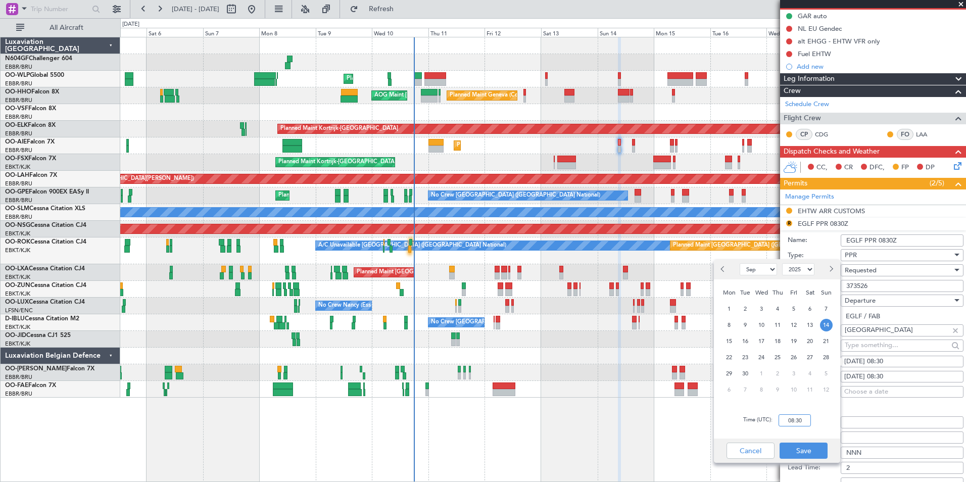
click at [804, 418] on input "08:30" at bounding box center [794, 420] width 32 height 12
type input "09:00"
click at [822, 423] on div "Time (UTC): 09:00" at bounding box center [777, 420] width 126 height 36
click at [812, 444] on button "Save" at bounding box center [803, 450] width 48 height 16
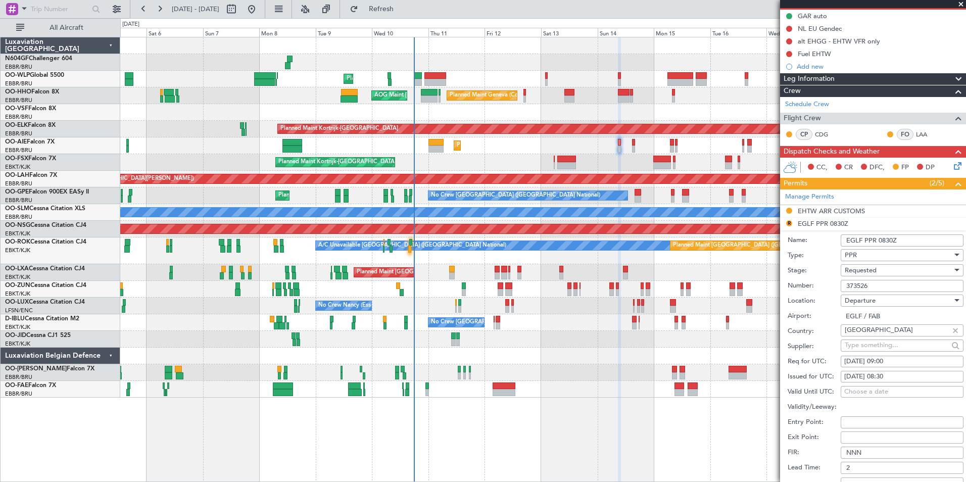
scroll to position [253, 0]
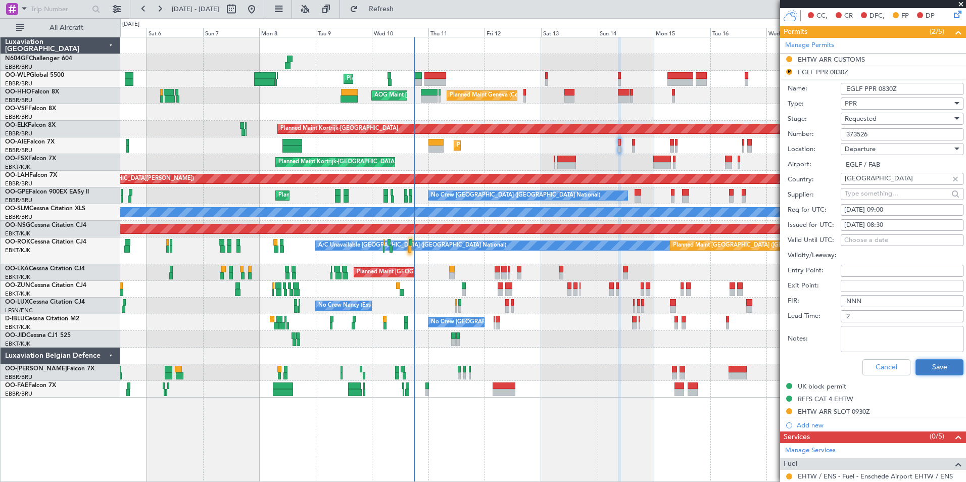
click at [922, 366] on button "Save" at bounding box center [939, 367] width 48 height 16
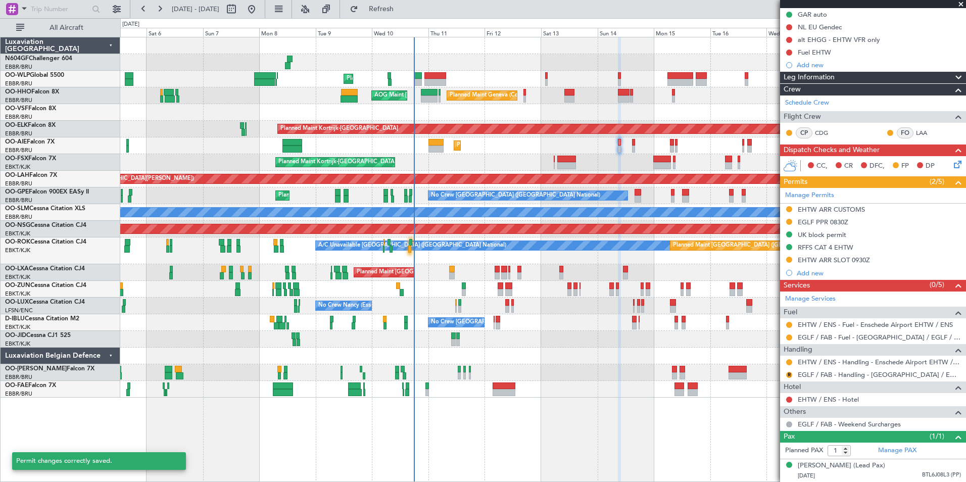
scroll to position [112, 0]
click at [787, 206] on button at bounding box center [789, 209] width 6 height 6
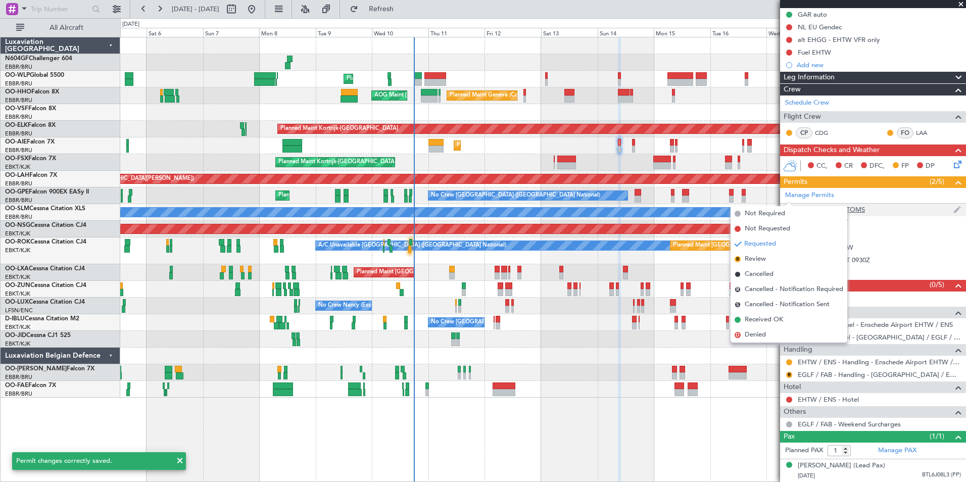
click at [820, 205] on div "EHTW ARR CUSTOMS" at bounding box center [830, 209] width 67 height 9
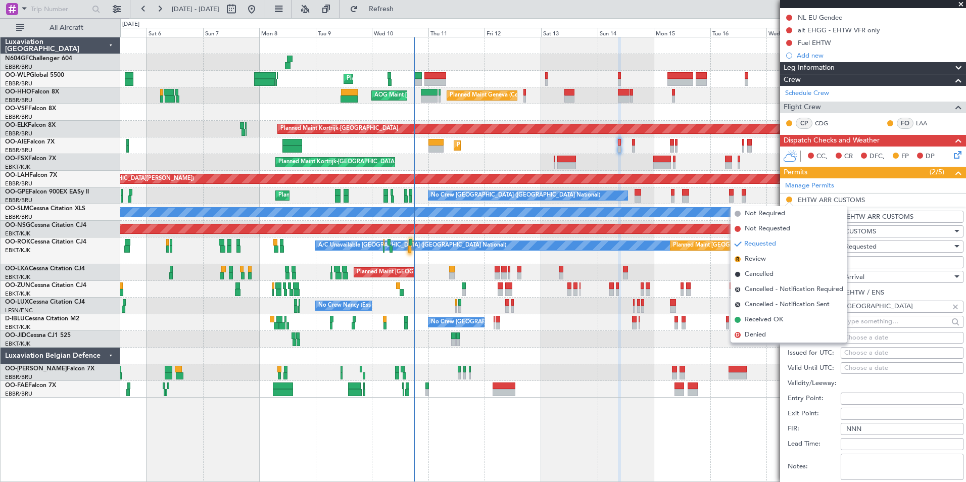
click at [807, 196] on li "EHTW ARR CUSTOMS Name: EHTW ARR CUSTOMS Type: CUSTOMS Stage: Requested Number: …" at bounding box center [873, 351] width 186 height 314
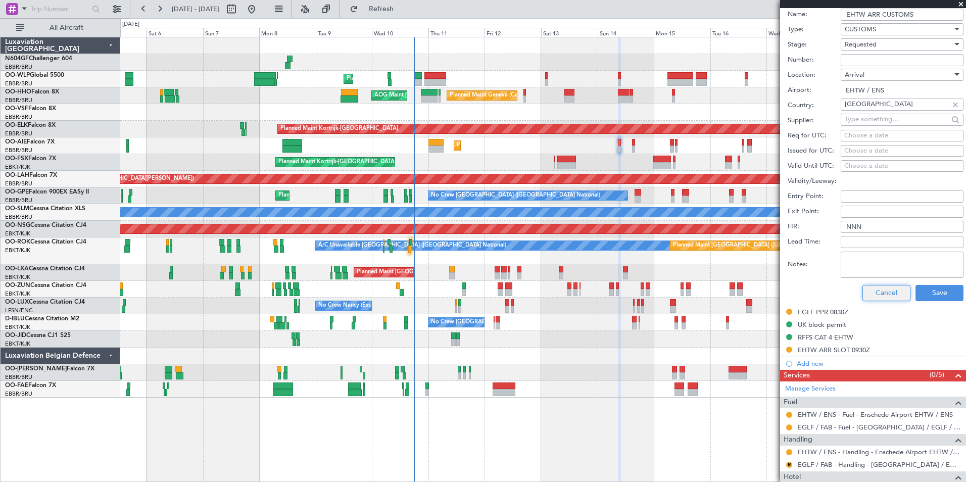
click at [868, 291] on button "Cancel" at bounding box center [886, 293] width 48 height 16
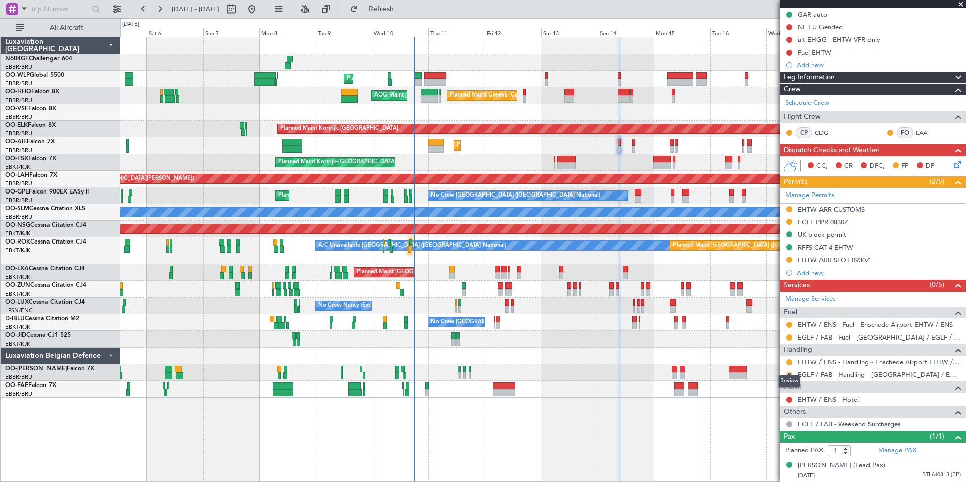
click at [789, 372] on button "R" at bounding box center [789, 375] width 6 height 6
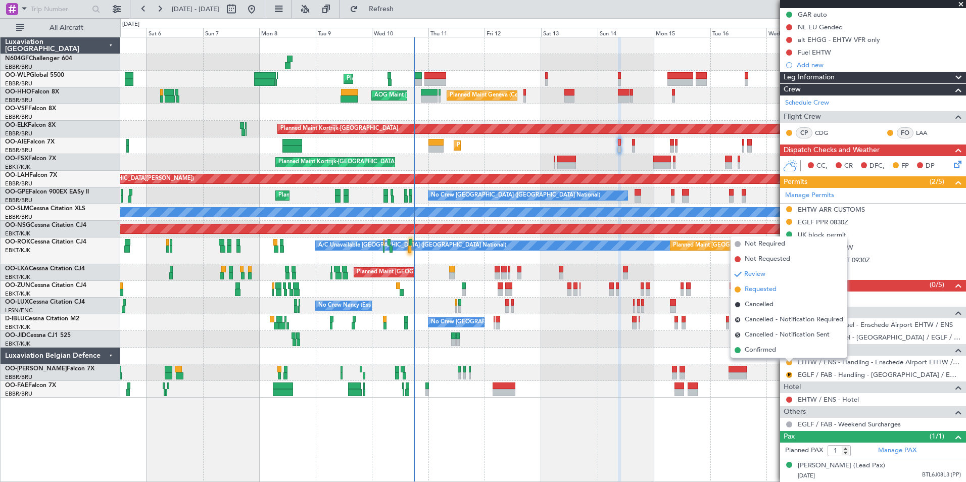
click at [751, 288] on span "Requested" at bounding box center [760, 289] width 32 height 10
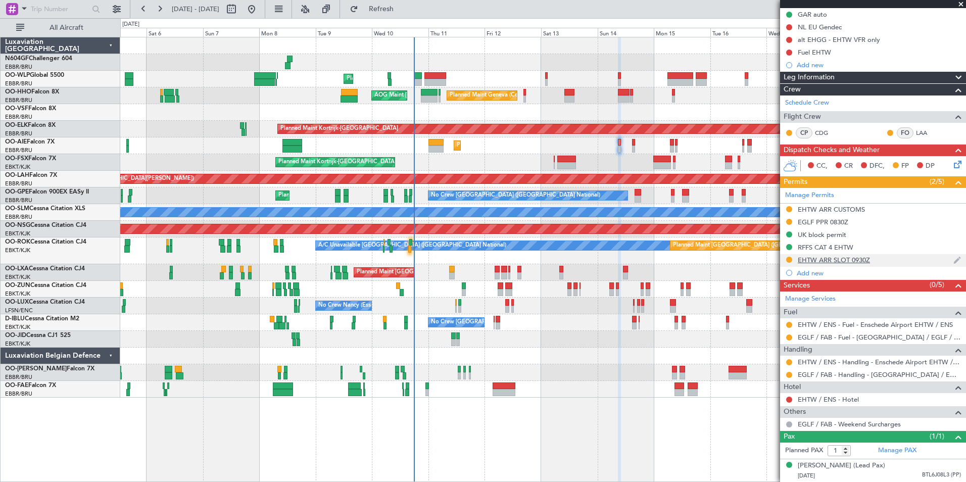
scroll to position [11, 0]
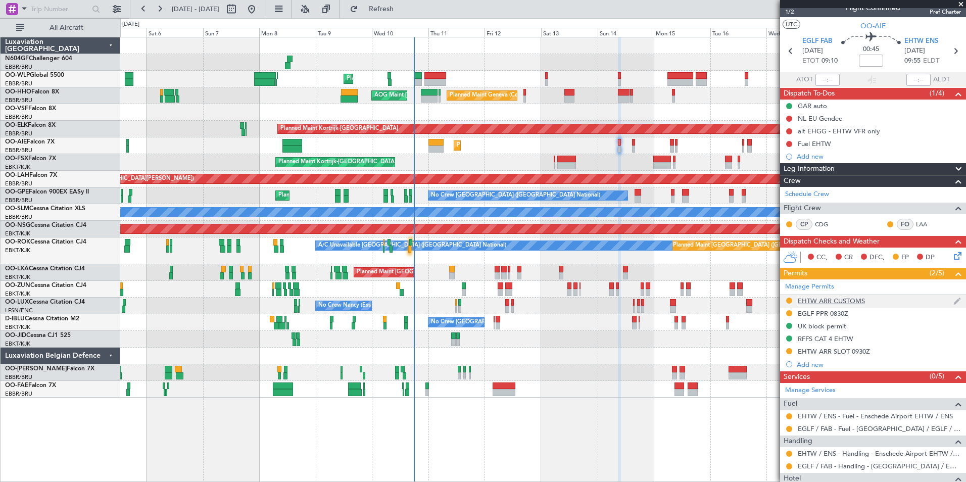
click at [804, 301] on div "EHTW ARR CUSTOMS" at bounding box center [830, 300] width 67 height 9
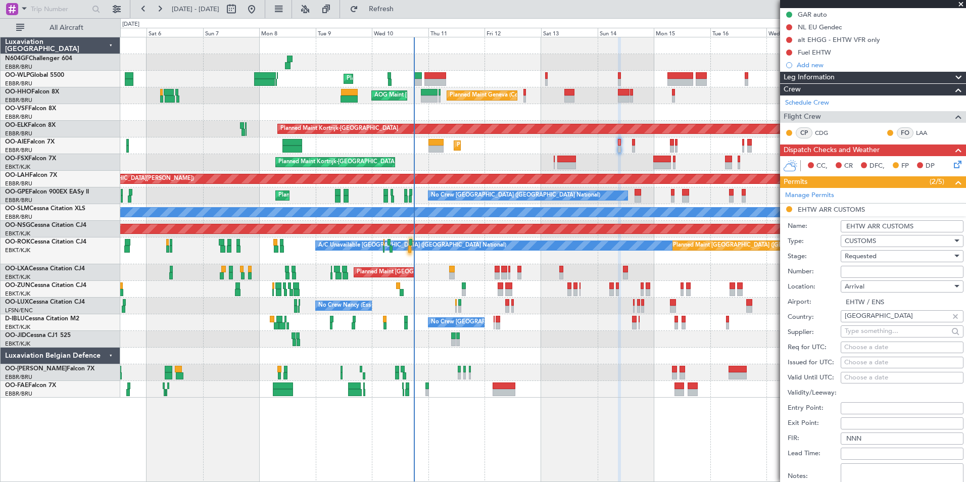
scroll to position [213, 0]
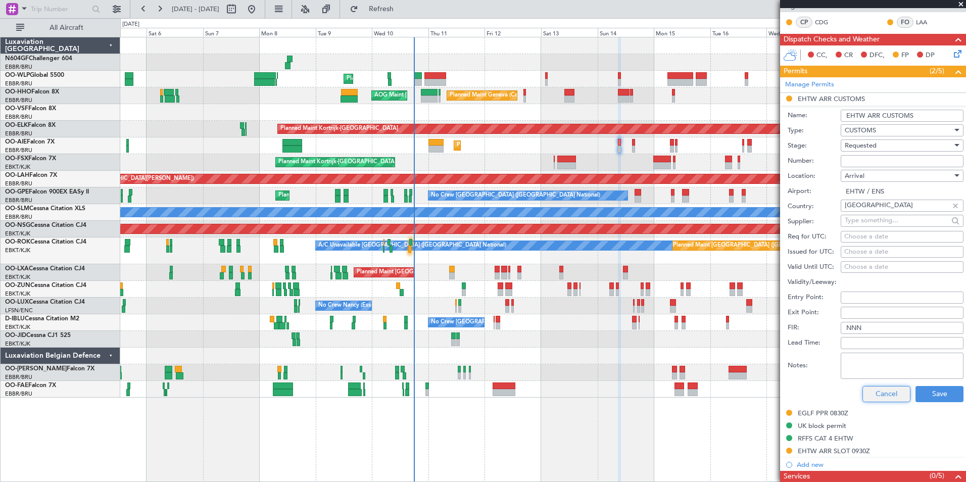
click at [883, 387] on button "Cancel" at bounding box center [886, 394] width 48 height 16
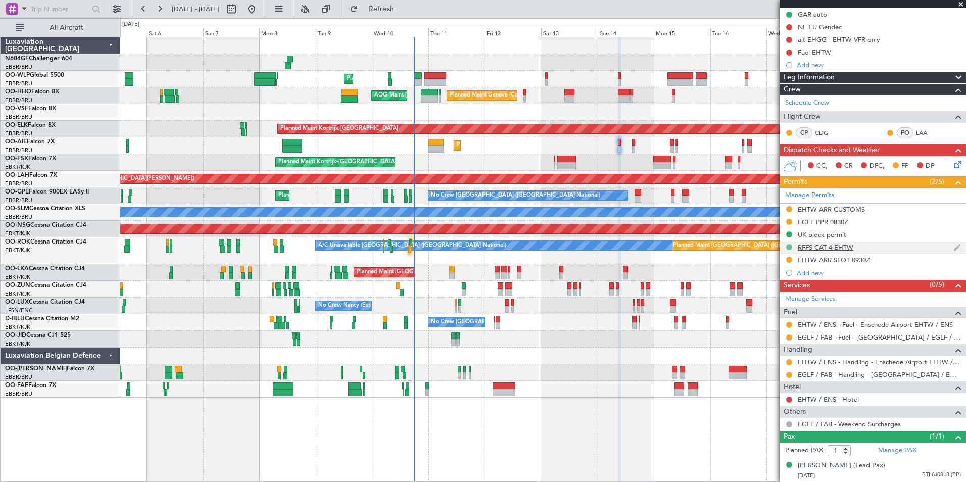
click at [790, 244] on button at bounding box center [789, 247] width 6 height 6
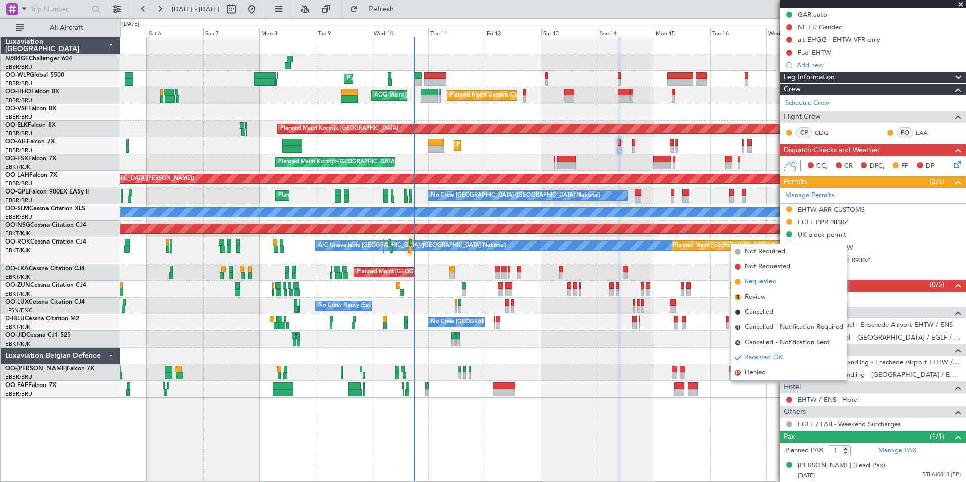
click at [762, 287] on li "Requested" at bounding box center [788, 281] width 117 height 15
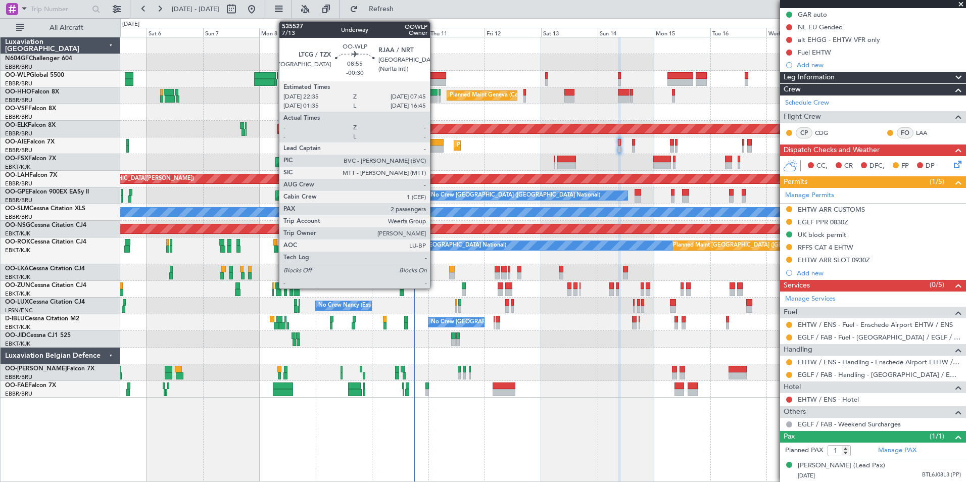
click at [434, 82] on div at bounding box center [435, 82] width 22 height 7
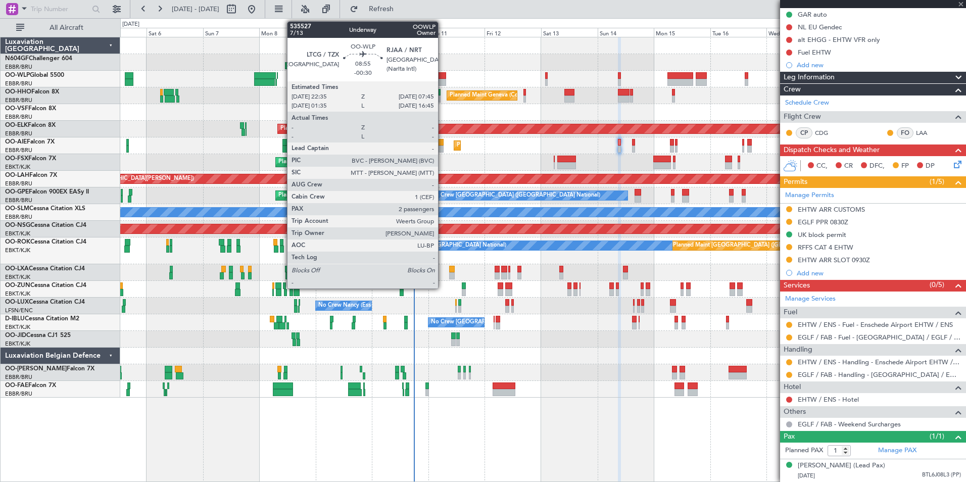
type input "-00:30"
type input "2"
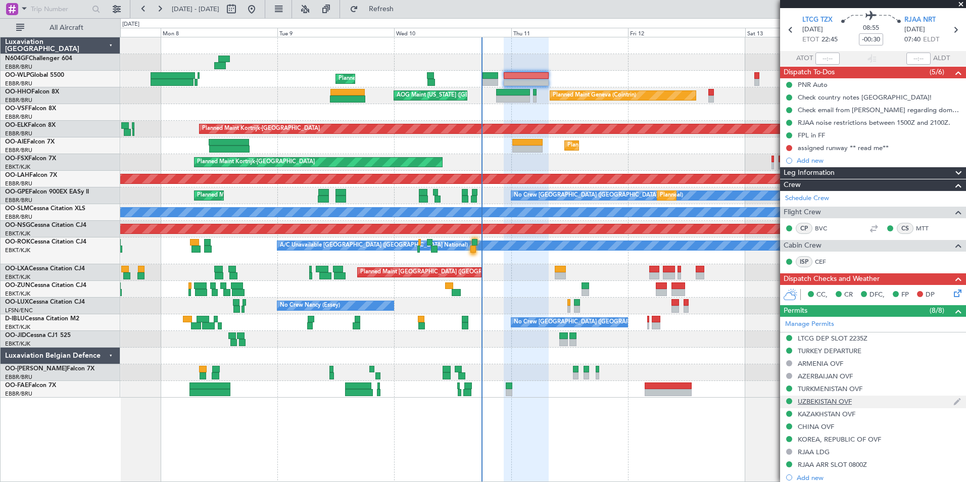
scroll to position [234, 0]
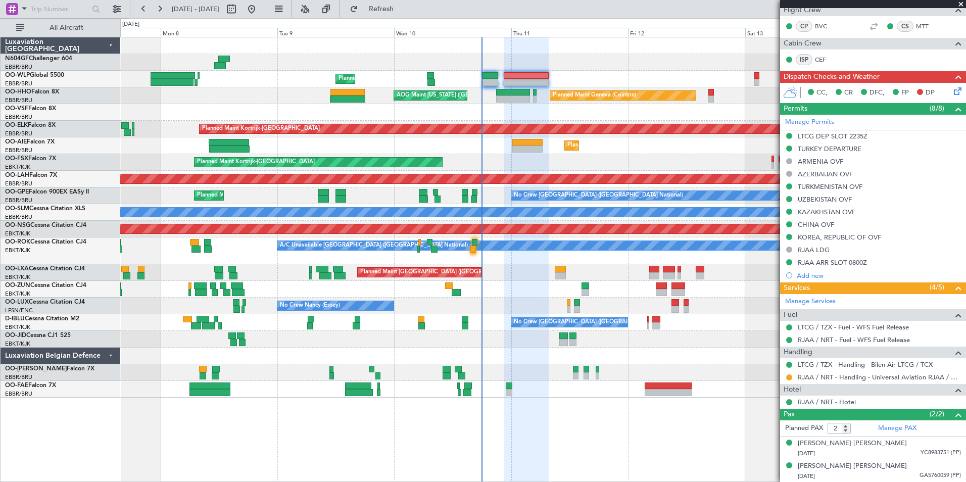
drag, startPoint x: 959, startPoint y: 3, endPoint x: 607, endPoint y: 70, distance: 358.9
click at [959, 3] on span at bounding box center [961, 4] width 10 height 9
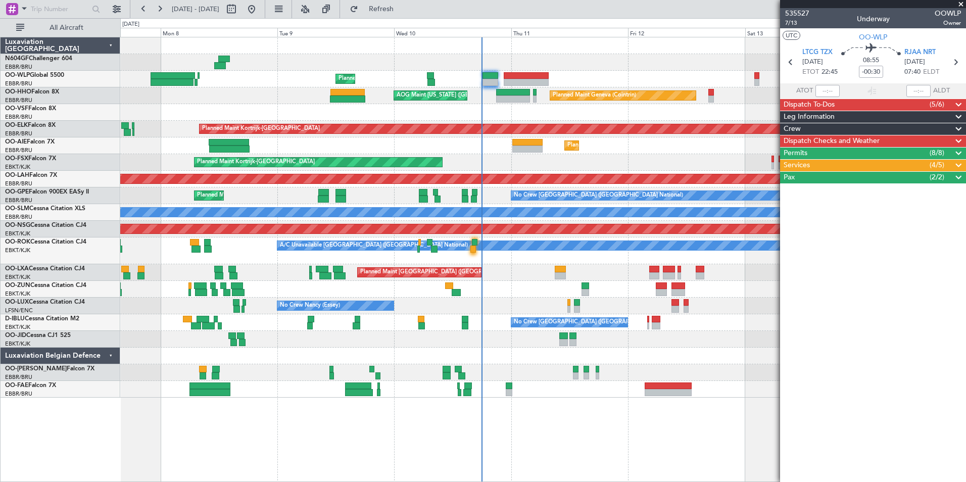
scroll to position [0, 0]
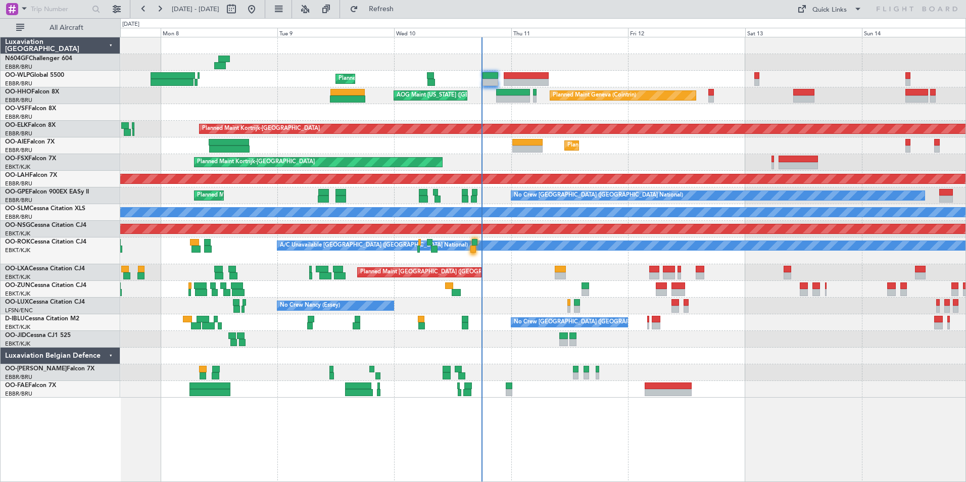
click at [495, 72] on div "Planned Maint Liege - - RJAA 06:00 Z UBBB 16:55 Z Planned Maint Geneva (Cointri…" at bounding box center [542, 217] width 845 height 360
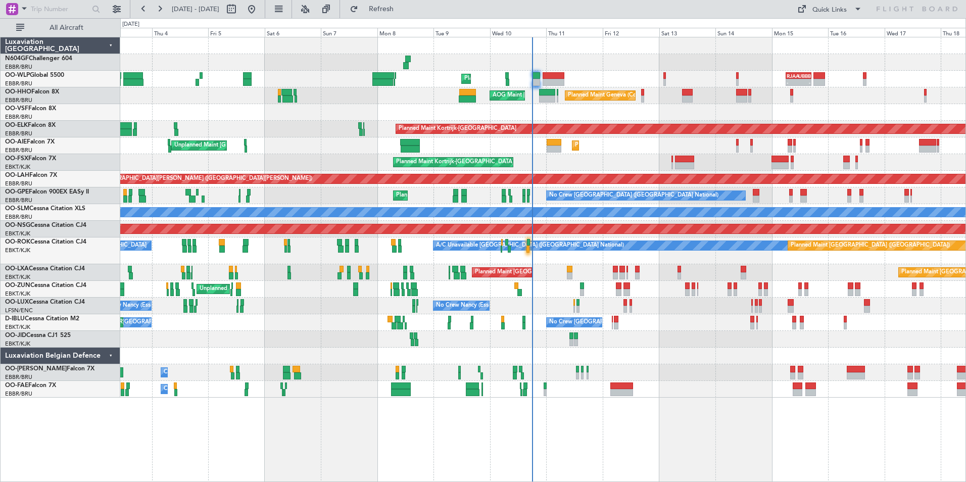
click at [547, 112] on div at bounding box center [542, 112] width 845 height 17
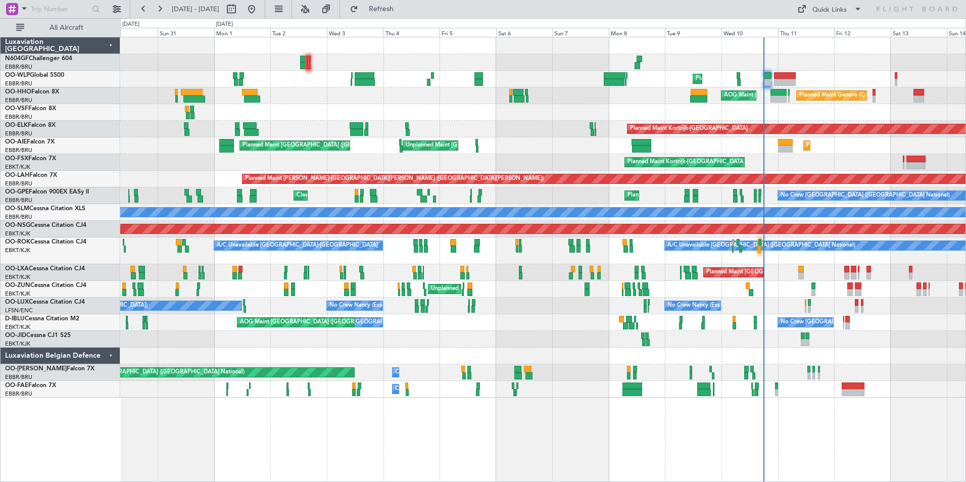
click at [463, 109] on div at bounding box center [542, 112] width 845 height 17
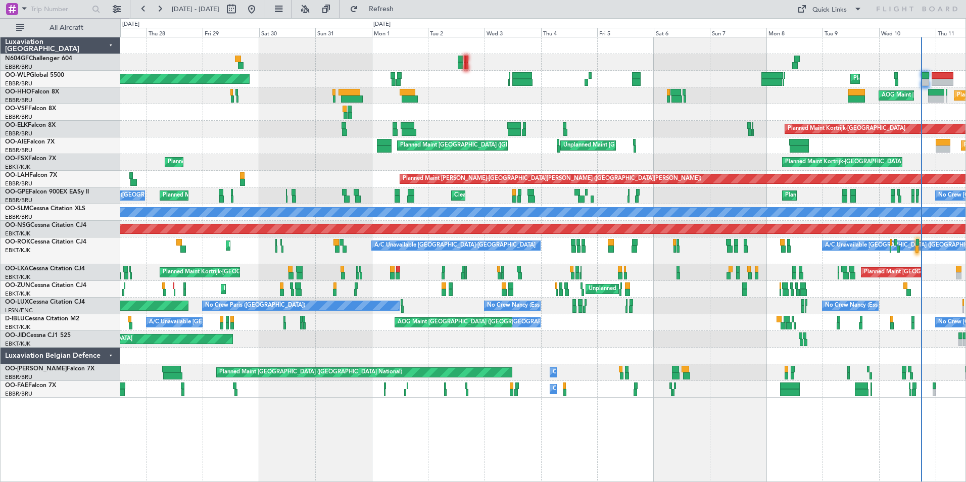
click at [447, 103] on div "Planned Maint Geneva (Cointrin) AOG Maint [US_STATE] ([GEOGRAPHIC_DATA])" at bounding box center [542, 95] width 845 height 17
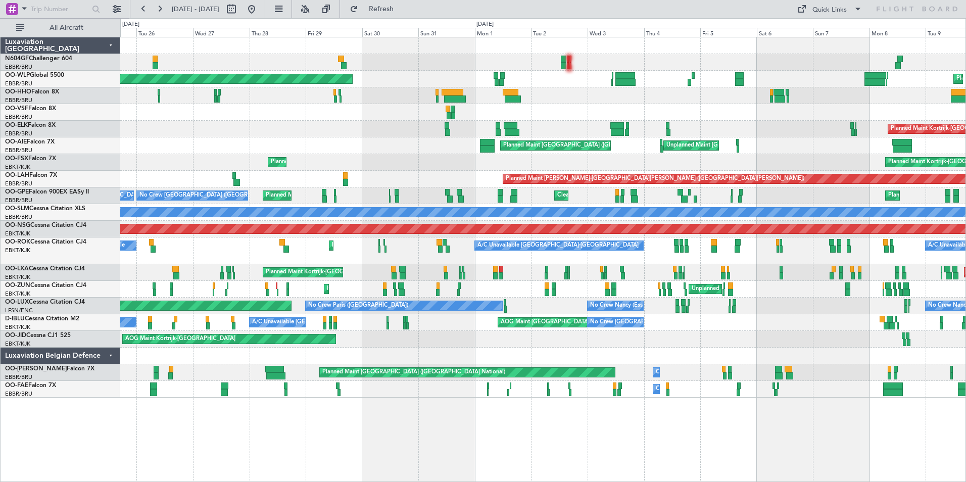
click at [385, 94] on div "AOG Maint New York (Teterboro) Planned Maint Geneva (Cointrin)" at bounding box center [542, 95] width 845 height 17
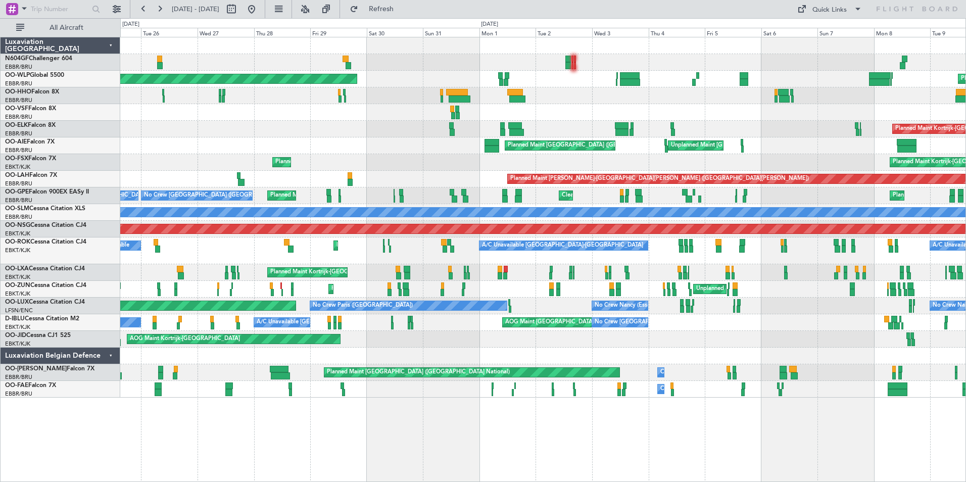
click at [571, 126] on div "Planned Maint Berlin (Brandenburg) Planned Maint Liege AOG Maint New York (Tete…" at bounding box center [542, 217] width 845 height 360
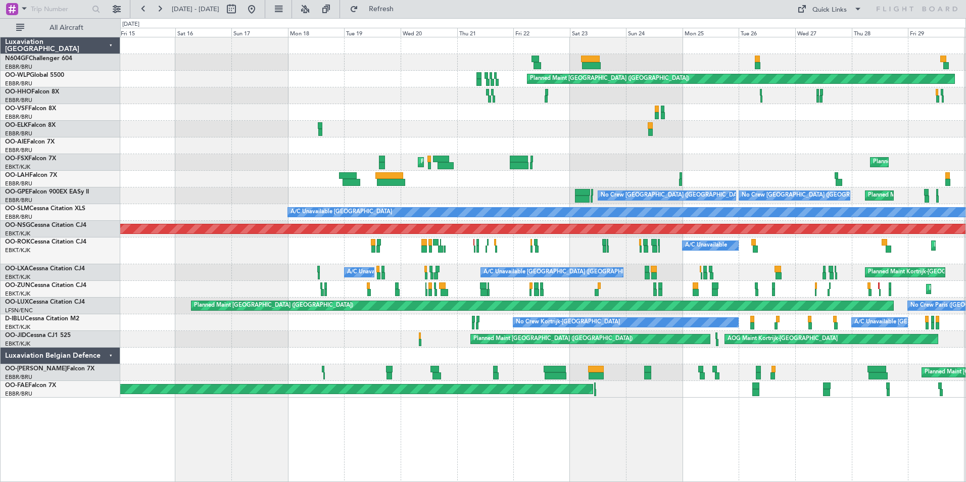
click at [627, 126] on div at bounding box center [542, 129] width 845 height 17
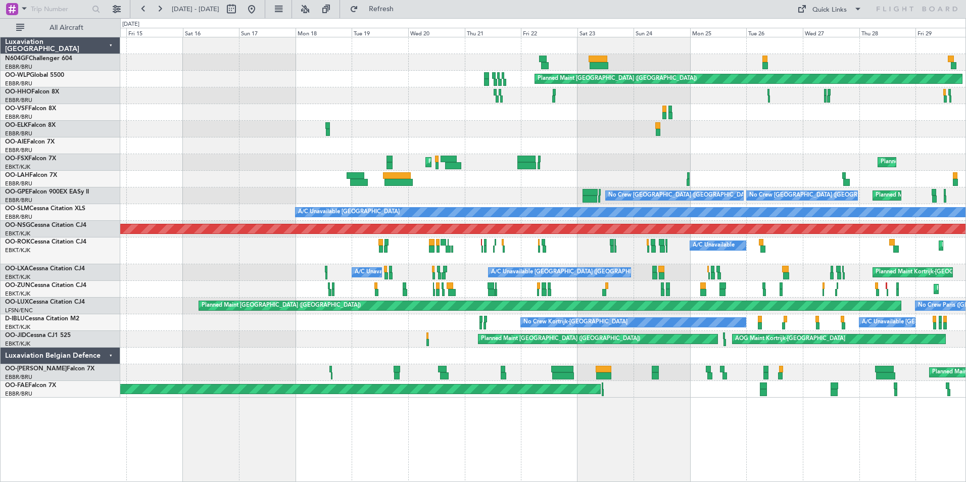
click at [560, 103] on div at bounding box center [542, 95] width 845 height 17
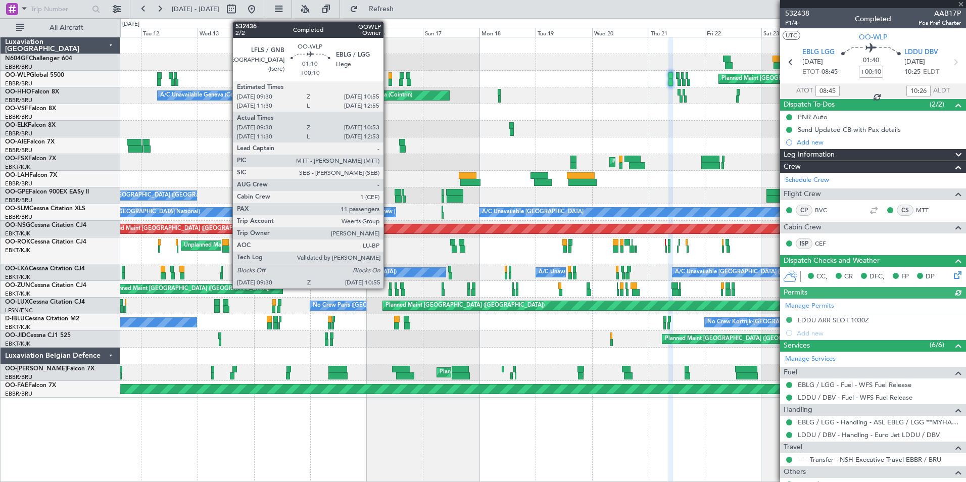
click at [388, 79] on div at bounding box center [390, 82] width 4 height 7
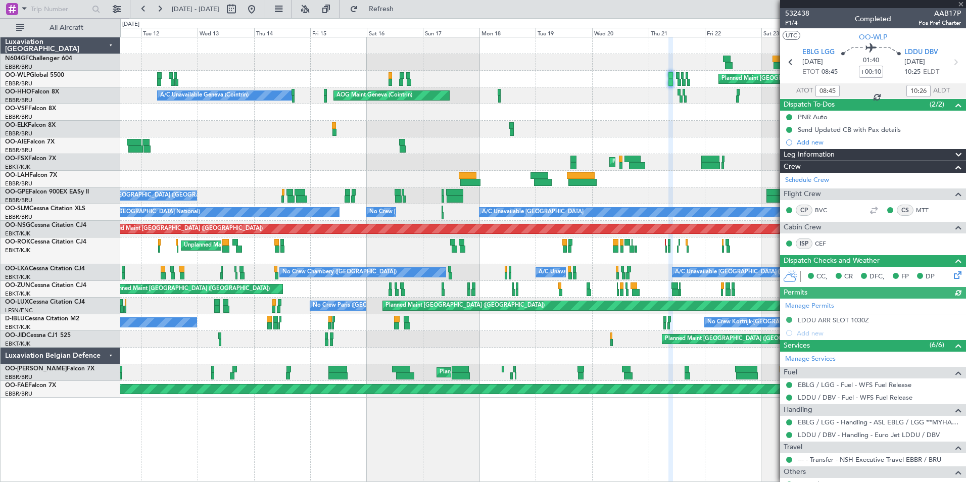
type input "09:40"
type input "10:48"
type input "11"
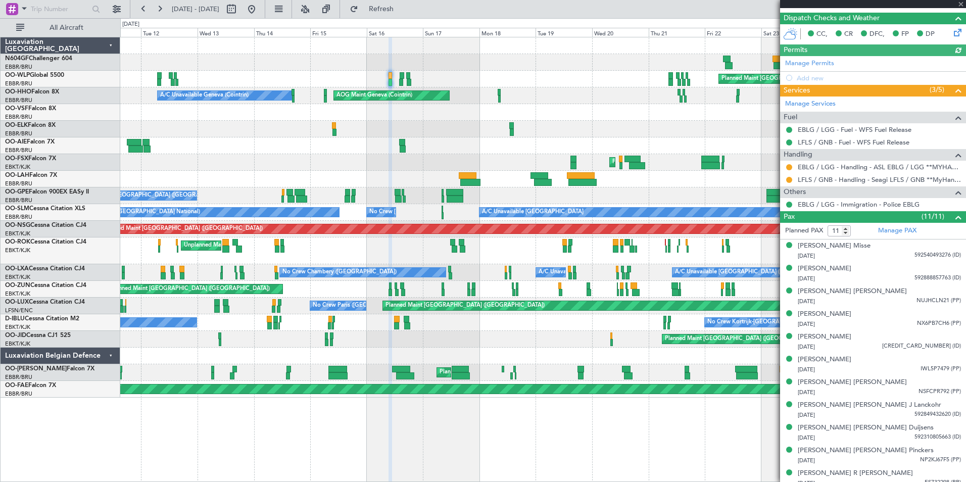
scroll to position [224, 0]
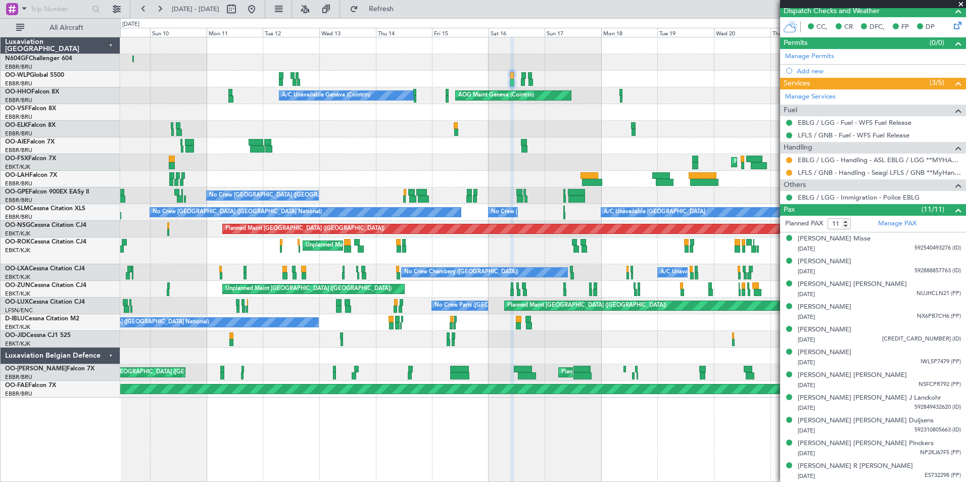
click at [598, 130] on div at bounding box center [542, 129] width 845 height 17
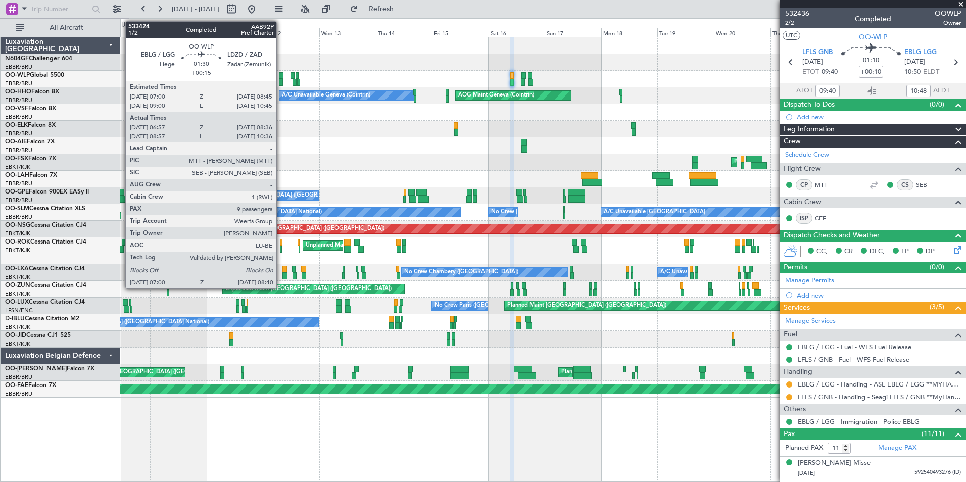
click at [281, 78] on div at bounding box center [281, 75] width 5 height 7
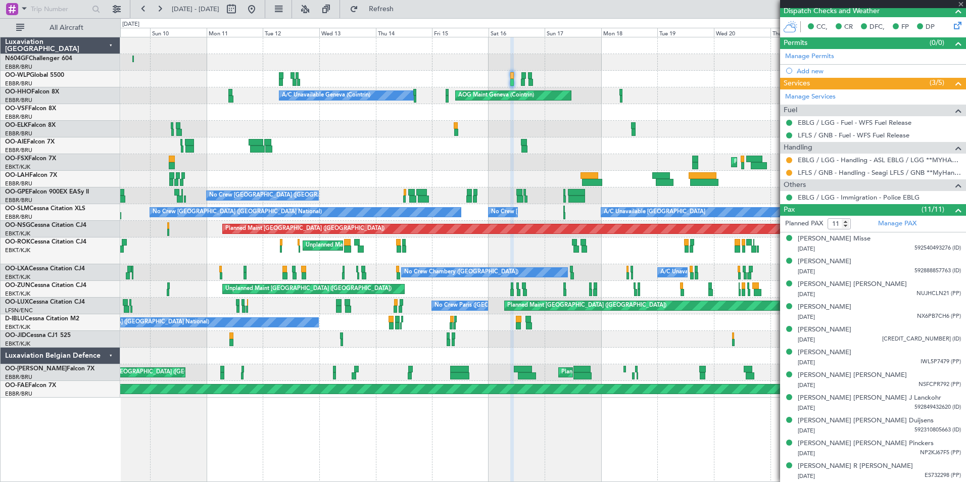
type input "+00:15"
type input "07:07"
type input "08:31"
type input "9"
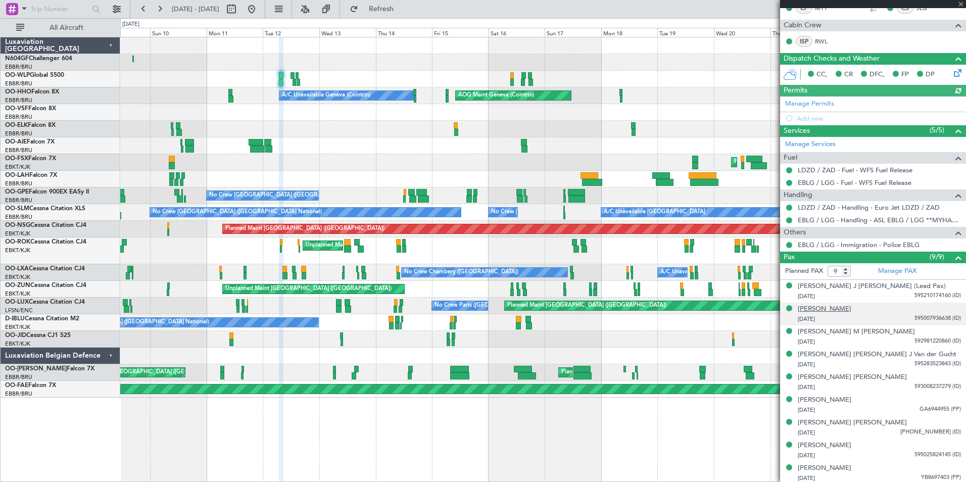
scroll to position [204, 0]
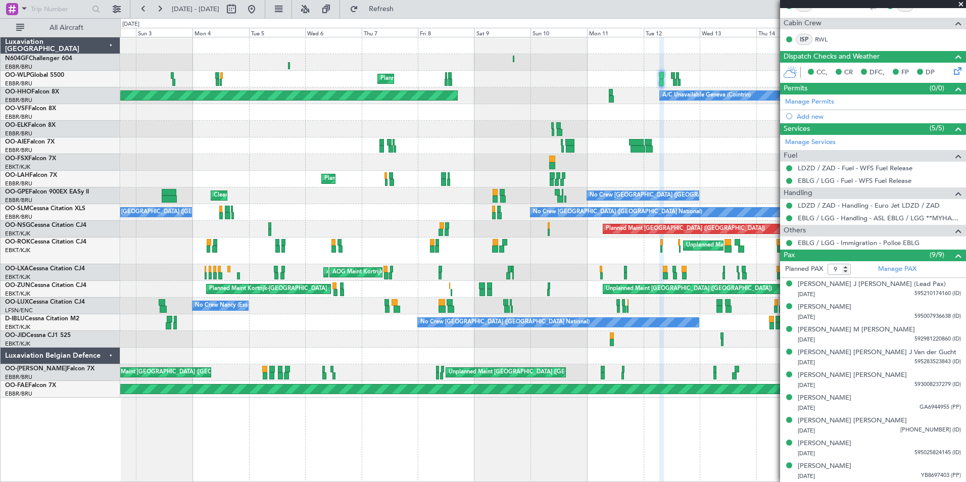
click at [719, 124] on div "Planned Maint Milan (Linate) AOG Maint Geneva ([GEOGRAPHIC_DATA]) A/C Unavailab…" at bounding box center [542, 217] width 845 height 360
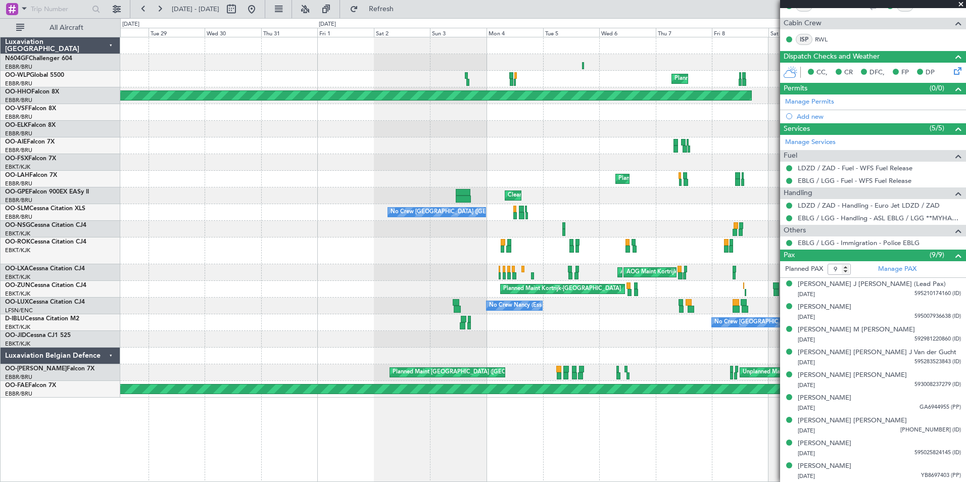
click at [577, 121] on div at bounding box center [542, 129] width 845 height 17
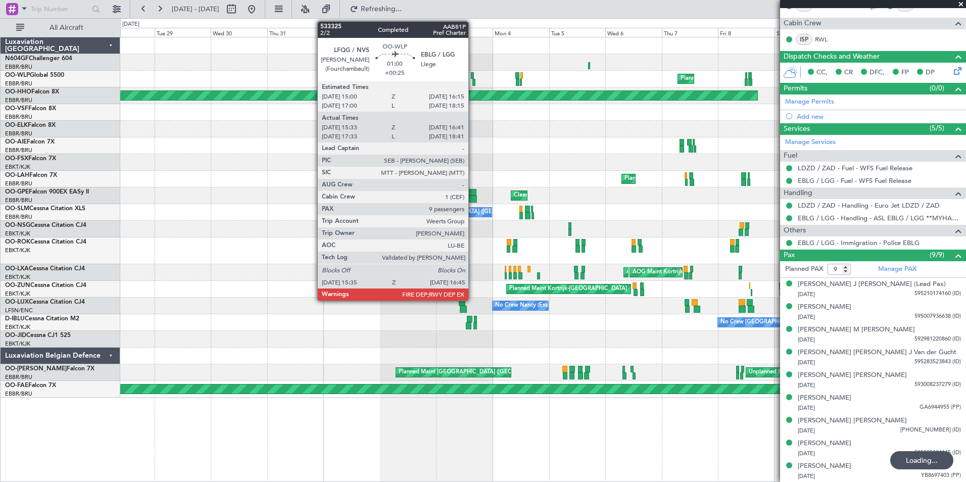
click at [473, 80] on div at bounding box center [473, 82] width 3 height 7
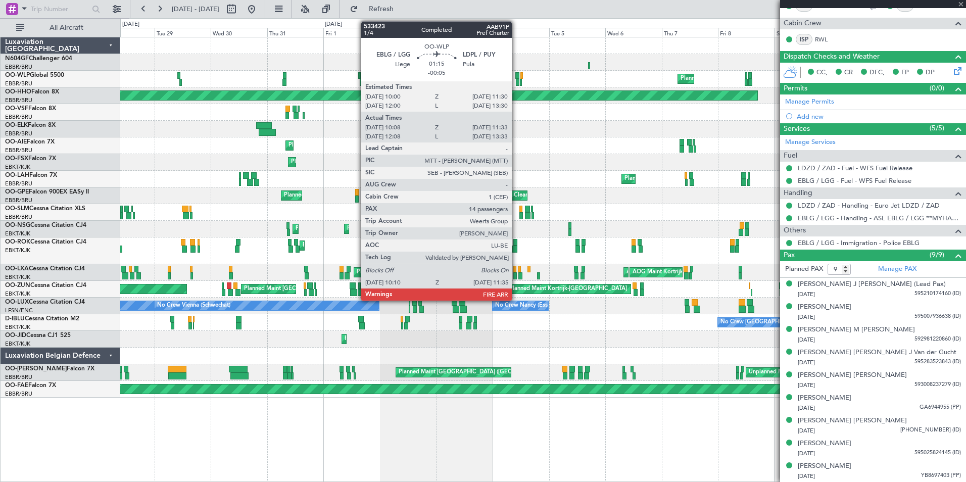
type input "+00:25"
type input "15:43"
type input "16:36"
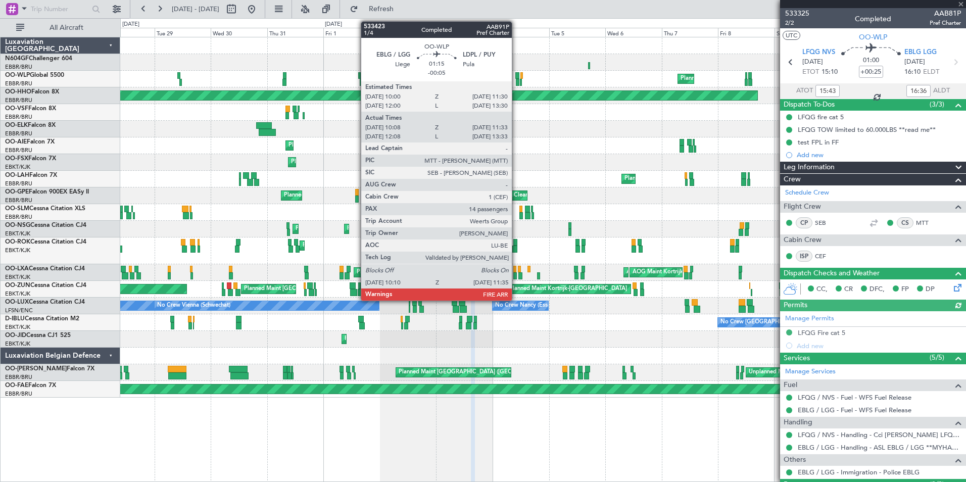
click at [516, 79] on div at bounding box center [518, 82] width 4 height 7
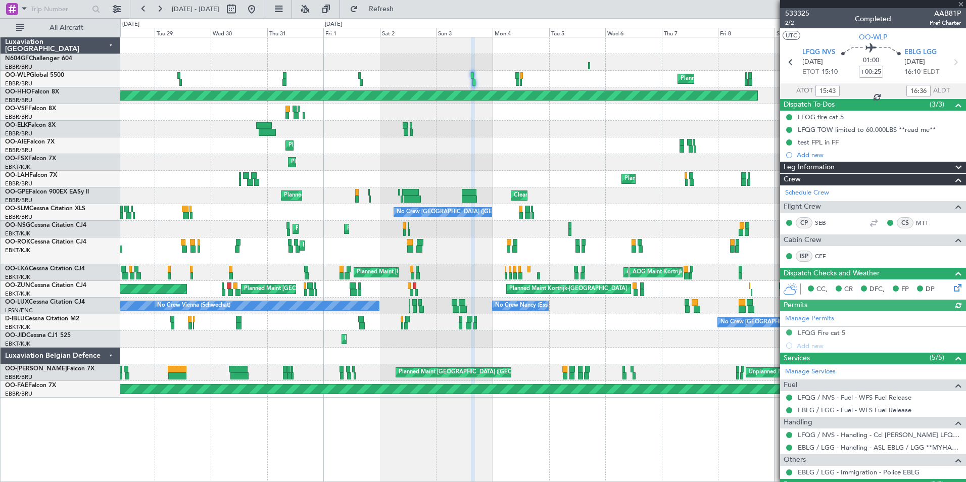
type input "-00:05"
type input "10:18"
type input "11:28"
type input "14"
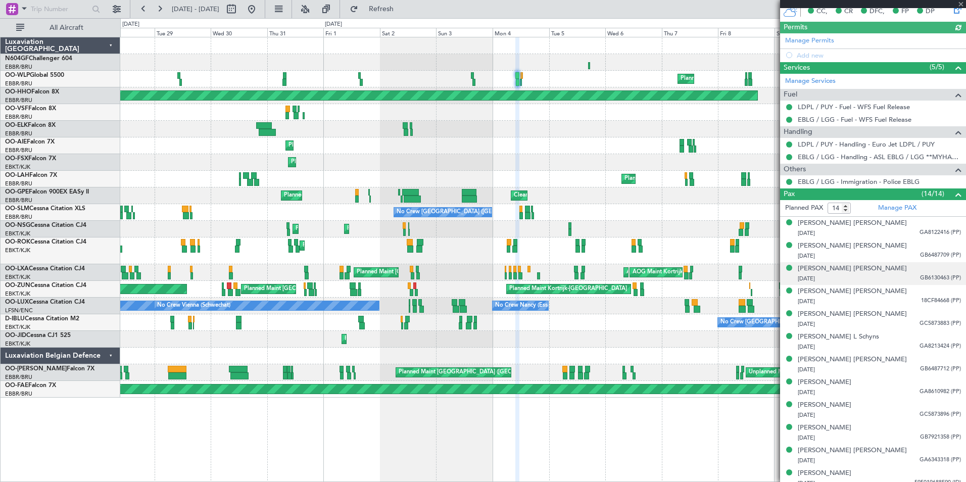
scroll to position [305, 0]
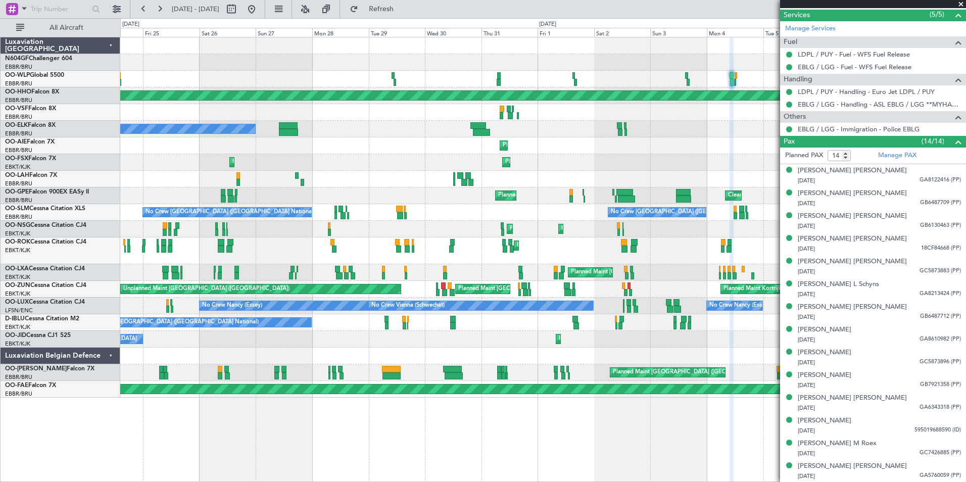
click at [719, 132] on div "Owner [GEOGRAPHIC_DATA] ([GEOGRAPHIC_DATA] National)" at bounding box center [542, 129] width 845 height 17
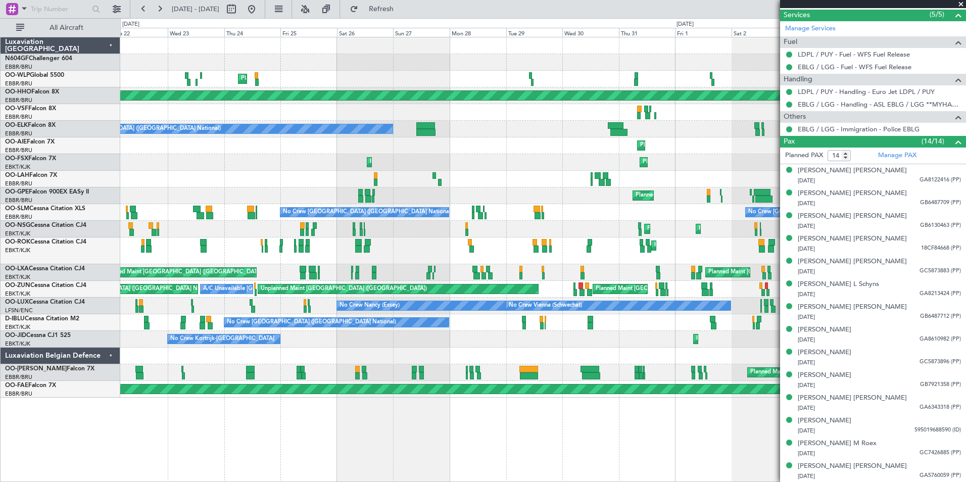
click at [566, 122] on div "Owner [GEOGRAPHIC_DATA] ([GEOGRAPHIC_DATA] National)" at bounding box center [542, 129] width 845 height 17
click at [655, 120] on div at bounding box center [542, 112] width 845 height 17
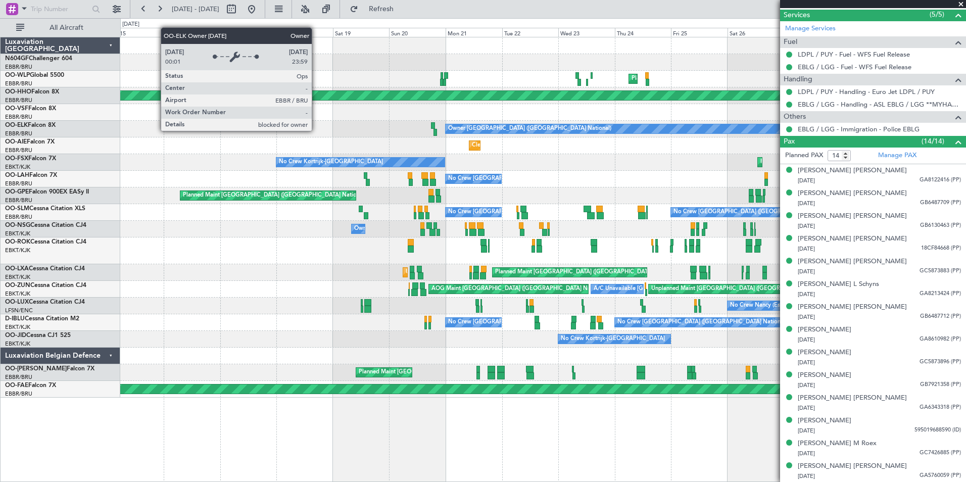
click at [514, 130] on div "Owner [GEOGRAPHIC_DATA] ([GEOGRAPHIC_DATA] National)" at bounding box center [529, 128] width 163 height 15
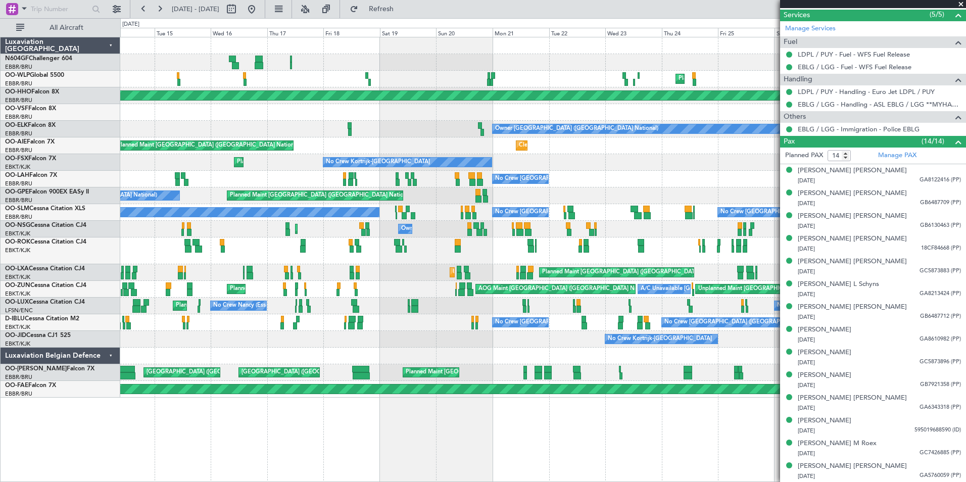
click at [624, 68] on div at bounding box center [542, 62] width 845 height 17
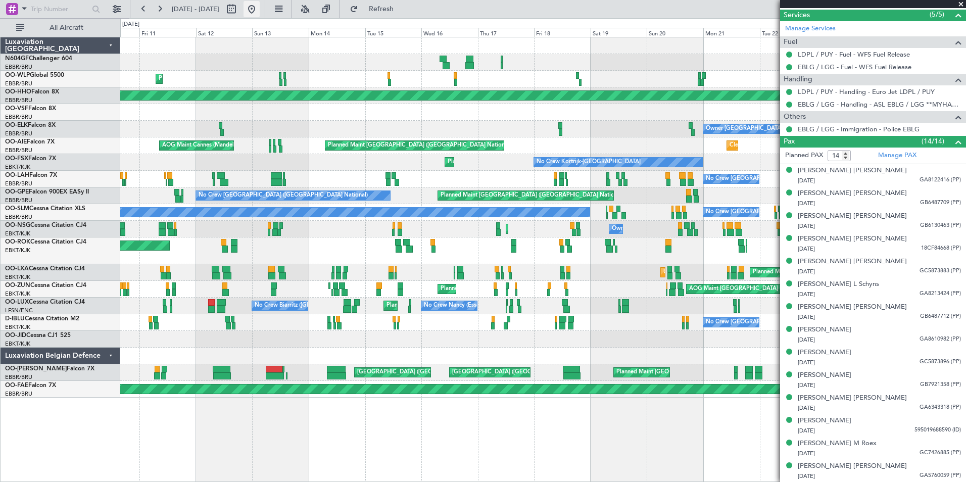
click at [260, 8] on button at bounding box center [251, 9] width 16 height 16
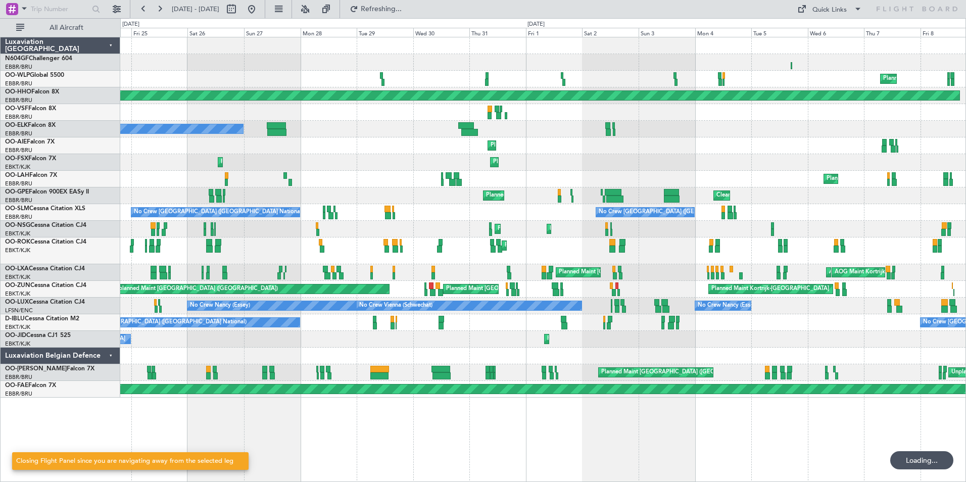
scroll to position [0, 0]
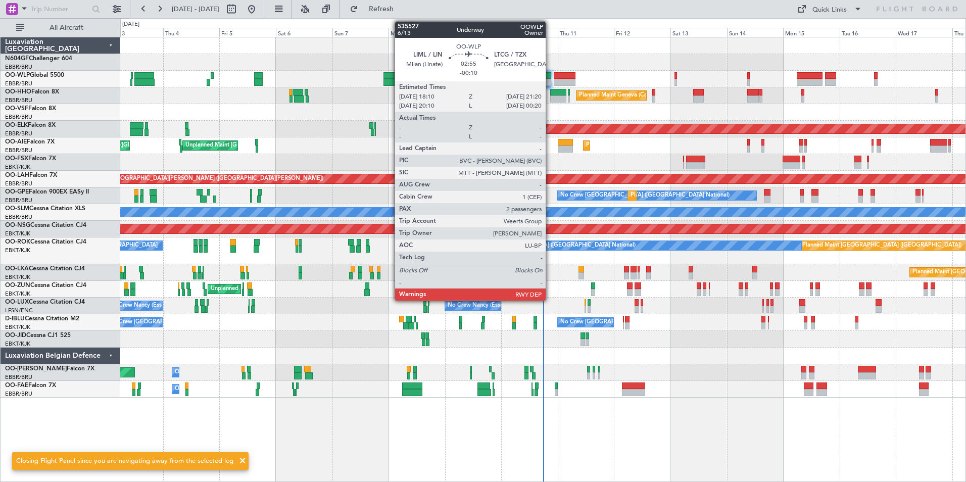
click at [550, 77] on div at bounding box center [547, 75] width 8 height 7
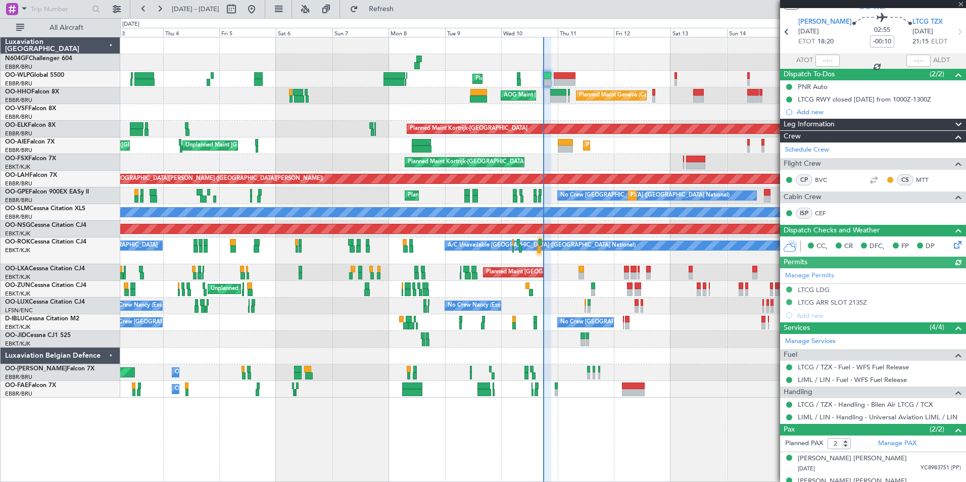
scroll to position [45, 0]
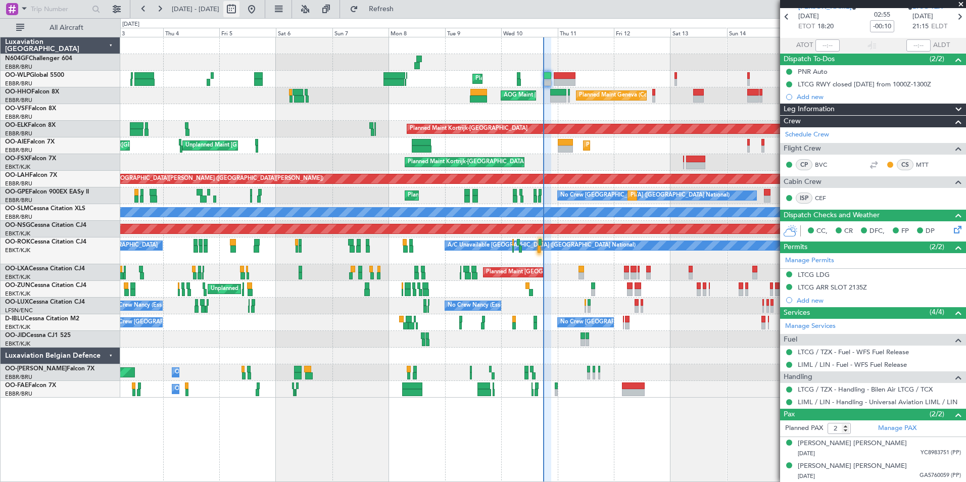
click at [239, 8] on button at bounding box center [231, 9] width 16 height 16
select select "9"
select select "2025"
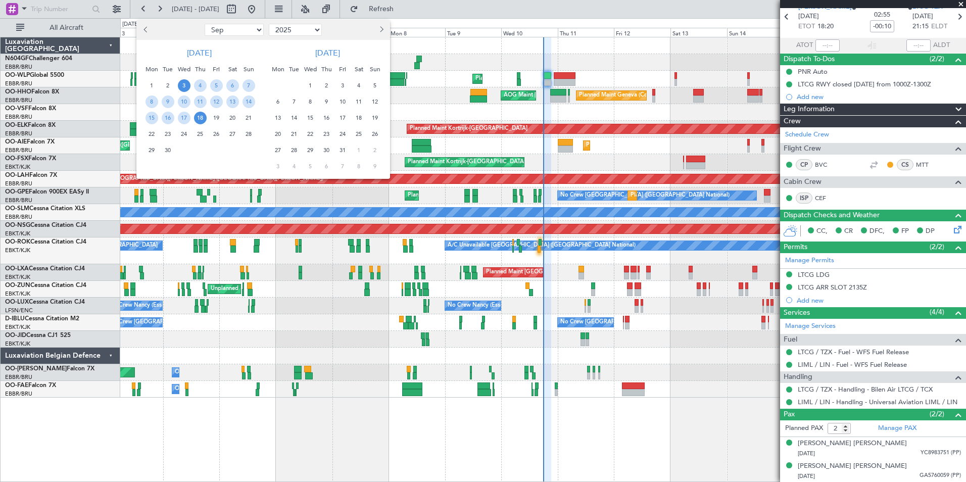
click at [243, 31] on select "Jan Feb Mar Apr May Jun [DATE] Aug Sep Oct Nov Dec" at bounding box center [234, 30] width 59 height 12
select select "2"
click at [205, 24] on select "Jan Feb Mar Apr May Jun [DATE] Aug Sep Oct Nov Dec" at bounding box center [234, 30] width 59 height 12
click at [163, 116] on span "11" at bounding box center [168, 118] width 13 height 13
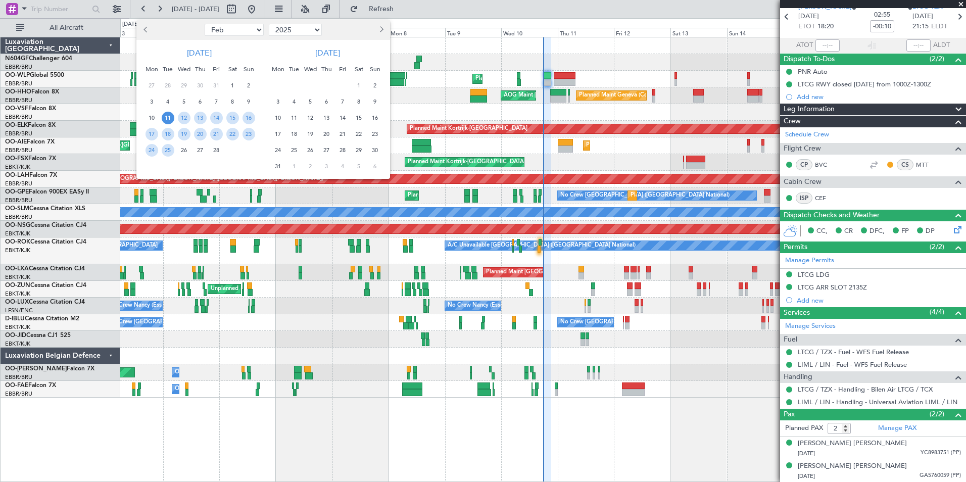
click at [163, 116] on span "11" at bounding box center [168, 118] width 13 height 13
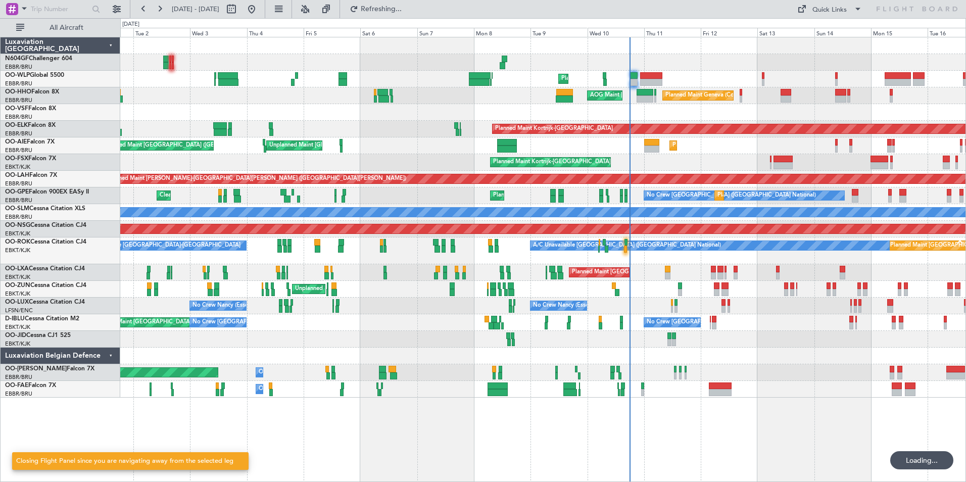
scroll to position [0, 0]
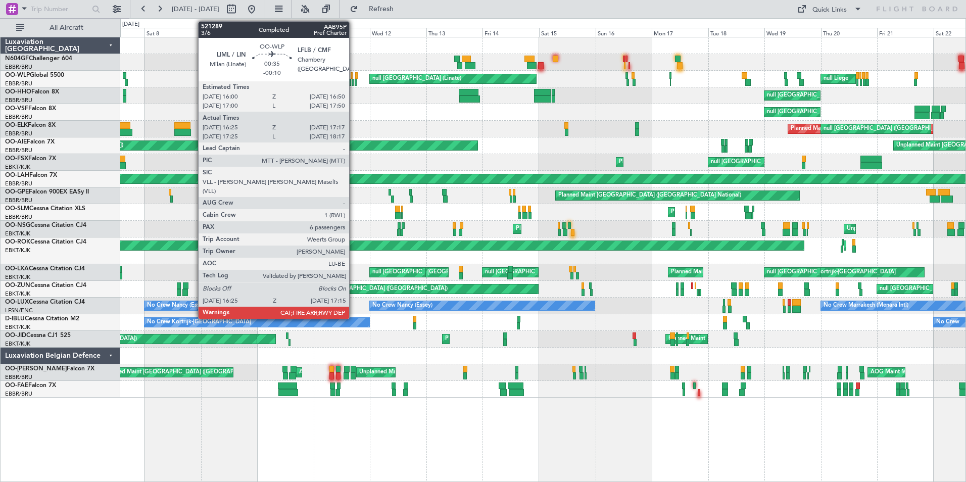
click at [354, 79] on div at bounding box center [353, 82] width 2 height 7
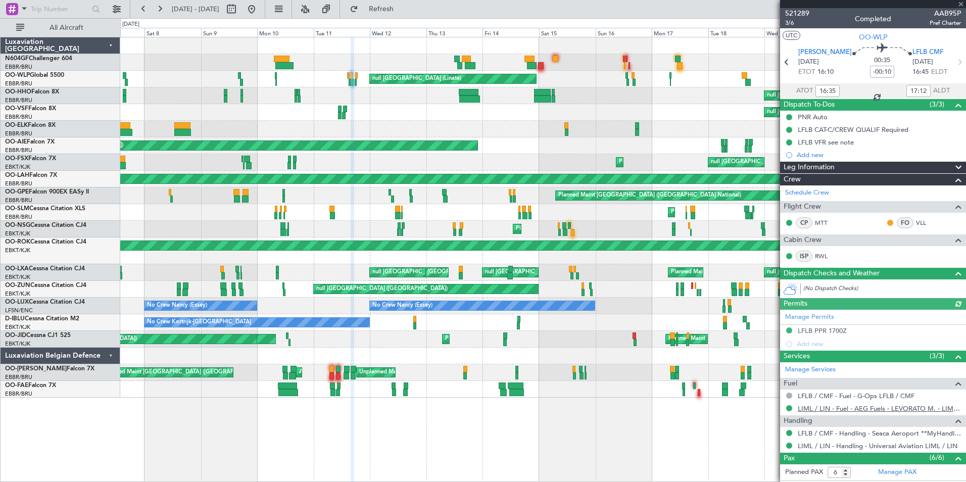
scroll to position [135, 0]
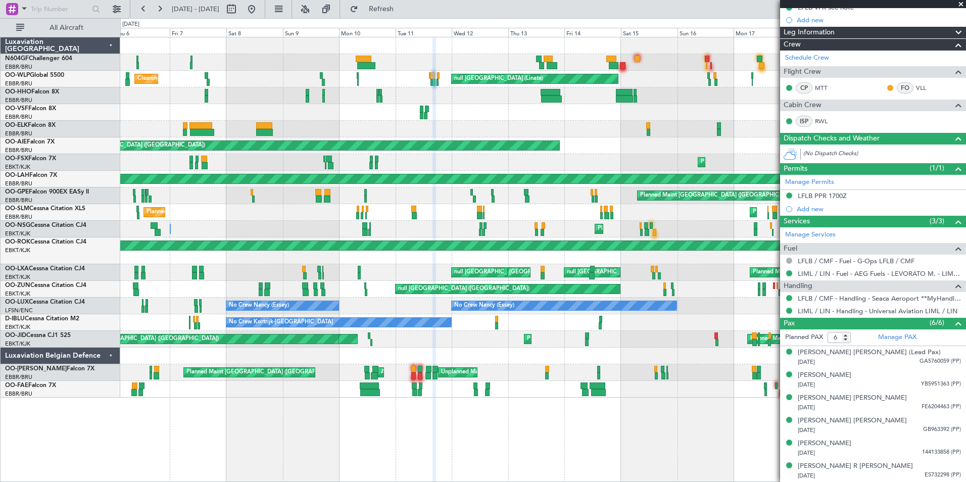
click at [395, 84] on div "Planned Maint Milan (Linate) null [GEOGRAPHIC_DATA] (Linate) Planned Maint Lieg…" at bounding box center [542, 79] width 845 height 17
click at [239, 13] on button at bounding box center [231, 9] width 16 height 16
select select "2"
select select "2025"
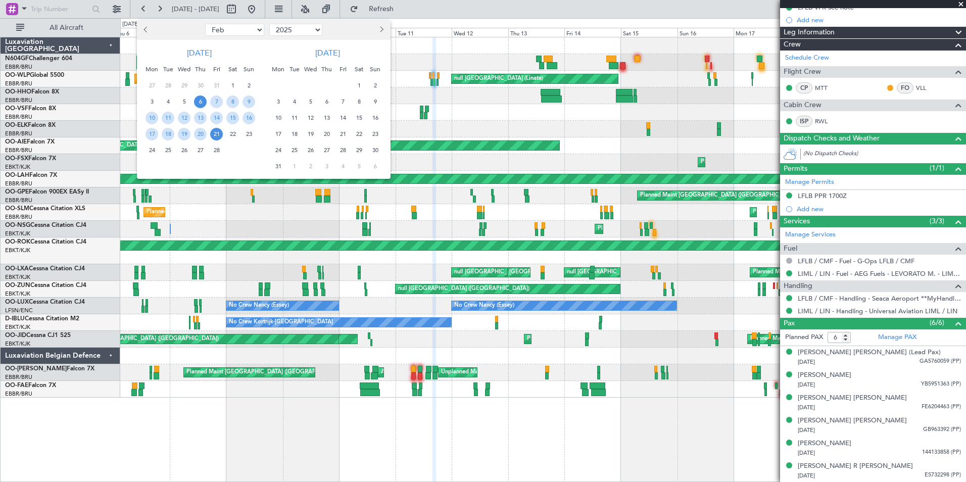
click at [234, 28] on select "Jan Feb Mar Apr May Jun [DATE] Aug Sep Oct Nov Dec" at bounding box center [234, 30] width 59 height 12
select select "6"
click at [205, 24] on select "Jan Feb Mar Apr May Jun [DATE] Aug Sep Oct Nov Dec" at bounding box center [234, 30] width 59 height 12
click at [229, 100] on span "7" at bounding box center [232, 101] width 13 height 13
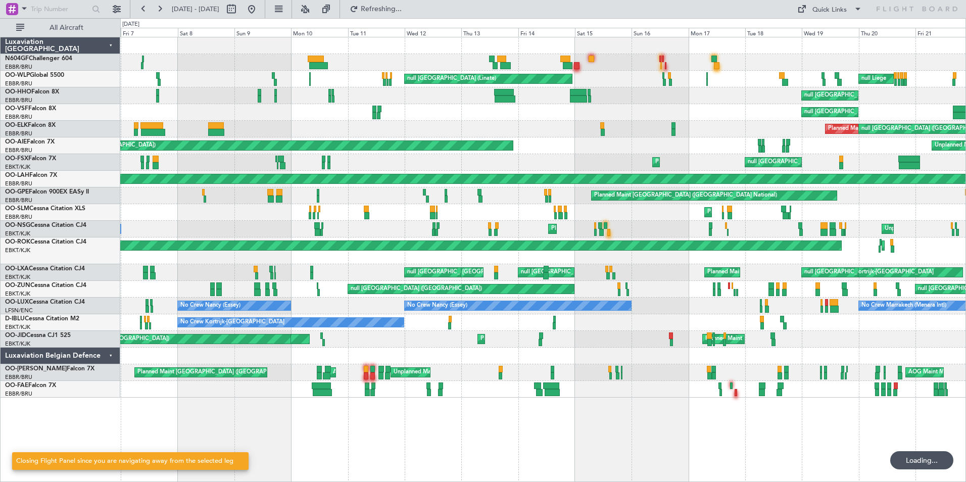
scroll to position [0, 0]
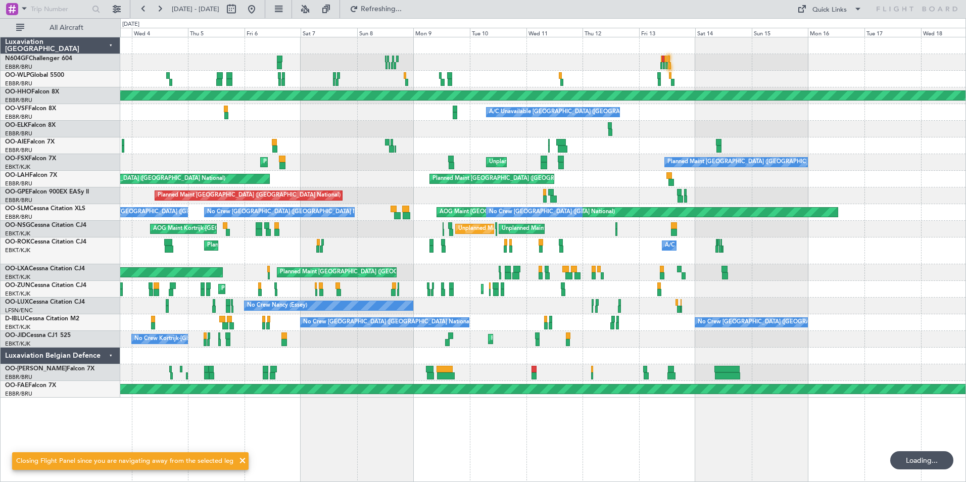
click at [364, 164] on div "Planned Maint Kortrijk-[GEOGRAPHIC_DATA] Unplanned Maint [GEOGRAPHIC_DATA]-[GEO…" at bounding box center [542, 162] width 845 height 17
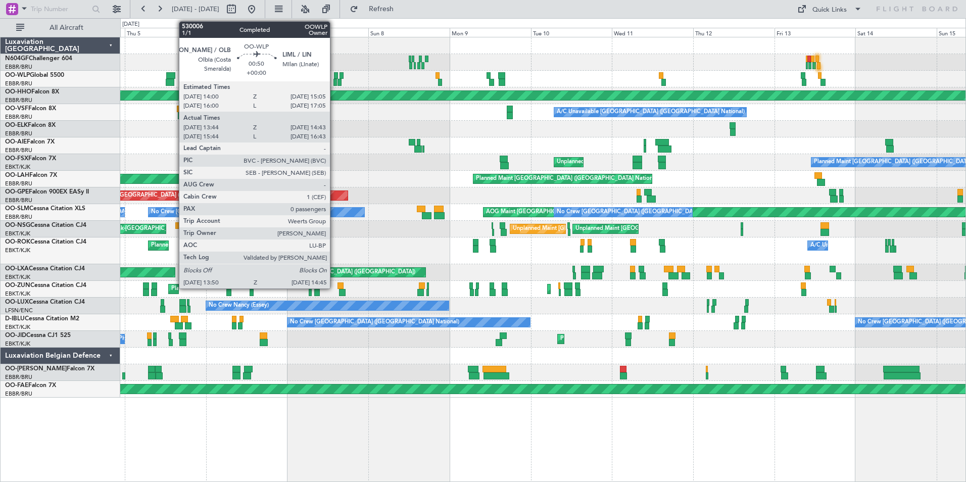
click at [334, 79] on div at bounding box center [335, 82] width 4 height 7
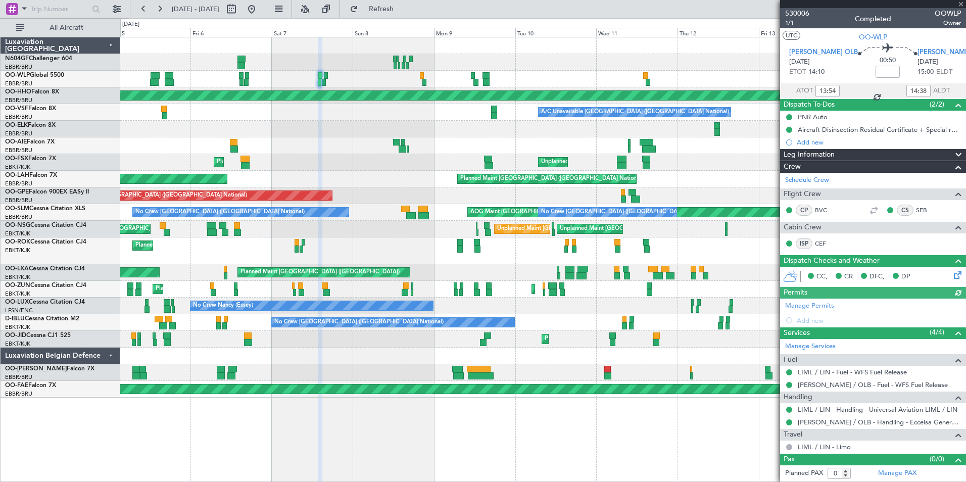
click at [338, 149] on div at bounding box center [542, 145] width 845 height 17
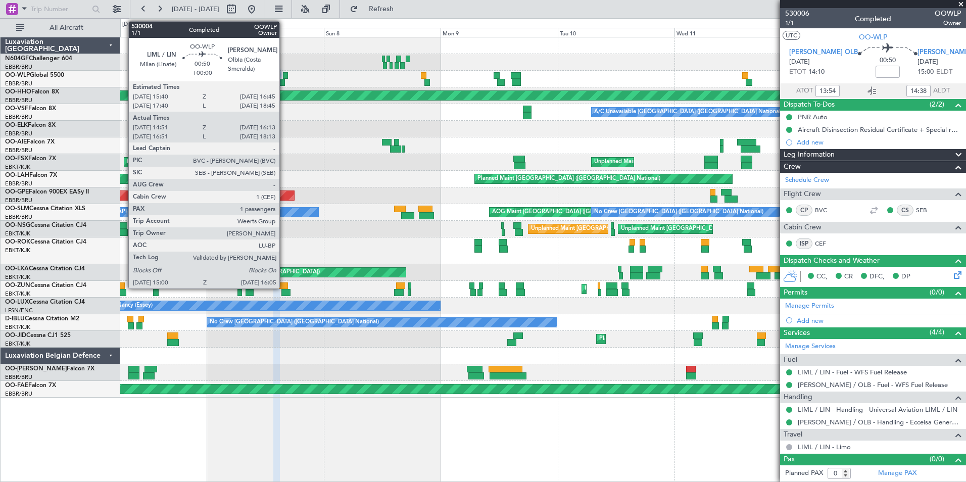
click at [284, 79] on div at bounding box center [282, 82] width 6 height 7
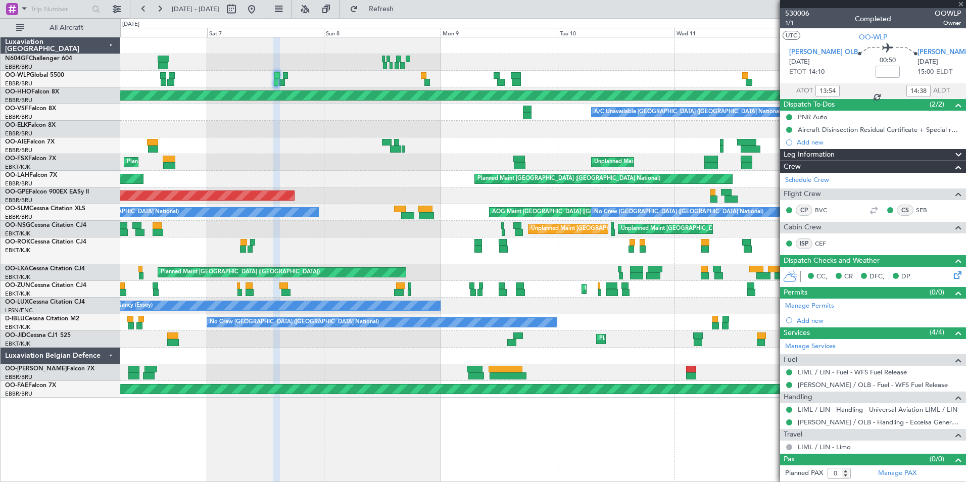
type input "15:01"
type input "16:08"
type input "1"
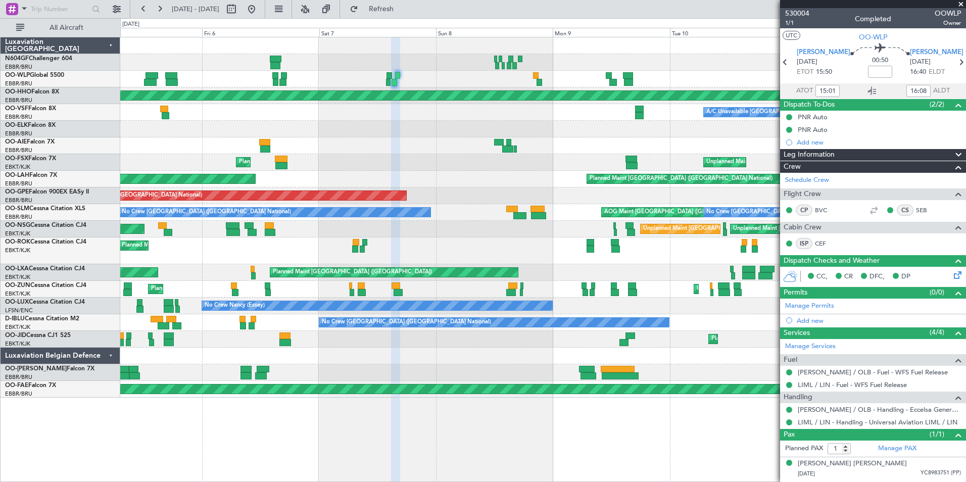
click at [375, 129] on div at bounding box center [542, 129] width 845 height 17
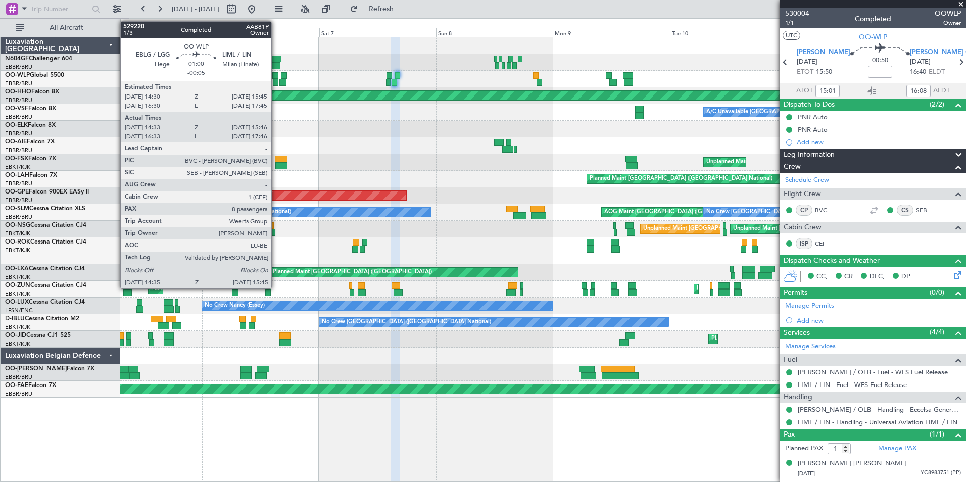
click at [276, 79] on div at bounding box center [276, 82] width 6 height 7
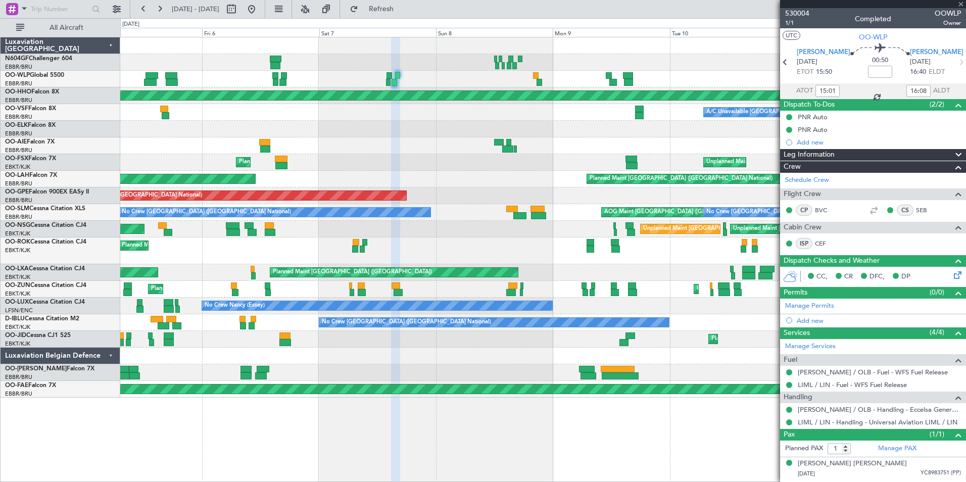
type input "-00:05"
type input "14:43"
type input "15:41"
type input "8"
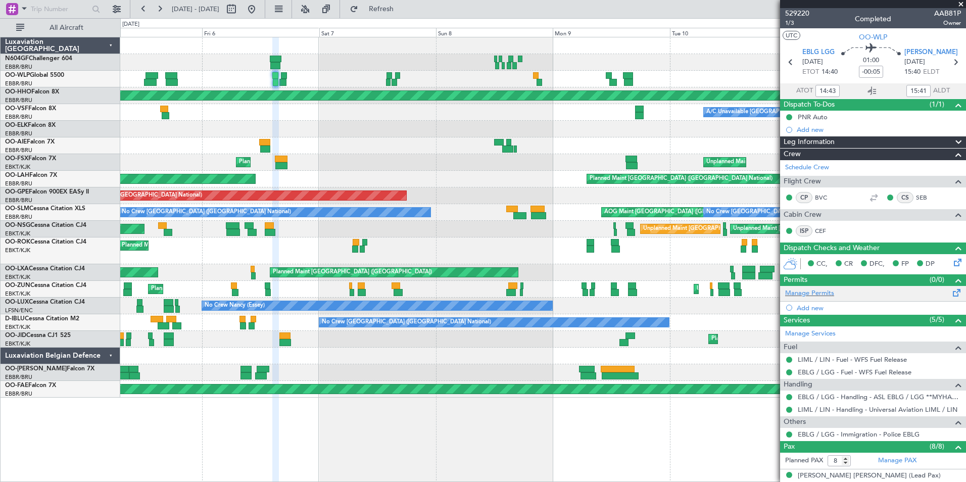
scroll to position [169, 0]
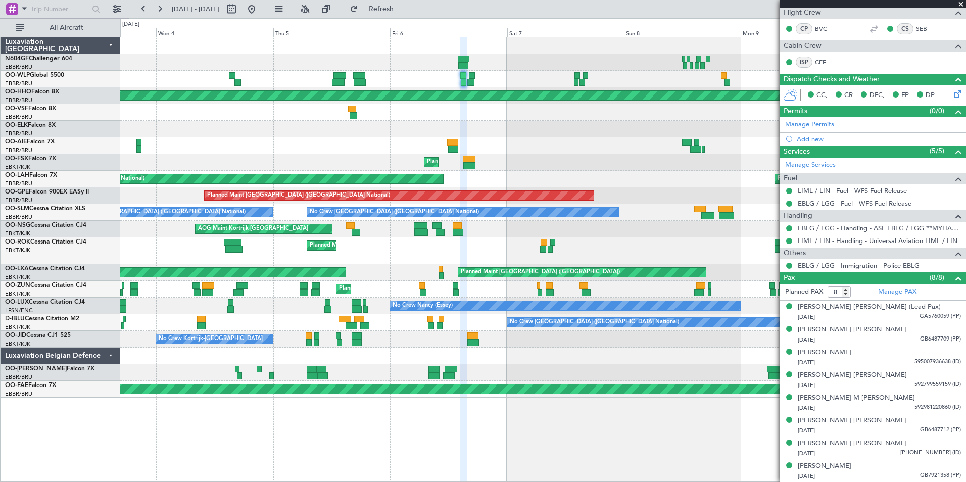
click at [511, 140] on div "Planned Maint Geneva (Cointrin) A/C Unavailable [GEOGRAPHIC_DATA] ([GEOGRAPHIC_…" at bounding box center [542, 217] width 845 height 360
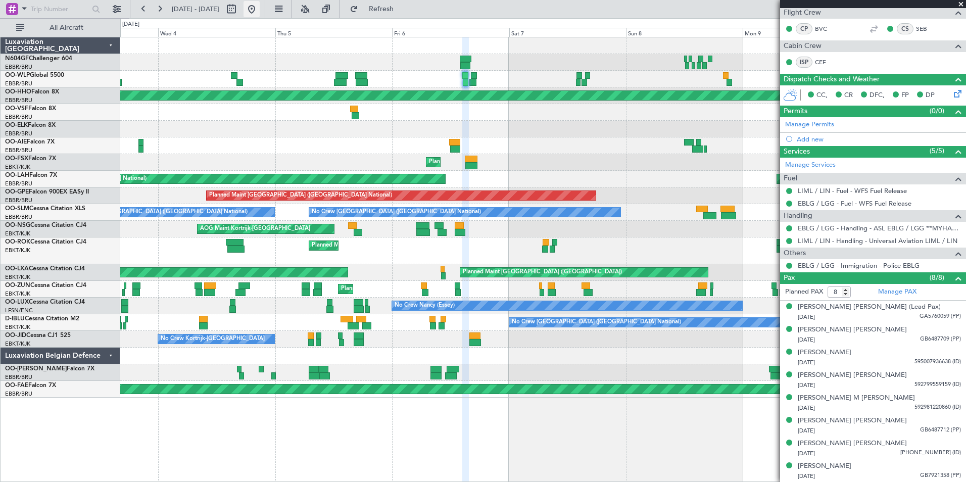
click at [260, 14] on button at bounding box center [251, 9] width 16 height 16
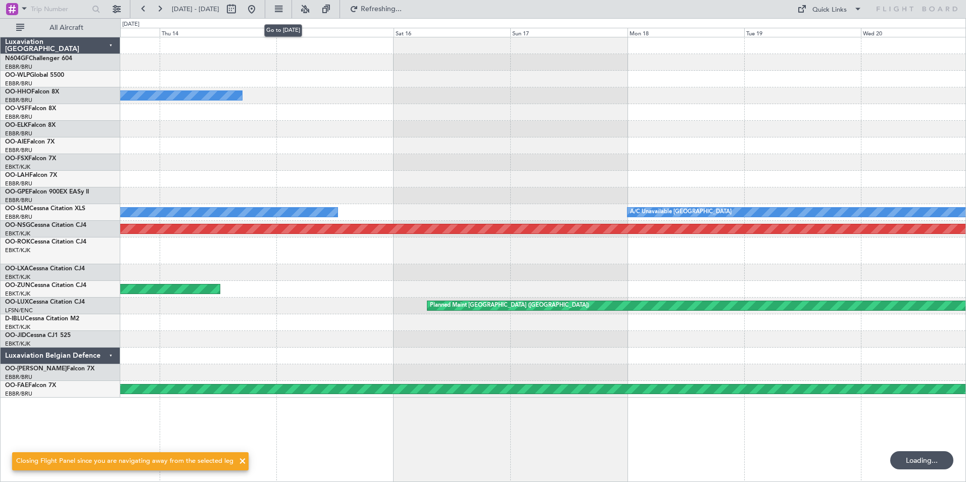
scroll to position [0, 0]
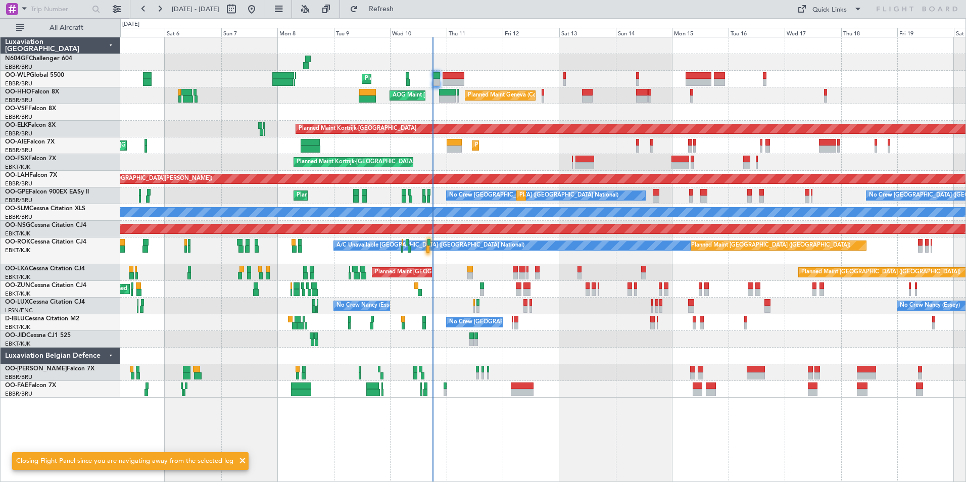
click at [505, 120] on div "Planned Maint Liege Planned Maint Geneva (Cointrin) AOG Maint New York (Teterbo…" at bounding box center [542, 217] width 845 height 360
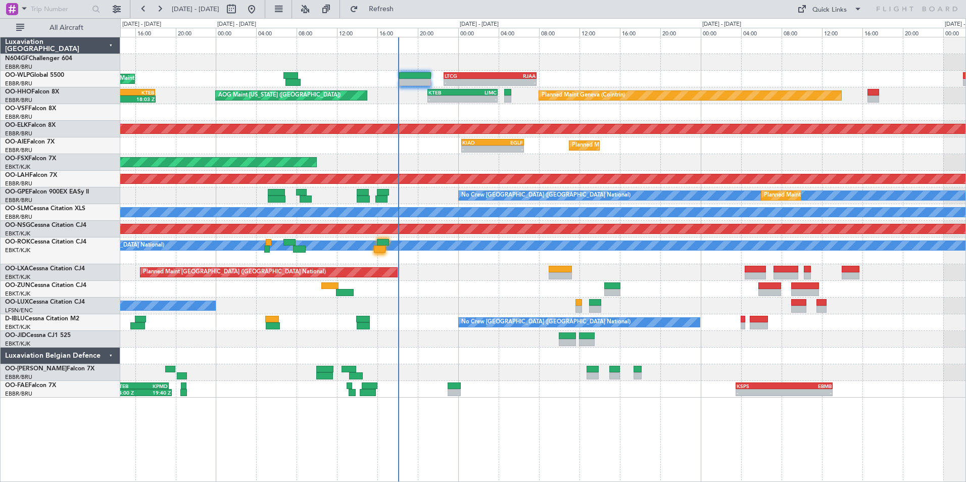
click at [489, 114] on div at bounding box center [542, 112] width 845 height 17
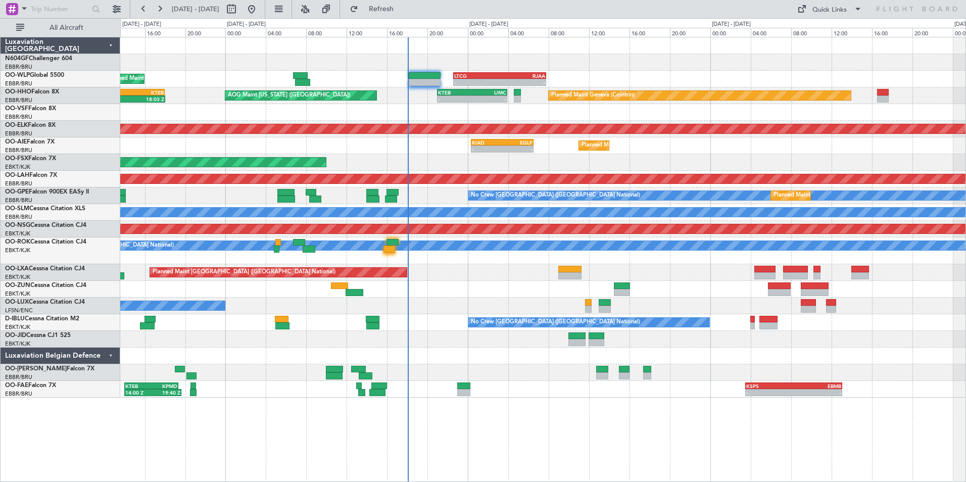
click at [579, 59] on div at bounding box center [542, 62] width 845 height 17
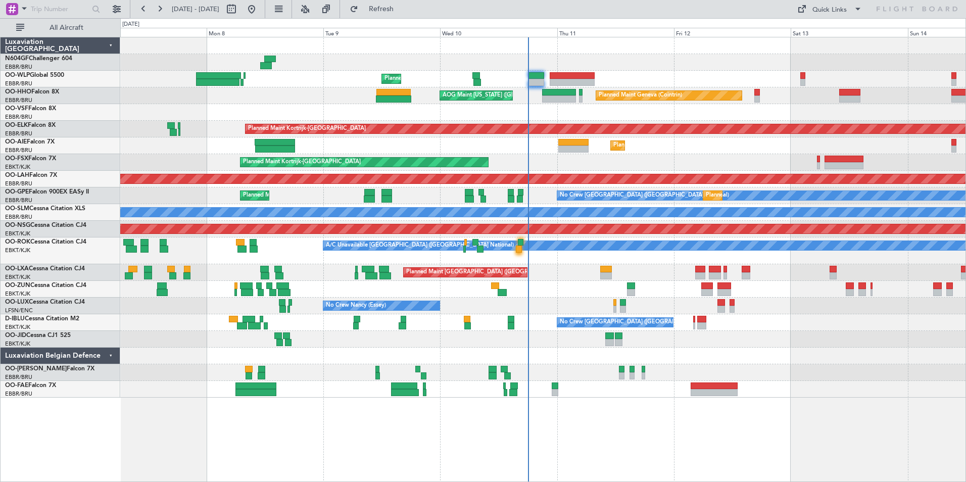
click at [738, 111] on div at bounding box center [542, 112] width 845 height 17
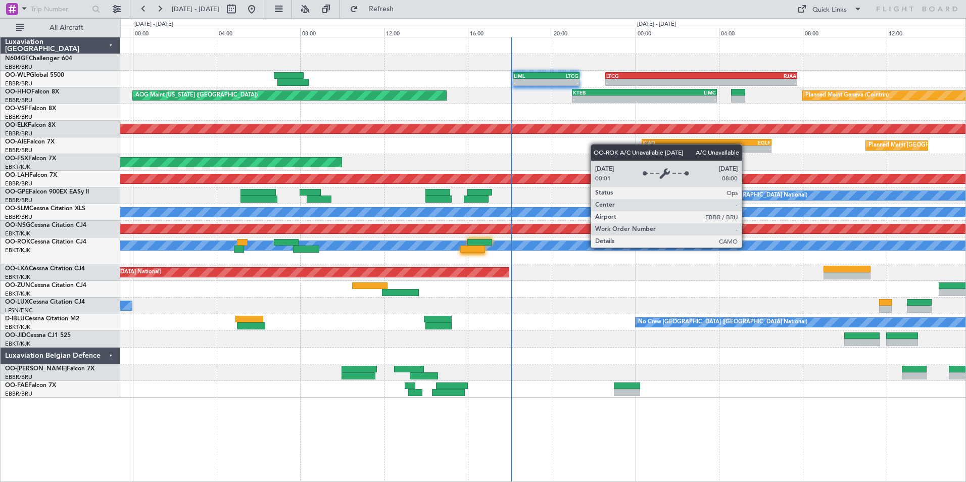
click at [493, 248] on div "A/C Unavailable [GEOGRAPHIC_DATA] ([GEOGRAPHIC_DATA] National)" at bounding box center [720, 245] width 2179 height 9
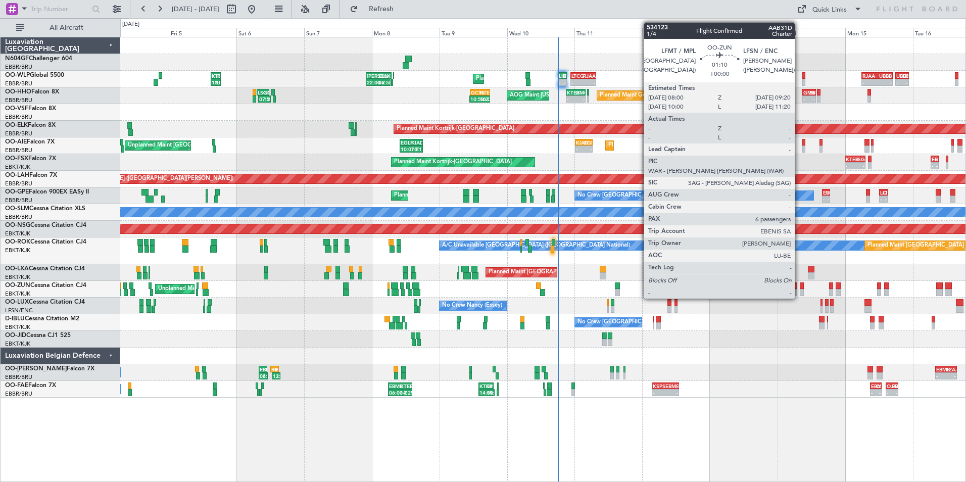
click at [617, 271] on div "- - LIML 18:10 Z LTCG 21:20 Z - - LTCG 22:35 Z RJAA 07:45 Z Planned Maint Liege…" at bounding box center [542, 217] width 845 height 360
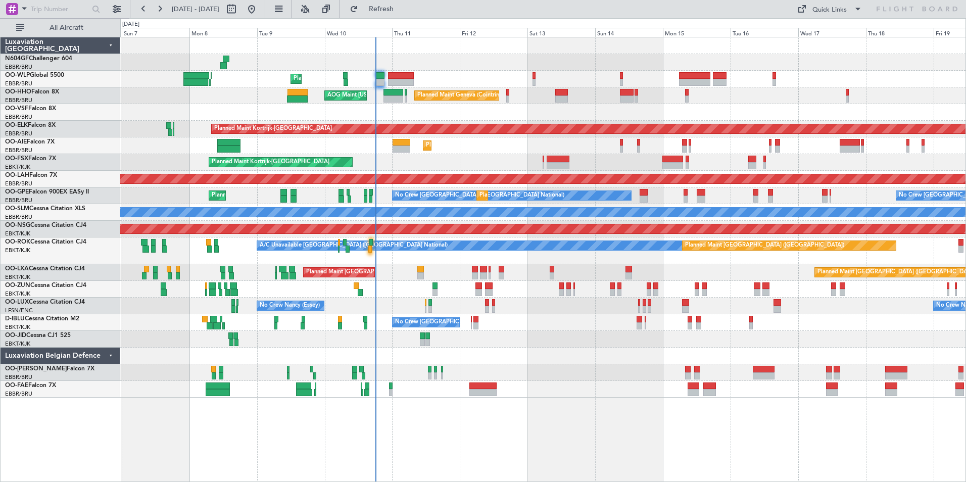
click at [619, 147] on div "Planned Maint London (Farnborough) Unplanned Maint Brussels (Brussels National)" at bounding box center [542, 145] width 845 height 17
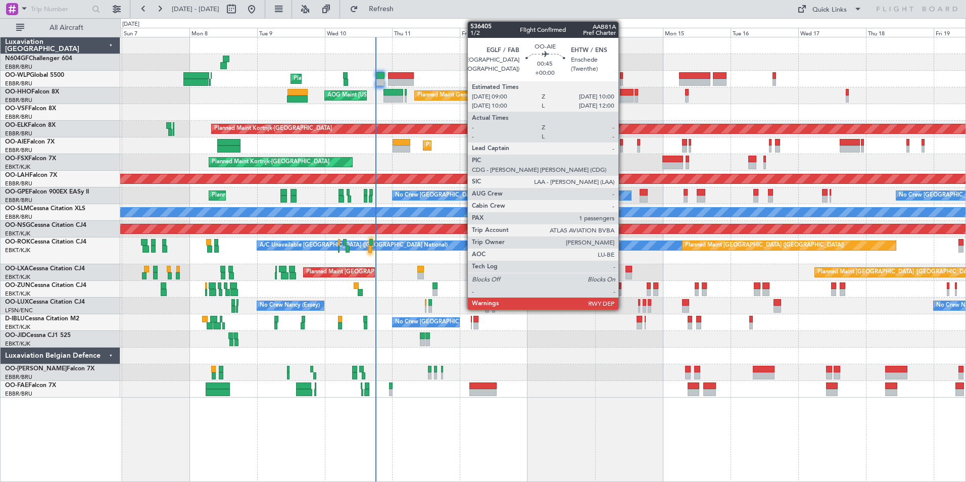
click at [622, 145] on div at bounding box center [621, 148] width 3 height 7
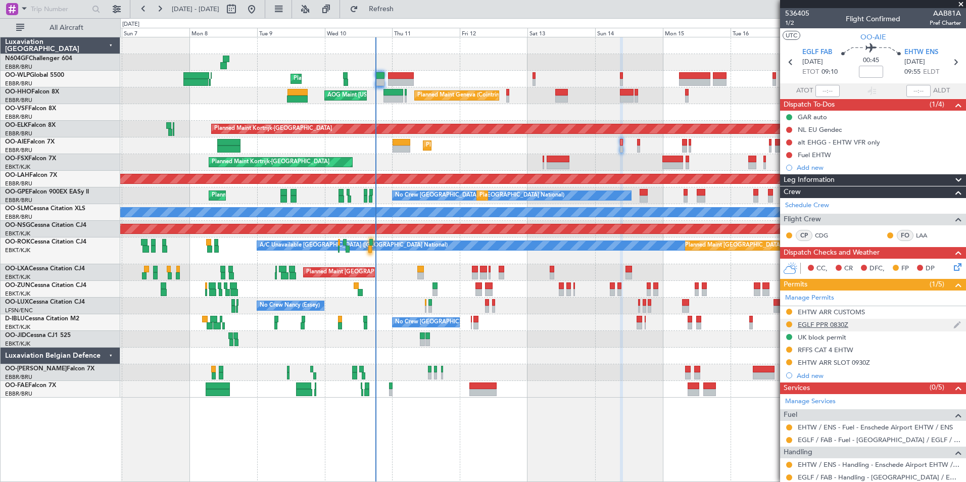
scroll to position [112, 0]
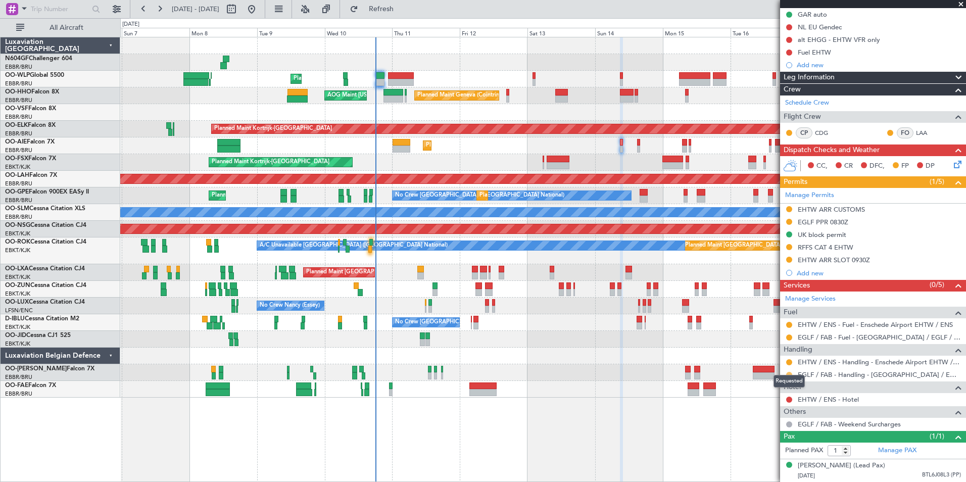
click at [787, 372] on button at bounding box center [789, 375] width 6 height 6
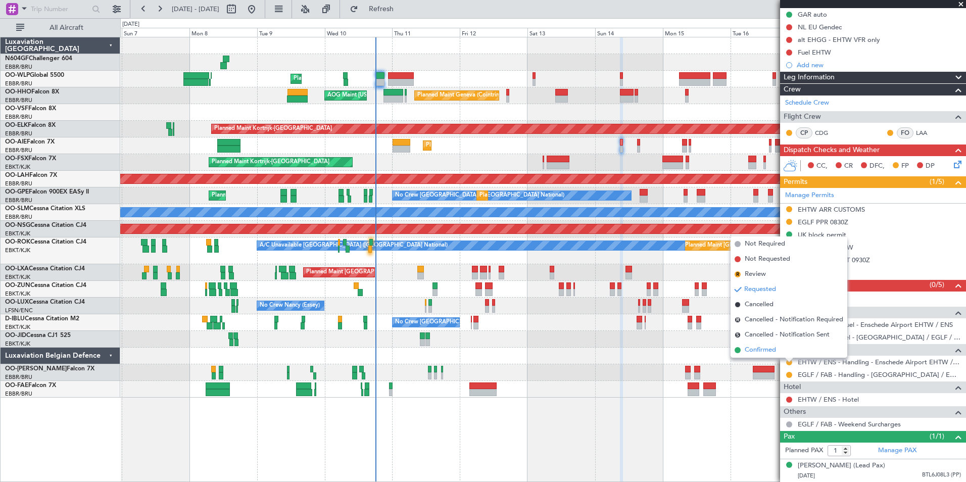
click at [764, 346] on span "Confirmed" at bounding box center [759, 350] width 31 height 10
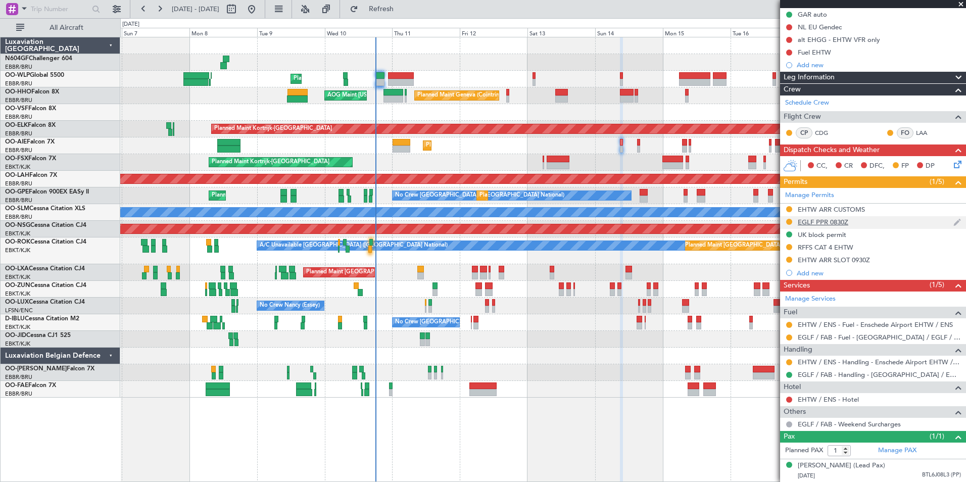
click at [817, 218] on div "EGLF PPR 0830Z" at bounding box center [822, 222] width 51 height 9
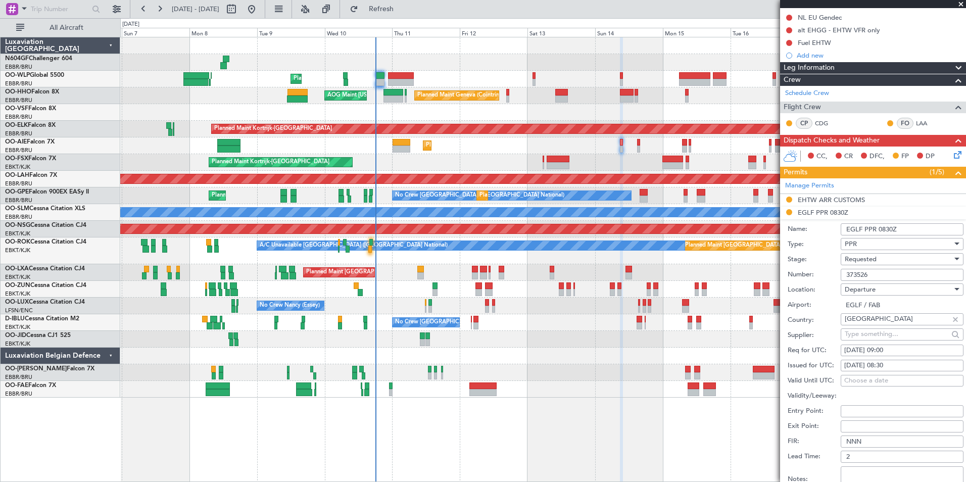
click at [902, 362] on div "14/09/2025 08:30" at bounding box center [902, 366] width 116 height 10
select select "9"
select select "2025"
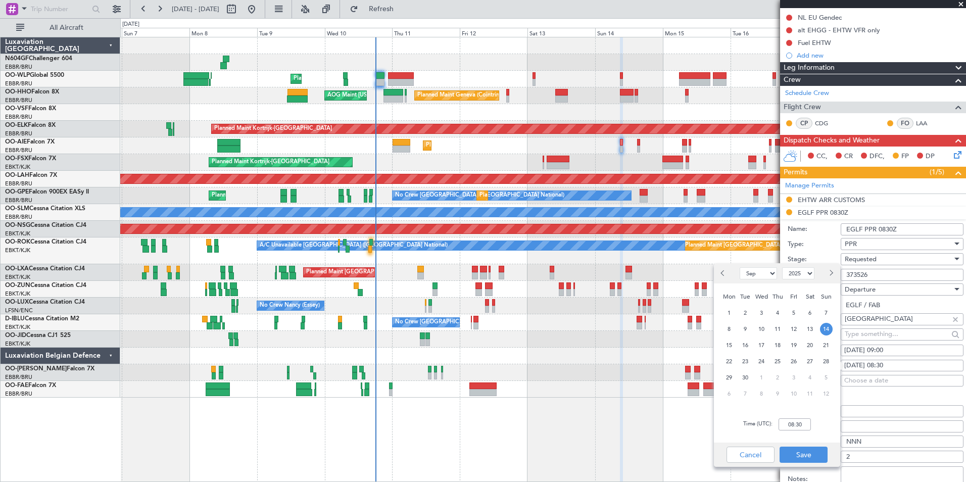
click at [804, 418] on div "Time (UTC): 08:30" at bounding box center [777, 424] width 126 height 36
click at [801, 422] on input "08:30" at bounding box center [794, 424] width 32 height 12
type input "09:00"
click at [815, 423] on div "Time (UTC): 09:00" at bounding box center [777, 424] width 126 height 36
click at [805, 451] on button "Save" at bounding box center [803, 454] width 48 height 16
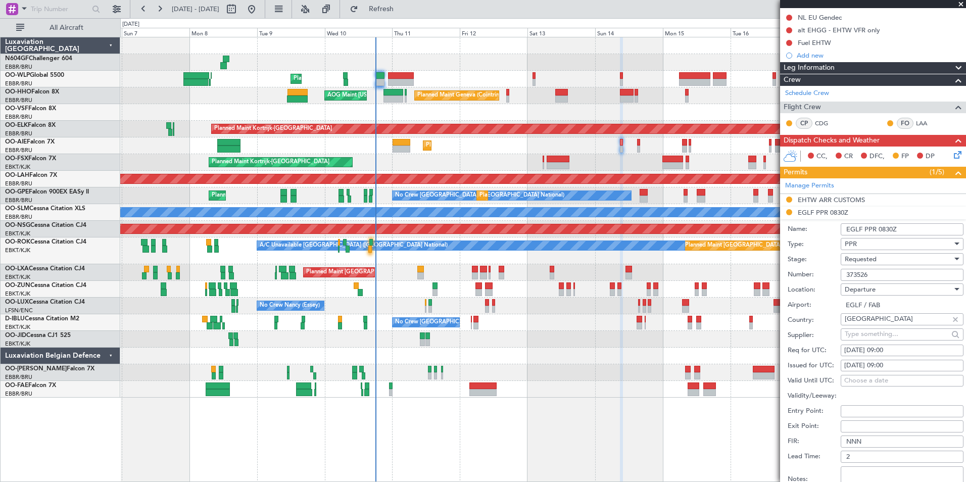
click at [883, 262] on div "Requested" at bounding box center [898, 259] width 108 height 15
click at [878, 331] on span "Received OK" at bounding box center [898, 335] width 106 height 15
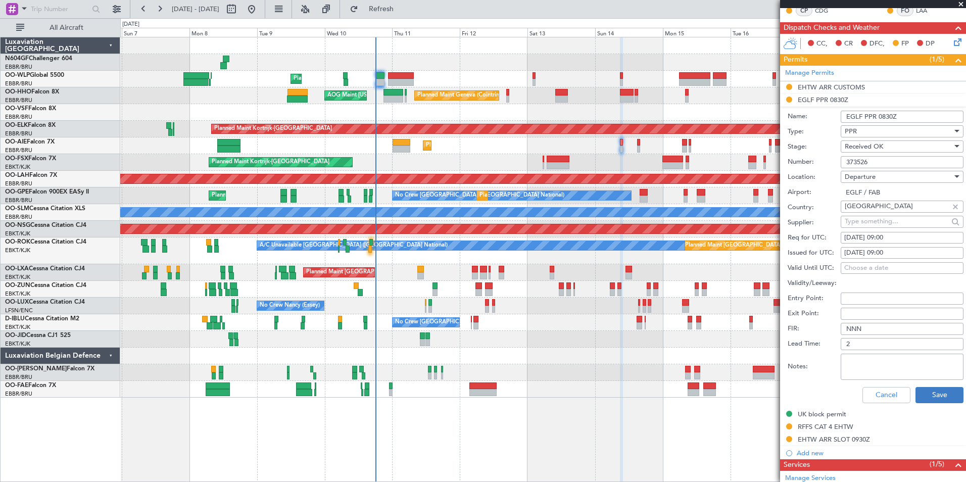
scroll to position [264, 0]
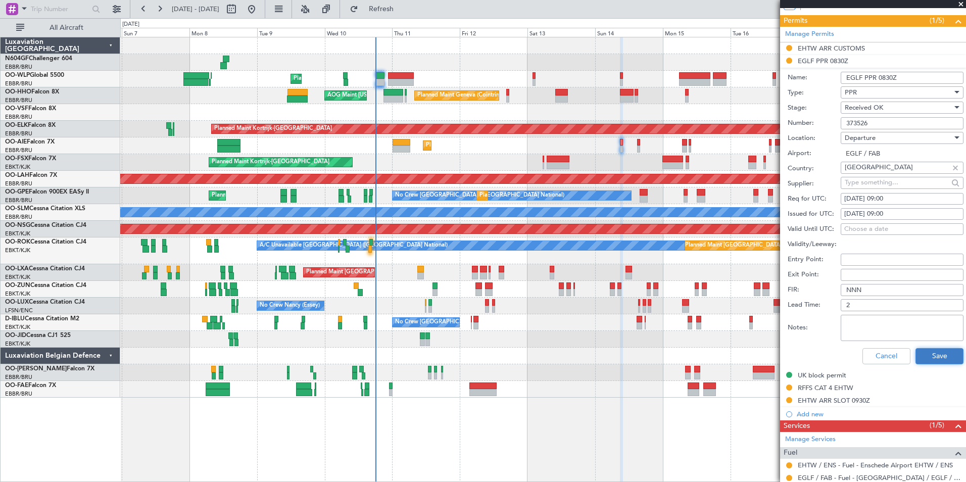
click at [927, 357] on button "Save" at bounding box center [939, 356] width 48 height 16
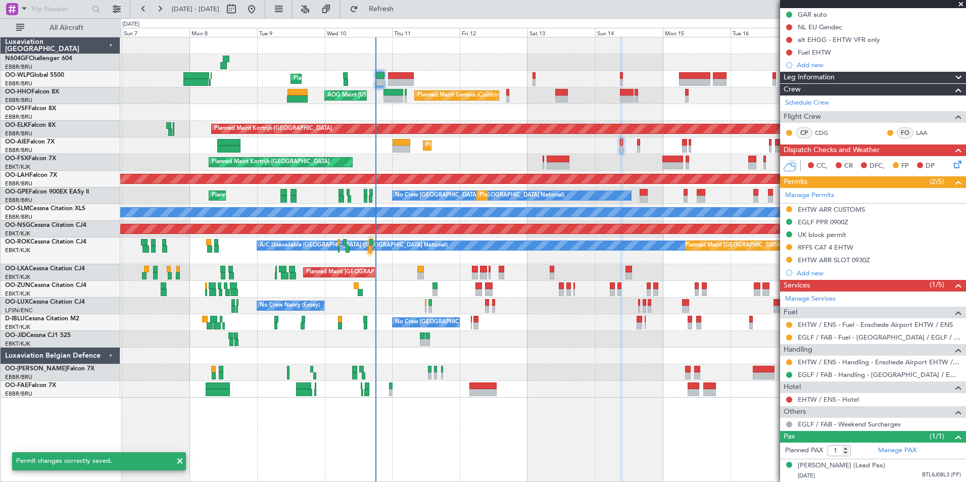
scroll to position [112, 0]
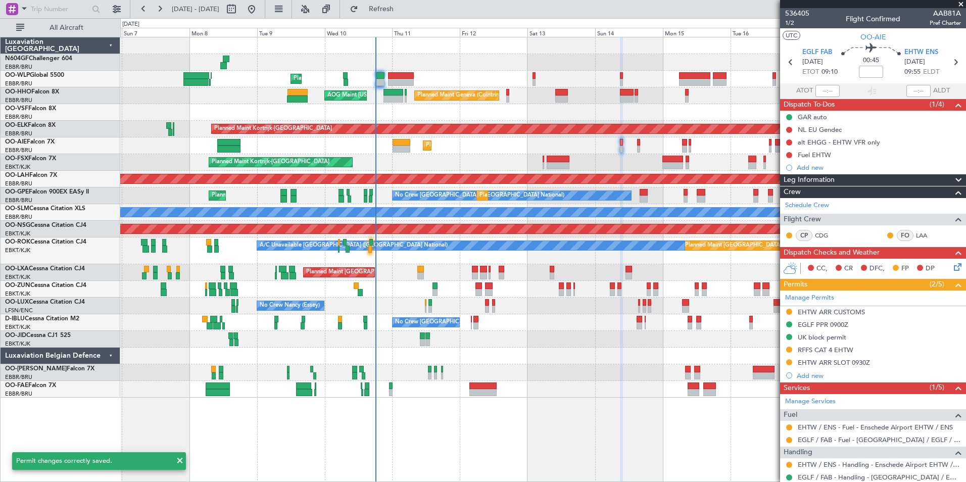
scroll to position [112, 0]
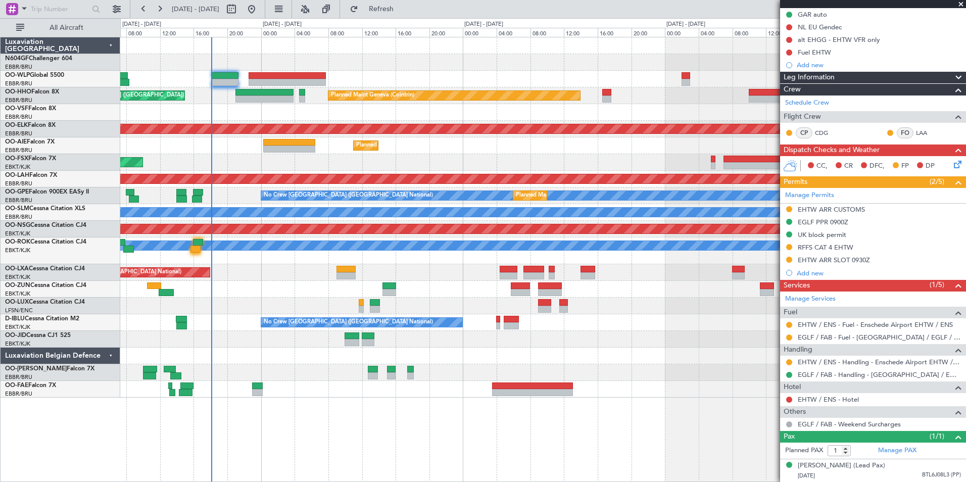
click at [496, 122] on div "Planned Maint Liege Planned Maint Geneva ([GEOGRAPHIC_DATA]) AOG Maint [US_STAT…" at bounding box center [542, 217] width 845 height 360
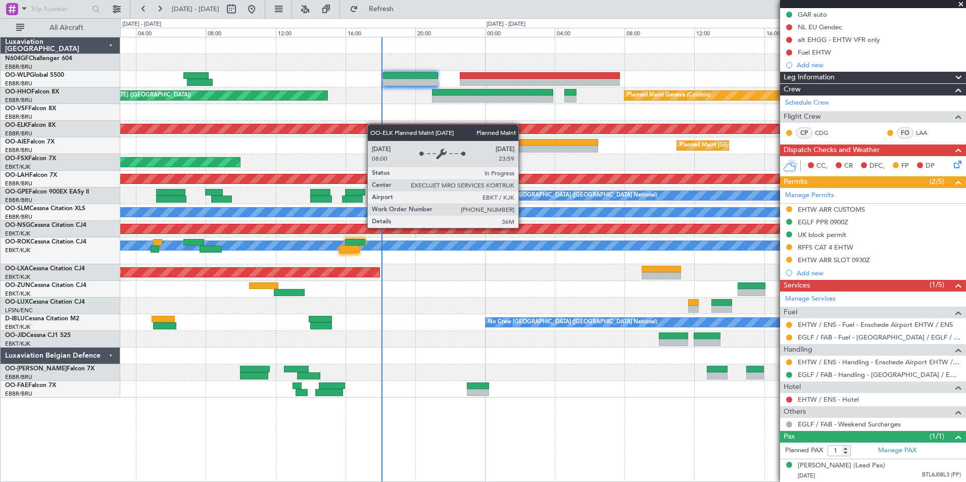
click at [434, 124] on div "Planned Maint Liege Planned Maint Geneva ([GEOGRAPHIC_DATA]) AOG Maint [US_STAT…" at bounding box center [542, 217] width 845 height 360
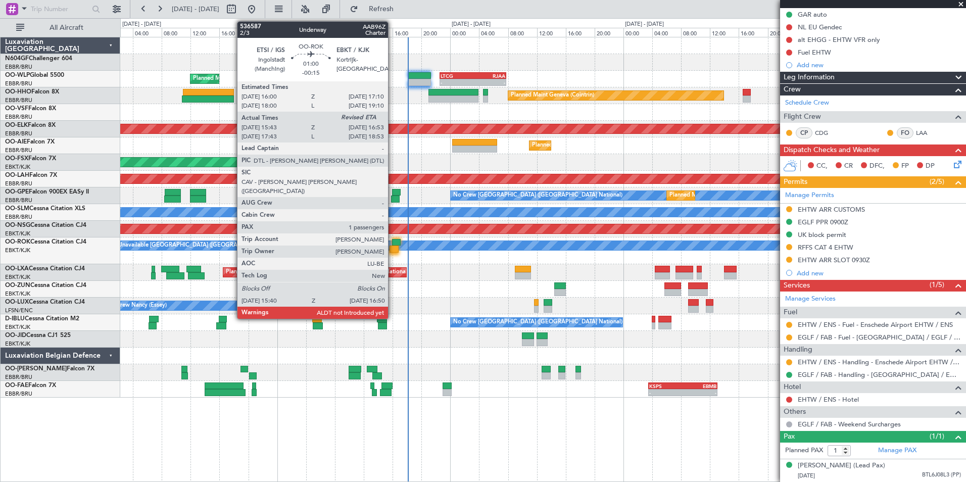
click at [392, 246] on div at bounding box center [393, 248] width 9 height 7
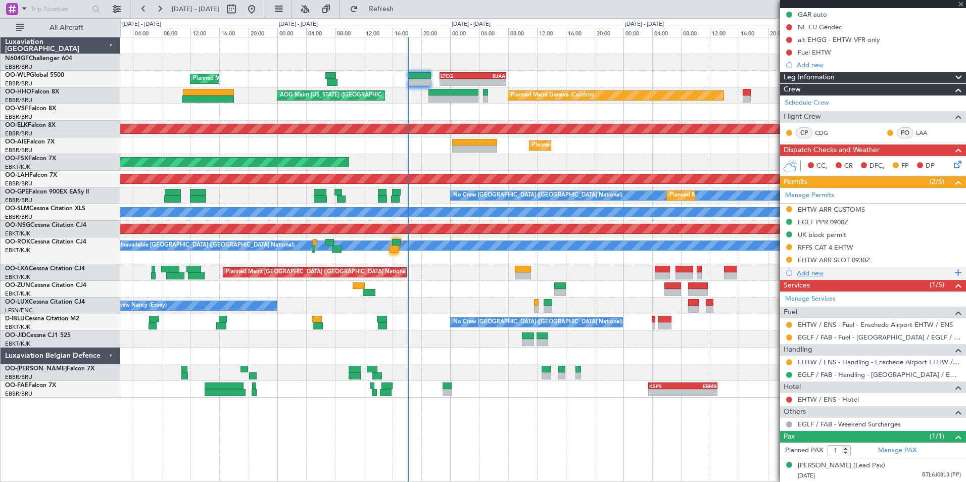
type input "-00:15"
type input "15:48"
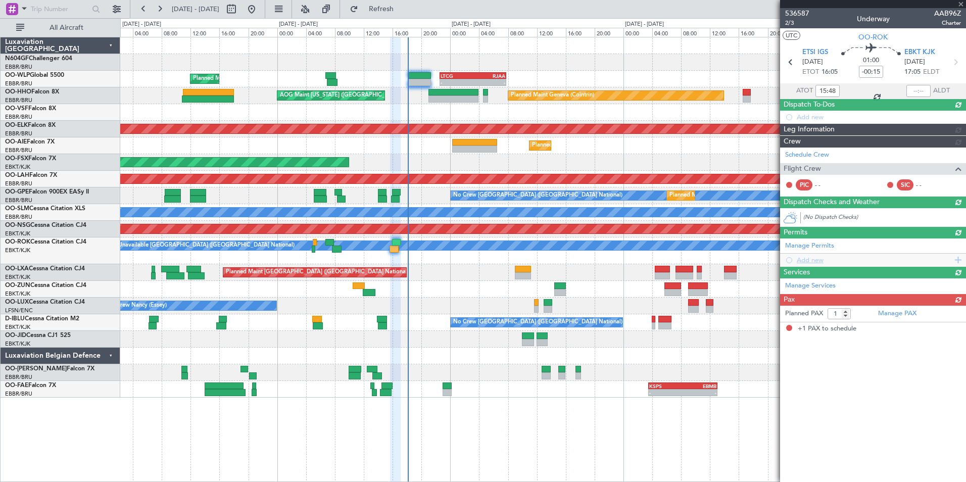
scroll to position [0, 0]
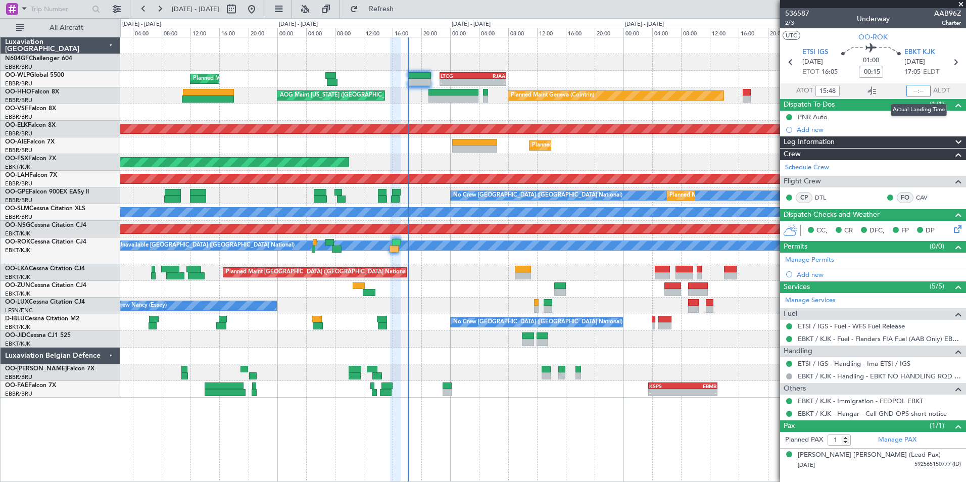
click at [917, 88] on input "text" at bounding box center [918, 91] width 24 height 12
type input "16:48"
click at [836, 37] on section "UTC OO-ROK" at bounding box center [873, 35] width 186 height 15
click at [958, 6] on span at bounding box center [961, 4] width 10 height 9
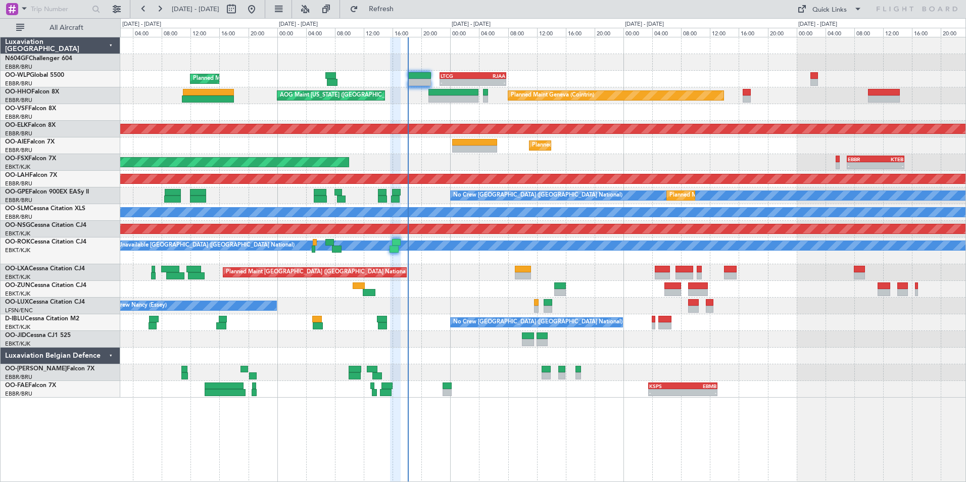
type input "0"
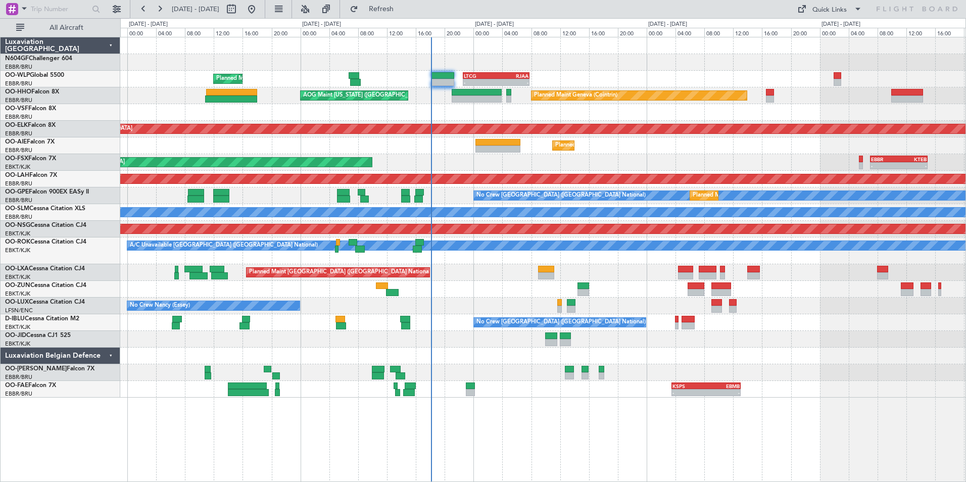
click at [500, 274] on div "Planned Maint [GEOGRAPHIC_DATA] ([GEOGRAPHIC_DATA] National)" at bounding box center [542, 272] width 845 height 17
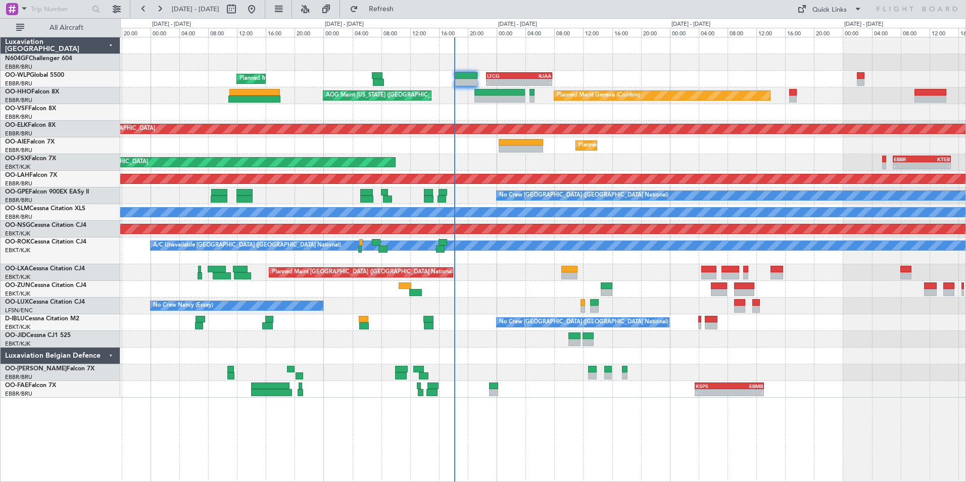
click at [525, 52] on div at bounding box center [542, 45] width 845 height 17
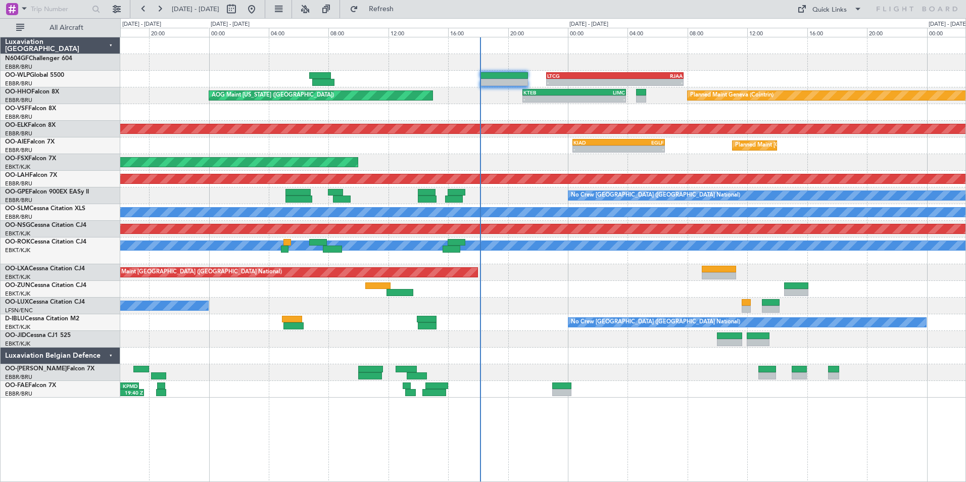
click at [579, 62] on div at bounding box center [542, 62] width 845 height 17
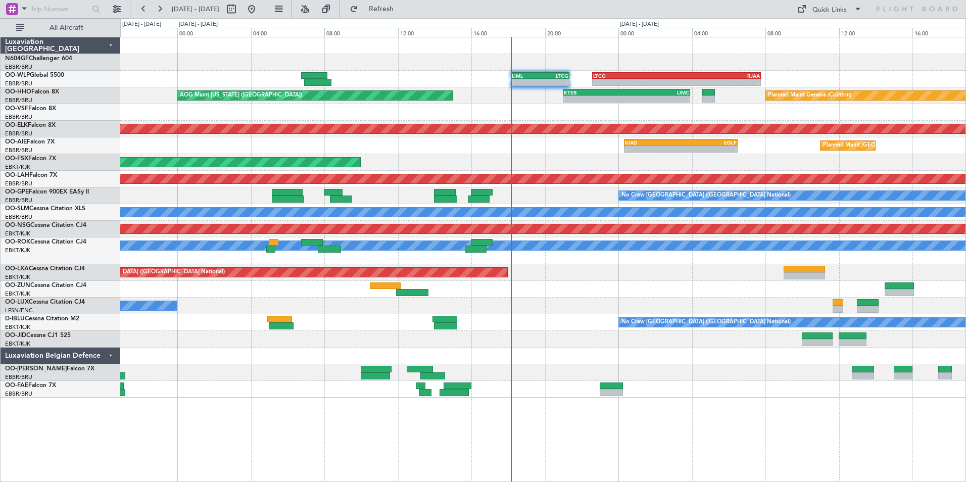
click at [508, 105] on div "- - LIML 18:10 Z LTCG 21:20 Z LTCG 22:35 Z RJAA 07:45 Z - - Planned Maint Liege…" at bounding box center [542, 217] width 845 height 360
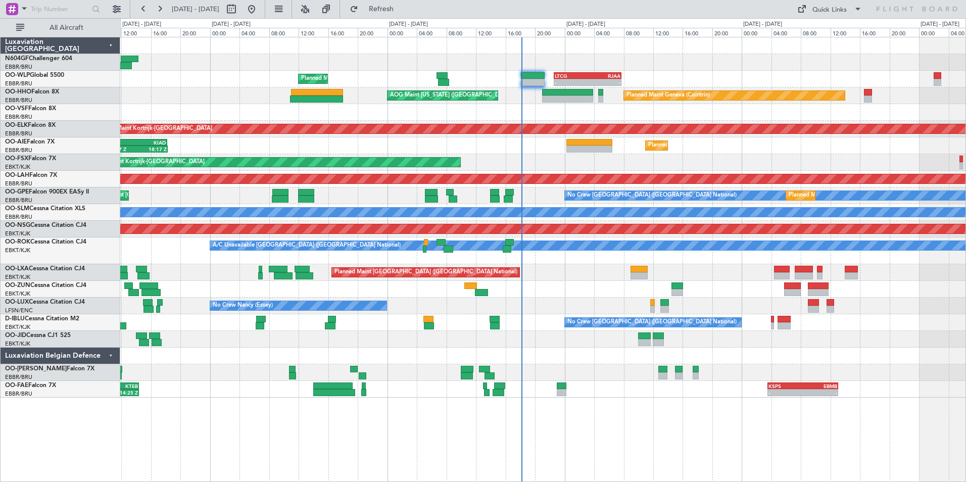
click at [555, 60] on div at bounding box center [542, 62] width 845 height 17
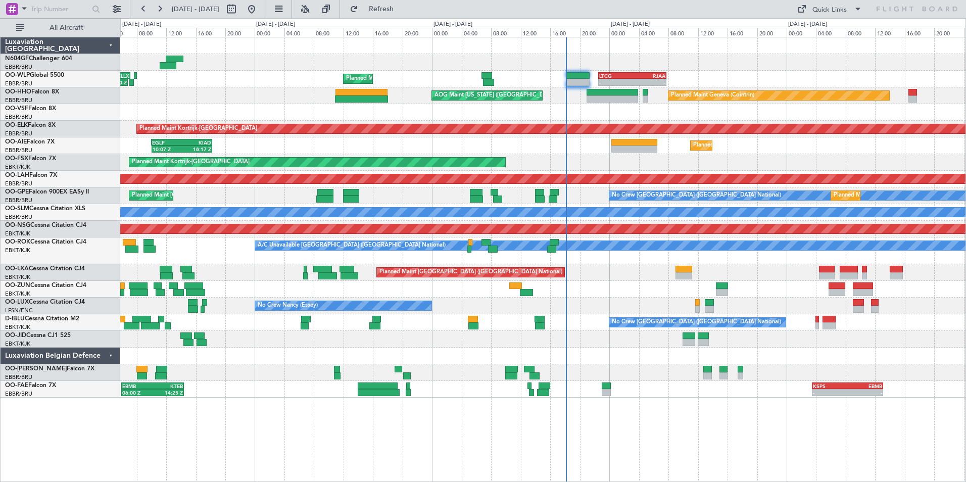
click at [572, 103] on div "AOG Maint New York (Teterboro) Planned Maint Geneva (Cointrin)" at bounding box center [542, 95] width 845 height 17
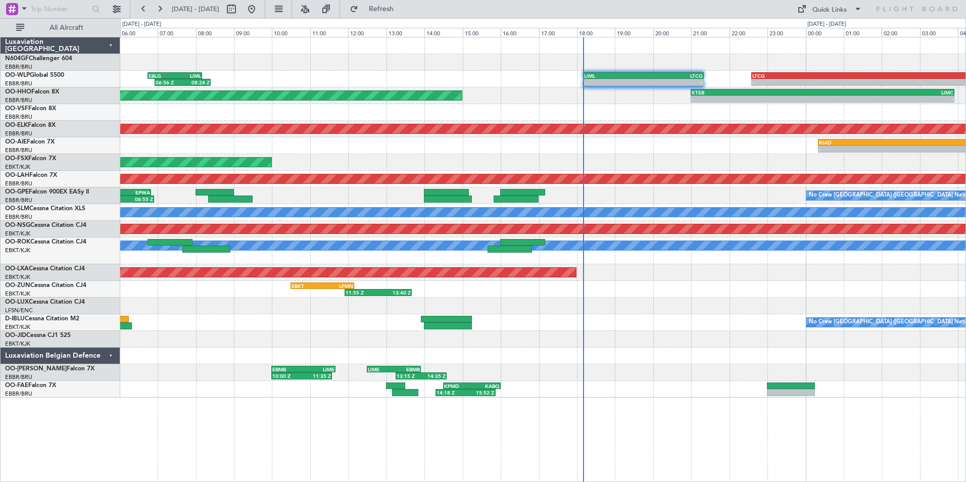
click at [593, 110] on div at bounding box center [542, 112] width 845 height 17
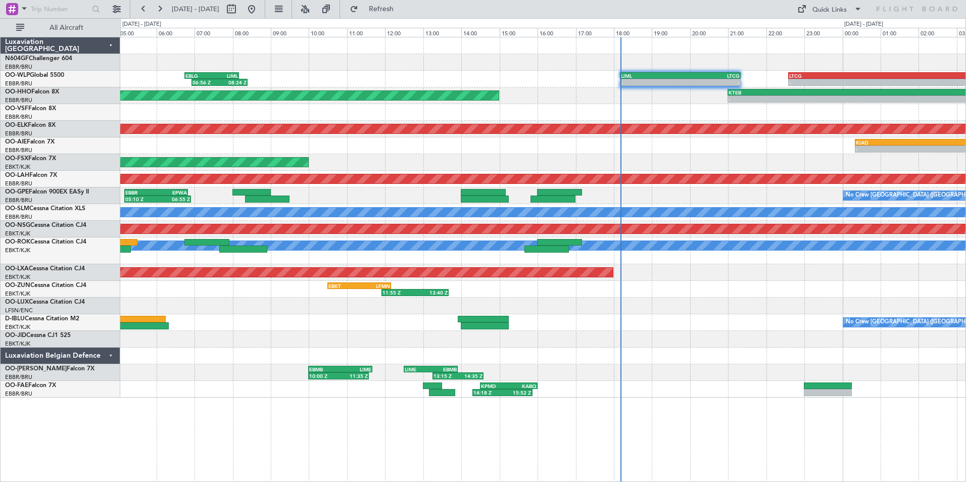
click at [674, 112] on div at bounding box center [542, 112] width 845 height 17
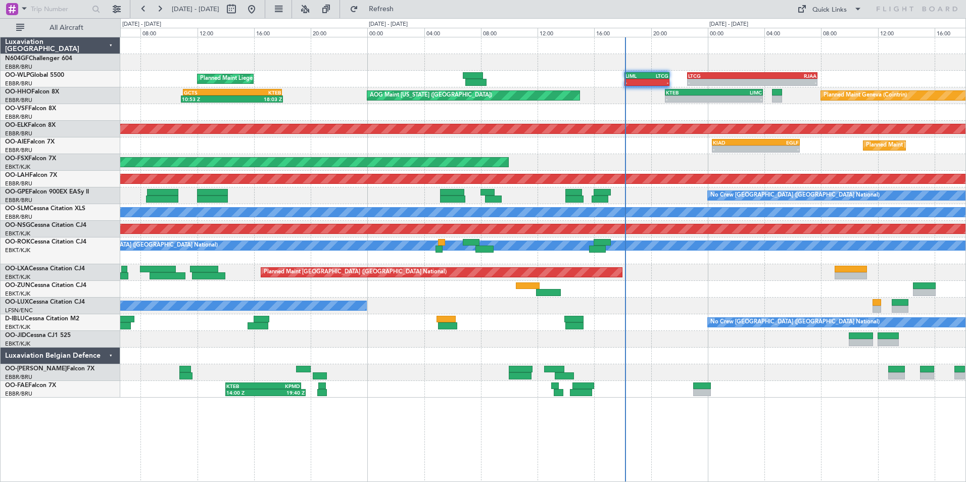
click at [614, 159] on div "Planned Maint Kortrijk-[GEOGRAPHIC_DATA]" at bounding box center [542, 162] width 845 height 17
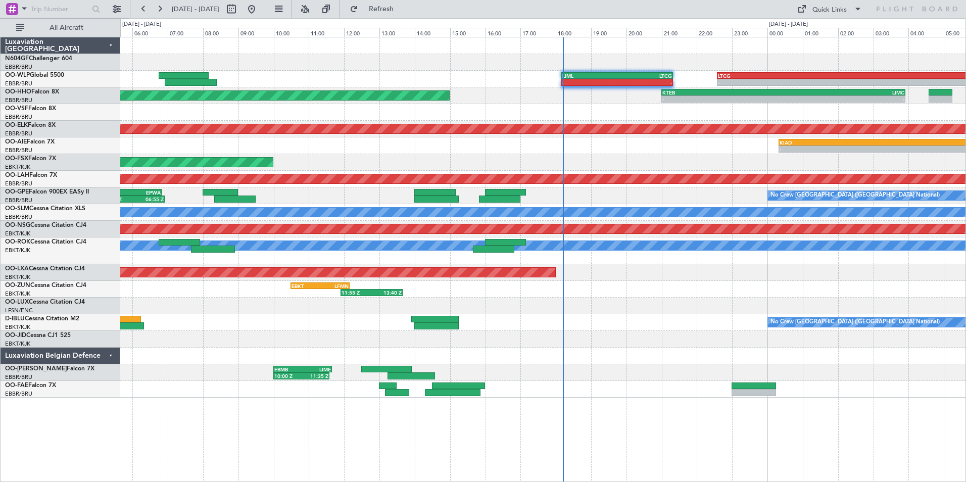
click at [641, 361] on div at bounding box center [542, 355] width 845 height 17
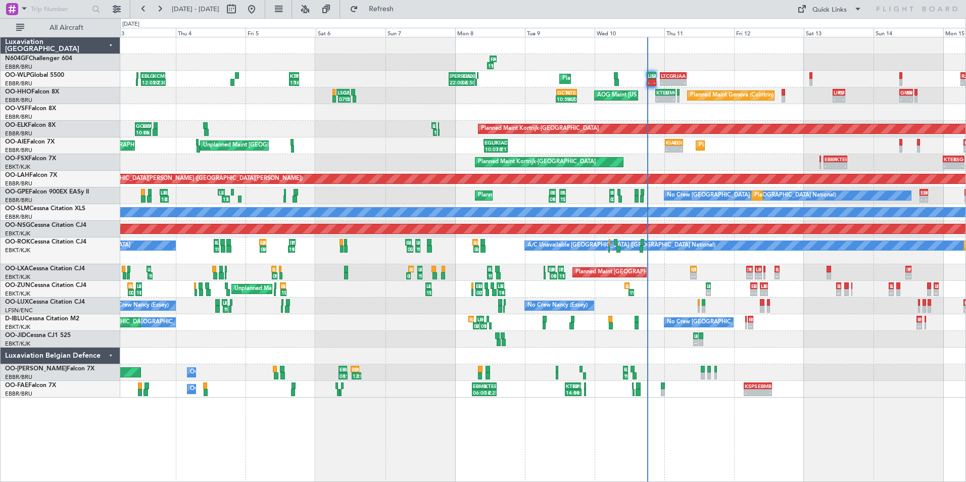
click at [612, 362] on div "11:10 Z 13:25 Z FAKN 12:00 Z FZQA 14:20 Z 12:47 Z 15:06 Z FZQA 12:45 Z FAKN 15:…" at bounding box center [542, 217] width 845 height 360
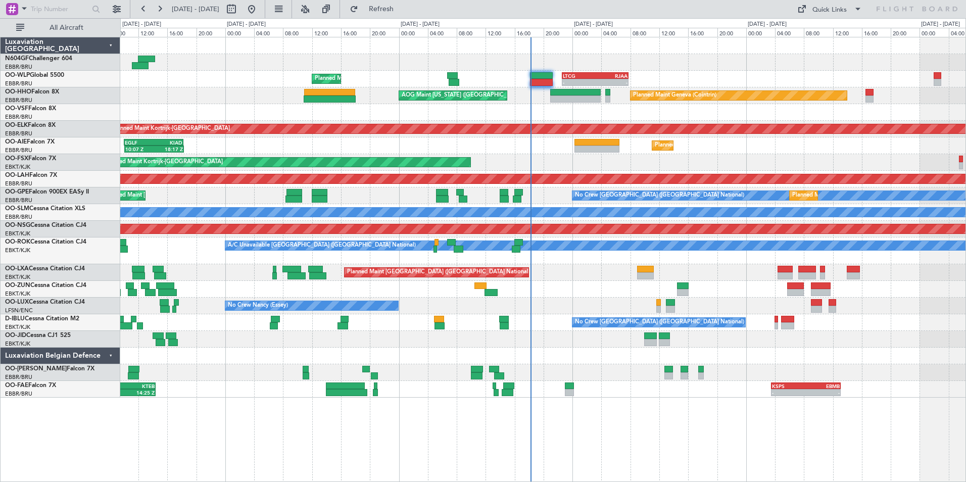
click at [608, 283] on div "- - LTCG 22:35 Z RJAA 07:45 Z Planned Maint Liege 22:00 Z 06:50 Z KAUS 22:00 Z …" at bounding box center [542, 217] width 845 height 360
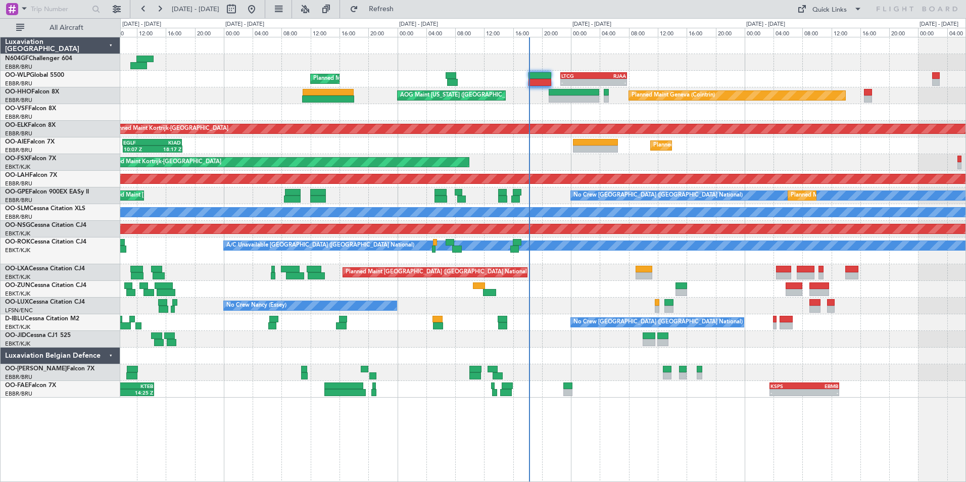
click at [538, 101] on div "AOG Maint New York (Teterboro) Planned Maint Geneva (Cointrin)" at bounding box center [542, 95] width 845 height 17
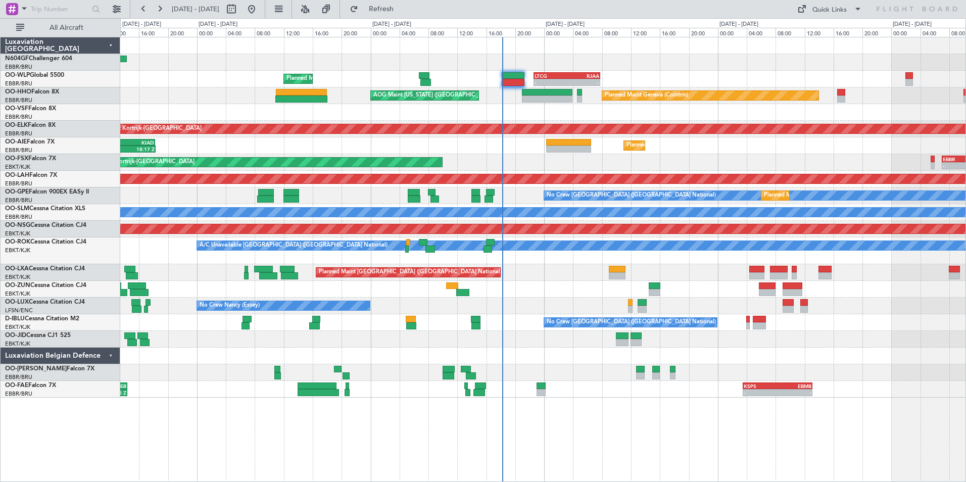
click at [380, 329] on div "No Crew [GEOGRAPHIC_DATA] ([GEOGRAPHIC_DATA] National)" at bounding box center [542, 322] width 845 height 17
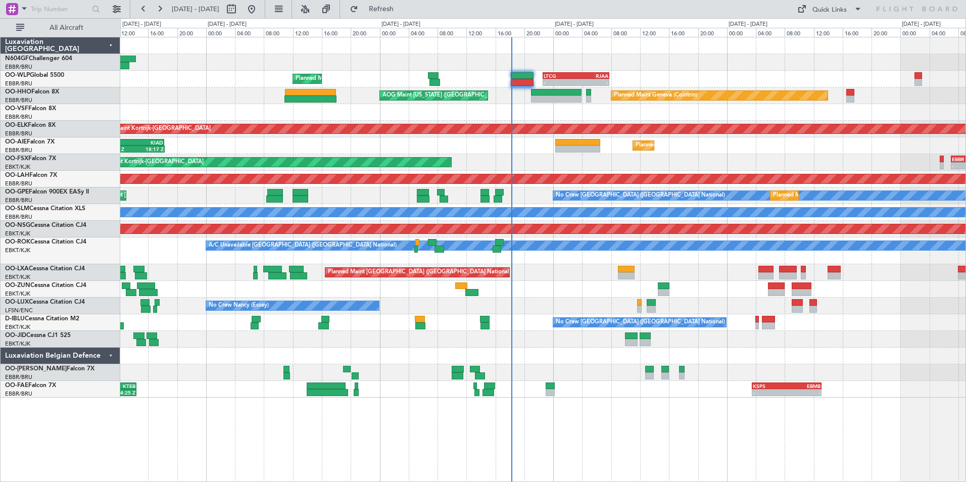
click at [404, 64] on div at bounding box center [542, 62] width 845 height 17
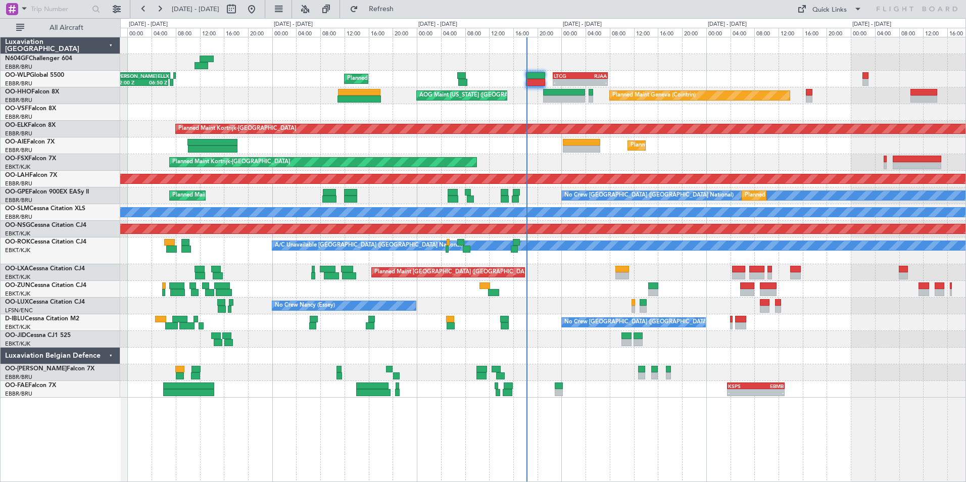
click at [553, 51] on div at bounding box center [542, 45] width 845 height 17
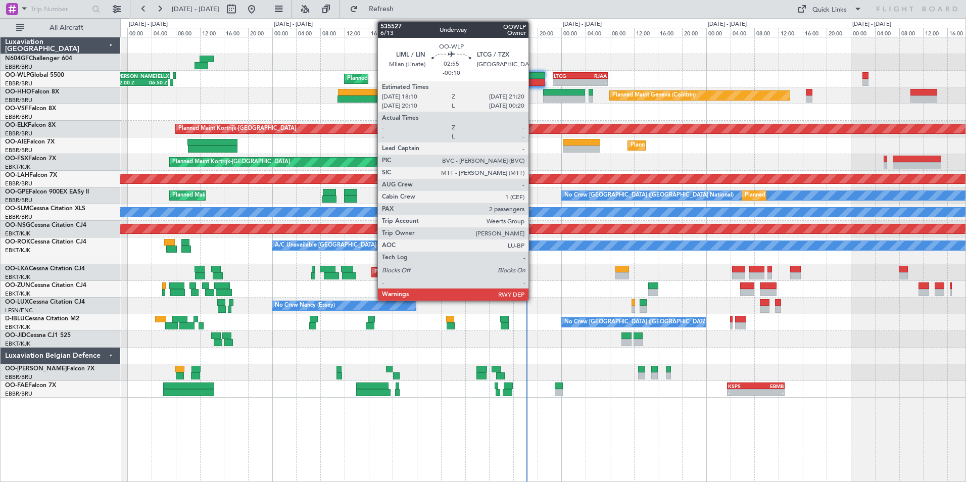
click at [533, 74] on div at bounding box center [535, 75] width 19 height 7
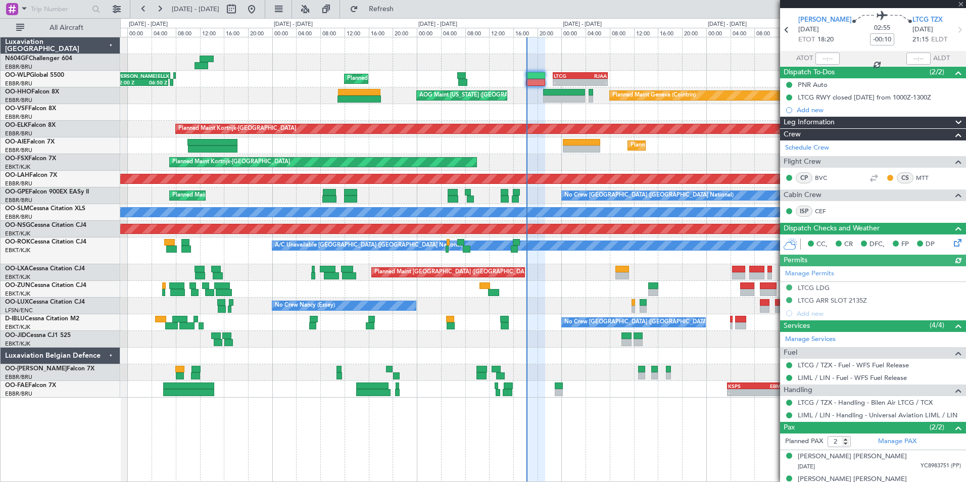
scroll to position [45, 0]
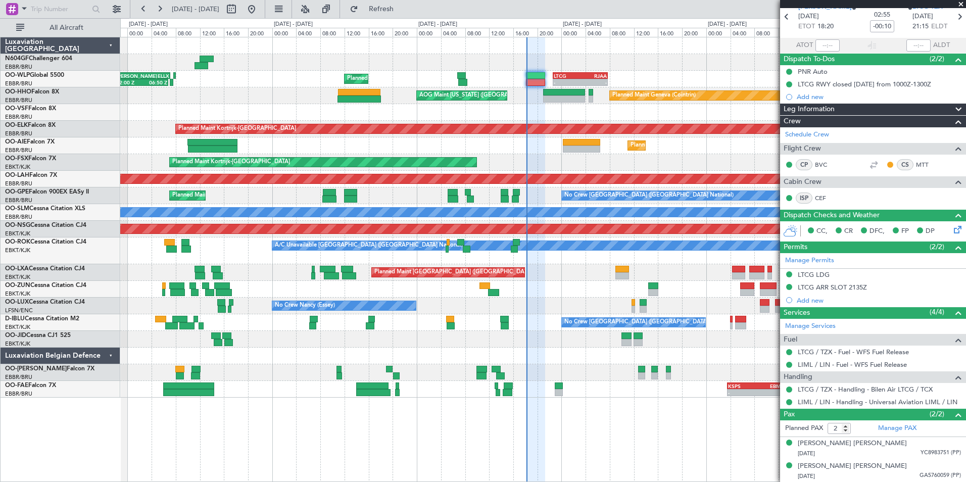
click at [618, 289] on div at bounding box center [542, 289] width 845 height 17
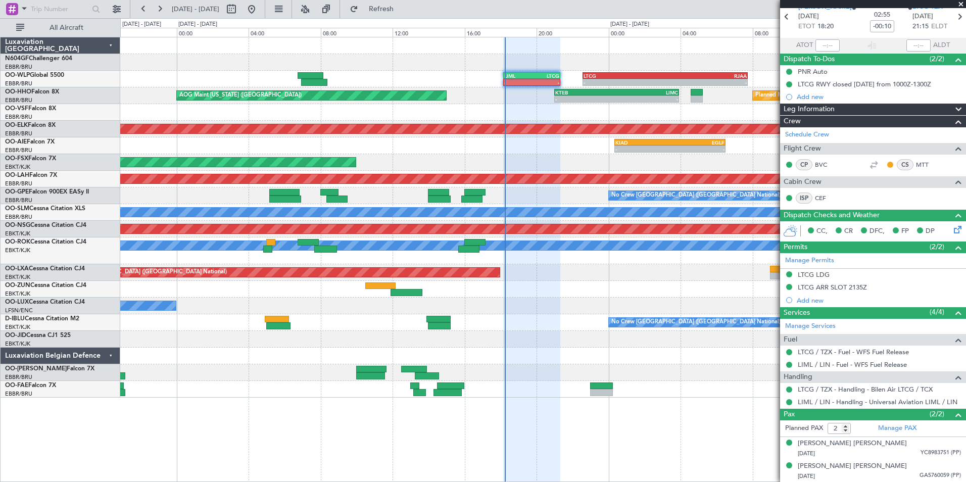
click at [555, 146] on div "Planned Maint London (Farnborough) - - KIAD 00:20 Z EGLF 06:30 Z" at bounding box center [542, 145] width 845 height 17
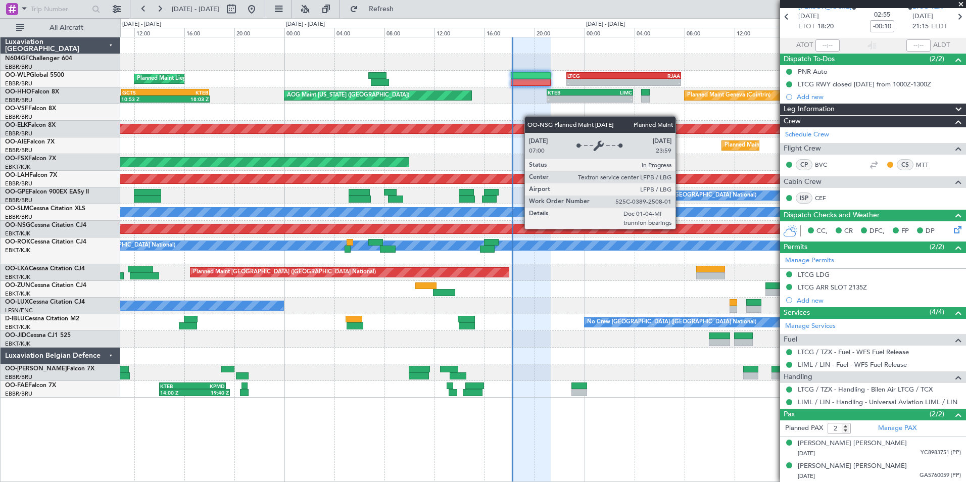
click at [469, 234] on div "Planned Maint [GEOGRAPHIC_DATA] ([GEOGRAPHIC_DATA])" at bounding box center [542, 229] width 845 height 17
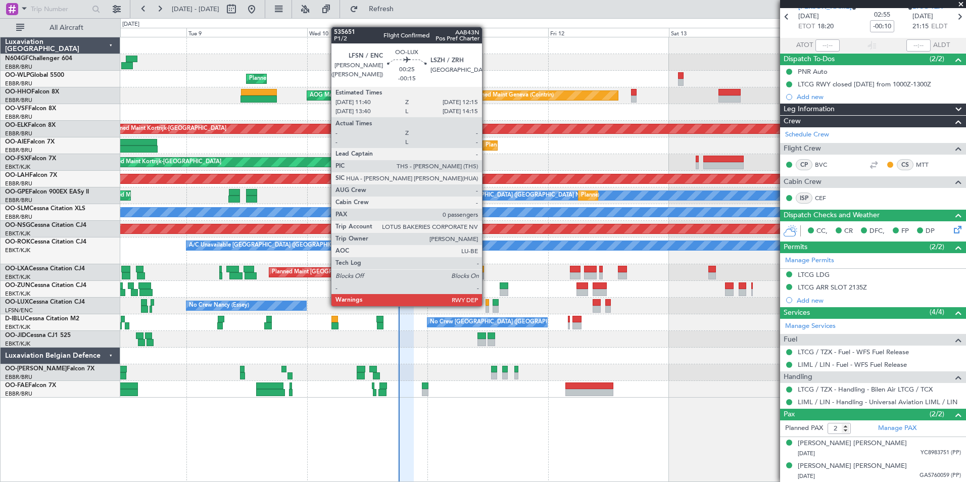
click at [486, 305] on div at bounding box center [486, 302] width 3 height 7
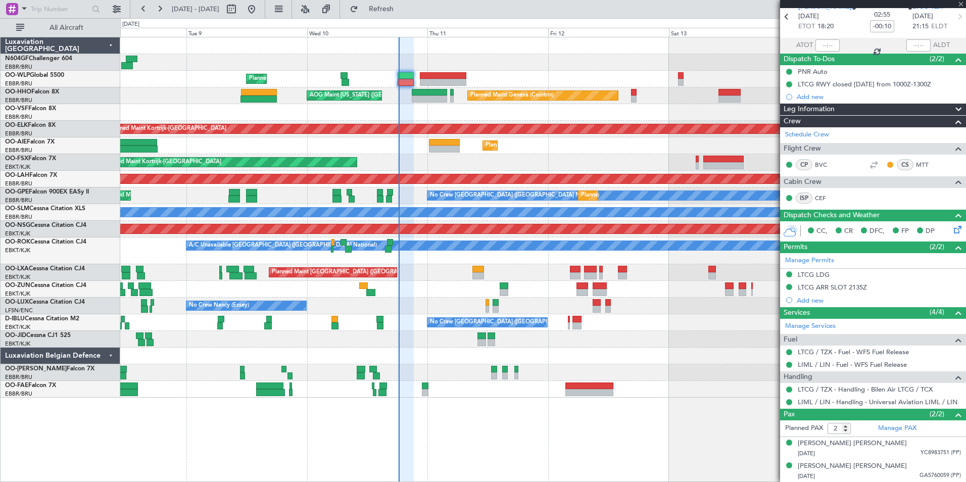
type input "-00:15"
type input "0"
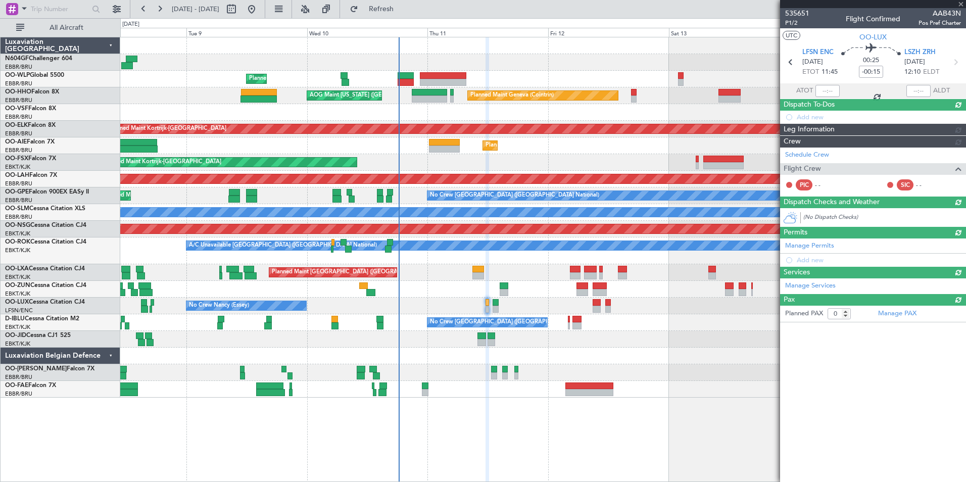
scroll to position [0, 0]
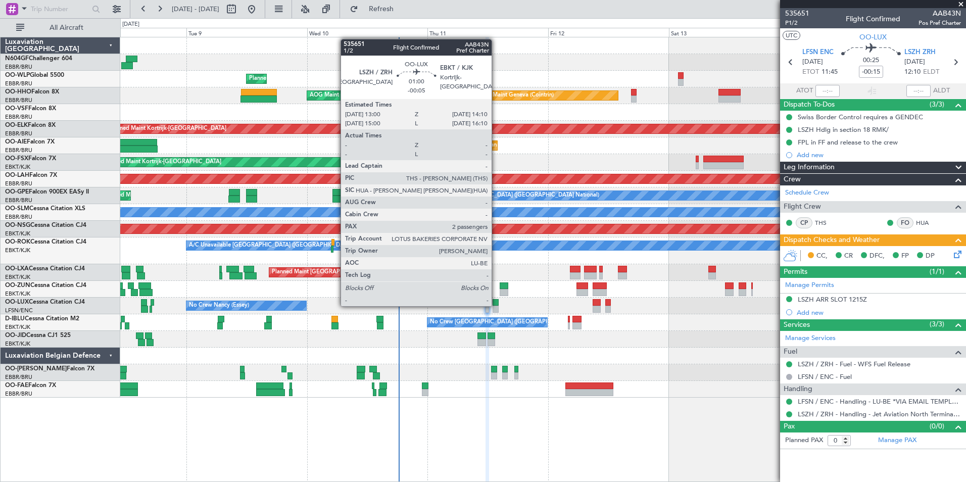
click at [496, 305] on div at bounding box center [495, 302] width 6 height 7
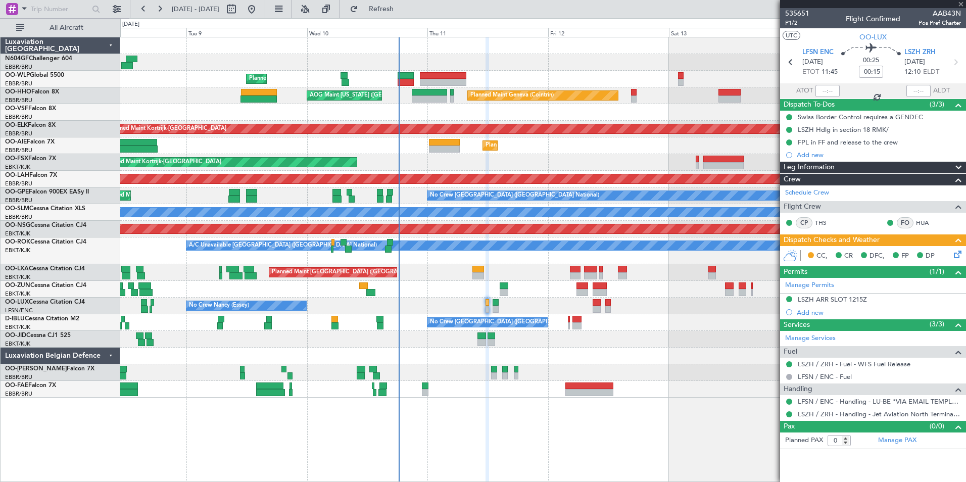
type input "-00:05"
type input "2"
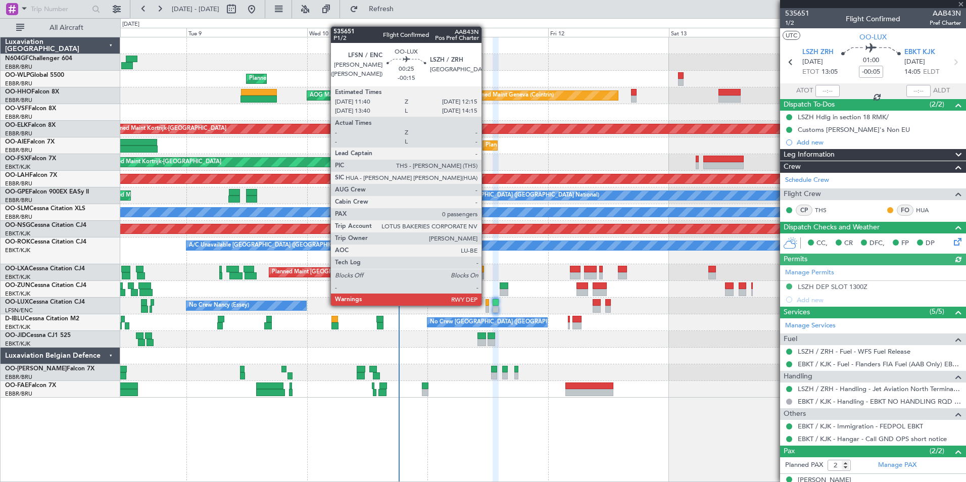
click at [486, 305] on div at bounding box center [486, 302] width 3 height 7
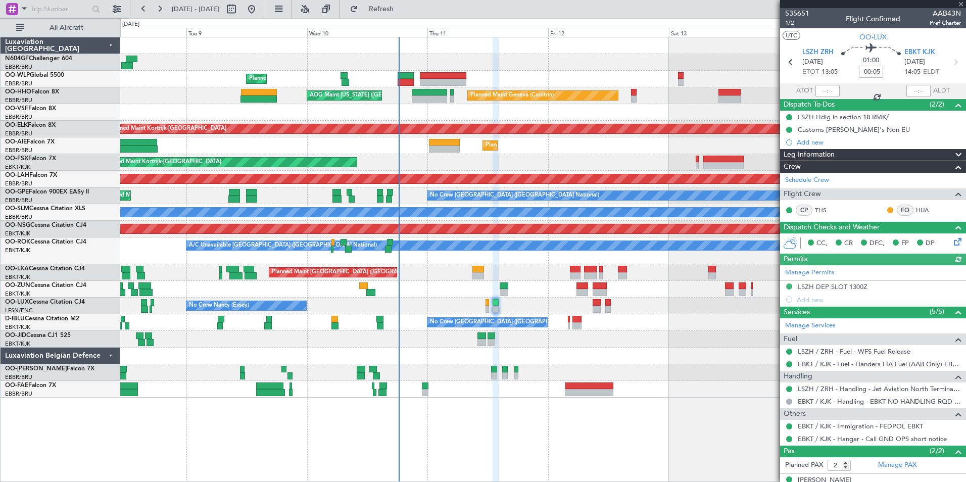
type input "-00:15"
type input "0"
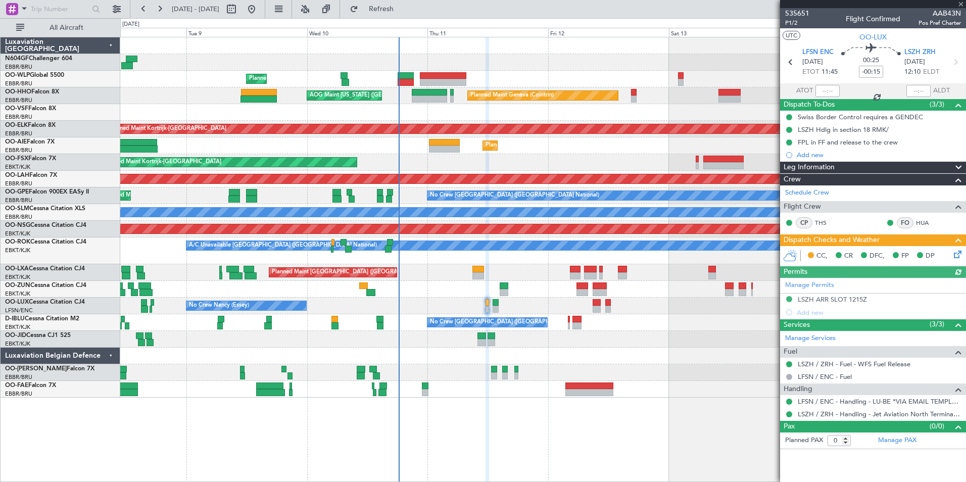
click at [954, 254] on icon at bounding box center [956, 252] width 8 height 8
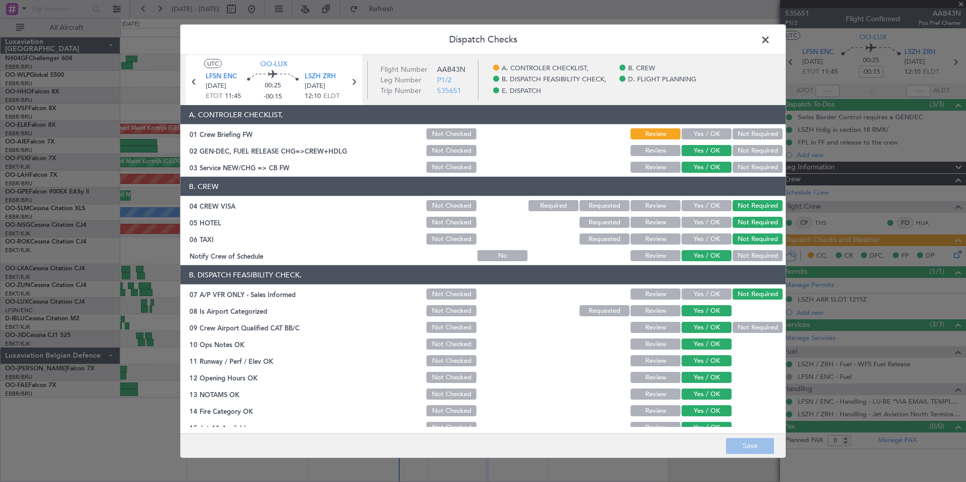
click at [696, 131] on button "Yes / OK" at bounding box center [706, 133] width 50 height 11
click at [735, 437] on button "Save" at bounding box center [750, 445] width 48 height 16
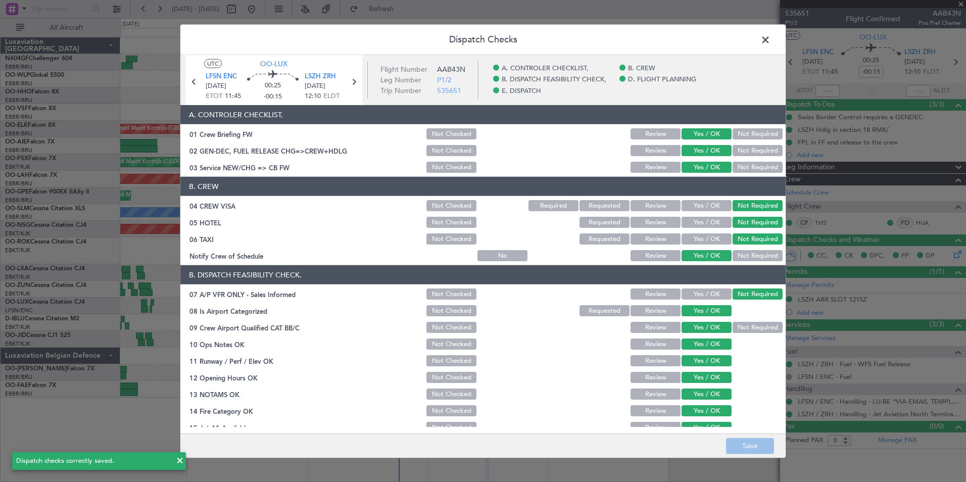
click at [770, 43] on span at bounding box center [770, 42] width 0 height 20
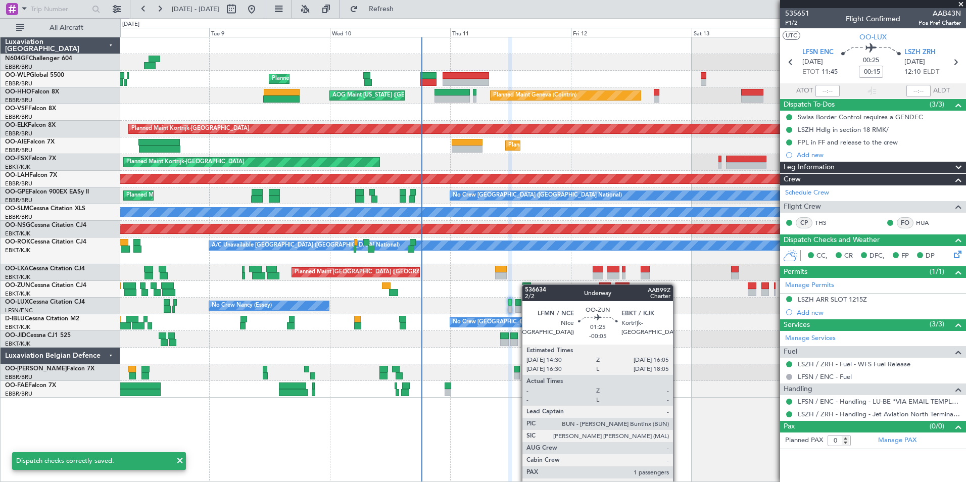
click at [528, 284] on div at bounding box center [526, 285] width 8 height 7
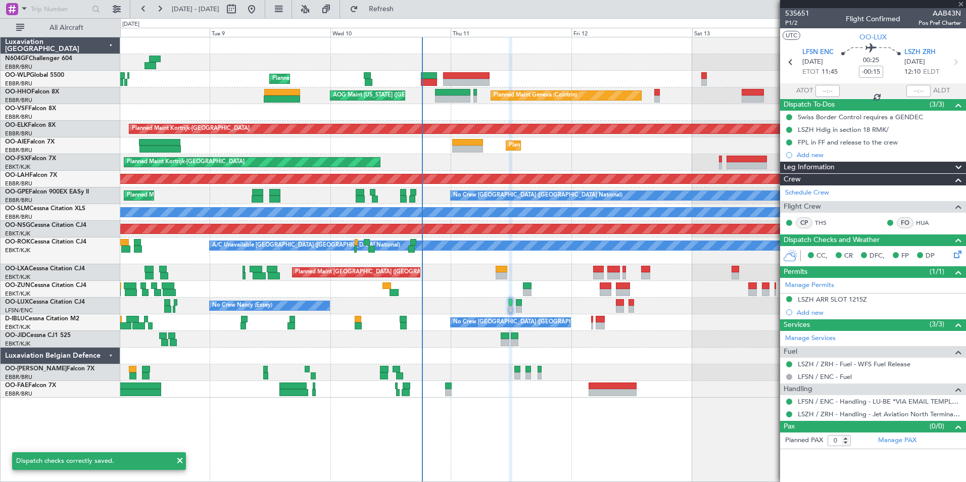
type input "-00:05"
type input "1"
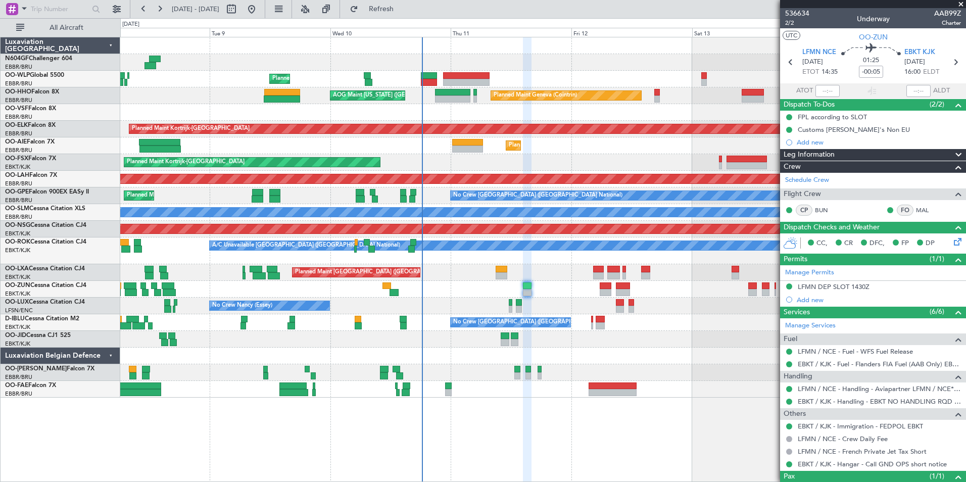
scroll to position [39, 0]
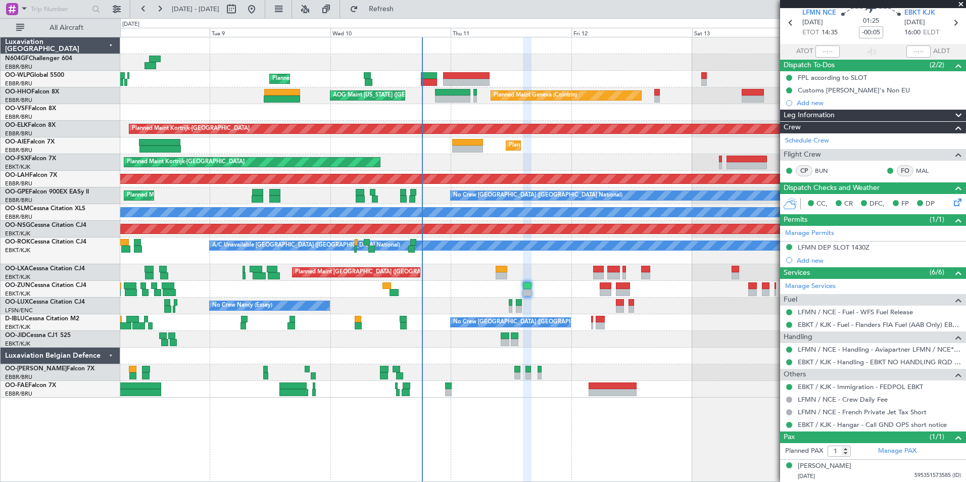
click at [565, 337] on div at bounding box center [542, 339] width 845 height 17
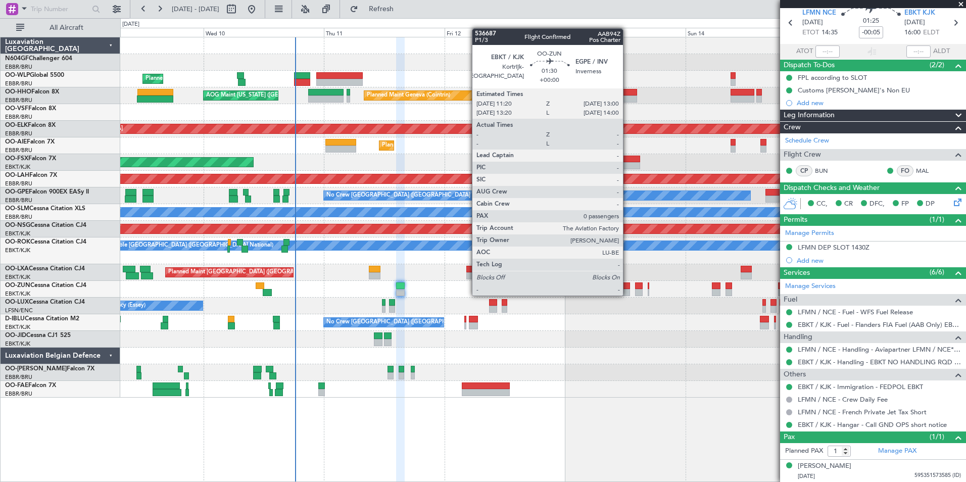
click at [627, 294] on div at bounding box center [625, 292] width 9 height 7
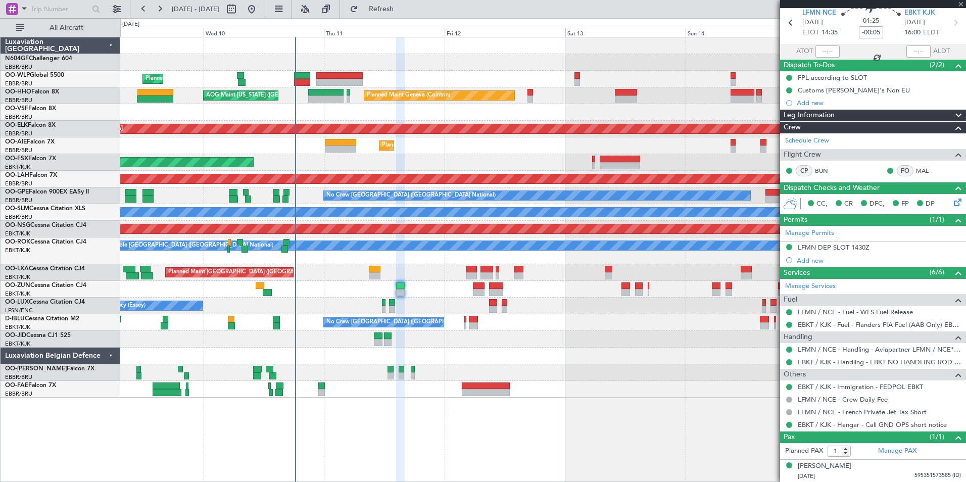
type input "0"
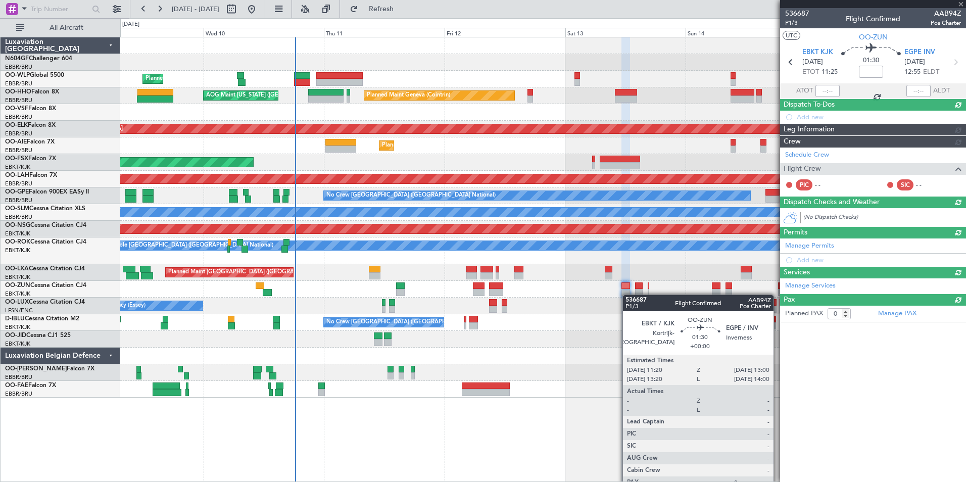
scroll to position [0, 0]
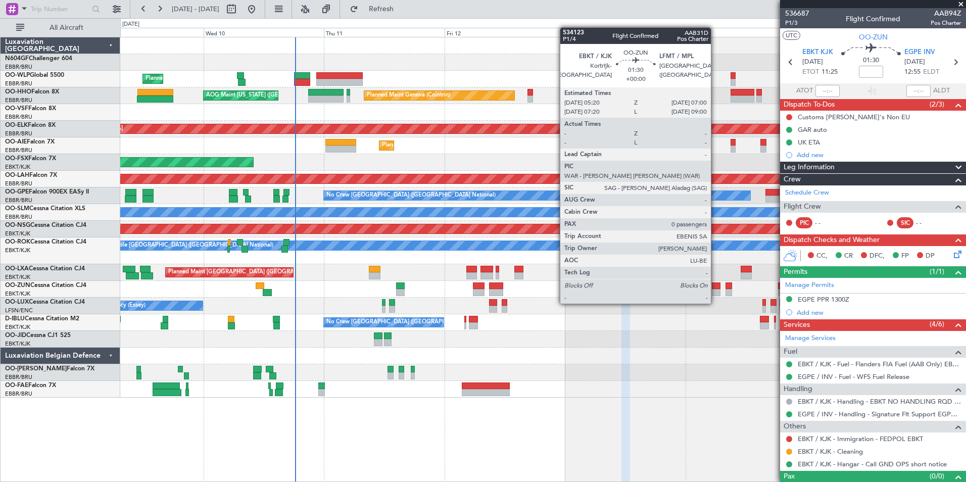
click at [715, 293] on div at bounding box center [716, 292] width 9 height 7
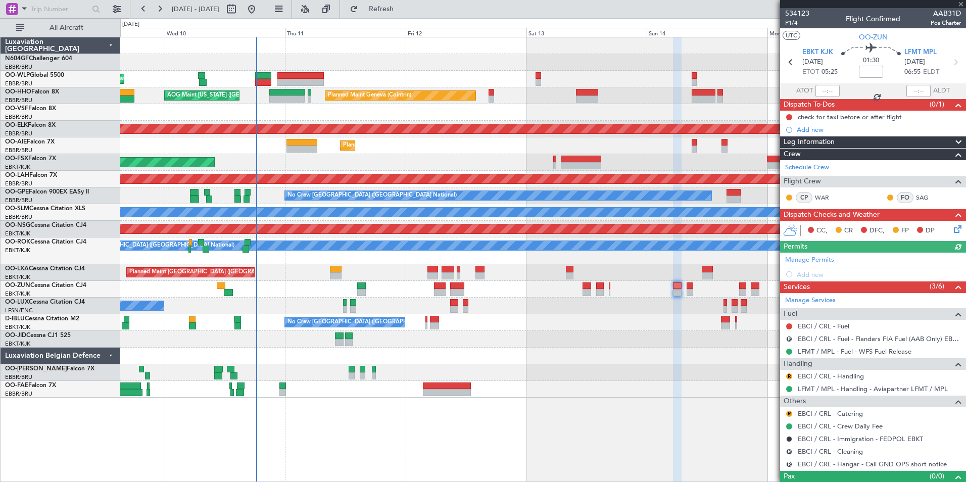
click at [661, 315] on div "Planned Maint Liege - - RJAA 06:00 Z UBBB 16:55 Z Planned Maint Geneva (Cointri…" at bounding box center [542, 217] width 845 height 360
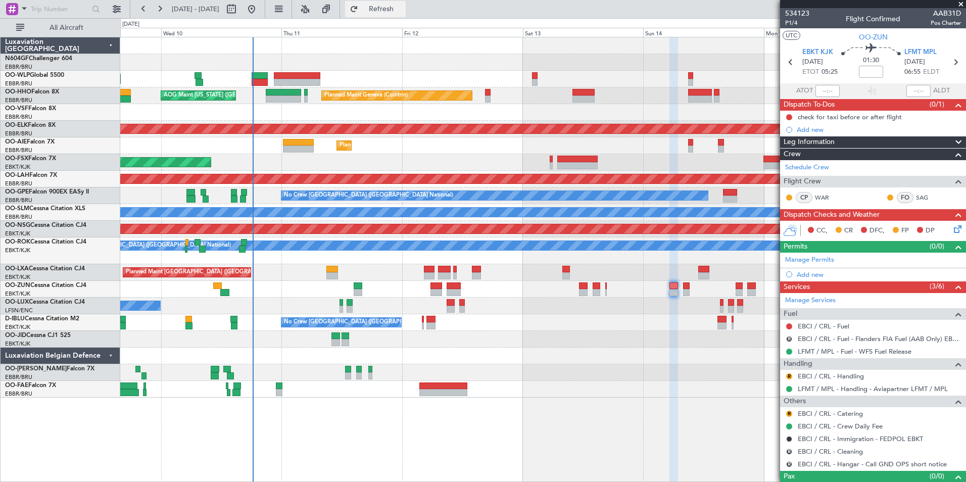
click at [403, 10] on span "Refresh" at bounding box center [381, 9] width 42 height 7
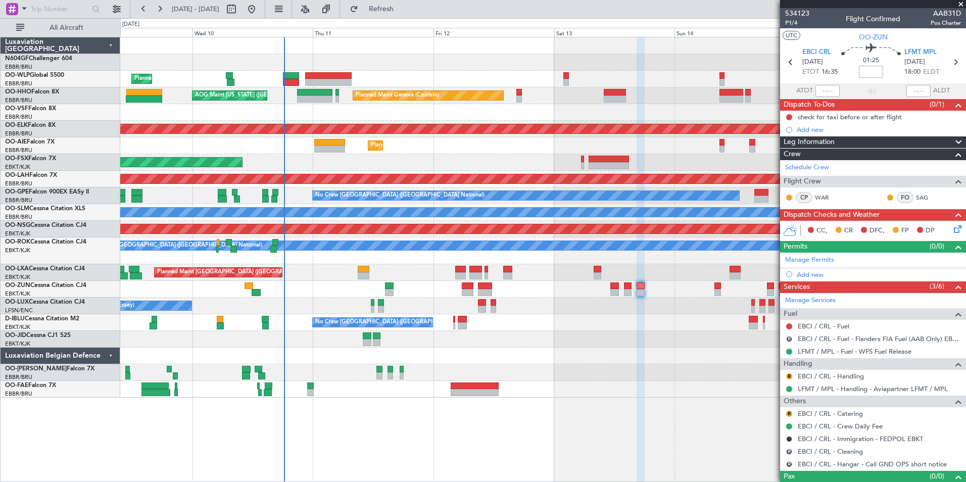
click at [421, 257] on div "A/C Unavailable Brussels (Brussels National) Planned Maint Paris (Le Bourget)" at bounding box center [542, 250] width 845 height 27
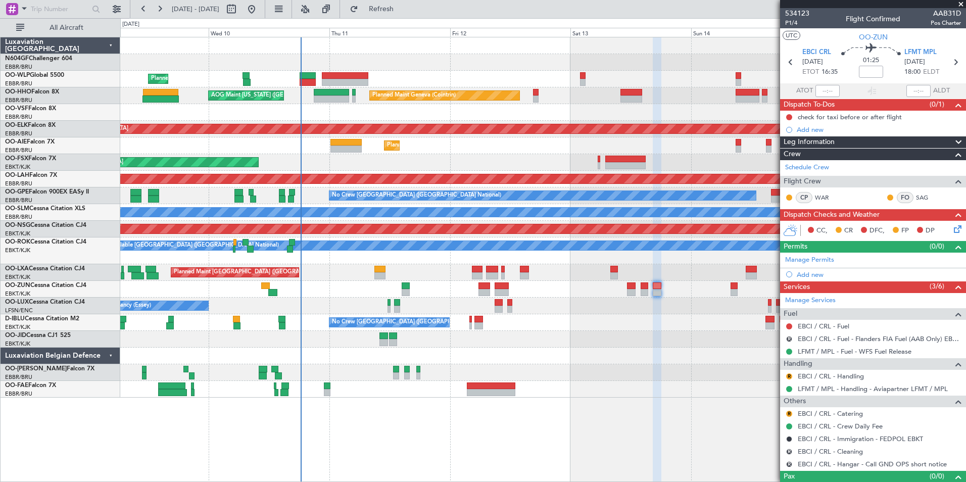
click at [276, 71] on div "Planned Maint Liege - - RJAA 06:00 Z UBBB 16:55 Z" at bounding box center [542, 79] width 845 height 17
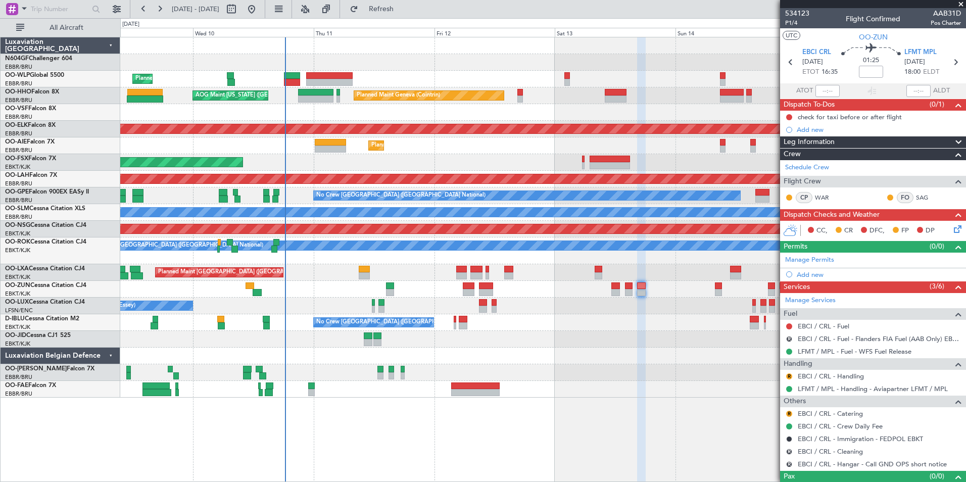
click at [260, 71] on div "Planned Maint Liege - - RJAA 06:00 Z UBBB 16:55 Z" at bounding box center [542, 79] width 845 height 17
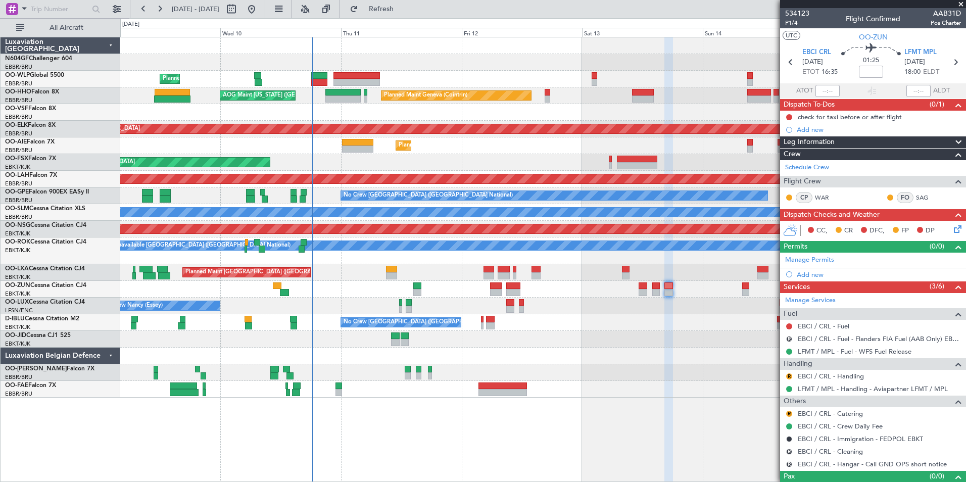
click at [617, 369] on div at bounding box center [542, 372] width 845 height 17
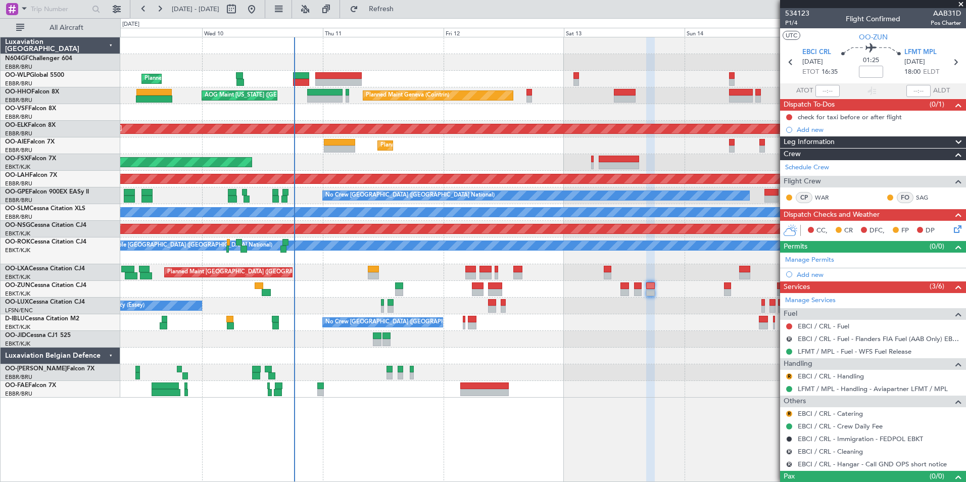
click at [573, 322] on div "No Crew [GEOGRAPHIC_DATA] ([GEOGRAPHIC_DATA] National)" at bounding box center [542, 322] width 845 height 17
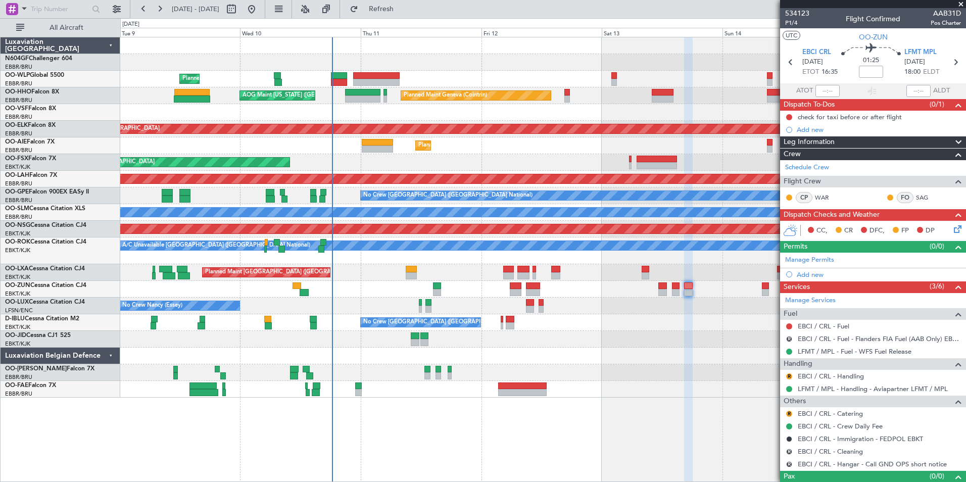
click at [414, 107] on div at bounding box center [542, 112] width 845 height 17
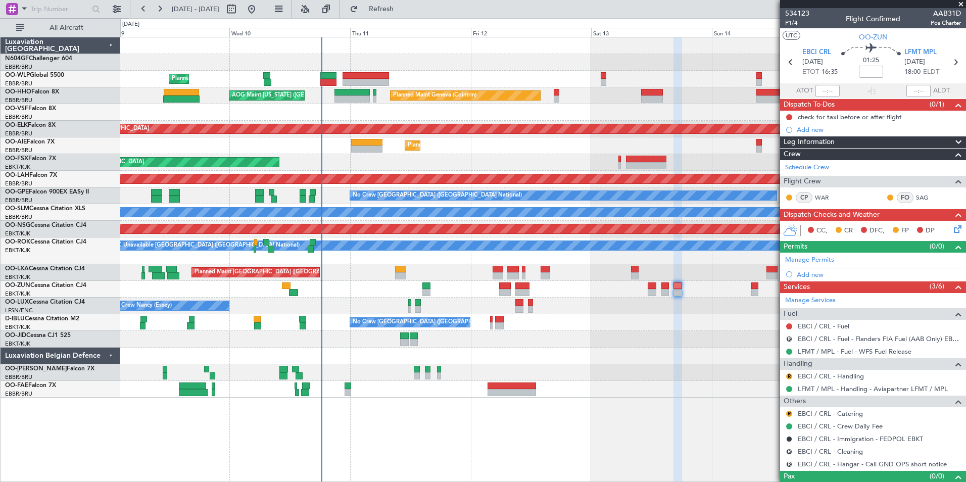
click at [328, 111] on div at bounding box center [542, 112] width 845 height 17
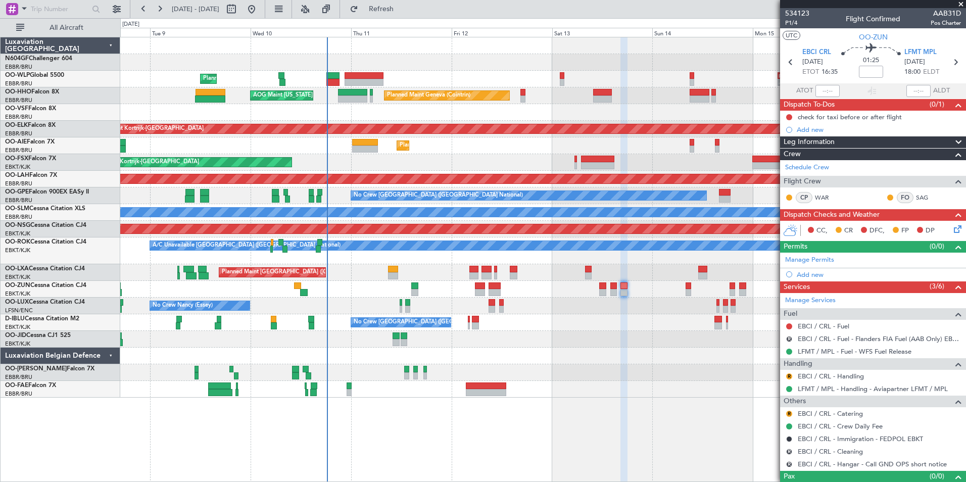
click at [339, 117] on div at bounding box center [542, 112] width 845 height 17
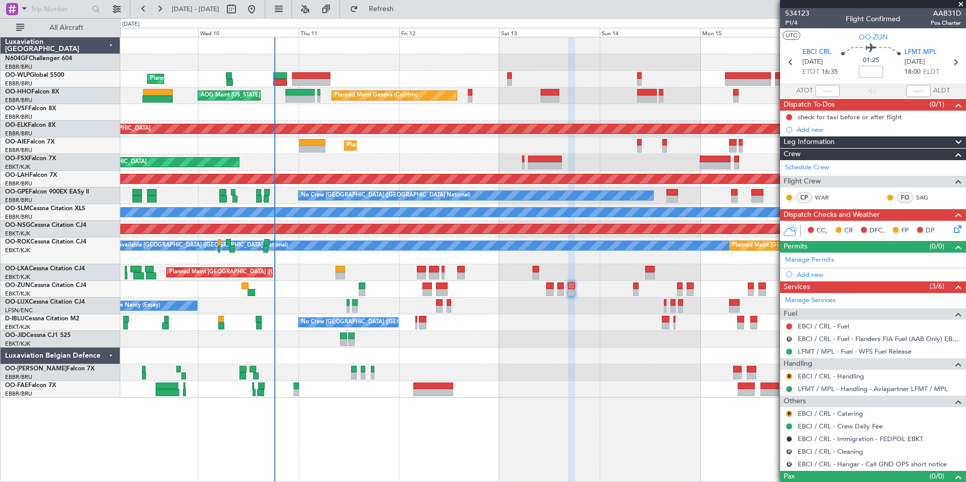
click at [589, 339] on div at bounding box center [542, 339] width 845 height 17
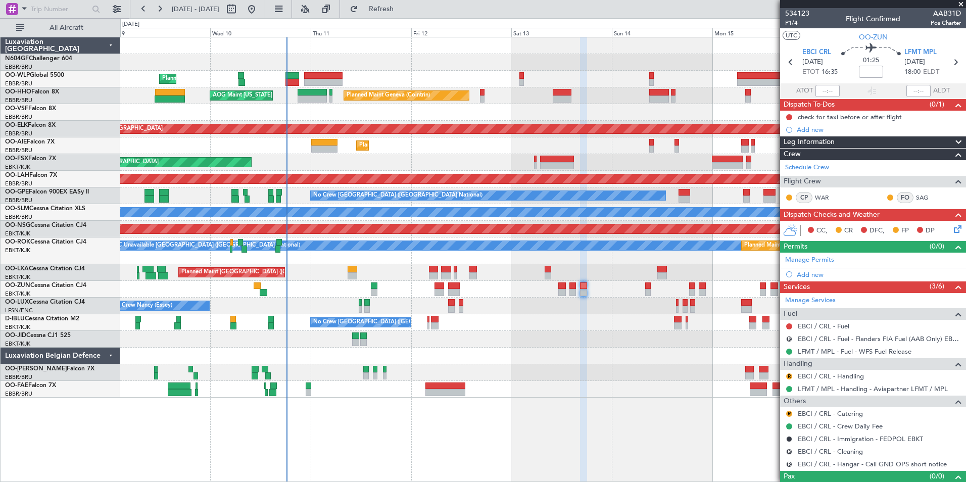
click at [588, 331] on div at bounding box center [542, 339] width 845 height 17
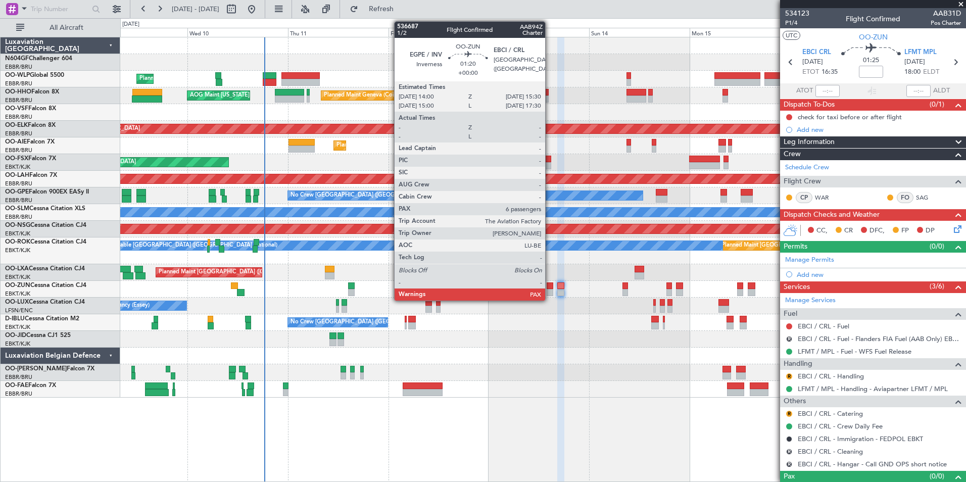
click at [549, 292] on div at bounding box center [549, 292] width 7 height 7
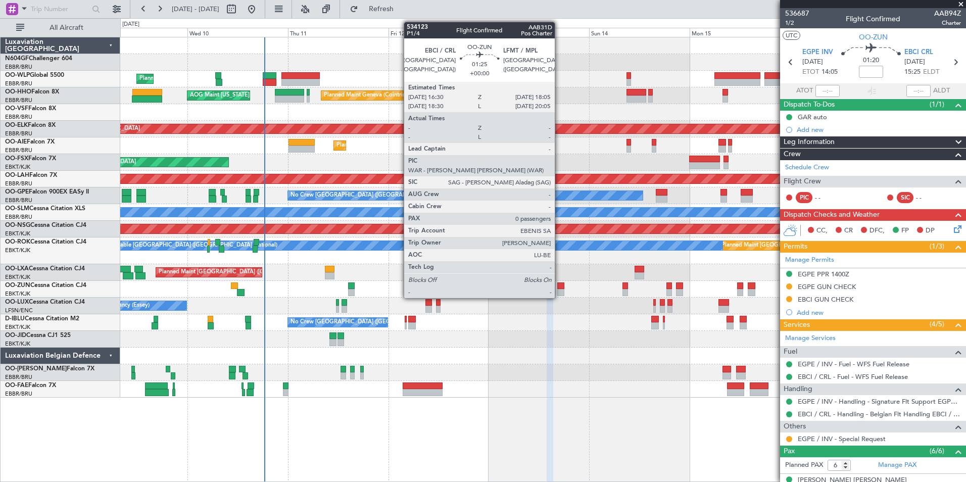
click at [559, 288] on div at bounding box center [560, 285] width 7 height 7
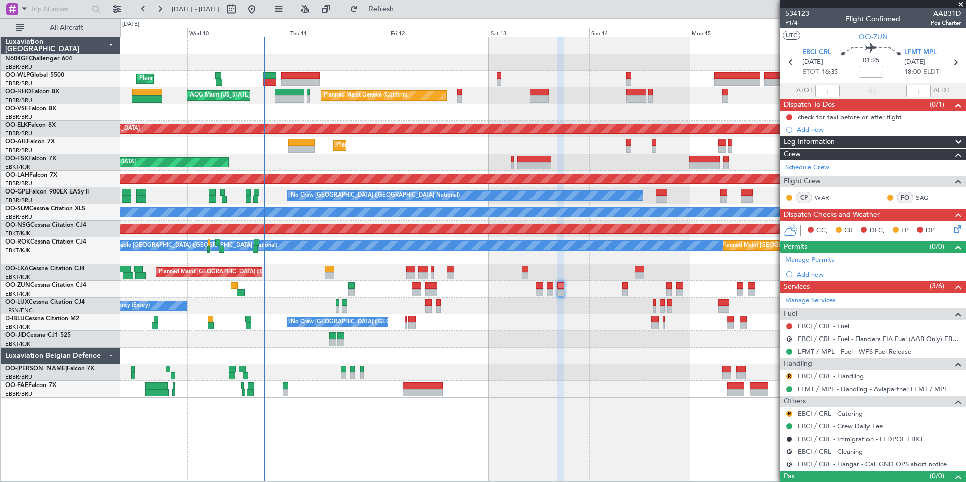
click at [837, 329] on link "EBCI / CRL - Fuel" at bounding box center [823, 326] width 52 height 9
click at [400, 8] on span "Refresh" at bounding box center [381, 9] width 42 height 7
click at [825, 379] on link "EBCI / CRL - Handling" at bounding box center [830, 376] width 66 height 9
click at [388, 7] on button "Refresh" at bounding box center [375, 9] width 61 height 16
click at [835, 413] on link "EBCI / CRL - Catering" at bounding box center [829, 413] width 65 height 9
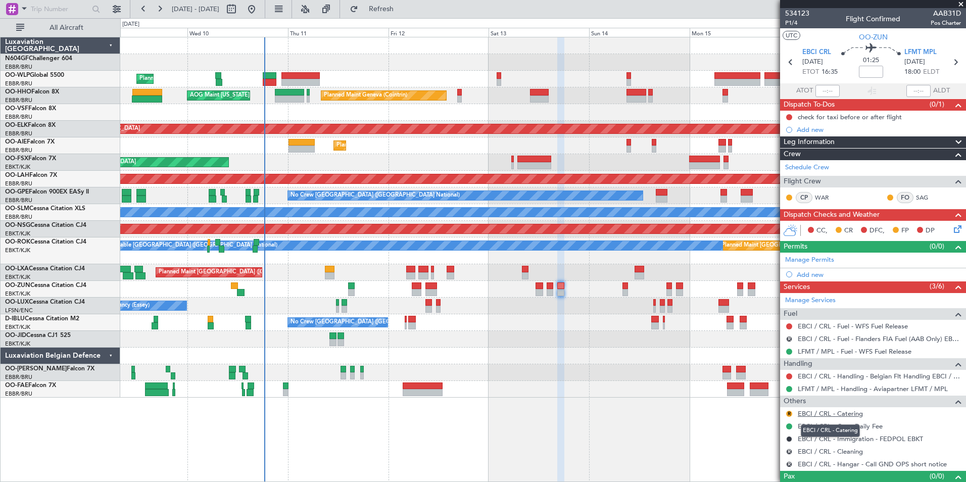
click at [825, 413] on link "EBCI / CRL - Catering" at bounding box center [829, 413] width 65 height 9
click at [821, 374] on link "EBCI / CRL - Handling - Belgian Flt Handling EBCI / CRL" at bounding box center [878, 376] width 163 height 9
click at [788, 373] on button at bounding box center [789, 376] width 6 height 6
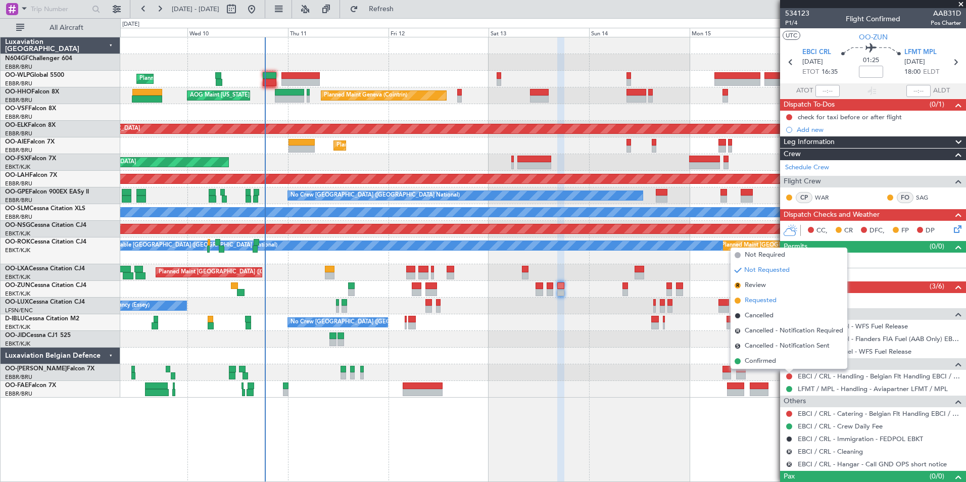
click at [763, 299] on span "Requested" at bounding box center [760, 300] width 32 height 10
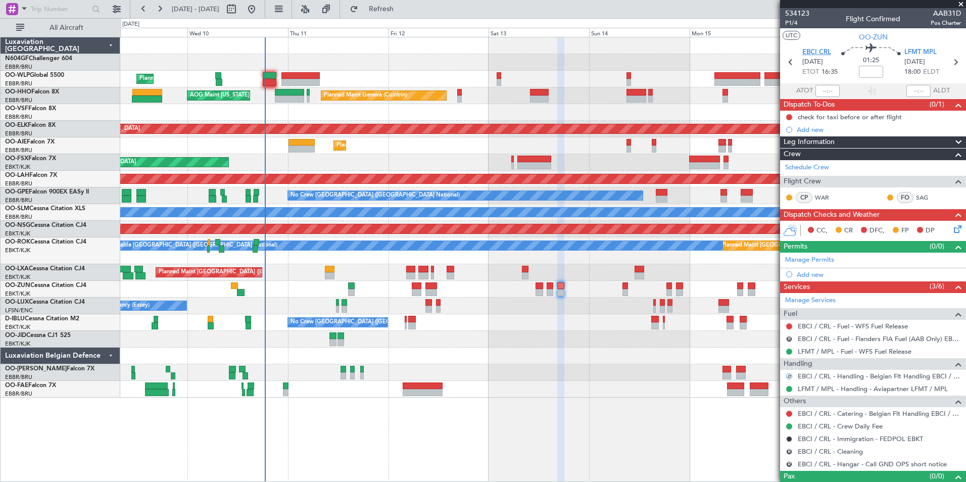
click at [811, 48] on span "EBCI CRL" at bounding box center [816, 52] width 29 height 10
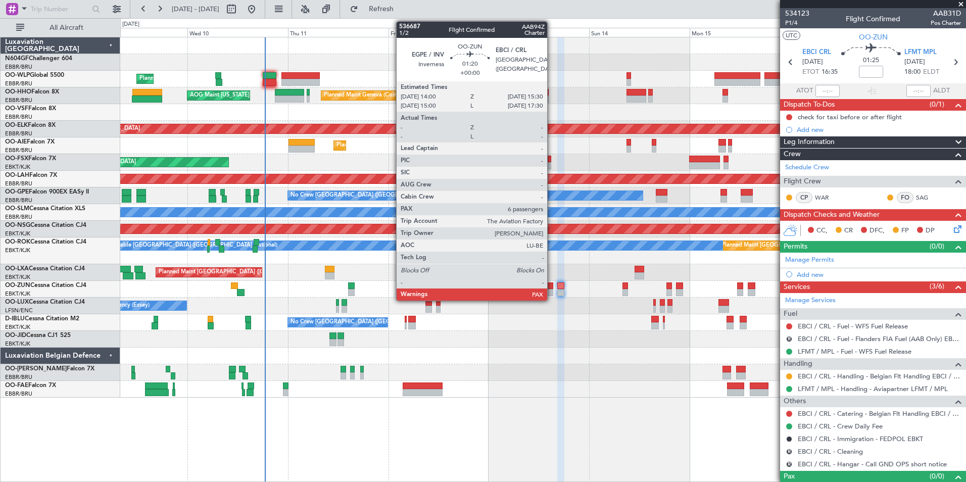
click at [552, 291] on div at bounding box center [549, 292] width 7 height 7
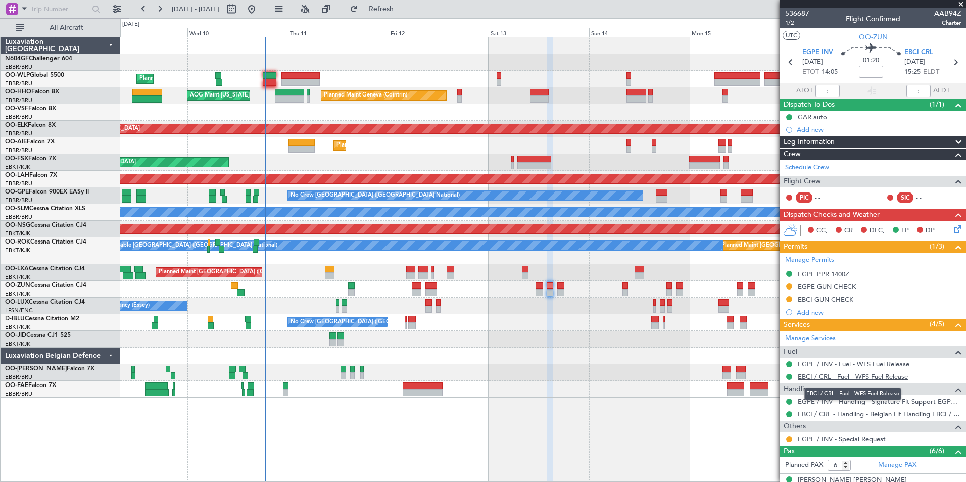
click at [824, 376] on link "EBCI / CRL - Fuel - WFS Fuel Release" at bounding box center [852, 376] width 110 height 9
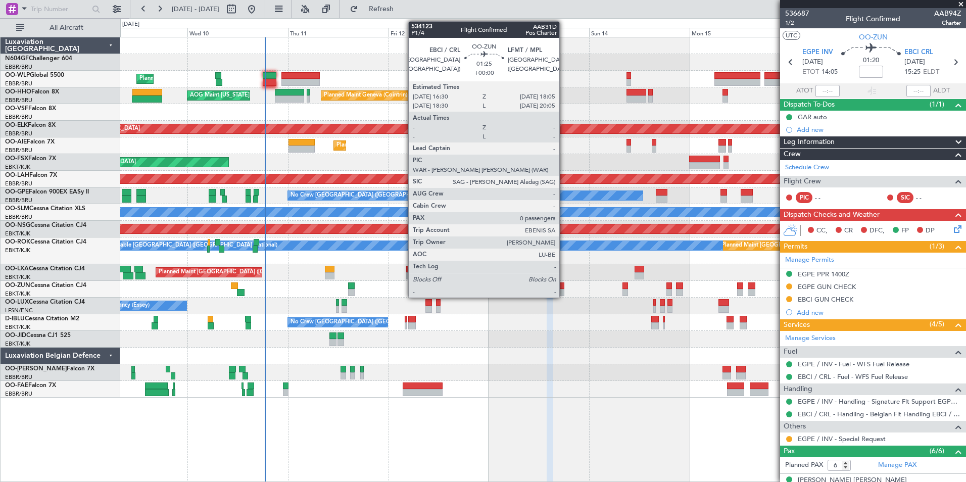
click at [564, 286] on div at bounding box center [560, 285] width 7 height 7
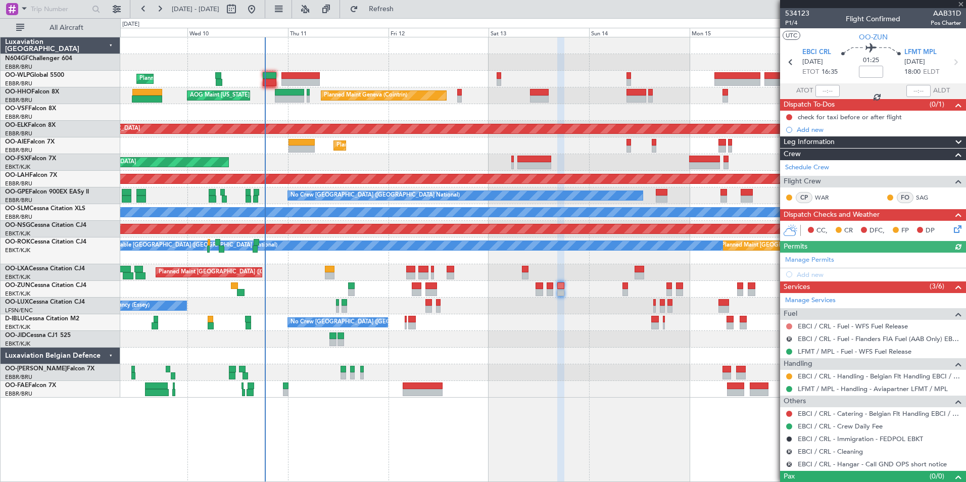
click at [789, 327] on button at bounding box center [789, 326] width 6 height 6
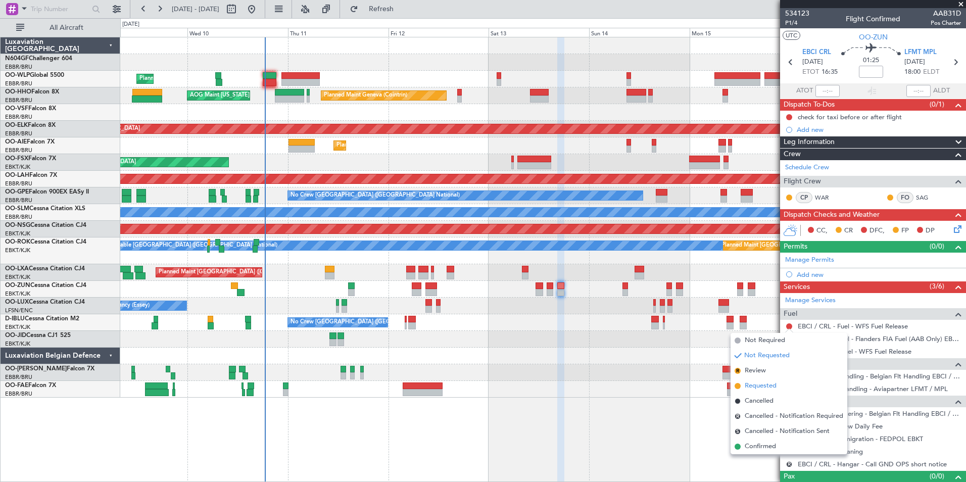
click at [766, 388] on span "Requested" at bounding box center [760, 386] width 32 height 10
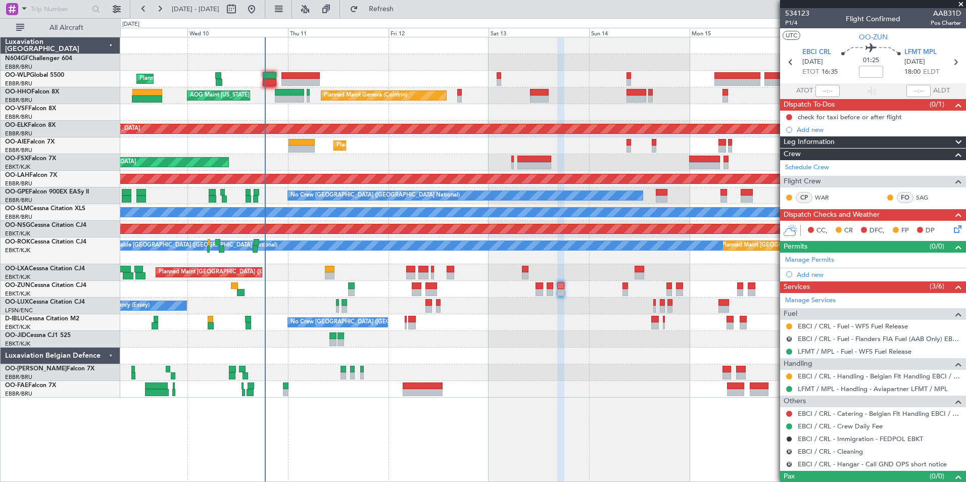
click at [675, 291] on div at bounding box center [542, 289] width 845 height 17
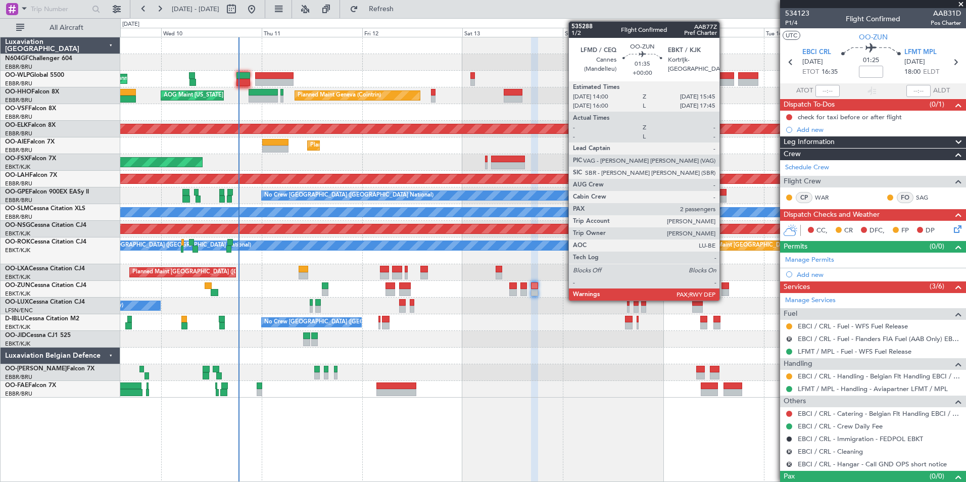
click at [724, 291] on div at bounding box center [725, 292] width 8 height 7
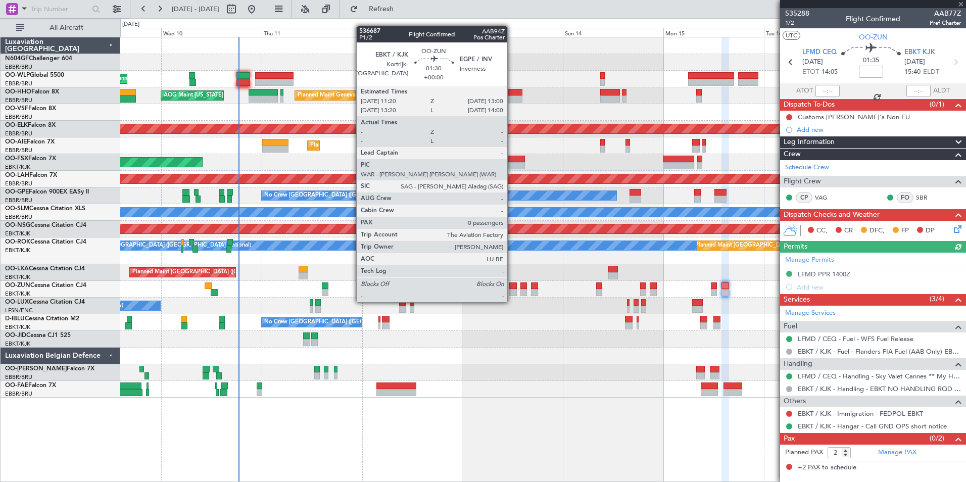
click at [512, 292] on div at bounding box center [512, 292] width 7 height 7
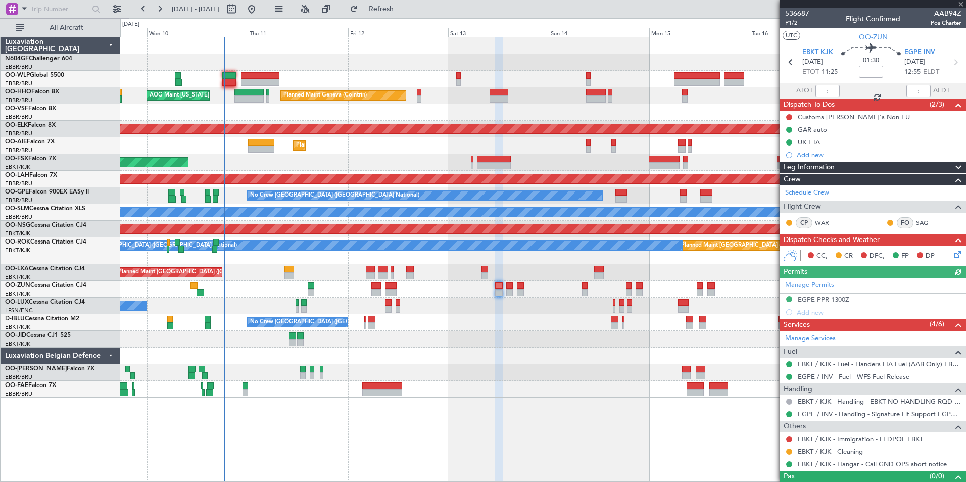
click at [539, 327] on div "No Crew [GEOGRAPHIC_DATA] ([GEOGRAPHIC_DATA] National)" at bounding box center [542, 322] width 845 height 17
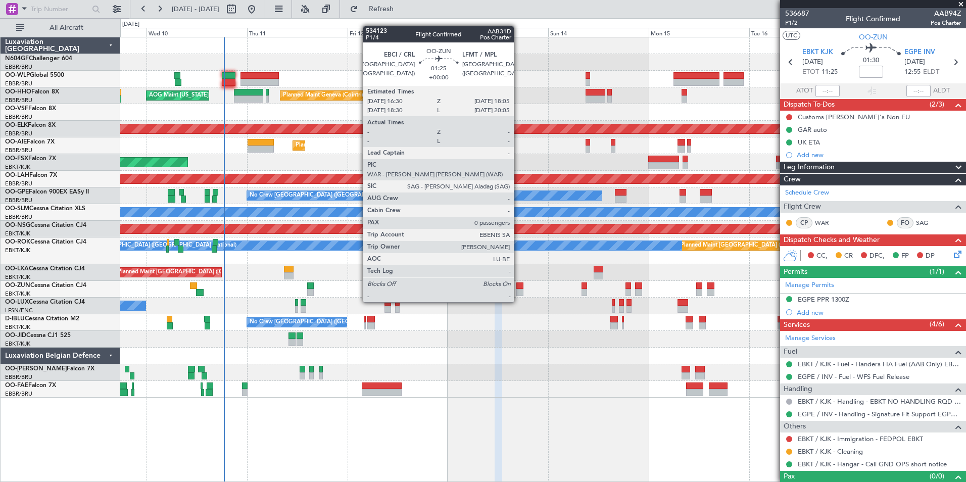
click at [518, 292] on div at bounding box center [519, 292] width 7 height 7
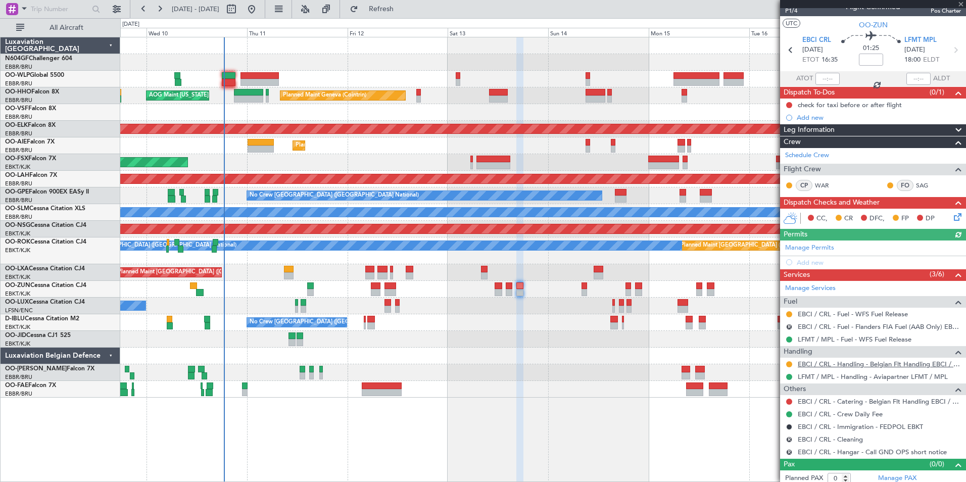
scroll to position [17, 0]
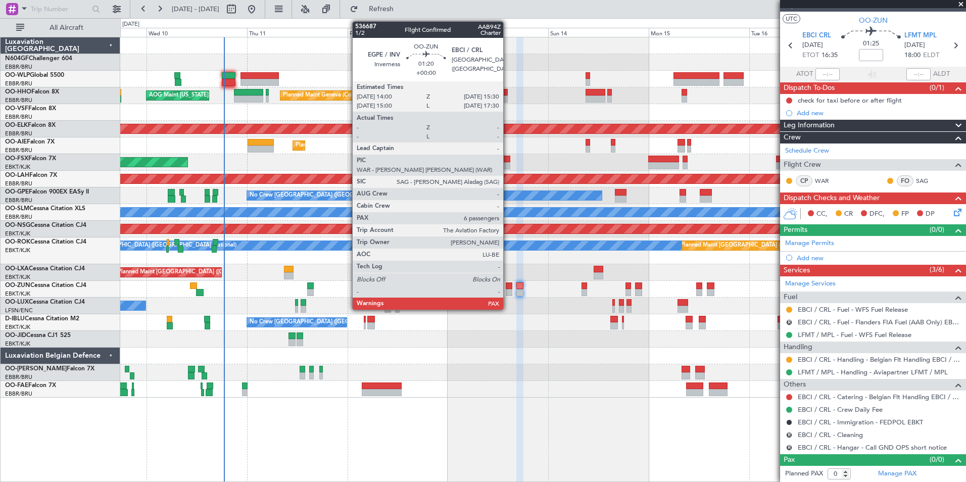
click at [508, 289] on div at bounding box center [509, 292] width 7 height 7
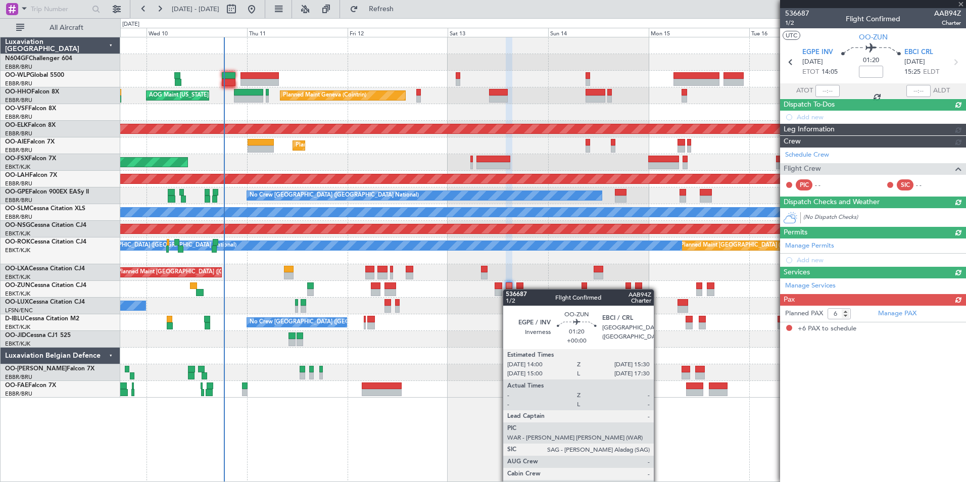
scroll to position [0, 0]
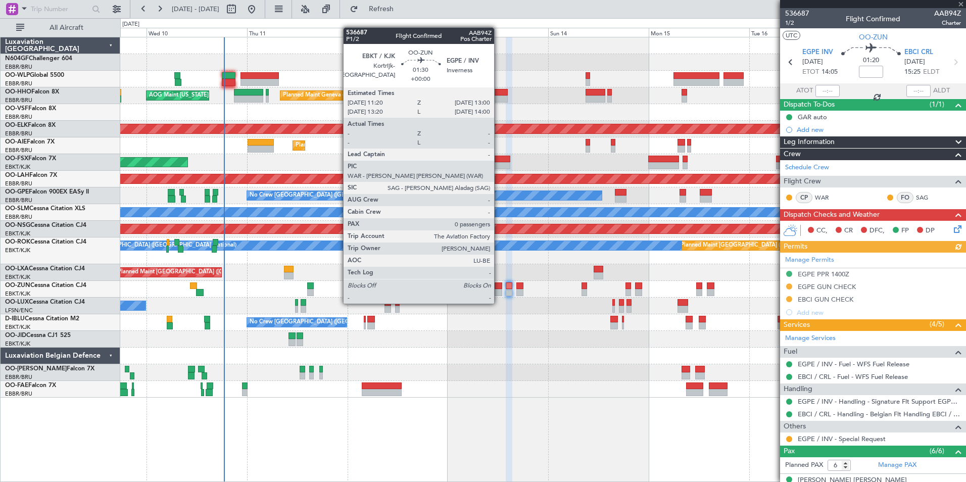
click at [498, 293] on div at bounding box center [497, 292] width 7 height 7
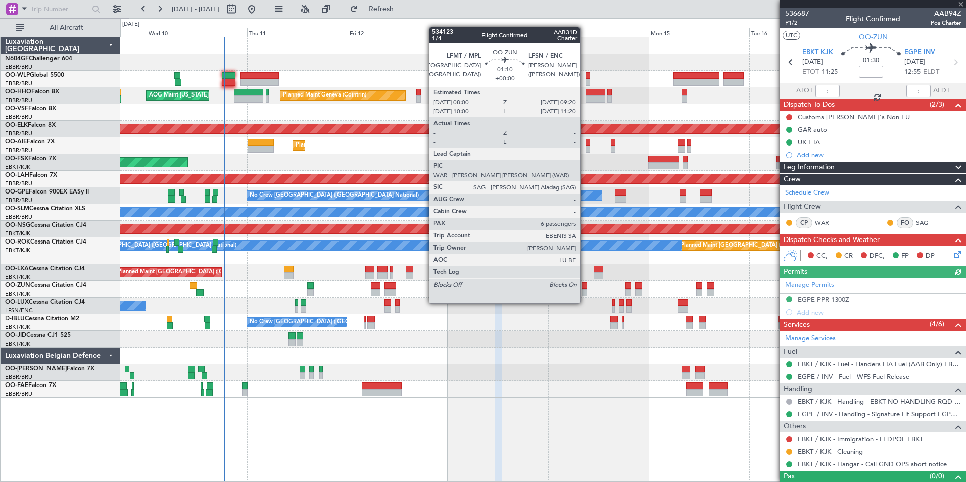
click at [584, 292] on div at bounding box center [584, 292] width 6 height 7
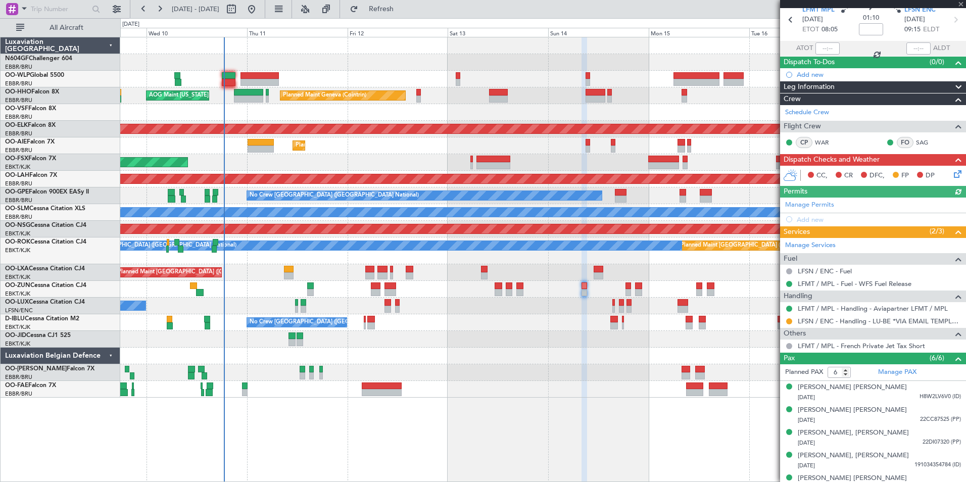
scroll to position [77, 0]
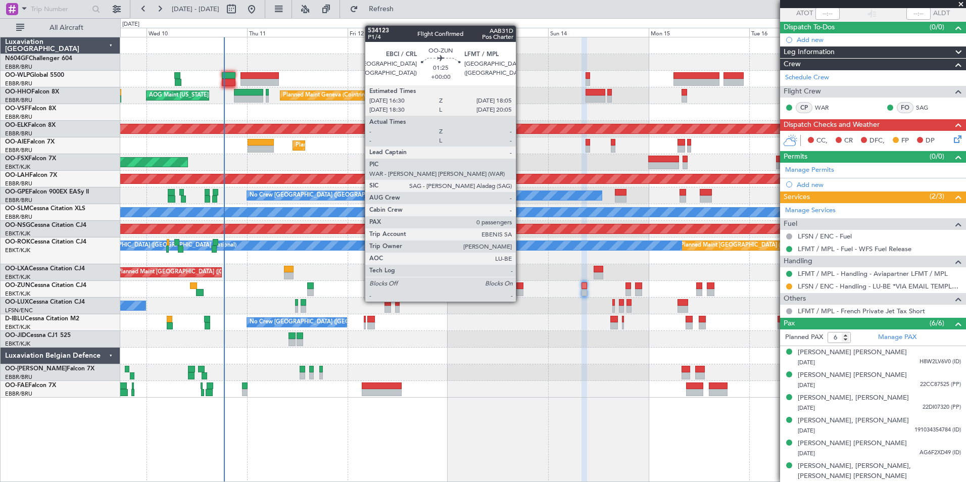
click at [520, 291] on div at bounding box center [519, 292] width 7 height 7
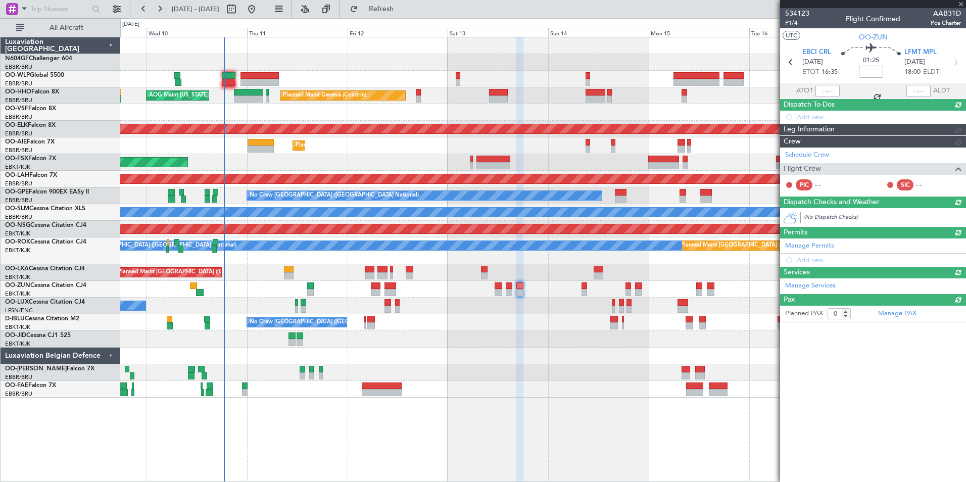
scroll to position [0, 0]
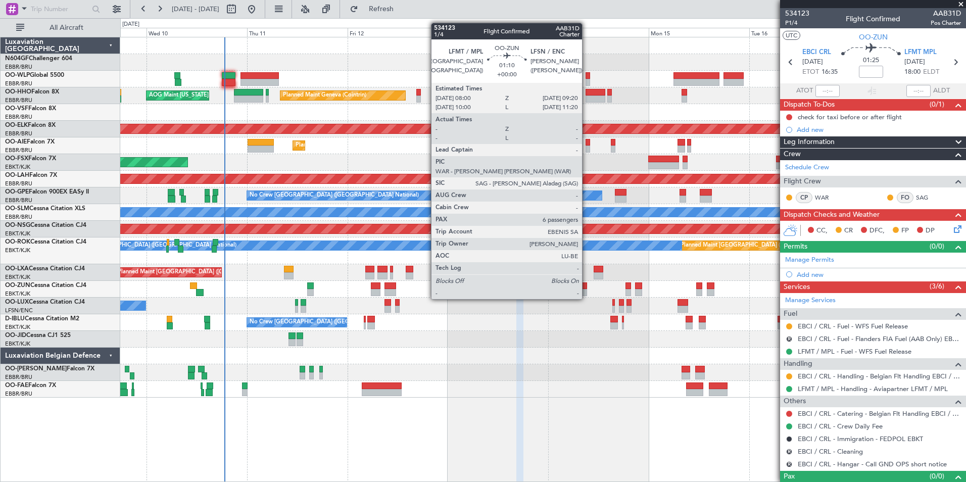
click at [586, 289] on div at bounding box center [584, 292] width 6 height 7
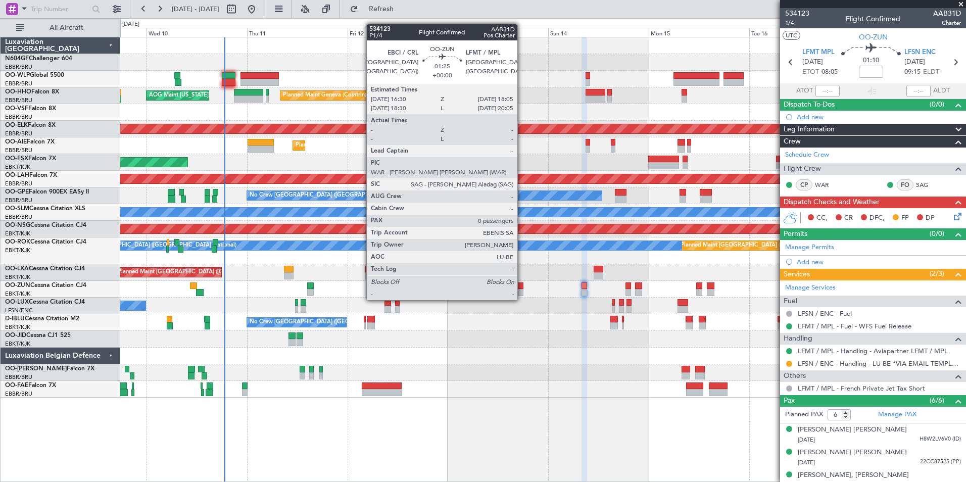
click at [521, 290] on div at bounding box center [519, 292] width 7 height 7
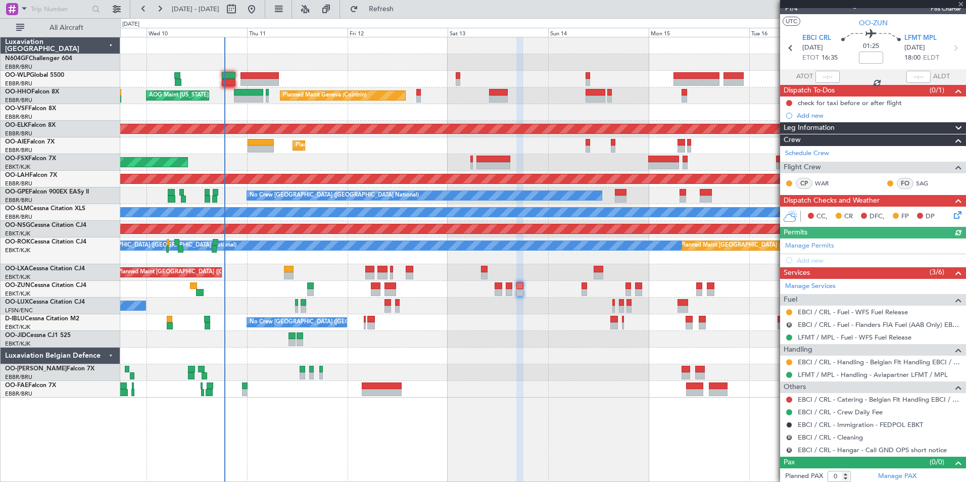
scroll to position [17, 0]
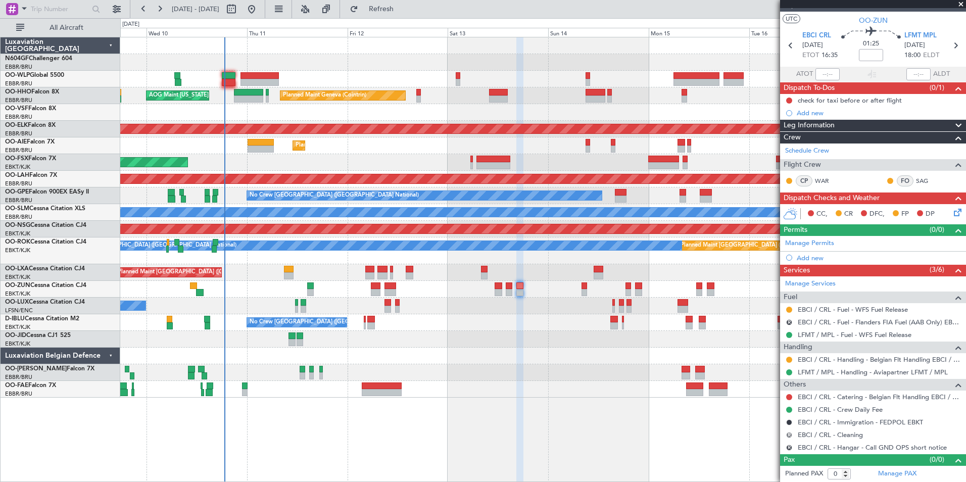
click at [787, 433] on button "R" at bounding box center [789, 435] width 6 height 6
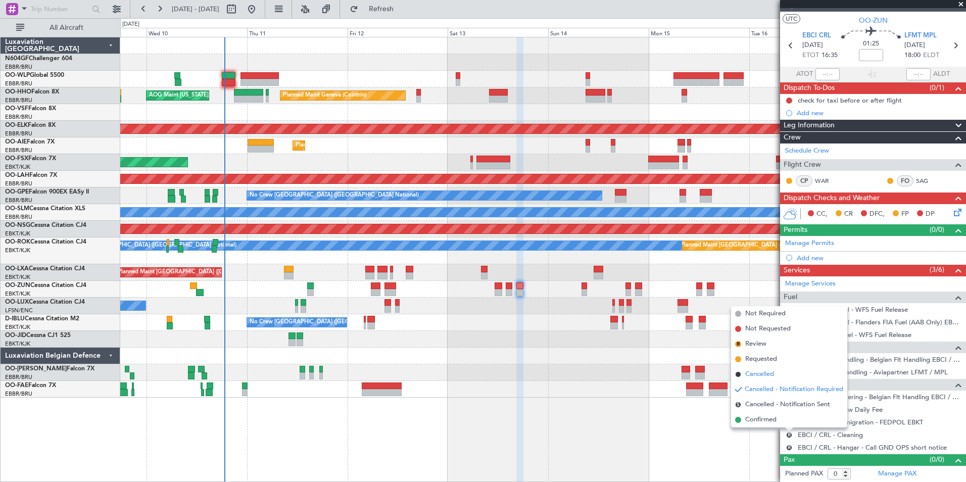
click at [761, 376] on span "Cancelled" at bounding box center [759, 374] width 29 height 10
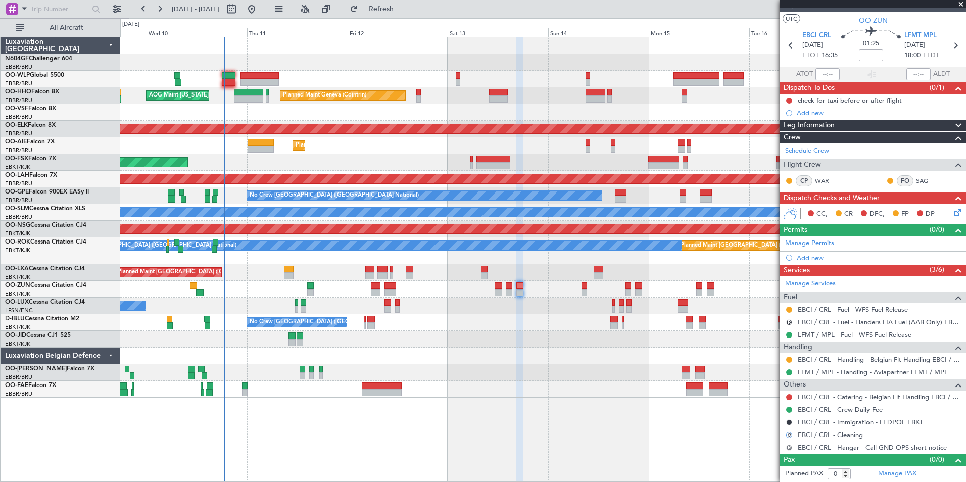
click at [786, 445] on button "R" at bounding box center [789, 447] width 6 height 6
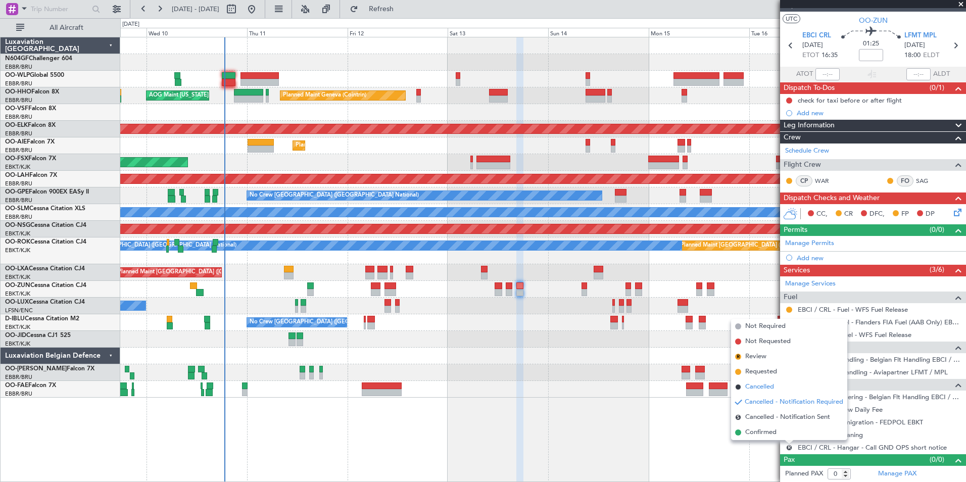
click at [759, 391] on span "Cancelled" at bounding box center [759, 387] width 29 height 10
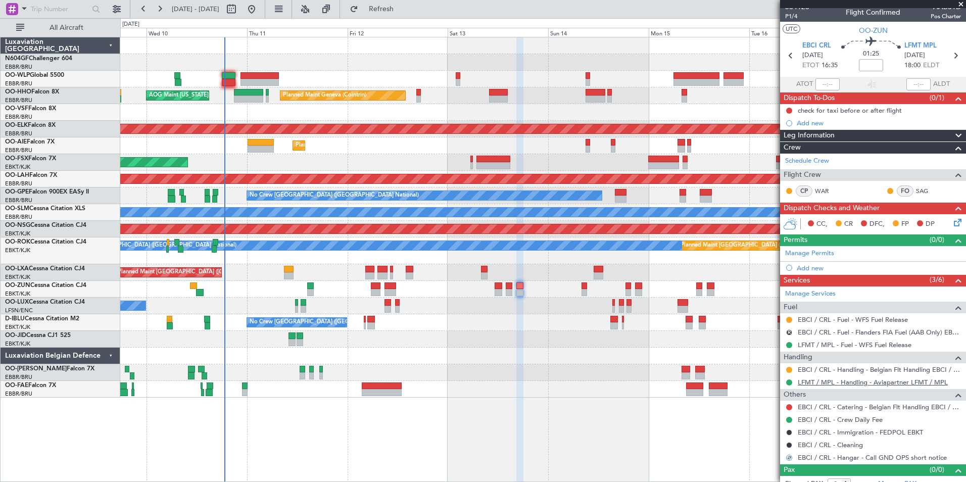
scroll to position [0, 0]
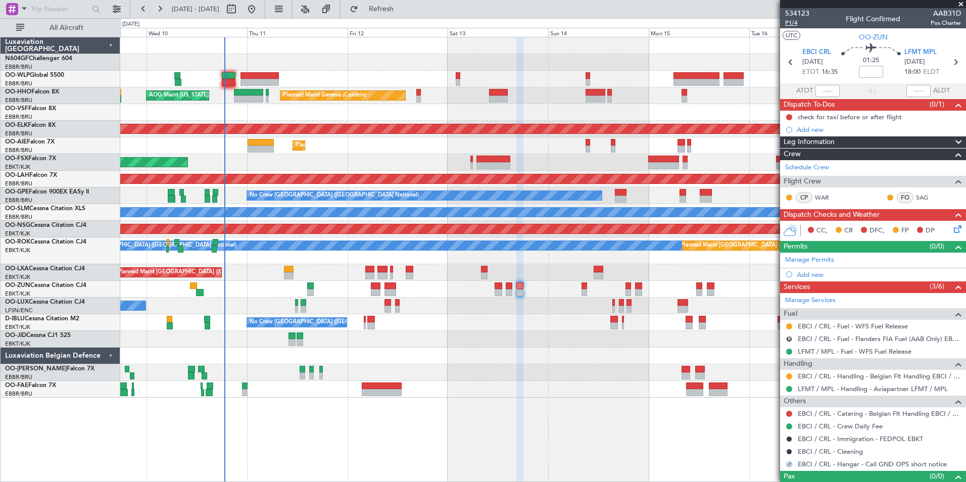
click at [793, 25] on span "P1/4" at bounding box center [797, 23] width 24 height 9
click at [403, 12] on span "Refresh" at bounding box center [381, 9] width 42 height 7
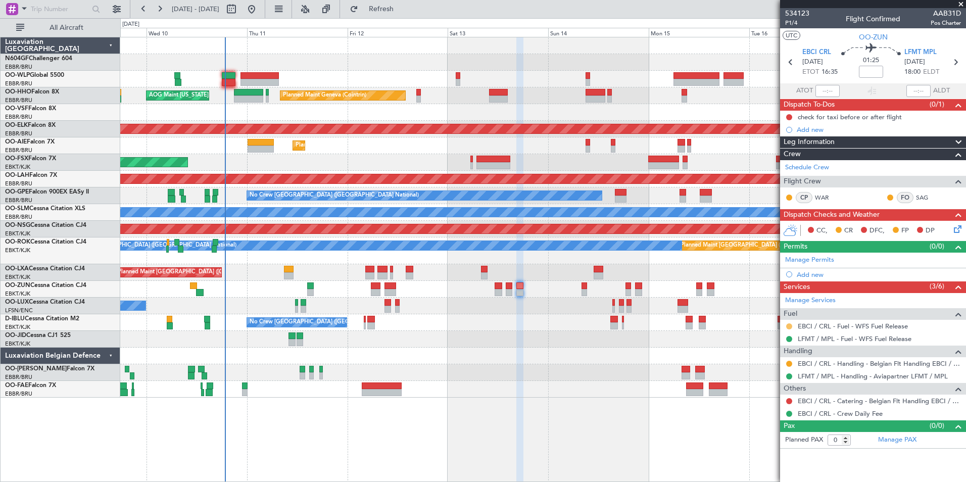
click at [787, 326] on button at bounding box center [789, 326] width 6 height 6
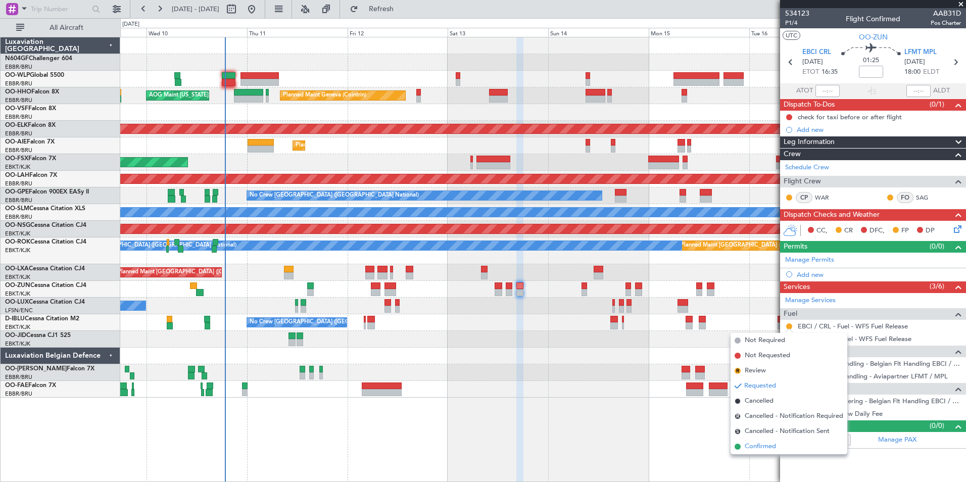
click at [765, 443] on span "Confirmed" at bounding box center [759, 446] width 31 height 10
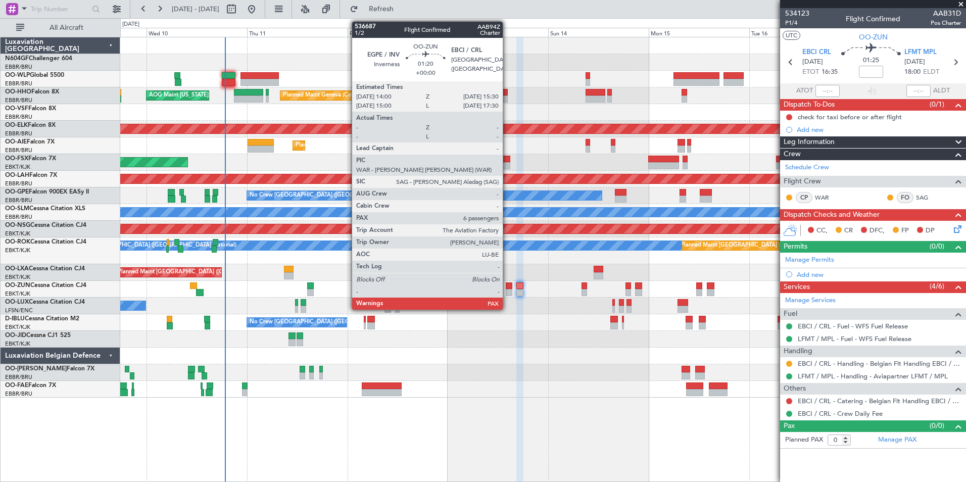
click at [507, 295] on div at bounding box center [509, 292] width 7 height 7
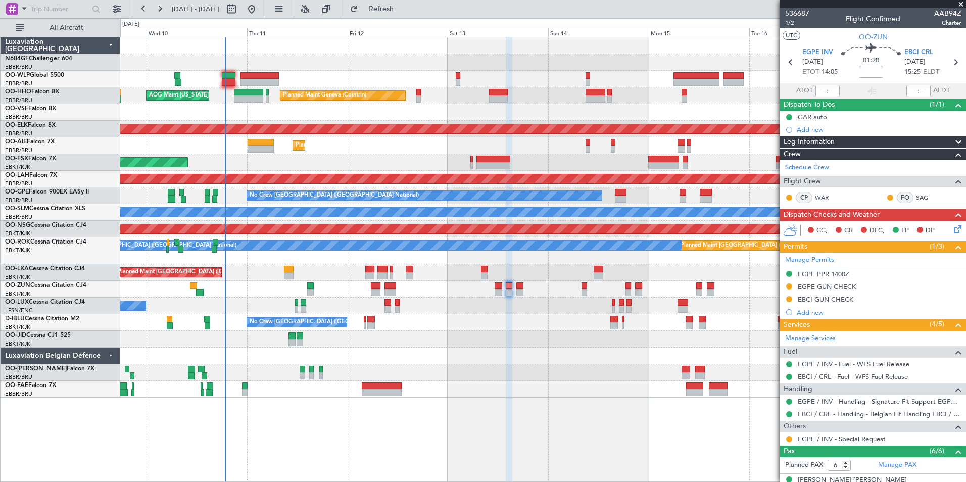
click at [526, 288] on div at bounding box center [542, 289] width 845 height 17
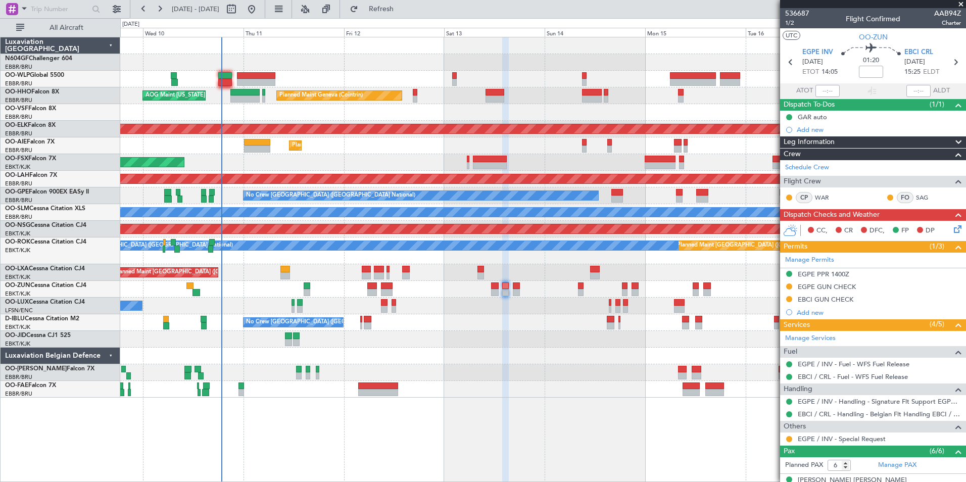
click at [522, 288] on div at bounding box center [542, 289] width 845 height 17
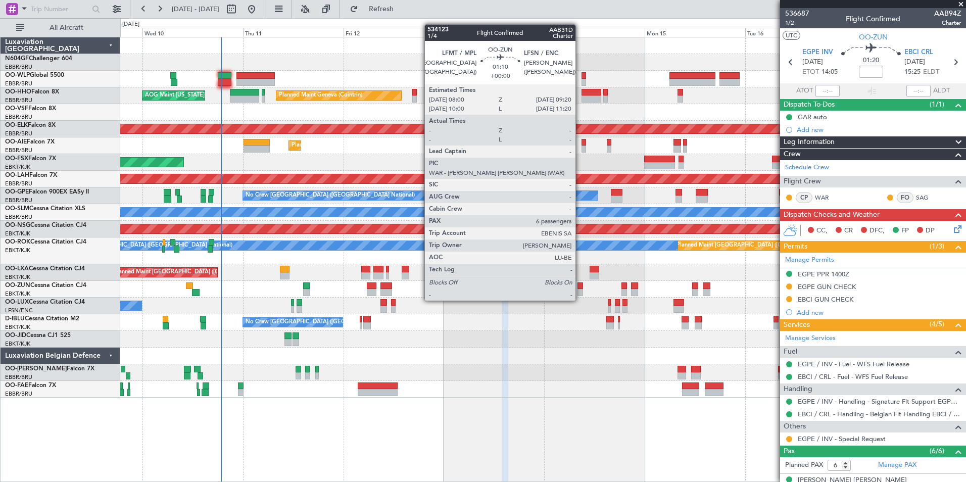
click at [580, 290] on div at bounding box center [580, 292] width 6 height 7
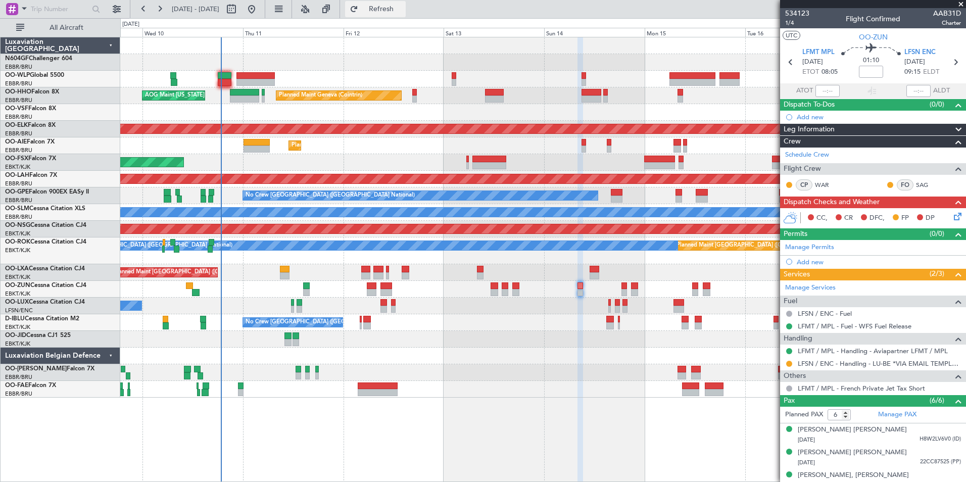
click at [398, 7] on span "Refresh" at bounding box center [381, 9] width 42 height 7
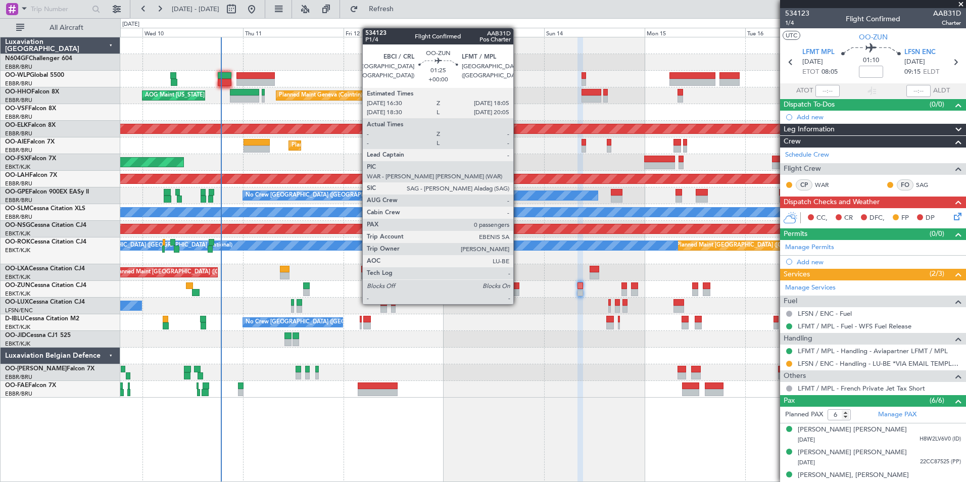
click at [518, 294] on div at bounding box center [515, 292] width 7 height 7
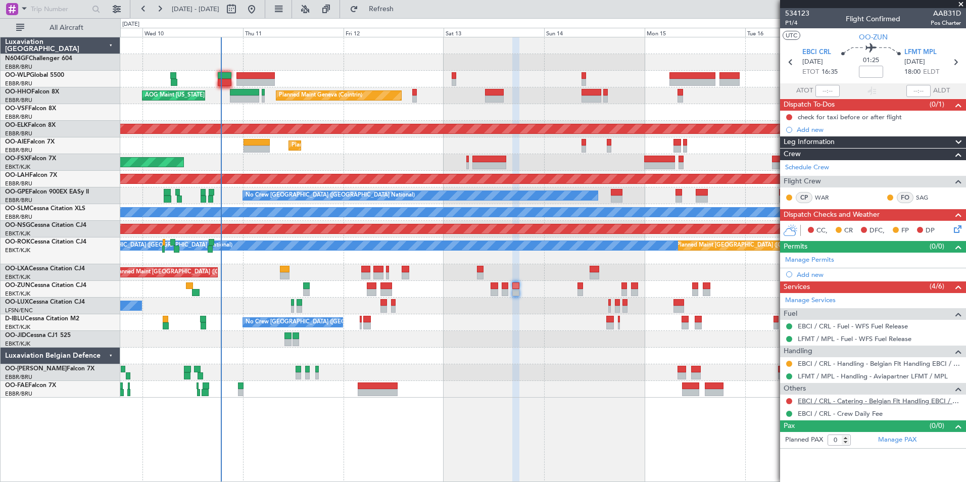
click at [814, 403] on link "EBCI / CRL - Catering - Belgian Flt Handling EBCI / CRL" at bounding box center [878, 400] width 163 height 9
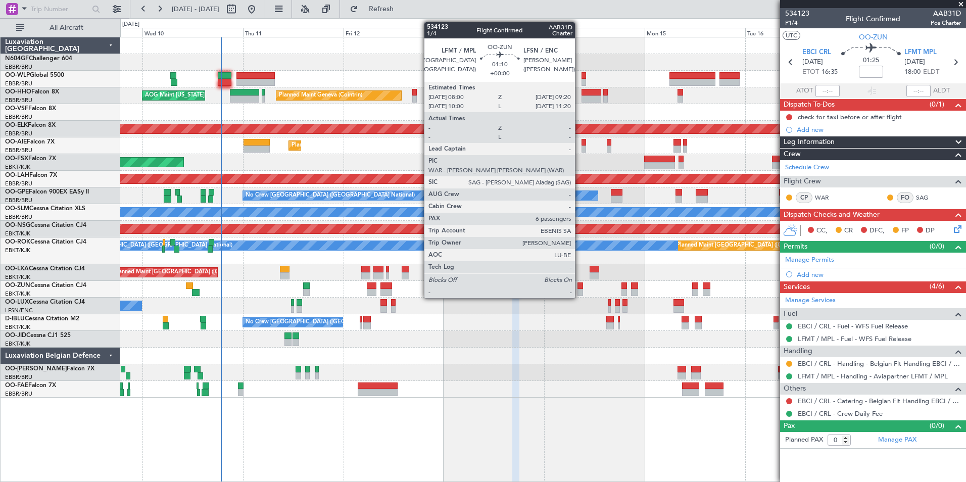
click at [579, 288] on div at bounding box center [580, 285] width 6 height 7
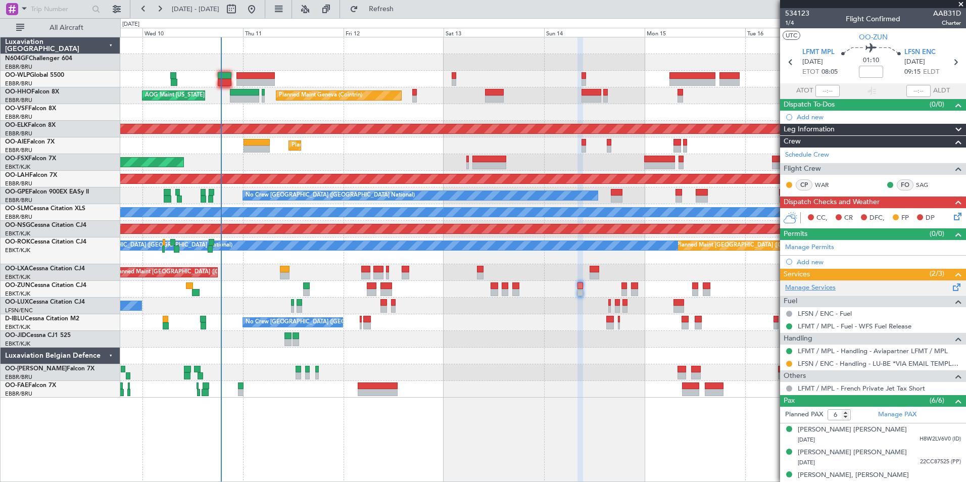
click at [824, 285] on link "Manage Services" at bounding box center [810, 288] width 51 height 10
click at [392, 10] on span "Refresh" at bounding box center [381, 9] width 42 height 7
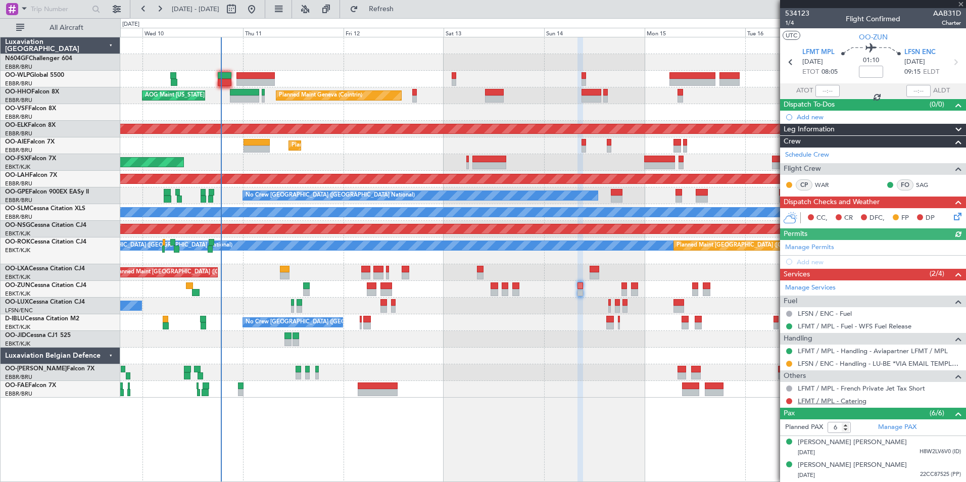
click at [839, 404] on link "LFMT / MPL - Catering" at bounding box center [831, 400] width 69 height 9
click at [403, 10] on span "Refresh" at bounding box center [381, 9] width 42 height 7
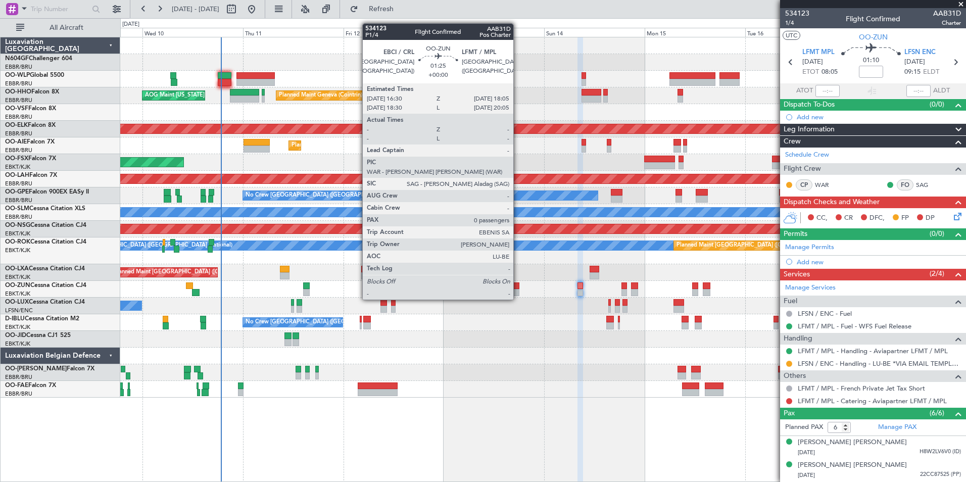
click at [518, 289] on div at bounding box center [515, 292] width 7 height 7
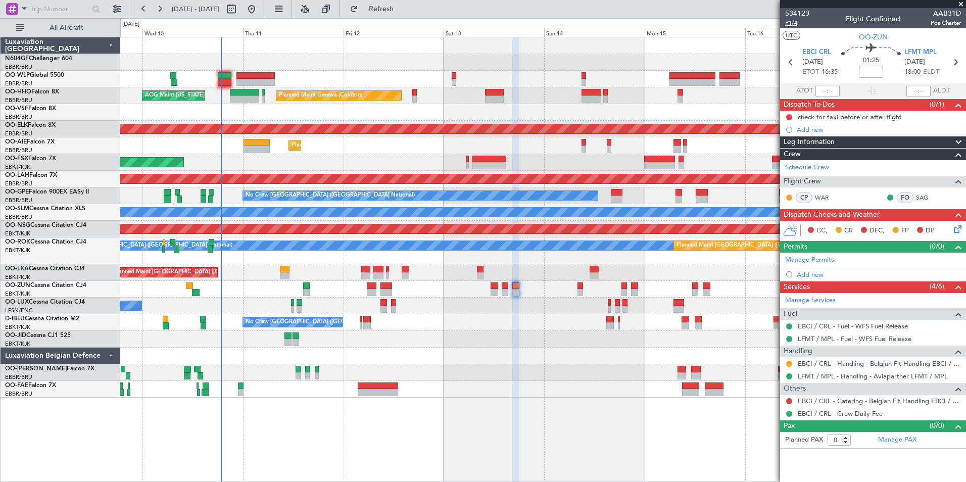
click at [794, 24] on span "P1/4" at bounding box center [797, 23] width 24 height 9
click at [398, 5] on button "Refresh" at bounding box center [375, 9] width 61 height 16
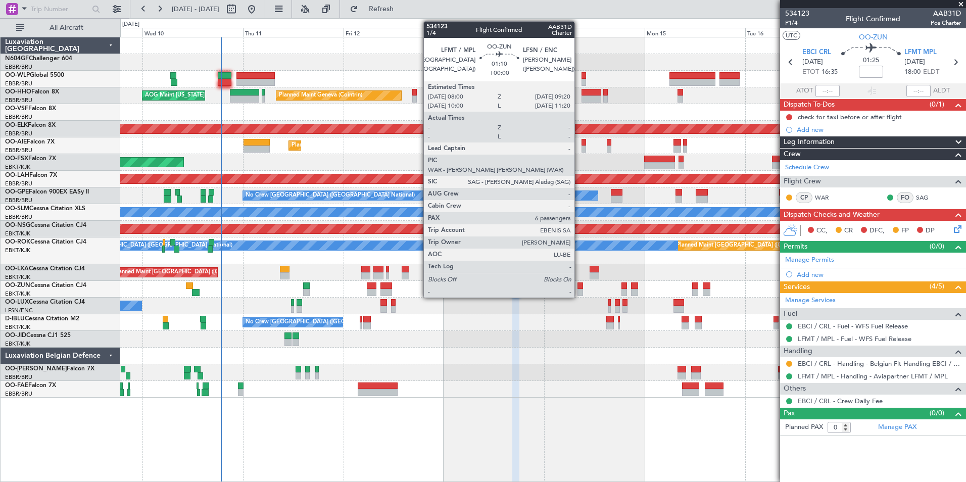
click at [579, 284] on div at bounding box center [580, 285] width 6 height 7
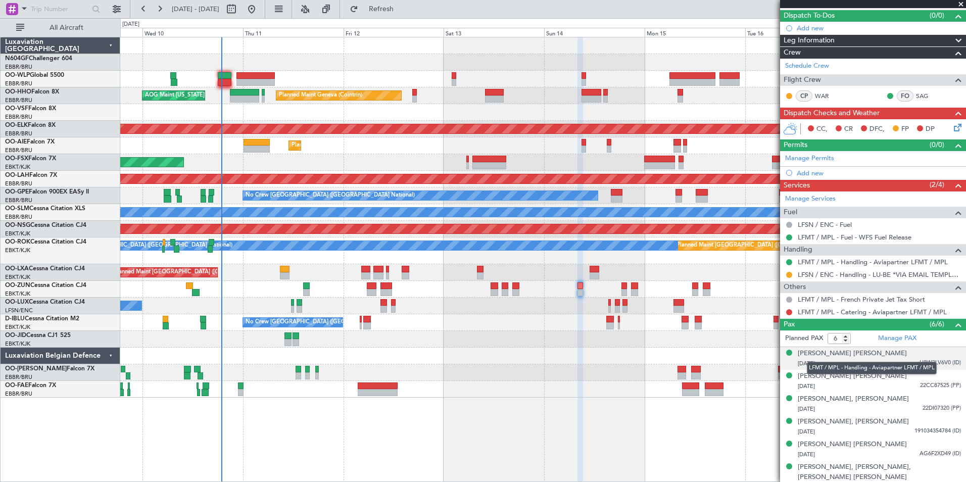
scroll to position [90, 0]
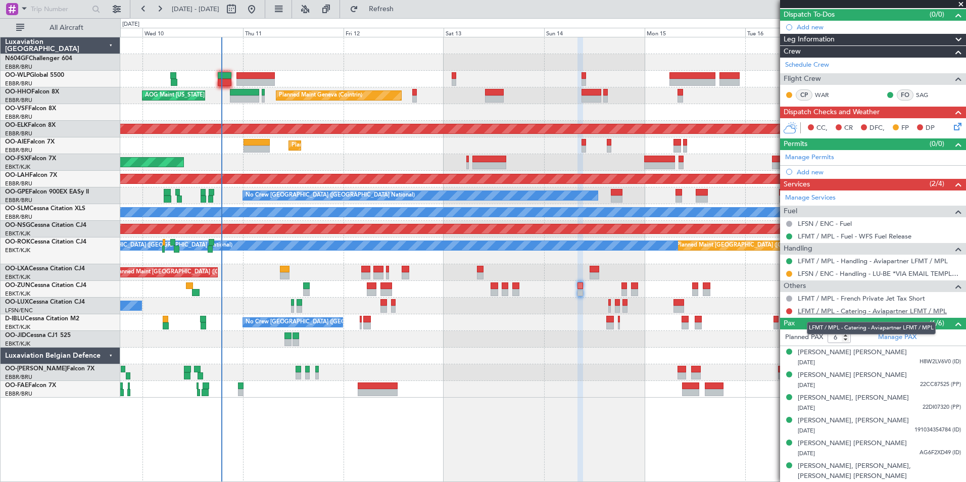
click at [813, 312] on link "LFMT / MPL - Catering - Aviapartner LFMT / MPL" at bounding box center [871, 311] width 149 height 9
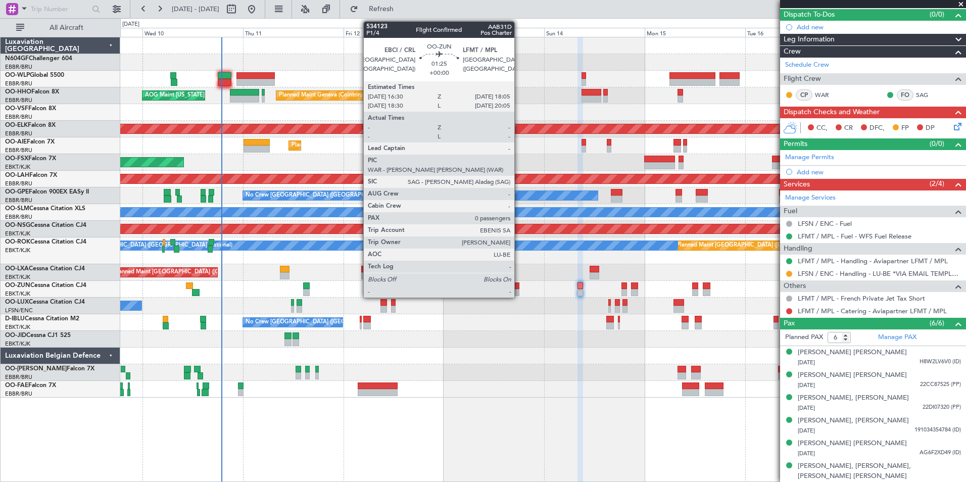
click at [519, 287] on div at bounding box center [515, 285] width 7 height 7
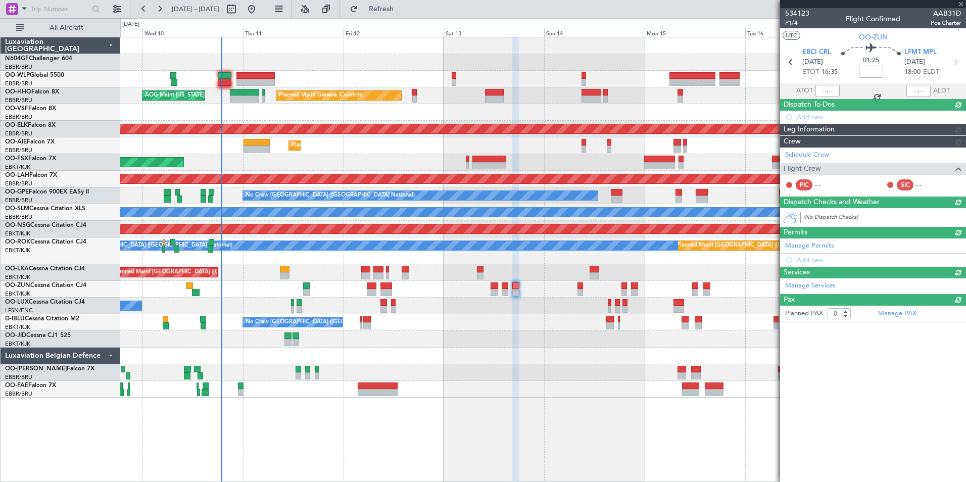
scroll to position [0, 0]
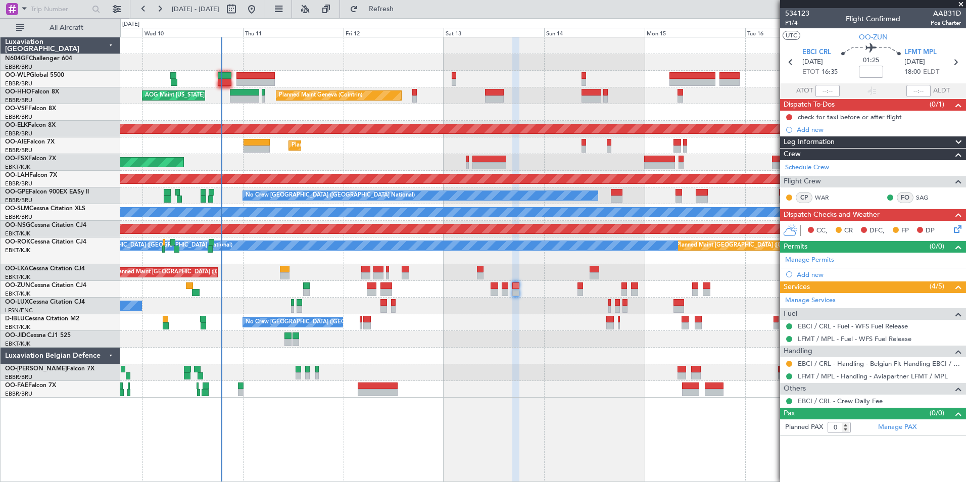
click at [534, 316] on div "No Crew [GEOGRAPHIC_DATA] ([GEOGRAPHIC_DATA] National)" at bounding box center [542, 322] width 845 height 17
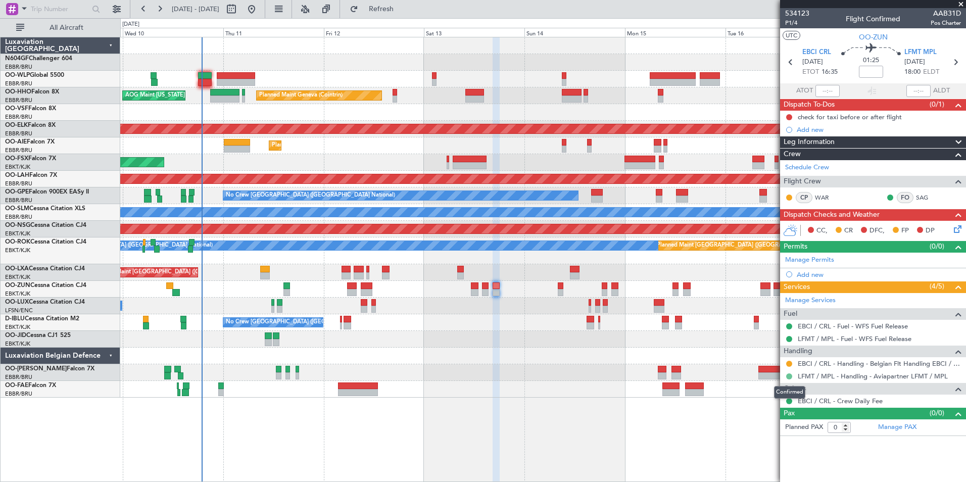
click at [790, 375] on button at bounding box center [789, 376] width 6 height 6
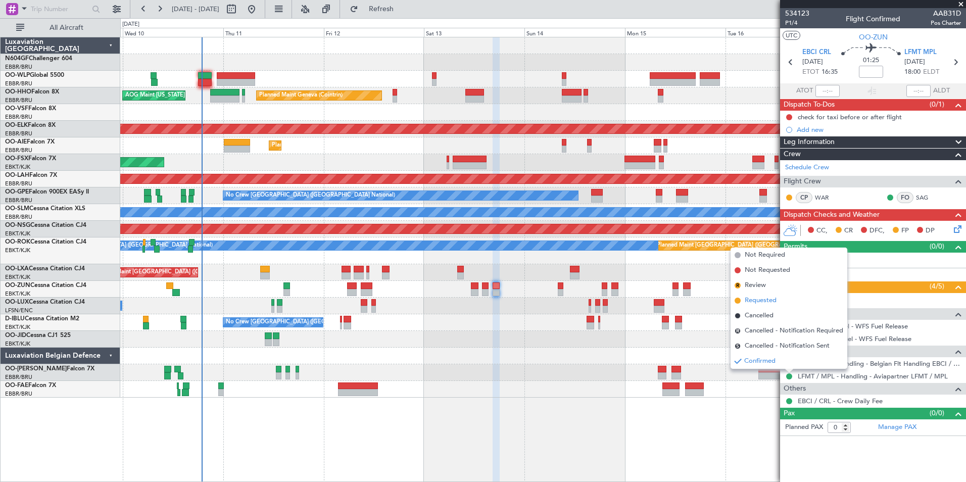
click at [768, 299] on span "Requested" at bounding box center [760, 300] width 32 height 10
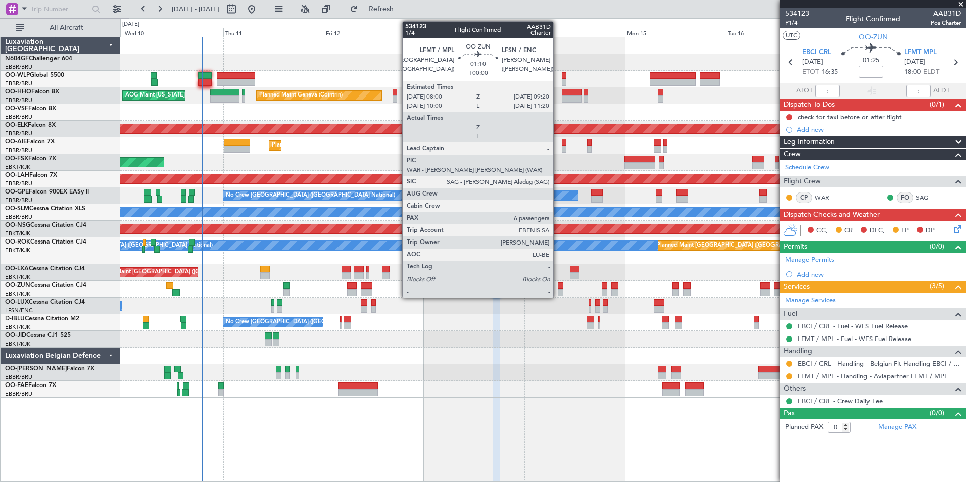
click at [558, 287] on div at bounding box center [561, 285] width 6 height 7
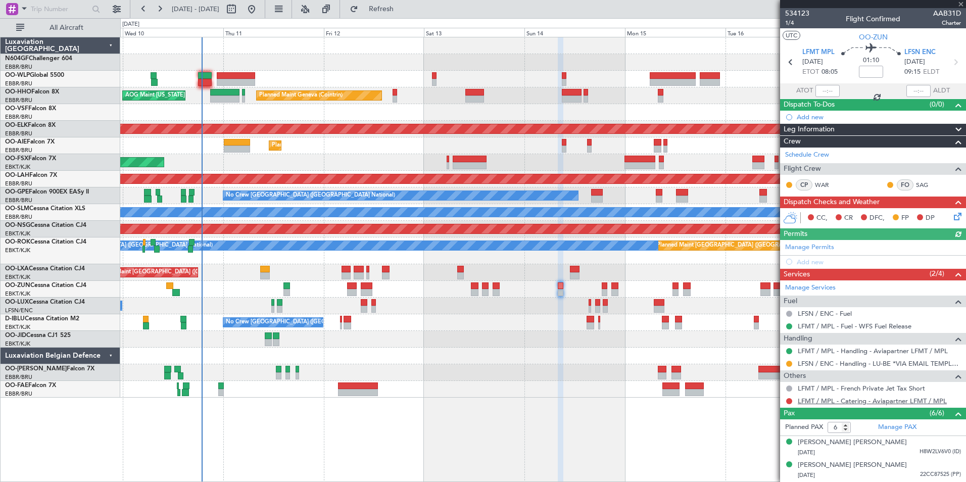
click at [830, 398] on link "LFMT / MPL - Catering - Aviapartner LFMT / MPL" at bounding box center [871, 400] width 149 height 9
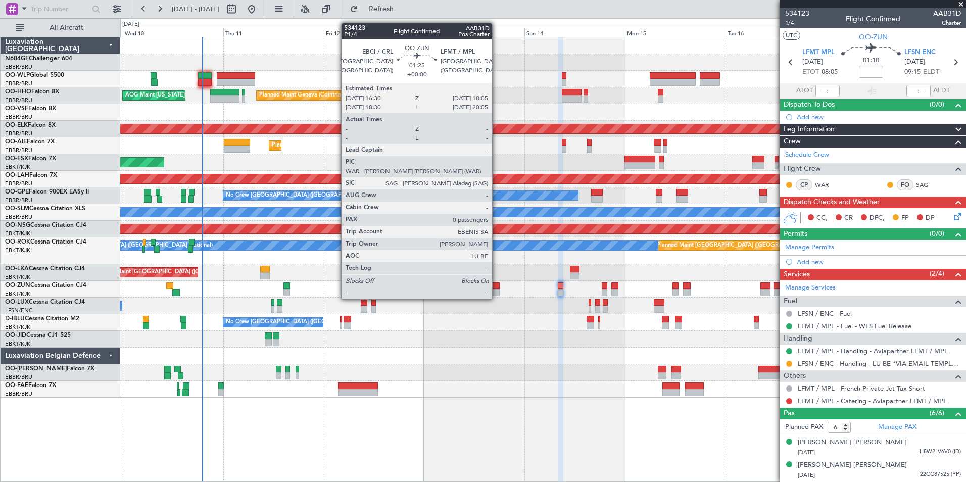
click at [496, 289] on div at bounding box center [495, 292] width 7 height 7
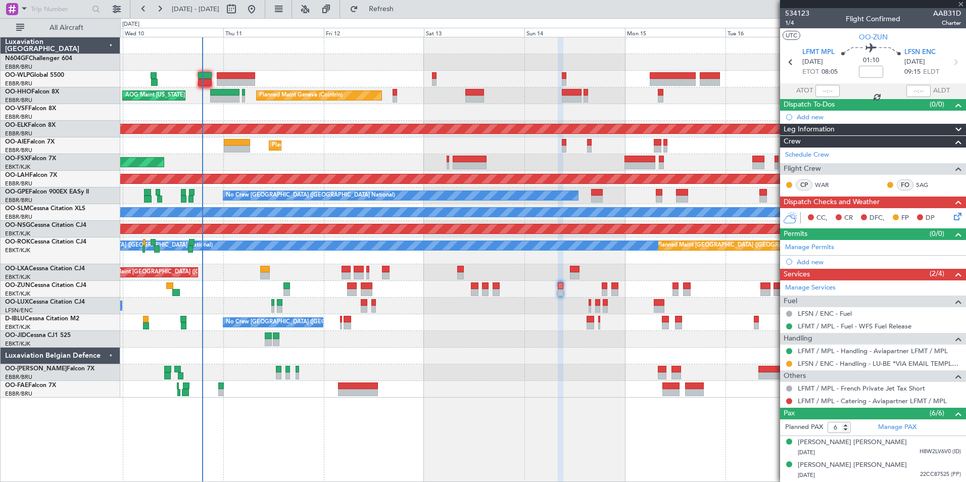
type input "0"
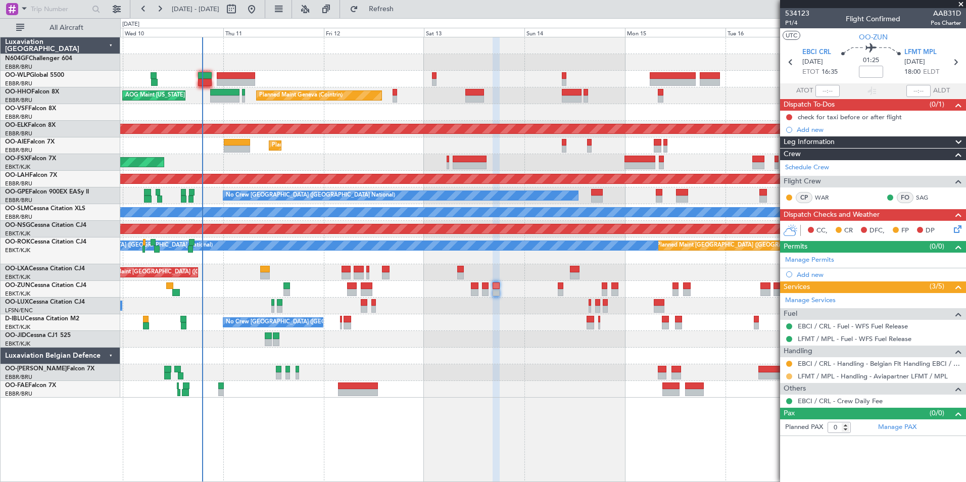
click at [788, 373] on button at bounding box center [789, 376] width 6 height 6
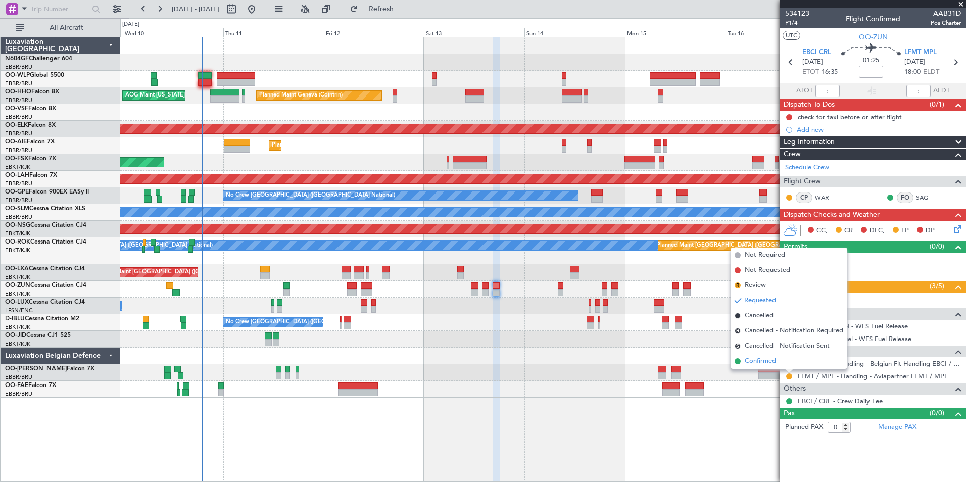
click at [755, 363] on span "Confirmed" at bounding box center [759, 361] width 31 height 10
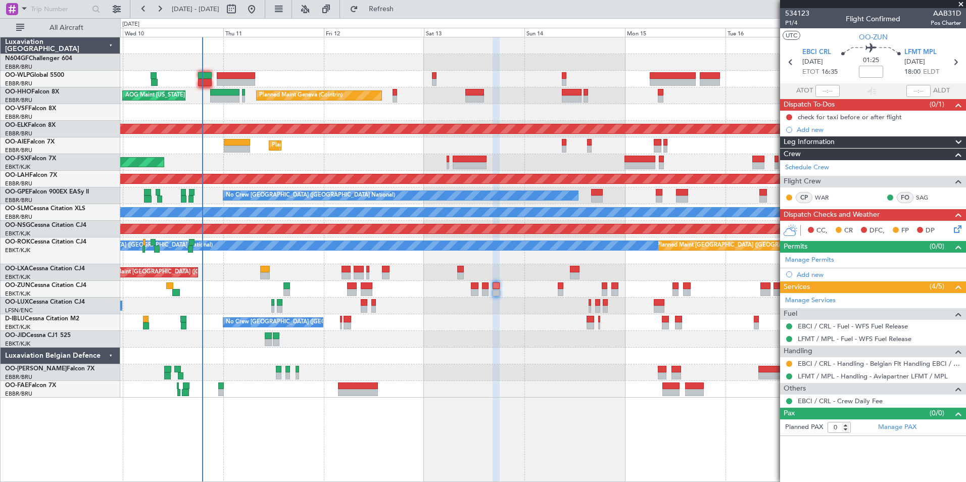
click at [460, 359] on div "Planned Maint Liege Planned Maint Geneva ([GEOGRAPHIC_DATA]) AOG Maint [US_STAT…" at bounding box center [542, 217] width 845 height 360
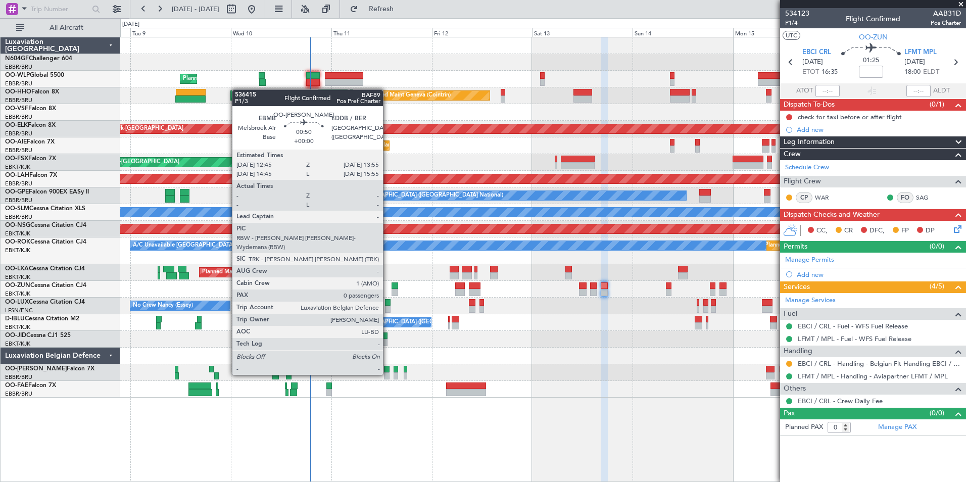
click at [387, 374] on div at bounding box center [386, 375] width 5 height 7
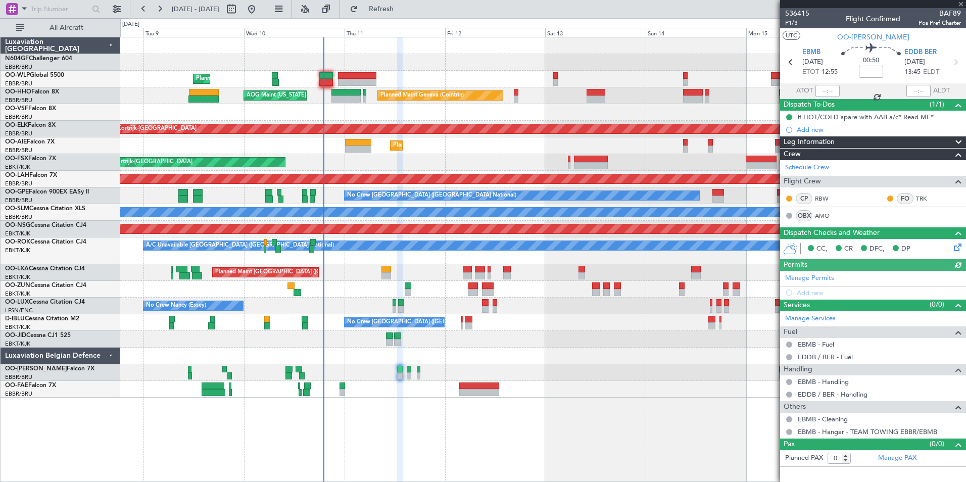
click at [526, 360] on div at bounding box center [542, 355] width 845 height 17
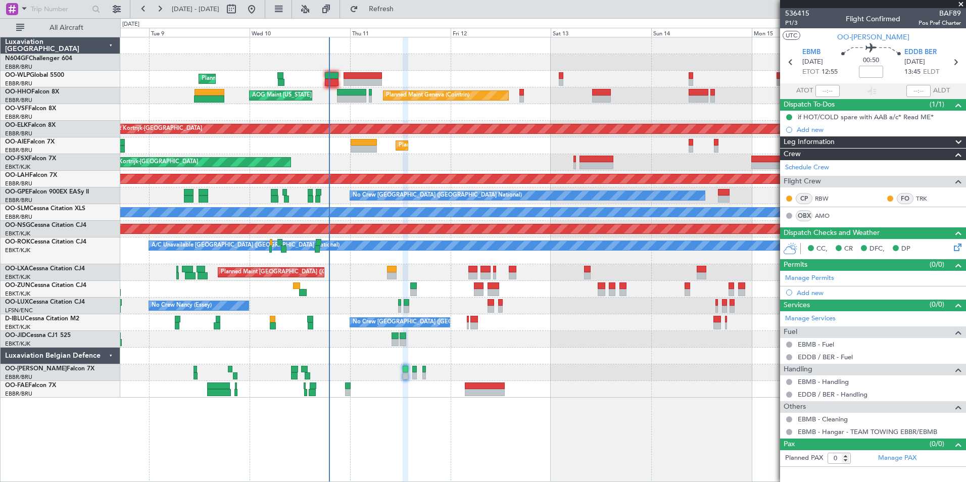
click at [478, 353] on div at bounding box center [542, 355] width 845 height 17
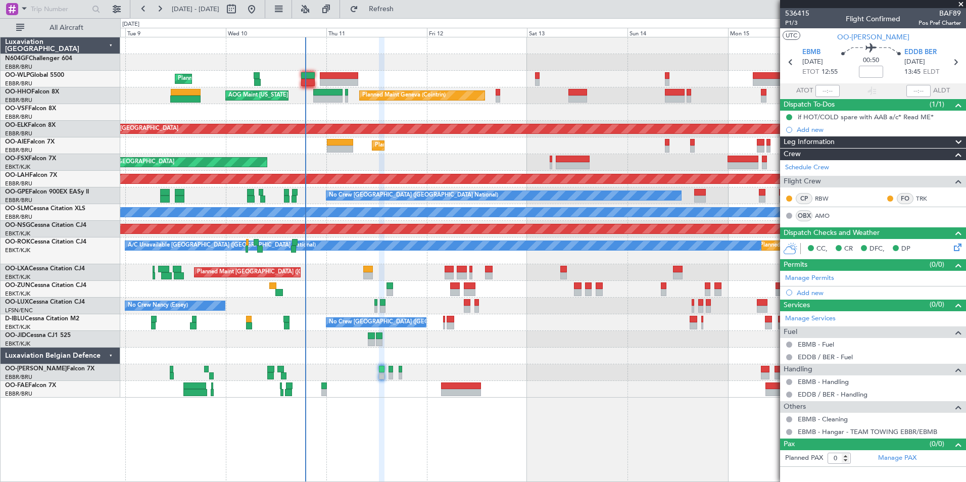
click at [524, 346] on div at bounding box center [542, 339] width 845 height 17
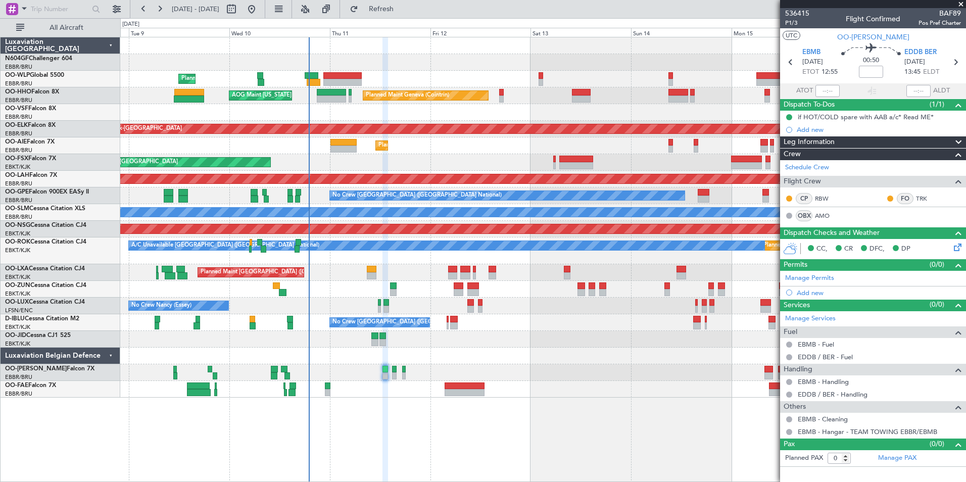
click at [556, 320] on div "No Crew [GEOGRAPHIC_DATA] ([GEOGRAPHIC_DATA] National)" at bounding box center [542, 322] width 845 height 17
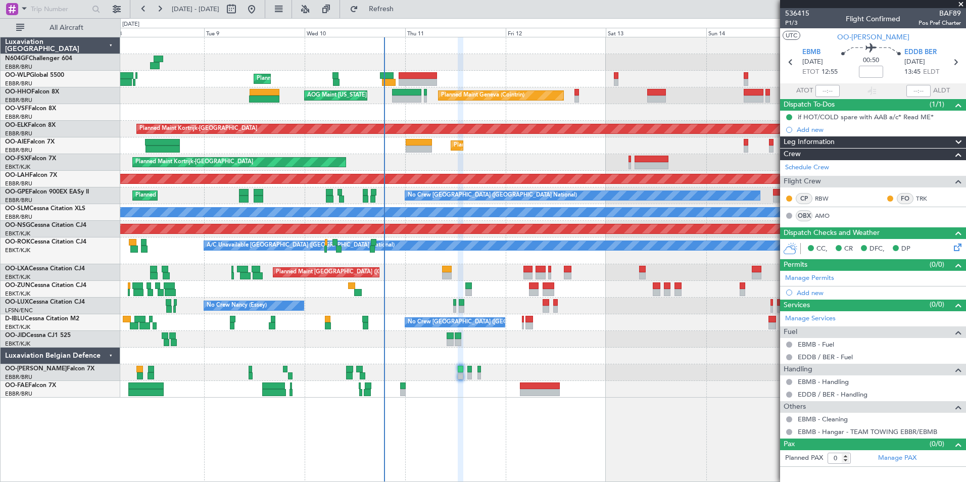
click at [437, 155] on div "Planned Maint Kortrijk-[GEOGRAPHIC_DATA]" at bounding box center [542, 162] width 845 height 17
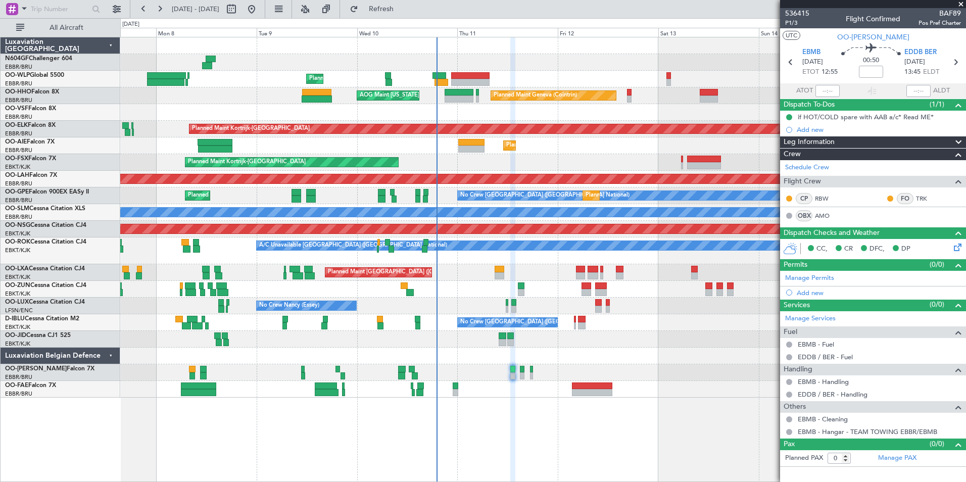
click at [465, 110] on div at bounding box center [542, 112] width 845 height 17
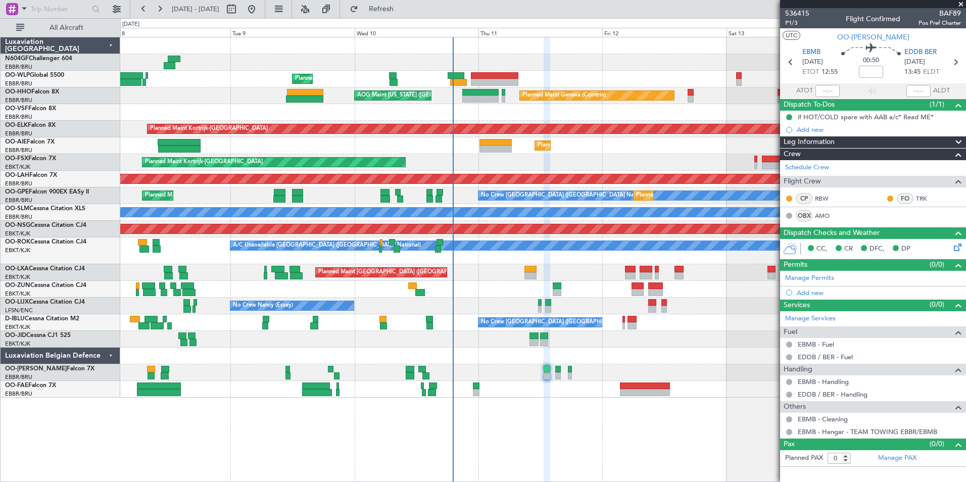
click at [479, 162] on div "Planned Maint Kortrijk-[GEOGRAPHIC_DATA]" at bounding box center [542, 162] width 845 height 17
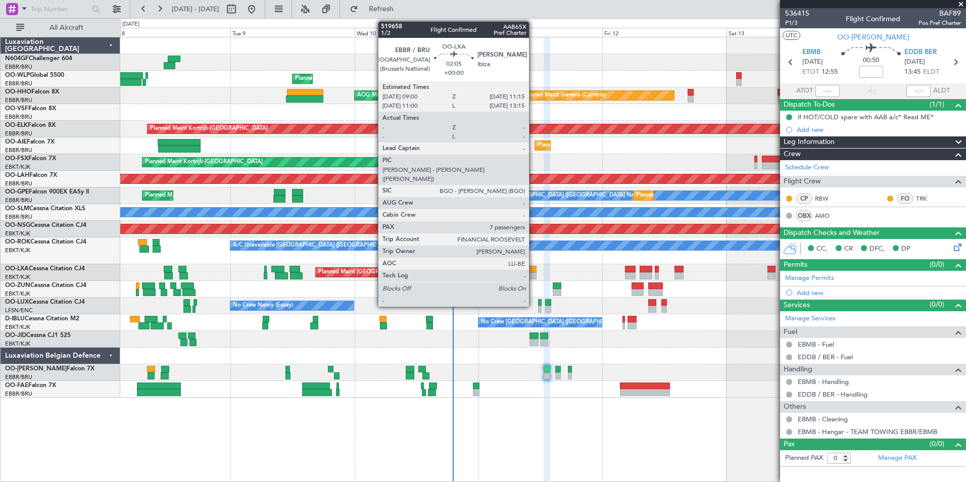
click at [533, 272] on div at bounding box center [530, 269] width 12 height 7
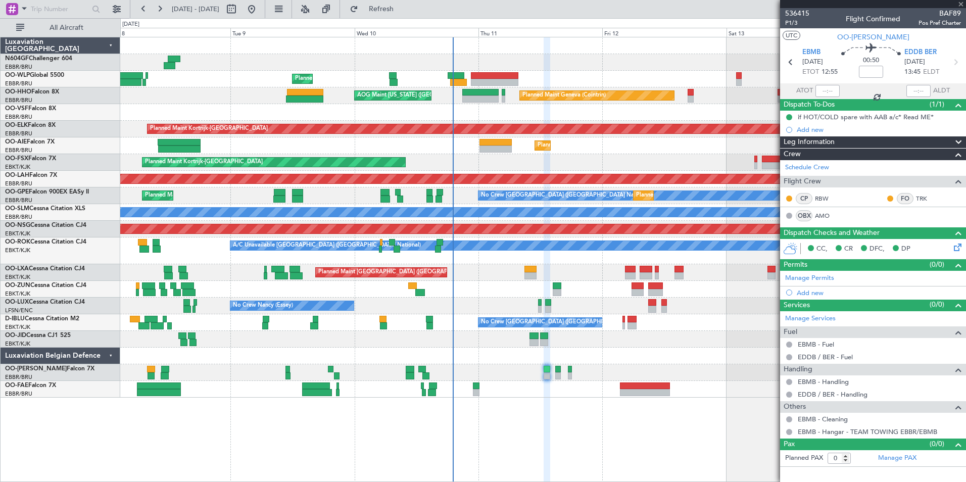
type input "7"
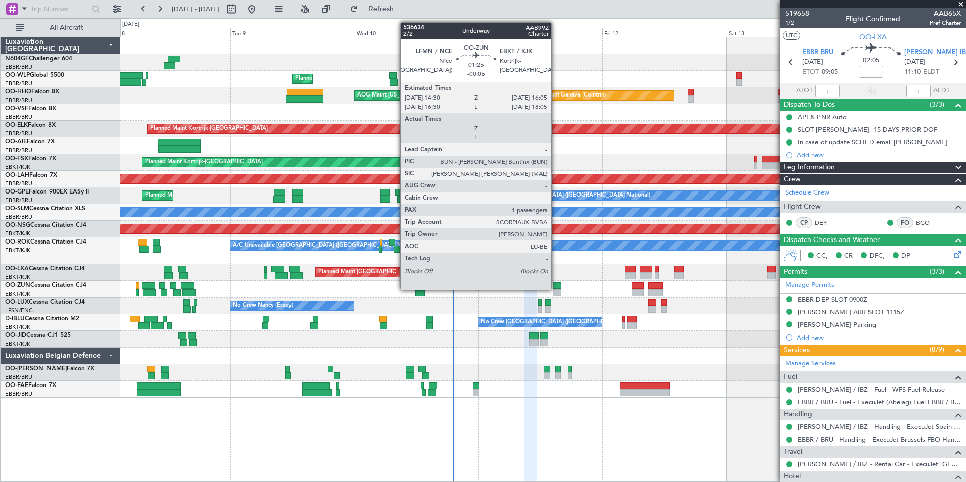
click at [556, 288] on div at bounding box center [557, 285] width 9 height 7
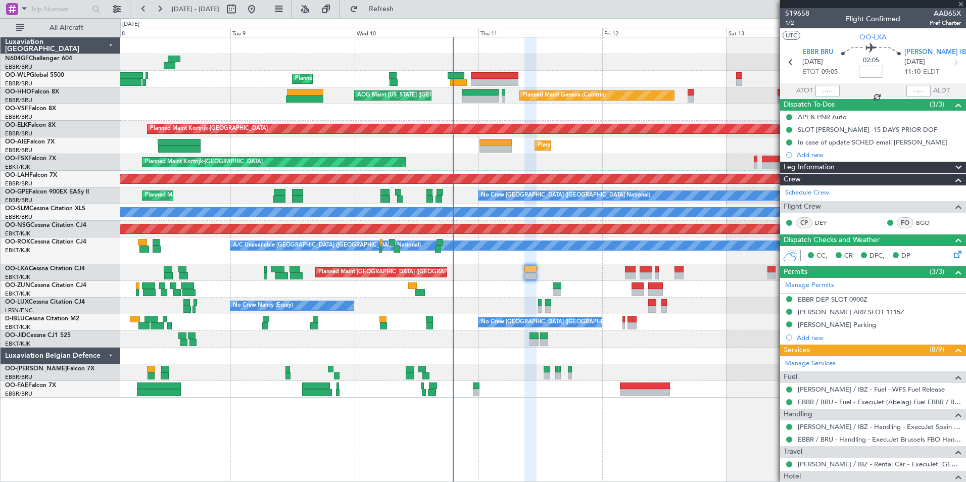
type input "-00:05"
type input "1"
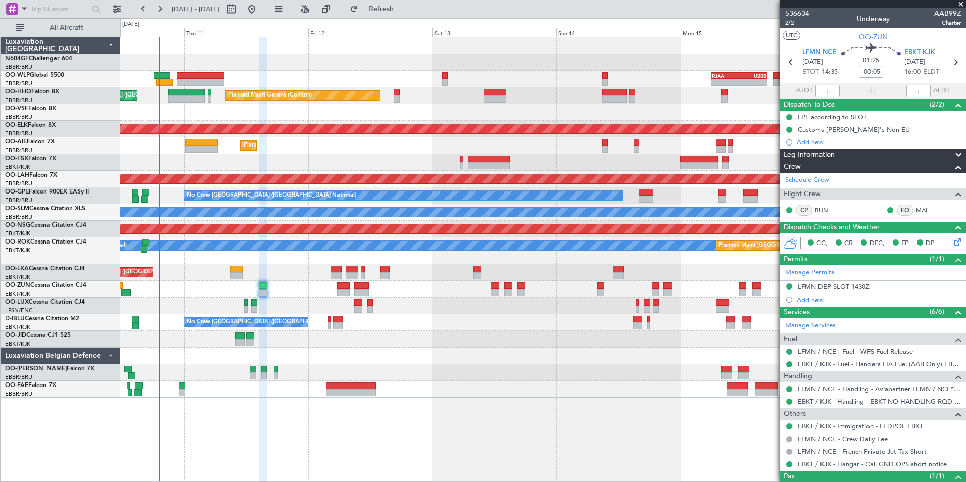
click at [312, 257] on div "A/C Unavailable [GEOGRAPHIC_DATA] ([GEOGRAPHIC_DATA] National) Planned Maint [G…" at bounding box center [542, 250] width 845 height 27
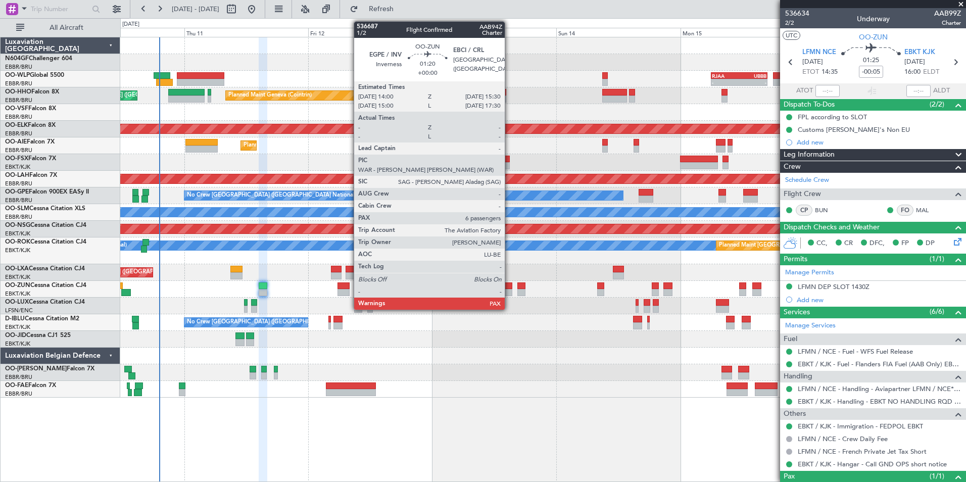
click at [415, 283] on div at bounding box center [542, 289] width 845 height 17
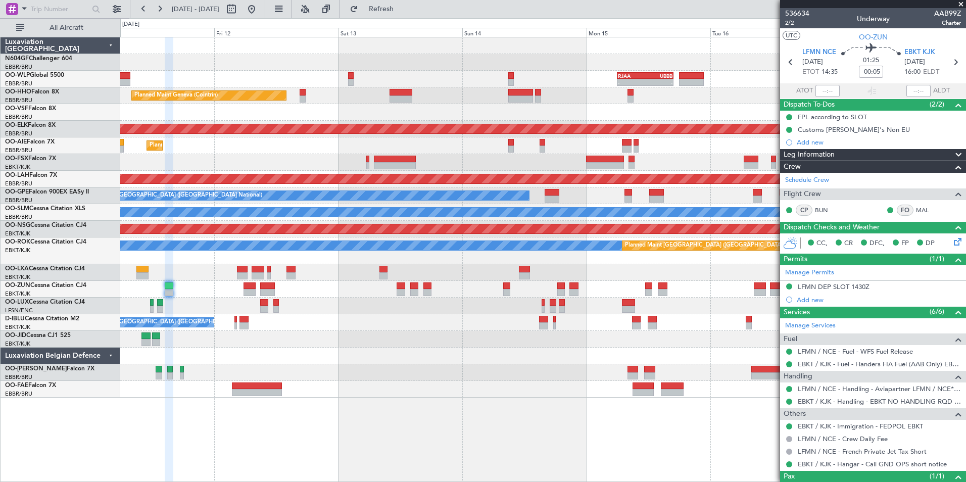
click at [497, 360] on div at bounding box center [542, 355] width 845 height 17
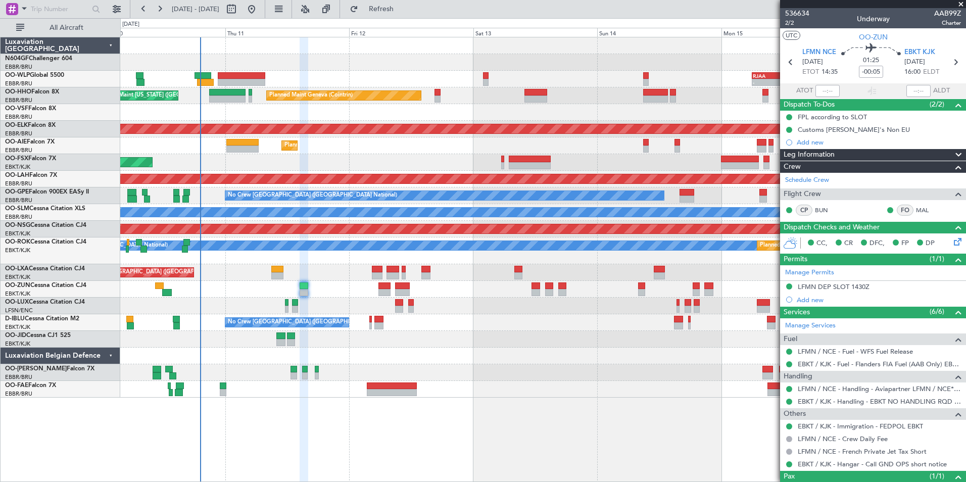
click at [582, 318] on div "No Crew [GEOGRAPHIC_DATA] ([GEOGRAPHIC_DATA] National)" at bounding box center [542, 322] width 845 height 17
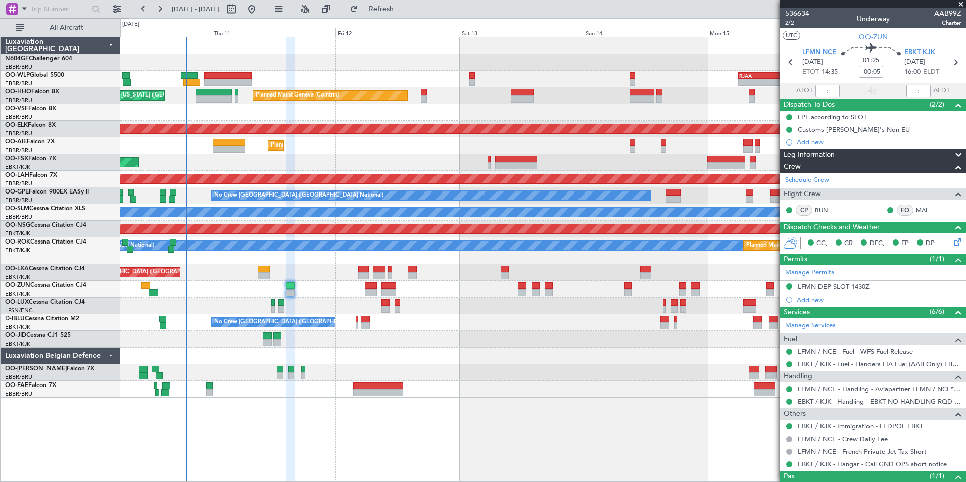
click at [453, 294] on div at bounding box center [542, 289] width 845 height 17
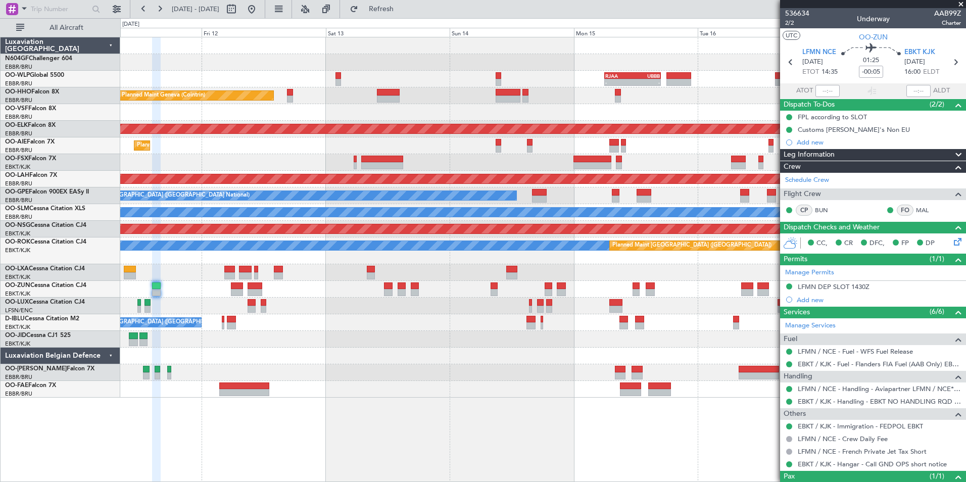
click at [609, 275] on div "- - RJAA 06:00 Z UBBB 16:55 Z Planned Maint Liege Planned Maint Geneva ([GEOGRA…" at bounding box center [542, 217] width 845 height 360
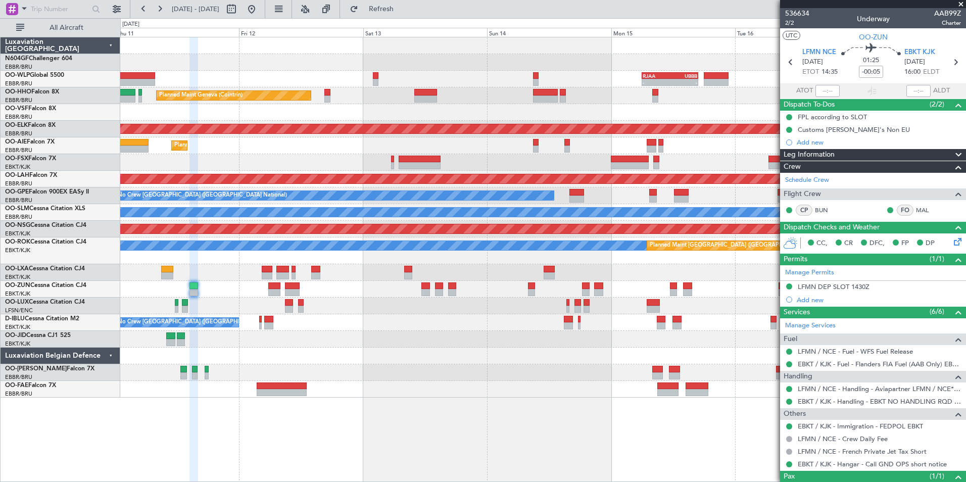
click at [629, 284] on div at bounding box center [542, 289] width 845 height 17
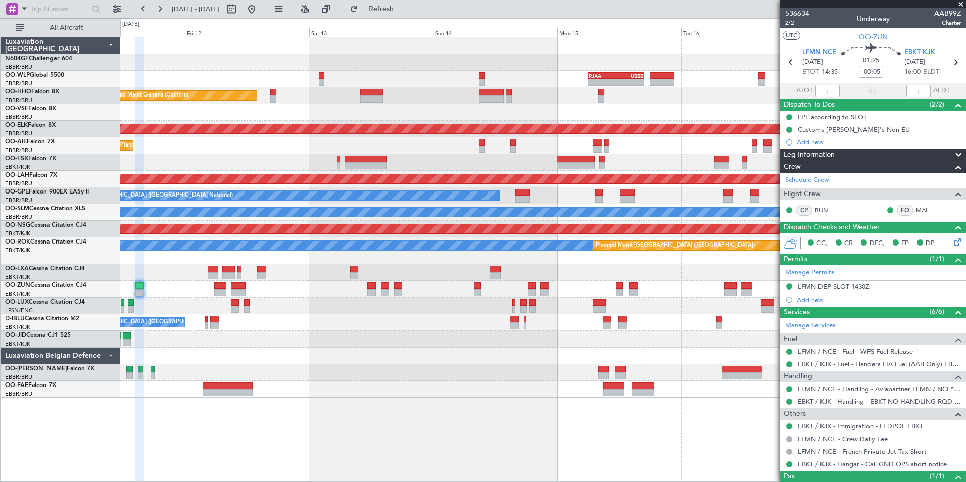
click at [396, 104] on div "Planned Maint Geneva (Cointrin) AOG Maint [US_STATE] ([GEOGRAPHIC_DATA])" at bounding box center [542, 95] width 845 height 17
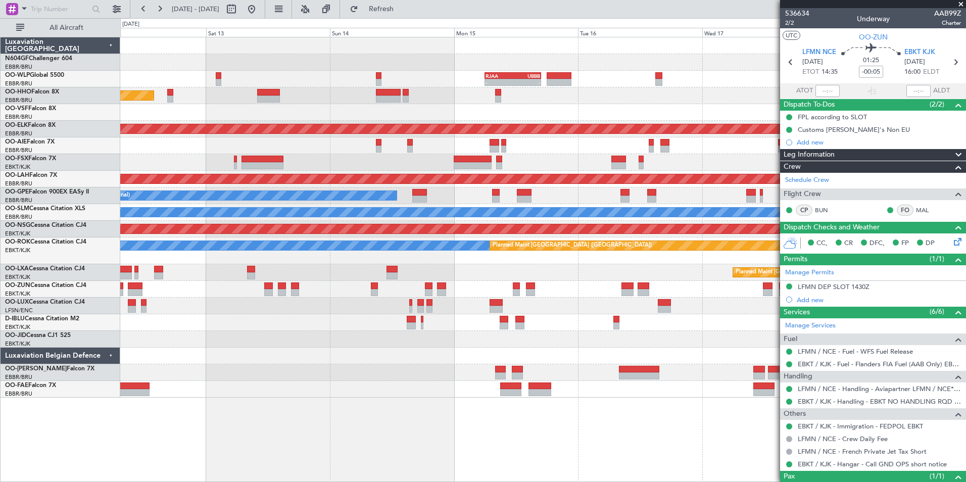
click at [333, 106] on div at bounding box center [542, 112] width 845 height 17
click at [391, 115] on div at bounding box center [542, 112] width 845 height 17
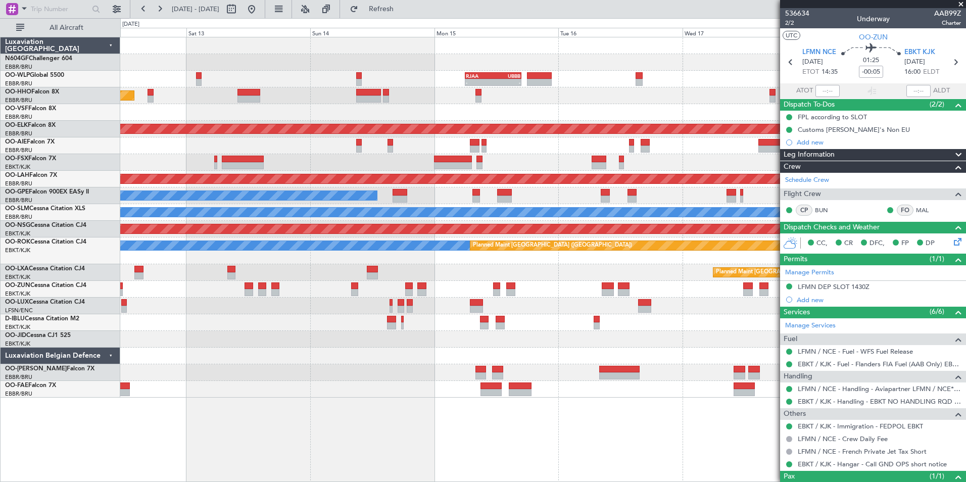
click at [414, 90] on div "Planned Maint Geneva (Cointrin)" at bounding box center [542, 95] width 845 height 17
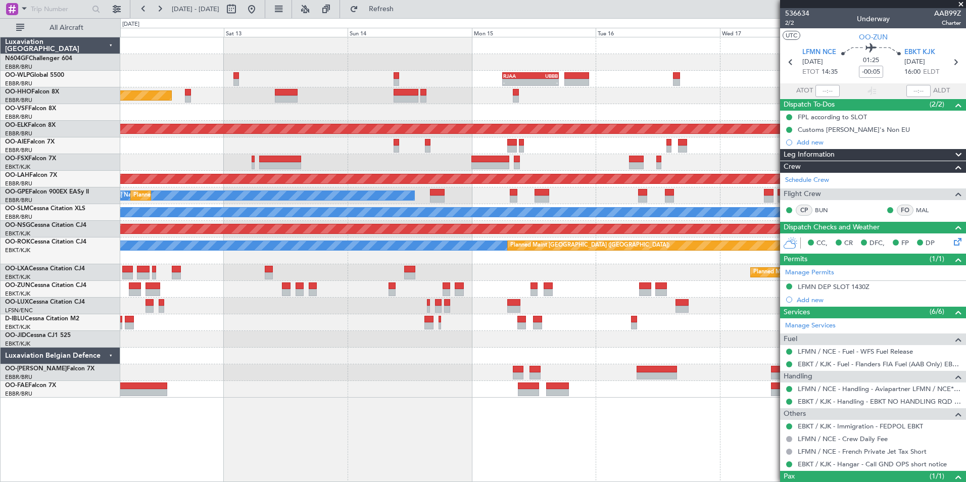
click at [339, 92] on div "Planned Maint Geneva (Cointrin) AOG Maint [US_STATE] ([GEOGRAPHIC_DATA])" at bounding box center [542, 95] width 845 height 17
click at [467, 143] on div "Planned Maint [GEOGRAPHIC_DATA] ([GEOGRAPHIC_DATA])" at bounding box center [542, 145] width 845 height 17
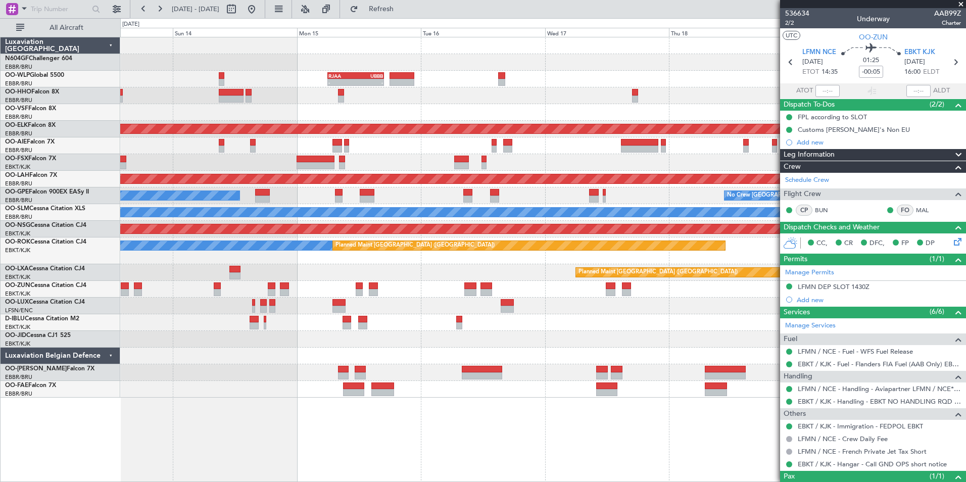
click at [325, 140] on div at bounding box center [542, 145] width 845 height 17
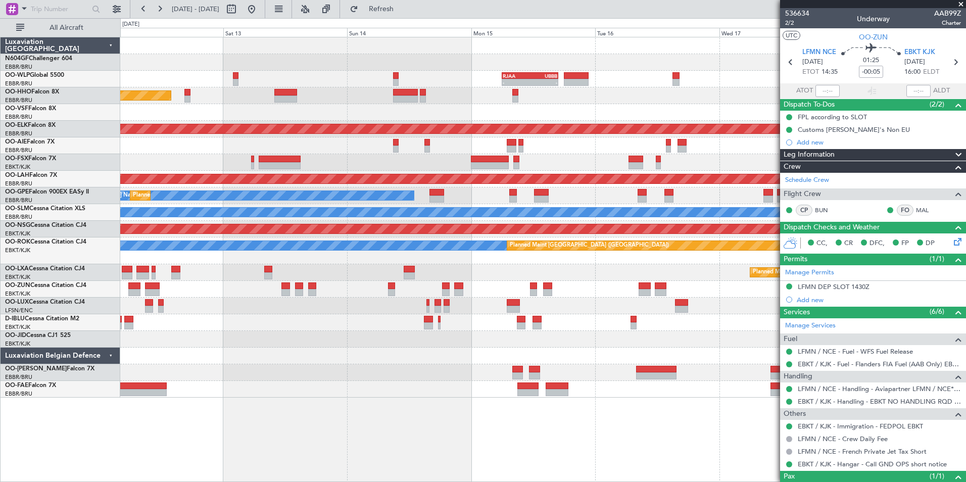
click at [595, 169] on div "- - RJAA 06:00 Z UBBB 16:55 Z Planned Maint Geneva ([GEOGRAPHIC_DATA]) AOG Main…" at bounding box center [542, 217] width 845 height 360
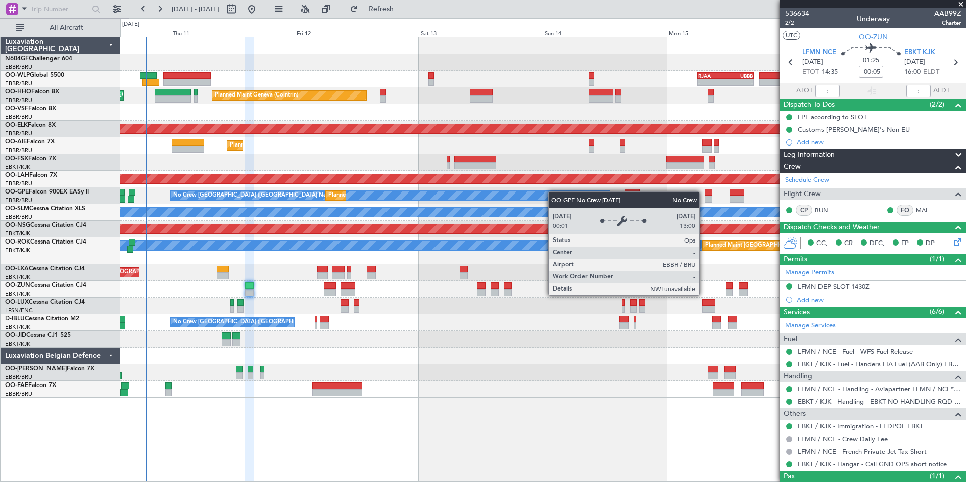
click at [555, 191] on div "No Crew [GEOGRAPHIC_DATA] ([GEOGRAPHIC_DATA] National)" at bounding box center [390, 195] width 438 height 9
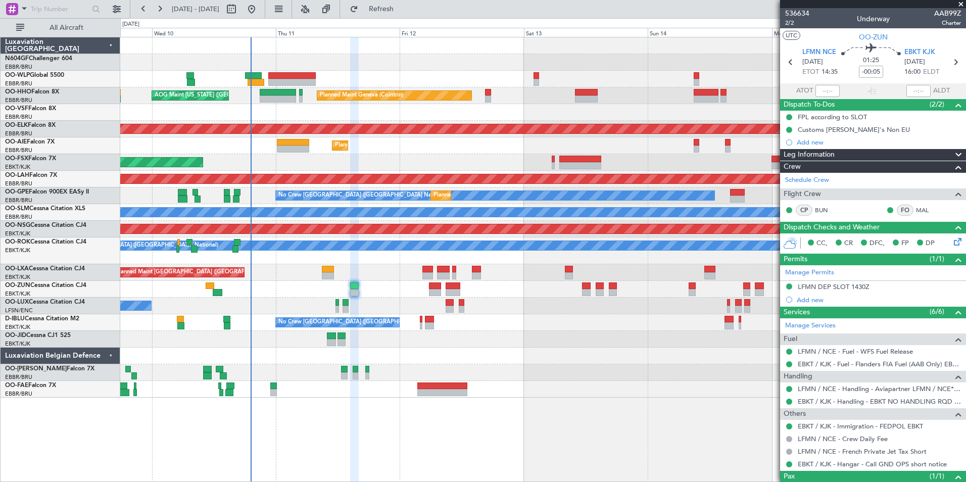
click at [525, 263] on div "A/C Unavailable [GEOGRAPHIC_DATA] ([GEOGRAPHIC_DATA] National) Planned Maint [G…" at bounding box center [542, 250] width 845 height 27
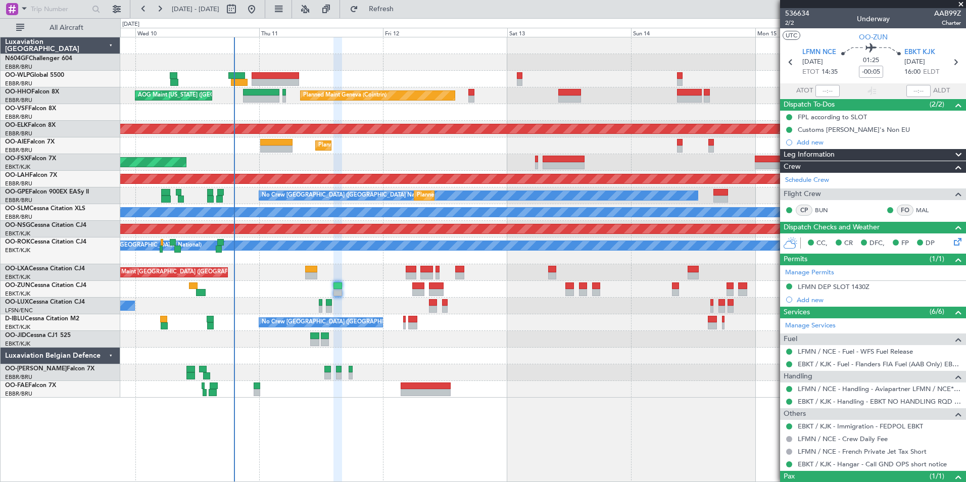
click at [494, 112] on div at bounding box center [542, 112] width 845 height 17
click at [328, 123] on div "- - RJAA 06:00 Z UBBB 16:55 Z Planned Maint Liege Planned Maint Geneva ([GEOGRA…" at bounding box center [542, 217] width 845 height 360
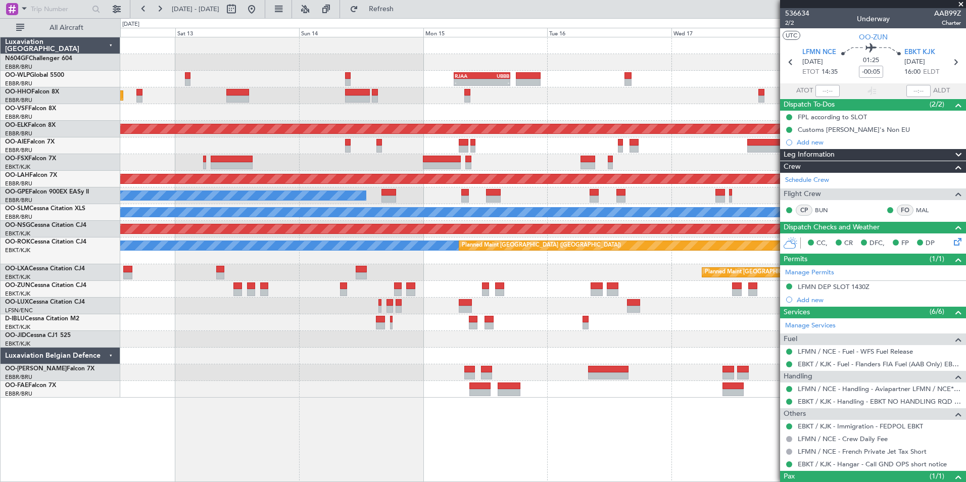
click at [385, 115] on div at bounding box center [542, 112] width 845 height 17
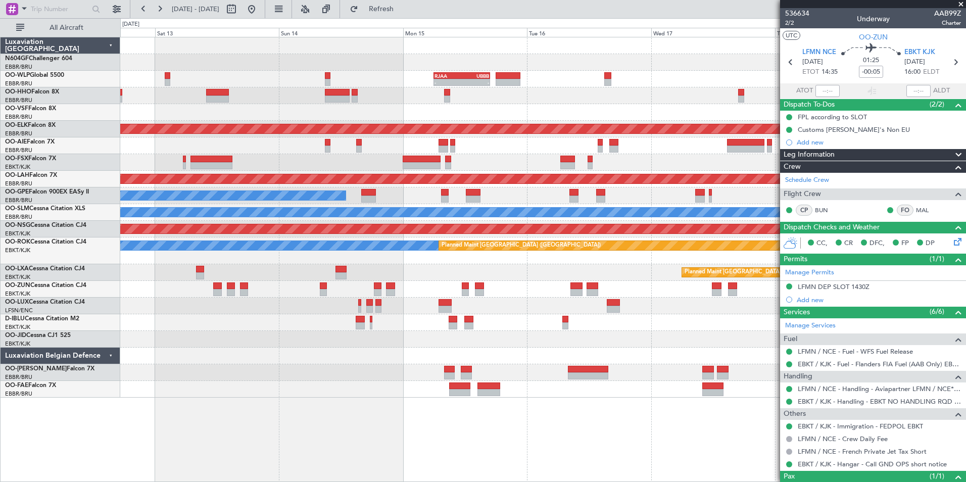
click at [433, 107] on div at bounding box center [542, 112] width 845 height 17
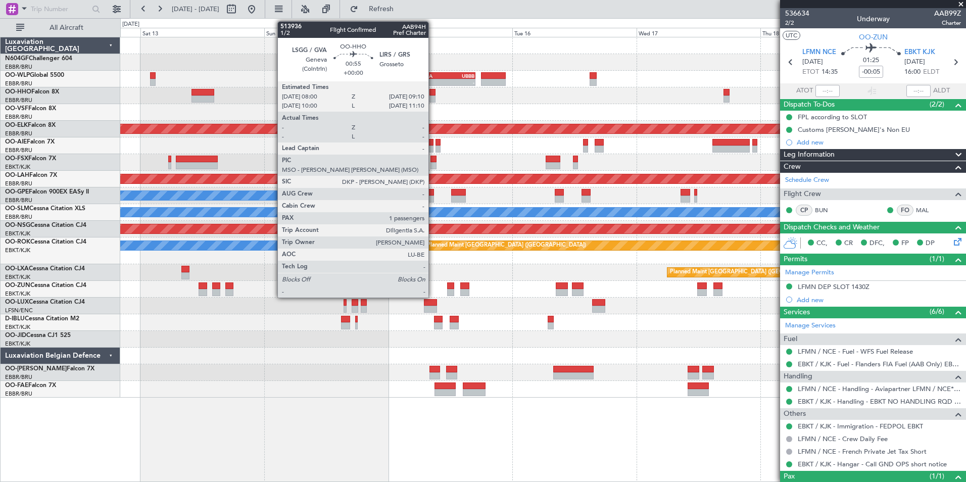
click at [433, 97] on div at bounding box center [432, 98] width 6 height 7
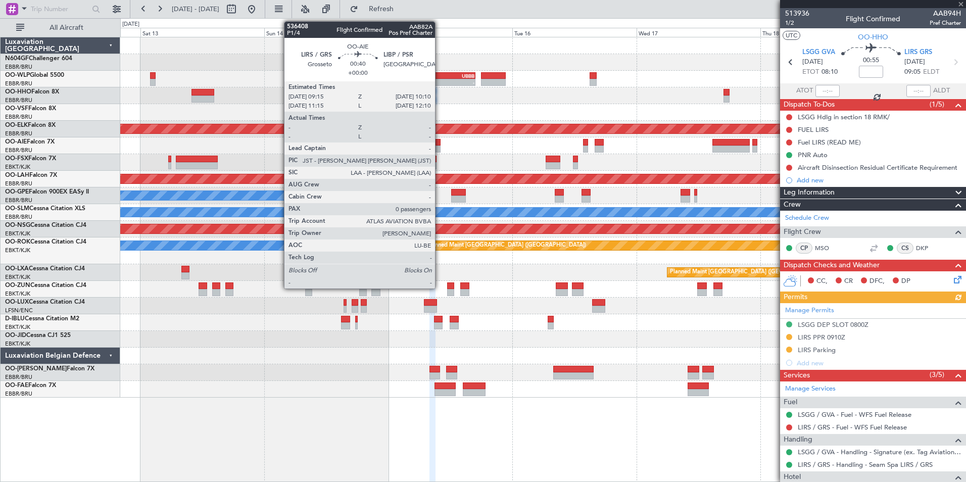
click at [439, 143] on div at bounding box center [437, 142] width 5 height 7
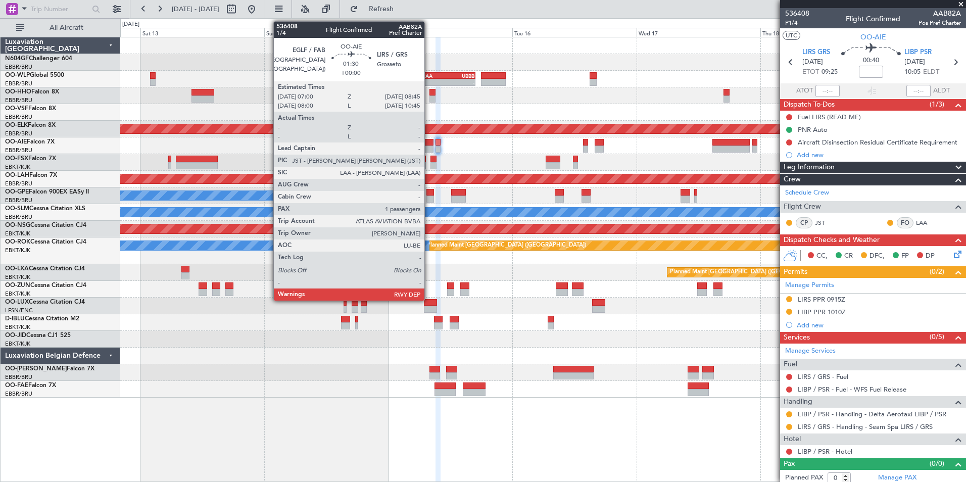
click at [429, 143] on div at bounding box center [428, 142] width 9 height 7
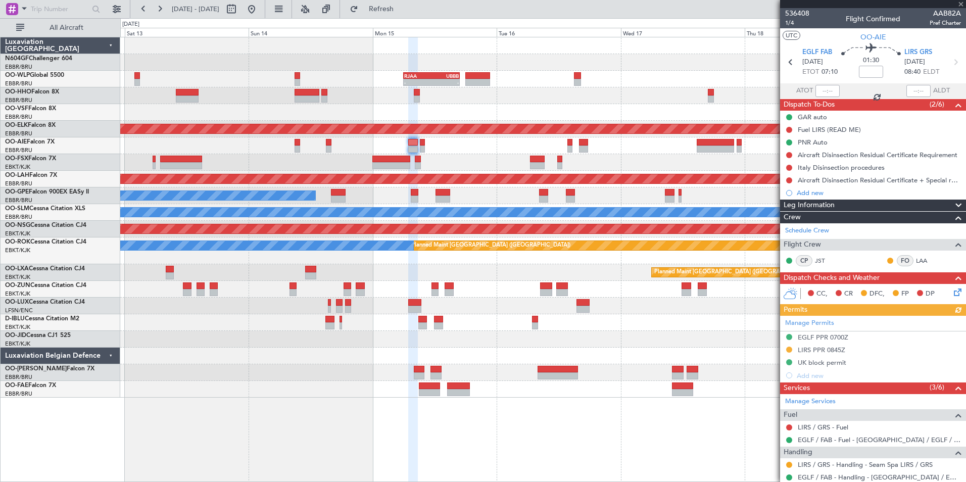
click at [458, 140] on div "Planned Maint [GEOGRAPHIC_DATA] ([GEOGRAPHIC_DATA])" at bounding box center [542, 145] width 845 height 17
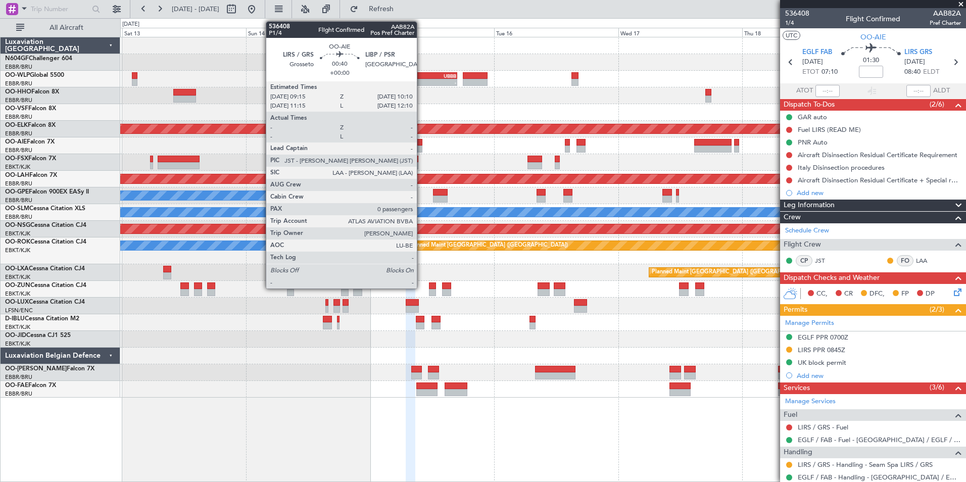
click at [421, 144] on div at bounding box center [419, 142] width 5 height 7
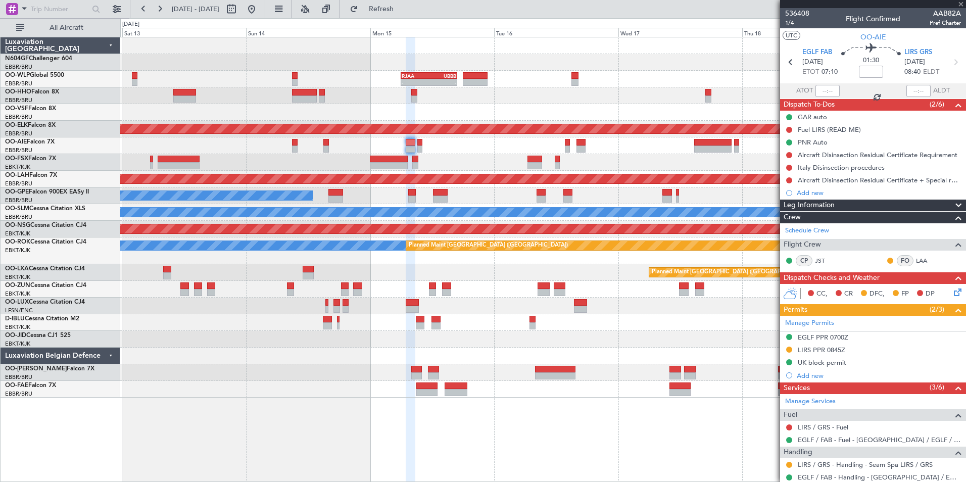
type input "0"
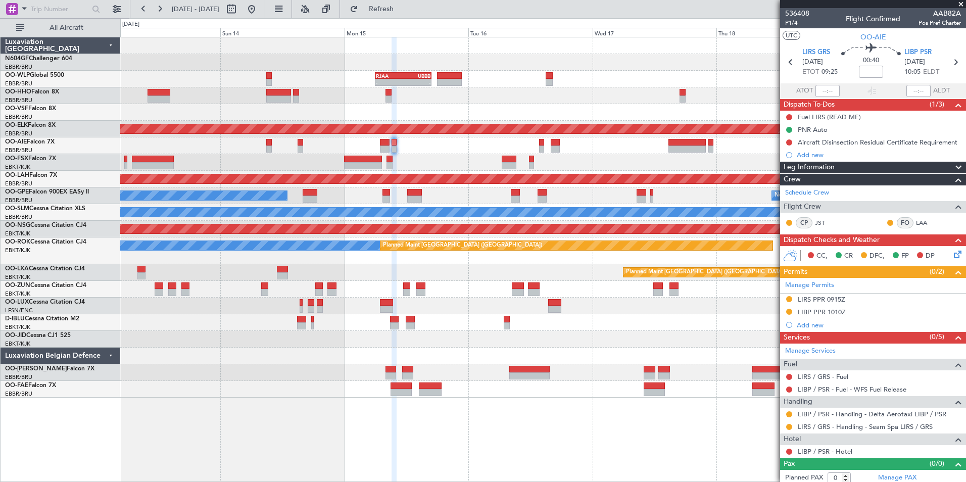
click at [460, 270] on div "Planned Maint [GEOGRAPHIC_DATA] ([GEOGRAPHIC_DATA])" at bounding box center [542, 272] width 845 height 17
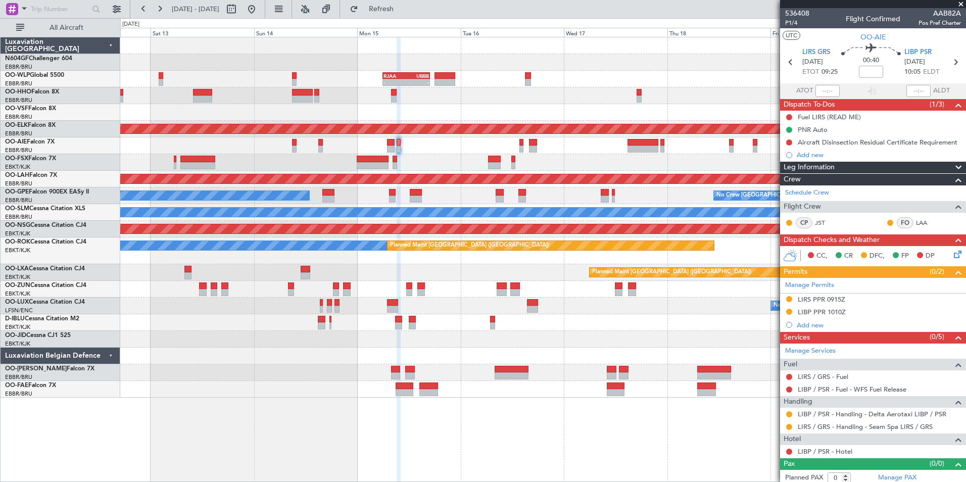
click at [448, 142] on div "Planned Maint [GEOGRAPHIC_DATA] ([GEOGRAPHIC_DATA])" at bounding box center [542, 145] width 845 height 17
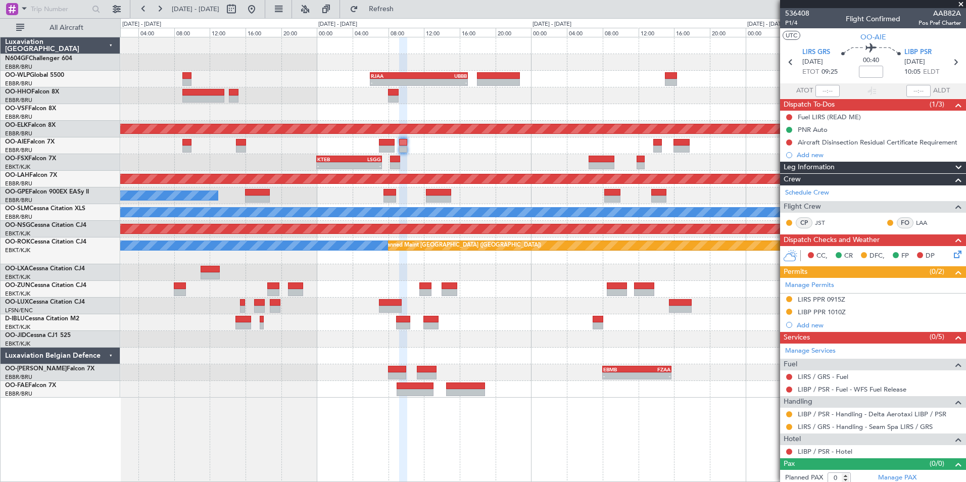
click at [547, 278] on div "- - RJAA 06:00 Z UBBB 16:55 Z Planned Maint [GEOGRAPHIC_DATA]-[GEOGRAPHIC_DATA]…" at bounding box center [542, 217] width 845 height 360
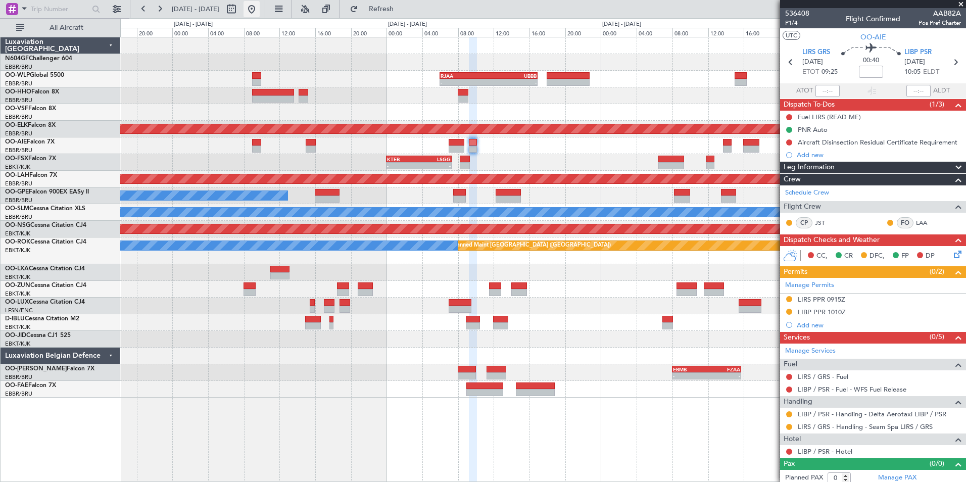
click at [260, 11] on button at bounding box center [251, 9] width 16 height 16
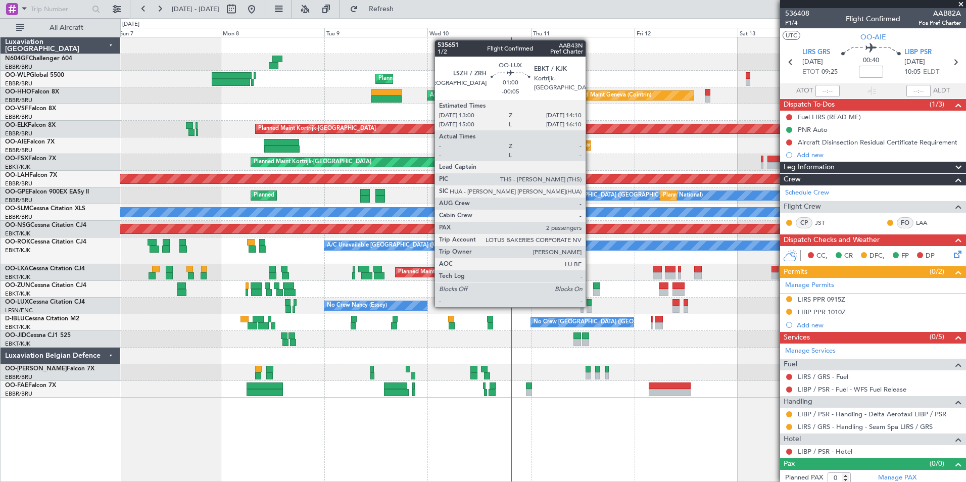
click at [590, 306] on div at bounding box center [588, 309] width 5 height 7
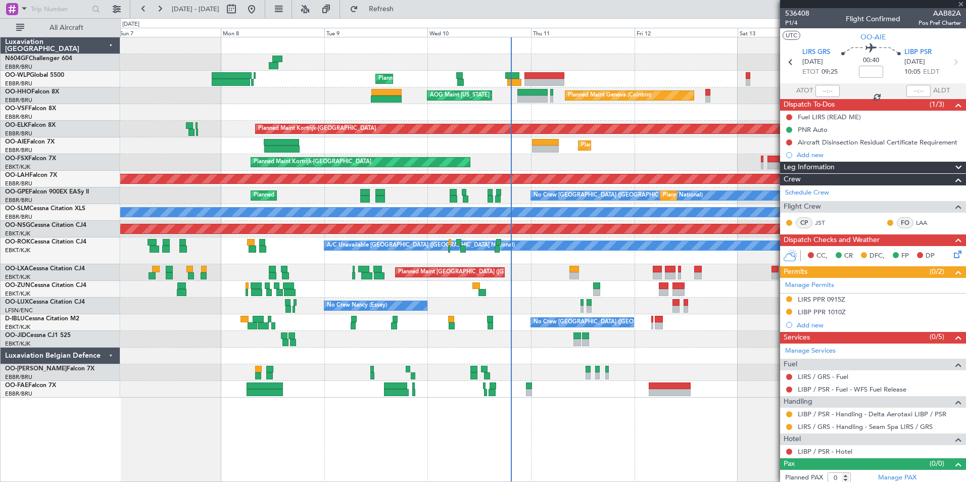
type input "-00:05"
type input "2"
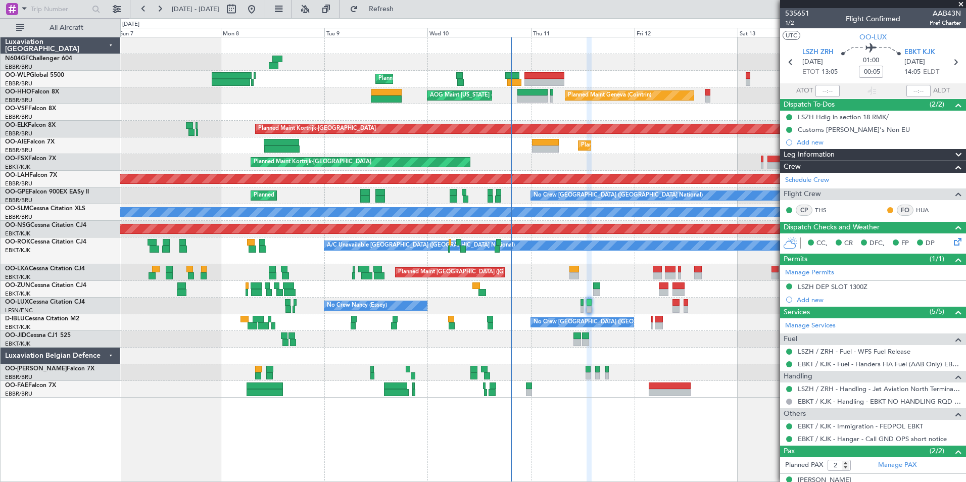
click at [630, 296] on div "Unplanned Maint [GEOGRAPHIC_DATA] ([GEOGRAPHIC_DATA])" at bounding box center [542, 289] width 845 height 17
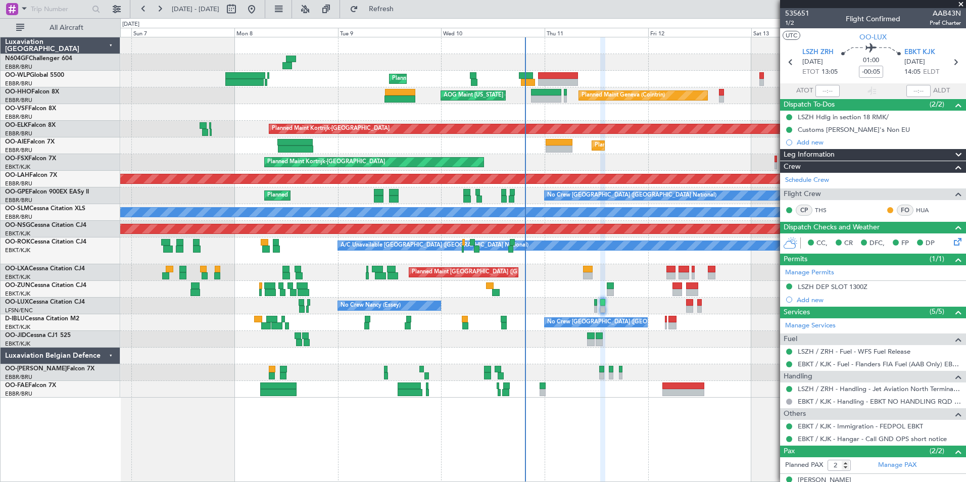
click at [635, 283] on div "Unplanned Maint [GEOGRAPHIC_DATA] ([GEOGRAPHIC_DATA])" at bounding box center [542, 289] width 845 height 17
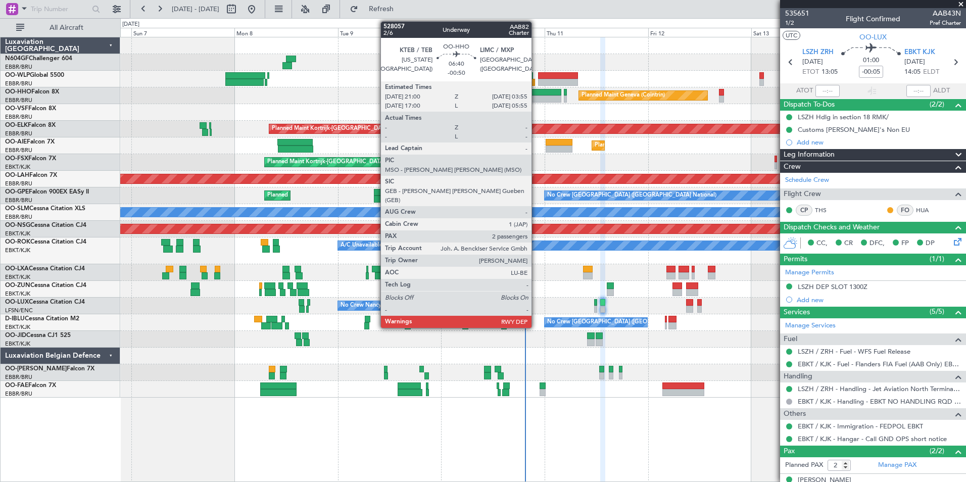
click at [536, 91] on div at bounding box center [546, 92] width 30 height 7
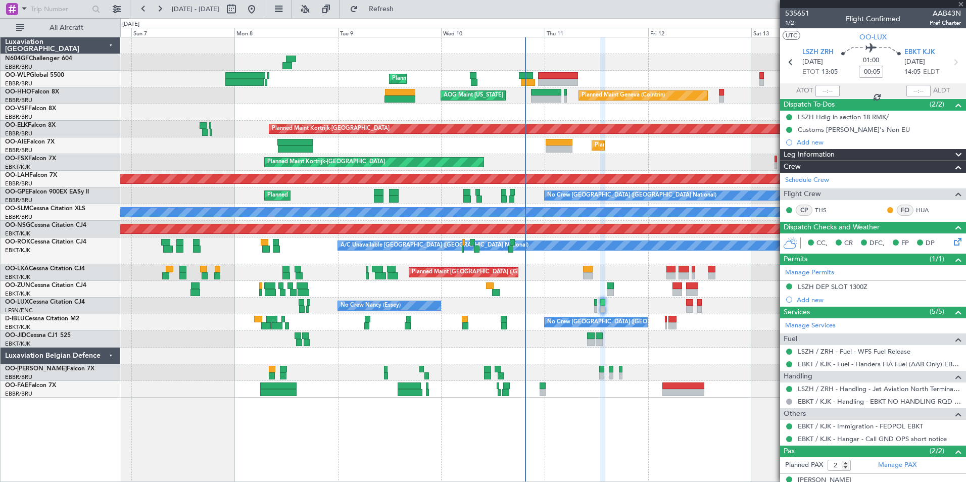
type input "-00:50"
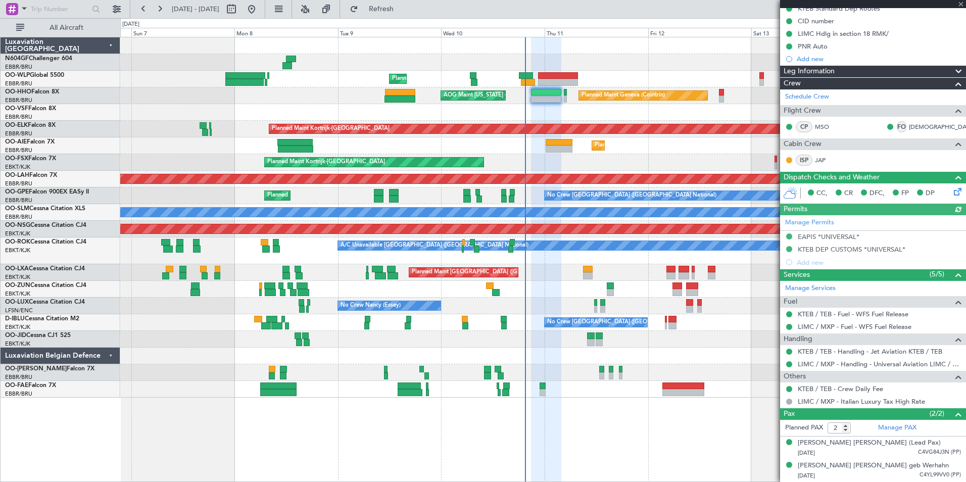
scroll to position [118, 0]
click at [442, 114] on div at bounding box center [542, 112] width 845 height 17
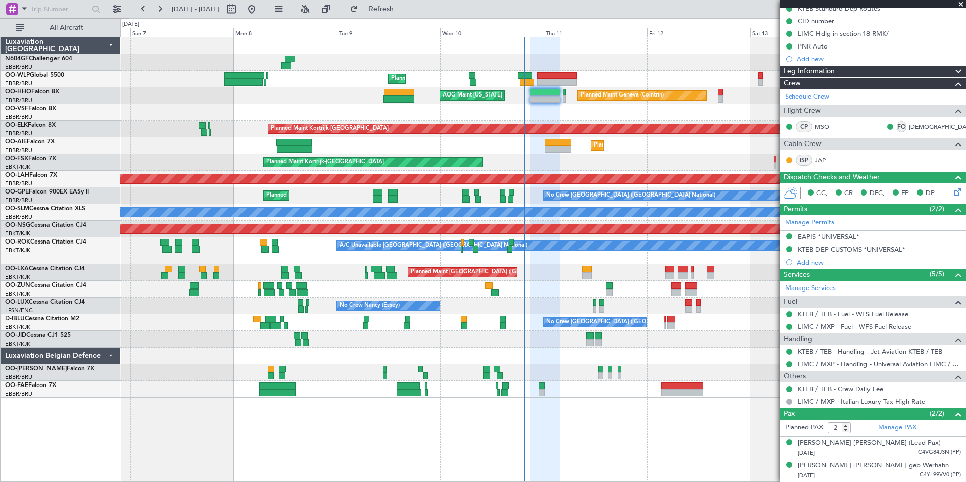
click at [592, 360] on div at bounding box center [542, 355] width 845 height 17
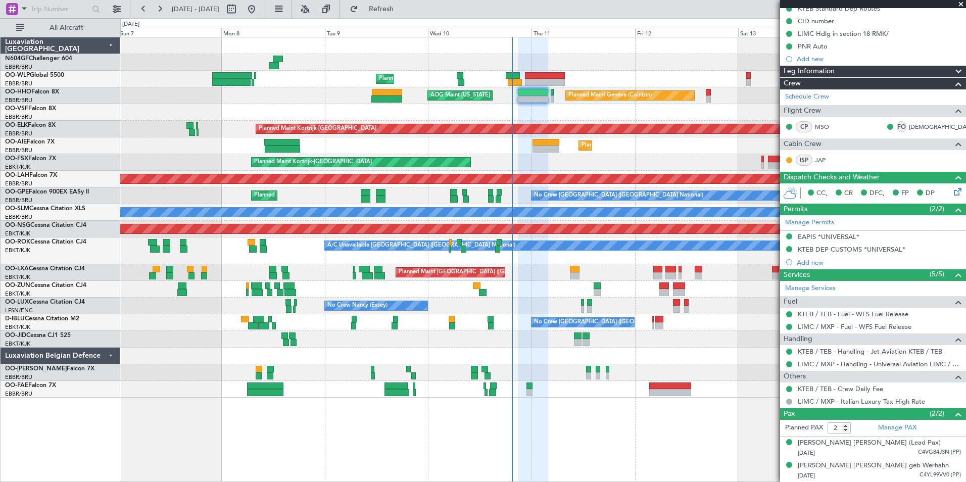
click at [612, 285] on div "Planned Maint Liege Planned Maint Geneva ([GEOGRAPHIC_DATA]) AOG Maint [US_STAT…" at bounding box center [542, 217] width 845 height 360
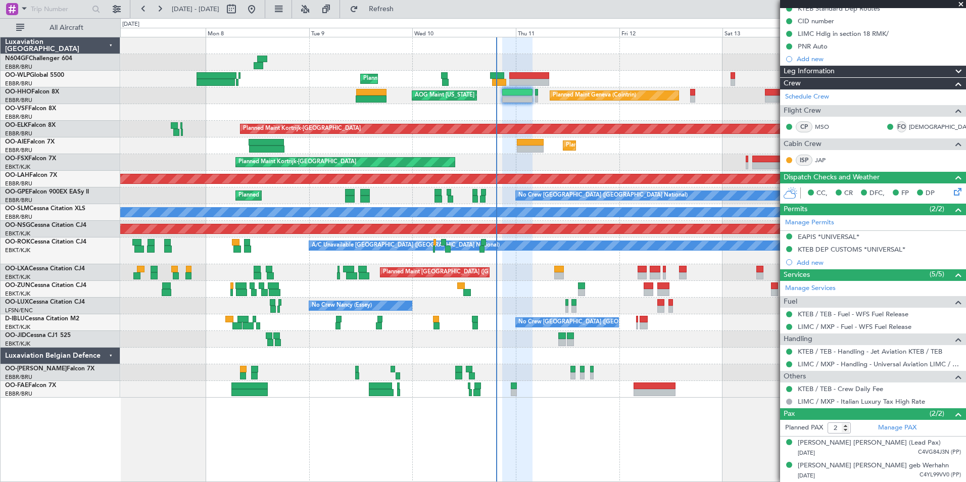
click at [566, 263] on div "A/C Unavailable [GEOGRAPHIC_DATA] ([GEOGRAPHIC_DATA] National) Planned Maint [G…" at bounding box center [542, 250] width 845 height 27
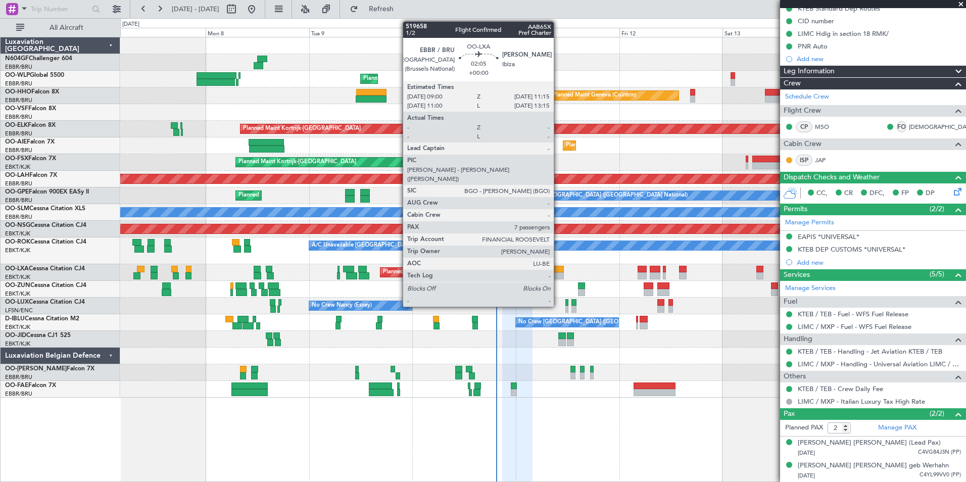
click at [558, 273] on div at bounding box center [559, 275] width 10 height 7
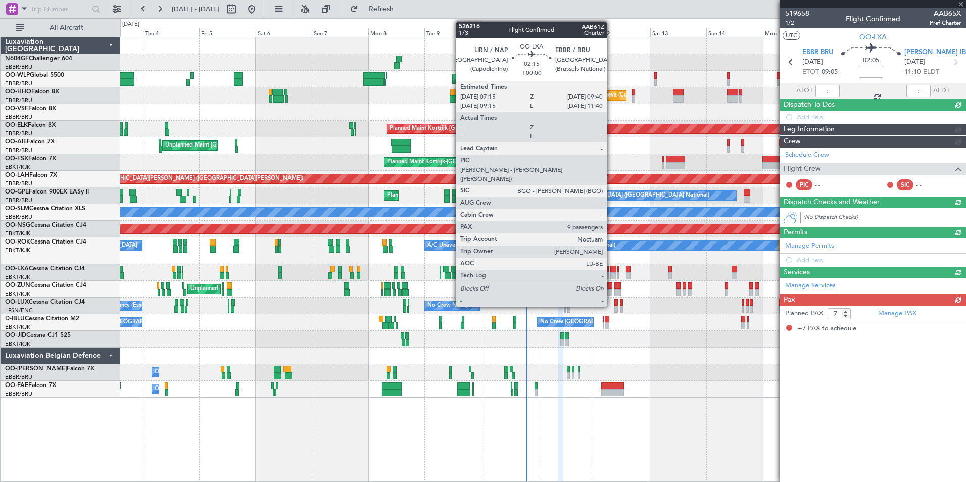
scroll to position [0, 0]
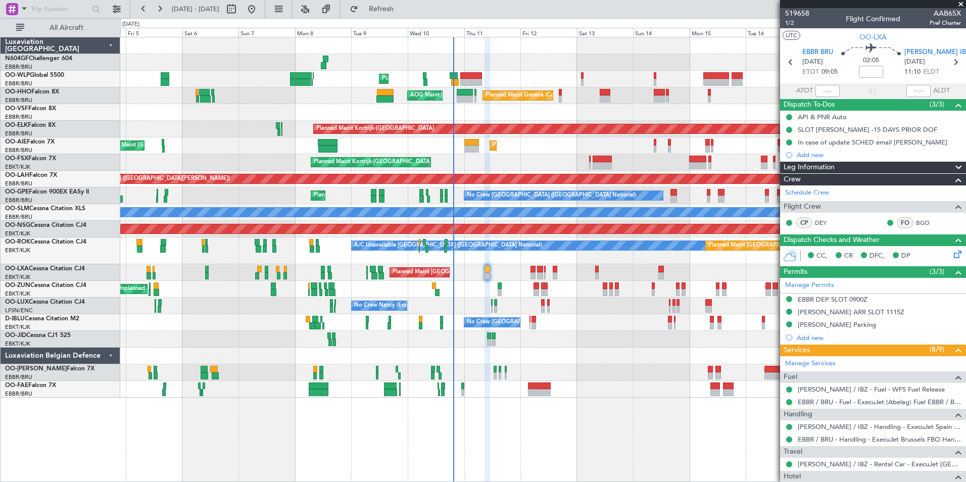
click at [407, 354] on div at bounding box center [542, 355] width 845 height 17
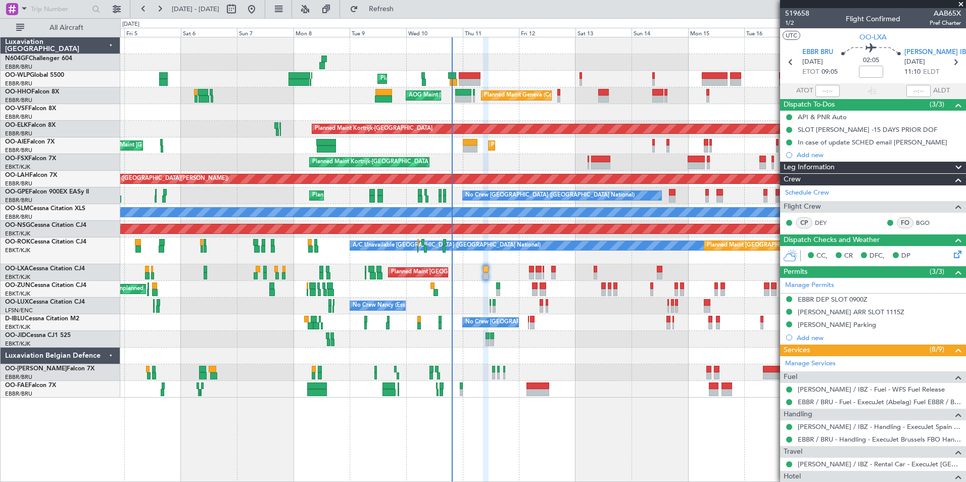
click at [533, 372] on div "Owner Melsbroek Air Base Planned Maint Brussels (Brussels National)" at bounding box center [542, 372] width 845 height 17
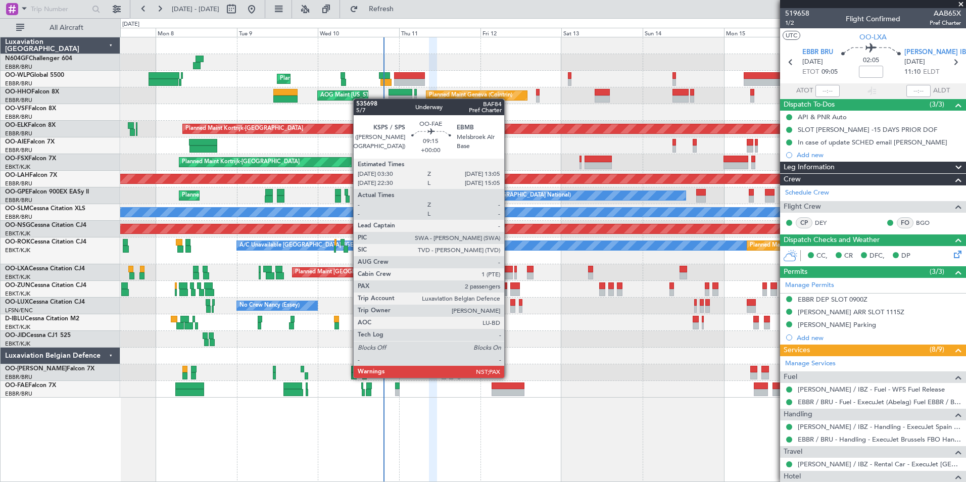
click at [509, 387] on div at bounding box center [507, 385] width 33 height 7
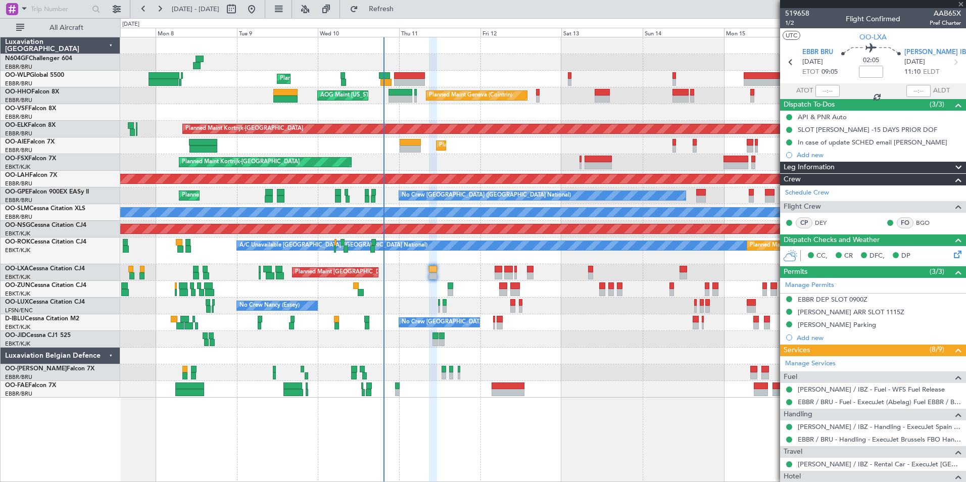
type input "2"
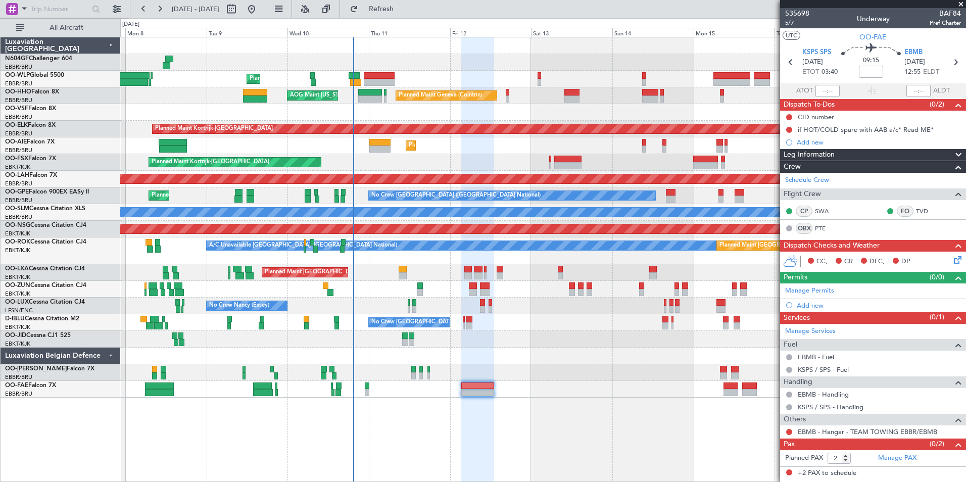
click at [553, 329] on div "No Crew [GEOGRAPHIC_DATA] ([GEOGRAPHIC_DATA] National)" at bounding box center [542, 322] width 845 height 17
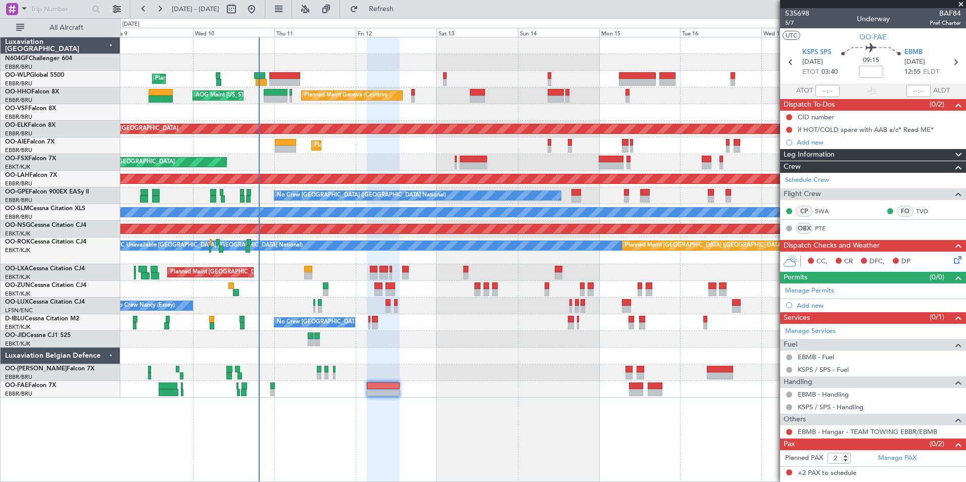
click at [511, 312] on div "Planned Maint Liege Planned Maint Geneva (Cointrin) AOG Maint New York (Teterbo…" at bounding box center [542, 217] width 845 height 360
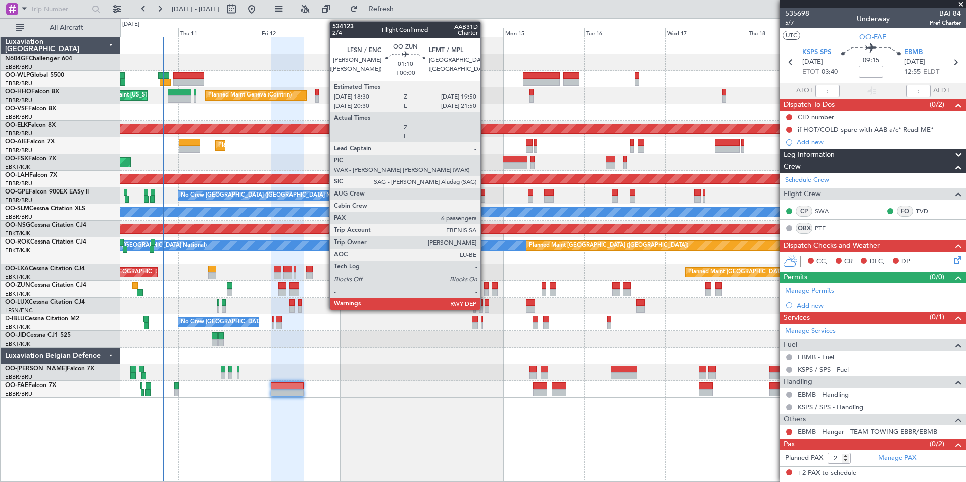
click at [485, 286] on div at bounding box center [486, 285] width 5 height 7
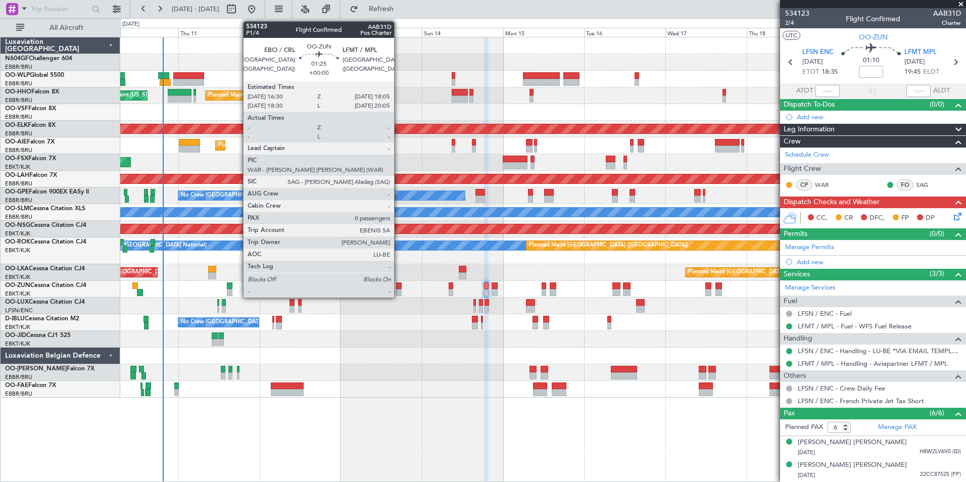
click at [398, 287] on div at bounding box center [399, 285] width 6 height 7
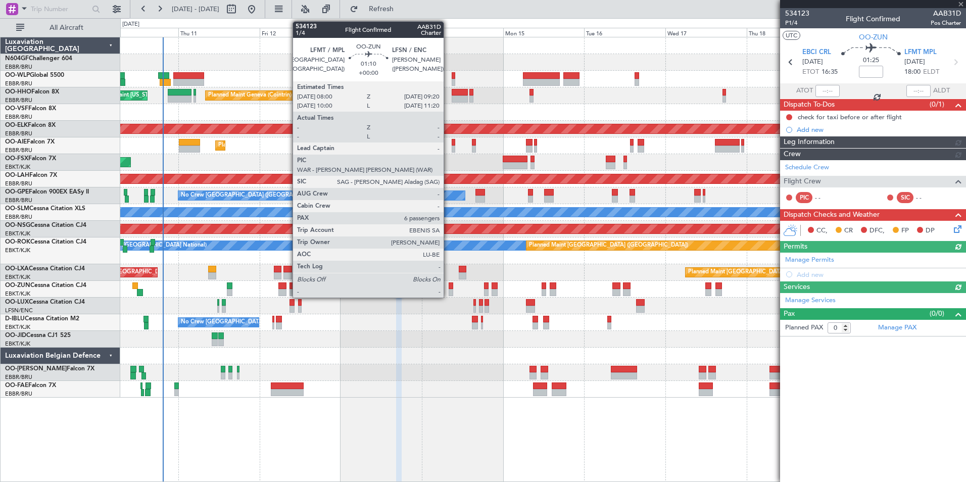
click at [448, 284] on div at bounding box center [450, 285] width 5 height 7
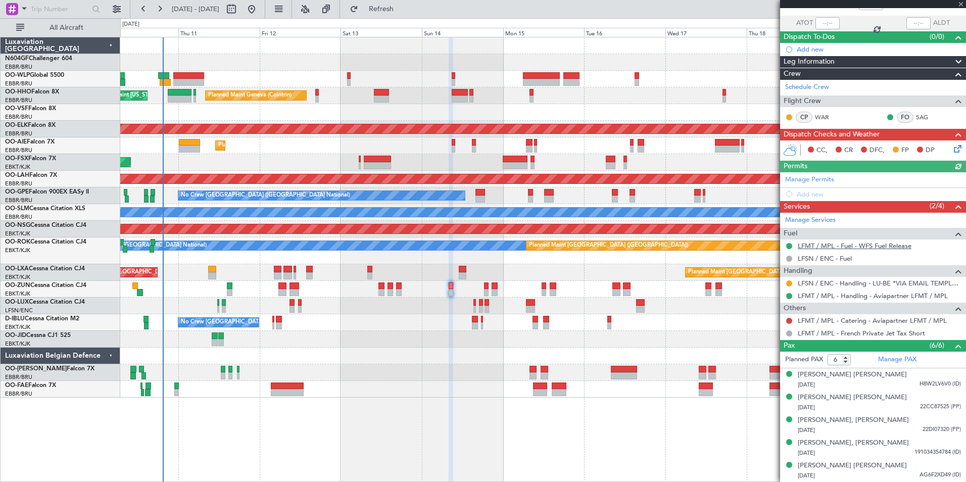
scroll to position [90, 0]
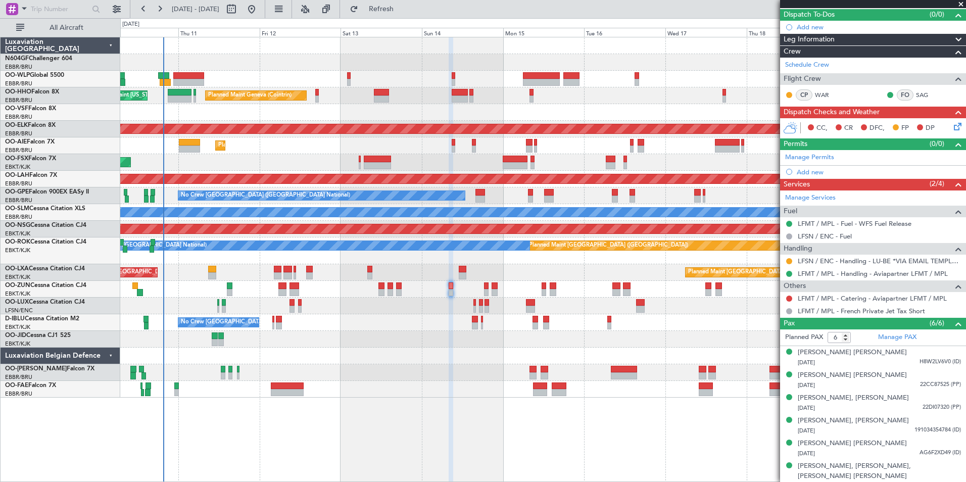
click at [459, 101] on div "Planned Maint Liege Planned Maint Geneva ([GEOGRAPHIC_DATA]) AOG Maint [US_STAT…" at bounding box center [542, 217] width 845 height 360
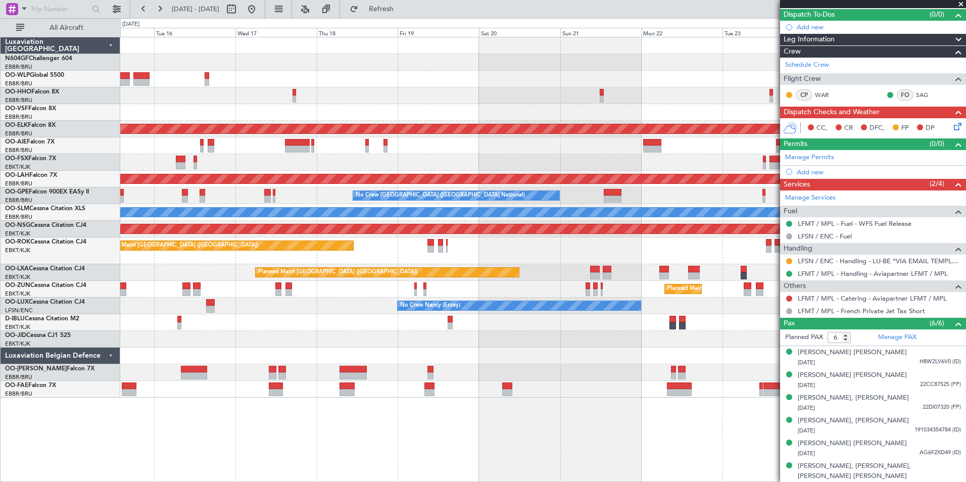
click at [323, 74] on div "Planned Maint Kortrijk-[GEOGRAPHIC_DATA] Planned Maint [GEOGRAPHIC_DATA] ([GEOG…" at bounding box center [542, 217] width 845 height 360
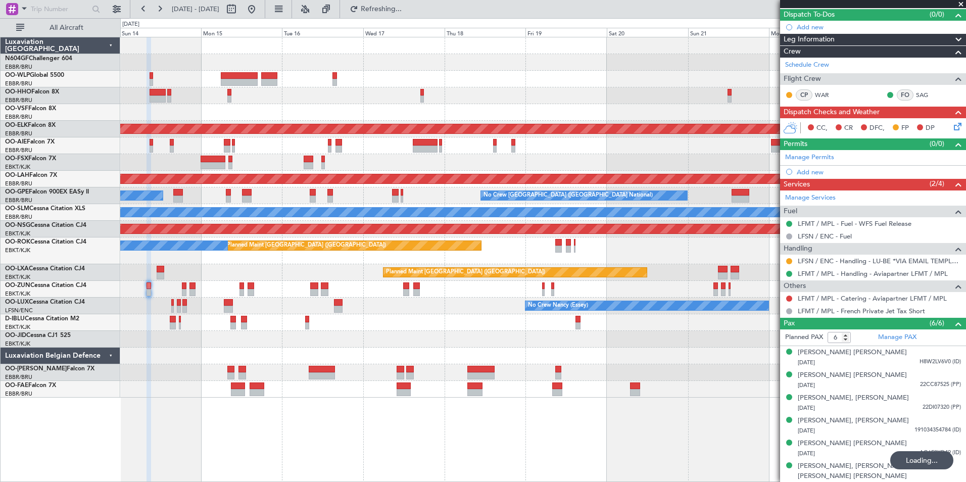
click at [535, 96] on div "Planned Maint Geneva (Cointrin) Planned Maint [GEOGRAPHIC_DATA]-[GEOGRAPHIC_DAT…" at bounding box center [542, 217] width 845 height 360
click at [313, 80] on div "Planned Maint Geneva (Cointrin) Planned Maint [GEOGRAPHIC_DATA]-[GEOGRAPHIC_DAT…" at bounding box center [542, 217] width 845 height 360
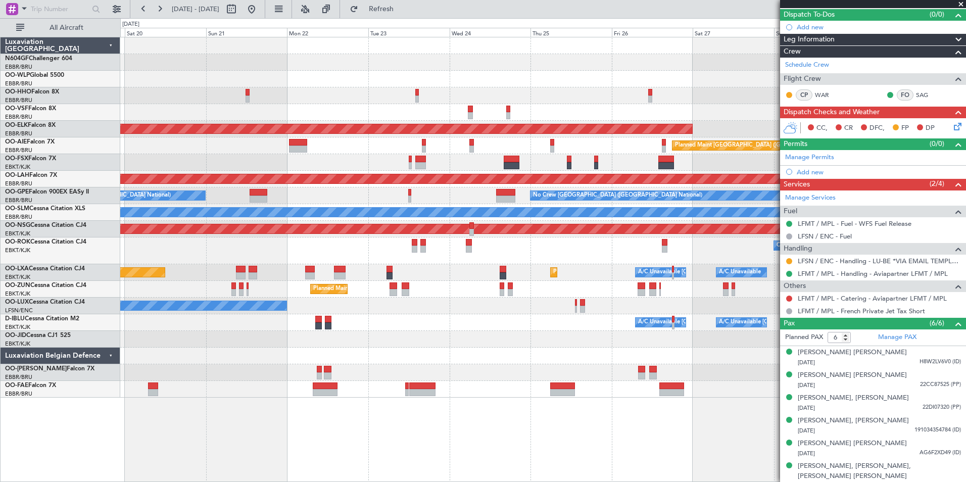
click at [642, 59] on div "Planned Maint Kortrijk-[GEOGRAPHIC_DATA] Planned Maint [GEOGRAPHIC_DATA] ([GEOG…" at bounding box center [542, 217] width 845 height 360
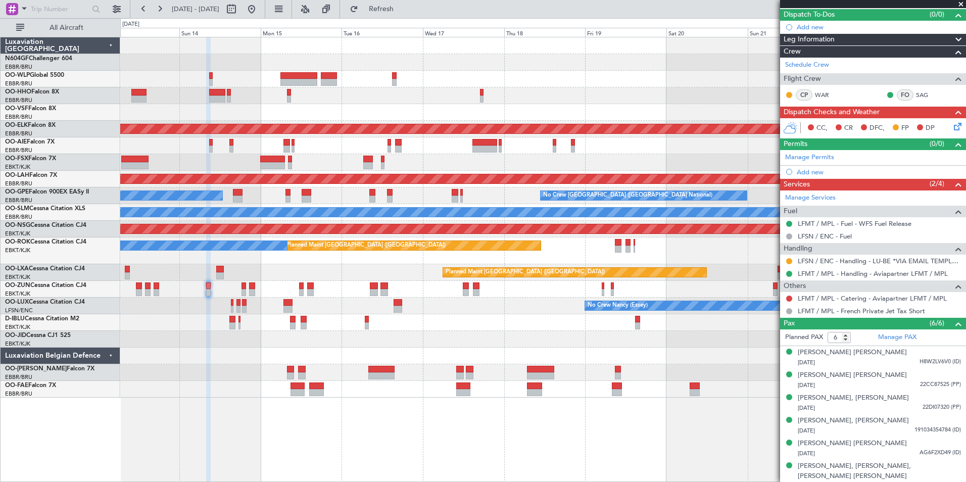
click at [644, 59] on div at bounding box center [542, 62] width 845 height 17
click at [542, 64] on div at bounding box center [542, 62] width 845 height 17
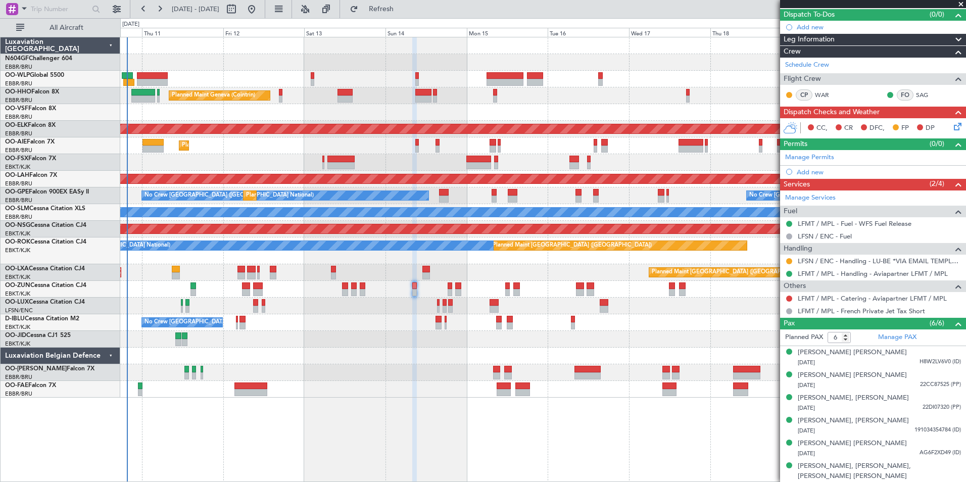
click at [609, 56] on div at bounding box center [542, 62] width 845 height 17
click at [277, 69] on div "Planned Maint Liege Planned Maint Geneva ([GEOGRAPHIC_DATA]) AOG Maint [US_STAT…" at bounding box center [542, 217] width 845 height 360
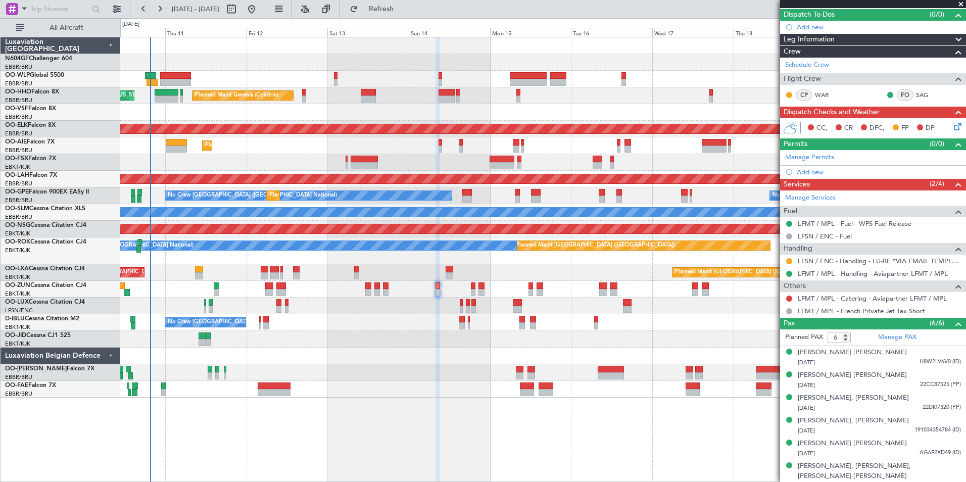
click at [288, 66] on div at bounding box center [542, 62] width 845 height 17
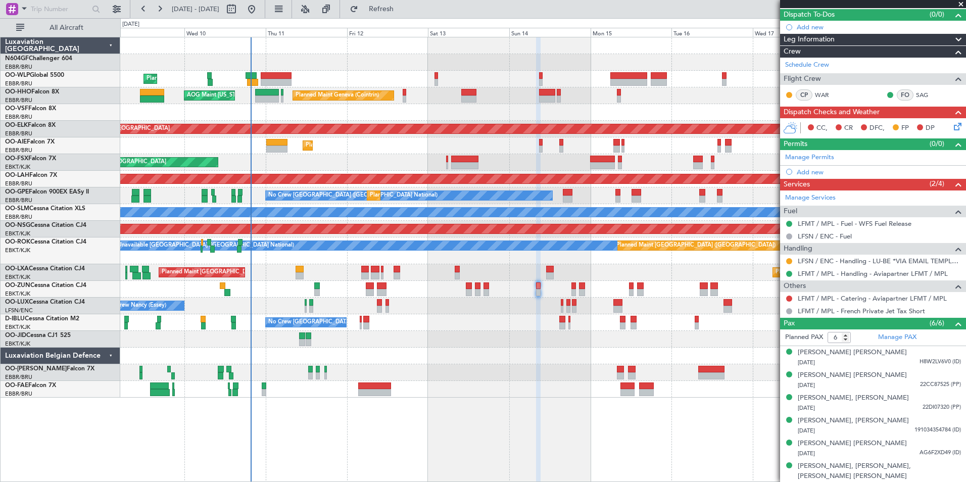
click at [328, 62] on div at bounding box center [542, 62] width 845 height 17
click at [334, 70] on div at bounding box center [542, 62] width 845 height 17
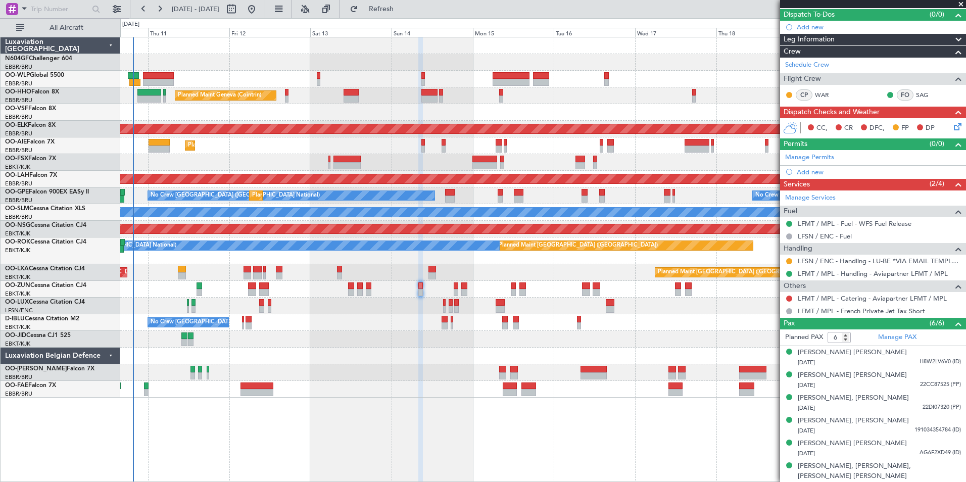
click at [603, 85] on div "Planned Maint Liege Planned Maint Geneva ([GEOGRAPHIC_DATA]) AOG Maint [US_STAT…" at bounding box center [542, 217] width 845 height 360
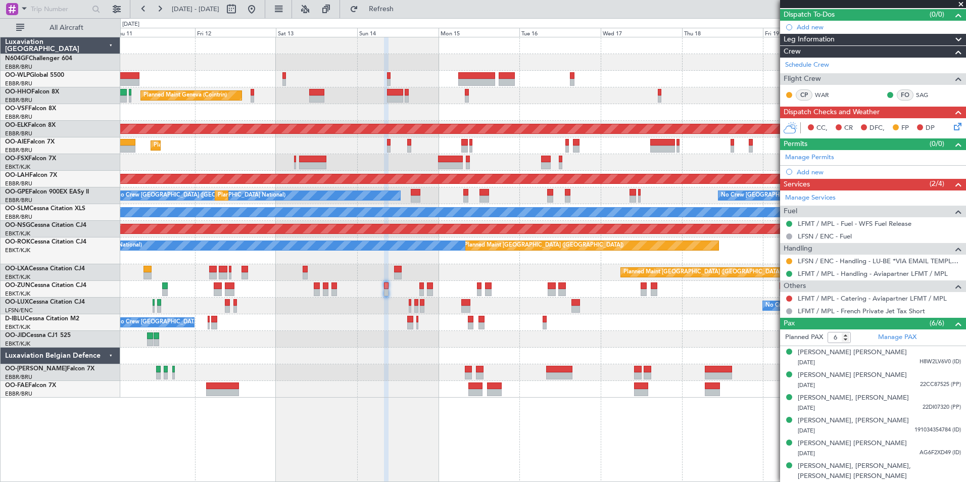
click at [587, 80] on div "Planned Maint Liege" at bounding box center [542, 79] width 845 height 17
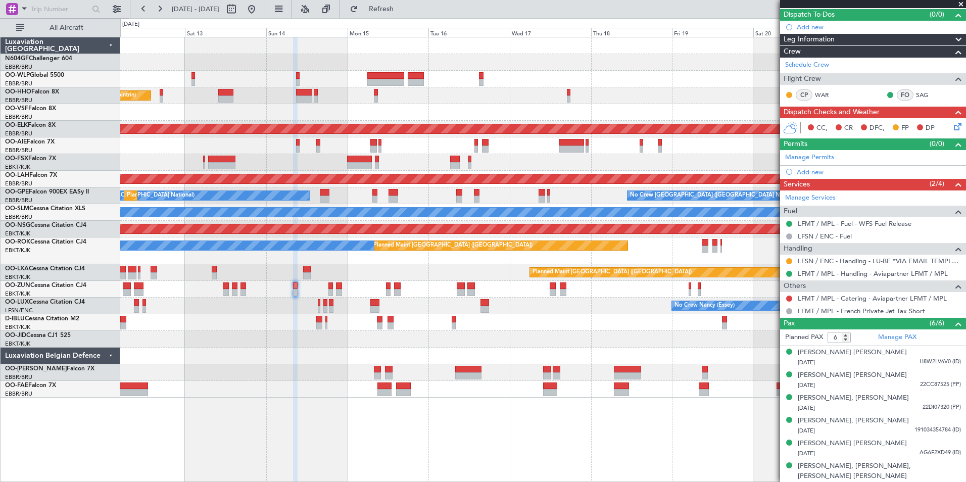
click at [557, 66] on div "Planned Maint Liege Planned Maint Geneva ([GEOGRAPHIC_DATA]) AOG Maint [US_STAT…" at bounding box center [542, 217] width 845 height 360
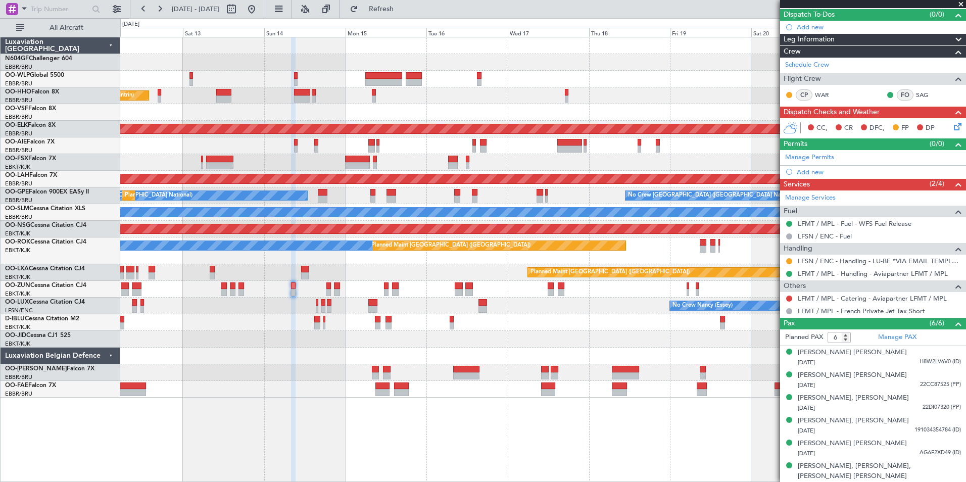
click at [624, 77] on div "Planned Maint Liege" at bounding box center [542, 79] width 845 height 17
click at [592, 257] on div "Planned Maint [GEOGRAPHIC_DATA] ([GEOGRAPHIC_DATA]) A/C Unavailable [GEOGRAPHIC…" at bounding box center [542, 250] width 845 height 27
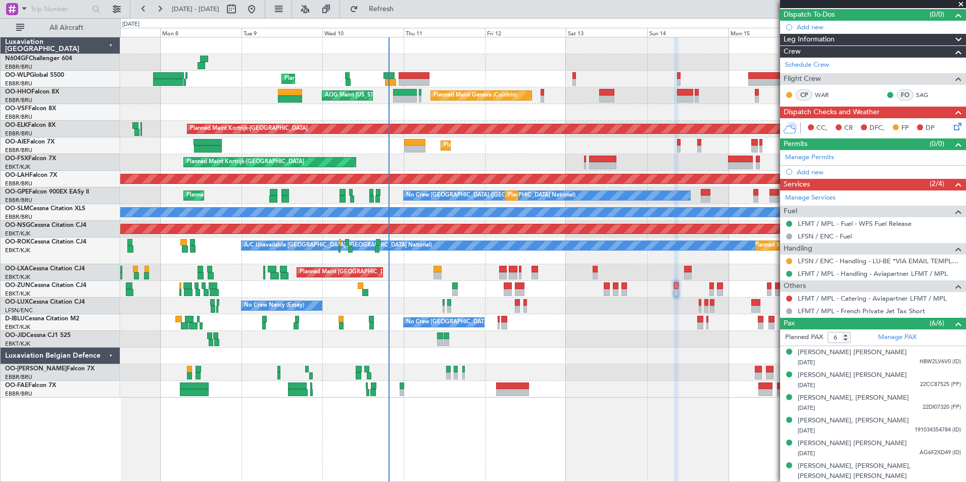
click at [432, 272] on div "Planned Maint [GEOGRAPHIC_DATA] ([GEOGRAPHIC_DATA] National) Planned Maint [GEO…" at bounding box center [542, 272] width 845 height 17
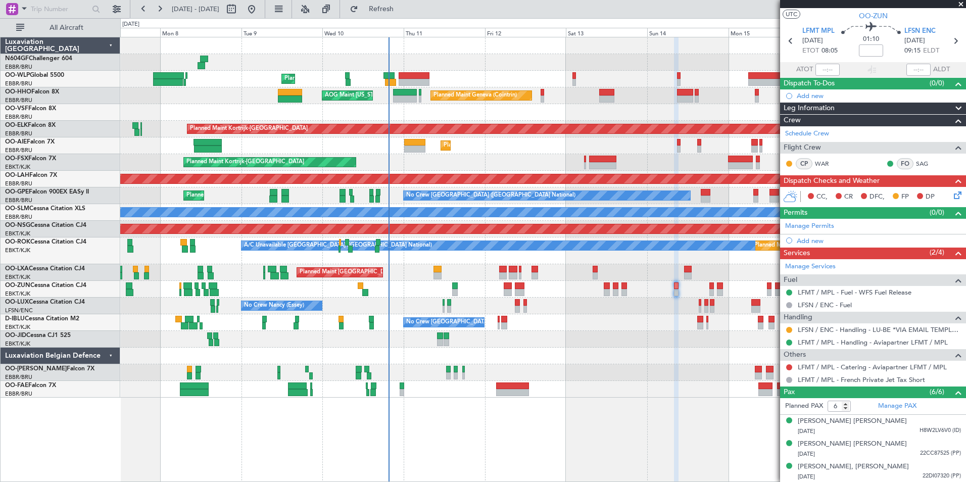
scroll to position [0, 0]
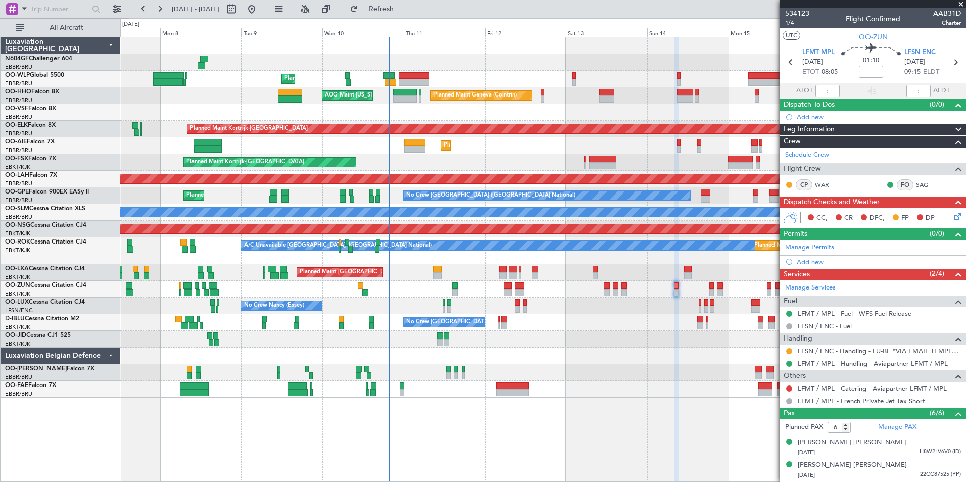
click at [964, 5] on span at bounding box center [961, 4] width 10 height 9
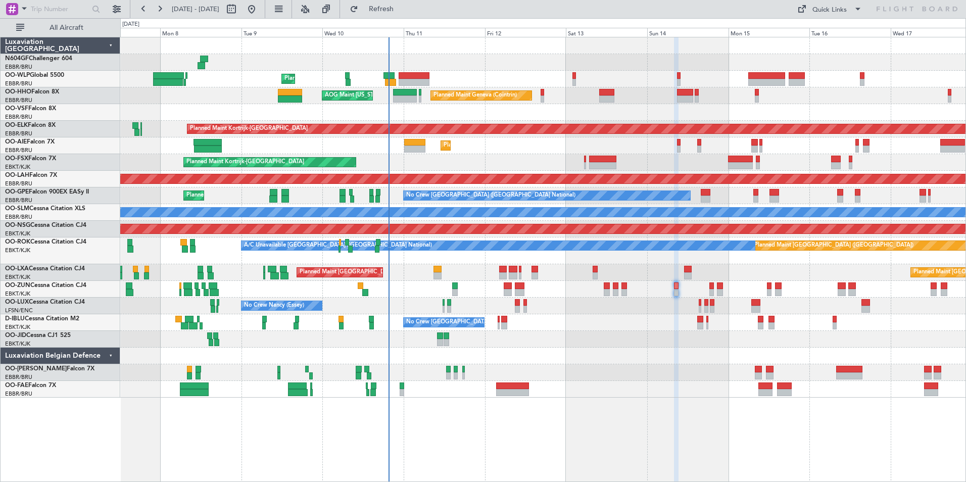
type input "0"
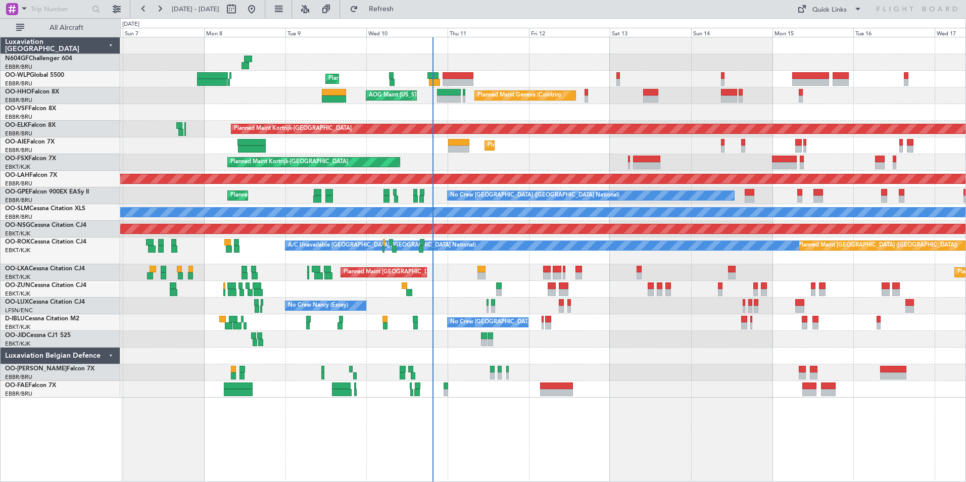
click at [527, 144] on div "Planned Maint [GEOGRAPHIC_DATA] ([GEOGRAPHIC_DATA]) Unplanned Maint [GEOGRAPHIC…" at bounding box center [542, 145] width 845 height 17
click at [497, 155] on div "Planned Maint Kortrijk-[GEOGRAPHIC_DATA]" at bounding box center [542, 162] width 845 height 17
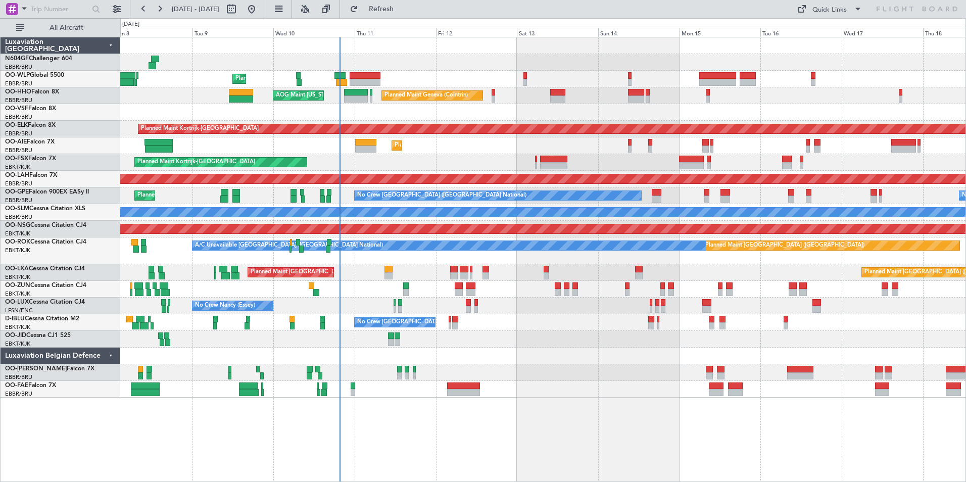
click at [497, 155] on div "Planned Maint Kortrijk-[GEOGRAPHIC_DATA]" at bounding box center [542, 162] width 845 height 17
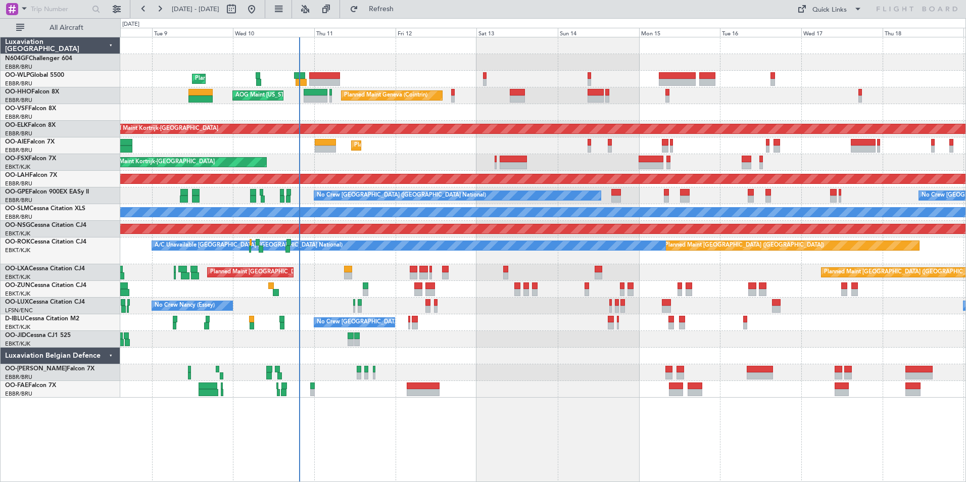
click at [492, 337] on div at bounding box center [542, 339] width 845 height 17
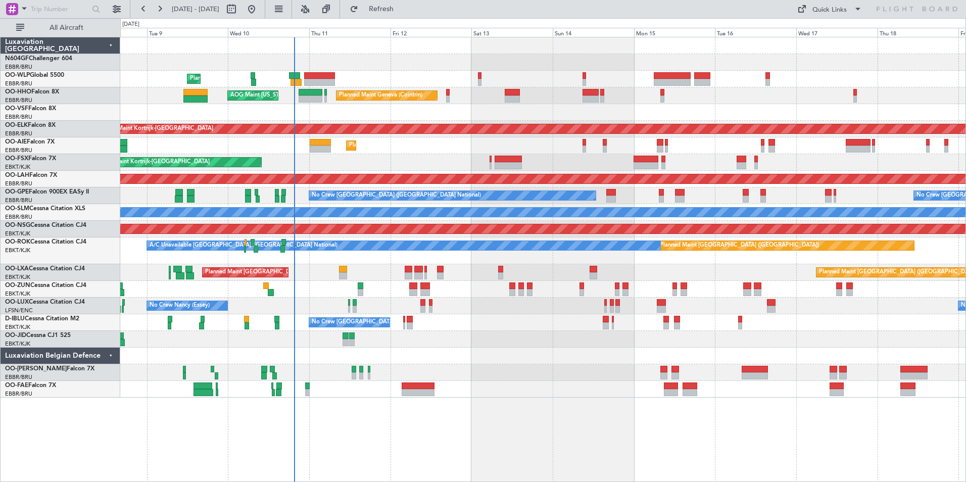
click at [475, 332] on div "Planned Maint Liege Planned Maint Geneva ([GEOGRAPHIC_DATA]) AOG Maint [US_STAT…" at bounding box center [542, 217] width 845 height 360
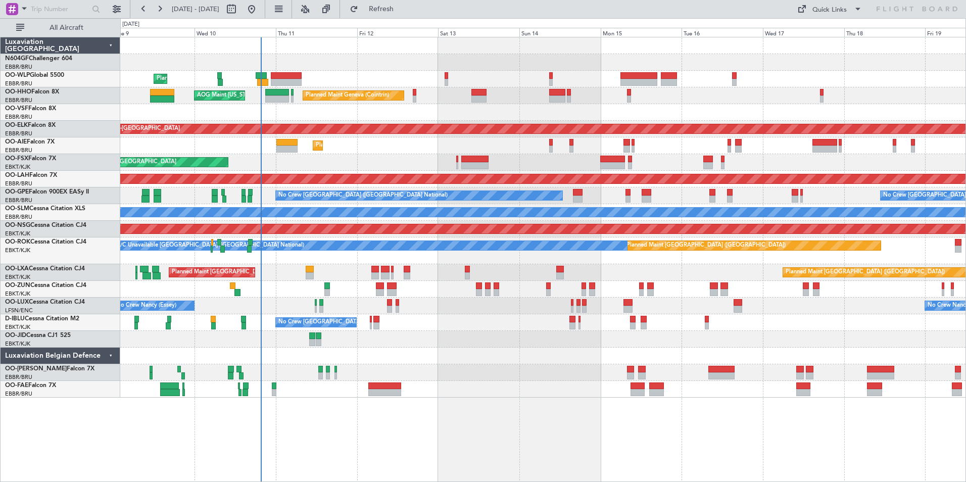
click at [479, 346] on div at bounding box center [542, 339] width 845 height 17
click at [484, 334] on div at bounding box center [542, 339] width 845 height 17
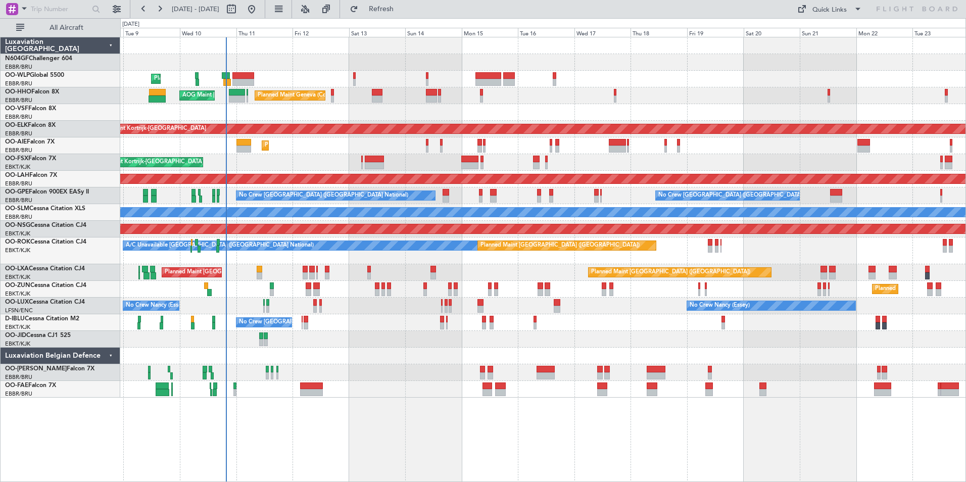
click at [378, 90] on div "Planned Maint Geneva (Cointrin) AOG Maint [US_STATE] ([GEOGRAPHIC_DATA])" at bounding box center [542, 95] width 845 height 17
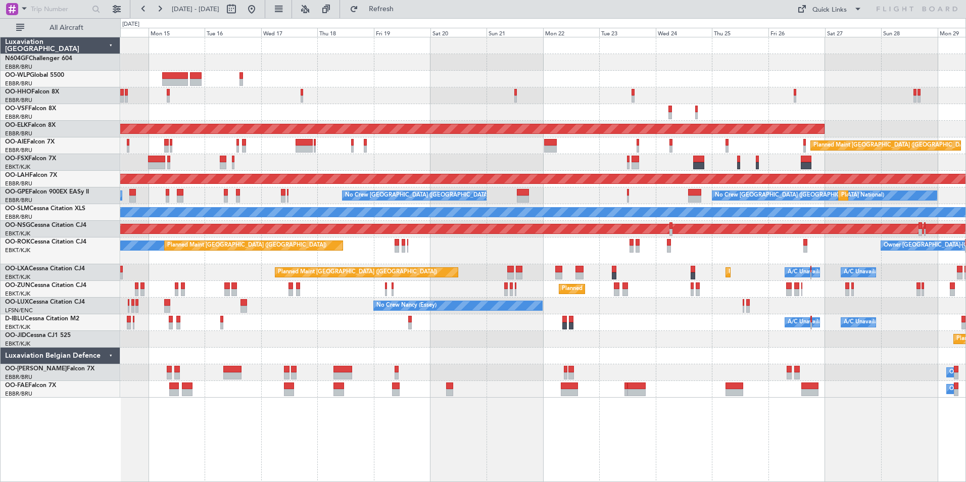
click at [316, 85] on div at bounding box center [542, 79] width 845 height 17
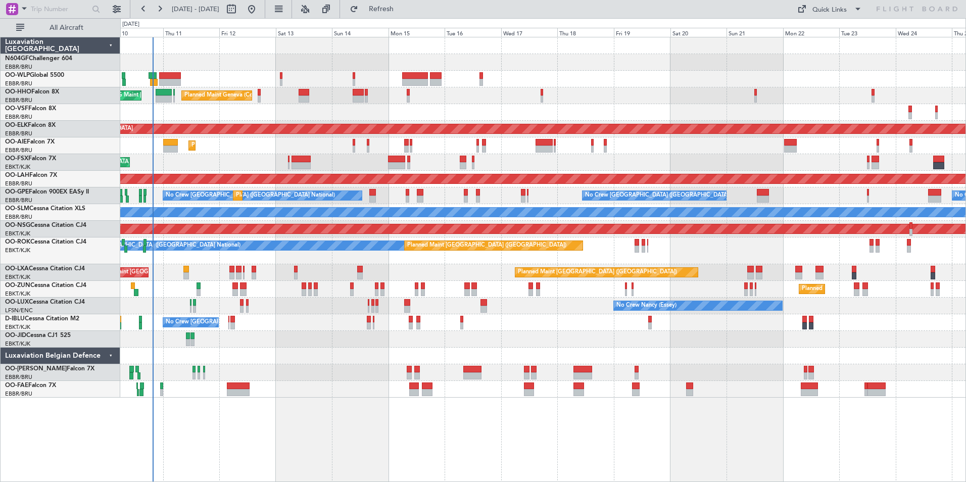
click at [482, 107] on div at bounding box center [542, 112] width 845 height 17
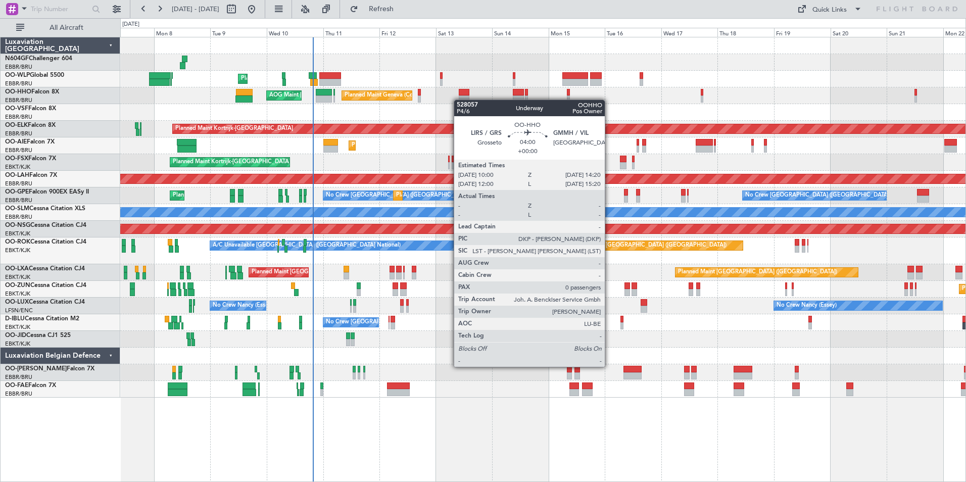
click at [460, 99] on div at bounding box center [464, 98] width 11 height 7
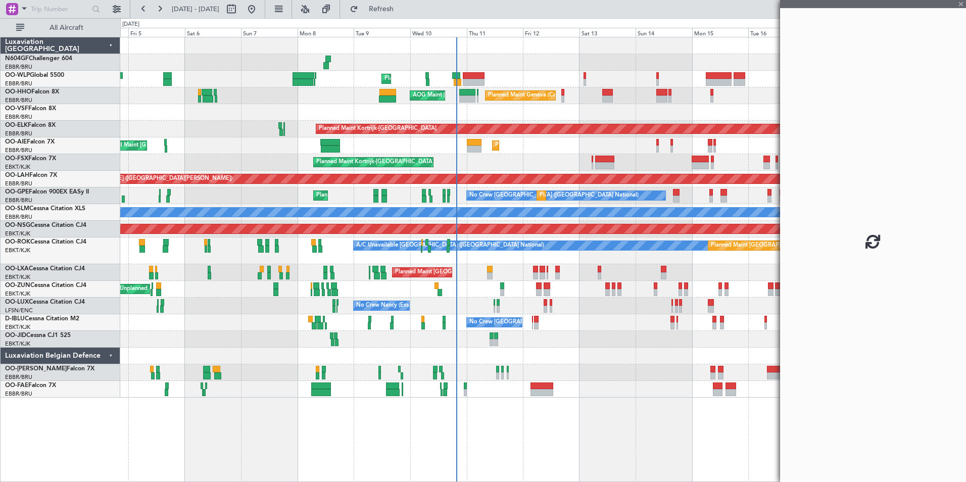
click at [377, 108] on div "Planned Maint Liege Planned Maint Geneva ([GEOGRAPHIC_DATA]) AOG Maint [US_STAT…" at bounding box center [542, 217] width 845 height 360
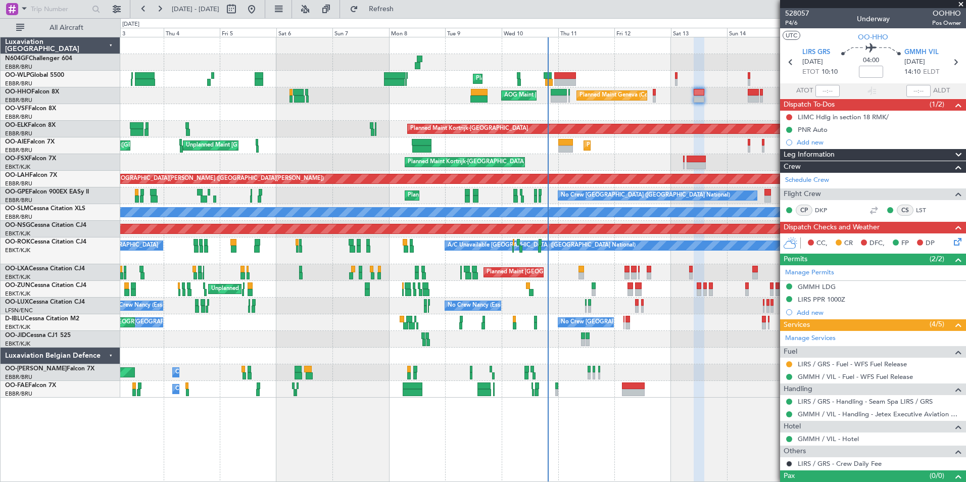
click at [351, 101] on div "Planned Maint Geneva (Cointrin) AOG Maint [US_STATE] ([GEOGRAPHIC_DATA])" at bounding box center [542, 95] width 845 height 17
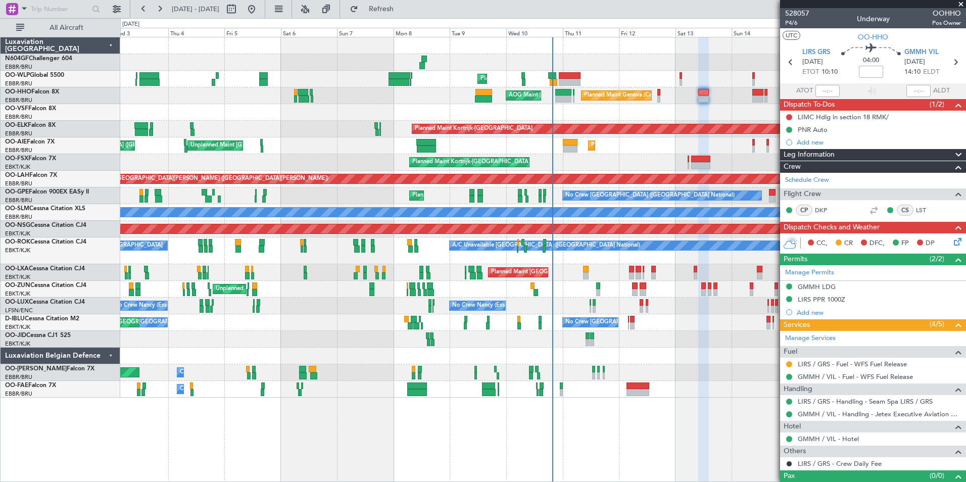
click at [960, 5] on div at bounding box center [873, 4] width 186 height 8
click at [676, 63] on div at bounding box center [542, 62] width 845 height 17
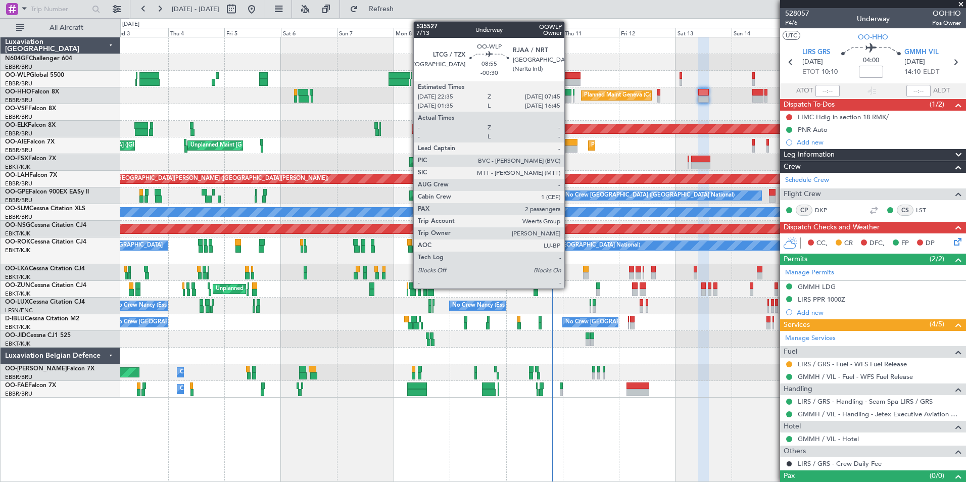
click at [569, 80] on div at bounding box center [570, 82] width 22 height 7
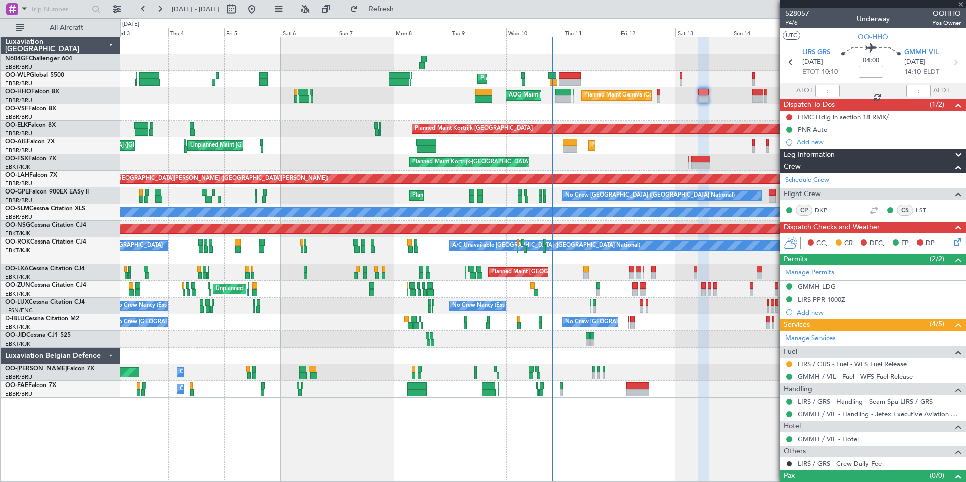
type input "-00:30"
type input "2"
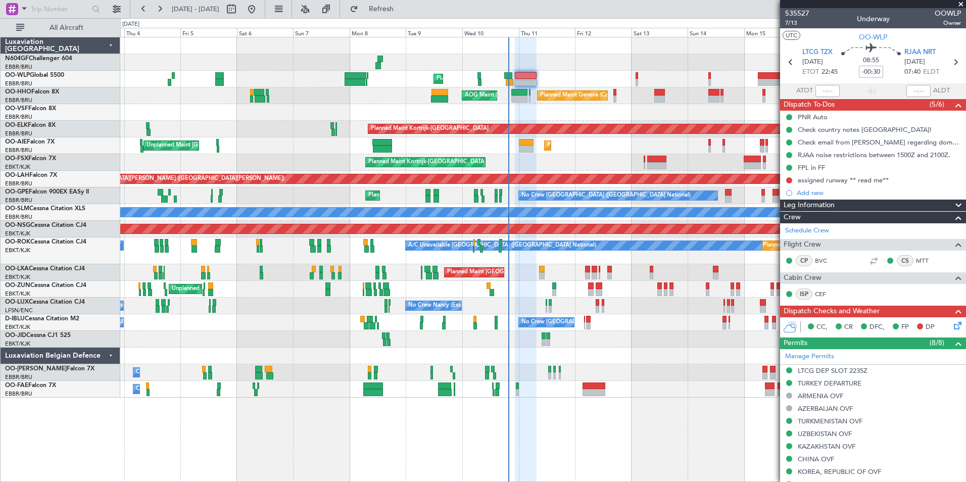
click at [576, 310] on div "No Crew [PERSON_NAME] ([PERSON_NAME]) No Crew [PERSON_NAME] ([PERSON_NAME]) No …" at bounding box center [542, 305] width 845 height 17
